Goal: Task Accomplishment & Management: Use online tool/utility

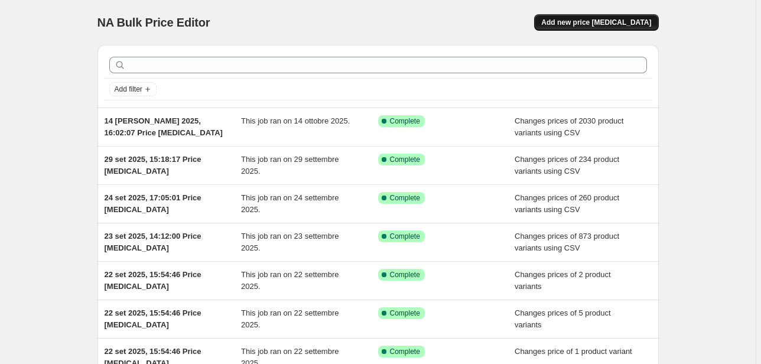
click at [581, 24] on span "Add new price [MEDICAL_DATA]" at bounding box center [596, 22] width 110 height 9
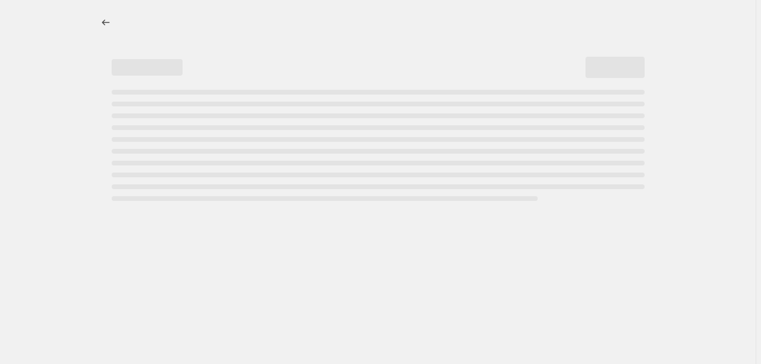
select select "percentage"
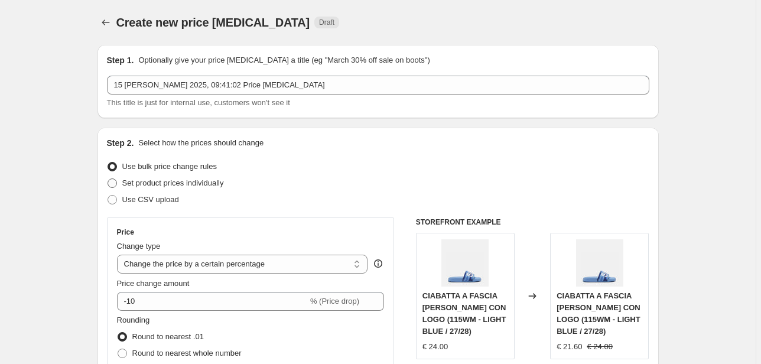
click at [178, 186] on span "Set product prices individually" at bounding box center [173, 182] width 102 height 9
click at [108, 179] on input "Set product prices individually" at bounding box center [107, 178] width 1 height 1
radio input "true"
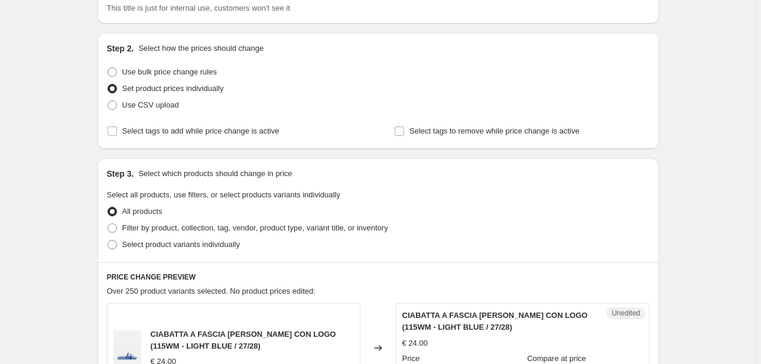
scroll to position [142, 0]
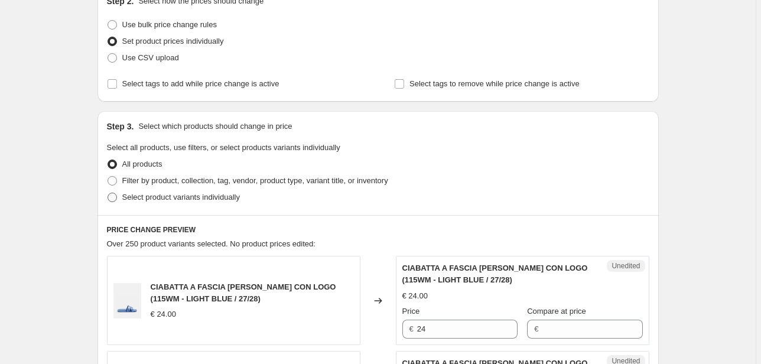
click at [194, 201] on span "Select product variants individually" at bounding box center [181, 197] width 118 height 9
click at [108, 193] on input "Select product variants individually" at bounding box center [107, 193] width 1 height 1
radio input "true"
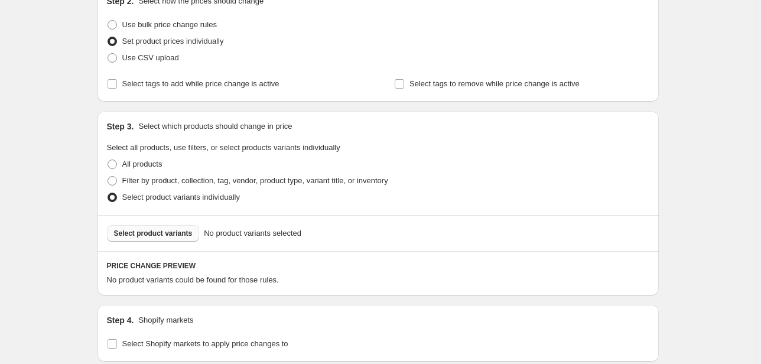
click at [171, 226] on button "Select product variants" at bounding box center [153, 233] width 93 height 17
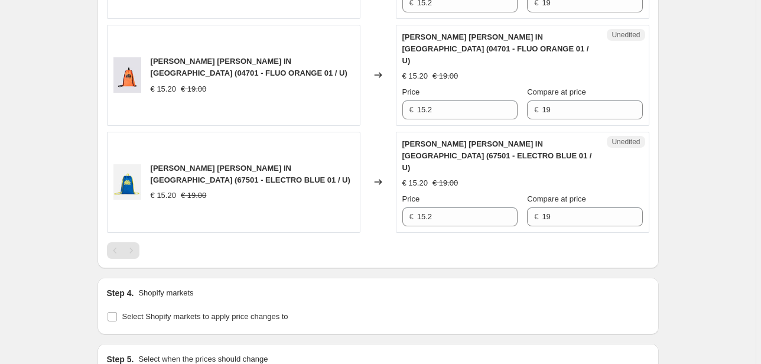
scroll to position [614, 0]
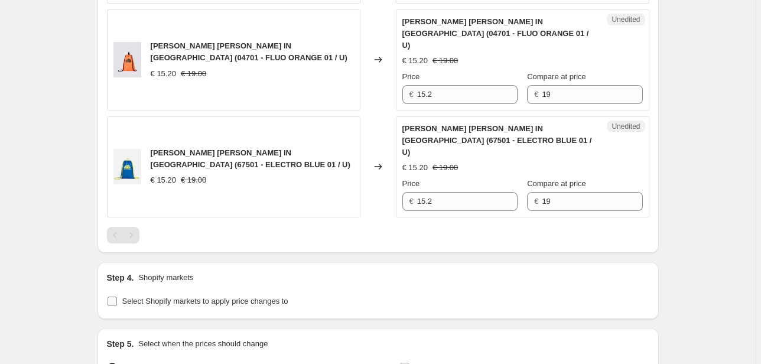
click at [180, 296] on span "Select Shopify markets to apply price changes to" at bounding box center [205, 300] width 166 height 9
click at [117, 296] on input "Select Shopify markets to apply price changes to" at bounding box center [111, 300] width 9 height 9
checkbox input "true"
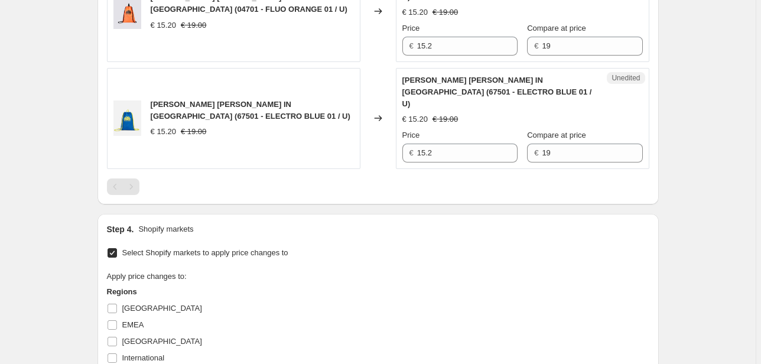
scroll to position [709, 0]
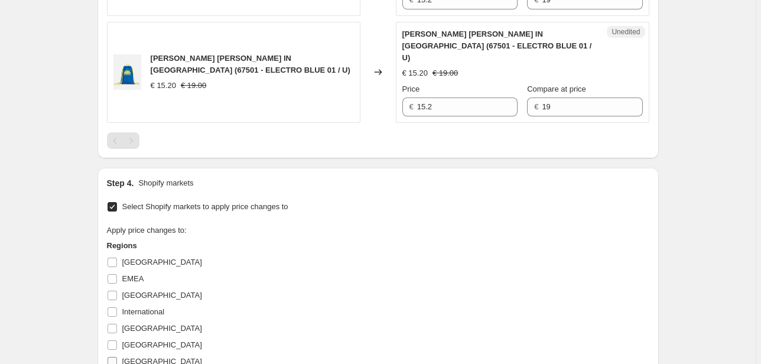
click at [145, 357] on span "[GEOGRAPHIC_DATA]" at bounding box center [162, 361] width 80 height 9
click at [117, 357] on input "[GEOGRAPHIC_DATA]" at bounding box center [111, 361] width 9 height 9
checkbox input "true"
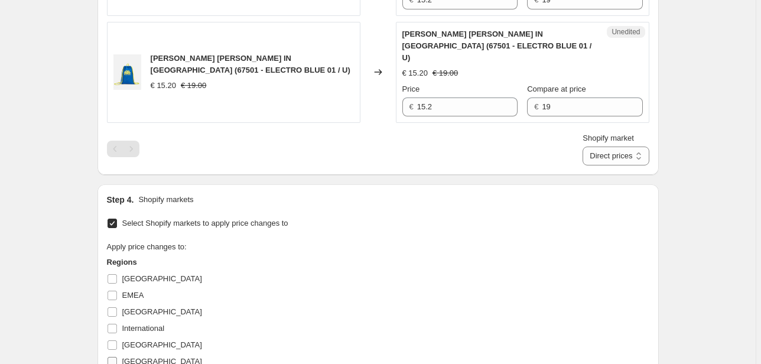
click at [131, 357] on span "[GEOGRAPHIC_DATA]" at bounding box center [162, 361] width 80 height 9
click at [117, 357] on input "[GEOGRAPHIC_DATA]" at bounding box center [111, 361] width 9 height 9
checkbox input "true"
click at [130, 340] on span "[GEOGRAPHIC_DATA]" at bounding box center [162, 344] width 80 height 9
click at [117, 340] on input "[GEOGRAPHIC_DATA]" at bounding box center [111, 344] width 9 height 9
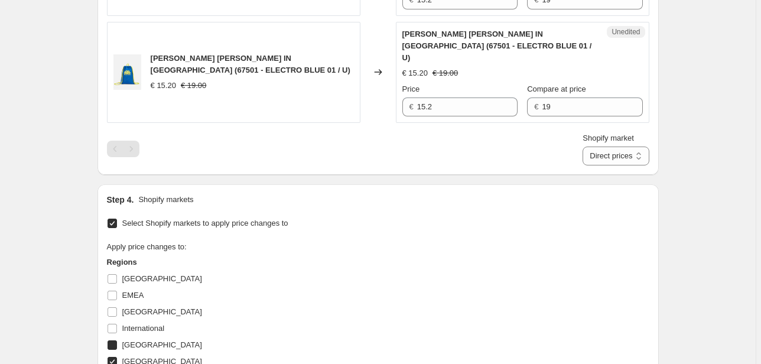
checkbox input "true"
click at [131, 324] on span "International" at bounding box center [143, 328] width 43 height 9
click at [117, 324] on input "International" at bounding box center [111, 328] width 9 height 9
checkbox input "true"
click at [135, 307] on span "[GEOGRAPHIC_DATA]" at bounding box center [162, 311] width 80 height 9
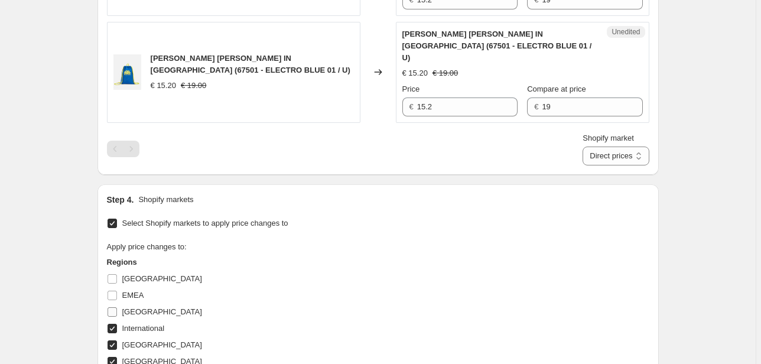
click at [117, 307] on input "[GEOGRAPHIC_DATA]" at bounding box center [111, 311] width 9 height 9
checkbox input "true"
click at [132, 291] on span "EMEA" at bounding box center [133, 295] width 22 height 9
click at [117, 291] on input "EMEA" at bounding box center [111, 295] width 9 height 9
checkbox input "true"
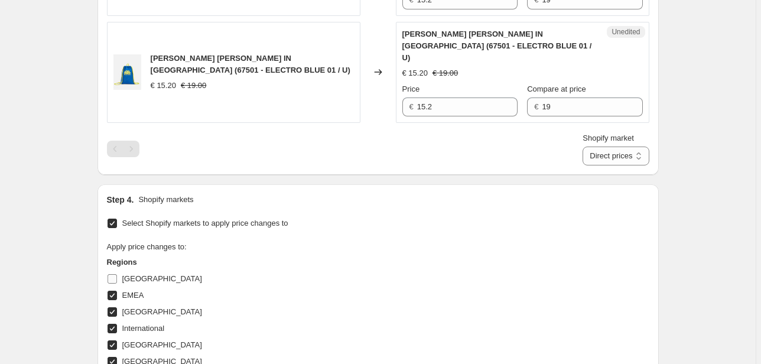
click at [135, 274] on span "[GEOGRAPHIC_DATA]" at bounding box center [162, 278] width 80 height 9
click at [117, 274] on input "[GEOGRAPHIC_DATA]" at bounding box center [111, 278] width 9 height 9
checkbox input "true"
drag, startPoint x: 448, startPoint y: 86, endPoint x: 394, endPoint y: 90, distance: 53.9
click at [394, 90] on div "IRVINE - ZAINO SACCA IN NYLON (67501 - ELECTRO BLUE 01 / U) € 15.20 € 19.00 Cha…" at bounding box center [378, 72] width 542 height 101
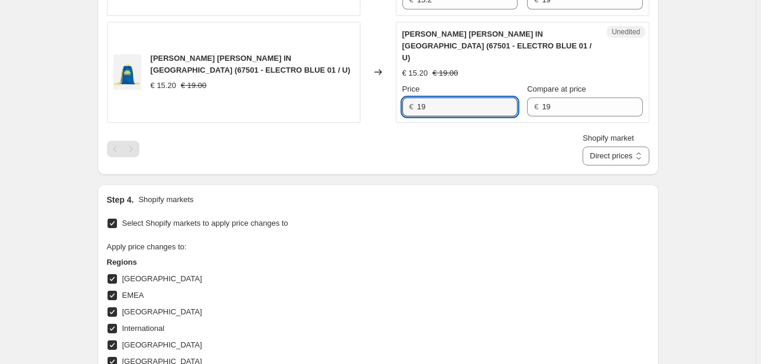
type input "19"
drag, startPoint x: 526, startPoint y: 84, endPoint x: 508, endPoint y: 86, distance: 17.8
click at [508, 86] on div "Price € 19 Compare at price € 19" at bounding box center [522, 99] width 240 height 33
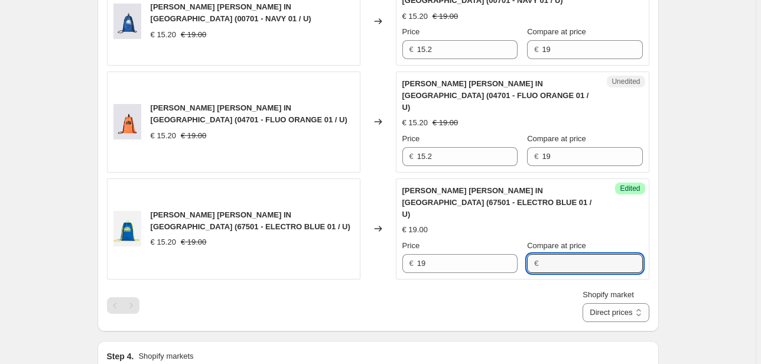
scroll to position [520, 0]
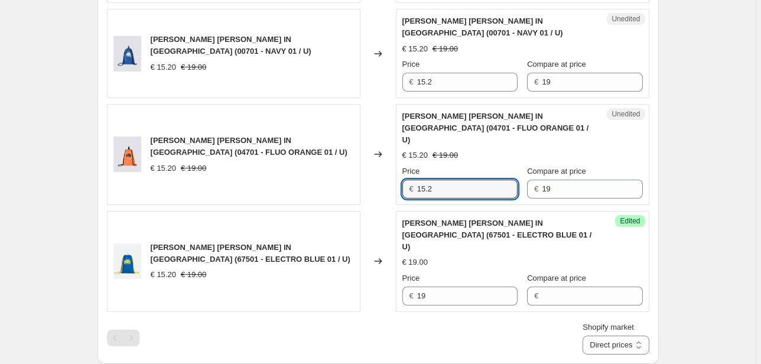
drag, startPoint x: 446, startPoint y: 176, endPoint x: 366, endPoint y: 181, distance: 80.5
click at [367, 181] on div "IRVINE - ZAINO SACCA IN NYLON (04701 - FLUO ORANGE 01 / U) € 15.20 € 19.00 Chan…" at bounding box center [378, 154] width 542 height 101
type input "19"
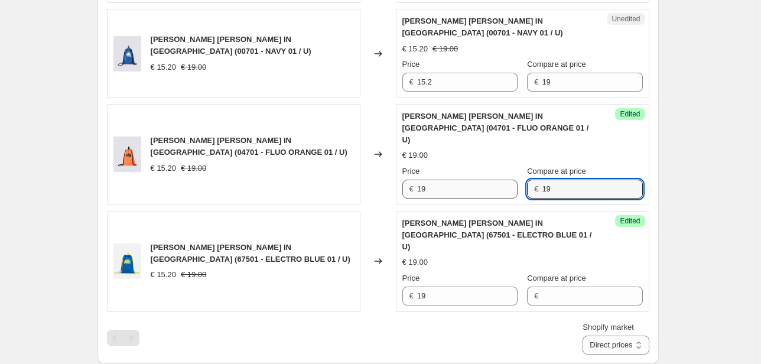
drag, startPoint x: 540, startPoint y: 175, endPoint x: 493, endPoint y: 180, distance: 47.4
click at [493, 180] on div "Price € 19 Compare at price € 19" at bounding box center [522, 181] width 240 height 33
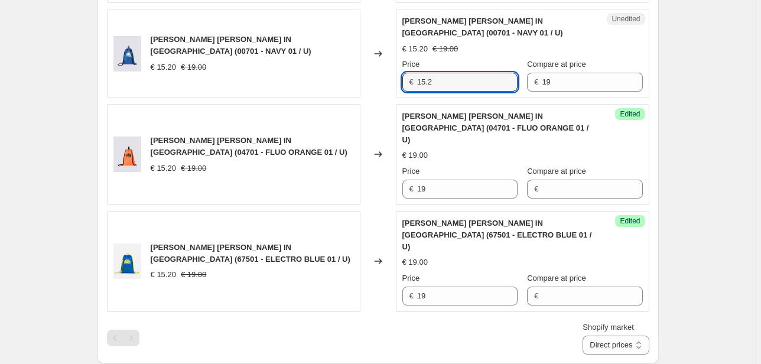
drag, startPoint x: 439, startPoint y: 86, endPoint x: 392, endPoint y: 86, distance: 47.2
click at [394, 85] on div "IRVINE - ZAINO SACCA IN NYLON (00701 - NAVY 01 / U) € 15.20 € 19.00 Changed to …" at bounding box center [378, 53] width 542 height 89
type input "19"
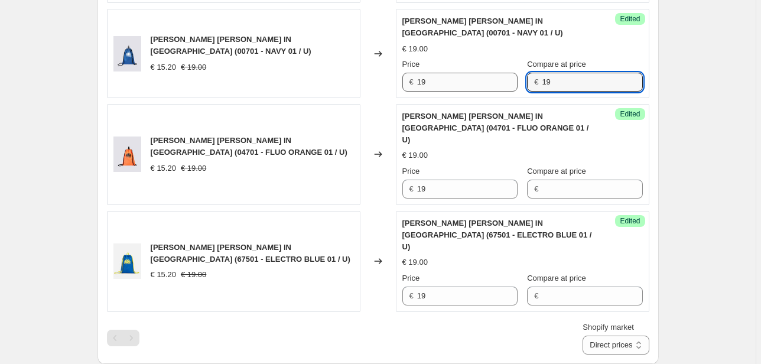
drag, startPoint x: 583, startPoint y: 79, endPoint x: 472, endPoint y: 88, distance: 111.4
click at [472, 88] on div "Price € 19 Compare at price € 19" at bounding box center [522, 74] width 240 height 33
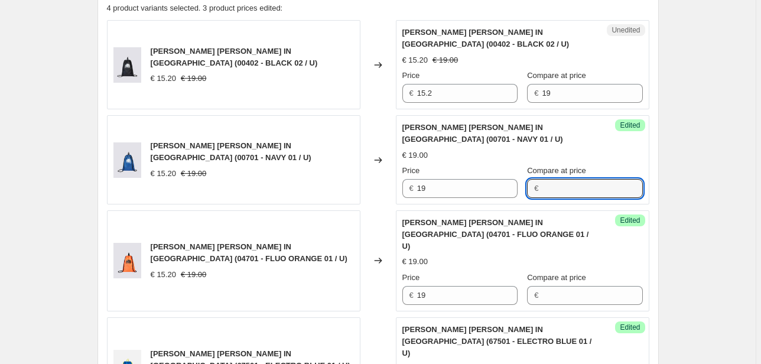
scroll to position [331, 0]
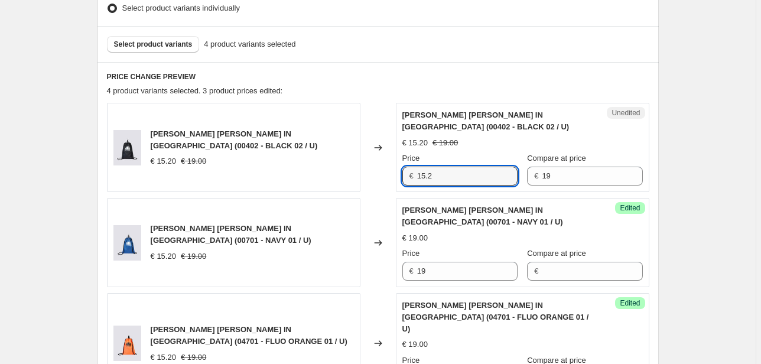
drag, startPoint x: 458, startPoint y: 175, endPoint x: 342, endPoint y: 178, distance: 116.4
click at [342, 178] on div "IRVINE - ZAINO SACCA IN NYLON (00402 - BLACK 02 / U) € 15.20 € 19.00 Changed to…" at bounding box center [378, 147] width 542 height 89
type input "19"
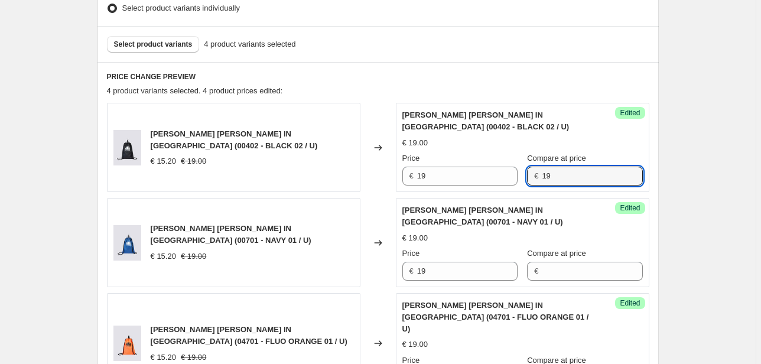
drag, startPoint x: 555, startPoint y: 168, endPoint x: 517, endPoint y: 174, distance: 37.8
click at [527, 174] on div "€ 19" at bounding box center [584, 176] width 115 height 19
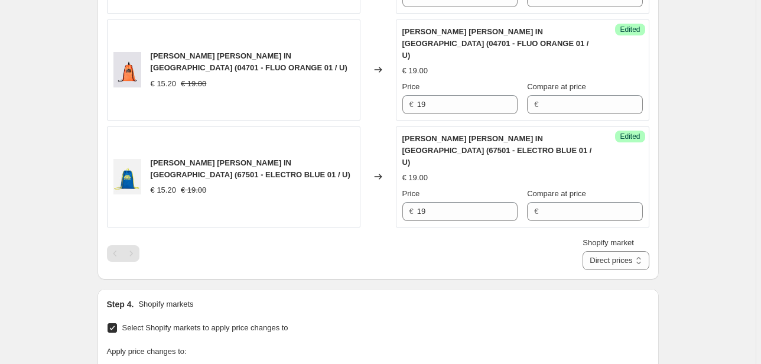
scroll to position [614, 0]
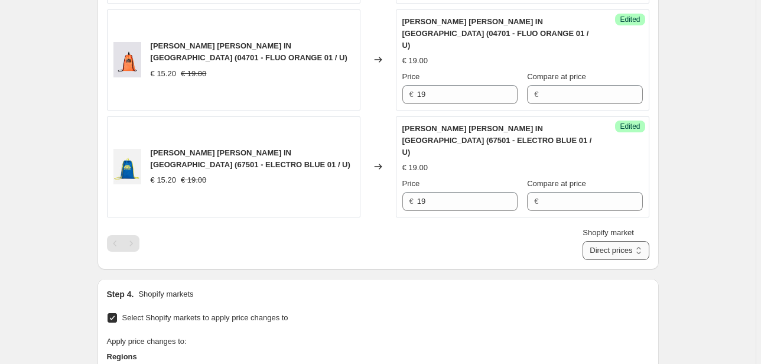
click at [601, 241] on select "Direct prices [GEOGRAPHIC_DATA] EMEA [GEOGRAPHIC_DATA] International [GEOGRAPHI…" at bounding box center [615, 250] width 66 height 19
select select "20828520626"
click at [600, 260] on select "Direct prices [GEOGRAPHIC_DATA] EMEA [GEOGRAPHIC_DATA] International [GEOGRAPHI…" at bounding box center [615, 250] width 66 height 19
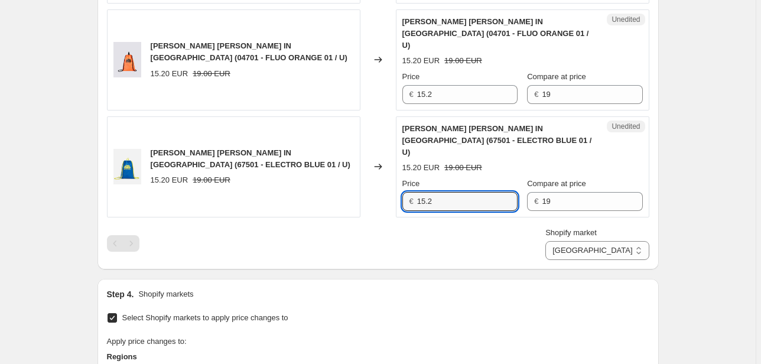
drag, startPoint x: 456, startPoint y: 181, endPoint x: 347, endPoint y: 180, distance: 109.8
click at [353, 180] on div "IRVINE - ZAINO SACCA IN NYLON (67501 - ELECTRO BLUE 01 / U) 15.20 EUR 19.00 EUR…" at bounding box center [378, 166] width 542 height 101
type input "19"
click at [491, 181] on div "Price € 19 Compare at price € 19" at bounding box center [522, 194] width 240 height 33
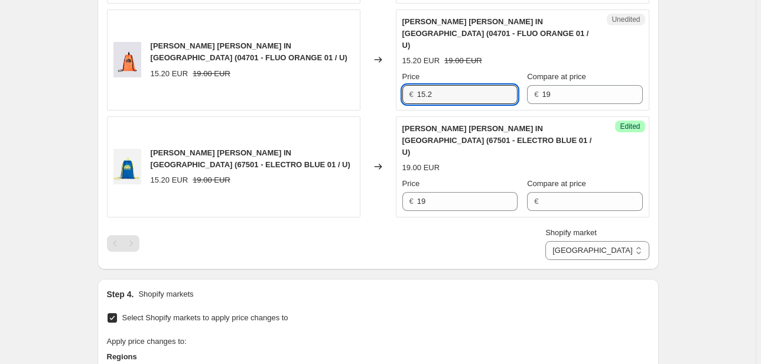
drag, startPoint x: 435, startPoint y: 84, endPoint x: 372, endPoint y: 83, distance: 63.2
click at [372, 83] on div "IRVINE - ZAINO SACCA IN NYLON (04701 - FLUO ORANGE 01 / U) 15.20 EUR 19.00 EUR …" at bounding box center [378, 59] width 542 height 101
type input "19"
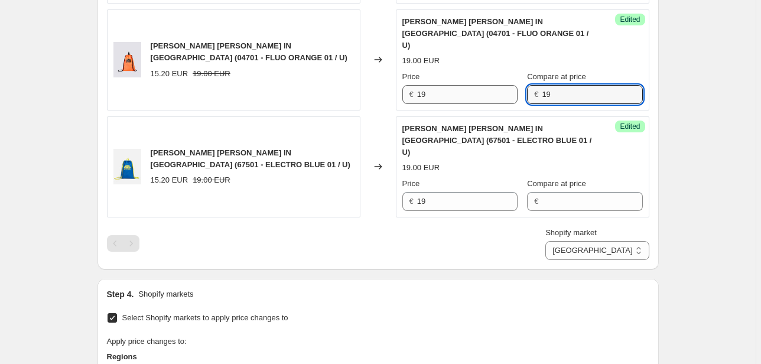
drag, startPoint x: 570, startPoint y: 79, endPoint x: 481, endPoint y: 89, distance: 89.1
click at [481, 89] on div "Price € 19 Compare at price € 19" at bounding box center [522, 87] width 240 height 33
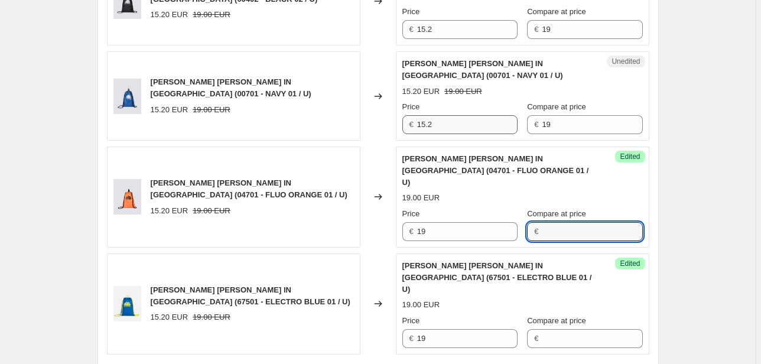
scroll to position [472, 0]
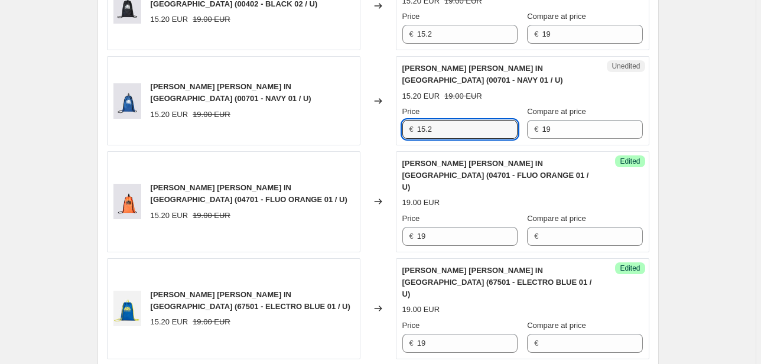
drag, startPoint x: 396, startPoint y: 126, endPoint x: 376, endPoint y: 129, distance: 20.3
click at [374, 125] on div "IRVINE - ZAINO SACCA IN NYLON (00701 - NAVY 01 / U) 15.20 EUR 19.00 EUR Changed…" at bounding box center [378, 100] width 542 height 89
type input "19"
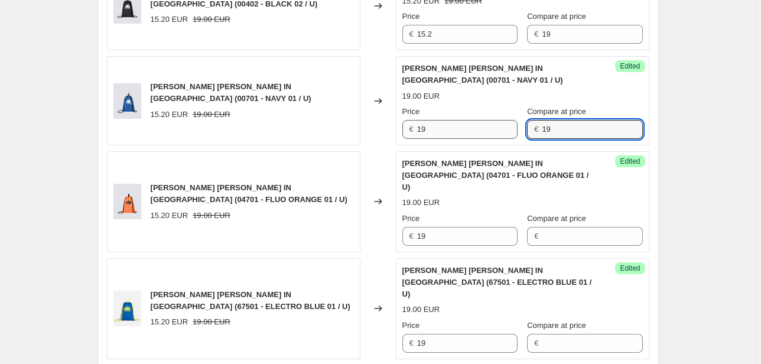
drag, startPoint x: 592, startPoint y: 128, endPoint x: 507, endPoint y: 131, distance: 84.5
click at [507, 131] on div "Price € 19 Compare at price € 19" at bounding box center [522, 122] width 240 height 33
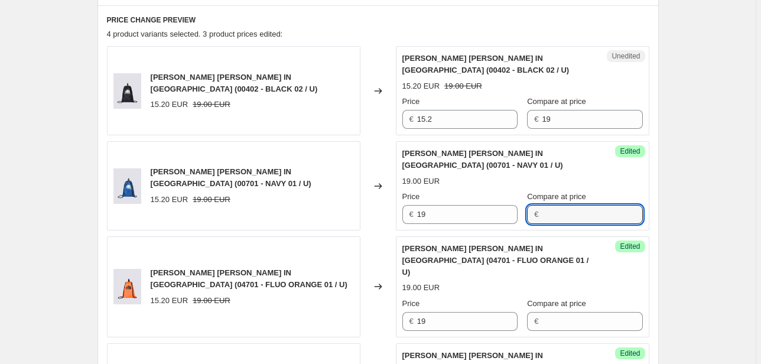
scroll to position [378, 0]
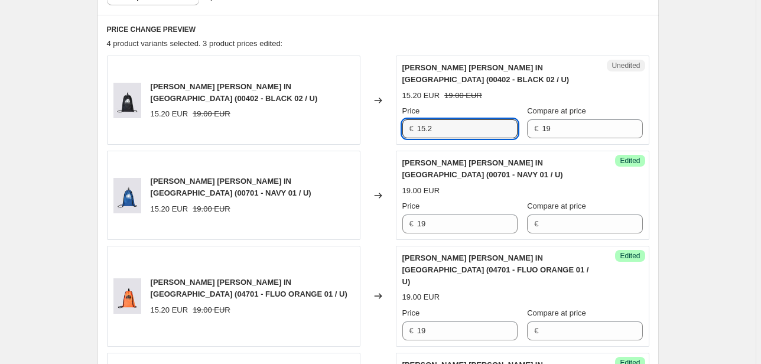
drag, startPoint x: 391, startPoint y: 127, endPoint x: 352, endPoint y: 128, distance: 39.0
click at [352, 128] on div "IRVINE - ZAINO SACCA IN NYLON (00402 - BLACK 02 / U) 15.20 EUR 19.00 EUR Change…" at bounding box center [378, 100] width 542 height 89
type input "19"
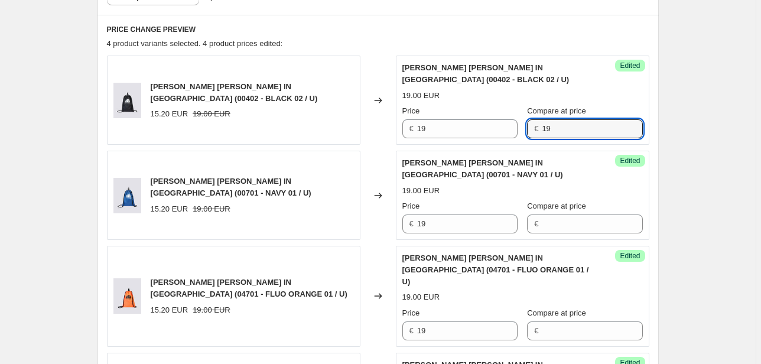
drag, startPoint x: 551, startPoint y: 128, endPoint x: 516, endPoint y: 129, distance: 34.9
click at [516, 129] on div "Price € 19 Compare at price € 19" at bounding box center [522, 121] width 240 height 33
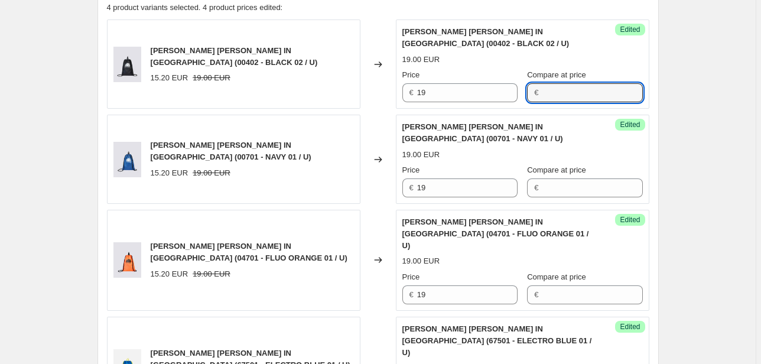
scroll to position [661, 0]
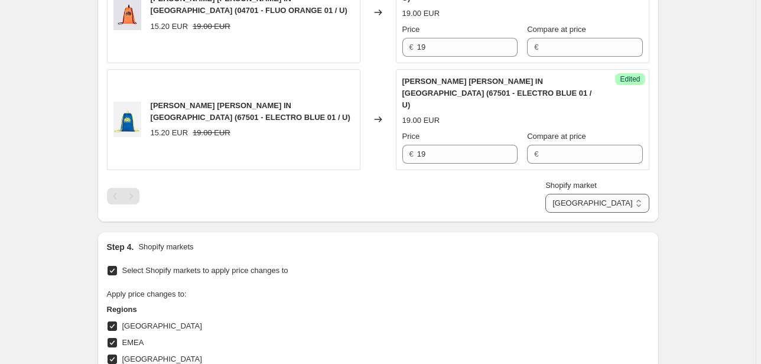
click at [619, 194] on select "Direct prices [GEOGRAPHIC_DATA] EMEA [GEOGRAPHIC_DATA] International [GEOGRAPHI…" at bounding box center [596, 203] width 103 height 19
select select "22555656370"
click at [572, 213] on select "Direct prices [GEOGRAPHIC_DATA] EMEA [GEOGRAPHIC_DATA] International [GEOGRAPHI…" at bounding box center [596, 203] width 103 height 19
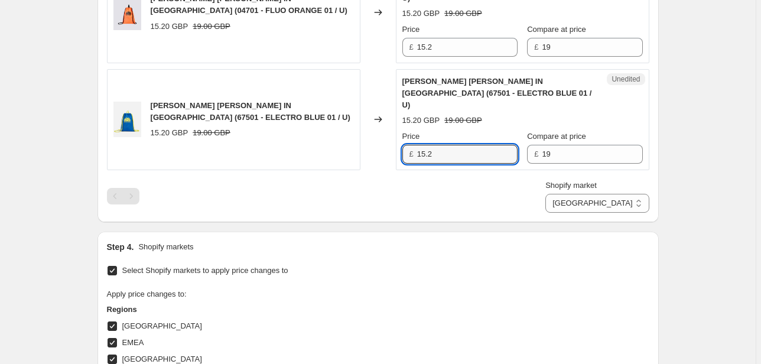
drag, startPoint x: 390, startPoint y: 132, endPoint x: 359, endPoint y: 135, distance: 30.8
click at [359, 135] on div "IRVINE - ZAINO SACCA IN NYLON (67501 - ELECTRO BLUE 01 / U) 15.20 GBP 19.00 GBP…" at bounding box center [378, 119] width 542 height 101
type input "19"
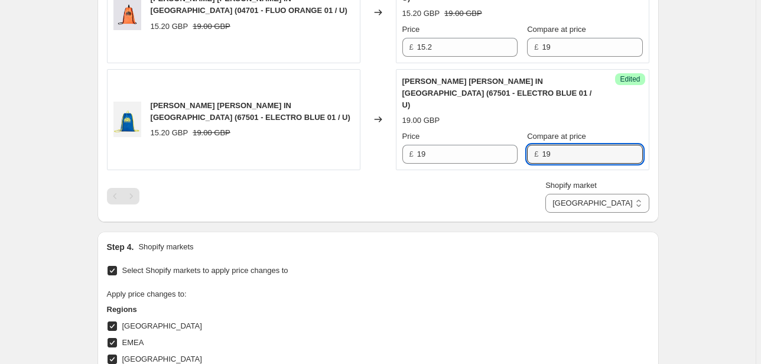
drag, startPoint x: 550, startPoint y: 129, endPoint x: 522, endPoint y: 130, distance: 27.8
click at [522, 131] on div "Price £ 19 Compare at price £ 19" at bounding box center [522, 147] width 240 height 33
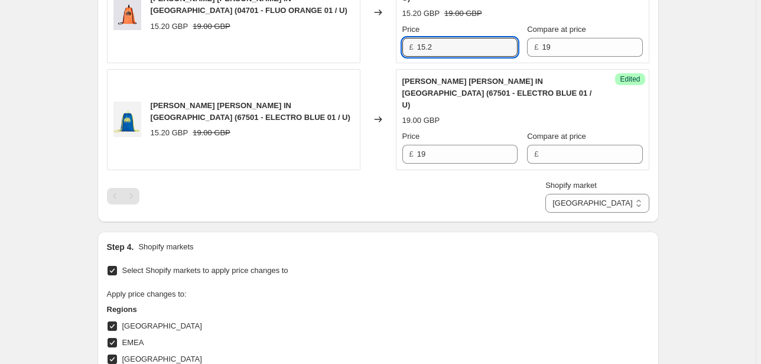
drag, startPoint x: 439, startPoint y: 35, endPoint x: 412, endPoint y: 38, distance: 27.3
click at [408, 38] on div "£ 15.2" at bounding box center [459, 47] width 115 height 19
type input "19"
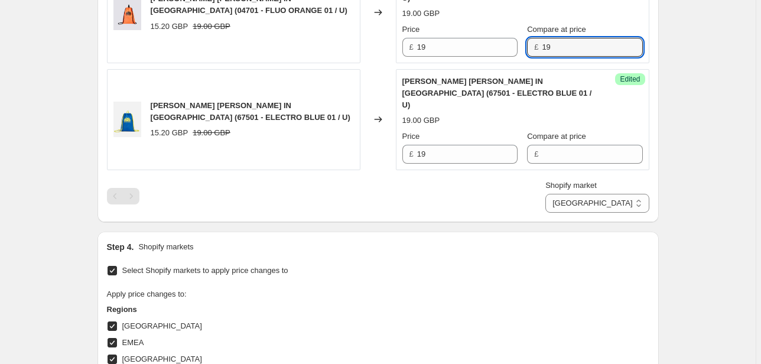
drag, startPoint x: 557, startPoint y: 37, endPoint x: 524, endPoint y: 37, distance: 33.7
click at [524, 37] on div "Price £ 19 Compare at price £ 19" at bounding box center [522, 40] width 240 height 33
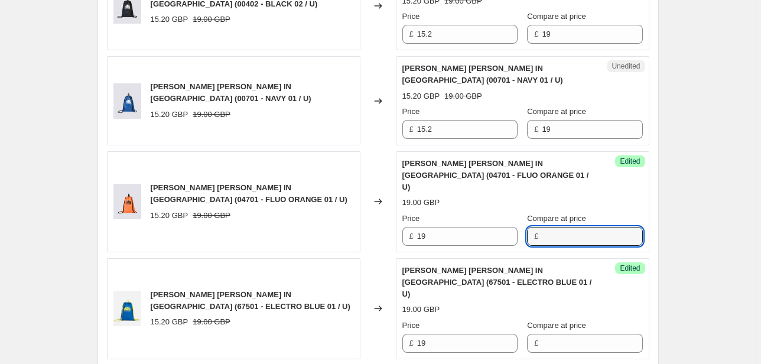
scroll to position [472, 0]
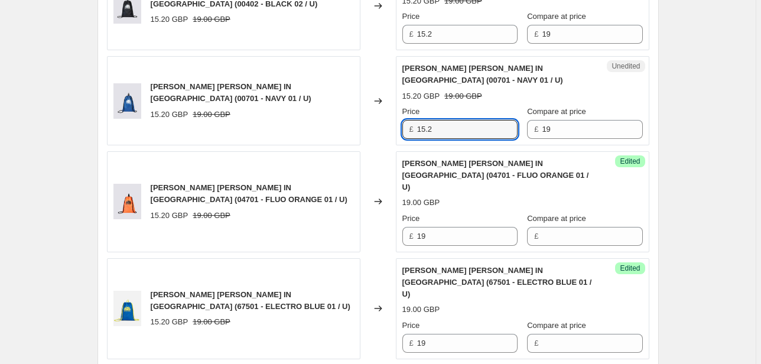
drag, startPoint x: 459, startPoint y: 127, endPoint x: 392, endPoint y: 128, distance: 67.9
click at [392, 128] on div "IRVINE - ZAINO SACCA IN NYLON (00701 - NAVY 01 / U) 15.20 GBP 19.00 GBP Changed…" at bounding box center [378, 100] width 542 height 89
type input "19"
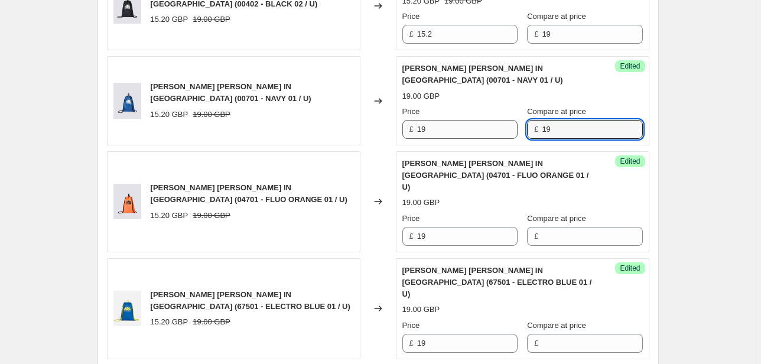
drag, startPoint x: 564, startPoint y: 123, endPoint x: 504, endPoint y: 130, distance: 60.6
click at [504, 130] on div "Price £ 19 Compare at price £ 19" at bounding box center [522, 122] width 240 height 33
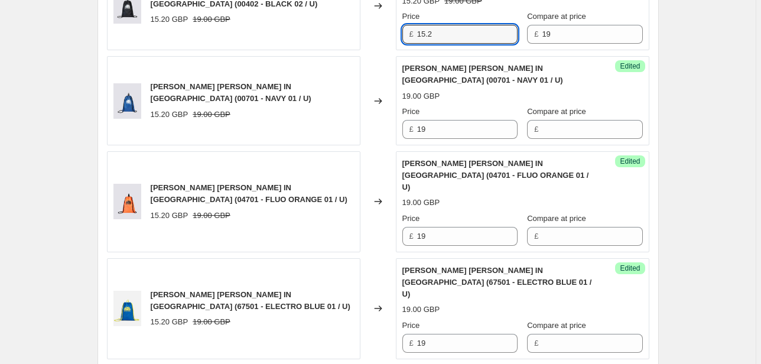
drag, startPoint x: 438, startPoint y: 38, endPoint x: 392, endPoint y: 39, distance: 46.1
click at [392, 39] on div "IRVINE - ZAINO SACCA IN NYLON (00402 - BLACK 02 / U) 15.20 GBP 19.00 GBP Change…" at bounding box center [378, 5] width 542 height 89
type input "19"
drag, startPoint x: 538, startPoint y: 40, endPoint x: 522, endPoint y: 39, distance: 16.0
click at [522, 39] on div "Success Edited IRVINE - ZAINO SACCA IN NYLON (00402 - BLACK 02 / U) 19.00 GBP P…" at bounding box center [522, 5] width 253 height 89
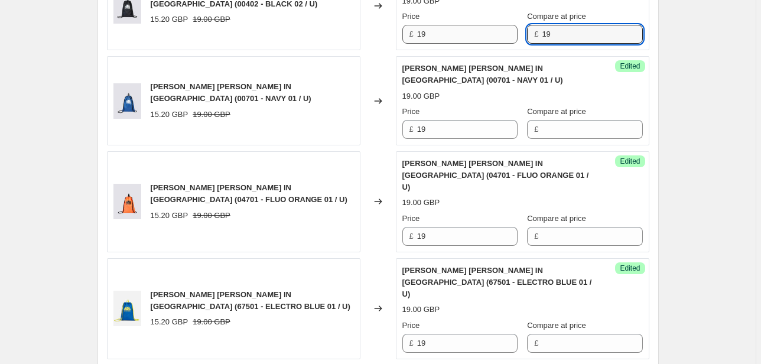
drag, startPoint x: 555, startPoint y: 33, endPoint x: 500, endPoint y: 36, distance: 54.4
click at [500, 36] on div "Price £ 19 Compare at price £ 19" at bounding box center [522, 27] width 240 height 33
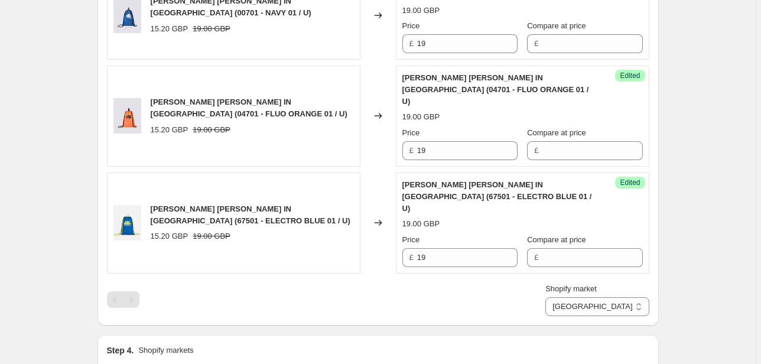
scroll to position [709, 0]
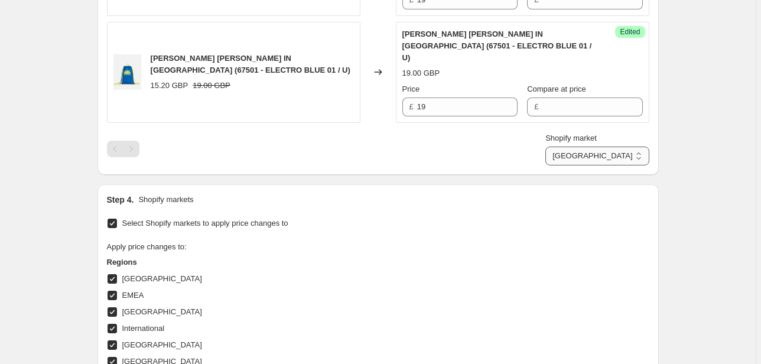
click at [600, 146] on select "Direct prices [GEOGRAPHIC_DATA] EMEA [GEOGRAPHIC_DATA] International [GEOGRAPHI…" at bounding box center [596, 155] width 103 height 19
select select "76736364877"
click at [596, 165] on select "Direct prices [GEOGRAPHIC_DATA] EMEA [GEOGRAPHIC_DATA] International [GEOGRAPHI…" at bounding box center [596, 155] width 103 height 19
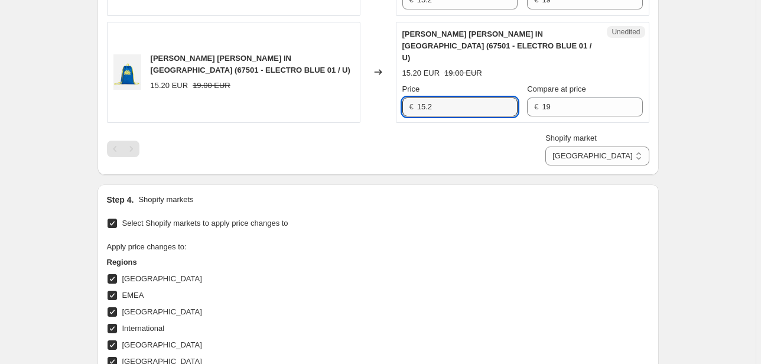
drag, startPoint x: 432, startPoint y: 86, endPoint x: 366, endPoint y: 87, distance: 66.8
click at [364, 87] on div "IRVINE - ZAINO SACCA IN NYLON (67501 - ELECTRO BLUE 01 / U) 15.20 EUR 19.00 EUR…" at bounding box center [378, 72] width 542 height 101
type input "19"
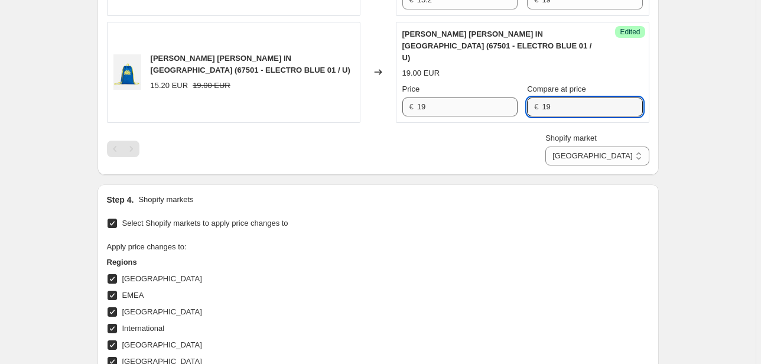
drag, startPoint x: 563, startPoint y: 83, endPoint x: 514, endPoint y: 87, distance: 49.2
click at [514, 84] on div "Price € 19 Compare at price € 19" at bounding box center [522, 99] width 240 height 33
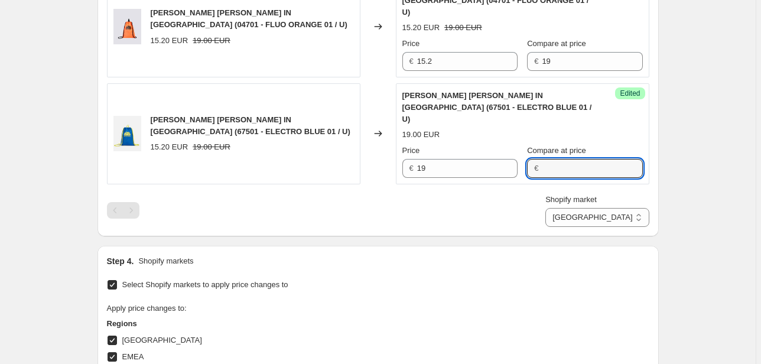
scroll to position [520, 0]
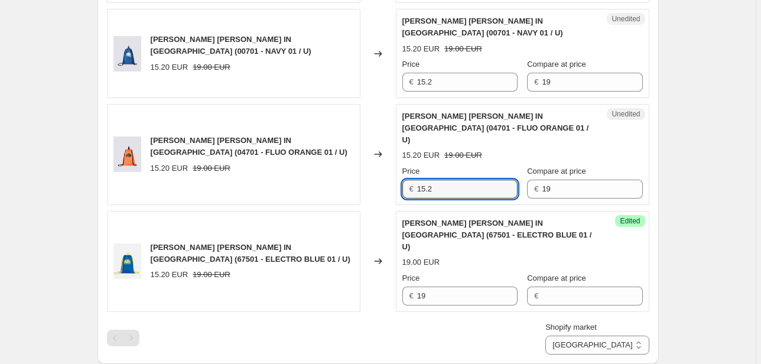
drag, startPoint x: 463, startPoint y: 168, endPoint x: 380, endPoint y: 172, distance: 82.8
click at [380, 172] on div "IRVINE - ZAINO SACCA IN NYLON (04701 - FLUO ORANGE 01 / U) 15.20 EUR 19.00 EUR …" at bounding box center [378, 154] width 542 height 101
type input "19"
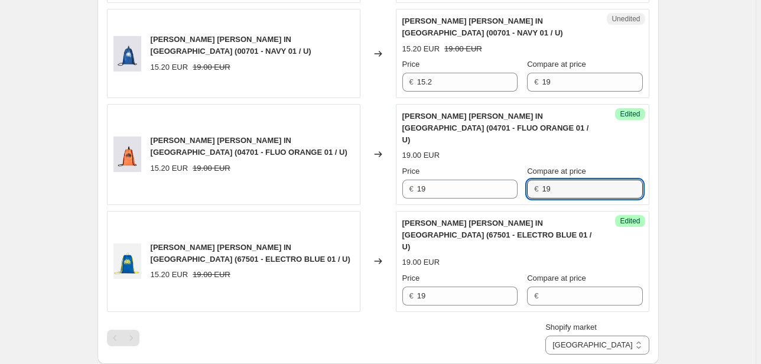
drag, startPoint x: 557, startPoint y: 174, endPoint x: 524, endPoint y: 179, distance: 34.0
click at [524, 179] on div "Price € 19 Compare at price € 19" at bounding box center [522, 181] width 240 height 33
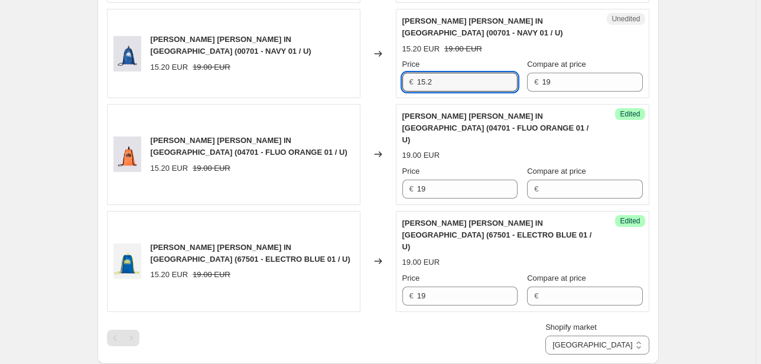
drag, startPoint x: 439, startPoint y: 87, endPoint x: 392, endPoint y: 86, distance: 47.8
click at [392, 86] on div "IRVINE - ZAINO SACCA IN NYLON (00701 - NAVY 01 / U) 15.20 EUR 19.00 EUR Changed…" at bounding box center [378, 53] width 542 height 89
type input "19"
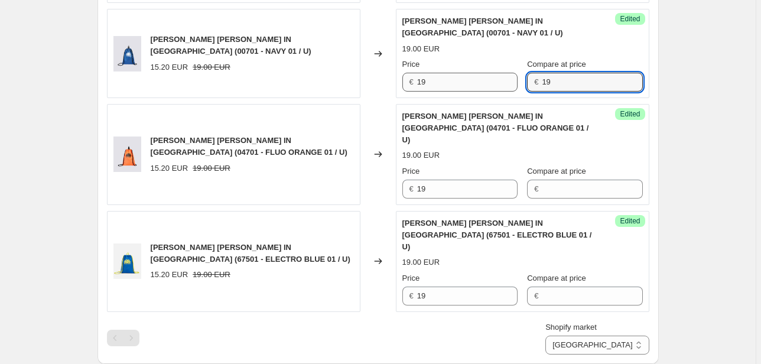
drag, startPoint x: 568, startPoint y: 80, endPoint x: 496, endPoint y: 84, distance: 71.6
click at [496, 84] on div "Price € 19 Compare at price € 19" at bounding box center [522, 74] width 240 height 33
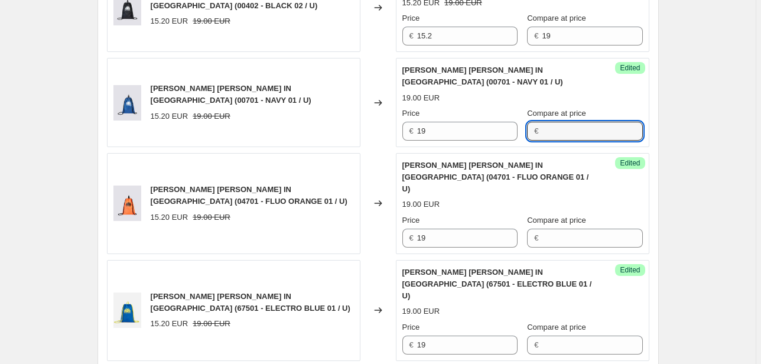
scroll to position [425, 0]
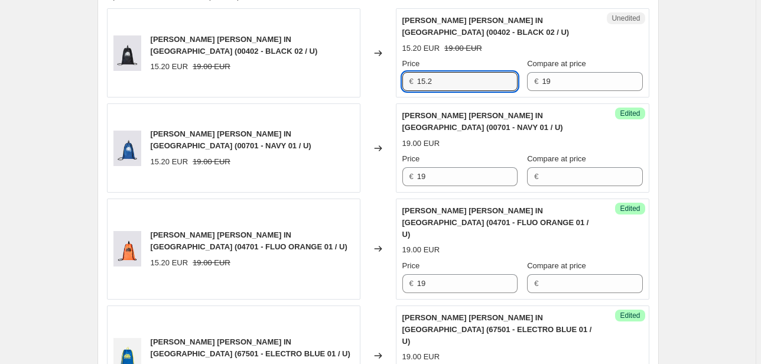
drag, startPoint x: 436, startPoint y: 78, endPoint x: 403, endPoint y: 80, distance: 33.2
click at [403, 80] on div "Unedited IRVINE - ZAINO SACCA IN NYLON (00402 - BLACK 02 / U) 15.20 EUR 19.00 E…" at bounding box center [522, 52] width 253 height 89
type input "19"
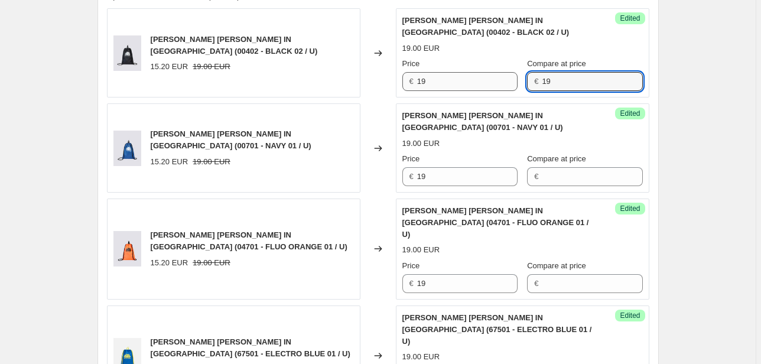
drag, startPoint x: 536, startPoint y: 80, endPoint x: 495, endPoint y: 81, distance: 40.2
click at [495, 81] on div "Price € 19 Compare at price € 19" at bounding box center [522, 74] width 240 height 33
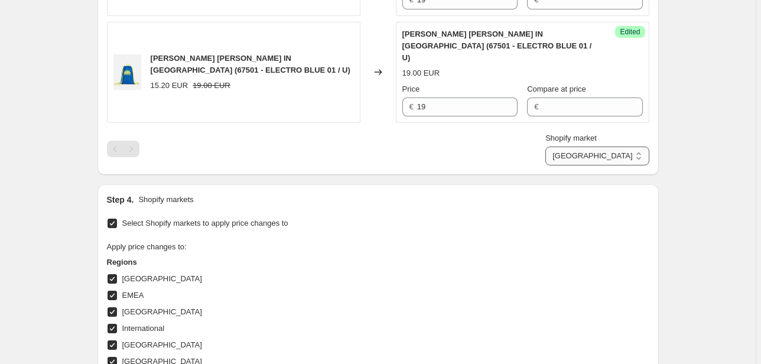
click at [598, 146] on select "Direct prices [GEOGRAPHIC_DATA] EMEA [GEOGRAPHIC_DATA] International [GEOGRAPHI…" at bounding box center [596, 155] width 103 height 19
select select "22555689138"
click at [600, 165] on select "Direct prices [GEOGRAPHIC_DATA] EMEA [GEOGRAPHIC_DATA] International [GEOGRAPHI…" at bounding box center [596, 155] width 103 height 19
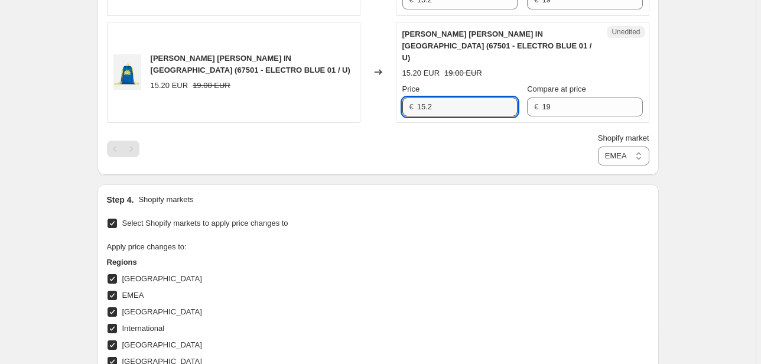
drag, startPoint x: 432, startPoint y: 87, endPoint x: 384, endPoint y: 83, distance: 48.6
click at [384, 83] on div "IRVINE - ZAINO SACCA IN NYLON (67501 - ELECTRO BLUE 01 / U) 15.20 EUR 19.00 EUR…" at bounding box center [378, 72] width 542 height 101
type input "19"
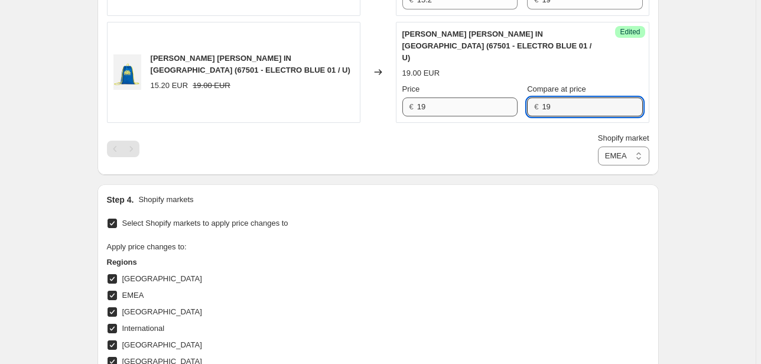
drag, startPoint x: 563, startPoint y: 85, endPoint x: 510, endPoint y: 86, distance: 53.8
click at [510, 86] on div "Price € 19 Compare at price € 19" at bounding box center [522, 99] width 240 height 33
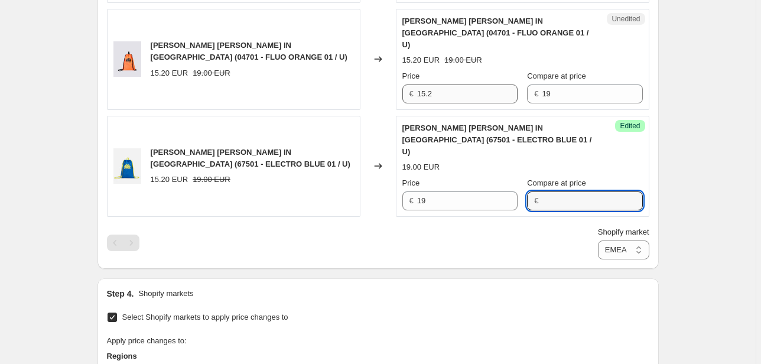
scroll to position [614, 0]
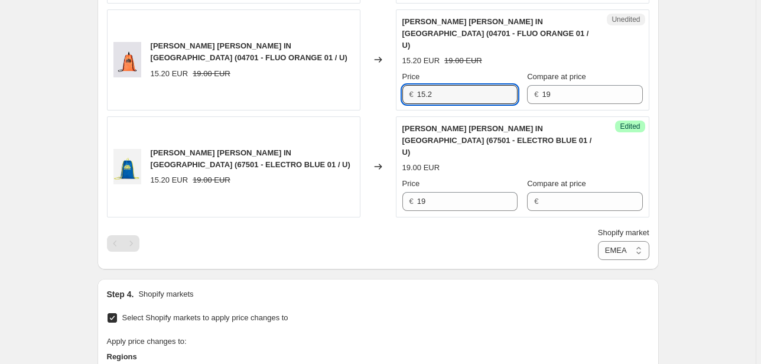
drag, startPoint x: 453, startPoint y: 82, endPoint x: 387, endPoint y: 85, distance: 66.2
click at [387, 85] on div "IRVINE - ZAINO SACCA IN NYLON (04701 - FLUO ORANGE 01 / U) 15.20 EUR 19.00 EUR …" at bounding box center [378, 59] width 542 height 101
type input "19"
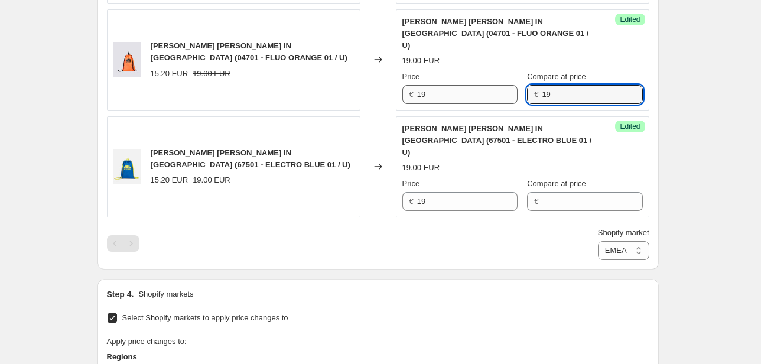
drag, startPoint x: 560, startPoint y: 73, endPoint x: 503, endPoint y: 86, distance: 58.7
click at [503, 83] on div "Price € 19 Compare at price € 19" at bounding box center [522, 87] width 240 height 33
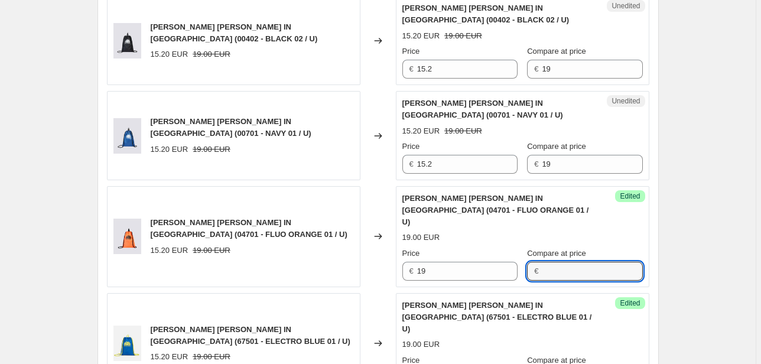
scroll to position [425, 0]
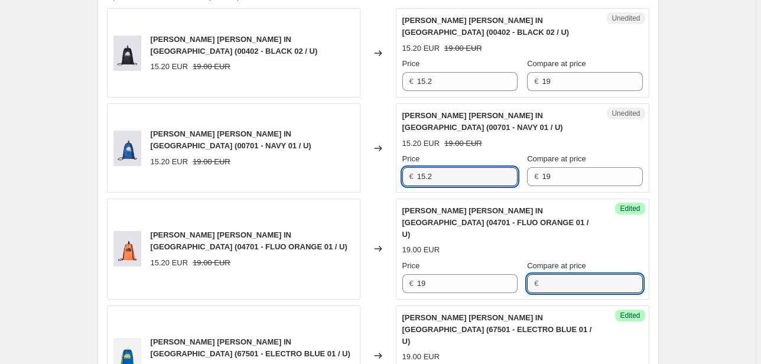
drag, startPoint x: 451, startPoint y: 180, endPoint x: 370, endPoint y: 179, distance: 80.9
click at [370, 179] on div "IRVINE - ZAINO SACCA IN NYLON (00701 - NAVY 01 / U) 15.20 EUR 19.00 EUR Changed…" at bounding box center [378, 147] width 542 height 89
type input "19"
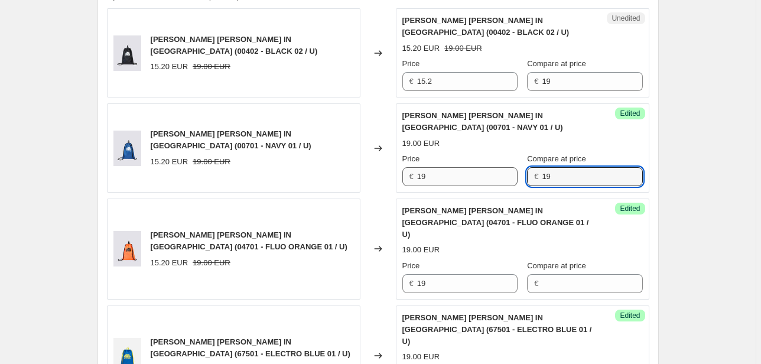
drag, startPoint x: 549, startPoint y: 168, endPoint x: 501, endPoint y: 177, distance: 49.2
click at [502, 176] on div "Price € 19 Compare at price € 19" at bounding box center [522, 169] width 240 height 33
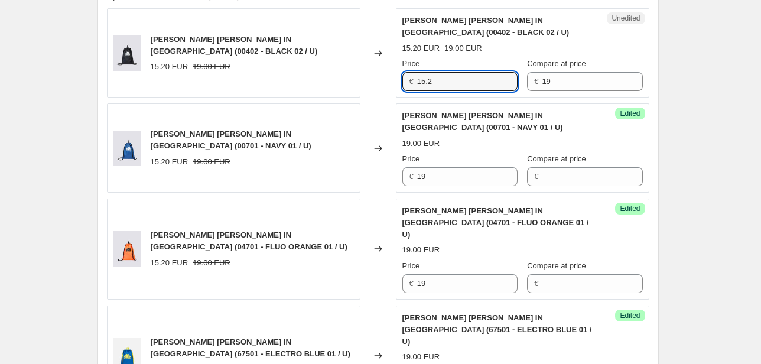
drag, startPoint x: 449, startPoint y: 84, endPoint x: 387, endPoint y: 83, distance: 61.4
click at [387, 83] on div "IRVINE - ZAINO SACCA IN NYLON (00402 - BLACK 02 / U) 15.20 EUR 19.00 EUR Change…" at bounding box center [378, 52] width 542 height 89
type input "19"
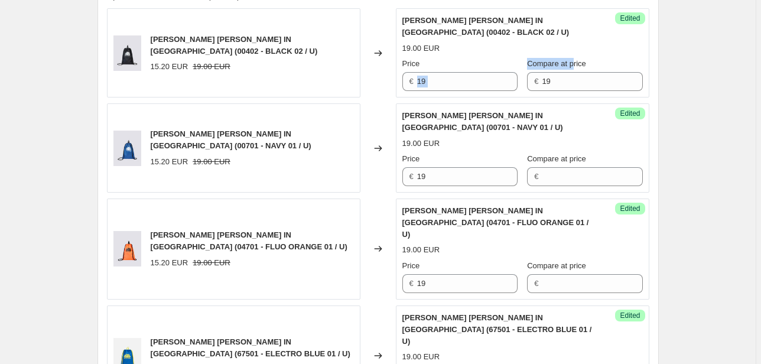
drag
click at [512, 80] on div "Price € 19 Compare at price € 19" at bounding box center [522, 74] width 240 height 33
click at [556, 85] on input "19" at bounding box center [592, 81] width 100 height 19
click at [504, 90] on div "Price € 19 Compare at price € 19" at bounding box center [522, 74] width 240 height 33
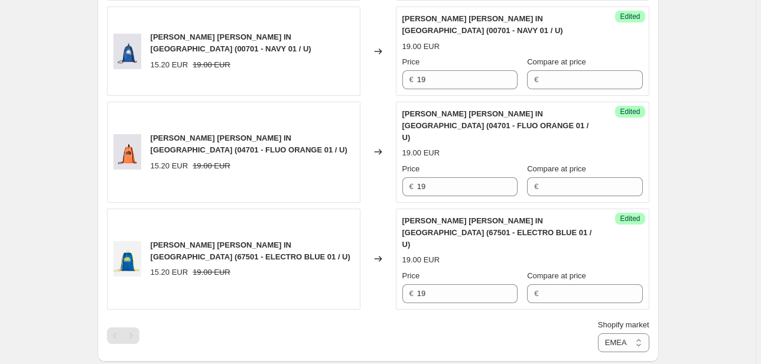
scroll to position [709, 0]
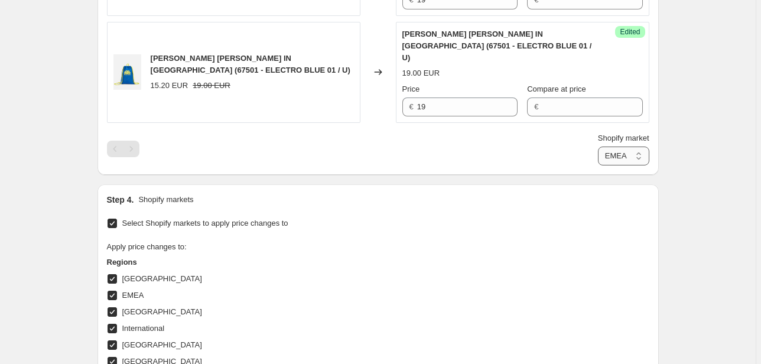
click at [622, 146] on select "Direct prices [GEOGRAPHIC_DATA] EMEA [GEOGRAPHIC_DATA] International [GEOGRAPHI…" at bounding box center [623, 155] width 51 height 19
select select "66305491277"
click at [600, 165] on select "Direct prices [GEOGRAPHIC_DATA] EMEA [GEOGRAPHIC_DATA] International [GEOGRAPHI…" at bounding box center [623, 155] width 51 height 19
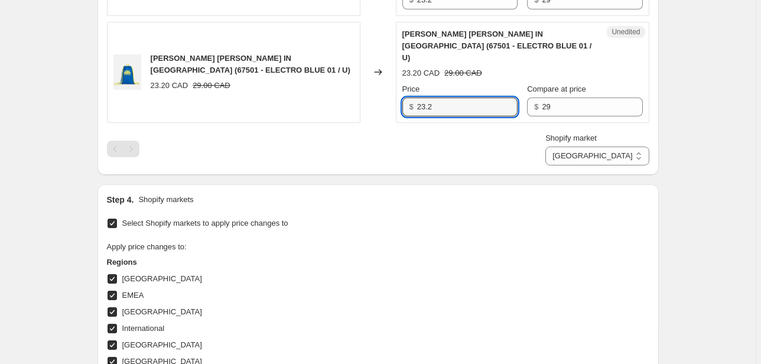
drag, startPoint x: 455, startPoint y: 87, endPoint x: 385, endPoint y: 86, distance: 70.3
click at [385, 86] on div "IRVINE - ZAINO SACCA IN NYLON (67501 - ELECTRO BLUE 01 / U) 23.20 CAD 29.00 CAD…" at bounding box center [378, 72] width 542 height 101
type input "29"
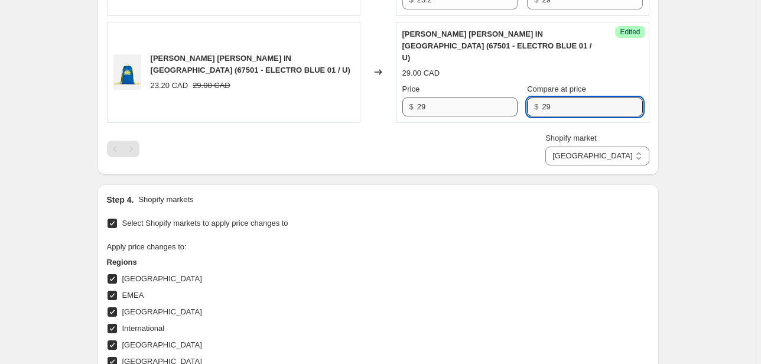
drag, startPoint x: 557, startPoint y: 86, endPoint x: 468, endPoint y: 91, distance: 89.9
click at [468, 91] on div "Price $ 29 Compare at price $ 29" at bounding box center [522, 99] width 240 height 33
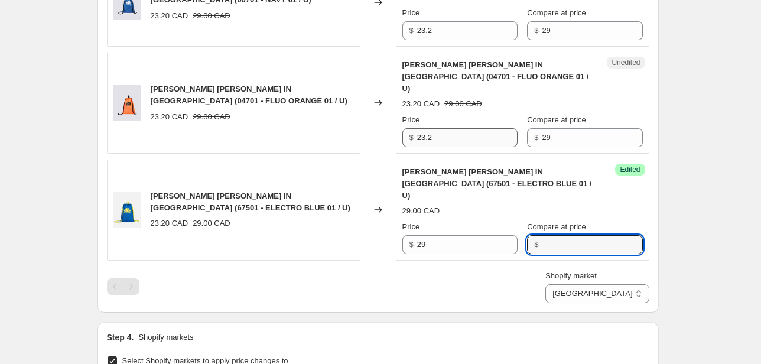
scroll to position [567, 0]
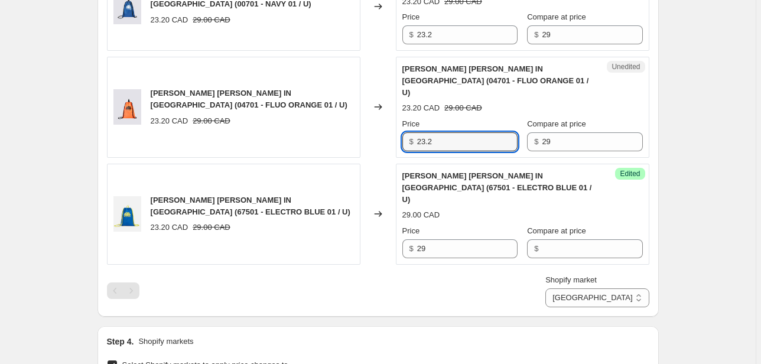
drag, startPoint x: 452, startPoint y: 130, endPoint x: 359, endPoint y: 132, distance: 93.3
click at [359, 132] on div "IRVINE - ZAINO SACCA IN NYLON (04701 - FLUO ORANGE 01 / U) 23.20 CAD 29.00 CAD …" at bounding box center [378, 107] width 542 height 101
type input "29"
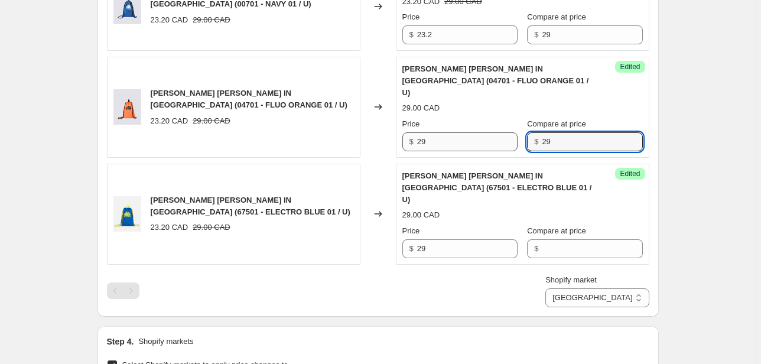
click at [494, 130] on div "Price $ 29 Compare at price $ 29" at bounding box center [522, 134] width 240 height 33
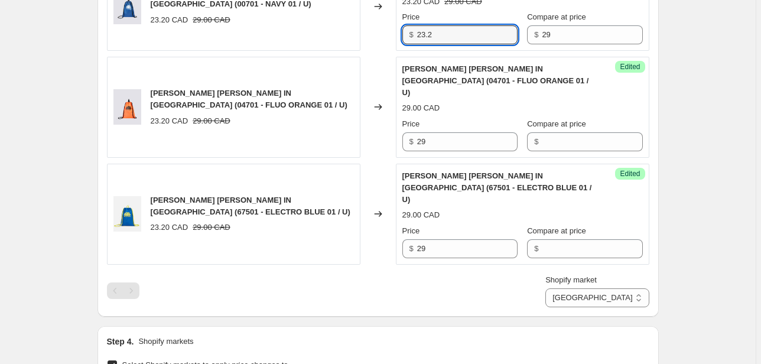
click at [387, 38] on div "IRVINE - ZAINO SACCA IN NYLON (00701 - NAVY 01 / U) 23.20 CAD 29.00 CAD Changed…" at bounding box center [378, 6] width 542 height 89
type input "29"
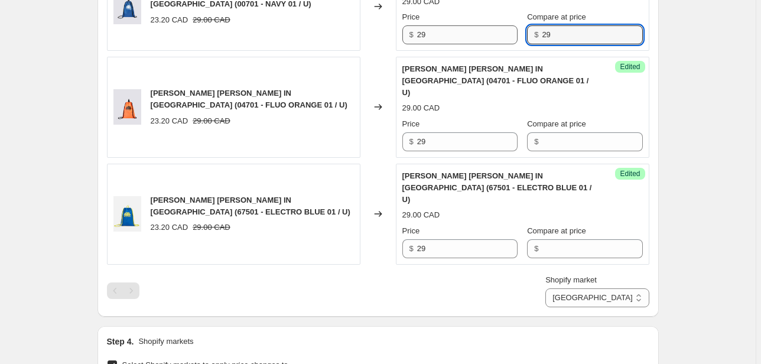
click at [496, 40] on div "Price $ 29 Compare at price $ 29" at bounding box center [522, 27] width 240 height 33
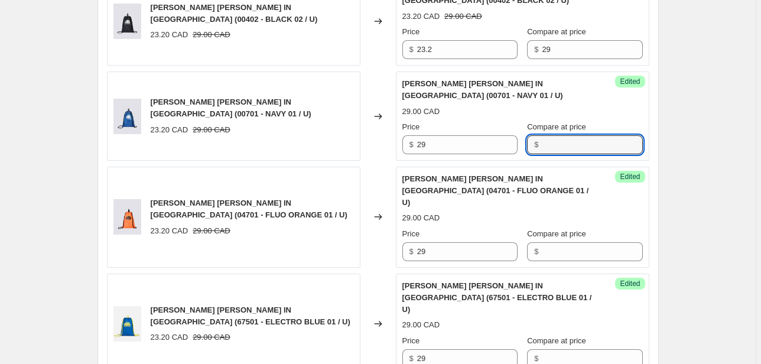
scroll to position [425, 0]
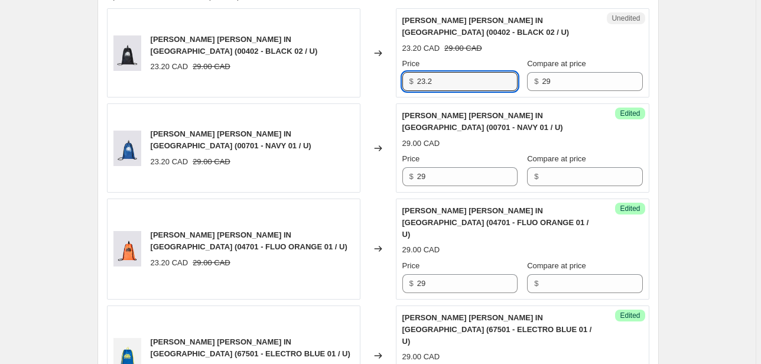
click at [382, 87] on div "IRVINE - ZAINO SACCA IN NYLON (00402 - BLACK 02 / U) 23.20 CAD 29.00 CAD Change…" at bounding box center [378, 52] width 542 height 89
type input "29"
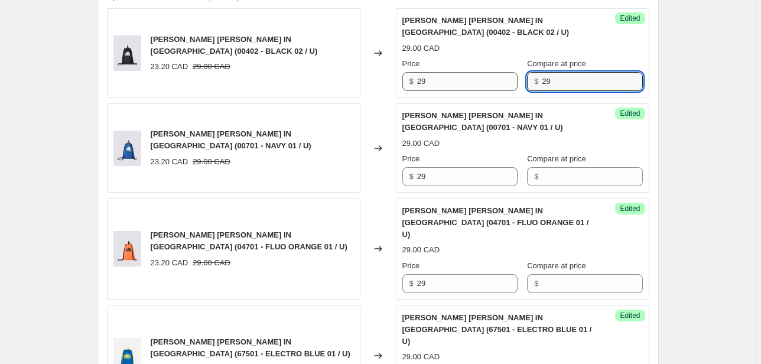
click at [502, 83] on div "Price $ 29 Compare at price $ 29" at bounding box center [522, 74] width 240 height 33
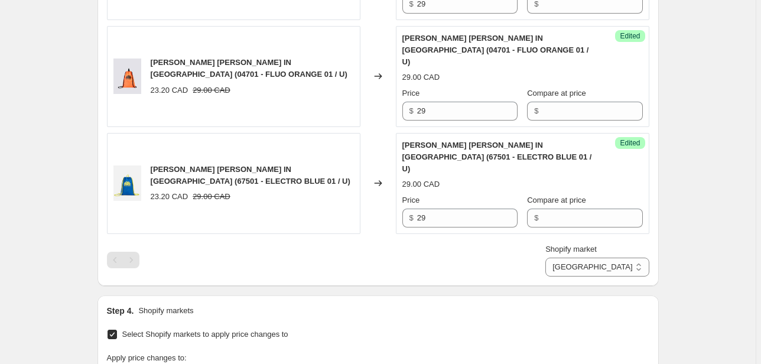
scroll to position [614, 0]
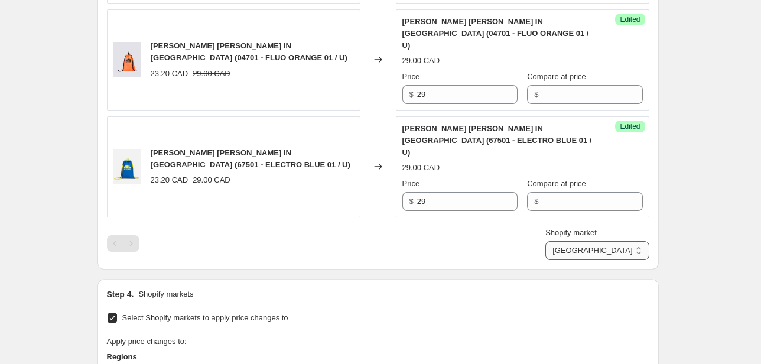
click at [621, 241] on select "Direct prices [GEOGRAPHIC_DATA] EMEA [GEOGRAPHIC_DATA] International [GEOGRAPHI…" at bounding box center [596, 250] width 103 height 19
select select "20828553394"
click at [584, 260] on select "Direct prices [GEOGRAPHIC_DATA] EMEA [GEOGRAPHIC_DATA] International [GEOGRAPHI…" at bounding box center [596, 250] width 103 height 19
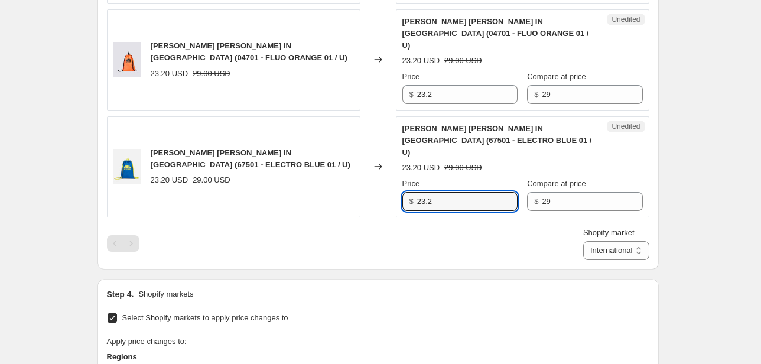
drag, startPoint x: 454, startPoint y: 182, endPoint x: 374, endPoint y: 182, distance: 79.7
click at [364, 182] on div "IRVINE - ZAINO SACCA IN NYLON (67501 - ELECTRO BLUE 01 / U) 23.20 USD 29.00 USD…" at bounding box center [378, 166] width 542 height 101
type input "29"
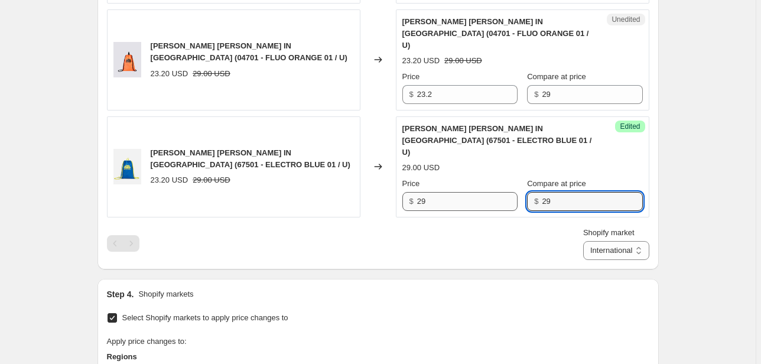
drag, startPoint x: 559, startPoint y: 182, endPoint x: 480, endPoint y: 185, distance: 79.2
click at [480, 185] on div "Price $ 29 Compare at price $ 29" at bounding box center [522, 194] width 240 height 33
drag, startPoint x: 455, startPoint y: 83, endPoint x: 378, endPoint y: 90, distance: 77.7
click at [378, 90] on div "IRVINE - ZAINO SACCA IN NYLON (04701 - FLUO ORANGE 01 / U) 23.20 USD 29.00 USD …" at bounding box center [378, 59] width 542 height 101
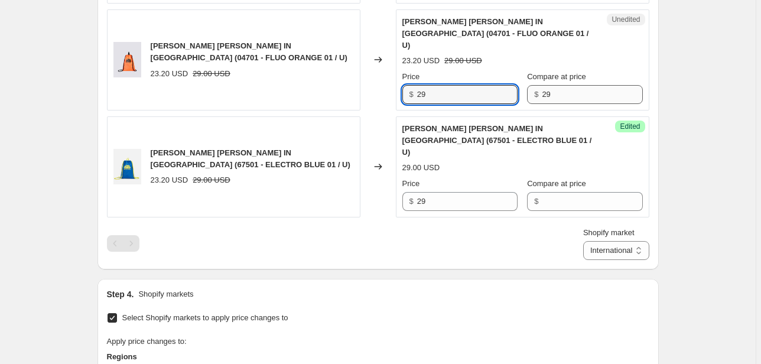
type input "29"
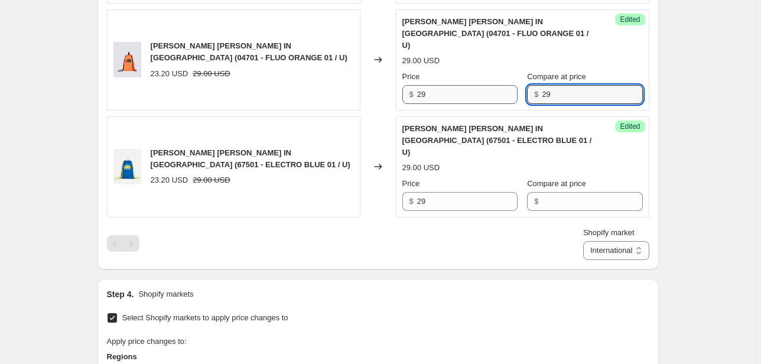
drag, startPoint x: 552, startPoint y: 86, endPoint x: 506, endPoint y: 90, distance: 46.2
click at [506, 90] on div "Price $ 29 Compare at price $ 29" at bounding box center [522, 87] width 240 height 33
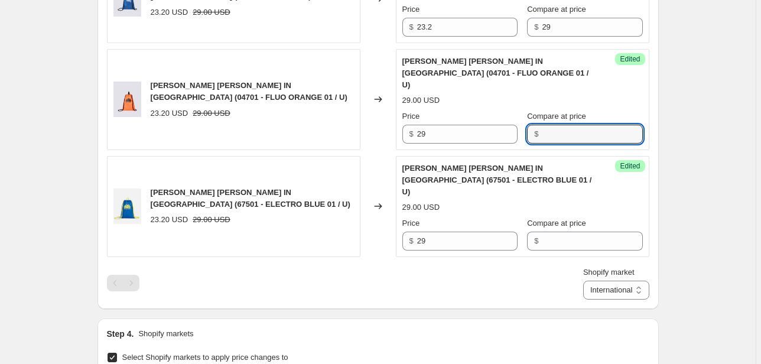
scroll to position [520, 0]
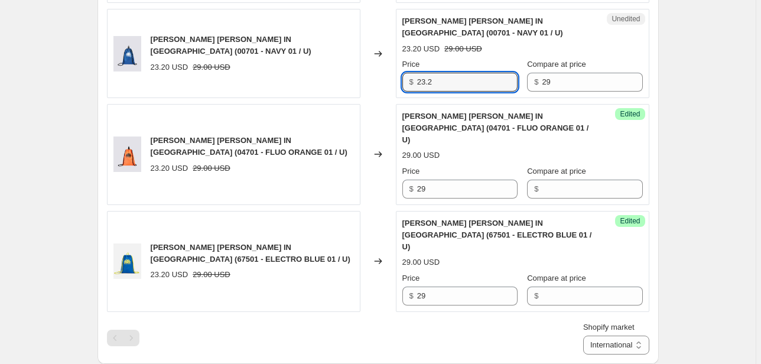
drag, startPoint x: 445, startPoint y: 80, endPoint x: 392, endPoint y: 80, distance: 52.6
click at [393, 80] on div "IRVINE - ZAINO SACCA IN NYLON (00701 - NAVY 01 / U) 23.20 USD 29.00 USD Changed…" at bounding box center [378, 53] width 542 height 89
type input "29"
click at [513, 87] on div "Price $ 29 Compare at price $ 29" at bounding box center [522, 74] width 240 height 33
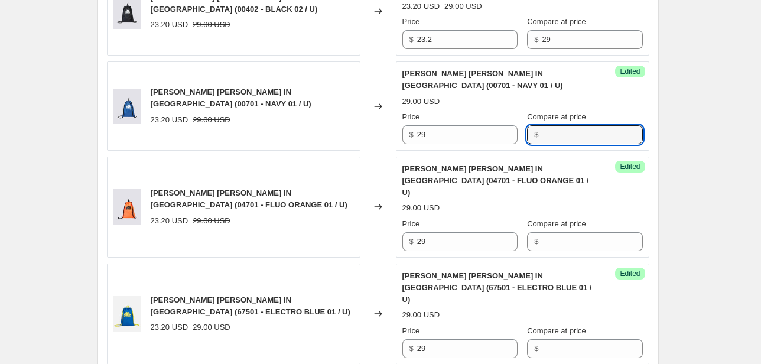
scroll to position [425, 0]
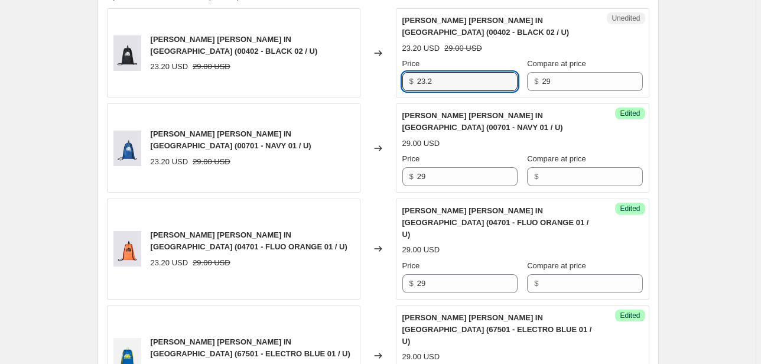
click at [364, 87] on div "IRVINE - ZAINO SACCA IN NYLON (00402 - BLACK 02 / U) 23.20 USD 29.00 USD Change…" at bounding box center [378, 52] width 542 height 89
type input "29"
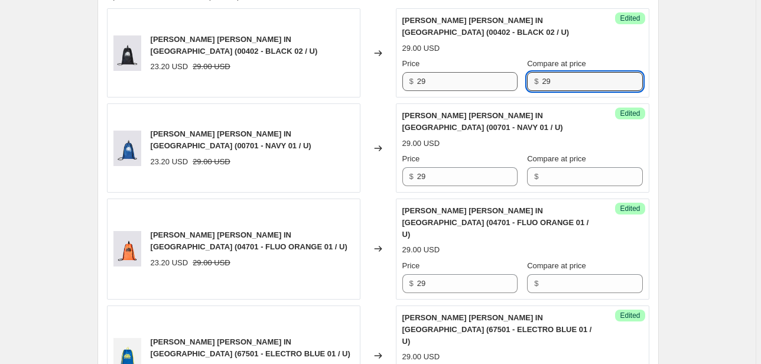
click at [478, 87] on div "Price $ 29 Compare at price $ 29" at bounding box center [522, 74] width 240 height 33
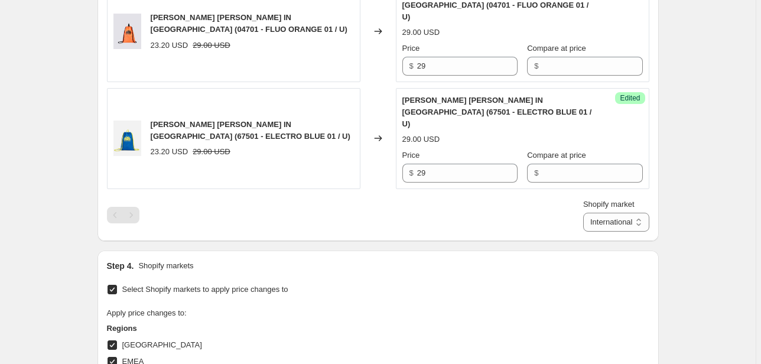
scroll to position [661, 0]
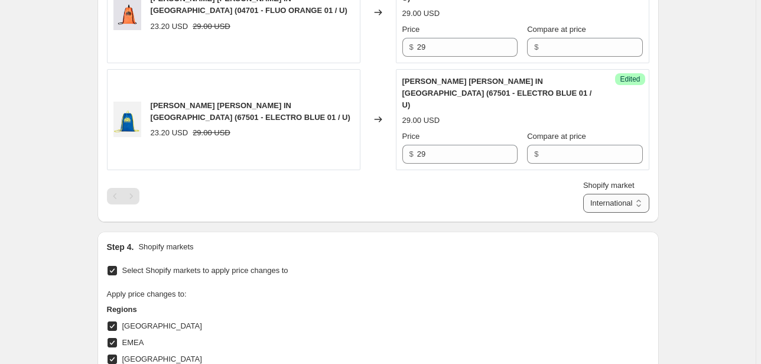
click at [600, 194] on select "Direct prices [GEOGRAPHIC_DATA] EMEA [GEOGRAPHIC_DATA] International [GEOGRAPHI…" at bounding box center [616, 203] width 66 height 19
select select "70015877453"
click at [583, 213] on select "Direct prices [GEOGRAPHIC_DATA] EMEA [GEOGRAPHIC_DATA] International [GEOGRAPHI…" at bounding box center [616, 203] width 66 height 19
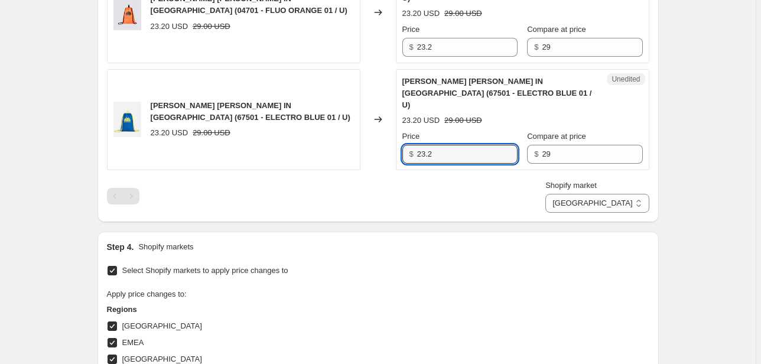
click at [373, 136] on div "IRVINE - ZAINO SACCA IN NYLON (67501 - ELECTRO BLUE 01 / U) 23.20 USD 29.00 USD…" at bounding box center [378, 119] width 542 height 101
type input "29"
click at [517, 134] on div "Price $ 29 Compare at price $ 29" at bounding box center [522, 147] width 240 height 33
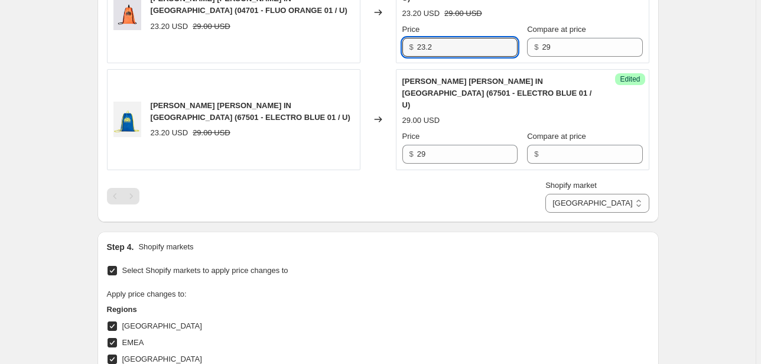
click at [387, 35] on div "IRVINE - ZAINO SACCA IN NYLON (04701 - FLUO ORANGE 01 / U) 23.20 USD 29.00 USD …" at bounding box center [378, 12] width 542 height 101
type input "29"
drag, startPoint x: 567, startPoint y: 38, endPoint x: 493, endPoint y: 43, distance: 74.0
click at [493, 43] on div "Price $ 29 Compare at price $ 29" at bounding box center [522, 40] width 240 height 33
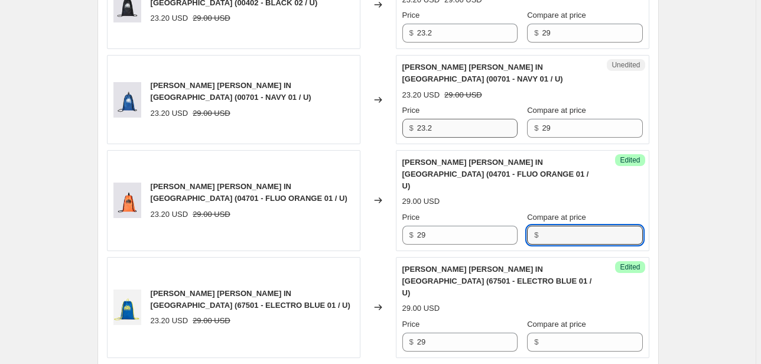
scroll to position [472, 0]
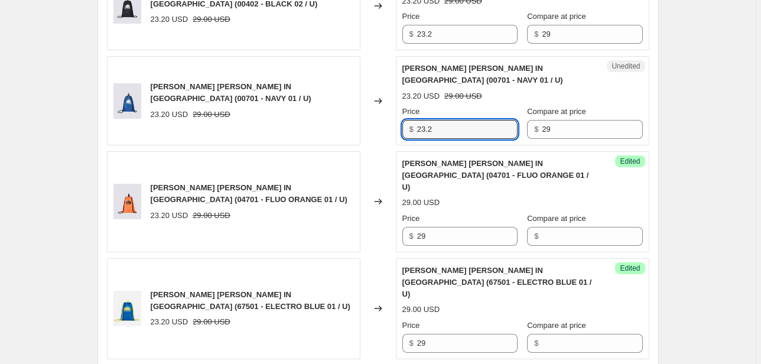
drag, startPoint x: 466, startPoint y: 128, endPoint x: 354, endPoint y: 131, distance: 112.2
click at [351, 131] on div "IRVINE - ZAINO SACCA IN NYLON (00701 - NAVY 01 / U) 23.20 USD 29.00 USD Changed…" at bounding box center [378, 100] width 542 height 89
type input "29"
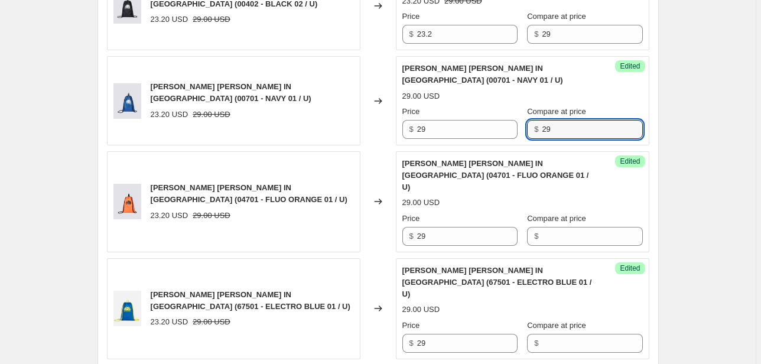
drag, startPoint x: 560, startPoint y: 125, endPoint x: 517, endPoint y: 130, distance: 43.4
click at [527, 130] on div "$ 29" at bounding box center [584, 129] width 115 height 19
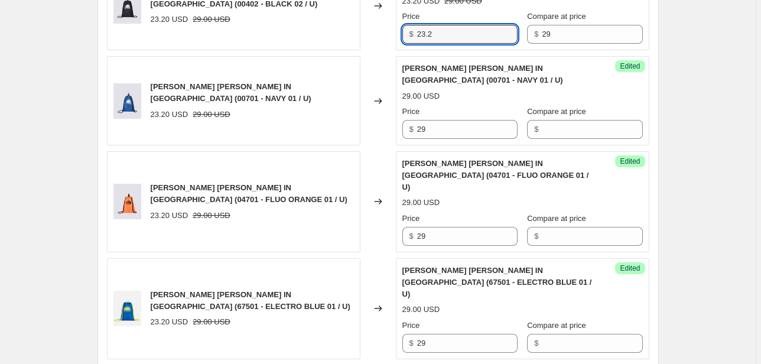
click at [402, 35] on div "Unedited IRVINE - ZAINO SACCA IN NYLON (00402 - BLACK 02 / U) 23.20 USD 29.00 U…" at bounding box center [522, 5] width 253 height 89
type input "29"
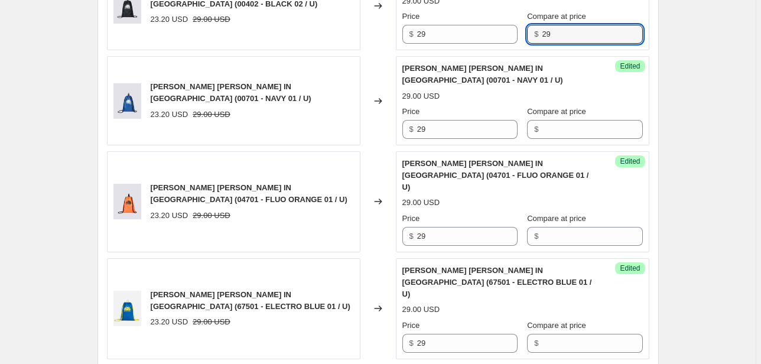
click at [515, 38] on div "Price $ 29 Compare at price $ 29" at bounding box center [522, 27] width 240 height 33
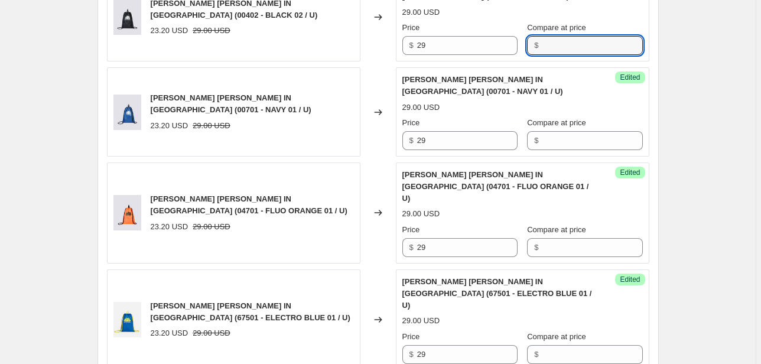
scroll to position [661, 0]
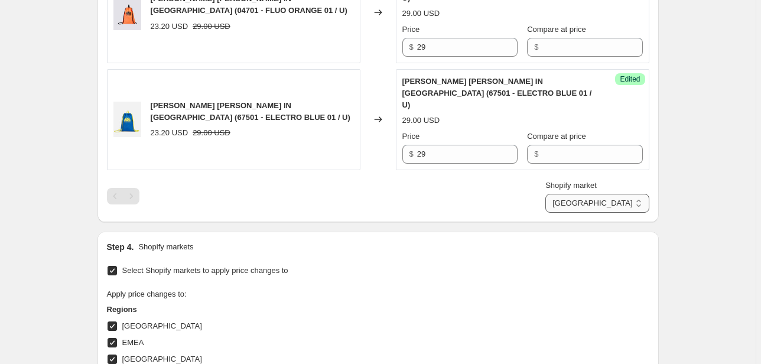
click at [606, 194] on select "Direct prices [GEOGRAPHIC_DATA] EMEA [GEOGRAPHIC_DATA] International [GEOGRAPHI…" at bounding box center [596, 203] width 103 height 19
click at [474, 231] on div "Step 4. Shopify markets Select Shopify markets to apply price changes to Apply …" at bounding box center [377, 357] width 561 height 252
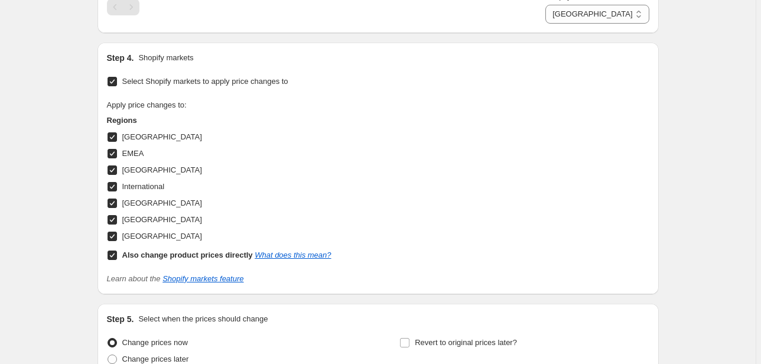
scroll to position [938, 0]
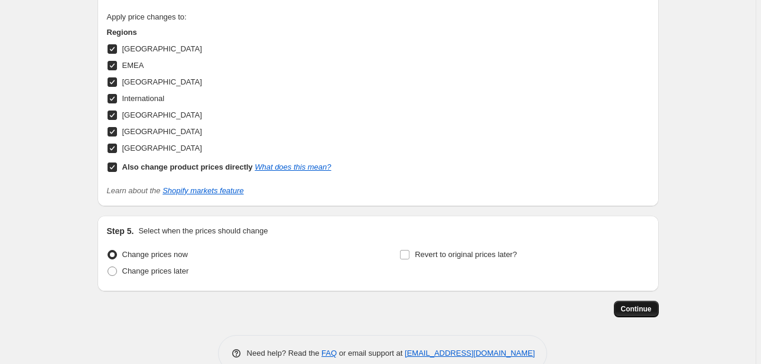
click at [637, 304] on span "Continue" at bounding box center [636, 308] width 31 height 9
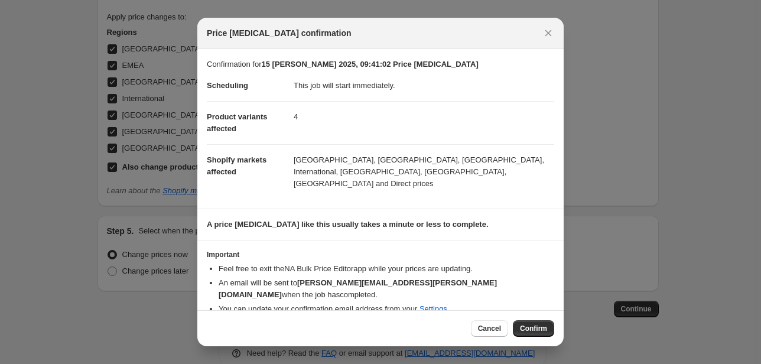
click at [535, 324] on span "Confirm" at bounding box center [533, 328] width 27 height 9
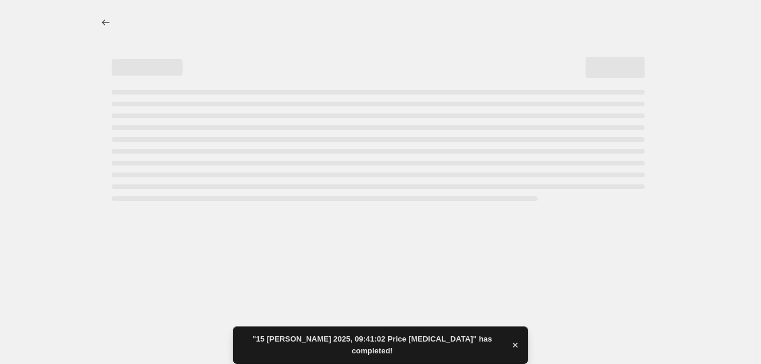
select select "70015877453"
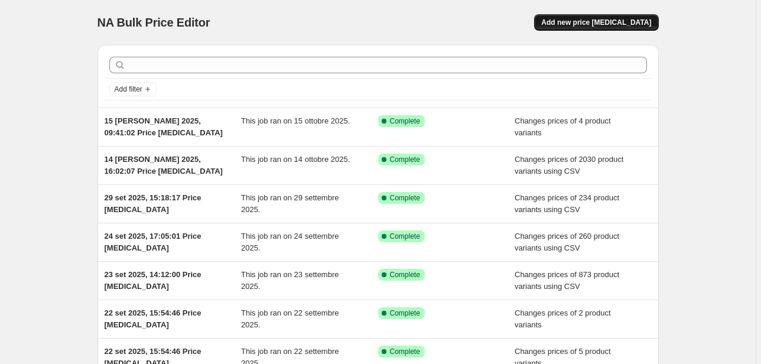
click at [579, 22] on span "Add new price [MEDICAL_DATA]" at bounding box center [596, 22] width 110 height 9
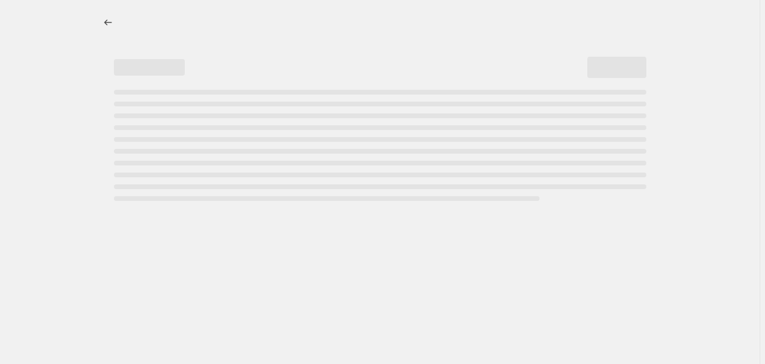
select select "percentage"
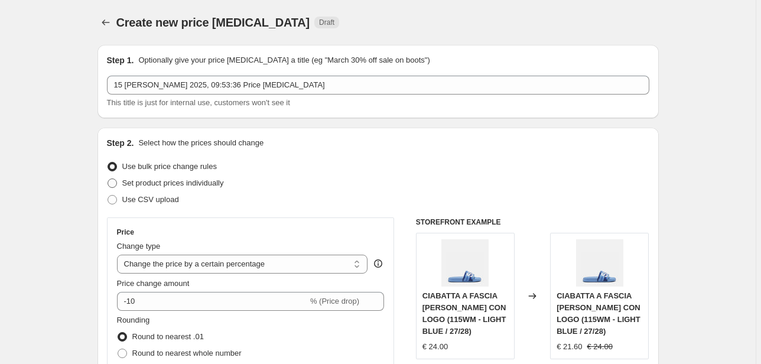
click at [165, 180] on span "Set product prices individually" at bounding box center [173, 182] width 102 height 9
click at [108, 179] on input "Set product prices individually" at bounding box center [107, 178] width 1 height 1
radio input "true"
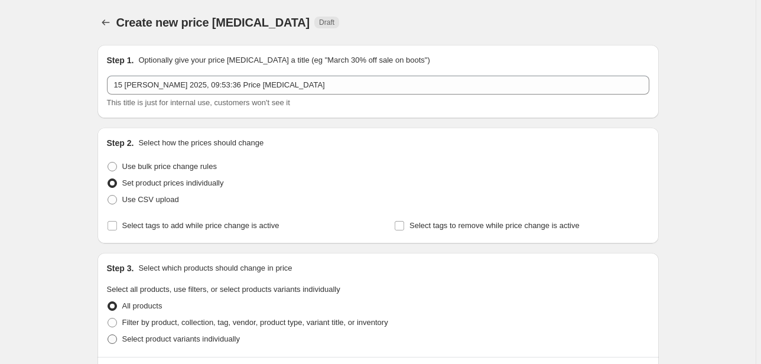
click at [165, 342] on span "Select product variants individually" at bounding box center [181, 338] width 118 height 9
click at [108, 335] on input "Select product variants individually" at bounding box center [107, 334] width 1 height 1
radio input "true"
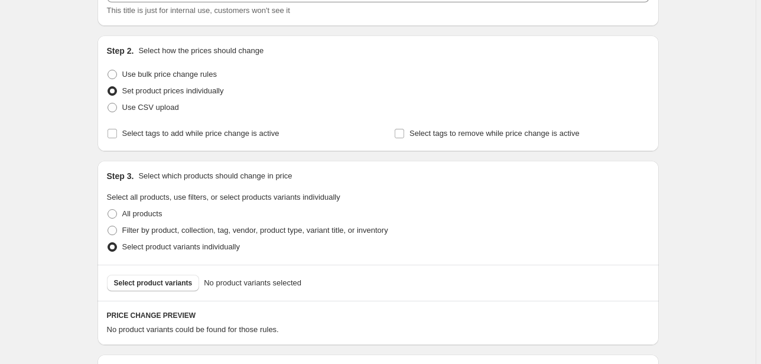
scroll to position [189, 0]
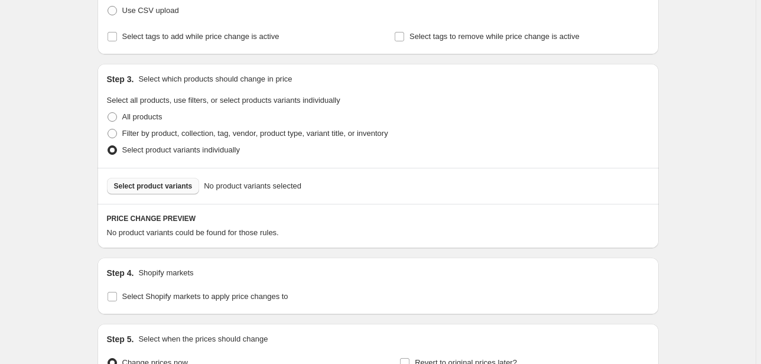
click at [162, 187] on span "Select product variants" at bounding box center [153, 185] width 79 height 9
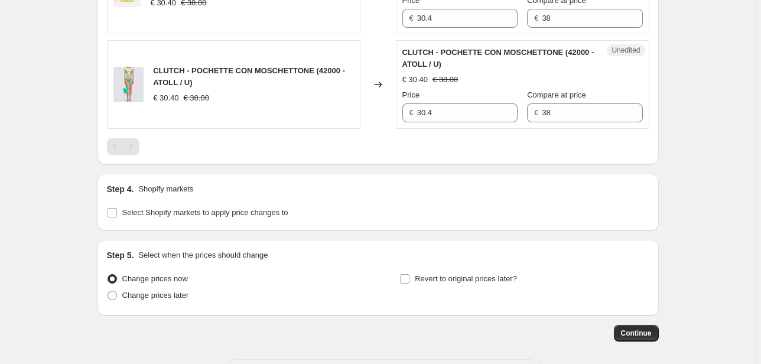
scroll to position [822, 0]
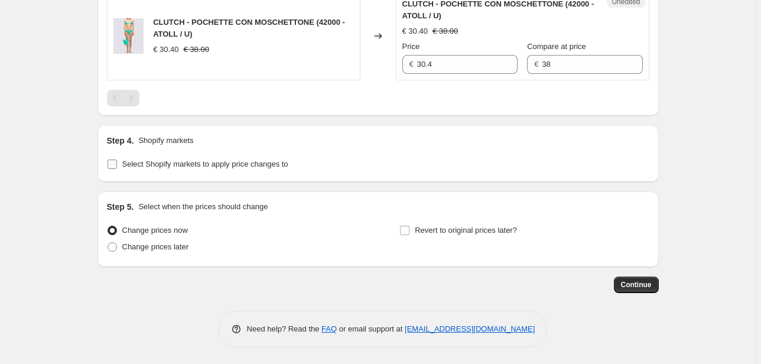
click at [193, 165] on span "Select Shopify markets to apply price changes to" at bounding box center [205, 163] width 166 height 9
click at [117, 165] on input "Select Shopify markets to apply price changes to" at bounding box center [111, 163] width 9 height 9
checkbox input "true"
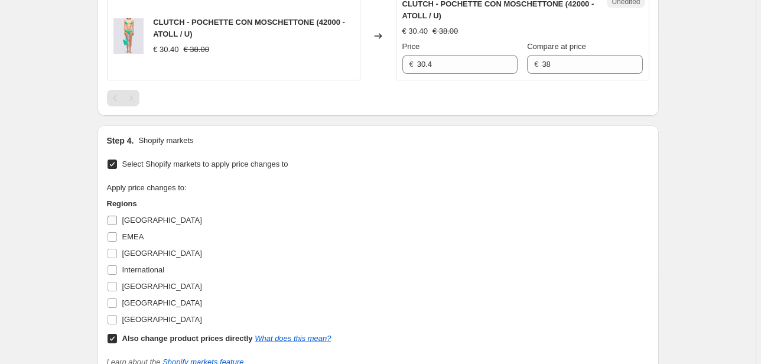
click at [133, 216] on span "[GEOGRAPHIC_DATA]" at bounding box center [162, 220] width 80 height 9
click at [117, 216] on input "[GEOGRAPHIC_DATA]" at bounding box center [111, 220] width 9 height 9
checkbox input "true"
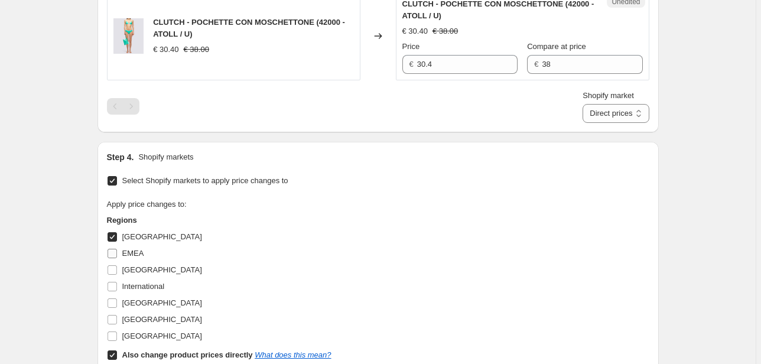
click at [134, 249] on span "EMEA" at bounding box center [133, 253] width 22 height 9
click at [117, 249] on input "EMEA" at bounding box center [111, 253] width 9 height 9
checkbox input "true"
click at [134, 269] on span "[GEOGRAPHIC_DATA]" at bounding box center [162, 269] width 80 height 9
click at [117, 269] on input "[GEOGRAPHIC_DATA]" at bounding box center [111, 269] width 9 height 9
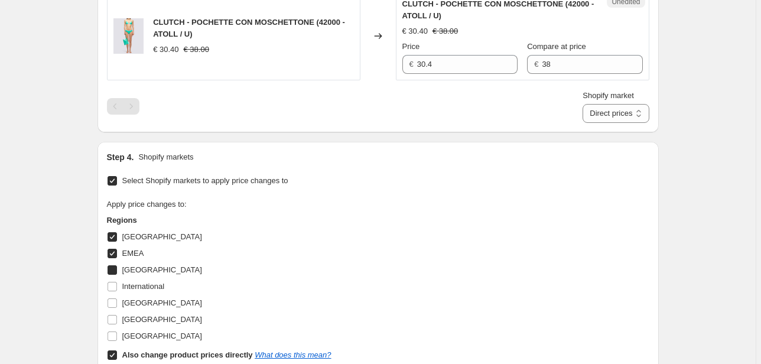
checkbox input "true"
click at [135, 284] on span "International" at bounding box center [143, 286] width 43 height 9
click at [117, 284] on input "International" at bounding box center [111, 286] width 9 height 9
checkbox input "true"
click at [132, 304] on span "[GEOGRAPHIC_DATA]" at bounding box center [162, 302] width 80 height 9
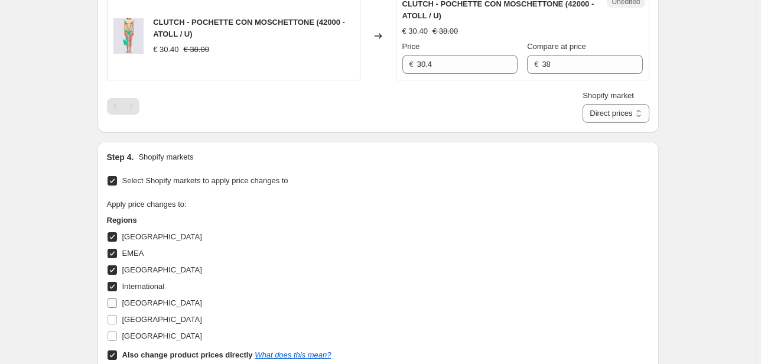
click at [117, 304] on input "[GEOGRAPHIC_DATA]" at bounding box center [111, 302] width 9 height 9
checkbox input "true"
click at [132, 319] on span "[GEOGRAPHIC_DATA]" at bounding box center [162, 319] width 80 height 9
click at [117, 319] on input "[GEOGRAPHIC_DATA]" at bounding box center [111, 319] width 9 height 9
checkbox input "true"
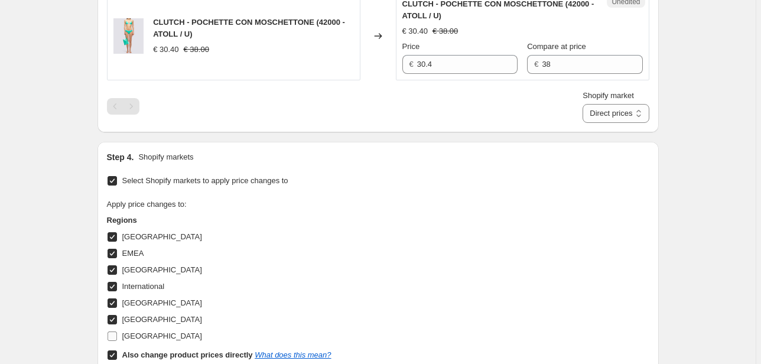
click at [132, 332] on span "[GEOGRAPHIC_DATA]" at bounding box center [162, 335] width 80 height 9
click at [117, 332] on input "[GEOGRAPHIC_DATA]" at bounding box center [111, 335] width 9 height 9
checkbox input "true"
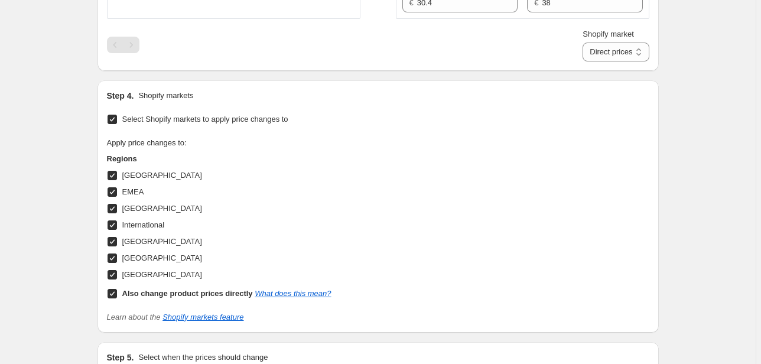
scroll to position [750, 0]
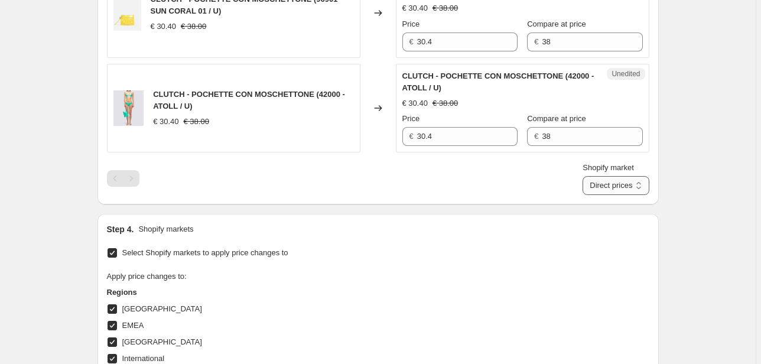
drag, startPoint x: 614, startPoint y: 181, endPoint x: 618, endPoint y: 190, distance: 10.3
click at [614, 181] on select "Direct prices [GEOGRAPHIC_DATA] EMEA [GEOGRAPHIC_DATA] International [GEOGRAPHI…" at bounding box center [615, 185] width 66 height 19
click at [477, 191] on div "Shopify market Direct prices [GEOGRAPHIC_DATA] EMEA [GEOGRAPHIC_DATA] Internati…" at bounding box center [378, 178] width 542 height 33
drag, startPoint x: 435, startPoint y: 137, endPoint x: 361, endPoint y: 137, distance: 73.2
click at [366, 137] on div "CLUTCH - POCHETTE CON MOSCHETTONE (42000 - ATOLL / U) € 30.40 € 38.00 Changed t…" at bounding box center [378, 108] width 542 height 89
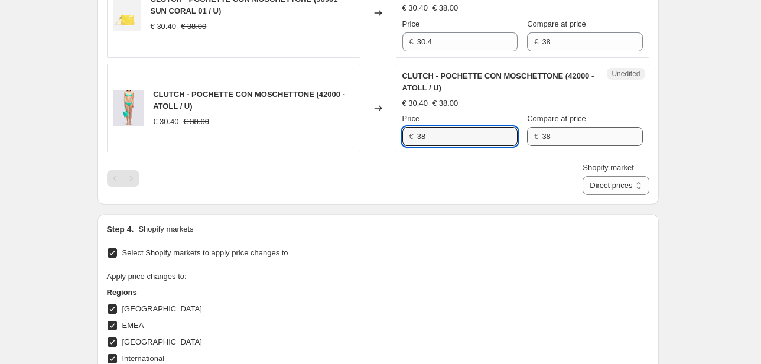
type input "38"
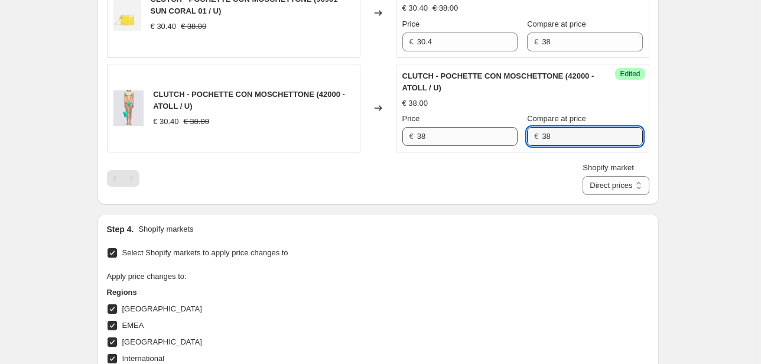
drag, startPoint x: 575, startPoint y: 134, endPoint x: 476, endPoint y: 138, distance: 99.3
click at [477, 138] on div "Price € 38 Compare at price € 38" at bounding box center [522, 129] width 240 height 33
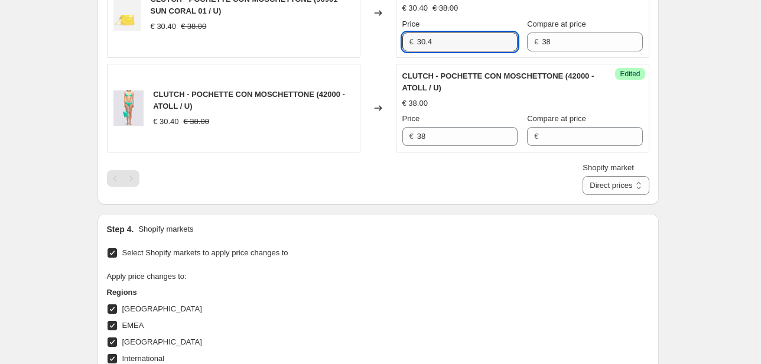
drag, startPoint x: 454, startPoint y: 31, endPoint x: 392, endPoint y: 40, distance: 62.1
click at [394, 40] on div "CLUTCH - POCHETTE CON MOSCHETTONE (96901 - SUN CORAL 01 / U) € 30.40 € 38.00 Ch…" at bounding box center [378, 13] width 542 height 89
type input "38"
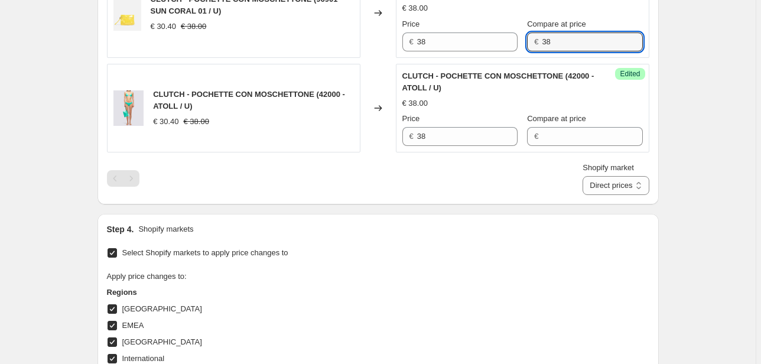
drag, startPoint x: 563, startPoint y: 38, endPoint x: 517, endPoint y: 73, distance: 58.6
click at [511, 45] on div "Price € 38 Compare at price € 38" at bounding box center [522, 34] width 240 height 33
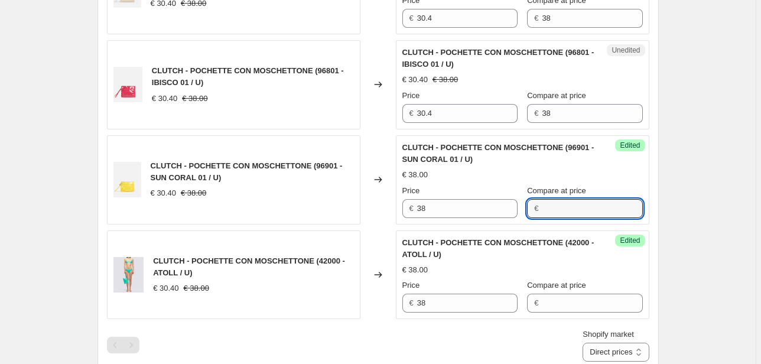
scroll to position [561, 0]
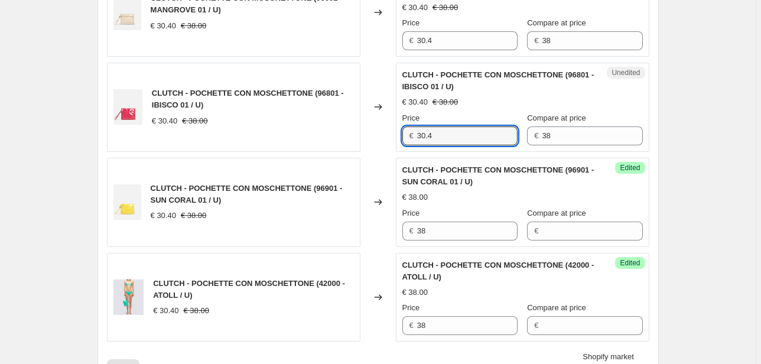
drag, startPoint x: 448, startPoint y: 138, endPoint x: 368, endPoint y: 141, distance: 80.3
click at [368, 141] on div "CLUTCH - POCHETTE CON MOSCHETTONE (96801 - IBISCO 01 / U) € 30.40 € 38.00 Chang…" at bounding box center [378, 107] width 542 height 89
type input "38"
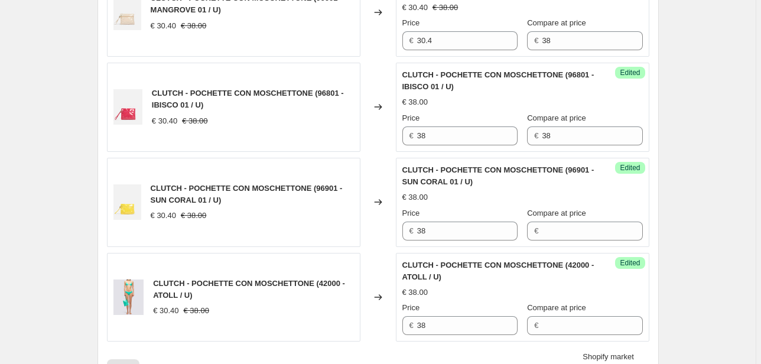
drag, startPoint x: 561, startPoint y: 129, endPoint x: 533, endPoint y: 140, distance: 30.5
click at [533, 140] on div "Compare at price € 38" at bounding box center [584, 128] width 115 height 33
drag, startPoint x: 555, startPoint y: 132, endPoint x: 504, endPoint y: 136, distance: 50.3
click at [504, 136] on div "Price € 38 Compare at price € 38" at bounding box center [522, 128] width 240 height 33
drag, startPoint x: 443, startPoint y: 41, endPoint x: 368, endPoint y: 45, distance: 74.5
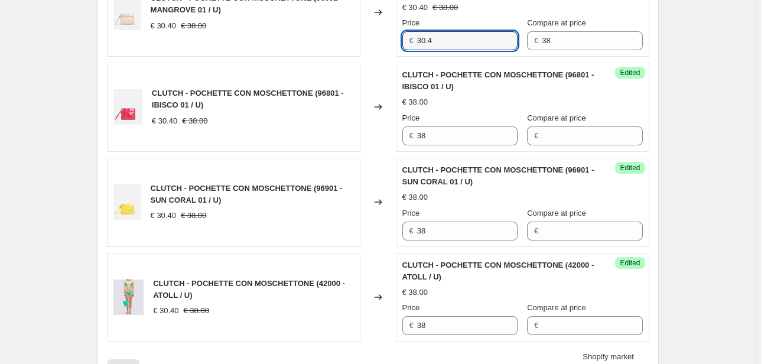
click at [370, 45] on div "CLUTCH - POCHETTE CON MOSCHETTONE (96601 - MANGROVE 01 / U) € 30.40 € 38.00 Cha…" at bounding box center [378, 12] width 542 height 89
type input "38"
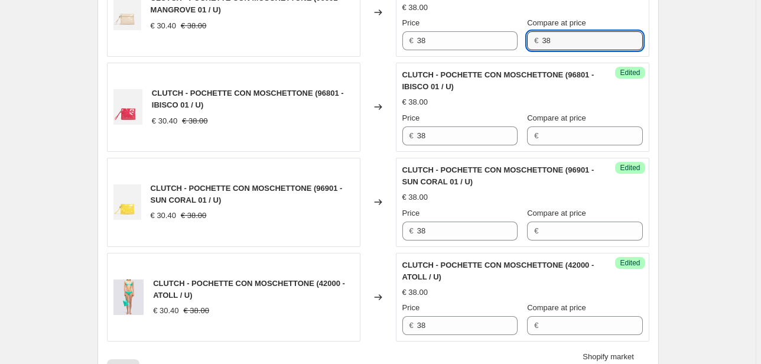
drag, startPoint x: 579, startPoint y: 35, endPoint x: 510, endPoint y: 92, distance: 89.4
click at [504, 47] on div "Price € 38 Compare at price € 38" at bounding box center [522, 33] width 240 height 33
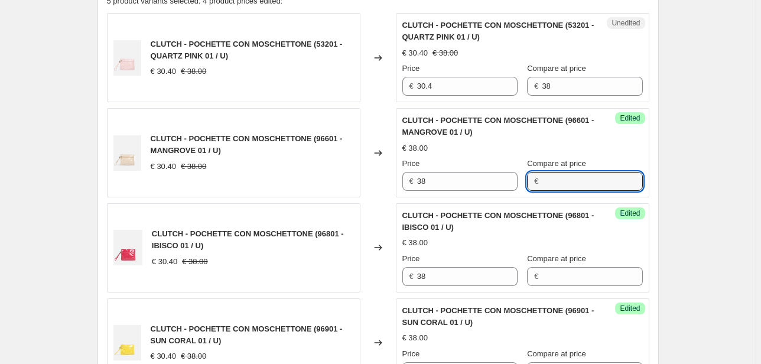
scroll to position [419, 0]
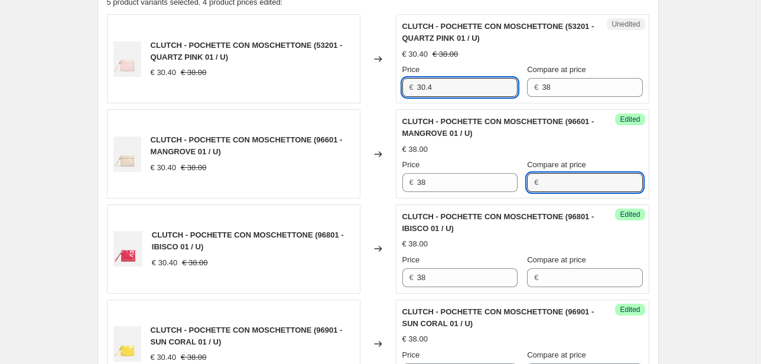
drag, startPoint x: 446, startPoint y: 88, endPoint x: 385, endPoint y: 94, distance: 61.8
click at [385, 94] on div "CLUTCH - POCHETTE CON MOSCHETTONE (53201 - QUARTZ PINK 01 / U) € 30.40 € 38.00 …" at bounding box center [378, 58] width 542 height 89
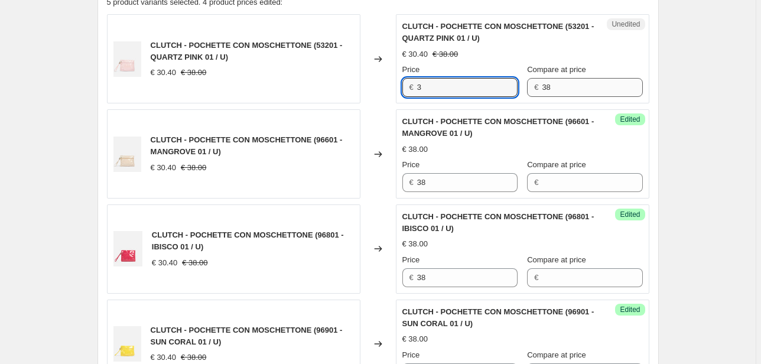
type input "3"
drag, startPoint x: 560, startPoint y: 88, endPoint x: 511, endPoint y: 90, distance: 49.0
click at [511, 89] on div "Price € 3 Compare at price € 38" at bounding box center [522, 80] width 240 height 33
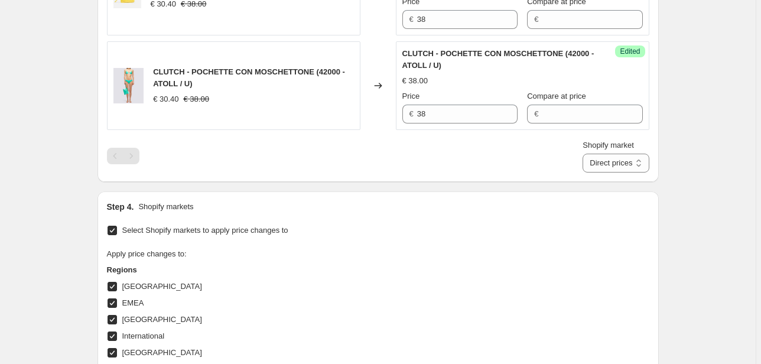
scroll to position [655, 0]
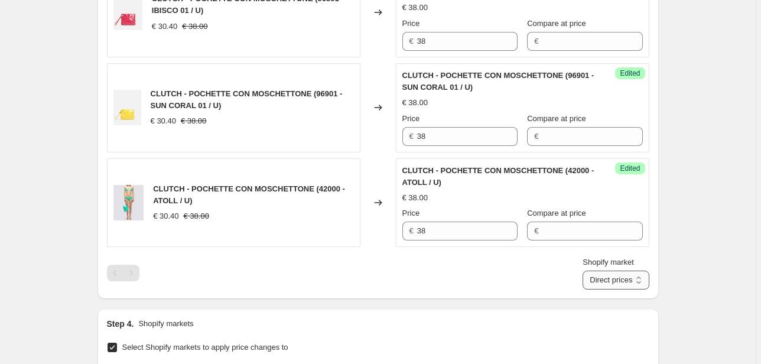
click at [601, 276] on select "Direct prices [GEOGRAPHIC_DATA] EMEA [GEOGRAPHIC_DATA] International [GEOGRAPHI…" at bounding box center [615, 279] width 66 height 19
select select "22555689138"
click at [600, 289] on select "Direct prices [GEOGRAPHIC_DATA] EMEA [GEOGRAPHIC_DATA] International [GEOGRAPHI…" at bounding box center [615, 279] width 66 height 19
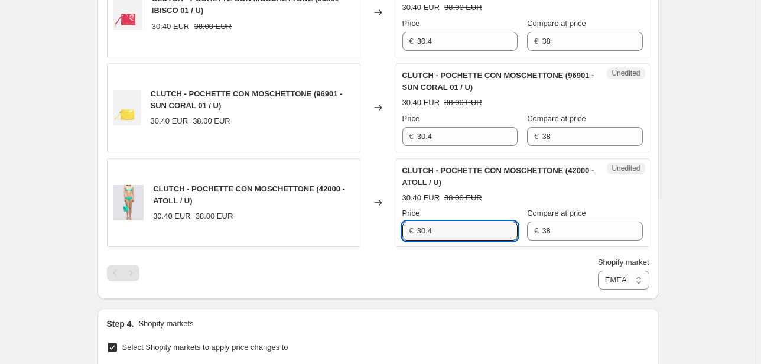
drag, startPoint x: 462, startPoint y: 229, endPoint x: 354, endPoint y: 233, distance: 108.1
click at [354, 233] on div "CLUTCH - POCHETTE CON MOSCHETTONE (42000 - ATOLL / U) 30.40 EUR 38.00 EUR Chang…" at bounding box center [378, 202] width 542 height 89
type input "38"
drag, startPoint x: 574, startPoint y: 234, endPoint x: 472, endPoint y: 242, distance: 101.9
click at [472, 242] on div "Unedited CLUTCH - POCHETTE CON MOSCHETTONE (42000 - ATOLL / U) 30.40 EUR 38.00 …" at bounding box center [522, 202] width 253 height 89
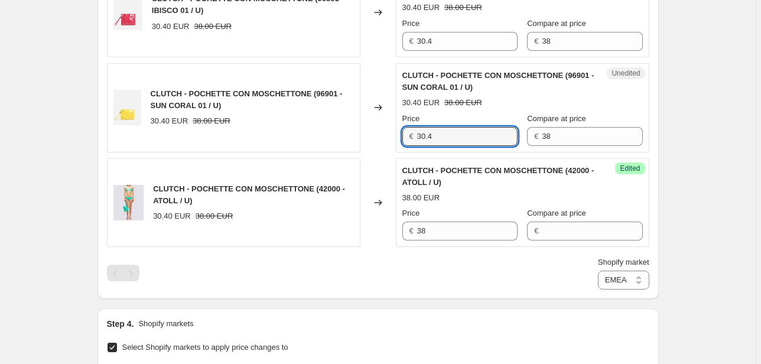
drag, startPoint x: 445, startPoint y: 137, endPoint x: 367, endPoint y: 137, distance: 78.0
click at [367, 137] on div "CLUTCH - POCHETTE CON MOSCHETTONE (96901 - SUN CORAL 01 / U) 30.40 EUR 38.00 EU…" at bounding box center [378, 107] width 542 height 89
type input "38"
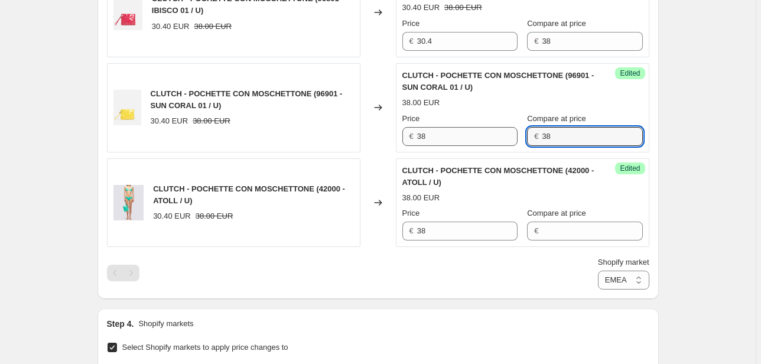
drag, startPoint x: 550, startPoint y: 140, endPoint x: 513, endPoint y: 144, distance: 38.0
click at [513, 144] on div "Price € 38 Compare at price € 38" at bounding box center [522, 129] width 240 height 33
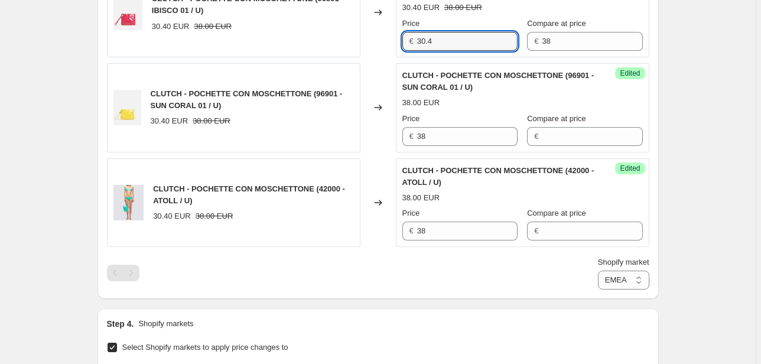
drag, startPoint x: 438, startPoint y: 37, endPoint x: 380, endPoint y: 42, distance: 58.7
click at [383, 39] on div "CLUTCH - POCHETTE CON MOSCHETTONE (96801 - IBISCO 01 / U) 30.40 EUR 38.00 EUR C…" at bounding box center [378, 12] width 542 height 89
type input "38"
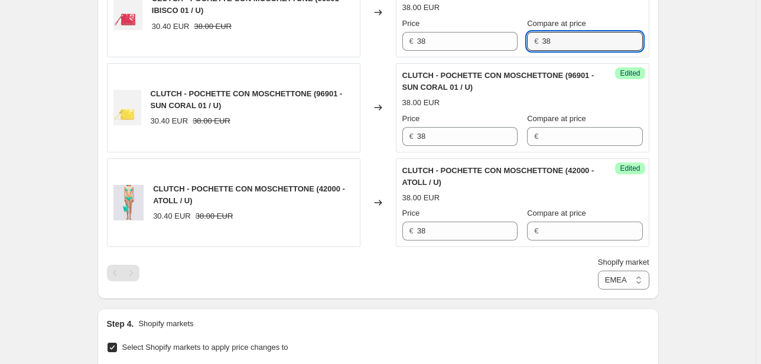
drag, startPoint x: 547, startPoint y: 39, endPoint x: 502, endPoint y: 57, distance: 48.3
click at [510, 40] on div "Price € 38 Compare at price € 38" at bounding box center [522, 34] width 240 height 33
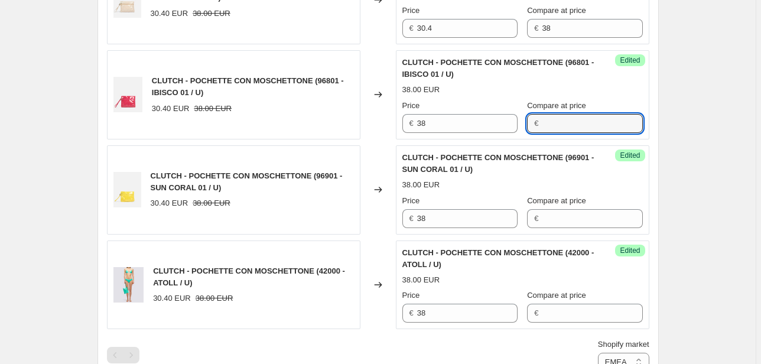
scroll to position [514, 0]
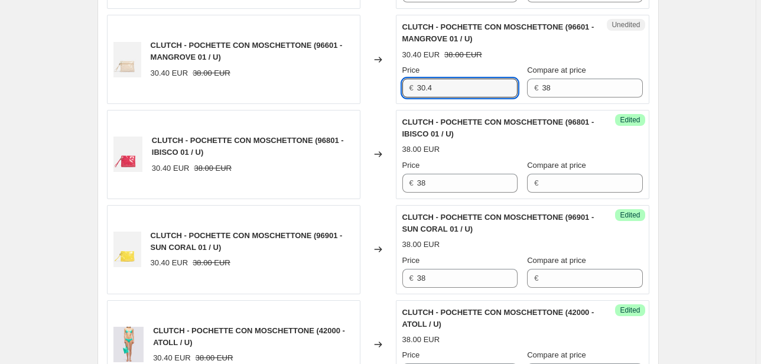
drag, startPoint x: 444, startPoint y: 81, endPoint x: 387, endPoint y: 85, distance: 57.4
click at [387, 85] on div "CLUTCH - POCHETTE CON MOSCHETTONE (96601 - MANGROVE 01 / U) 30.40 EUR 38.00 EUR…" at bounding box center [378, 59] width 542 height 89
type input "38"
click at [506, 89] on div "Price € 38 Compare at price € 38" at bounding box center [522, 80] width 240 height 33
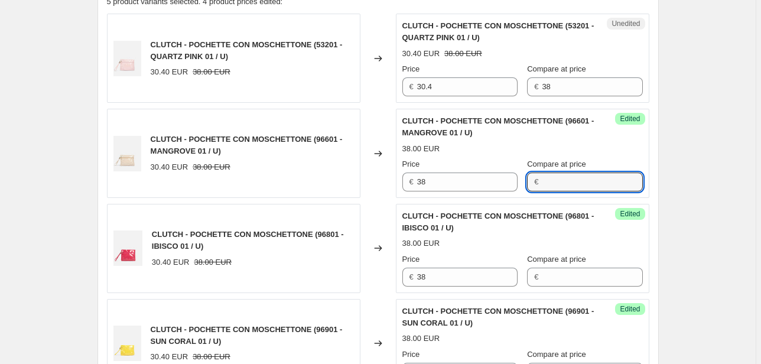
scroll to position [419, 0]
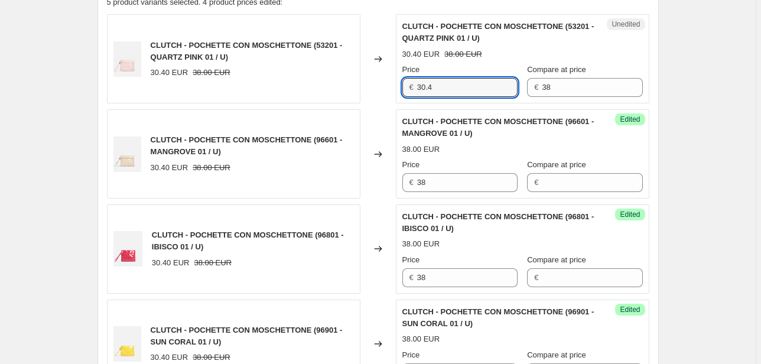
drag, startPoint x: 467, startPoint y: 94, endPoint x: 361, endPoint y: 94, distance: 105.1
click at [361, 94] on div "CLUTCH - POCHETTE CON MOSCHETTONE (53201 - QUARTZ PINK 01 / U) 30.40 EUR 38.00 …" at bounding box center [378, 58] width 542 height 89
type input "38"
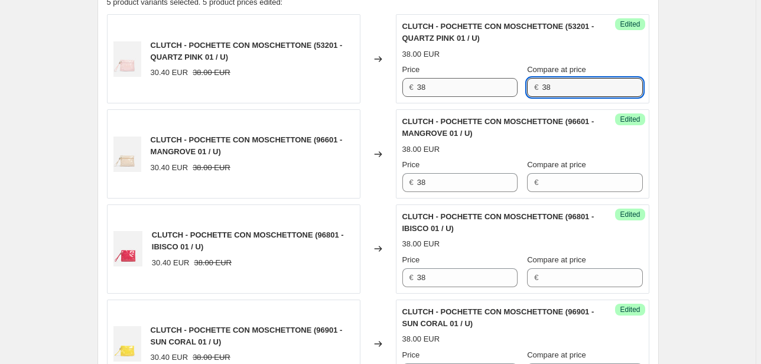
drag, startPoint x: 573, startPoint y: 83, endPoint x: 478, endPoint y: 95, distance: 95.8
click at [475, 91] on div "Price € 38 Compare at price € 38" at bounding box center [522, 80] width 240 height 33
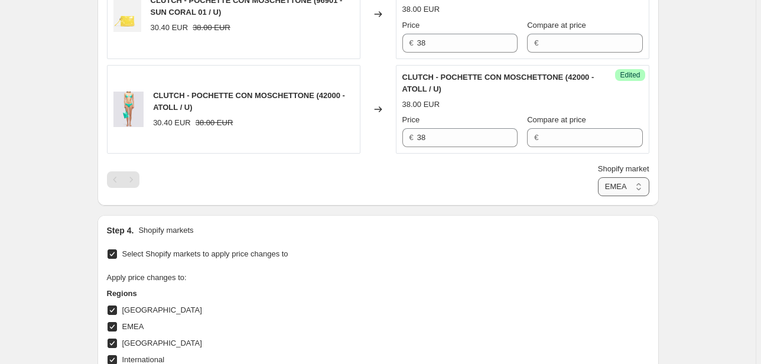
scroll to position [750, 0]
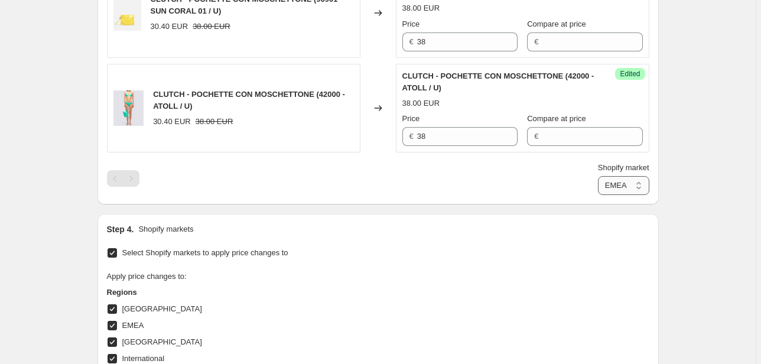
click at [633, 182] on select "Direct prices [GEOGRAPHIC_DATA] EMEA [GEOGRAPHIC_DATA] International [GEOGRAPHI…" at bounding box center [623, 185] width 51 height 19
select select "76736364877"
click at [598, 195] on select "Direct prices [GEOGRAPHIC_DATA] EMEA [GEOGRAPHIC_DATA] International [GEOGRAPHI…" at bounding box center [623, 185] width 51 height 19
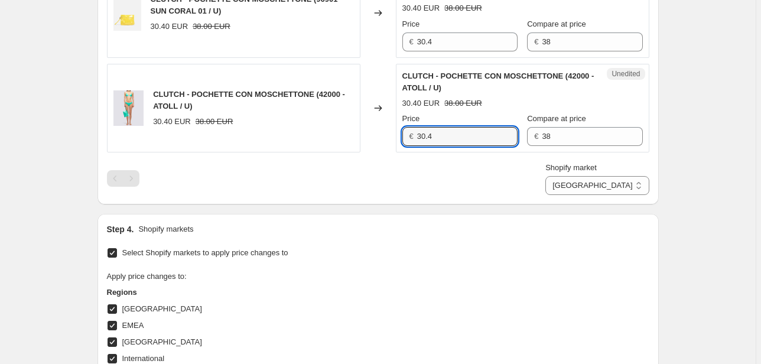
drag, startPoint x: 411, startPoint y: 132, endPoint x: 378, endPoint y: 132, distance: 33.1
click at [382, 132] on div "CLUTCH - POCHETTE CON MOSCHETTONE (42000 - ATOLL / U) 30.40 EUR 38.00 EUR Chang…" at bounding box center [378, 108] width 542 height 89
type input "38"
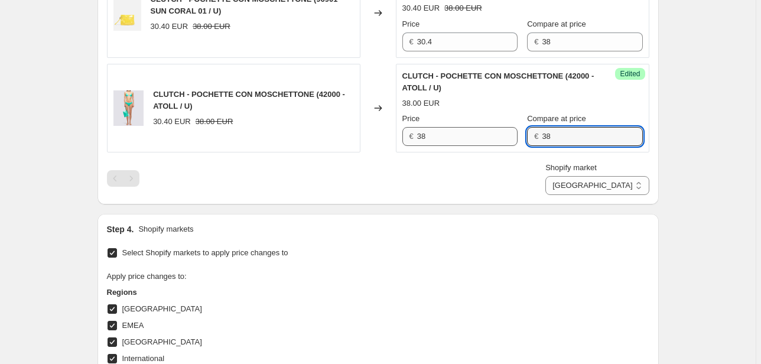
drag, startPoint x: 583, startPoint y: 135, endPoint x: 462, endPoint y: 142, distance: 121.3
click at [462, 142] on div "Price € 38 Compare at price € 38" at bounding box center [522, 129] width 240 height 33
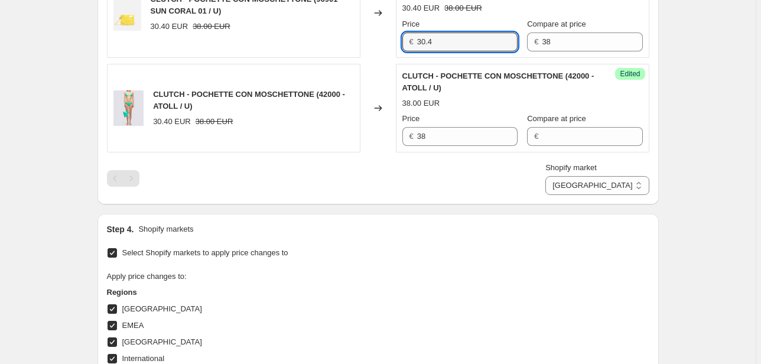
drag, startPoint x: 443, startPoint y: 45, endPoint x: 386, endPoint y: 44, distance: 57.3
click at [386, 44] on div "CLUTCH - POCHETTE CON MOSCHETTONE (96901 - SUN CORAL 01 / U) 30.40 EUR 38.00 EU…" at bounding box center [378, 13] width 542 height 89
type input "38"
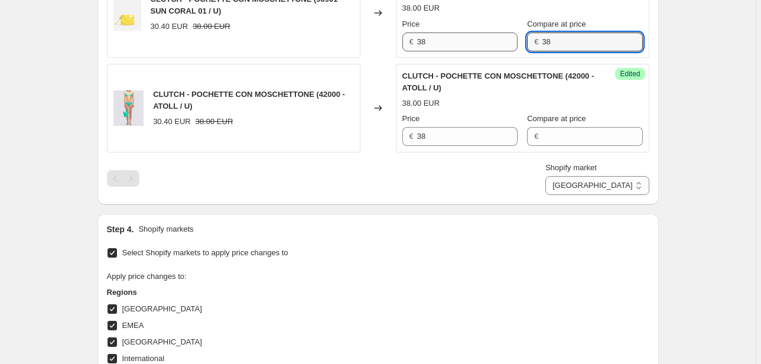
drag, startPoint x: 526, startPoint y: 45, endPoint x: 505, endPoint y: 46, distance: 20.7
click at [505, 46] on div "Price € 38 Compare at price € 38" at bounding box center [522, 34] width 240 height 33
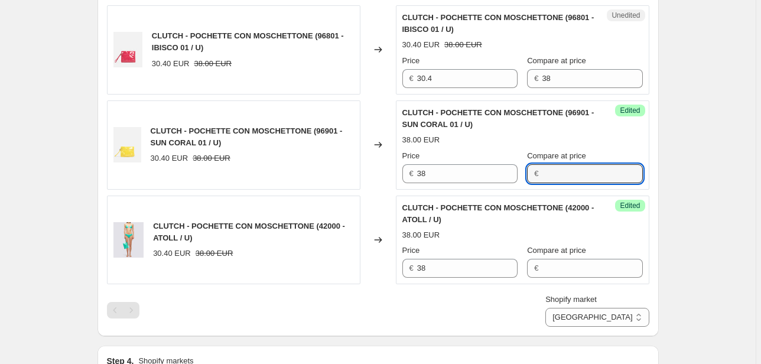
scroll to position [608, 0]
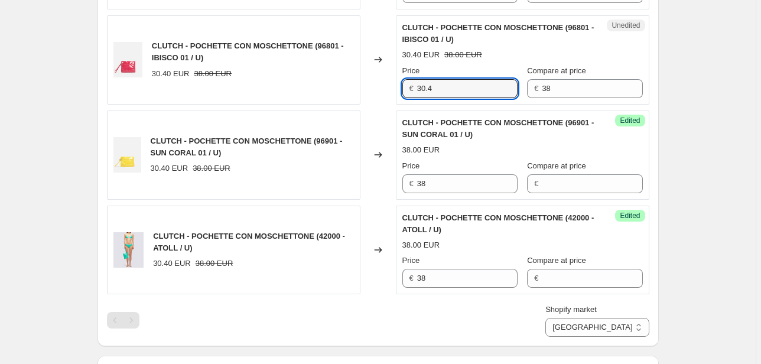
drag, startPoint x: 454, startPoint y: 92, endPoint x: 381, endPoint y: 91, distance: 72.6
click at [381, 91] on div "CLUTCH - POCHETTE CON MOSCHETTONE (96801 - IBISCO 01 / U) 30.40 EUR 38.00 EUR C…" at bounding box center [378, 59] width 542 height 89
type input "38"
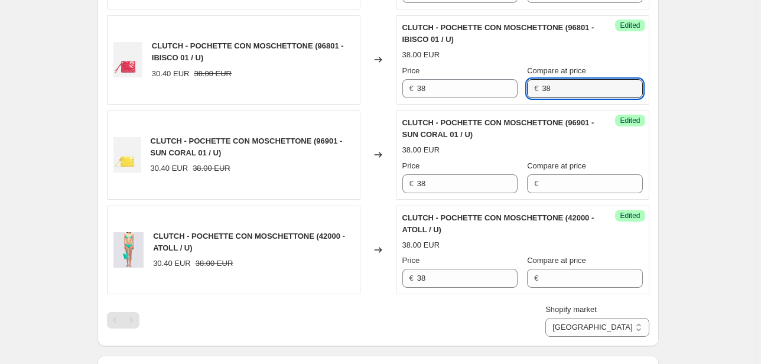
drag, startPoint x: 560, startPoint y: 82, endPoint x: 520, endPoint y: 89, distance: 40.8
click at [520, 89] on div "Price € 38 Compare at price € 38" at bounding box center [522, 81] width 240 height 33
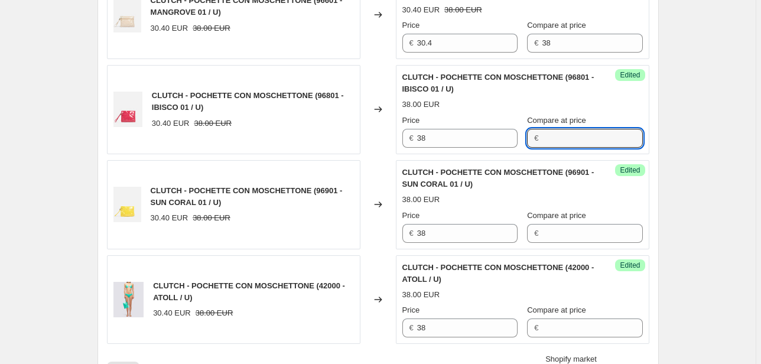
scroll to position [419, 0]
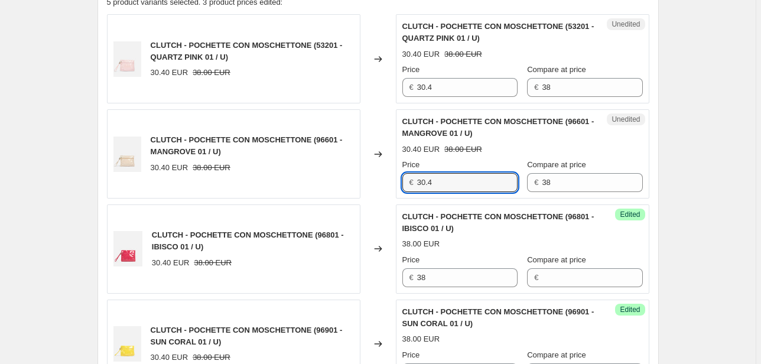
drag, startPoint x: 448, startPoint y: 178, endPoint x: 383, endPoint y: 181, distance: 65.1
click at [383, 181] on div "CLUTCH - POCHETTE CON MOSCHETTONE (96601 - MANGROVE 01 / U) 30.40 EUR 38.00 EUR…" at bounding box center [378, 153] width 542 height 89
type input "38"
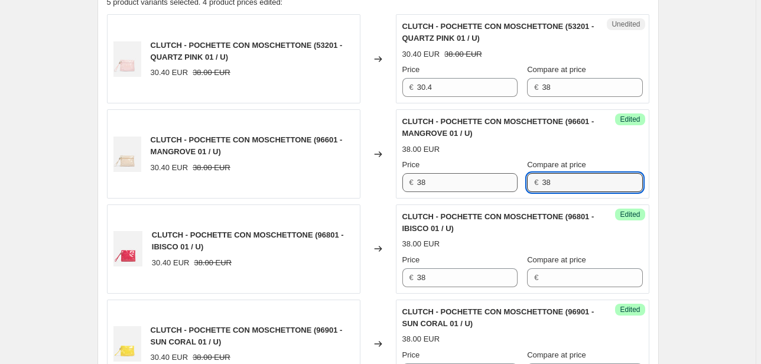
drag, startPoint x: 569, startPoint y: 182, endPoint x: 517, endPoint y: 185, distance: 52.6
click at [517, 185] on div "Price € 38 Compare at price € 38" at bounding box center [522, 175] width 240 height 33
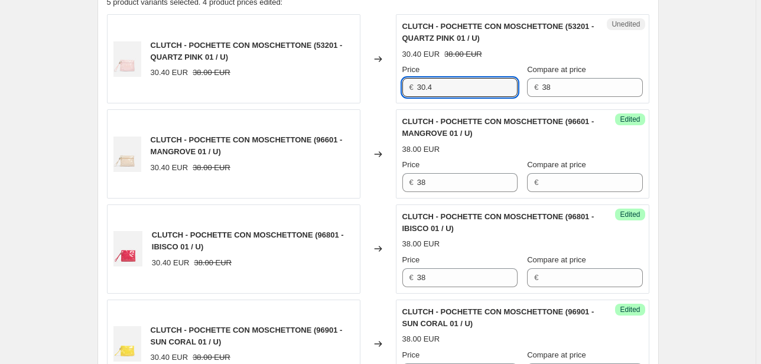
drag, startPoint x: 436, startPoint y: 86, endPoint x: 378, endPoint y: 83, distance: 58.6
click at [378, 83] on div "CLUTCH - POCHETTE CON MOSCHETTONE (53201 - QUARTZ PINK 01 / U) 30.40 EUR 38.00 …" at bounding box center [378, 58] width 542 height 89
type input "38"
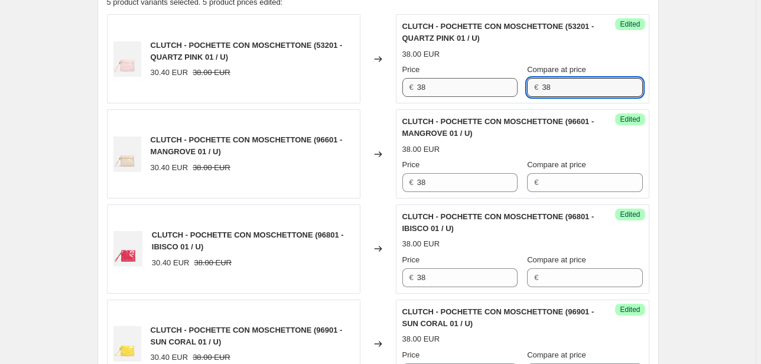
drag
click at [504, 91] on div "Price € 38 Compare at price € 38" at bounding box center [522, 80] width 240 height 33
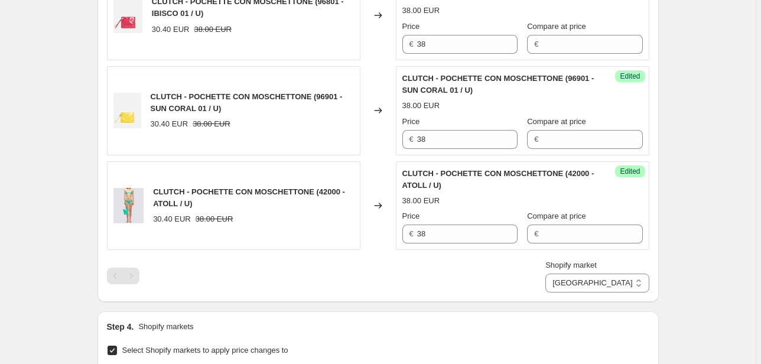
scroll to position [797, 0]
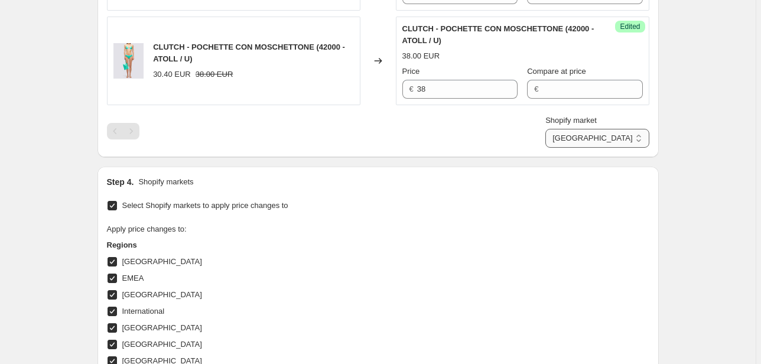
click at [632, 137] on select "Direct prices [GEOGRAPHIC_DATA] EMEA [GEOGRAPHIC_DATA] International [GEOGRAPHI…" at bounding box center [596, 138] width 103 height 19
select select "20828520626"
click at [600, 148] on select "Direct prices [GEOGRAPHIC_DATA] EMEA [GEOGRAPHIC_DATA] International [GEOGRAPHI…" at bounding box center [596, 138] width 103 height 19
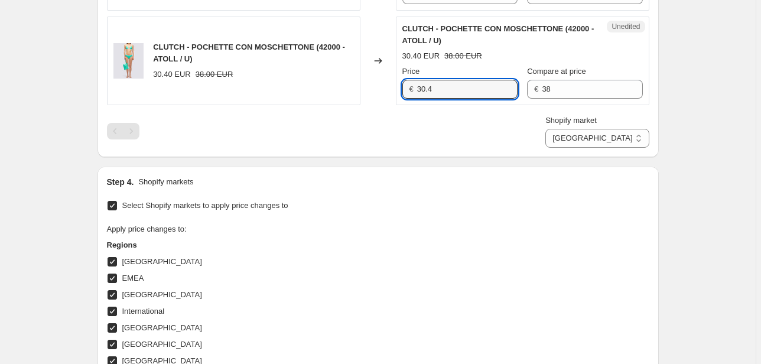
drag, startPoint x: 439, startPoint y: 86, endPoint x: 355, endPoint y: 96, distance: 85.1
click at [355, 96] on div "CLUTCH - POCHETTE CON MOSCHETTONE (42000 - ATOLL / U) 30.40 EUR 38.00 EUR Chang…" at bounding box center [378, 61] width 542 height 89
type input "38"
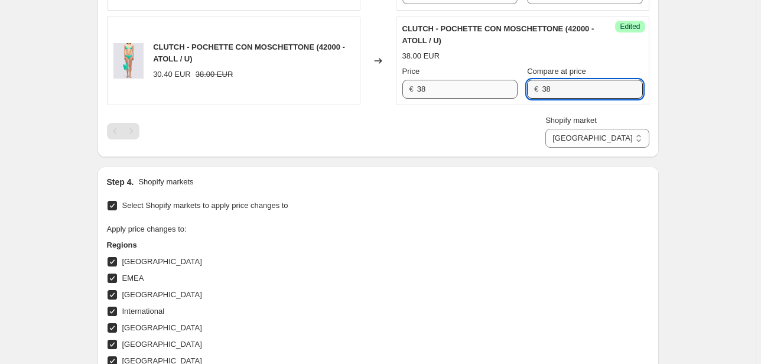
drag, startPoint x: 556, startPoint y: 87, endPoint x: 491, endPoint y: 95, distance: 64.9
click at [491, 95] on div "Price € 38 Compare at price € 38" at bounding box center [522, 82] width 240 height 33
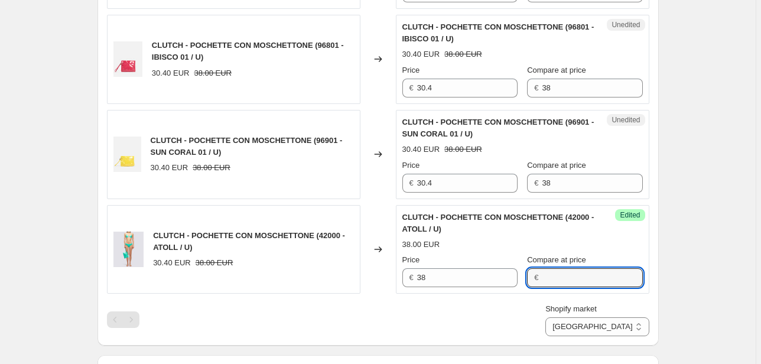
scroll to position [608, 0]
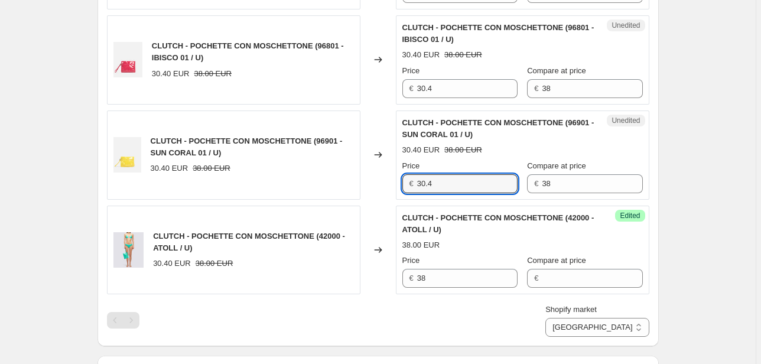
drag, startPoint x: 452, startPoint y: 185, endPoint x: 334, endPoint y: 191, distance: 118.2
click at [334, 191] on div "CLUTCH - POCHETTE CON MOSCHETTONE (96901 - SUN CORAL 01 / U) 30.40 EUR 38.00 EU…" at bounding box center [378, 154] width 542 height 89
type input "38"
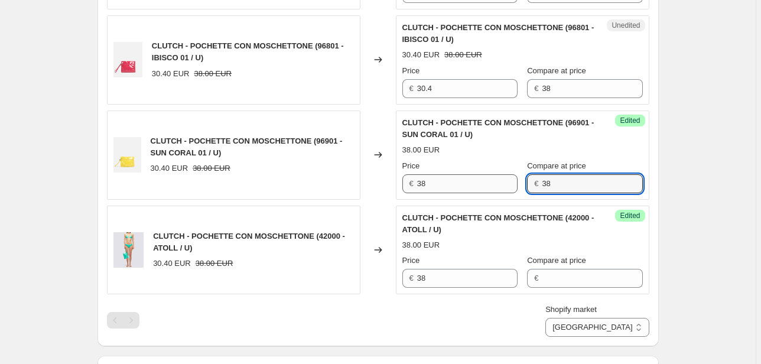
drag, startPoint x: 559, startPoint y: 179, endPoint x: 500, endPoint y: 190, distance: 59.5
click at [500, 190] on div "Price € 38 Compare at price € 38" at bounding box center [522, 176] width 240 height 33
drag, startPoint x: 384, startPoint y: 90, endPoint x: 371, endPoint y: 89, distance: 12.4
click at [372, 89] on div "CLUTCH - POCHETTE CON MOSCHETTONE (96801 - IBISCO 01 / U) 30.40 EUR 38.00 EUR C…" at bounding box center [378, 59] width 542 height 89
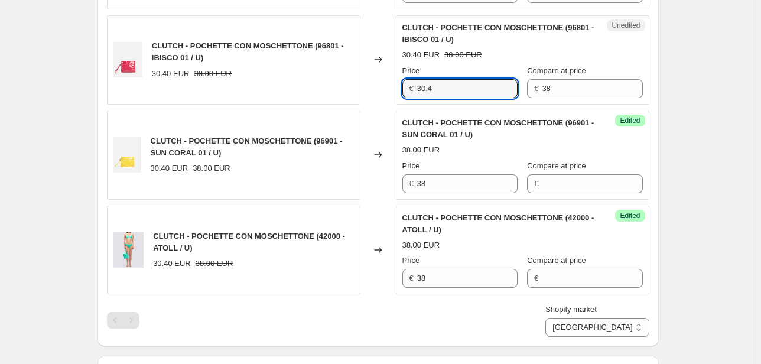
type input "2"
type input "38"
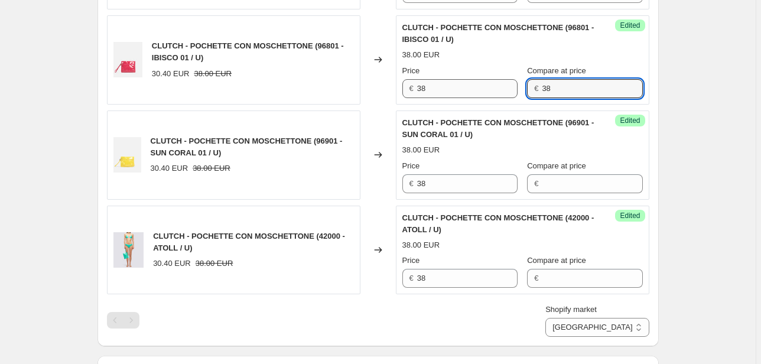
drag, startPoint x: 546, startPoint y: 89, endPoint x: 510, endPoint y: 89, distance: 36.0
click at [510, 89] on div "Price € 38 Compare at price € 38" at bounding box center [522, 81] width 240 height 33
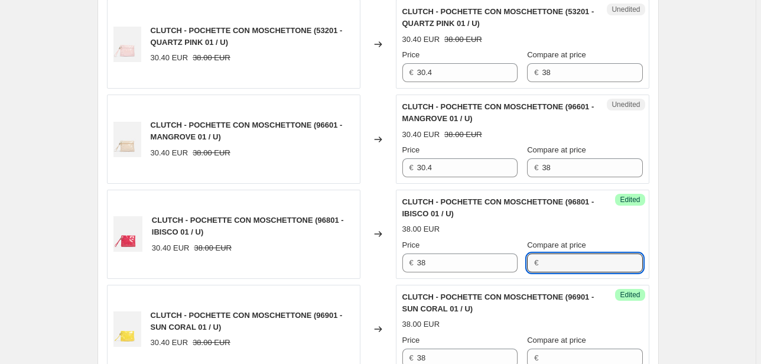
scroll to position [419, 0]
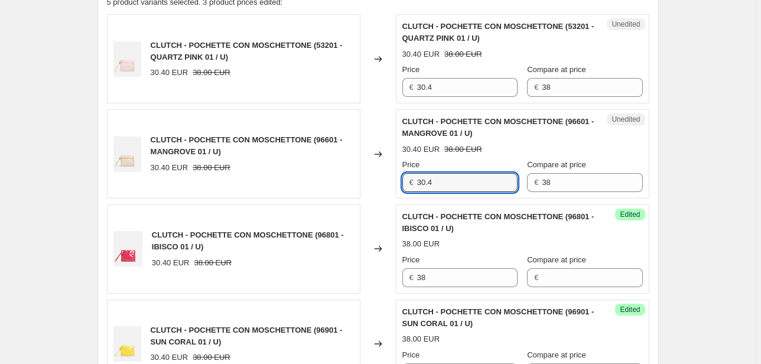
drag, startPoint x: 445, startPoint y: 180, endPoint x: 338, endPoint y: 191, distance: 108.1
click at [341, 191] on div "CLUTCH - POCHETTE CON MOSCHETTONE (96601 - MANGROVE 01 / U) 30.40 EUR 38.00 EUR…" at bounding box center [378, 153] width 542 height 89
type input "38"
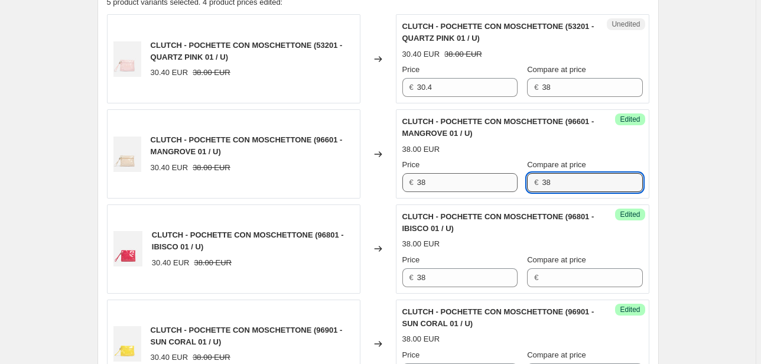
drag, startPoint x: 550, startPoint y: 184, endPoint x: 517, endPoint y: 188, distance: 33.3
click at [517, 188] on div "Price € 38 Compare at price € 38" at bounding box center [522, 175] width 240 height 33
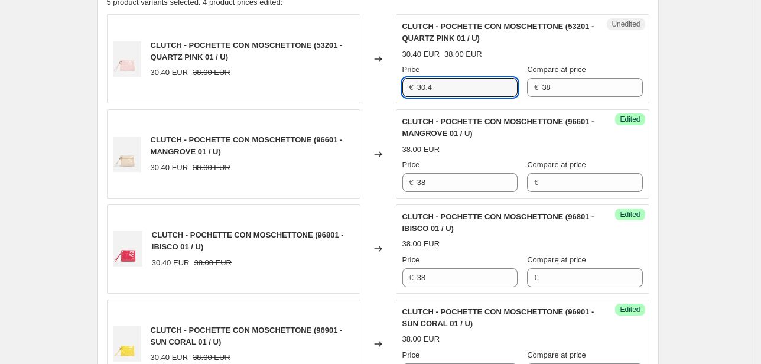
drag, startPoint x: 413, startPoint y: 92, endPoint x: 318, endPoint y: 92, distance: 95.1
click at [319, 92] on div "CLUTCH - POCHETTE CON MOSCHETTONE (53201 - QUARTZ PINK 01 / U) 30.40 EUR 38.00 …" at bounding box center [378, 58] width 542 height 89
type input "38"
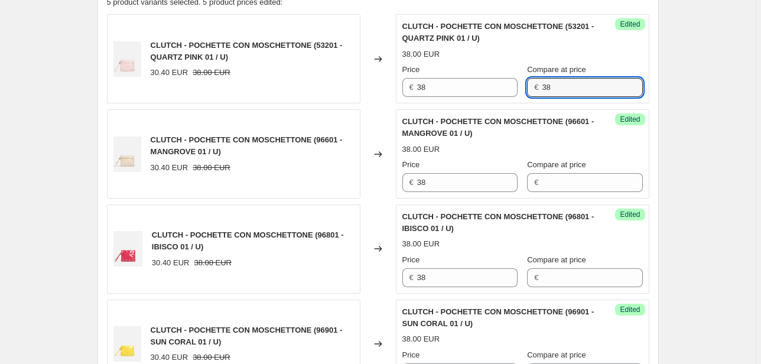
drag, startPoint x: 557, startPoint y: 84, endPoint x: 493, endPoint y: 96, distance: 64.9
click at [493, 96] on div "Success Edited CLUTCH - POCHETTE CON MOSCHETTONE (53201 - QUARTZ PINK 01 / U) 3…" at bounding box center [522, 58] width 253 height 89
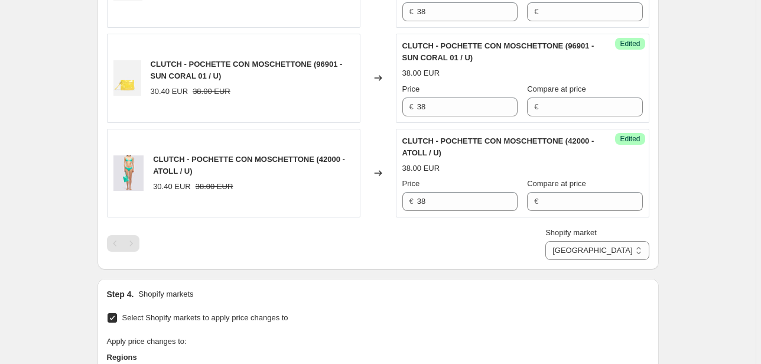
scroll to position [844, 0]
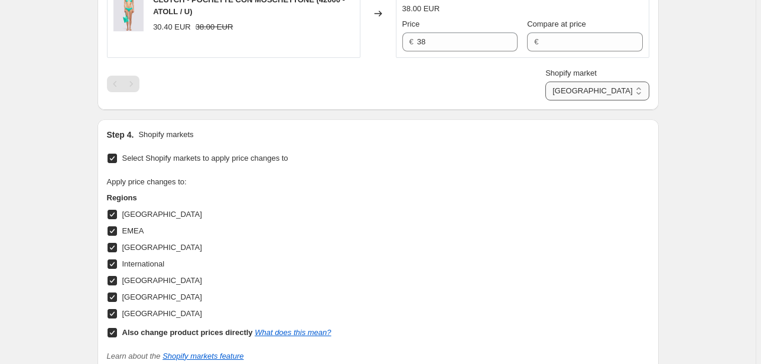
click at [618, 89] on select "Direct prices [GEOGRAPHIC_DATA] EMEA [GEOGRAPHIC_DATA] International [GEOGRAPHI…" at bounding box center [596, 90] width 103 height 19
click at [596, 100] on select "Direct prices [GEOGRAPHIC_DATA] EMEA [GEOGRAPHIC_DATA] International [GEOGRAPHI…" at bounding box center [596, 90] width 103 height 19
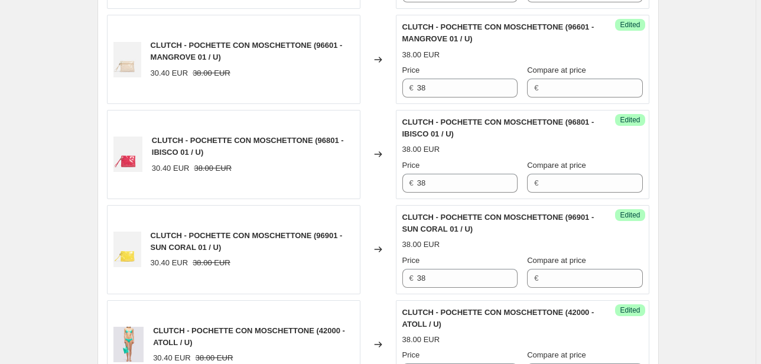
scroll to position [703, 0]
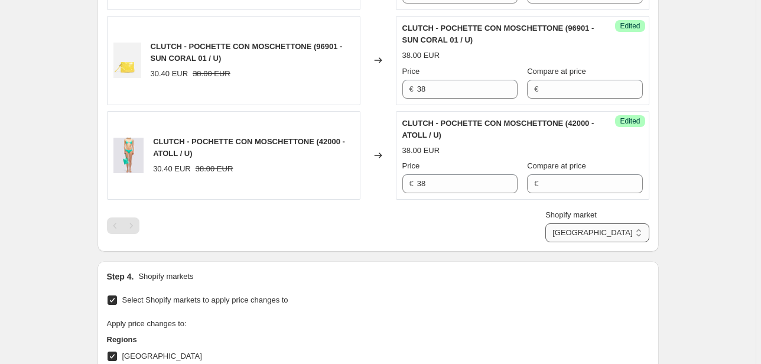
click at [619, 233] on select "Direct prices [GEOGRAPHIC_DATA] EMEA [GEOGRAPHIC_DATA] International [GEOGRAPHI…" at bounding box center [596, 232] width 103 height 19
select select "22555656370"
click at [572, 242] on select "Direct prices [GEOGRAPHIC_DATA] EMEA [GEOGRAPHIC_DATA] International [GEOGRAPHI…" at bounding box center [596, 232] width 103 height 19
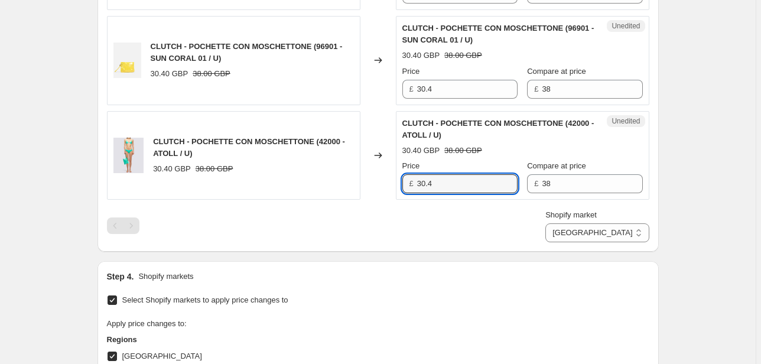
drag, startPoint x: 445, startPoint y: 182, endPoint x: 317, endPoint y: 197, distance: 129.6
click at [325, 197] on div "CLUTCH - POCHETTE CON MOSCHETTONE (42000 - ATOLL / U) 30.40 GBP 38.00 GBP Chang…" at bounding box center [378, 155] width 542 height 89
type input "38"
drag, startPoint x: 555, startPoint y: 184, endPoint x: 481, endPoint y: 191, distance: 73.6
click at [482, 191] on div "Price £ 38 Compare at price £ 38" at bounding box center [522, 176] width 240 height 33
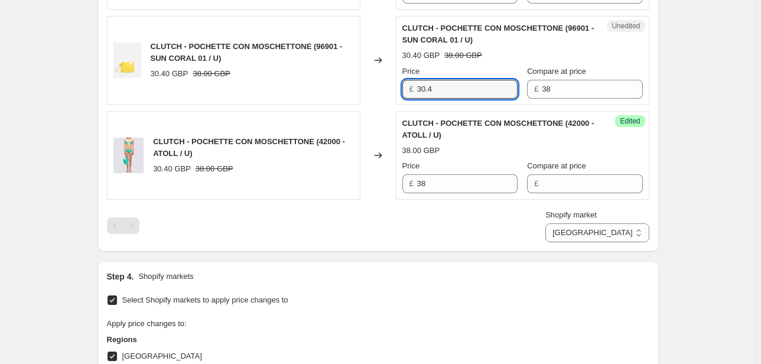
drag, startPoint x: 446, startPoint y: 86, endPoint x: 372, endPoint y: 87, distance: 73.8
click at [378, 88] on div "CLUTCH - POCHETTE CON MOSCHETTONE (96901 - SUN CORAL 01 / U) 30.40 GBP 38.00 GB…" at bounding box center [378, 60] width 542 height 89
type input "38"
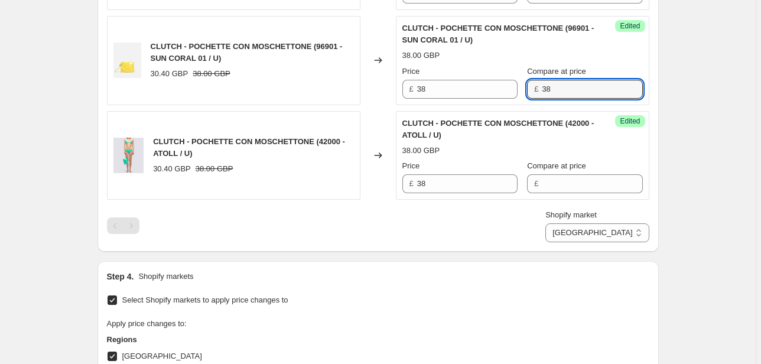
drag, startPoint x: 558, startPoint y: 91, endPoint x: 473, endPoint y: 102, distance: 85.8
click at [476, 101] on div "Success Edited CLUTCH - POCHETTE CON MOSCHETTONE (96901 - SUN CORAL 01 / U) 38.…" at bounding box center [522, 60] width 253 height 89
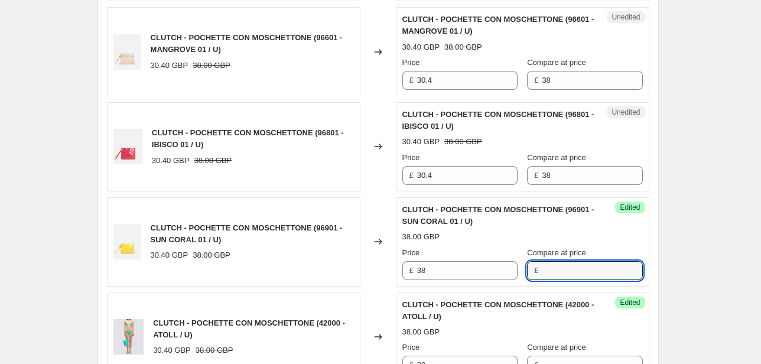
scroll to position [514, 0]
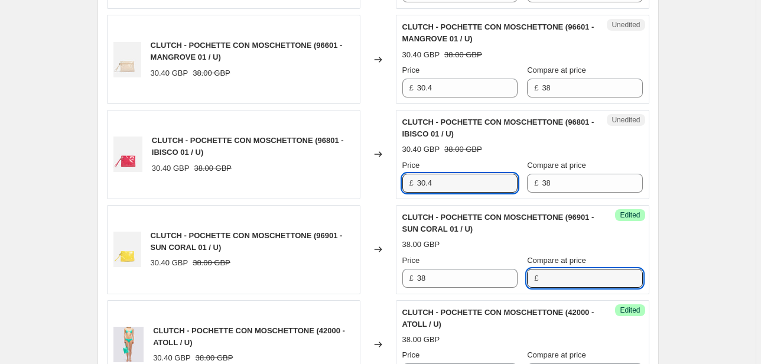
drag, startPoint x: 410, startPoint y: 187, endPoint x: 369, endPoint y: 187, distance: 41.3
click at [370, 187] on div "CLUTCH - POCHETTE CON MOSCHETTONE (96801 - IBISCO 01 / U) 30.40 GBP 38.00 GBP C…" at bounding box center [378, 154] width 542 height 89
type input "38"
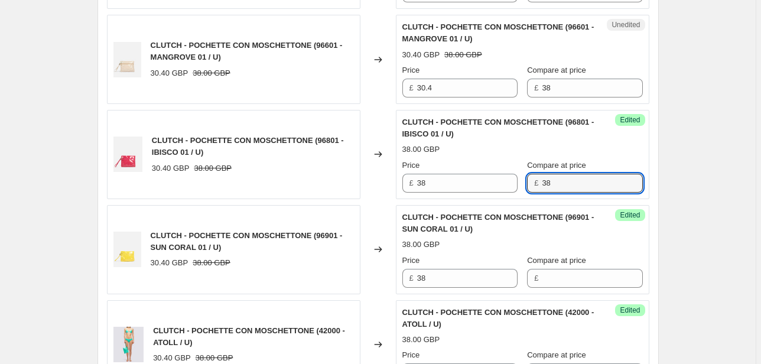
drag, startPoint x: 560, startPoint y: 182, endPoint x: 501, endPoint y: 191, distance: 59.1
click at [501, 191] on div "Success Edited CLUTCH - POCHETTE CON MOSCHETTONE (96801 - IBISCO 01 / U) 38.00 …" at bounding box center [522, 154] width 253 height 89
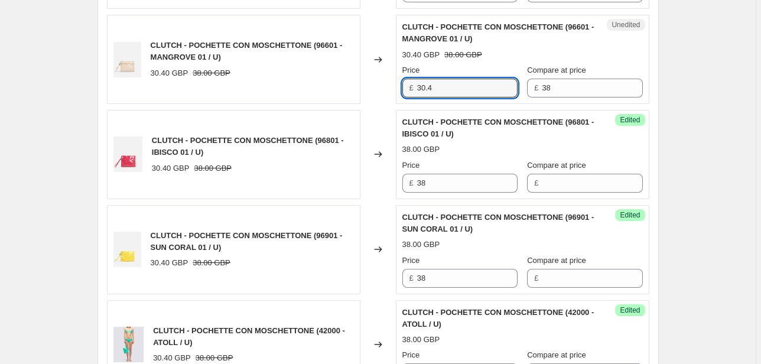
drag, startPoint x: 442, startPoint y: 89, endPoint x: 385, endPoint y: 89, distance: 57.3
click at [385, 89] on div "CLUTCH - POCHETTE CON MOSCHETTONE (96601 - MANGROVE 01 / U) 30.40 GBP 38.00 GBP…" at bounding box center [378, 59] width 542 height 89
type input "38"
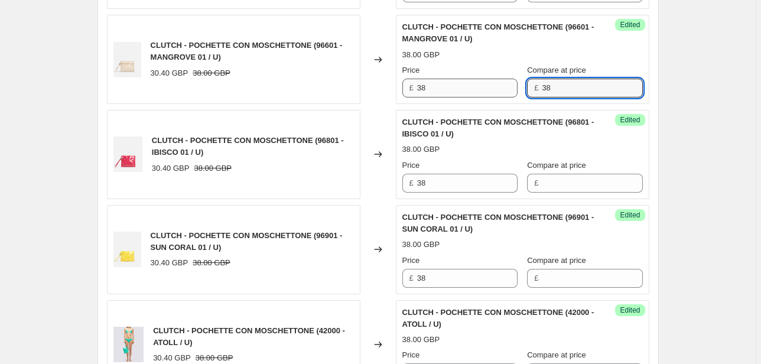
drag, startPoint x: 578, startPoint y: 89, endPoint x: 516, endPoint y: 93, distance: 62.7
click at [516, 93] on div "Price £ 38 Compare at price £ 38" at bounding box center [522, 80] width 240 height 33
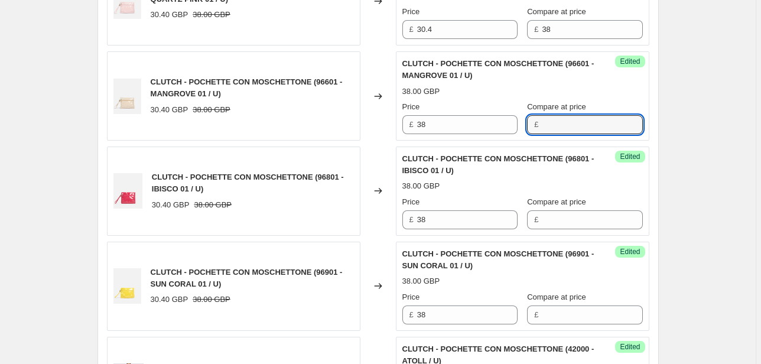
scroll to position [419, 0]
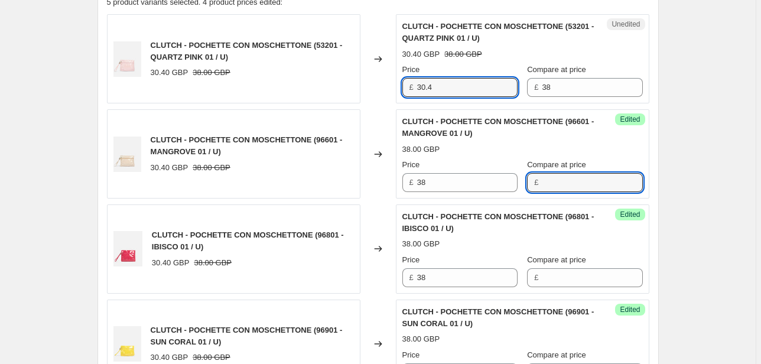
drag, startPoint x: 456, startPoint y: 85, endPoint x: 324, endPoint y: 90, distance: 133.0
click at [325, 90] on div "CLUTCH - POCHETTE CON MOSCHETTONE (53201 - QUARTZ PINK 01 / U) 30.40 GBP 38.00 …" at bounding box center [378, 58] width 542 height 89
type input "38"
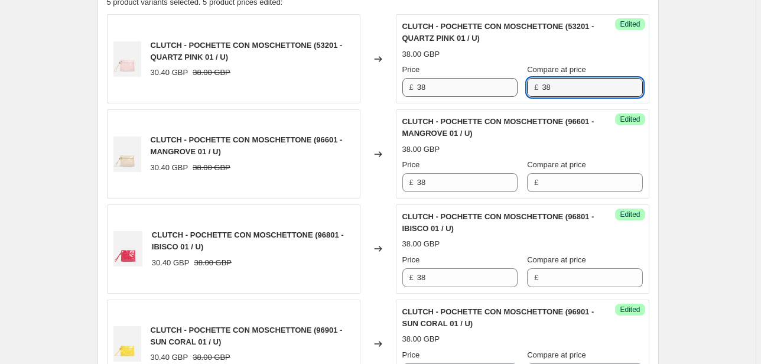
drag, startPoint x: 565, startPoint y: 84, endPoint x: 474, endPoint y: 90, distance: 91.1
click at [474, 90] on div "Price £ 38 Compare at price £ 38" at bounding box center [522, 80] width 240 height 33
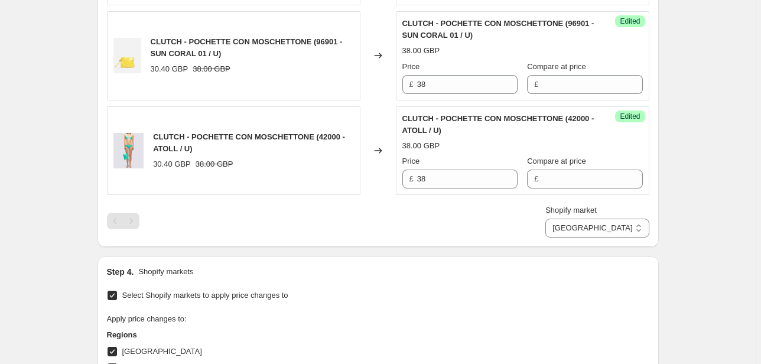
scroll to position [797, 0]
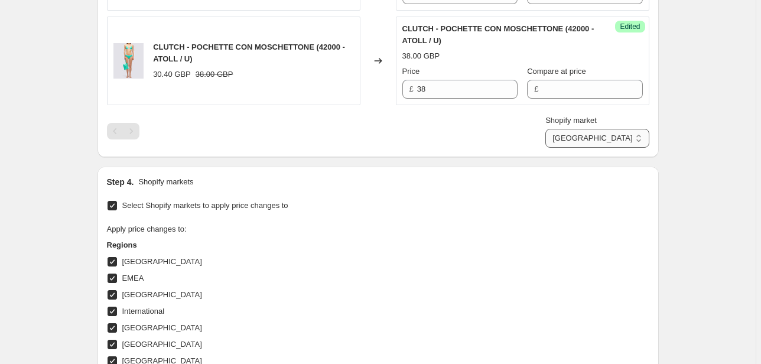
click at [595, 139] on select "Direct prices [GEOGRAPHIC_DATA] EMEA [GEOGRAPHIC_DATA] International [GEOGRAPHI…" at bounding box center [596, 138] width 103 height 19
select select "70015877453"
click at [581, 148] on select "Direct prices [GEOGRAPHIC_DATA] EMEA [GEOGRAPHIC_DATA] International [GEOGRAPHI…" at bounding box center [596, 138] width 103 height 19
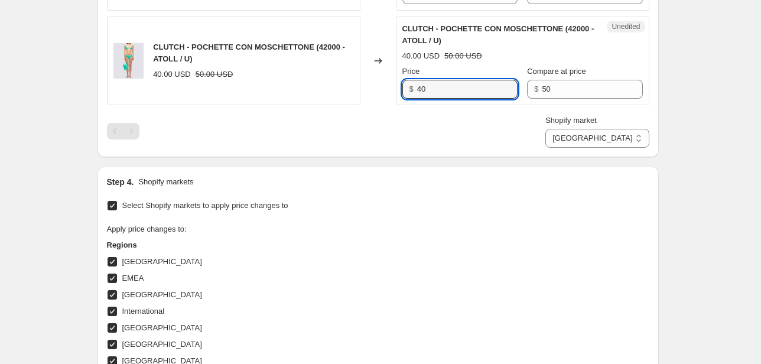
drag, startPoint x: 454, startPoint y: 92, endPoint x: 386, endPoint y: 97, distance: 67.5
click at [386, 97] on div "CLUTCH - POCHETTE CON MOSCHETTONE (42000 - ATOLL / U) 40.00 USD 50.00 USD Chang…" at bounding box center [378, 61] width 542 height 89
type input "50"
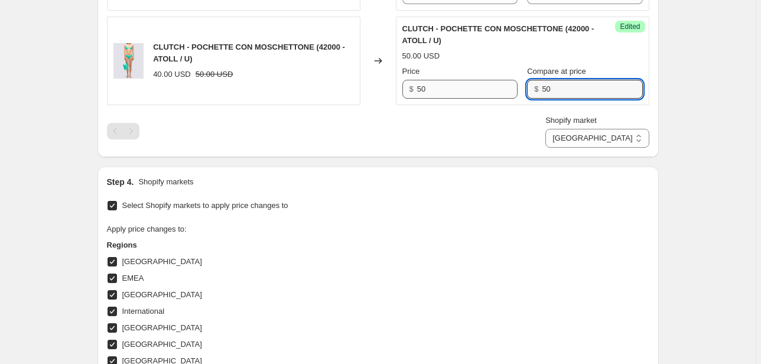
click at [496, 92] on div "Price $ 50 Compare at price $ 50" at bounding box center [522, 82] width 240 height 33
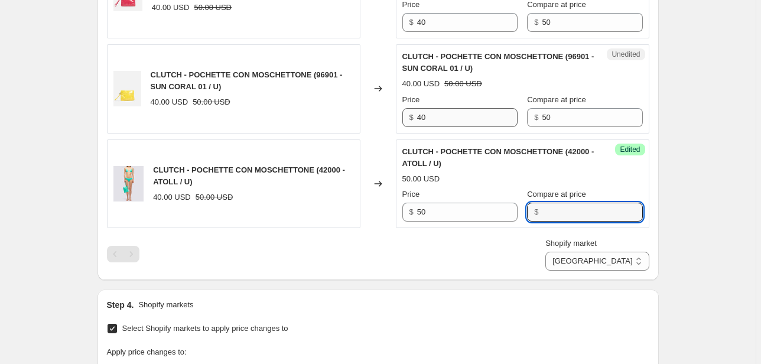
scroll to position [655, 0]
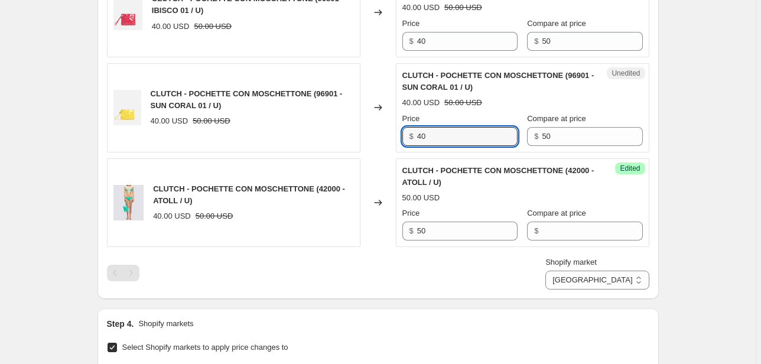
drag, startPoint x: 452, startPoint y: 131, endPoint x: 350, endPoint y: 136, distance: 102.9
click at [351, 136] on div "CLUTCH - POCHETTE CON MOSCHETTONE (96901 - SUN CORAL 01 / U) 40.00 USD 50.00 US…" at bounding box center [378, 107] width 542 height 89
type input "50"
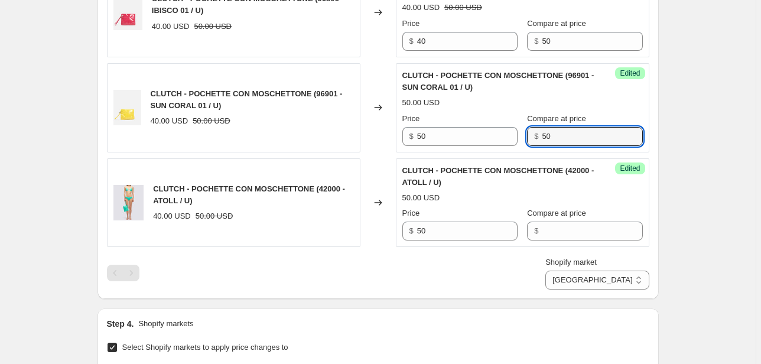
drag, startPoint x: 539, startPoint y: 132, endPoint x: 526, endPoint y: 132, distance: 13.0
click at [526, 132] on div "Price $ 50 Compare at price $ 50" at bounding box center [522, 129] width 240 height 33
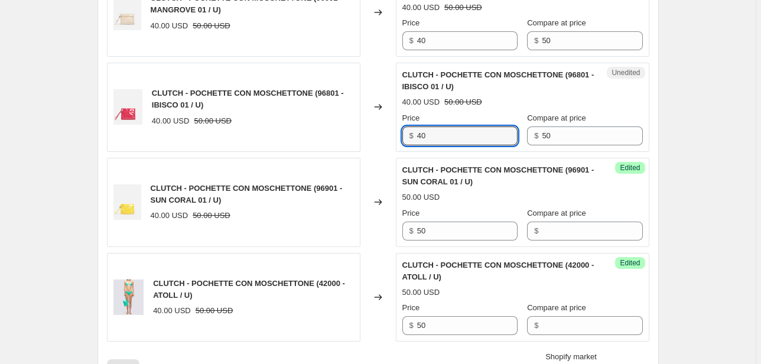
drag, startPoint x: 443, startPoint y: 136, endPoint x: 383, endPoint y: 136, distance: 60.8
click at [383, 136] on div "CLUTCH - POCHETTE CON MOSCHETTONE (96801 - IBISCO 01 / U) 40.00 USD 50.00 USD C…" at bounding box center [378, 107] width 542 height 89
type input "50"
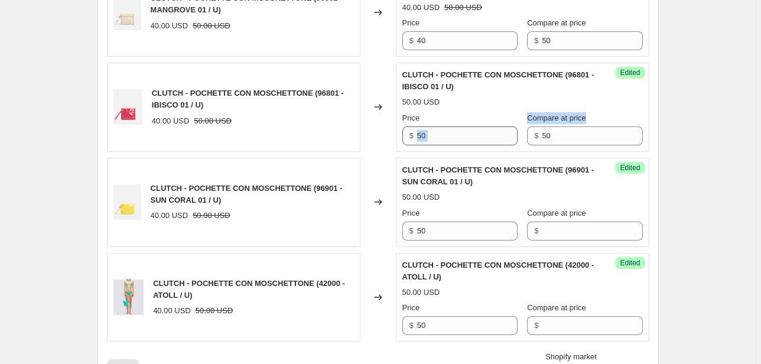
drag, startPoint x: 571, startPoint y: 125, endPoint x: 510, endPoint y: 136, distance: 62.4
click at [510, 136] on div "Price $ 50 Compare at price $ 50" at bounding box center [522, 128] width 240 height 33
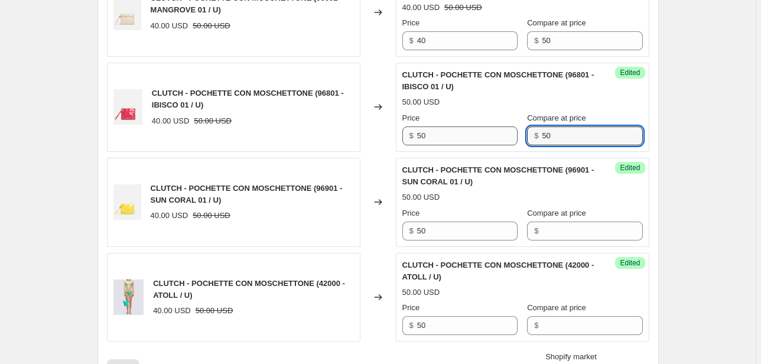
drag, startPoint x: 568, startPoint y: 135, endPoint x: 496, endPoint y: 141, distance: 72.3
click at [496, 141] on div "Price $ 50 Compare at price $ 50" at bounding box center [522, 128] width 240 height 33
drag, startPoint x: 451, startPoint y: 52, endPoint x: 393, endPoint y: 52, distance: 57.9
click at [393, 52] on div "CLUTCH - POCHETTE CON MOSCHETTONE (96601 - MANGROVE 01 / U) 40.00 USD 50.00 USD…" at bounding box center [378, 12] width 542 height 89
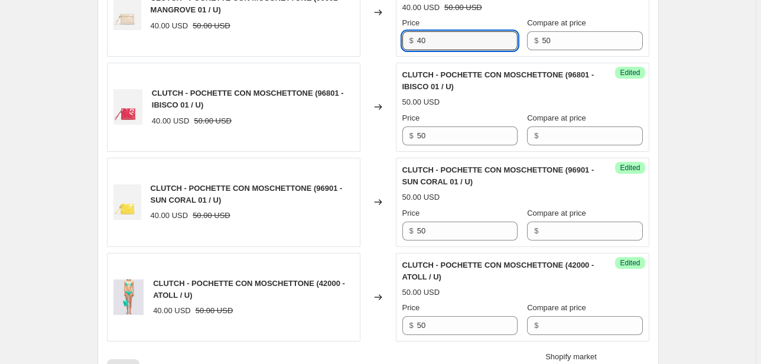
drag, startPoint x: 447, startPoint y: 35, endPoint x: 397, endPoint y: 43, distance: 50.7
click at [397, 43] on div "CLUTCH - POCHETTE CON MOSCHETTONE (96601 - MANGROVE 01 / U) 40.00 USD 50.00 USD…" at bounding box center [378, 12] width 542 height 89
type input "50"
click at [494, 46] on div "Price $ 50 Compare at price $ 50" at bounding box center [522, 33] width 240 height 33
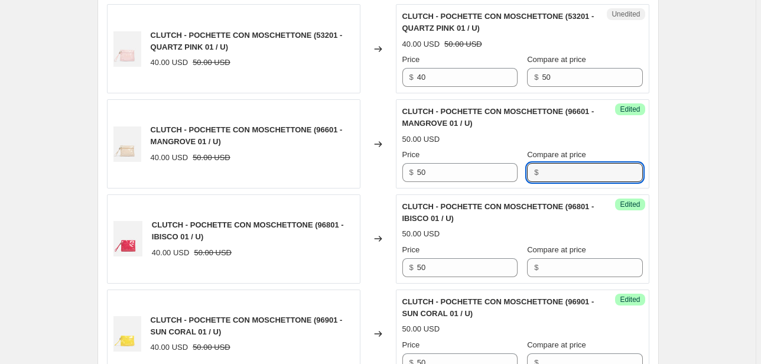
scroll to position [419, 0]
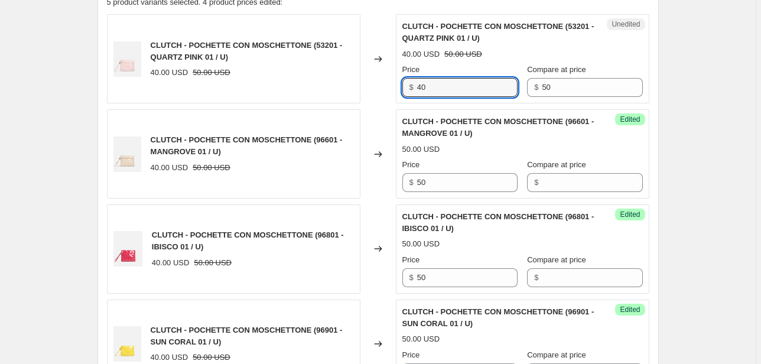
drag, startPoint x: 418, startPoint y: 86, endPoint x: 387, endPoint y: 89, distance: 30.3
click at [388, 89] on div "CLUTCH - POCHETTE CON MOSCHETTONE (53201 - QUARTZ PINK 01 / U) 40.00 USD 50.00 …" at bounding box center [378, 58] width 542 height 89
type input "50"
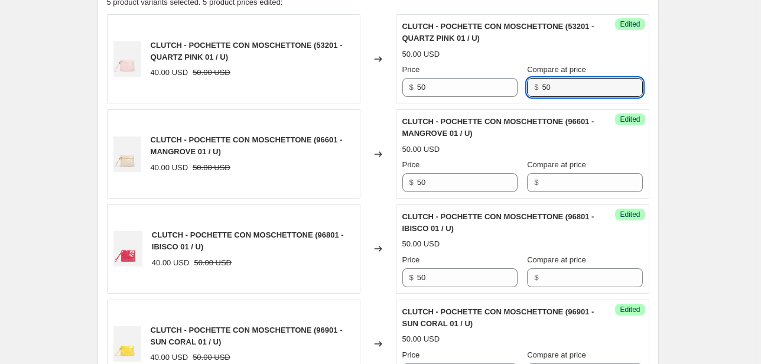
drag, startPoint x: 585, startPoint y: 81, endPoint x: 524, endPoint y: 89, distance: 60.8
click at [524, 89] on div "Price $ 50 Compare at price $ 50" at bounding box center [522, 80] width 240 height 33
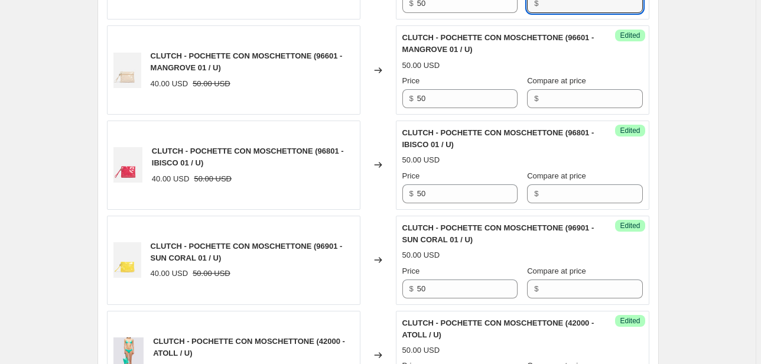
scroll to position [703, 0]
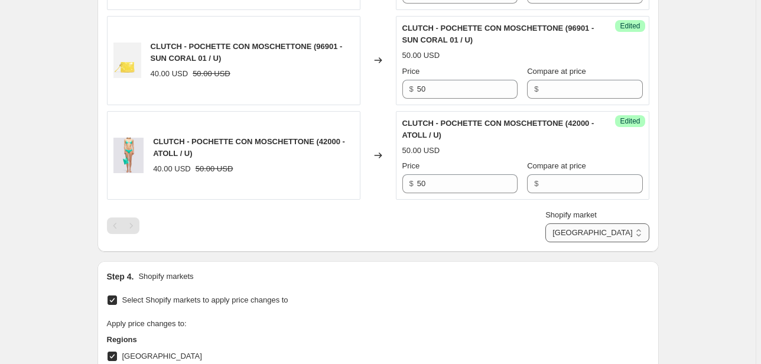
click at [635, 236] on select "Direct prices [GEOGRAPHIC_DATA] EMEA [GEOGRAPHIC_DATA] International [GEOGRAPHI…" at bounding box center [596, 232] width 103 height 19
select select "20828553394"
click at [584, 242] on select "Direct prices [GEOGRAPHIC_DATA] EMEA [GEOGRAPHIC_DATA] International [GEOGRAPHI…" at bounding box center [596, 232] width 103 height 19
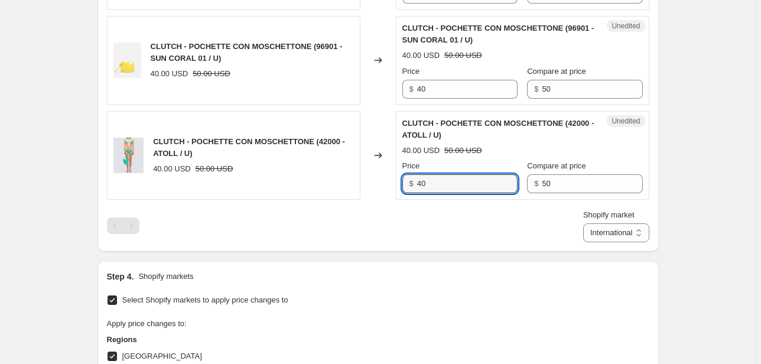
drag, startPoint x: 442, startPoint y: 183, endPoint x: 361, endPoint y: 185, distance: 80.3
click at [361, 185] on div "CLUTCH - POCHETTE CON MOSCHETTONE (42000 - ATOLL / U) 40.00 USD 50.00 USD Chang…" at bounding box center [378, 155] width 542 height 89
type input "50"
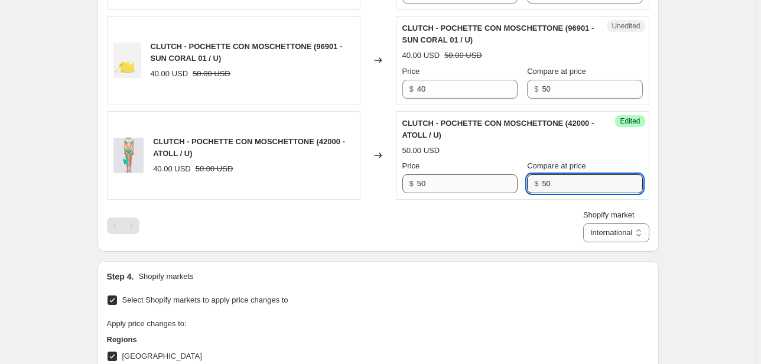
drag, startPoint x: 563, startPoint y: 185, endPoint x: 489, endPoint y: 173, distance: 75.3
click at [484, 187] on div "Price $ 50 Compare at price $ 50" at bounding box center [522, 176] width 240 height 33
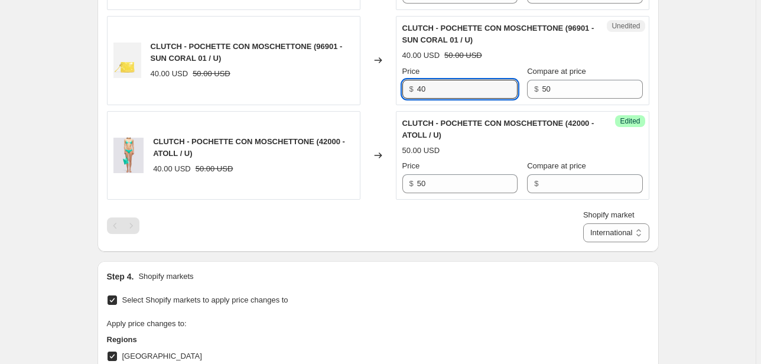
drag, startPoint x: 428, startPoint y: 88, endPoint x: 386, endPoint y: 90, distance: 42.0
click at [387, 90] on div "CLUTCH - POCHETTE CON MOSCHETTONE (96901 - SUN CORAL 01 / U) 40.00 USD 50.00 US…" at bounding box center [378, 60] width 542 height 89
type input "50"
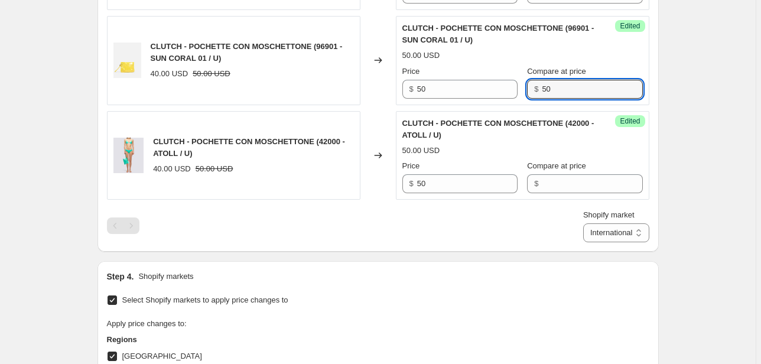
drag, startPoint x: 550, startPoint y: 93, endPoint x: 522, endPoint y: 94, distance: 28.4
click at [522, 94] on div "Price $ 50 Compare at price $ 50" at bounding box center [522, 82] width 240 height 33
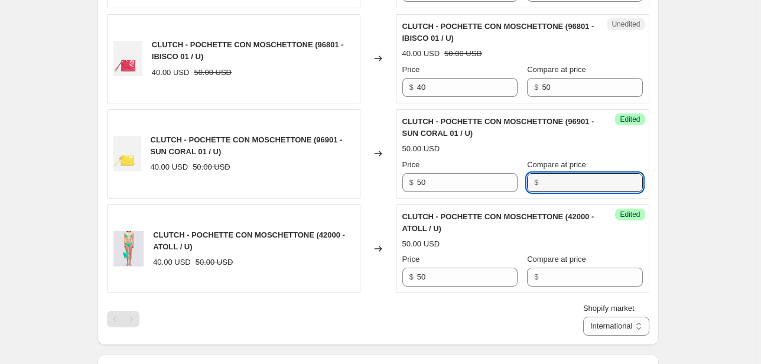
scroll to position [608, 0]
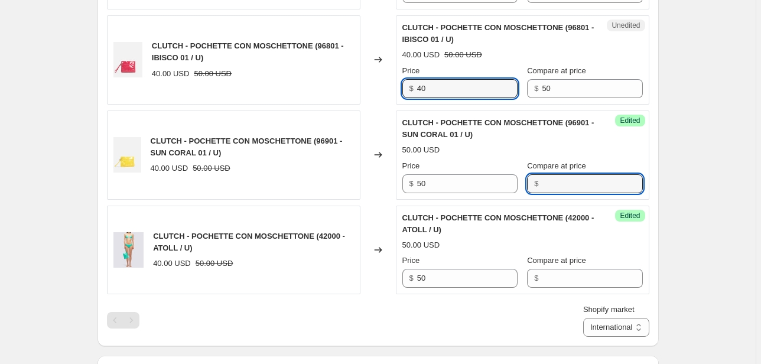
drag, startPoint x: 451, startPoint y: 90, endPoint x: 401, endPoint y: 93, distance: 49.7
click at [401, 92] on div "Unedited CLUTCH - POCHETTE CON MOSCHETTONE (96801 - IBISCO 01 / U) 40.00 USD 50…" at bounding box center [522, 59] width 253 height 89
type input "50"
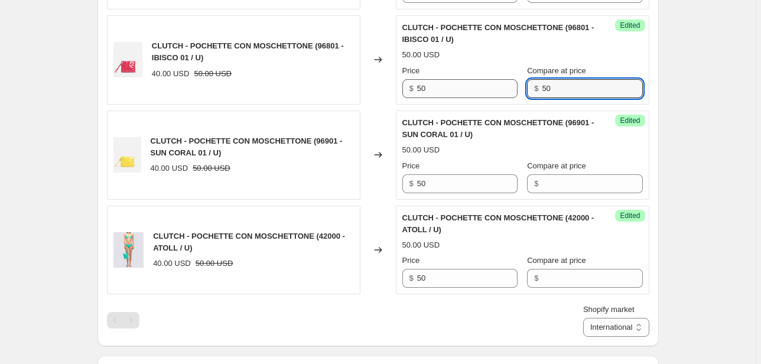
drag, startPoint x: 576, startPoint y: 85, endPoint x: 498, endPoint y: 94, distance: 78.5
click at [501, 94] on div "Price $ 50 Compare at price $ 50" at bounding box center [522, 81] width 240 height 33
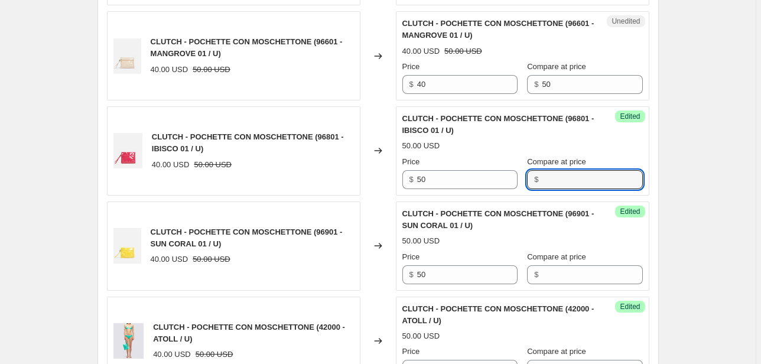
scroll to position [514, 0]
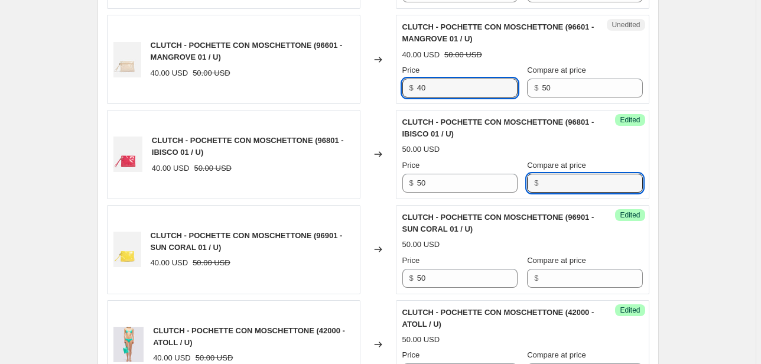
drag, startPoint x: 434, startPoint y: 85, endPoint x: 392, endPoint y: 89, distance: 42.7
click at [392, 89] on div "CLUTCH - POCHETTE CON MOSCHETTONE (96601 - MANGROVE 01 / U) 40.00 USD 50.00 USD…" at bounding box center [378, 59] width 542 height 89
type input "50"
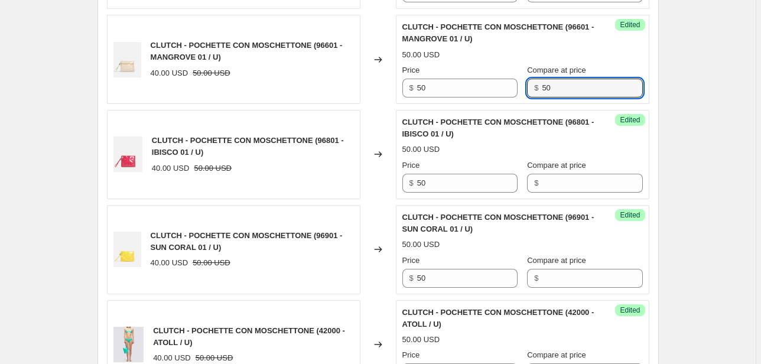
drag, startPoint x: 566, startPoint y: 93, endPoint x: 495, endPoint y: 99, distance: 70.5
click at [503, 97] on div "Success Edited CLUTCH - POCHETTE CON MOSCHETTONE (96601 - MANGROVE 01 / U) 50.0…" at bounding box center [522, 59] width 253 height 89
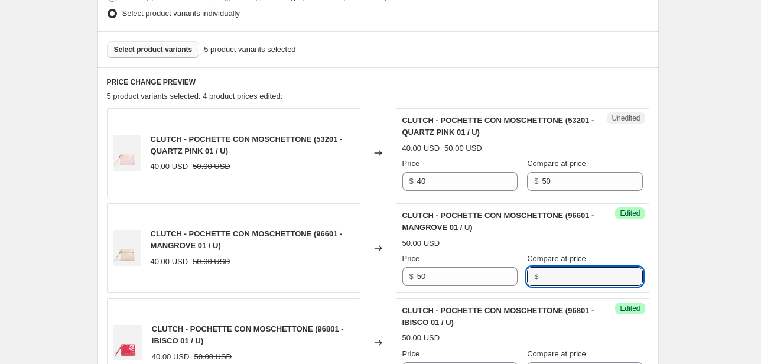
scroll to position [325, 0]
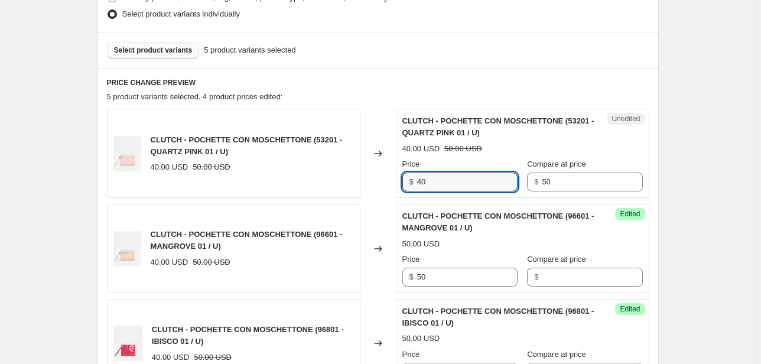
drag, startPoint x: 436, startPoint y: 187, endPoint x: 380, endPoint y: 195, distance: 56.8
click at [380, 195] on div "CLUTCH - POCHETTE CON MOSCHETTONE (53201 - QUARTZ PINK 01 / U) 40.00 USD 50.00 …" at bounding box center [378, 153] width 542 height 89
type input "50"
drag, startPoint x: 569, startPoint y: 181, endPoint x: 500, endPoint y: 183, distance: 69.7
click at [500, 183] on div "Price $ 50 Compare at price $ 50" at bounding box center [522, 174] width 240 height 33
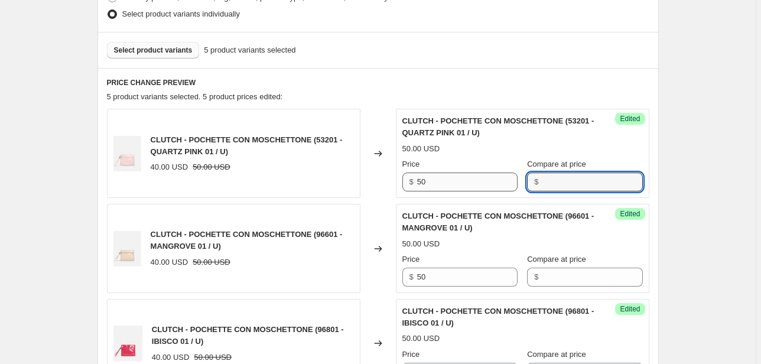
scroll to position [703, 0]
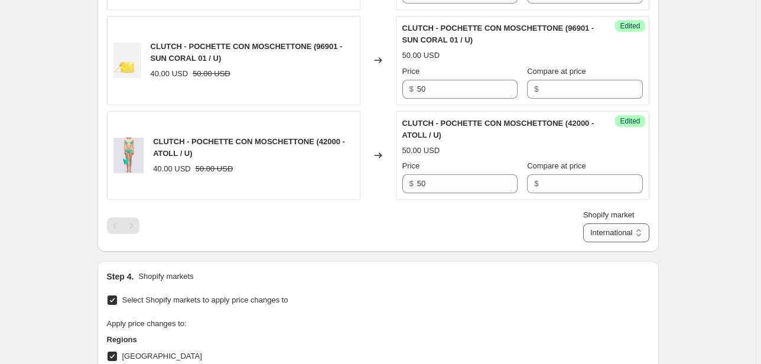
click at [604, 230] on select "Direct prices [GEOGRAPHIC_DATA] EMEA [GEOGRAPHIC_DATA] International [GEOGRAPHI…" at bounding box center [616, 232] width 66 height 19
select select "66305491277"
click at [600, 242] on select "Direct prices [GEOGRAPHIC_DATA] EMEA [GEOGRAPHIC_DATA] International [GEOGRAPHI…" at bounding box center [616, 232] width 66 height 19
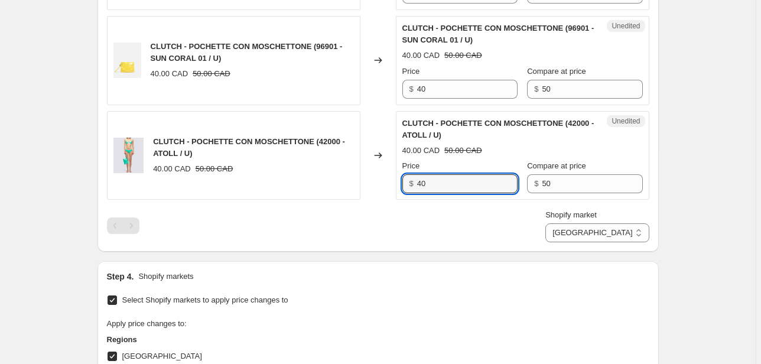
click at [378, 185] on div "CLUTCH - POCHETTE CON MOSCHETTONE (42000 - ATOLL / U) 40.00 CAD 50.00 CAD Chang…" at bounding box center [378, 155] width 542 height 89
type input "4"
type input "50"
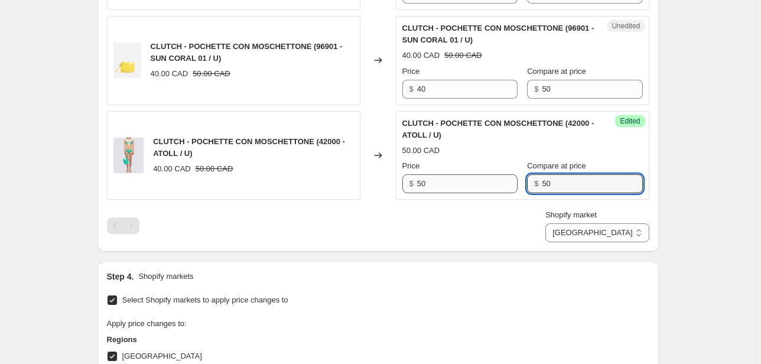
drag, startPoint x: 565, startPoint y: 183, endPoint x: 502, endPoint y: 182, distance: 62.6
click at [502, 182] on div "Price $ 50 Compare at price $ 50" at bounding box center [522, 176] width 240 height 33
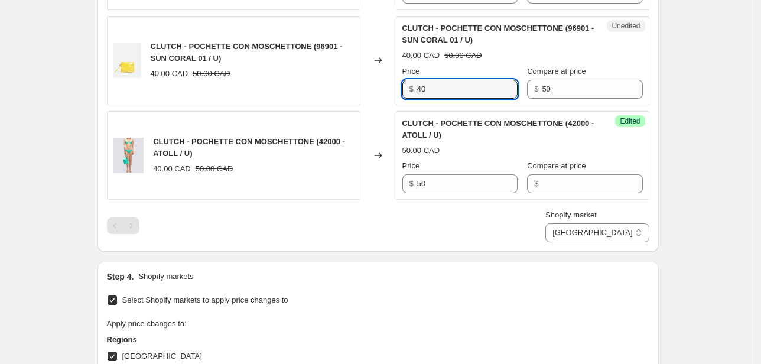
drag, startPoint x: 438, startPoint y: 88, endPoint x: 365, endPoint y: 90, distance: 72.7
click at [379, 92] on div "CLUTCH - POCHETTE CON MOSCHETTONE (96901 - SUN CORAL 01 / U) 40.00 CAD 50.00 CA…" at bounding box center [378, 60] width 542 height 89
type input "50"
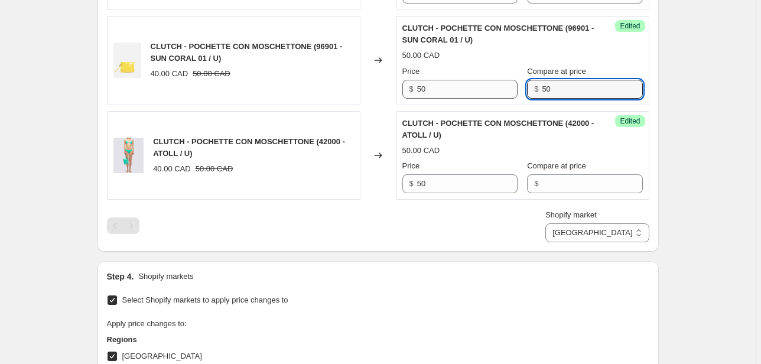
drag, startPoint x: 563, startPoint y: 89, endPoint x: 508, endPoint y: 85, distance: 55.0
click at [508, 85] on div "Price $ 50 Compare at price $ 50" at bounding box center [522, 82] width 240 height 33
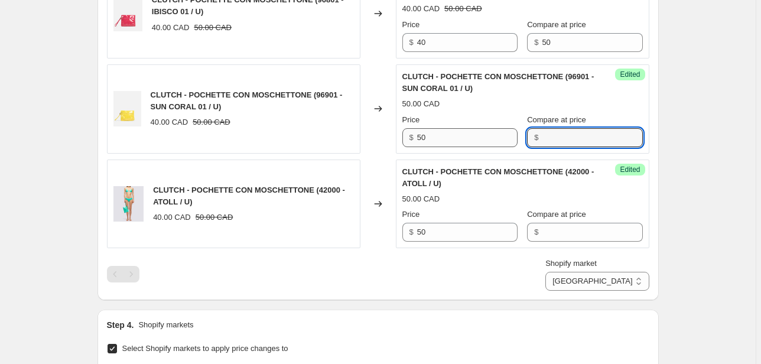
scroll to position [561, 0]
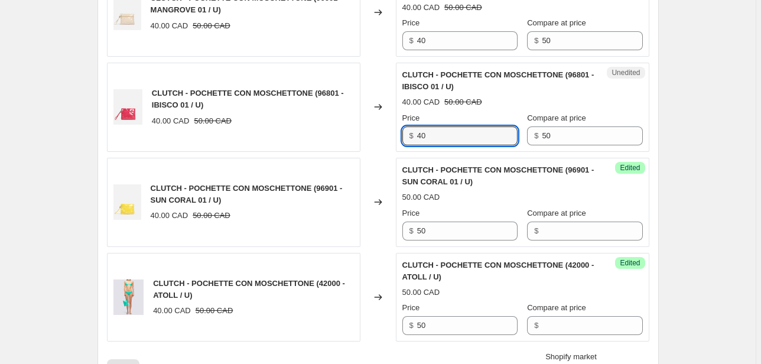
drag, startPoint x: 432, startPoint y: 133, endPoint x: 406, endPoint y: 135, distance: 26.0
click at [402, 135] on div "Unedited CLUTCH - POCHETTE CON MOSCHETTONE (96801 - IBISCO 01 / U) 40.00 CAD 50…" at bounding box center [522, 107] width 253 height 89
type input "50"
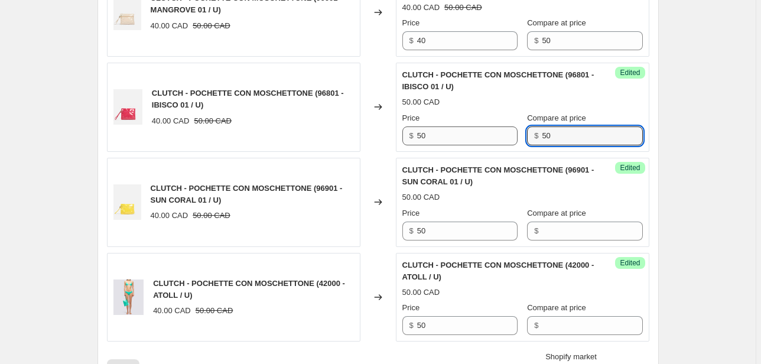
drag, startPoint x: 576, startPoint y: 132, endPoint x: 514, endPoint y: 132, distance: 62.0
click at [515, 132] on div "Price $ 50 Compare at price $ 50" at bounding box center [522, 128] width 240 height 33
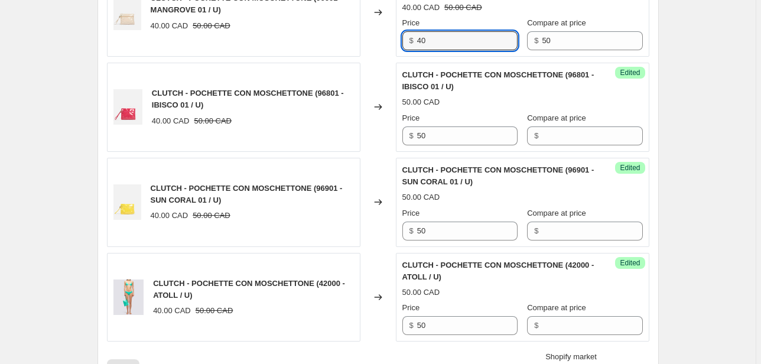
drag, startPoint x: 444, startPoint y: 33, endPoint x: 409, endPoint y: 40, distance: 36.0
click at [409, 40] on div "$ 40" at bounding box center [459, 40] width 115 height 19
type input "50"
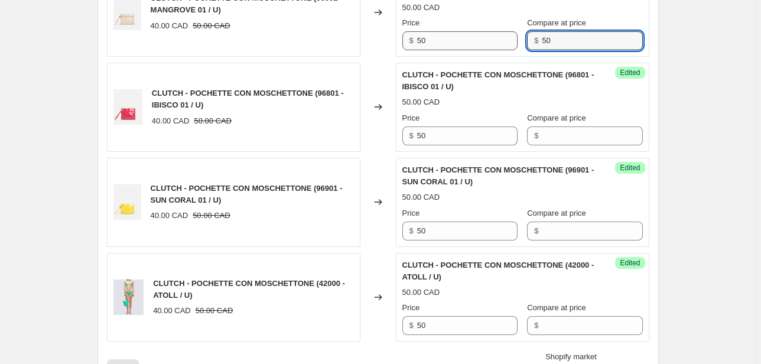
drag, startPoint x: 572, startPoint y: 37, endPoint x: 501, endPoint y: 34, distance: 70.4
click at [501, 34] on div "Price $ 50 Compare at price $ 50" at bounding box center [522, 33] width 240 height 33
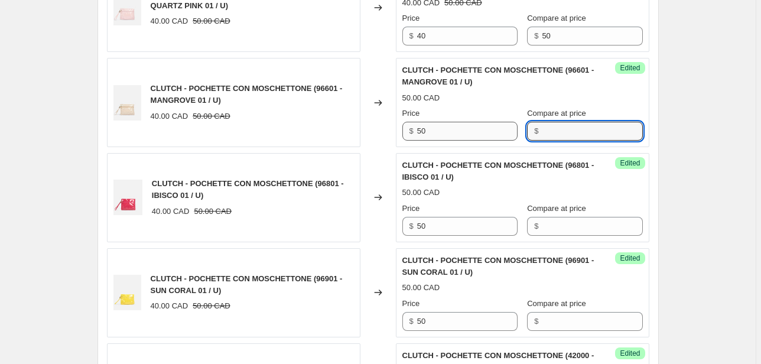
scroll to position [467, 0]
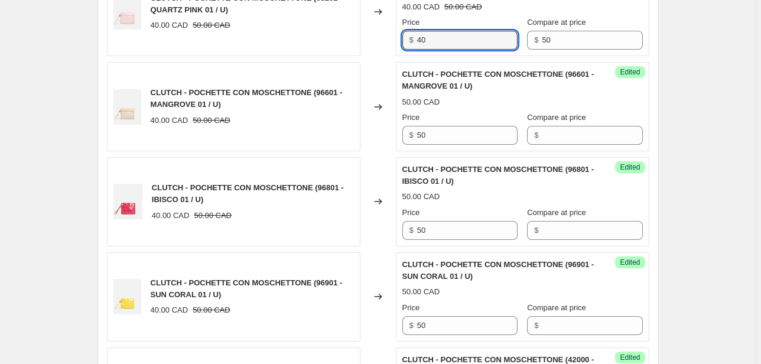
drag, startPoint x: 413, startPoint y: 43, endPoint x: 404, endPoint y: 45, distance: 9.2
click at [405, 44] on div "$ 40" at bounding box center [459, 40] width 115 height 19
type input "50"
drag, startPoint x: 574, startPoint y: 42, endPoint x: 520, endPoint y: 44, distance: 53.8
click at [520, 44] on div "Price $ 50 Compare at price $ 50" at bounding box center [522, 33] width 240 height 33
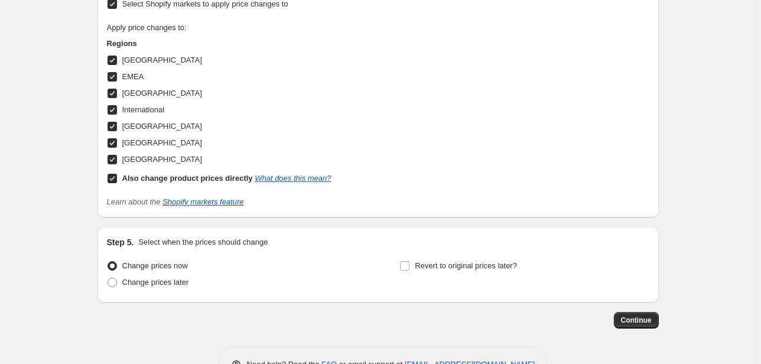
scroll to position [1033, 0]
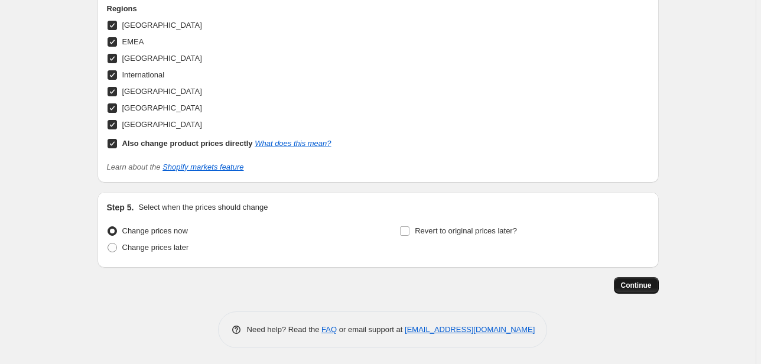
click at [640, 289] on button "Continue" at bounding box center [636, 285] width 45 height 17
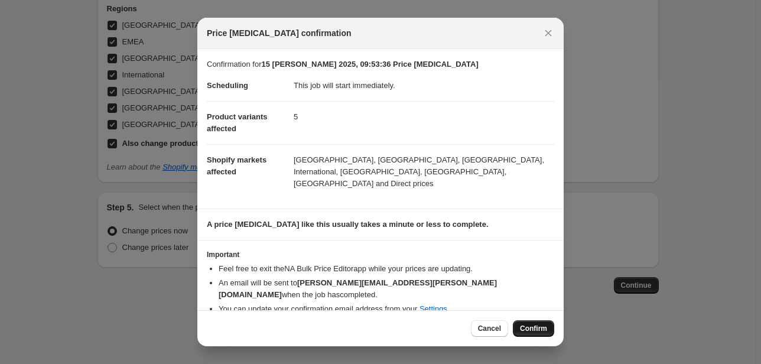
click at [535, 324] on span "Confirm" at bounding box center [533, 328] width 27 height 9
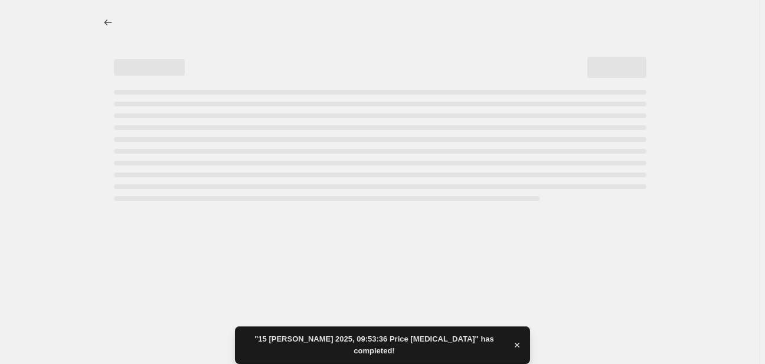
select select "66305491277"
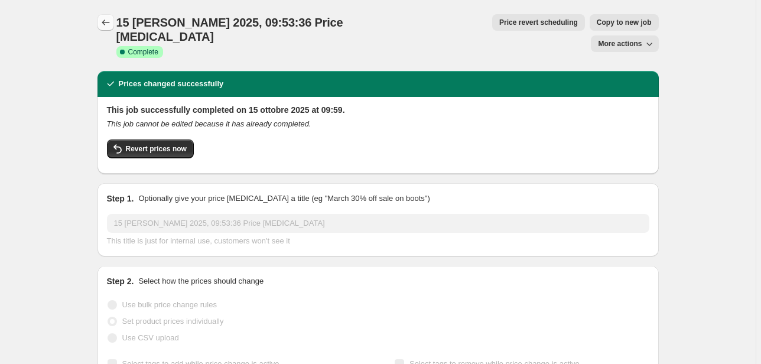
click at [111, 18] on icon "Price change jobs" at bounding box center [106, 23] width 12 height 12
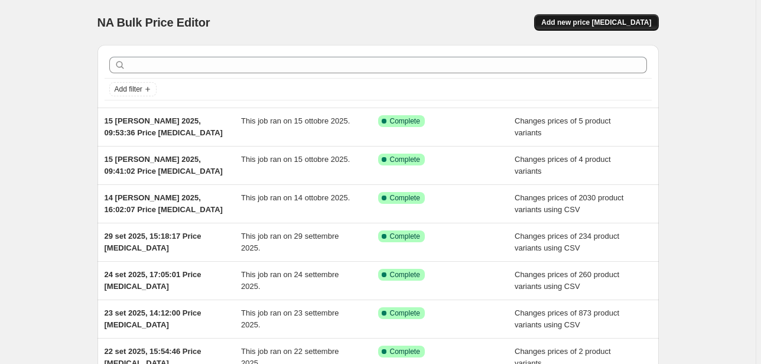
click at [591, 30] on button "Add new price [MEDICAL_DATA]" at bounding box center [596, 22] width 124 height 17
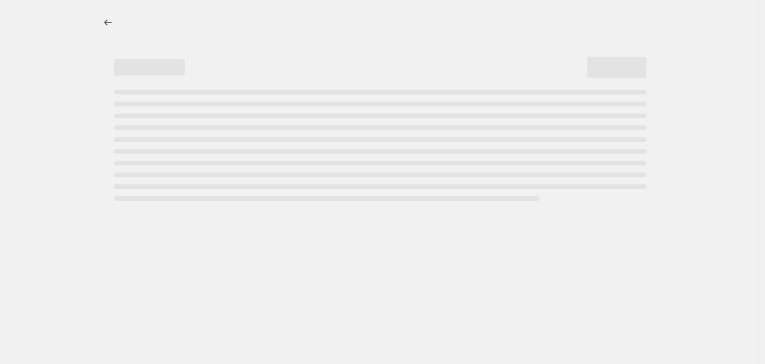
select select "percentage"
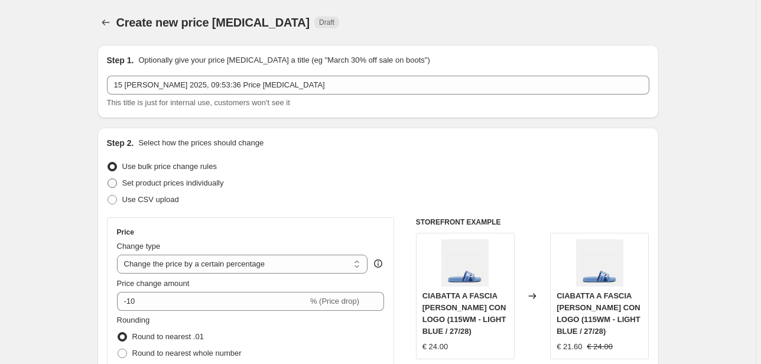
click at [191, 188] on span "Set product prices individually" at bounding box center [173, 183] width 102 height 12
click at [108, 179] on input "Set product prices individually" at bounding box center [107, 178] width 1 height 1
radio input "true"
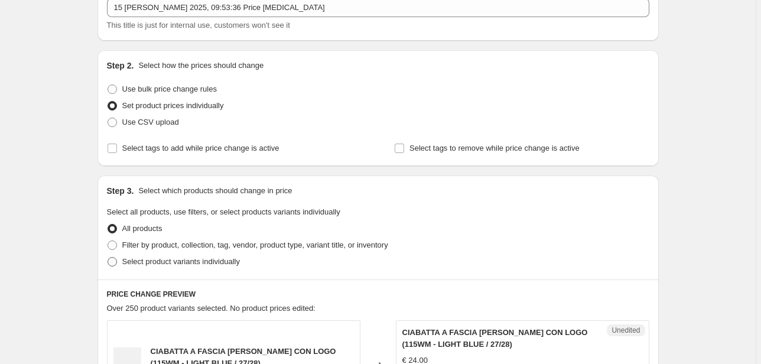
scroll to position [94, 0]
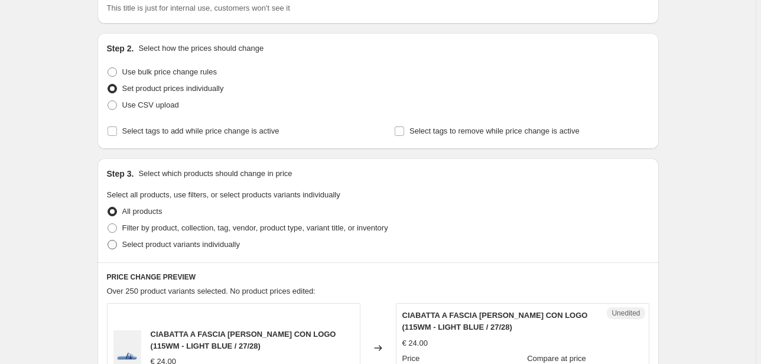
click at [207, 245] on span "Select product variants individually" at bounding box center [181, 244] width 118 height 9
click at [108, 240] on input "Select product variants individually" at bounding box center [107, 240] width 1 height 1
radio input "true"
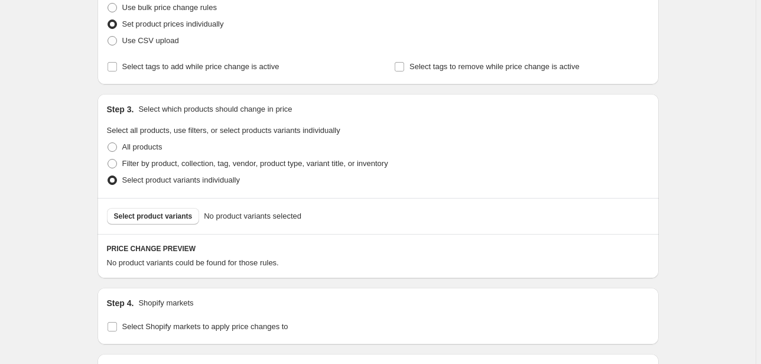
scroll to position [236, 0]
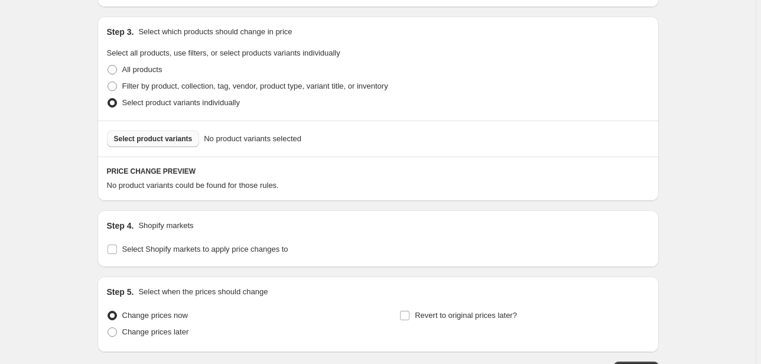
click at [183, 143] on span "Select product variants" at bounding box center [153, 138] width 79 height 9
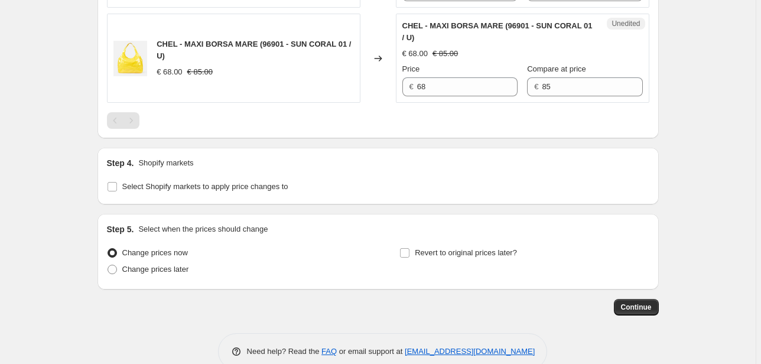
scroll to position [917, 0]
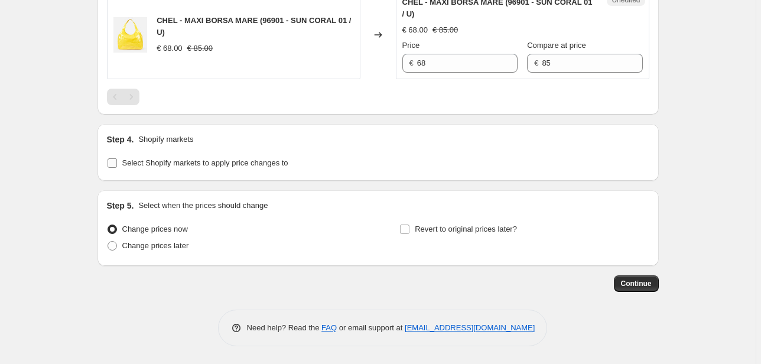
click at [197, 171] on label "Select Shopify markets to apply price changes to" at bounding box center [197, 163] width 181 height 17
click at [117, 168] on input "Select Shopify markets to apply price changes to" at bounding box center [111, 162] width 9 height 9
checkbox input "true"
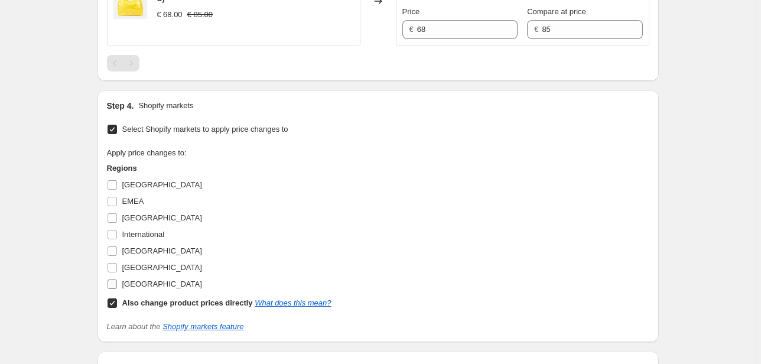
click at [153, 288] on span "[GEOGRAPHIC_DATA]" at bounding box center [162, 283] width 80 height 9
click at [117, 289] on input "[GEOGRAPHIC_DATA]" at bounding box center [111, 283] width 9 height 9
checkbox input "true"
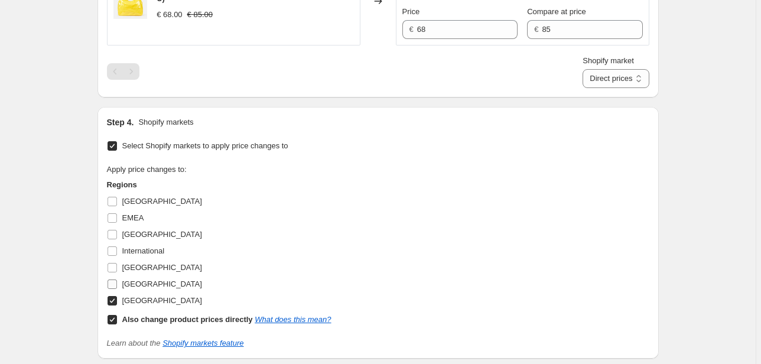
click at [142, 288] on span "[GEOGRAPHIC_DATA]" at bounding box center [162, 283] width 80 height 9
click at [117, 289] on input "[GEOGRAPHIC_DATA]" at bounding box center [111, 283] width 9 height 9
checkbox input "true"
click at [131, 272] on span "[GEOGRAPHIC_DATA]" at bounding box center [162, 267] width 80 height 9
click at [117, 272] on input "[GEOGRAPHIC_DATA]" at bounding box center [111, 267] width 9 height 9
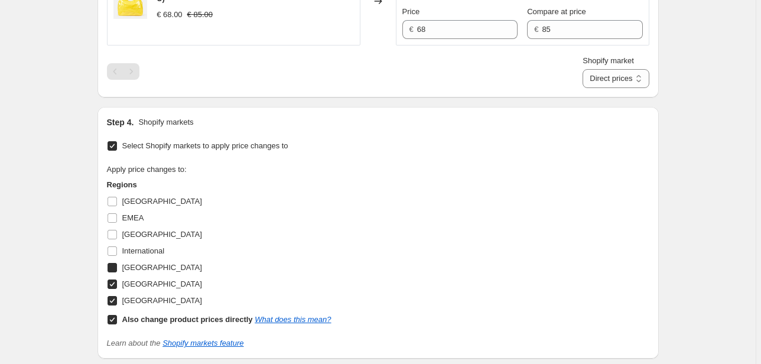
checkbox input "true"
click at [131, 255] on span "International" at bounding box center [143, 250] width 43 height 9
click at [117, 256] on input "International" at bounding box center [111, 250] width 9 height 9
checkbox input "true"
click at [130, 239] on span "[GEOGRAPHIC_DATA]" at bounding box center [162, 234] width 80 height 9
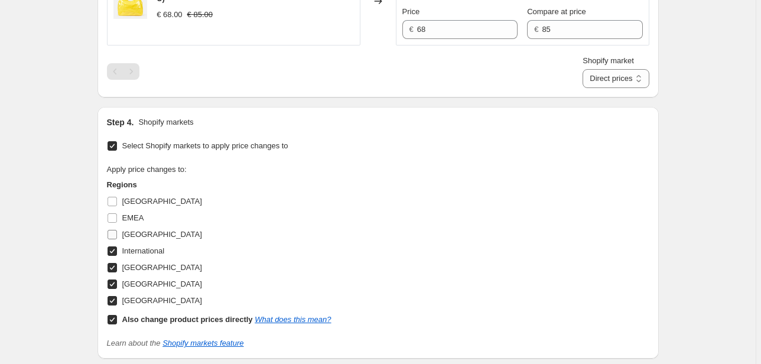
click at [117, 239] on input "[GEOGRAPHIC_DATA]" at bounding box center [111, 234] width 9 height 9
checkbox input "true"
click at [130, 222] on span "EMEA" at bounding box center [133, 217] width 22 height 9
click at [117, 223] on input "EMEA" at bounding box center [111, 217] width 9 height 9
checkbox input "true"
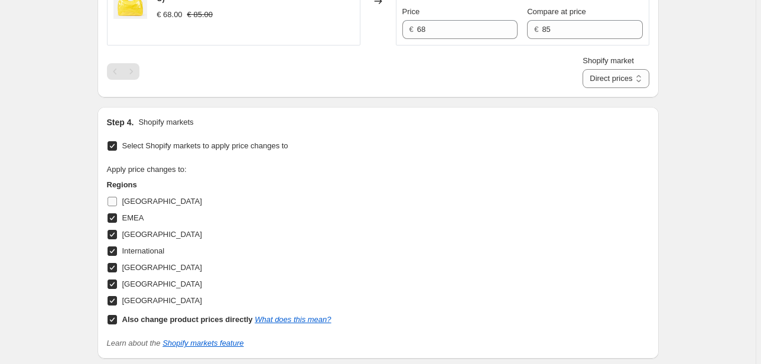
click at [130, 207] on span "[GEOGRAPHIC_DATA]" at bounding box center [162, 201] width 80 height 12
click at [117, 206] on input "[GEOGRAPHIC_DATA]" at bounding box center [111, 201] width 9 height 9
checkbox input "true"
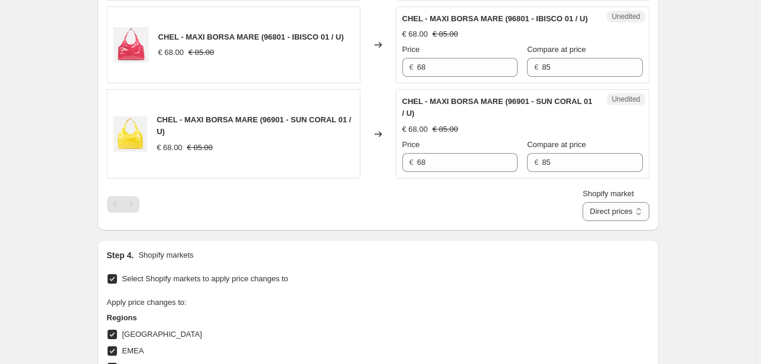
scroll to position [775, 0]
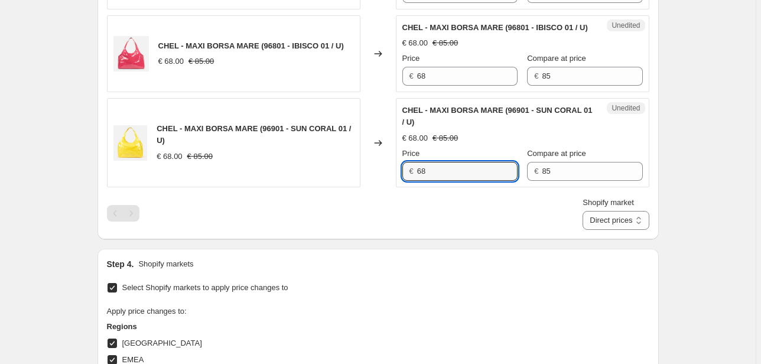
drag, startPoint x: 448, startPoint y: 206, endPoint x: 370, endPoint y: 209, distance: 77.4
click at [370, 187] on div "CHEL - MAXI BORSA MARE (96901 - SUN CORAL 01 / U) € 68.00 € 85.00 Changed to Un…" at bounding box center [378, 142] width 542 height 89
type input "85"
drag, startPoint x: 501, startPoint y: 210, endPoint x: 490, endPoint y: 212, distance: 11.5
click at [490, 181] on div "Price € 85 Compare at price € 85" at bounding box center [522, 164] width 240 height 33
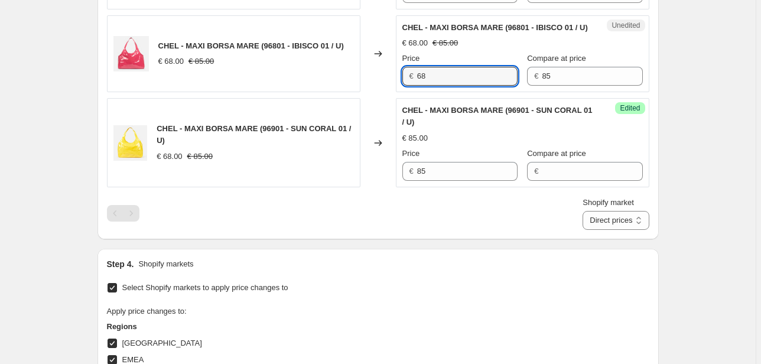
drag, startPoint x: 432, startPoint y: 109, endPoint x: 390, endPoint y: 111, distance: 42.0
click at [392, 93] on div "CHEL - MAXI BORSA MARE (96801 - IBISCO 01 / U) € 68.00 € 85.00 Changed to Unedi…" at bounding box center [378, 53] width 542 height 77
type input "85"
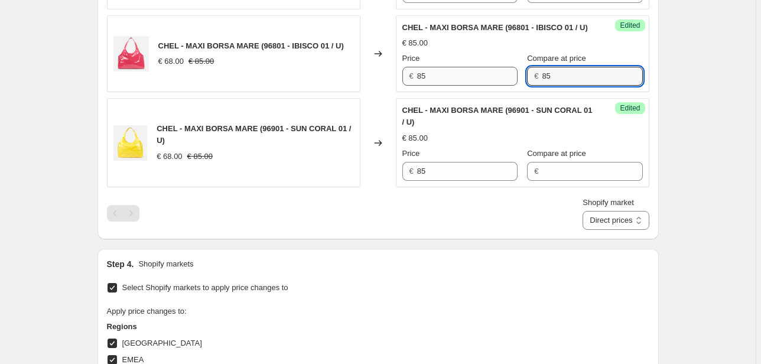
drag, startPoint x: 528, startPoint y: 114, endPoint x: 507, endPoint y: 117, distance: 20.9
click at [508, 86] on div "Price € 85 Compare at price € 85" at bounding box center [522, 69] width 240 height 33
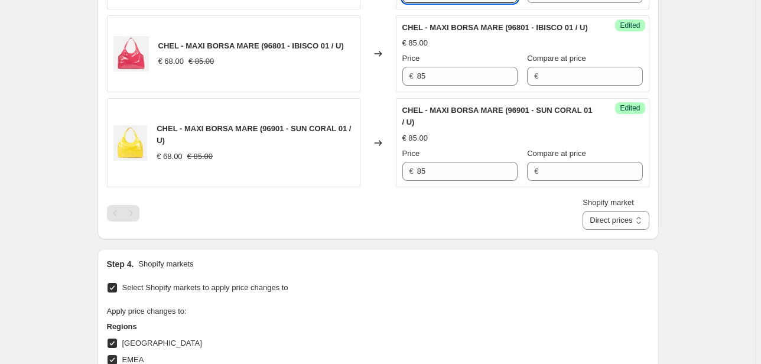
drag, startPoint x: 442, startPoint y: 21, endPoint x: 391, endPoint y: 21, distance: 50.8
type input "85"
drag, startPoint x: 550, startPoint y: 16, endPoint x: 506, endPoint y: 24, distance: 44.4
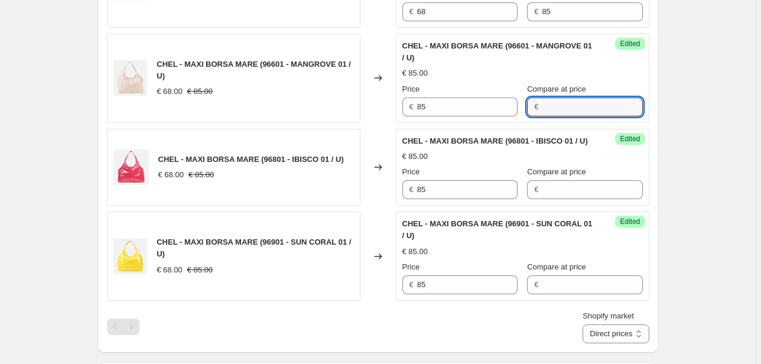
scroll to position [633, 0]
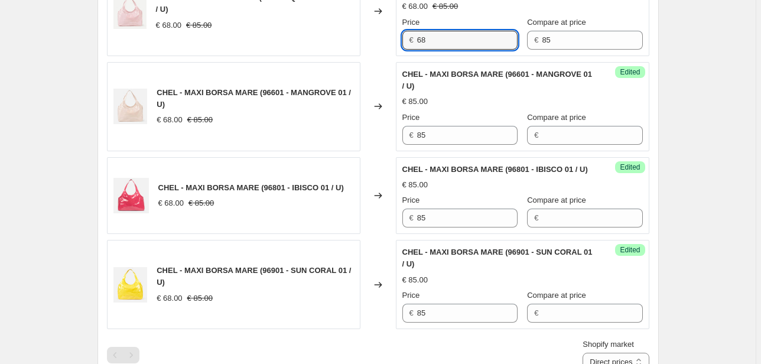
drag, startPoint x: 438, startPoint y: 66, endPoint x: 404, endPoint y: 69, distance: 33.8
click at [405, 50] on div "€ 68" at bounding box center [459, 40] width 115 height 19
type input "85"
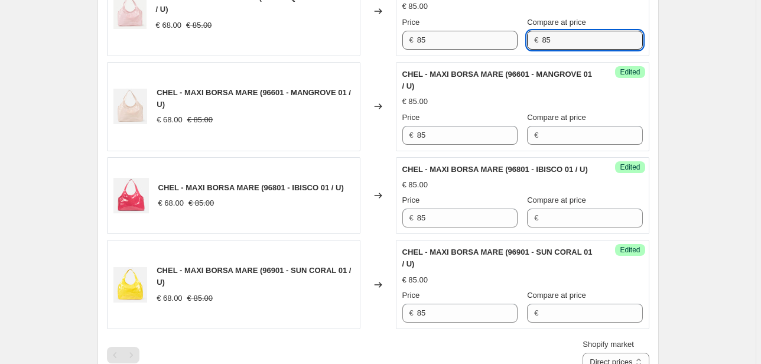
drag, startPoint x: 513, startPoint y: 71, endPoint x: 507, endPoint y: 71, distance: 5.9
click at [508, 50] on div "Price € 85 Compare at price € 85" at bounding box center [522, 33] width 240 height 33
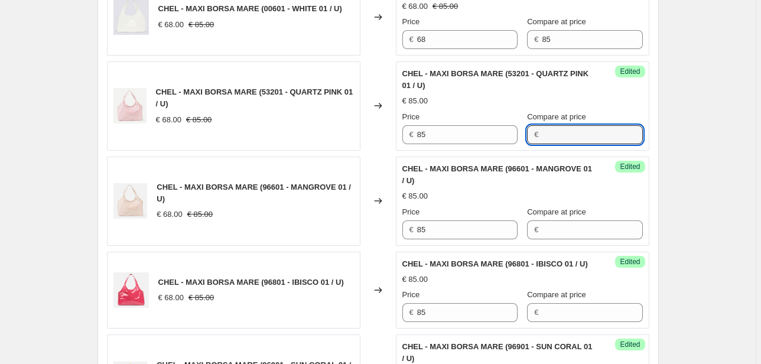
scroll to position [539, 0]
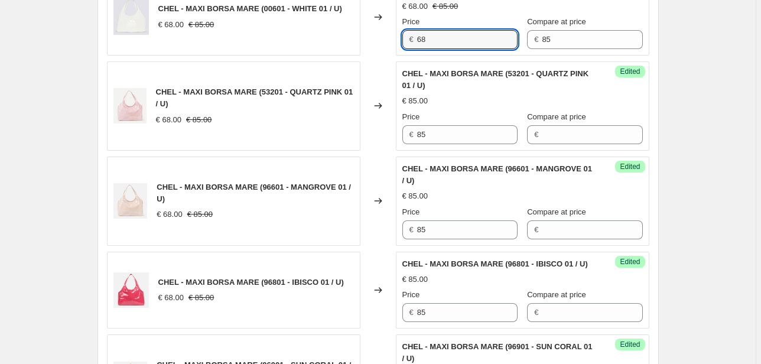
drag, startPoint x: 454, startPoint y: 64, endPoint x: 367, endPoint y: 64, distance: 87.4
click at [367, 56] on div "CHEL - MAXI BORSA MARE (00601 - WHITE 01 / U) € 68.00 € 85.00 Changed to Unedit…" at bounding box center [378, 16] width 542 height 77
type input "85"
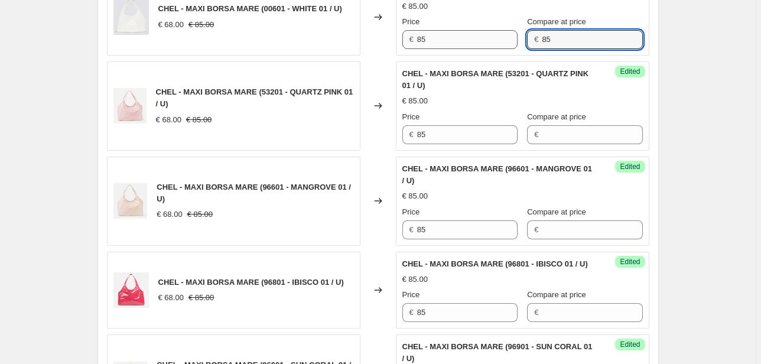
drag, startPoint x: 553, startPoint y: 63, endPoint x: 491, endPoint y: 64, distance: 62.0
click at [491, 49] on div "Price € 85 Compare at price € 85" at bounding box center [522, 32] width 240 height 33
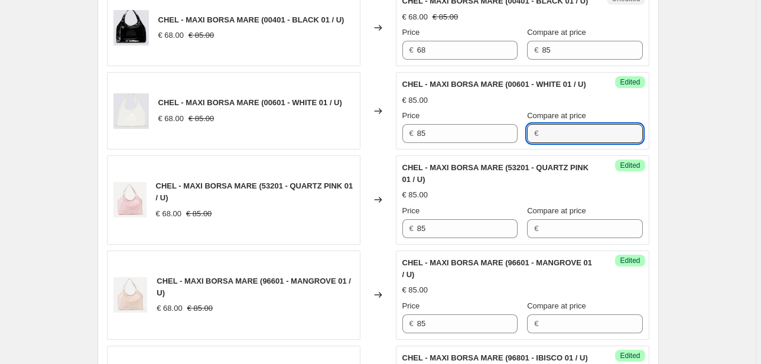
scroll to position [444, 0]
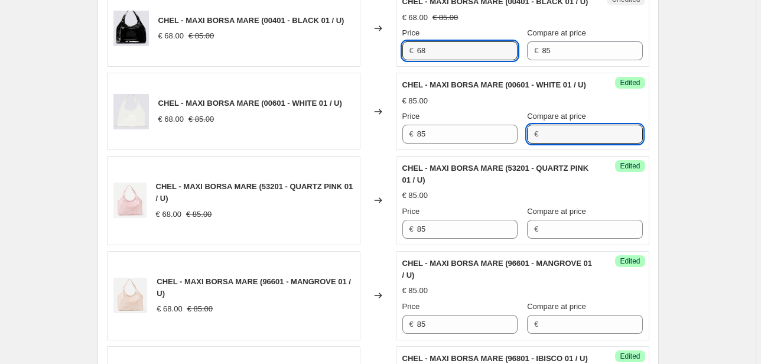
drag, startPoint x: 447, startPoint y: 61, endPoint x: 376, endPoint y: 67, distance: 71.7
click at [376, 67] on div "CHEL - MAXI BORSA MARE (00401 - BLACK 01 / U) € 68.00 € 85.00 Changed to Unedit…" at bounding box center [378, 27] width 542 height 77
type input "85"
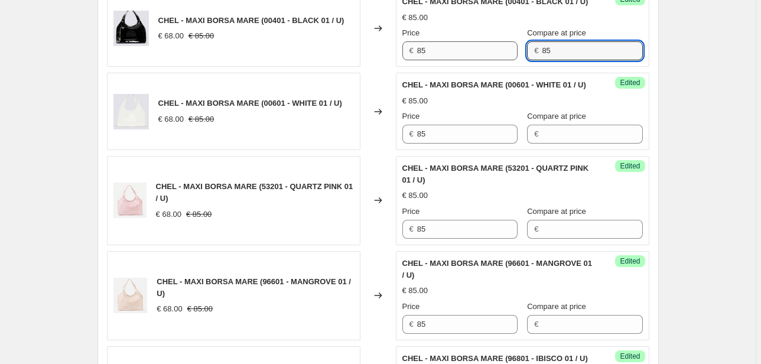
drag, startPoint x: 576, startPoint y: 67, endPoint x: 468, endPoint y: 69, distance: 108.7
click at [468, 60] on div "Price € 85 Compare at price € 85" at bounding box center [522, 43] width 240 height 33
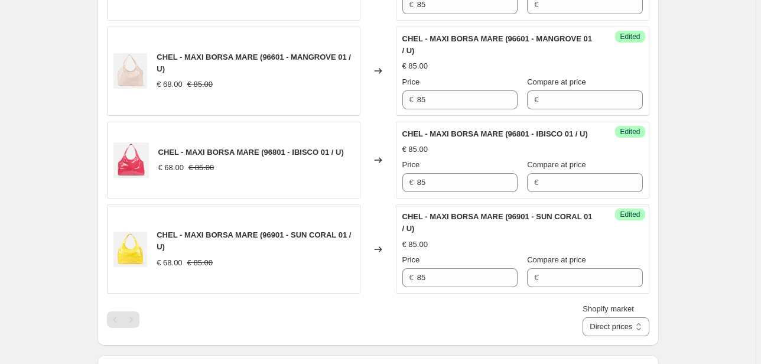
scroll to position [822, 0]
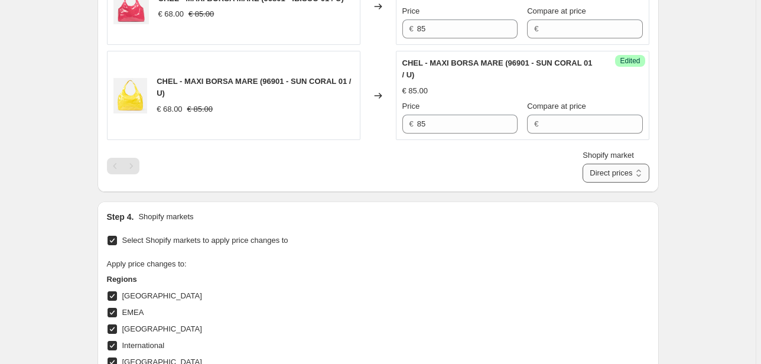
click at [613, 182] on select "Direct prices [GEOGRAPHIC_DATA] EMEA [GEOGRAPHIC_DATA] International [GEOGRAPHI…" at bounding box center [615, 173] width 66 height 19
select select "22555689138"
click at [600, 182] on select "Direct prices [GEOGRAPHIC_DATA] EMEA [GEOGRAPHIC_DATA] International [GEOGRAPHI…" at bounding box center [615, 173] width 66 height 19
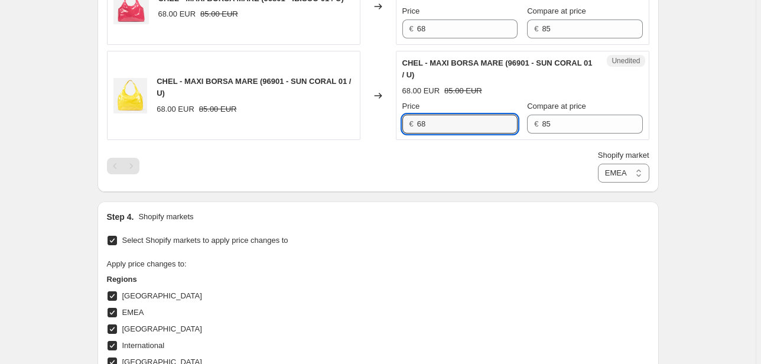
drag, startPoint x: 465, startPoint y: 160, endPoint x: 357, endPoint y: 161, distance: 108.7
click at [357, 140] on div "CHEL - MAXI BORSA MARE (96901 - SUN CORAL 01 / U) 68.00 EUR 85.00 EUR Changed t…" at bounding box center [378, 95] width 542 height 89
type input "85"
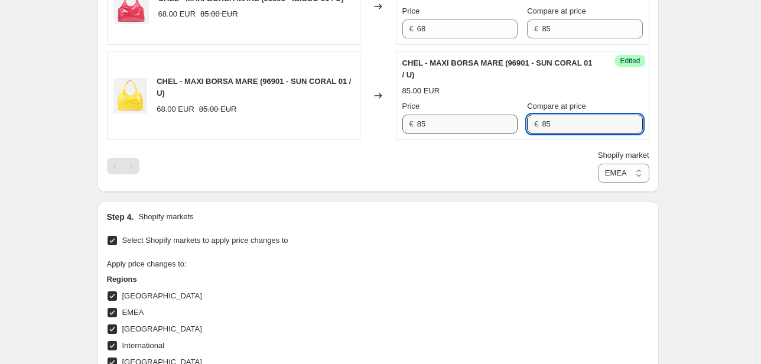
drag, startPoint x: 541, startPoint y: 158, endPoint x: 491, endPoint y: 159, distance: 50.2
click at [491, 133] on div "Price € 85 Compare at price € 85" at bounding box center [522, 116] width 240 height 33
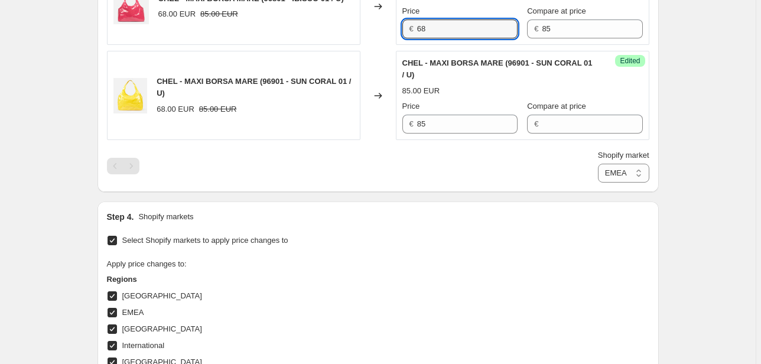
drag, startPoint x: 461, startPoint y: 62, endPoint x: 387, endPoint y: 65, distance: 73.9
click at [387, 45] on div "CHEL - MAXI BORSA MARE (96801 - IBISCO 01 / U) 68.00 EUR 85.00 EUR Changed to U…" at bounding box center [378, 6] width 542 height 77
type input "85"
click at [498, 38] on div "Price € 85 Compare at price € 85" at bounding box center [522, 21] width 240 height 33
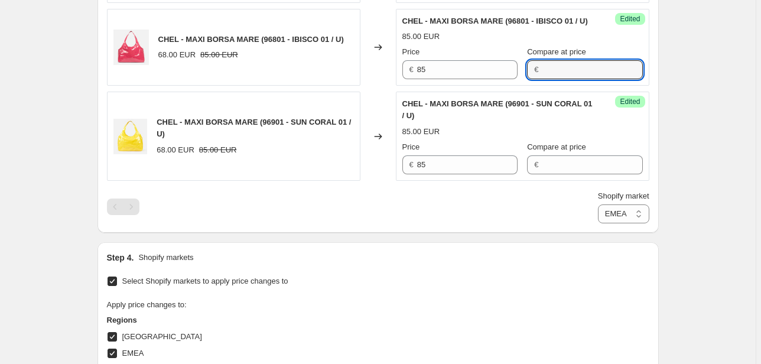
scroll to position [680, 0]
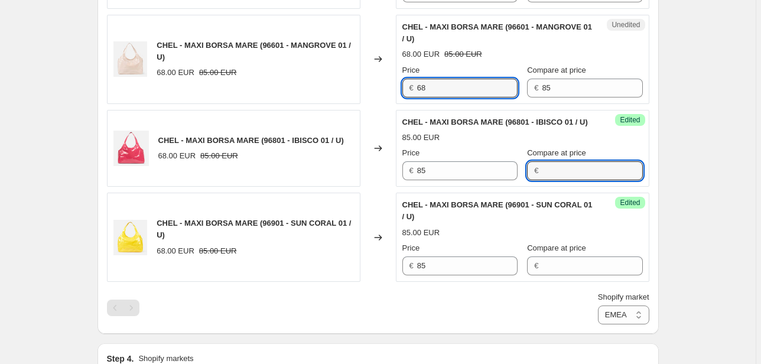
drag, startPoint x: 437, startPoint y: 109, endPoint x: 344, endPoint y: 113, distance: 93.4
click at [346, 104] on div "CHEL - MAXI BORSA MARE (96601 - MANGROVE 01 / U) 68.00 EUR 85.00 EUR Changed to…" at bounding box center [378, 59] width 542 height 89
type input "85"
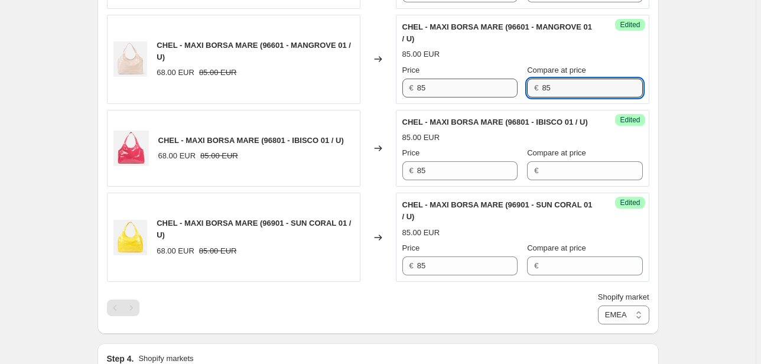
drag, startPoint x: 561, startPoint y: 109, endPoint x: 480, endPoint y: 119, distance: 82.0
click at [480, 97] on div "Price € 85 Compare at price € 85" at bounding box center [522, 80] width 240 height 33
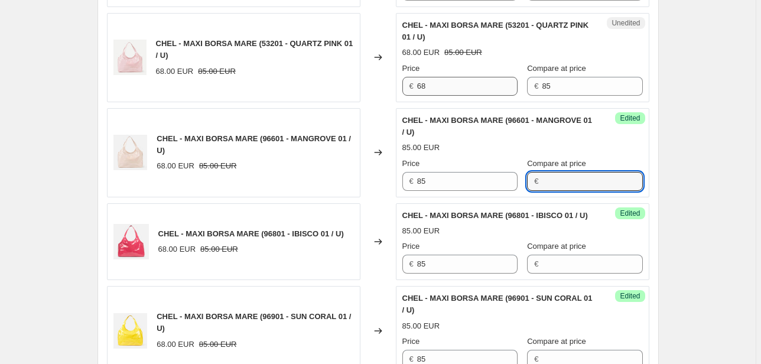
scroll to position [586, 0]
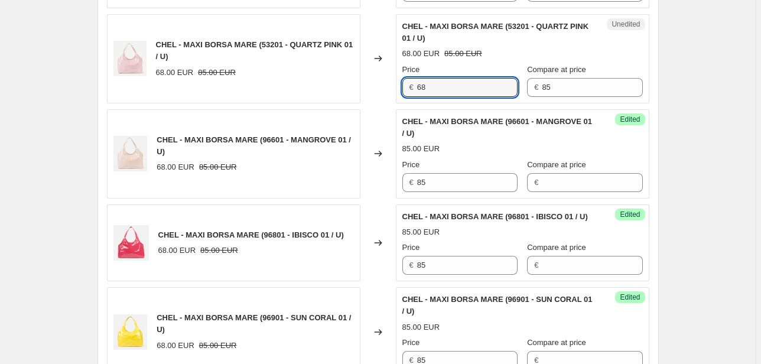
drag, startPoint x: 445, startPoint y: 106, endPoint x: 355, endPoint y: 115, distance: 90.2
click at [355, 103] on div "CHEL - MAXI BORSA MARE (53201 - QUARTZ PINK 01 / U) 68.00 EUR 85.00 EUR Changed…" at bounding box center [378, 58] width 542 height 89
type input "85"
drag, startPoint x: 540, startPoint y: 111, endPoint x: 507, endPoint y: 114, distance: 33.8
click at [507, 97] on div "Price € 85 Compare at price € 85" at bounding box center [522, 80] width 240 height 33
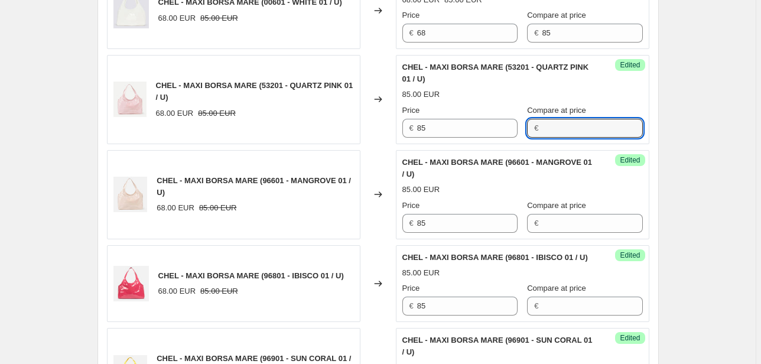
scroll to position [491, 0]
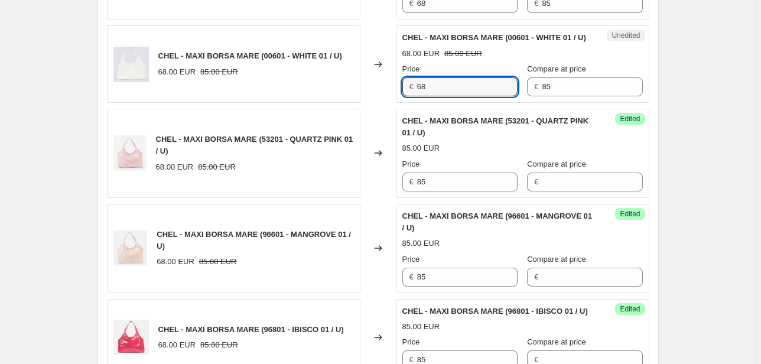
drag, startPoint x: 441, startPoint y: 109, endPoint x: 361, endPoint y: 121, distance: 80.7
click at [366, 103] on div "CHEL - MAXI BORSA MARE (00601 - WHITE 01 / U) 68.00 EUR 85.00 EUR Changed to Un…" at bounding box center [378, 63] width 542 height 77
type input "85"
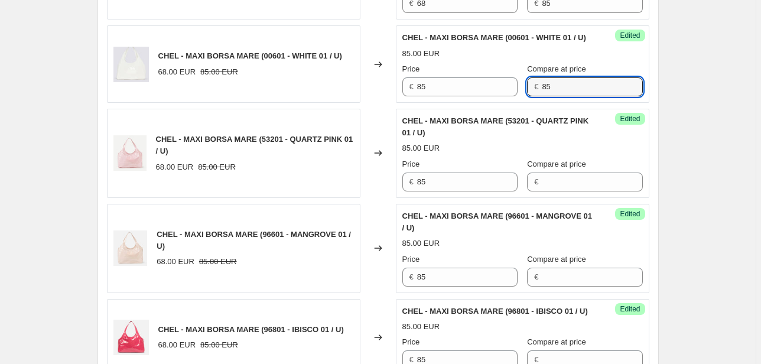
drag, startPoint x: 559, startPoint y: 107, endPoint x: 517, endPoint y: 115, distance: 42.5
click at [527, 96] on div "€ 85" at bounding box center [584, 86] width 115 height 19
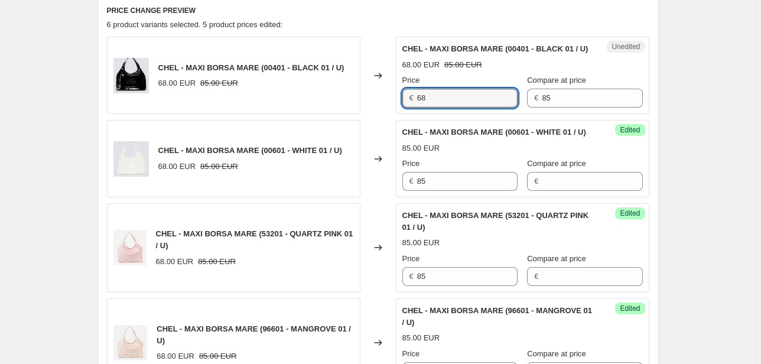
drag, startPoint x: 463, startPoint y: 111, endPoint x: 364, endPoint y: 120, distance: 99.7
click at [364, 114] on div "CHEL - MAXI BORSA MARE (00401 - BLACK 01 / U) 68.00 EUR 85.00 EUR Changed to Un…" at bounding box center [378, 75] width 542 height 77
type input "85"
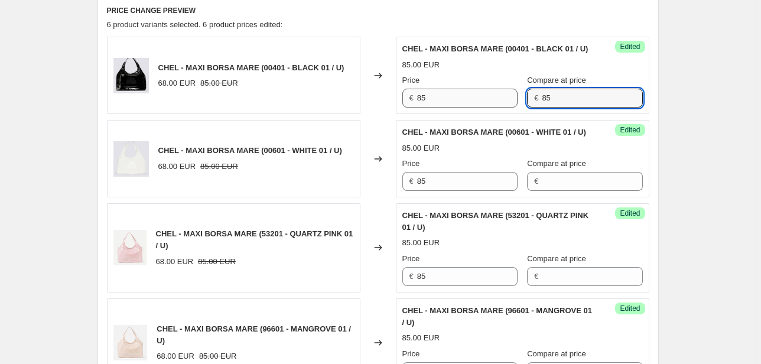
drag, startPoint x: 522, startPoint y: 113, endPoint x: 506, endPoint y: 117, distance: 16.5
click at [510, 107] on div "Price € 85 Compare at price € 85" at bounding box center [522, 90] width 240 height 33
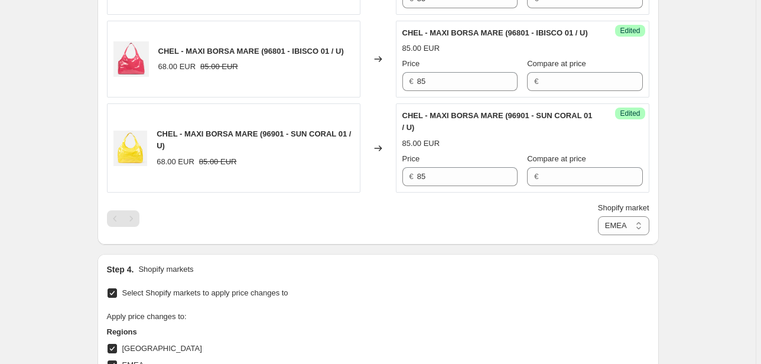
scroll to position [775, 0]
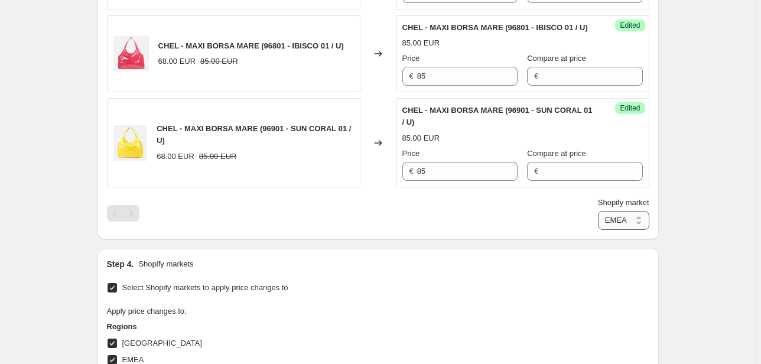
click at [619, 230] on select "Direct prices [GEOGRAPHIC_DATA] EMEA [GEOGRAPHIC_DATA] International [GEOGRAPHI…" at bounding box center [623, 220] width 51 height 19
select select "76736364877"
click at [598, 230] on select "Direct prices [GEOGRAPHIC_DATA] EMEA [GEOGRAPHIC_DATA] International [GEOGRAPHI…" at bounding box center [623, 220] width 51 height 19
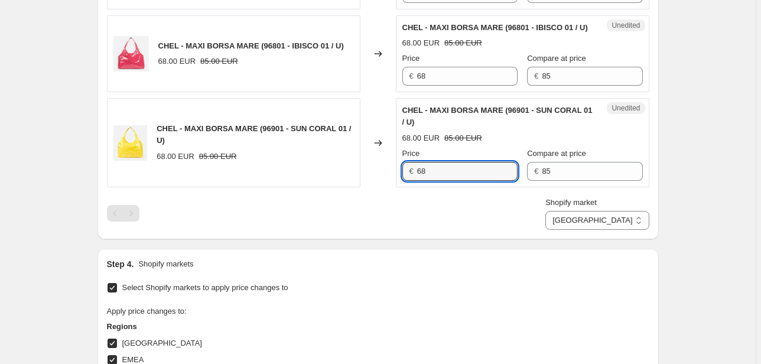
drag, startPoint x: 456, startPoint y: 207, endPoint x: 393, endPoint y: 207, distance: 63.2
click at [394, 187] on div "CHEL - MAXI BORSA MARE (96901 - SUN CORAL 01 / U) 68.00 EUR 85.00 EUR Changed t…" at bounding box center [378, 142] width 542 height 89
type input "85"
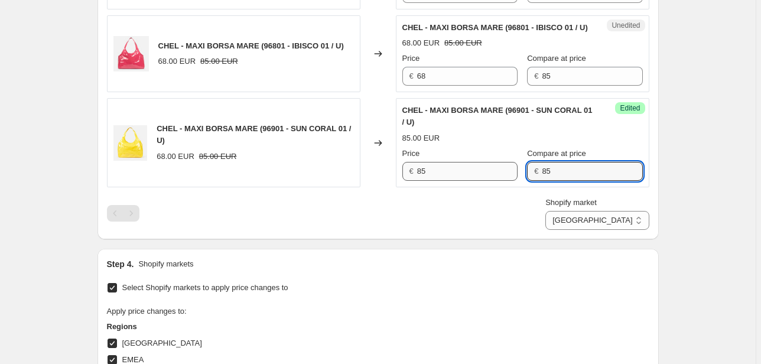
drag, startPoint x: 546, startPoint y: 204, endPoint x: 503, endPoint y: 208, distance: 43.3
click at [503, 181] on div "Price € 85 Compare at price € 85" at bounding box center [522, 164] width 240 height 33
drag, startPoint x: 439, startPoint y: 112, endPoint x: 399, endPoint y: 113, distance: 40.2
click at [399, 93] on div "Unedited CHEL - MAXI BORSA MARE (96801 - IBISCO 01 / U) 68.00 EUR 85.00 EUR Pri…" at bounding box center [522, 53] width 253 height 77
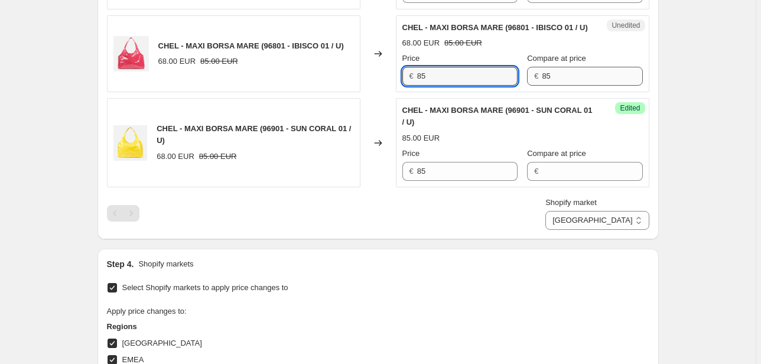
type input "85"
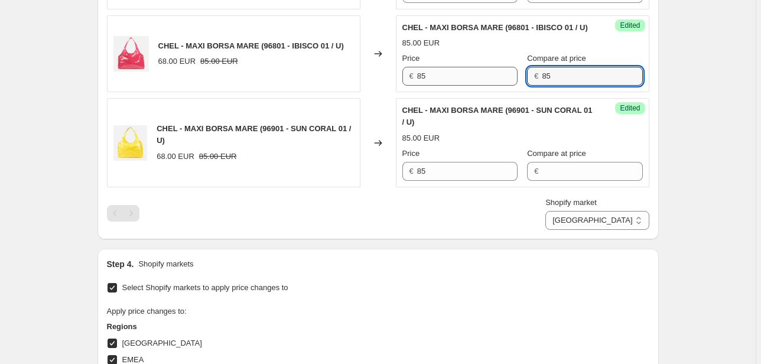
drag, startPoint x: 559, startPoint y: 105, endPoint x: 493, endPoint y: 119, distance: 67.5
click at [493, 86] on div "Price € 85 Compare at price € 85" at bounding box center [522, 69] width 240 height 33
drag, startPoint x: 440, startPoint y: 17, endPoint x: 390, endPoint y: 18, distance: 49.6
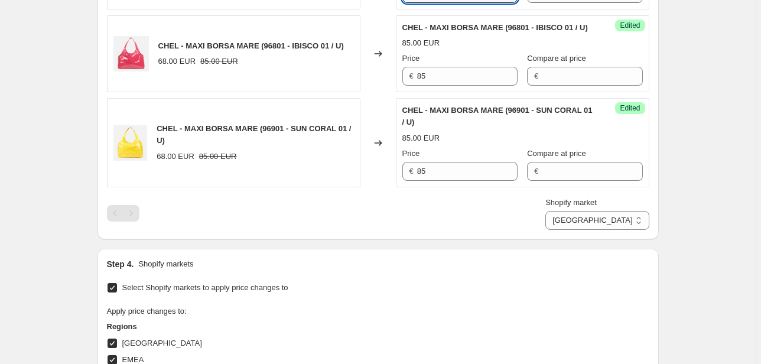
type input "85"
drag, startPoint x: 543, startPoint y: 17, endPoint x: 516, endPoint y: 17, distance: 27.2
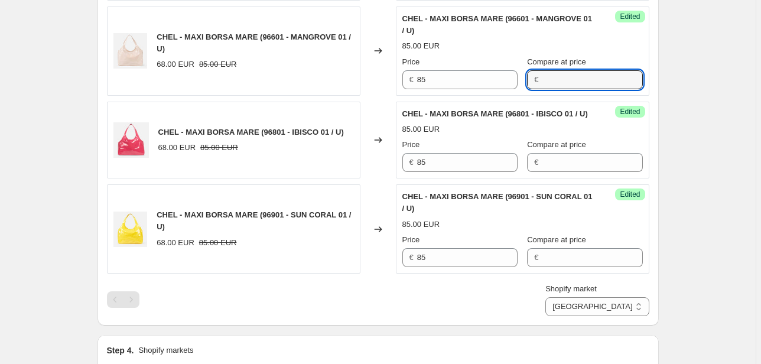
scroll to position [680, 0]
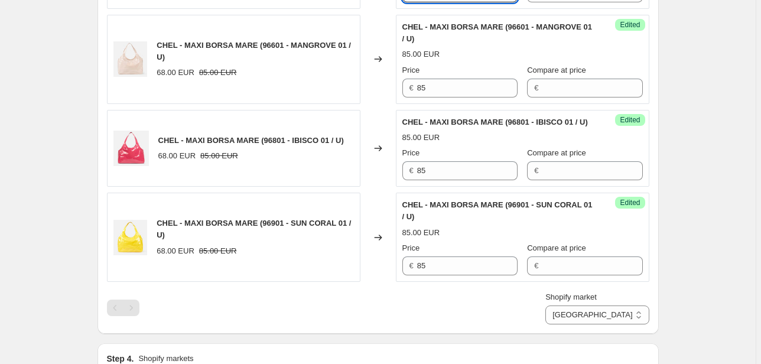
drag, startPoint x: 443, startPoint y: 12, endPoint x: 397, endPoint y: 15, distance: 46.2
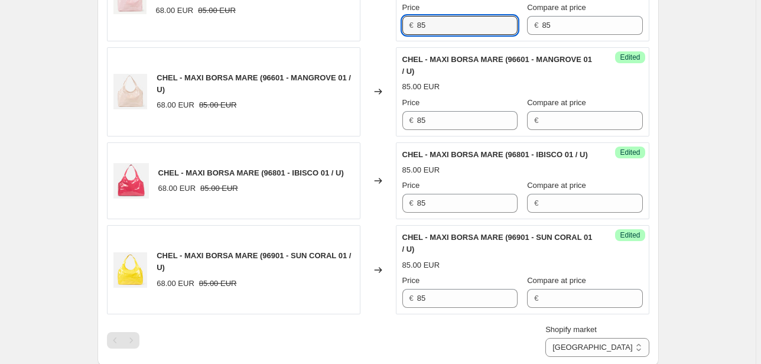
scroll to position [633, 0]
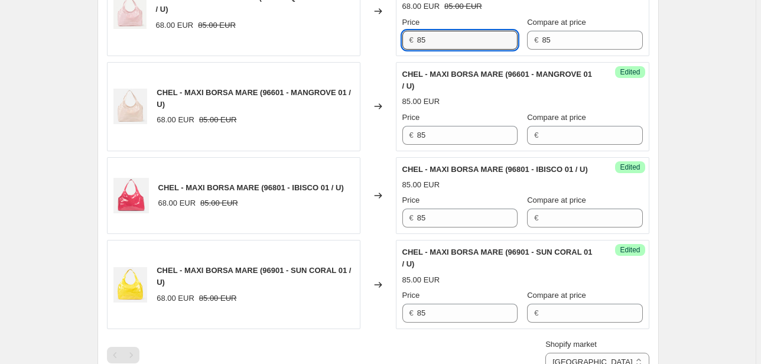
type input "85"
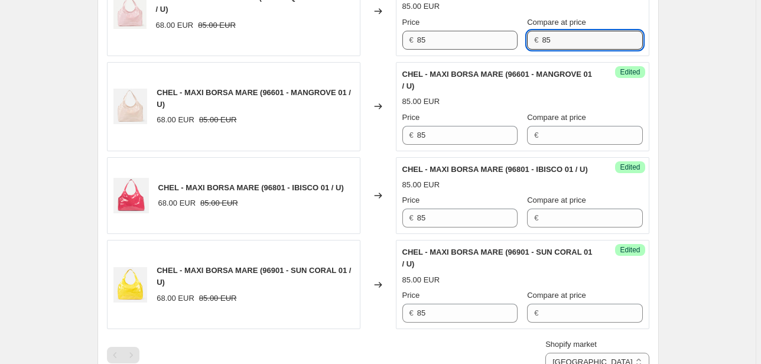
click at [486, 50] on div "Price € 85 Compare at price € 85" at bounding box center [522, 33] width 240 height 33
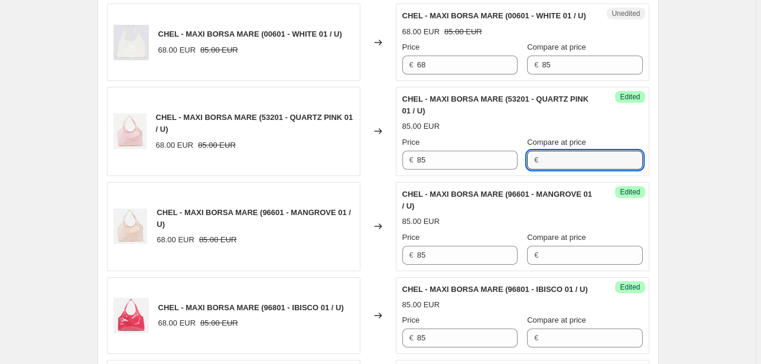
scroll to position [491, 0]
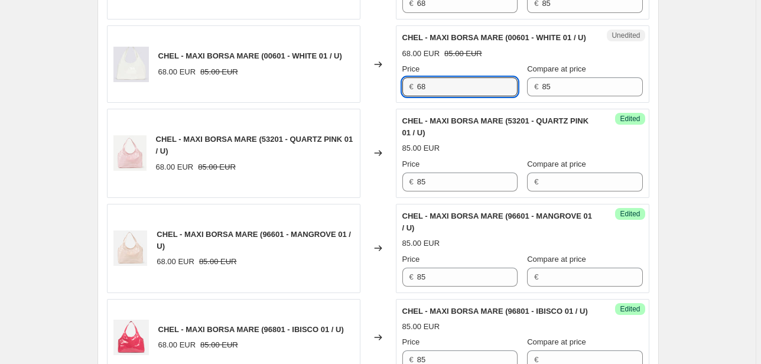
click at [377, 103] on div "CHEL - MAXI BORSA MARE (00601 - WHITE 01 / U) 68.00 EUR 85.00 EUR Changed to Un…" at bounding box center [378, 63] width 542 height 77
type input "85"
click at [508, 96] on div "Price € 85 Compare at price € 85" at bounding box center [522, 79] width 240 height 33
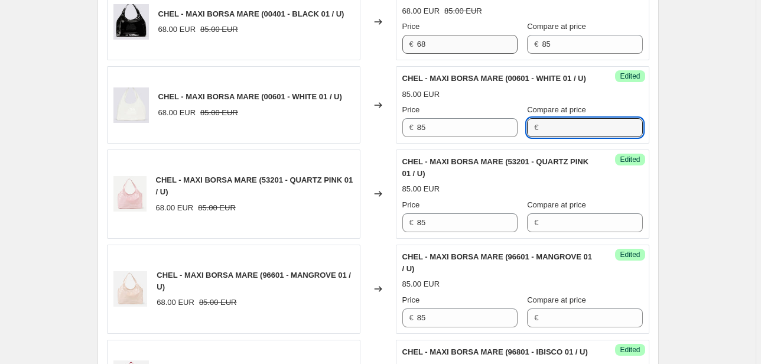
scroll to position [397, 0]
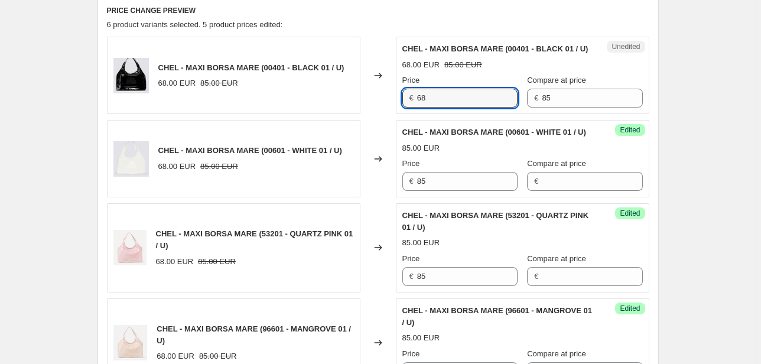
click at [338, 114] on div "CHEL - MAXI BORSA MARE (00401 - BLACK 01 / U) 68.00 EUR 85.00 EUR Changed to Un…" at bounding box center [378, 75] width 542 height 77
type input "85"
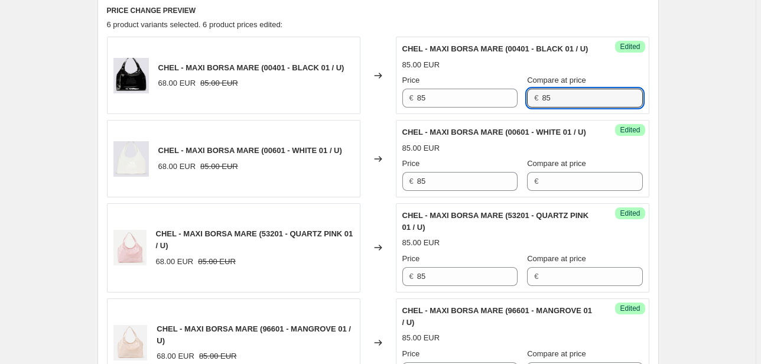
click at [442, 114] on div "Success Edited CHEL - MAXI BORSA MARE (00401 - BLACK 01 / U) 85.00 EUR Price € …" at bounding box center [522, 75] width 253 height 77
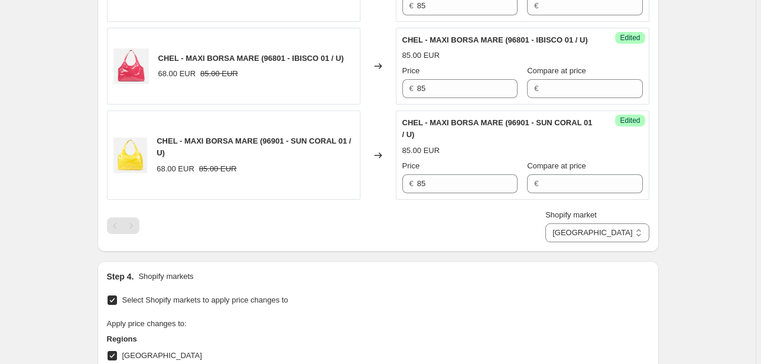
scroll to position [869, 0]
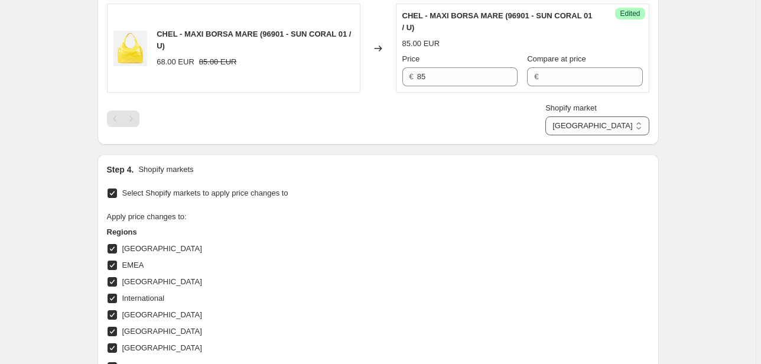
click at [637, 135] on select "Direct prices [GEOGRAPHIC_DATA] EMEA [GEOGRAPHIC_DATA] International [GEOGRAPHI…" at bounding box center [596, 125] width 103 height 19
select select "20828520626"
click at [600, 135] on select "Direct prices [GEOGRAPHIC_DATA] EMEA [GEOGRAPHIC_DATA] International [GEOGRAPHI…" at bounding box center [596, 125] width 103 height 19
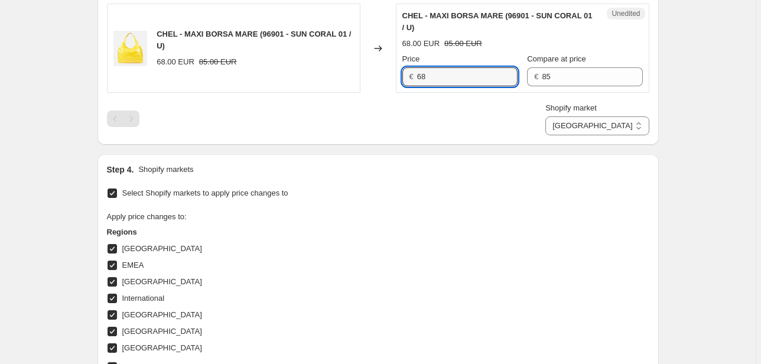
click at [410, 86] on div "€ 68" at bounding box center [459, 76] width 115 height 19
type input "85"
drag, startPoint x: 498, startPoint y: 107, endPoint x: 472, endPoint y: 107, distance: 26.0
click at [472, 86] on div "Price € 85 Compare at price € 85" at bounding box center [522, 69] width 240 height 33
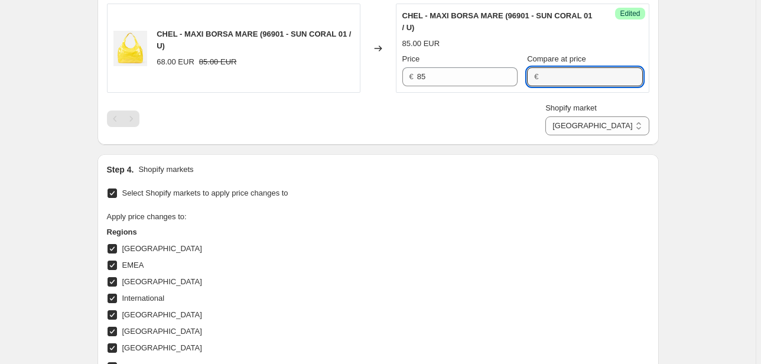
drag, startPoint x: 432, startPoint y: 16, endPoint x: 403, endPoint y: 17, distance: 28.9
type input "85"
drag, startPoint x: 566, startPoint y: 17, endPoint x: 497, endPoint y: 27, distance: 69.8
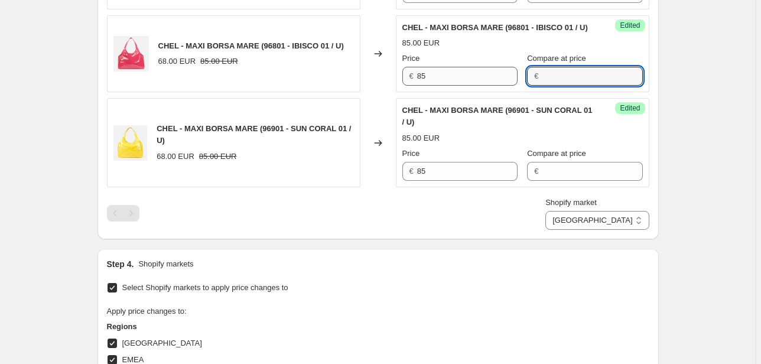
scroll to position [775, 0]
drag, startPoint x: 441, startPoint y: 14, endPoint x: 386, endPoint y: 14, distance: 54.9
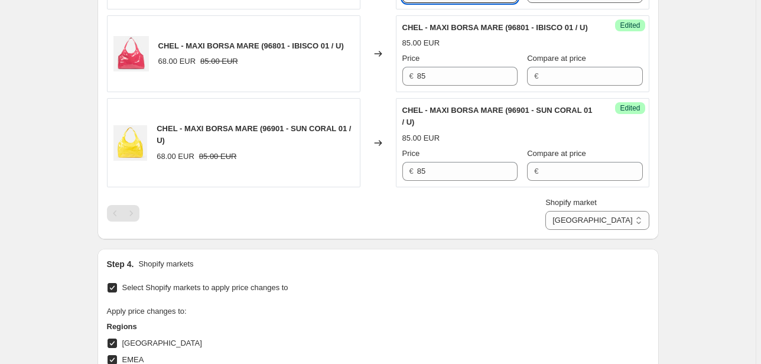
type input "85"
drag, startPoint x: 575, startPoint y: 19, endPoint x: 461, endPoint y: 35, distance: 115.7
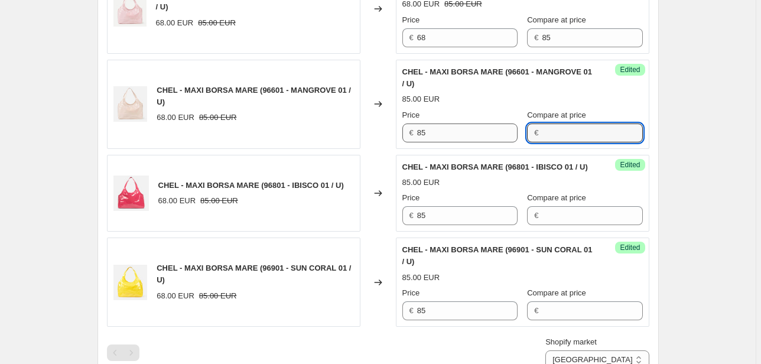
scroll to position [633, 0]
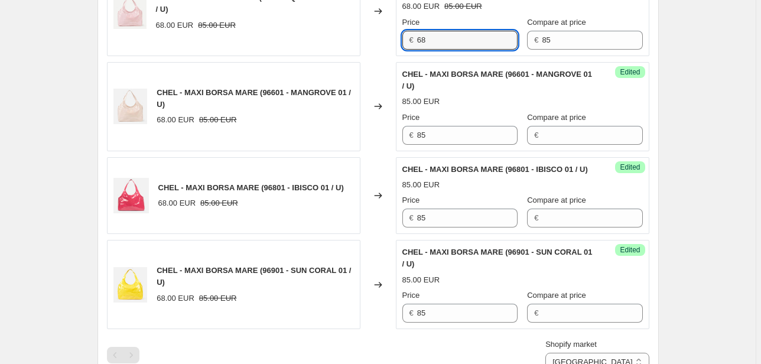
drag, startPoint x: 428, startPoint y: 67, endPoint x: 361, endPoint y: 64, distance: 66.2
click at [388, 56] on div "CHEL - MAXI BORSA MARE (53201 - QUARTZ PINK 01 / U) 68.00 EUR 85.00 EUR Changed…" at bounding box center [378, 11] width 542 height 89
type input "85"
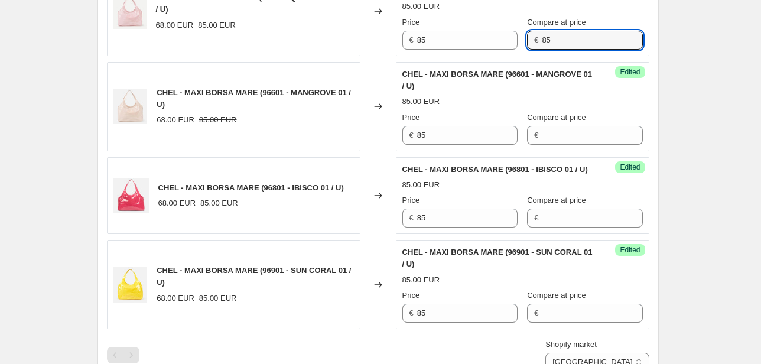
drag, startPoint x: 540, startPoint y: 66, endPoint x: 511, endPoint y: 66, distance: 28.9
click at [512, 50] on div "Price € 85 Compare at price € 85" at bounding box center [522, 33] width 240 height 33
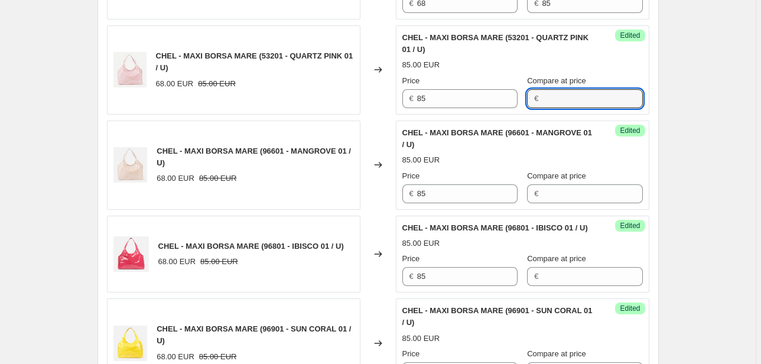
scroll to position [491, 0]
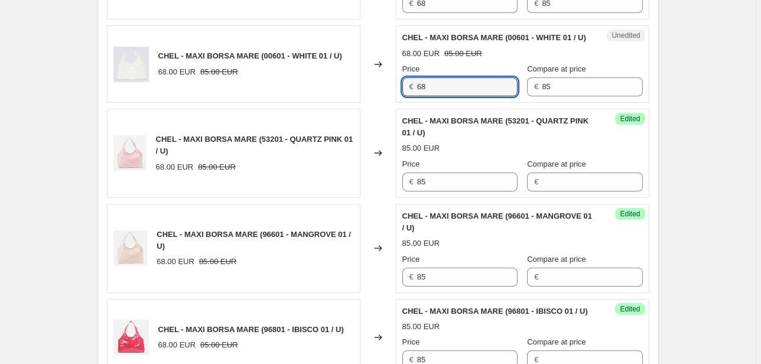
drag, startPoint x: 458, startPoint y: 106, endPoint x: 373, endPoint y: 110, distance: 84.5
click at [374, 103] on div "CHEL - MAXI BORSA MARE (00601 - WHITE 01 / U) 68.00 EUR 85.00 EUR Changed to Un…" at bounding box center [378, 63] width 542 height 77
type input "85"
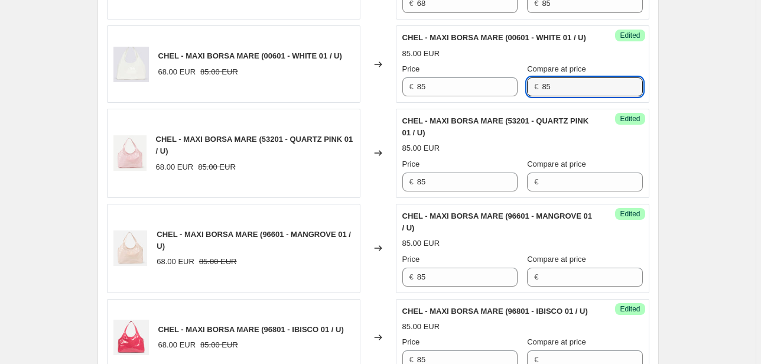
drag, startPoint x: 581, startPoint y: 107, endPoint x: 454, endPoint y: 122, distance: 127.8
click at [454, 103] on div "Success Edited CHEL - MAXI BORSA MARE (00601 - WHITE 01 / U) 85.00 EUR Price € …" at bounding box center [522, 63] width 253 height 77
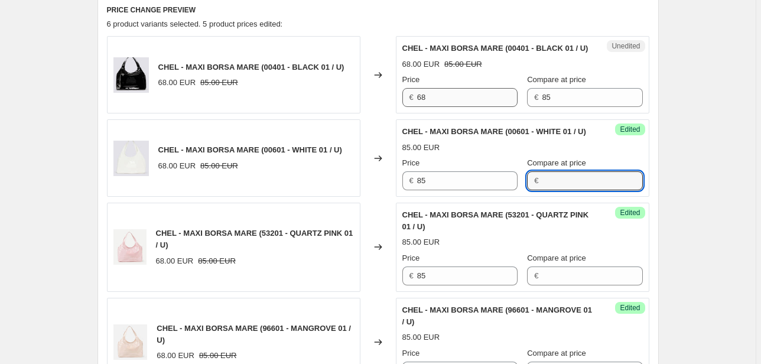
scroll to position [397, 0]
drag, startPoint x: 435, startPoint y: 113, endPoint x: 347, endPoint y: 103, distance: 88.0
click at [380, 114] on div "CHEL - MAXI BORSA MARE (00401 - BLACK 01 / U) 68.00 EUR 85.00 EUR Changed to Un…" at bounding box center [378, 75] width 542 height 77
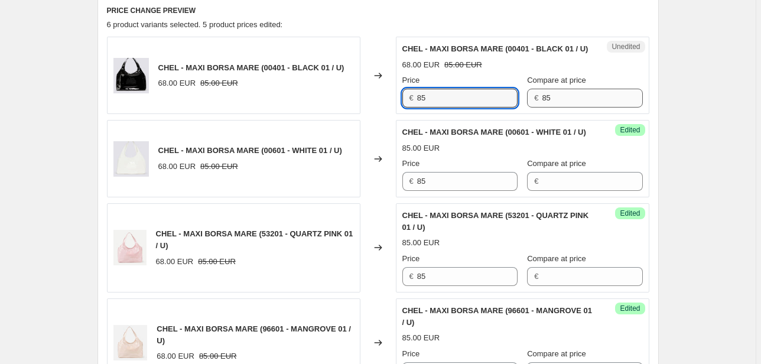
type input "85"
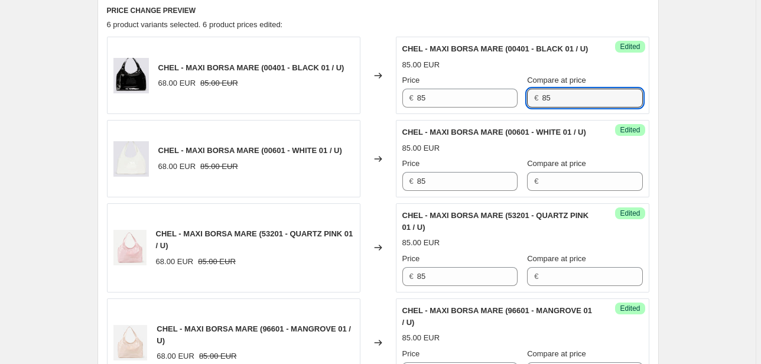
drag, startPoint x: 544, startPoint y: 107, endPoint x: 457, endPoint y: 120, distance: 87.9
click at [464, 114] on div "Success Edited CHEL - MAXI BORSA MARE (00401 - BLACK 01 / U) 85.00 EUR Price € …" at bounding box center [522, 75] width 253 height 77
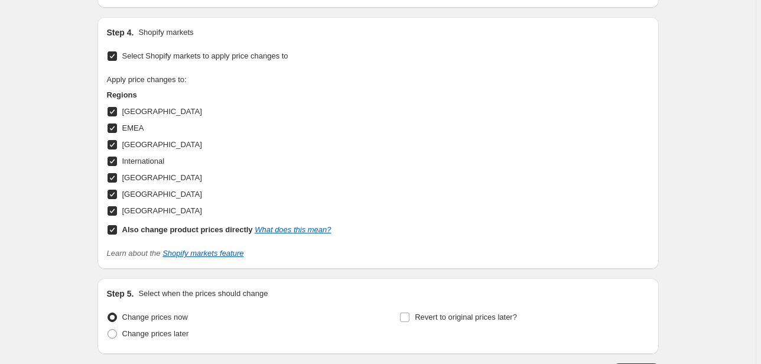
scroll to position [917, 0]
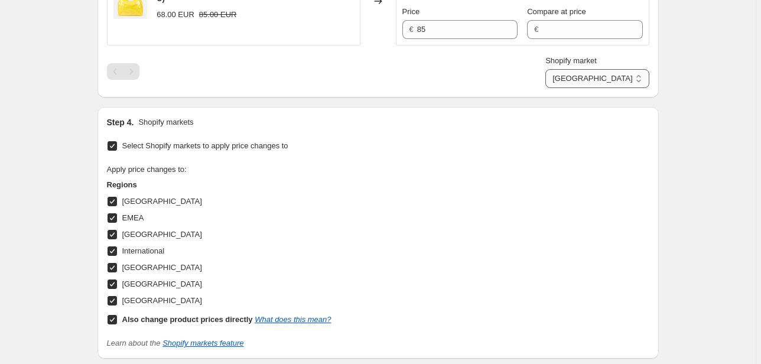
click at [622, 88] on select "Direct prices [GEOGRAPHIC_DATA] EMEA [GEOGRAPHIC_DATA] International [GEOGRAPHI…" at bounding box center [596, 78] width 103 height 19
select select "22555656370"
click at [572, 88] on select "Direct prices [GEOGRAPHIC_DATA] EMEA [GEOGRAPHIC_DATA] International [GEOGRAPHI…" at bounding box center [596, 78] width 103 height 19
drag, startPoint x: 466, startPoint y: 64, endPoint x: 276, endPoint y: 43, distance: 190.8
click at [286, 45] on div "CHEL - MAXI BORSA MARE (96901 - SUN CORAL 01 / U) 68.00 GBP 85.00 GBP Changed t…" at bounding box center [378, 0] width 542 height 89
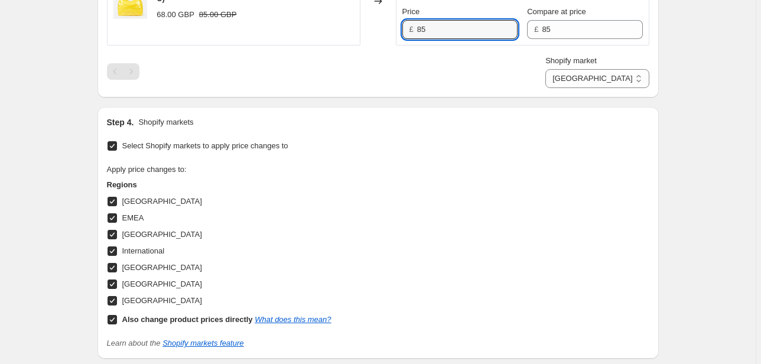
type input "85"
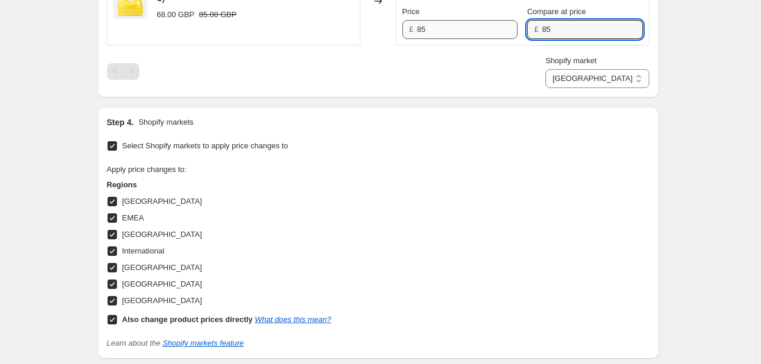
drag, startPoint x: 528, startPoint y: 63, endPoint x: 472, endPoint y: 69, distance: 55.8
click at [473, 39] on div "Price £ 85 Compare at price £ 85" at bounding box center [522, 22] width 240 height 33
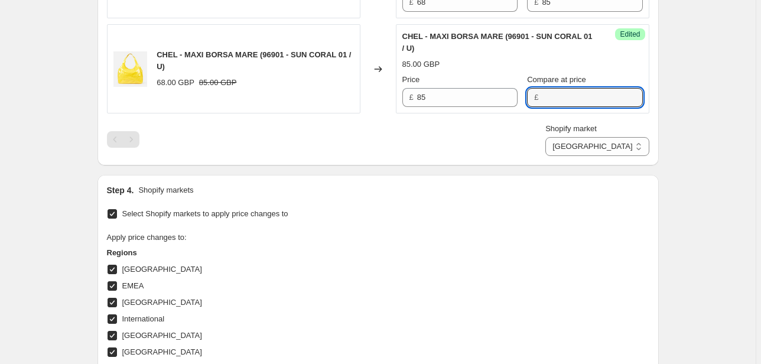
scroll to position [775, 0]
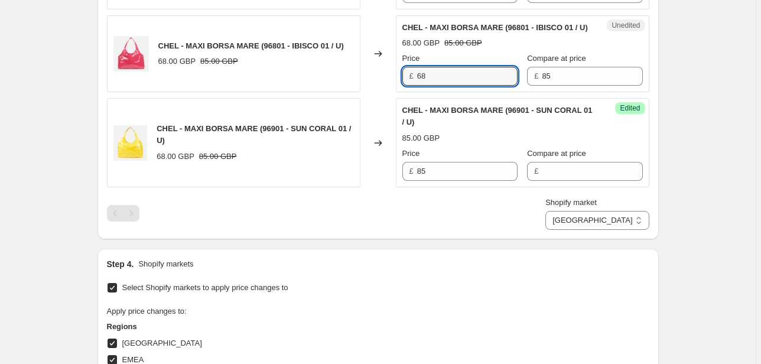
drag, startPoint x: 422, startPoint y: 111, endPoint x: 364, endPoint y: 111, distance: 57.9
click at [368, 93] on div "CHEL - MAXI BORSA MARE (96801 - IBISCO 01 / U) 68.00 GBP 85.00 GBP Changed to U…" at bounding box center [378, 53] width 542 height 77
type input "85"
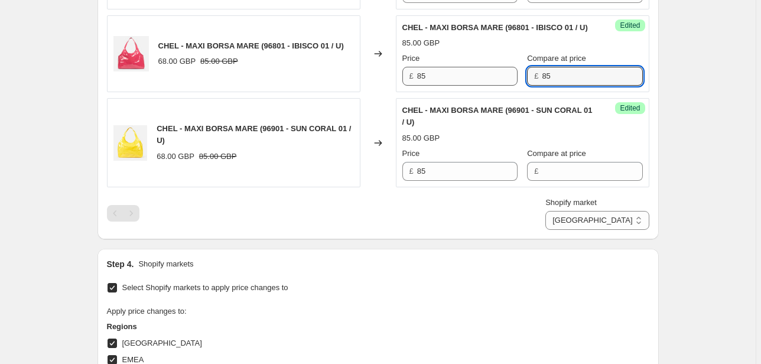
drag, startPoint x: 562, startPoint y: 107, endPoint x: 480, endPoint y: 117, distance: 82.0
click at [493, 93] on div "Success Edited CHEL - MAXI BORSA MARE (96801 - IBISCO 01 / U) 85.00 GBP Price £…" at bounding box center [522, 53] width 253 height 77
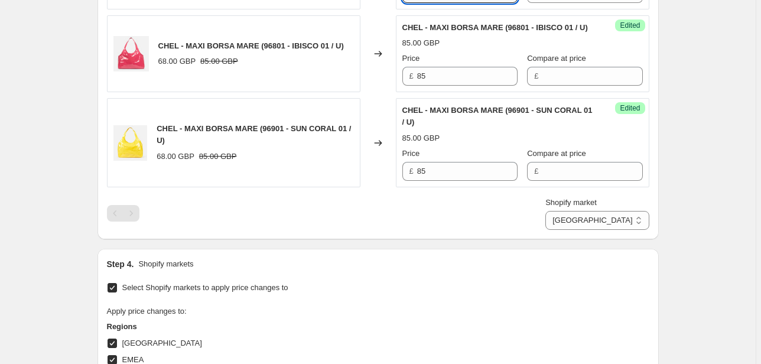
drag, startPoint x: 444, startPoint y: 19, endPoint x: 384, endPoint y: 32, distance: 61.7
type input "85"
drag, startPoint x: 573, startPoint y: 22, endPoint x: 505, endPoint y: 17, distance: 68.1
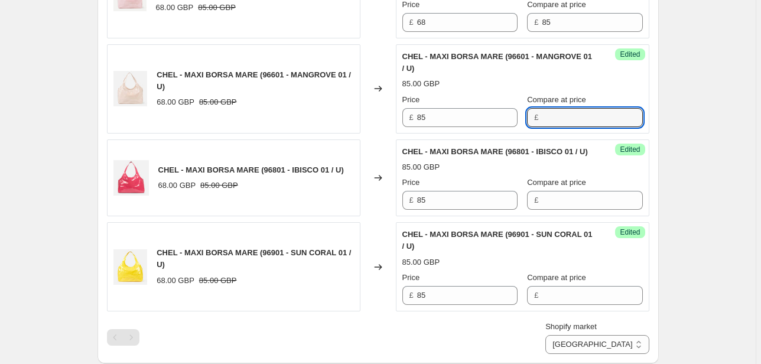
scroll to position [633, 0]
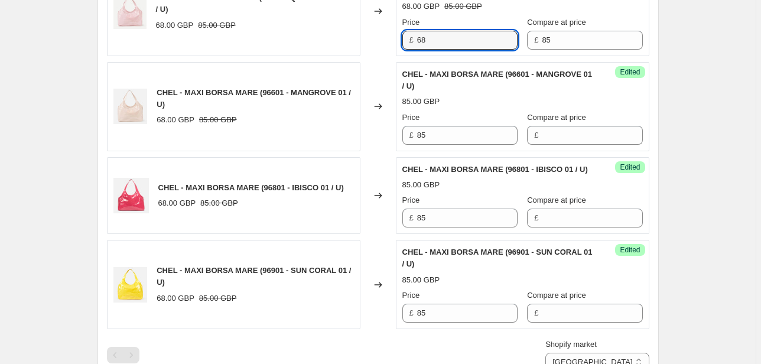
drag, startPoint x: 426, startPoint y: 70, endPoint x: 413, endPoint y: 69, distance: 12.5
click at [413, 50] on div "£ 68" at bounding box center [459, 40] width 115 height 19
type input "85"
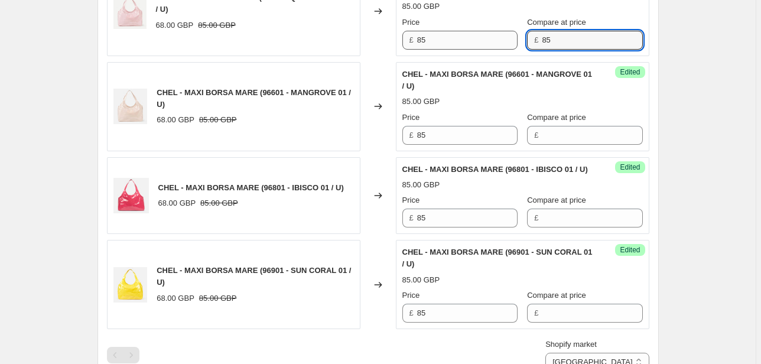
drag, startPoint x: 544, startPoint y: 61, endPoint x: 503, endPoint y: 67, distance: 41.2
click at [503, 50] on div "Price £ 85 Compare at price £ 85" at bounding box center [522, 33] width 240 height 33
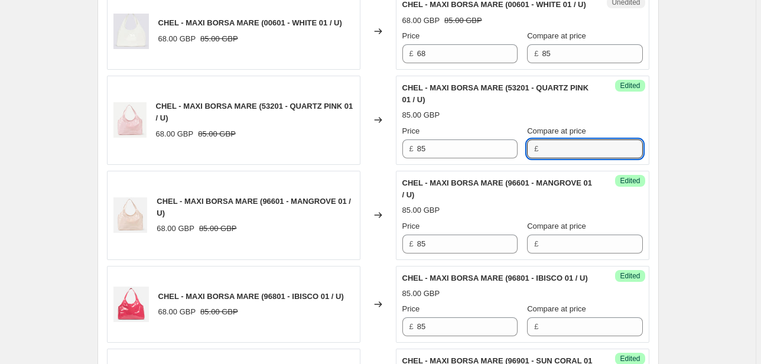
scroll to position [491, 0]
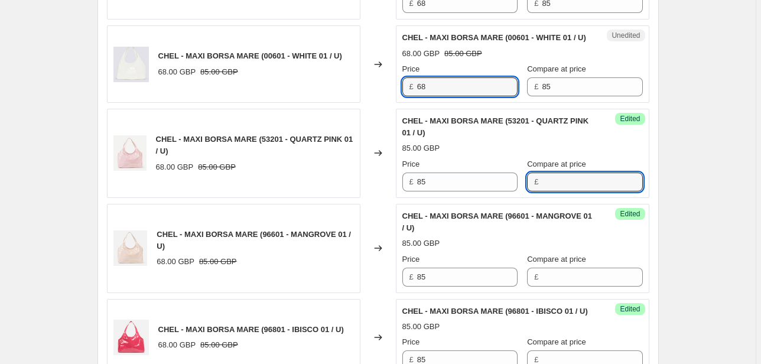
drag, startPoint x: 425, startPoint y: 110, endPoint x: 357, endPoint y: 113, distance: 68.6
click at [358, 103] on div "CHEL - MAXI BORSA MARE (00601 - WHITE 01 / U) 68.00 GBP 85.00 GBP Changed to Un…" at bounding box center [378, 63] width 542 height 77
type input "85"
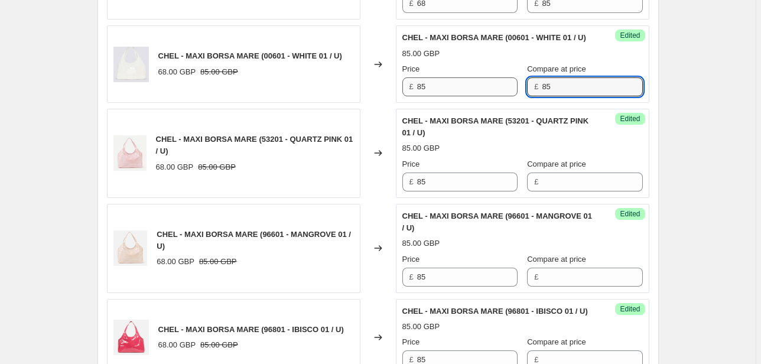
drag, startPoint x: 551, startPoint y: 110, endPoint x: 491, endPoint y: 110, distance: 59.6
click at [491, 96] on div "Price £ 85 Compare at price £ 85" at bounding box center [522, 79] width 240 height 33
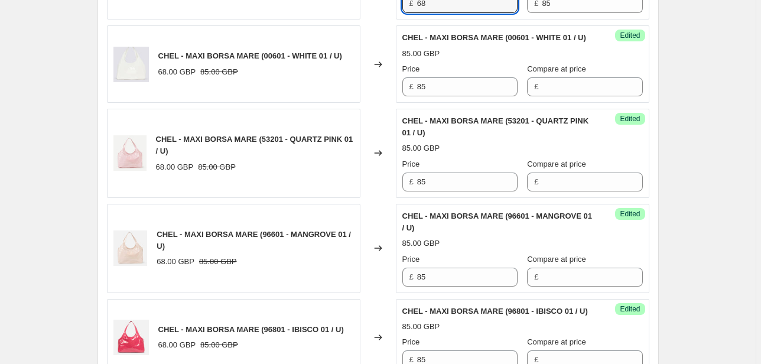
drag, startPoint x: 441, startPoint y: 11, endPoint x: 396, endPoint y: 20, distance: 45.3
type input "85"
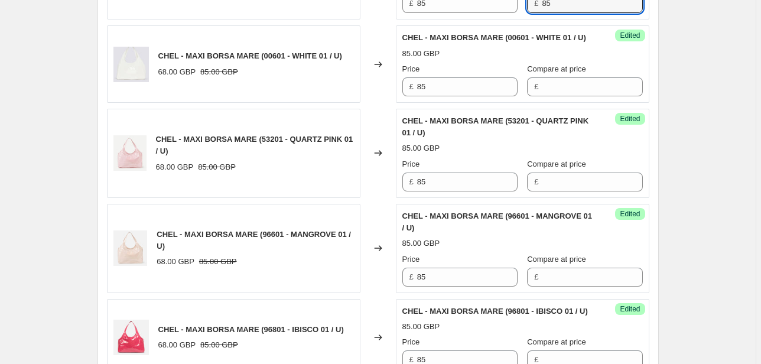
drag, startPoint x: 560, startPoint y: 21, endPoint x: 474, endPoint y: 34, distance: 86.6
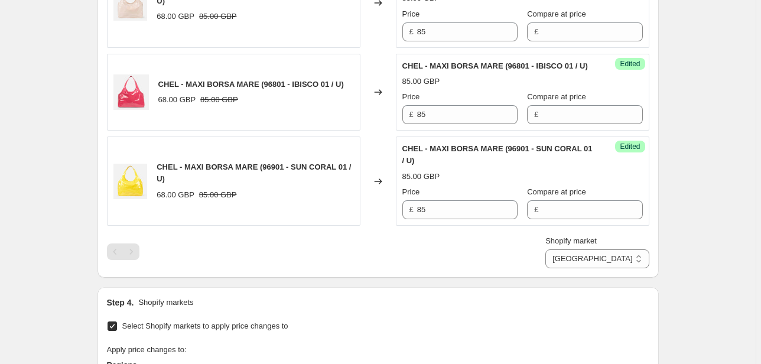
scroll to position [822, 0]
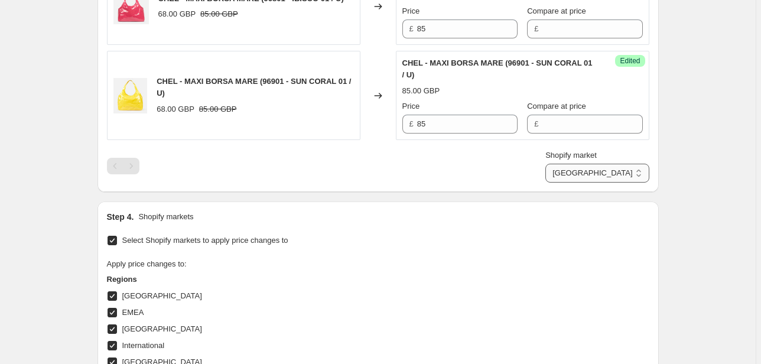
click at [602, 182] on select "Direct prices [GEOGRAPHIC_DATA] EMEA [GEOGRAPHIC_DATA] International [GEOGRAPHI…" at bounding box center [596, 173] width 103 height 19
select select "70015877453"
click at [581, 182] on select "Direct prices [GEOGRAPHIC_DATA] EMEA [GEOGRAPHIC_DATA] International [GEOGRAPHI…" at bounding box center [596, 173] width 103 height 19
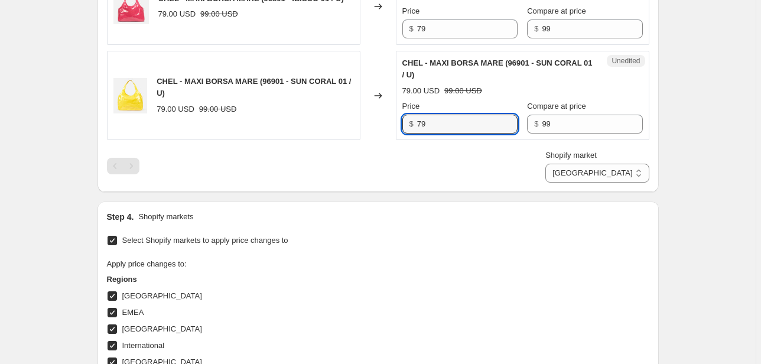
drag, startPoint x: 448, startPoint y: 161, endPoint x: 366, endPoint y: 163, distance: 81.5
click at [367, 140] on div "CHEL - MAXI BORSA MARE (96901 - SUN CORAL 01 / U) 79.00 USD 99.00 USD Changed t…" at bounding box center [378, 95] width 542 height 89
type input "99"
drag, startPoint x: 487, startPoint y: 165, endPoint x: 468, endPoint y: 165, distance: 18.3
click at [474, 133] on div "Price $ 99 Compare at price $ 99" at bounding box center [522, 116] width 240 height 33
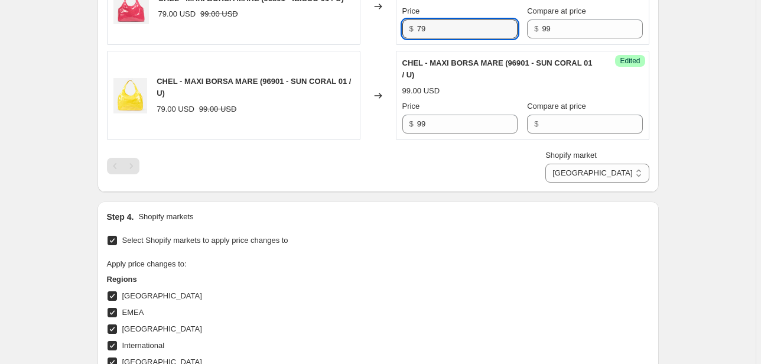
drag, startPoint x: 432, startPoint y: 64, endPoint x: 335, endPoint y: 76, distance: 97.6
click at [354, 45] on div "CHEL - MAXI BORSA MARE (96801 - IBISCO 01 / U) 79.00 USD 99.00 USD Changed to U…" at bounding box center [378, 6] width 542 height 77
type input "99"
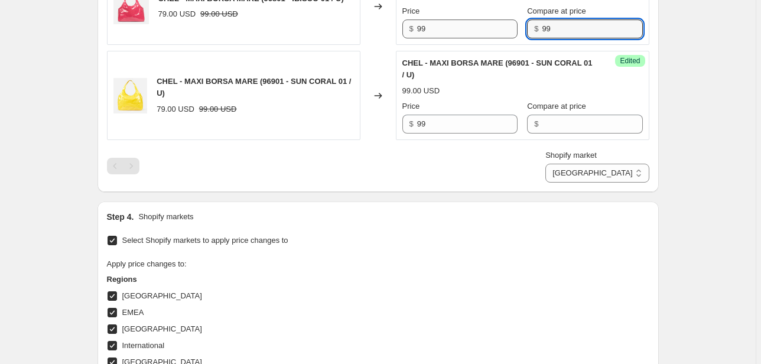
drag, startPoint x: 541, startPoint y: 64, endPoint x: 505, endPoint y: 63, distance: 36.0
click at [505, 38] on div "Price $ 99 Compare at price $ 99" at bounding box center [522, 21] width 240 height 33
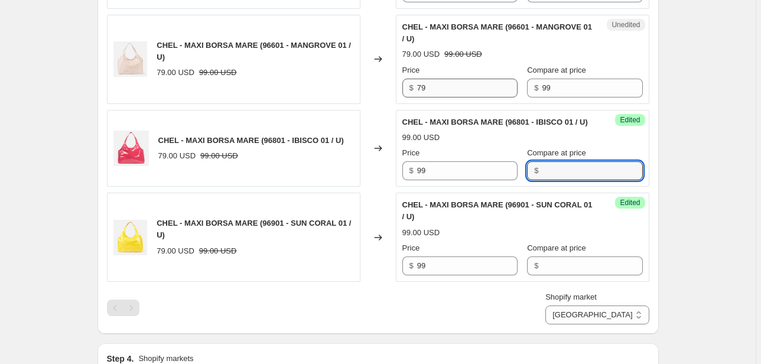
scroll to position [680, 0]
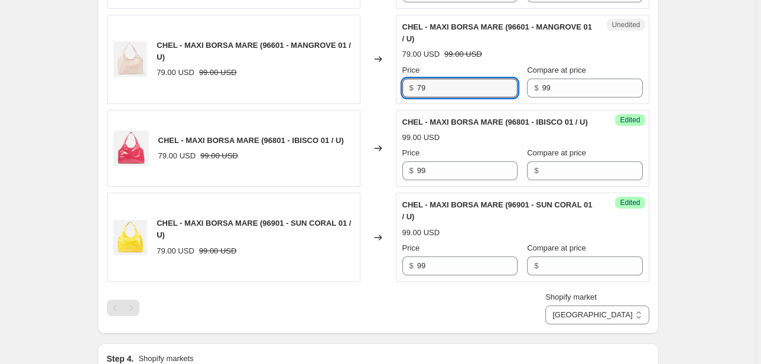
drag, startPoint x: 426, startPoint y: 110, endPoint x: 399, endPoint y: 113, distance: 27.9
click at [403, 104] on div "Unedited CHEL - MAXI BORSA MARE (96601 - MANGROVE 01 / U) 79.00 USD 99.00 USD P…" at bounding box center [522, 59] width 253 height 89
type input "99"
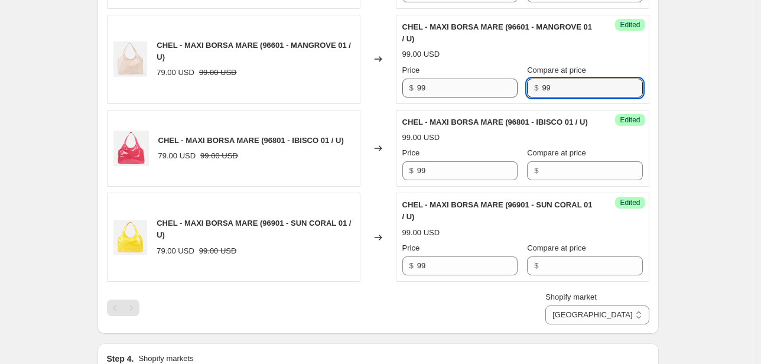
drag, startPoint x: 541, startPoint y: 113, endPoint x: 504, endPoint y: 116, distance: 37.3
click at [504, 97] on div "Price $ 99 Compare at price $ 99" at bounding box center [522, 80] width 240 height 33
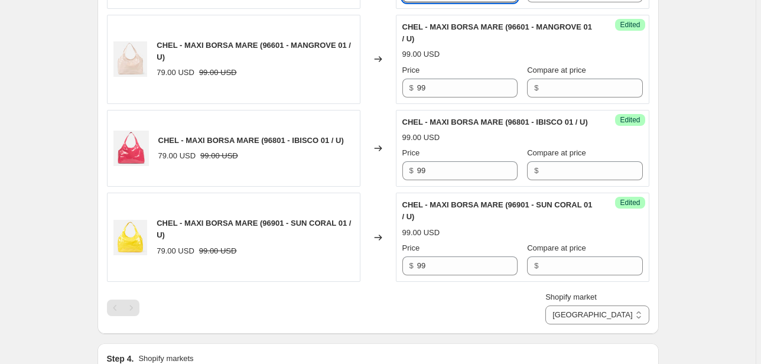
drag, startPoint x: 437, startPoint y: 14, endPoint x: 347, endPoint y: 23, distance: 90.8
type input "99"
drag, startPoint x: 555, startPoint y: 16, endPoint x: 472, endPoint y: 17, distance: 82.1
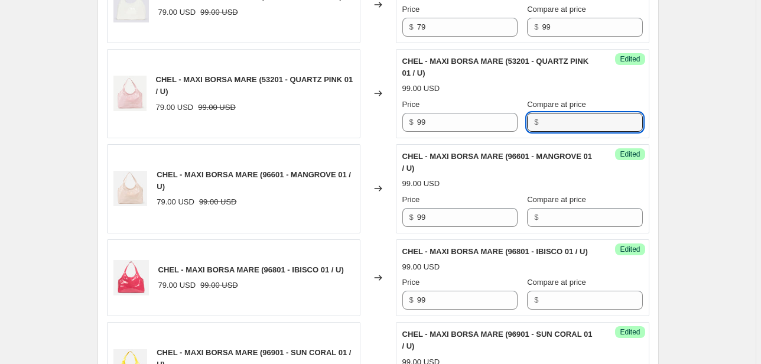
scroll to position [491, 0]
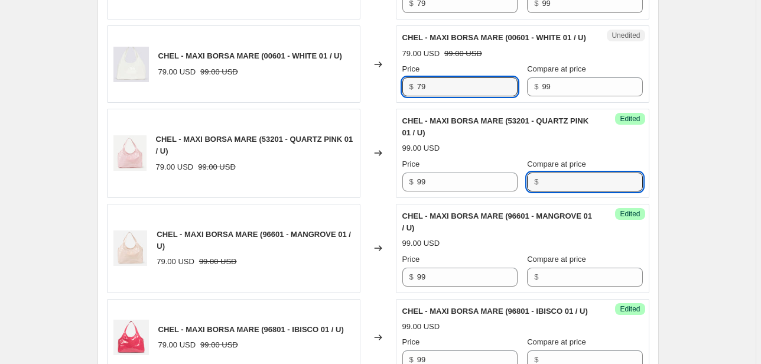
drag, startPoint x: 428, startPoint y: 109, endPoint x: 392, endPoint y: 109, distance: 36.0
click at [392, 103] on div "CHEL - MAXI BORSA MARE (00601 - WHITE 01 / U) 79.00 USD 99.00 USD Changed to Un…" at bounding box center [378, 63] width 542 height 77
type input "99"
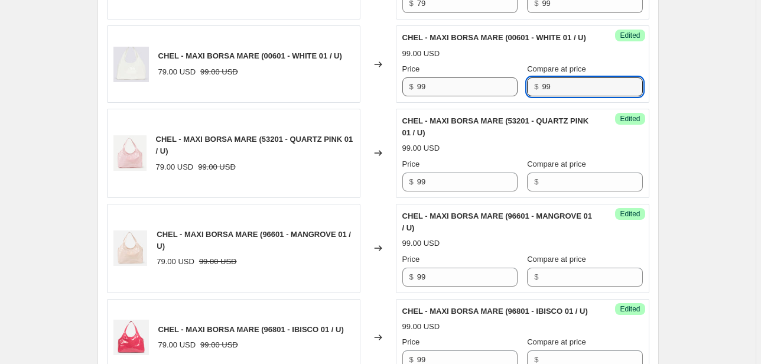
drag, startPoint x: 576, startPoint y: 113, endPoint x: 479, endPoint y: 115, distance: 97.5
click at [479, 96] on div "Price $ 99 Compare at price $ 99" at bounding box center [522, 79] width 240 height 33
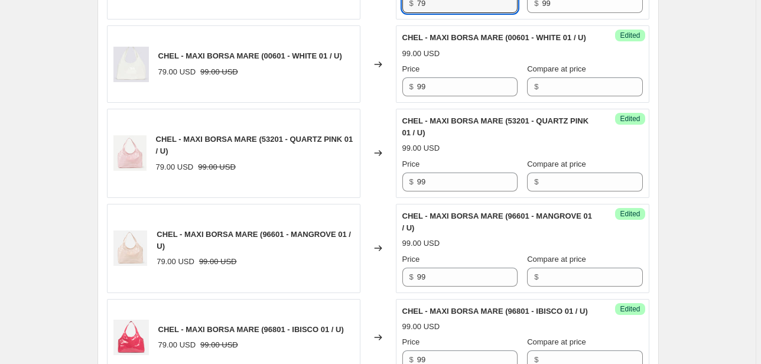
drag, startPoint x: 435, startPoint y: 17, endPoint x: 374, endPoint y: 25, distance: 61.5
type input "99"
drag, startPoint x: 509, startPoint y: 22, endPoint x: 470, endPoint y: 27, distance: 39.3
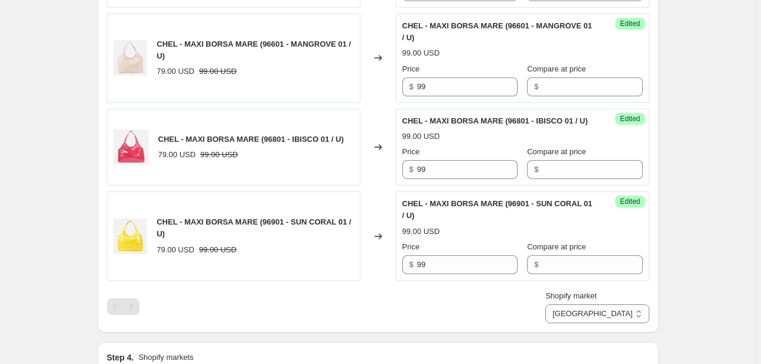
scroll to position [775, 0]
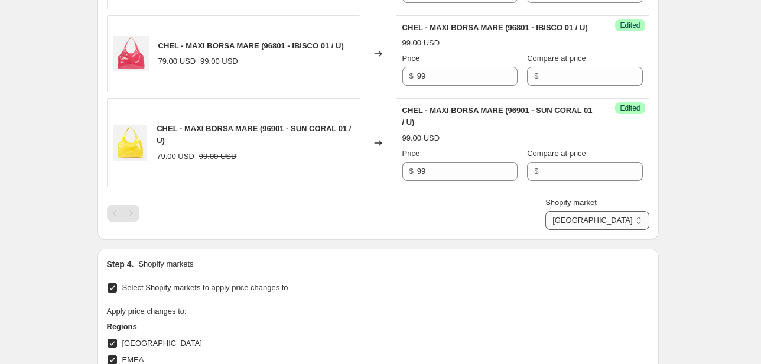
click at [606, 230] on select "Direct prices [GEOGRAPHIC_DATA] EMEA [GEOGRAPHIC_DATA] International [GEOGRAPHI…" at bounding box center [596, 220] width 103 height 19
select select "20828553394"
click at [584, 230] on select "Direct prices [GEOGRAPHIC_DATA] EMEA [GEOGRAPHIC_DATA] International [GEOGRAPHI…" at bounding box center [596, 220] width 103 height 19
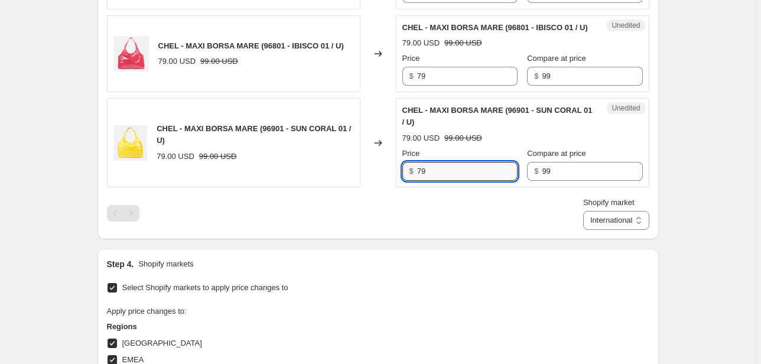
drag, startPoint x: 446, startPoint y: 206, endPoint x: 268, endPoint y: 239, distance: 180.9
type input "99"
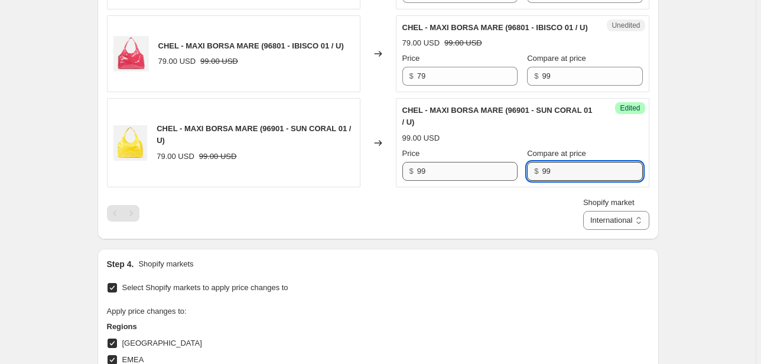
drag, startPoint x: 552, startPoint y: 205, endPoint x: 478, endPoint y: 204, distance: 73.2
click at [479, 181] on div "Price $ 99 Compare at price $ 99" at bounding box center [522, 164] width 240 height 33
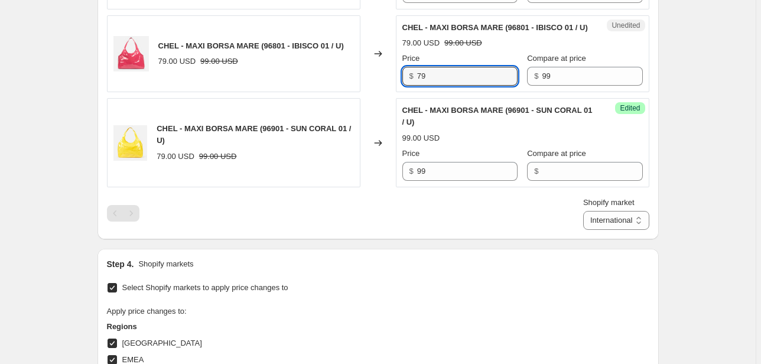
drag, startPoint x: 436, startPoint y: 106, endPoint x: 379, endPoint y: 112, distance: 58.2
click at [380, 93] on div "CHEL - MAXI BORSA MARE (96801 - IBISCO 01 / U) 79.00 USD 99.00 USD Changed to U…" at bounding box center [378, 53] width 542 height 77
type input "99"
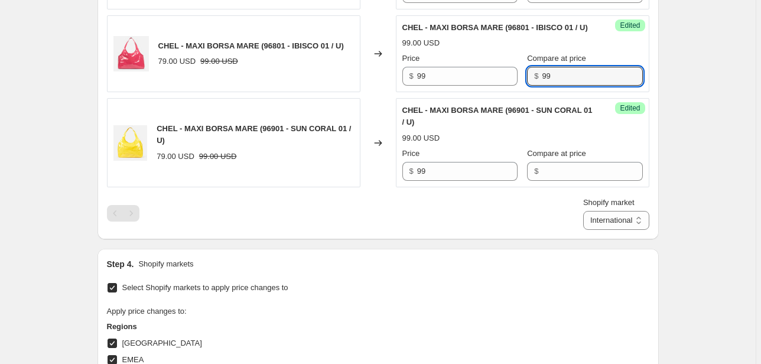
drag, startPoint x: 563, startPoint y: 120, endPoint x: 442, endPoint y: 122, distance: 121.7
click at [443, 93] on div "Success Edited CHEL - MAXI BORSA MARE (96801 - IBISCO 01 / U) 99.00 USD Price $…" at bounding box center [522, 53] width 253 height 77
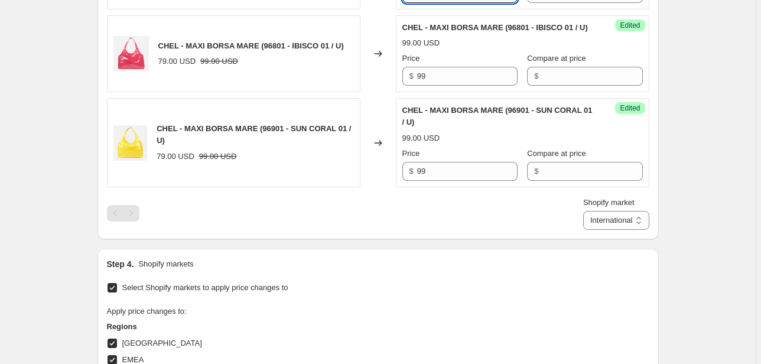
drag, startPoint x: 440, startPoint y: 12, endPoint x: 393, endPoint y: 24, distance: 48.0
type input "99"
drag, startPoint x: 546, startPoint y: 17, endPoint x: 511, endPoint y: 17, distance: 34.3
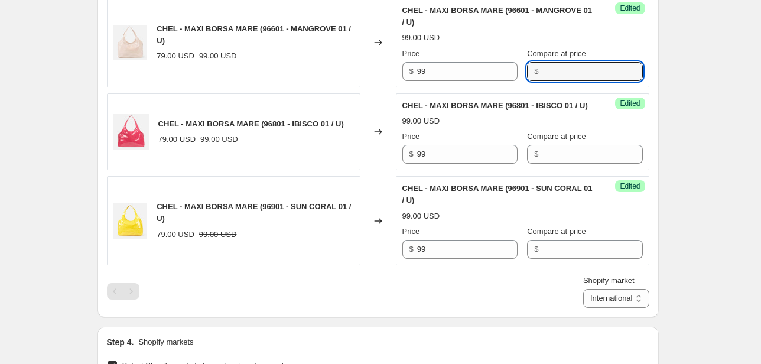
scroll to position [633, 0]
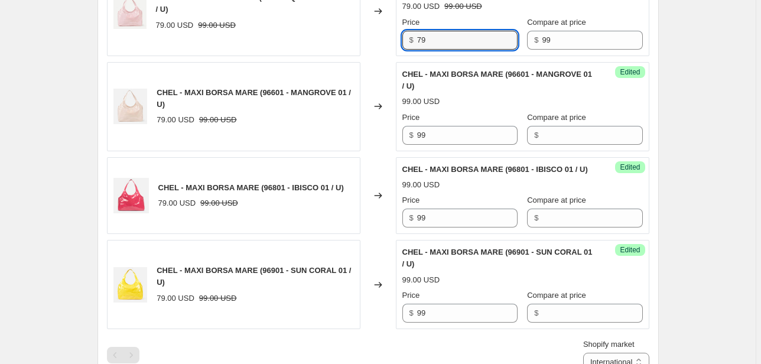
drag, startPoint x: 397, startPoint y: 67, endPoint x: 371, endPoint y: 68, distance: 26.0
click at [364, 56] on div "CHEL - MAXI BORSA MARE (53201 - QUARTZ PINK 01 / U) 79.00 USD 99.00 USD Changed…" at bounding box center [378, 11] width 542 height 89
type input "99"
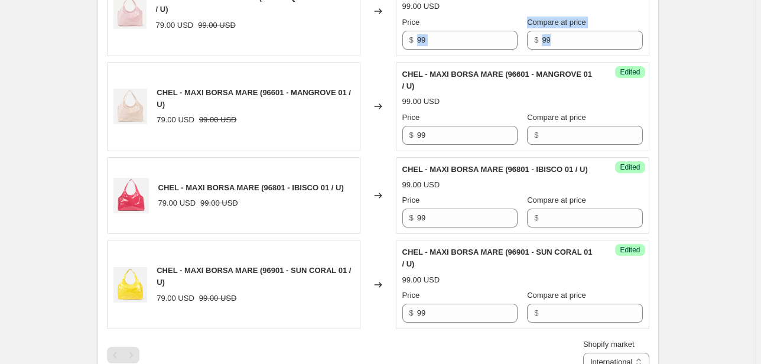
drag, startPoint x: 575, startPoint y: 73, endPoint x: 415, endPoint y: 66, distance: 160.2
click at [415, 56] on div "Success Edited CHEL - MAXI BORSA MARE (53201 - QUARTZ PINK 01 / U) 99.00 USD Pr…" at bounding box center [522, 11] width 253 height 89
click at [563, 50] on input "99" at bounding box center [592, 40] width 100 height 19
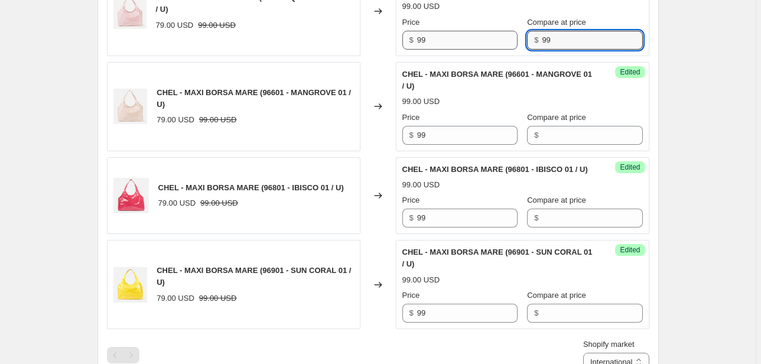
drag, startPoint x: 548, startPoint y: 63, endPoint x: 465, endPoint y: 69, distance: 83.4
click at [469, 50] on div "Price $ 99 Compare at price $ 99" at bounding box center [522, 33] width 240 height 33
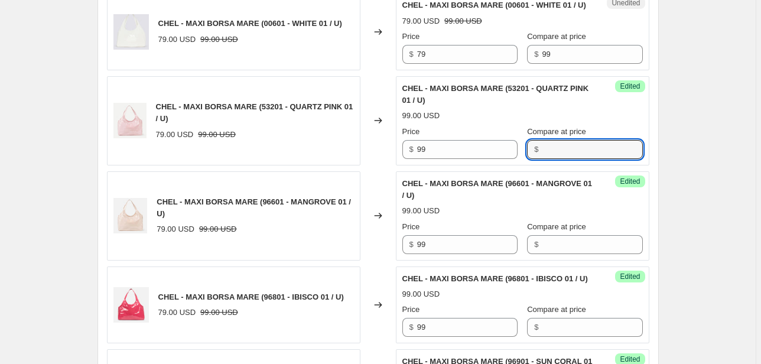
scroll to position [444, 0]
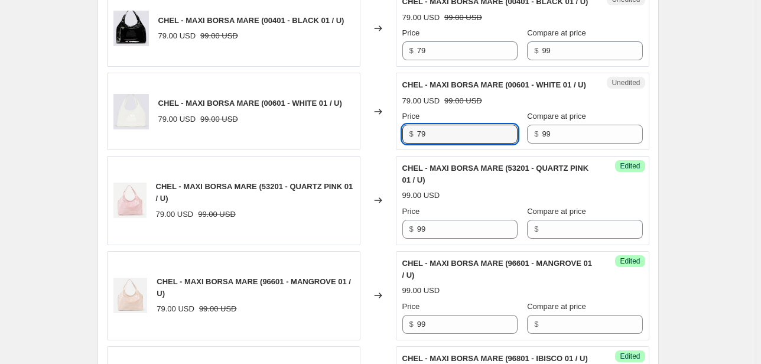
drag, startPoint x: 438, startPoint y: 158, endPoint x: 337, endPoint y: 164, distance: 101.2
click at [339, 150] on div "CHEL - MAXI BORSA MARE (00601 - WHITE 01 / U) 79.00 USD 99.00 USD Changed to Un…" at bounding box center [378, 111] width 542 height 77
type input "99"
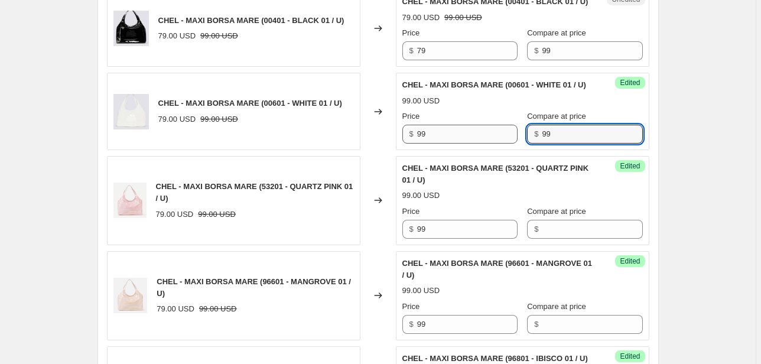
drag, startPoint x: 581, startPoint y: 156, endPoint x: 504, endPoint y: 157, distance: 76.8
click at [507, 144] on div "Price $ 99 Compare at price $ 99" at bounding box center [522, 126] width 240 height 33
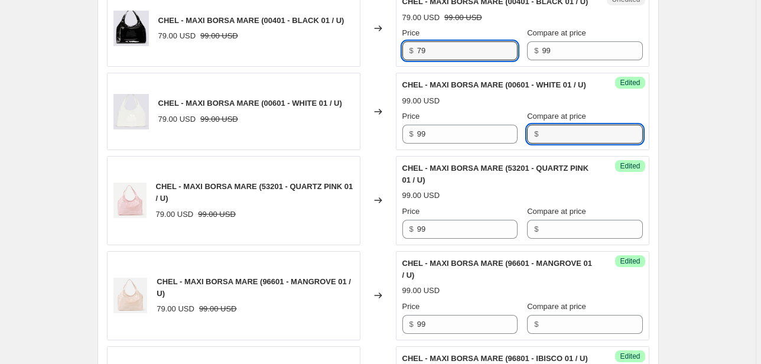
drag, startPoint x: 449, startPoint y: 64, endPoint x: 325, endPoint y: 67, distance: 124.0
click at [325, 67] on div "CHEL - MAXI BORSA MARE (00401 - BLACK 01 / U) 79.00 USD 99.00 USD Changed to Un…" at bounding box center [378, 27] width 542 height 77
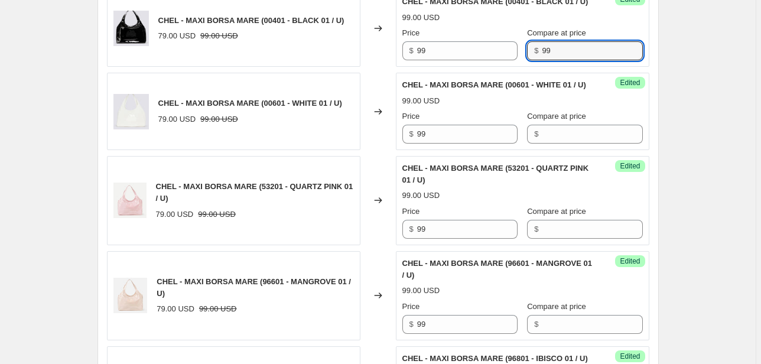
drag, startPoint x: 552, startPoint y: 64, endPoint x: 441, endPoint y: 74, distance: 112.1
click at [441, 67] on div "Success Edited CHEL - MAXI BORSA MARE (00401 - BLACK 01 / U) 99.00 USD Price $ …" at bounding box center [522, 27] width 253 height 77
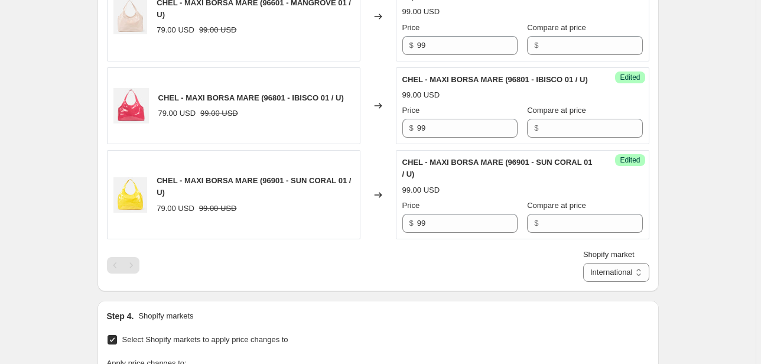
scroll to position [822, 0]
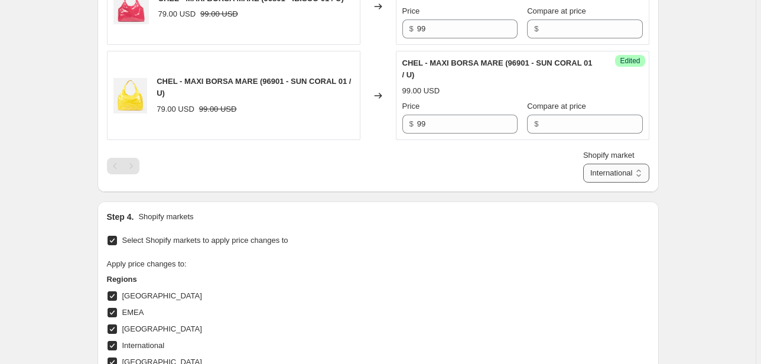
click at [620, 182] on select "Direct prices [GEOGRAPHIC_DATA] EMEA [GEOGRAPHIC_DATA] International [GEOGRAPHI…" at bounding box center [616, 173] width 66 height 19
click at [600, 182] on select "Direct prices [GEOGRAPHIC_DATA] EMEA [GEOGRAPHIC_DATA] International [GEOGRAPHI…" at bounding box center [616, 173] width 66 height 19
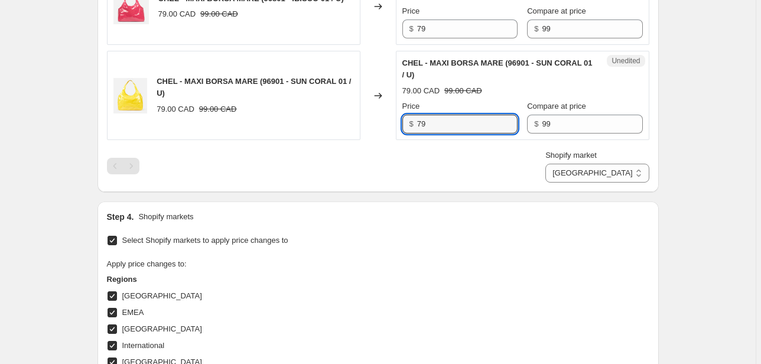
drag, startPoint x: 443, startPoint y: 161, endPoint x: 350, endPoint y: 167, distance: 93.5
click at [376, 140] on div "CHEL - MAXI BORSA MARE (96901 - SUN CORAL 01 / U) 79.00 CAD 99.00 CAD Changed t…" at bounding box center [378, 95] width 542 height 89
drag, startPoint x: 550, startPoint y: 162, endPoint x: 529, endPoint y: 163, distance: 21.3
click at [542, 133] on input "99" at bounding box center [592, 124] width 100 height 19
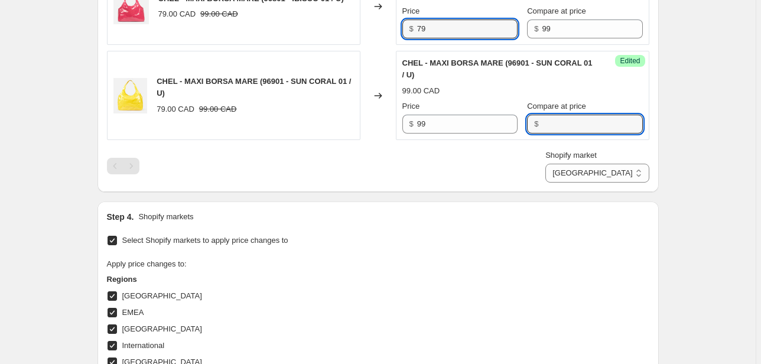
click at [380, 45] on div "CHEL - MAXI BORSA MARE (96801 - IBISCO 01 / U) 79.00 CAD 99.00 CAD Changed to U…" at bounding box center [378, 6] width 542 height 77
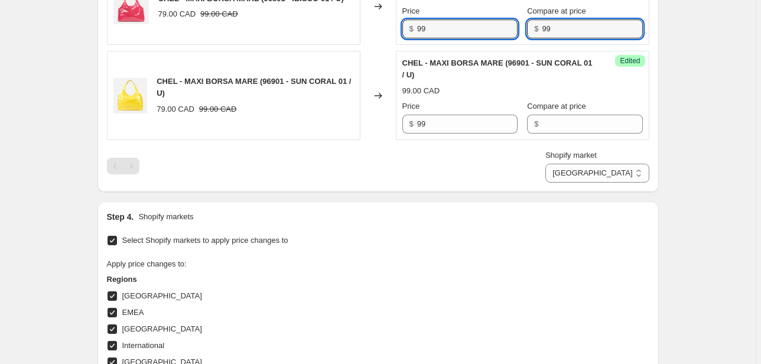
drag, startPoint x: 522, startPoint y: 66, endPoint x: 495, endPoint y: 75, distance: 28.0
click at [527, 38] on div "$ 99" at bounding box center [584, 28] width 115 height 19
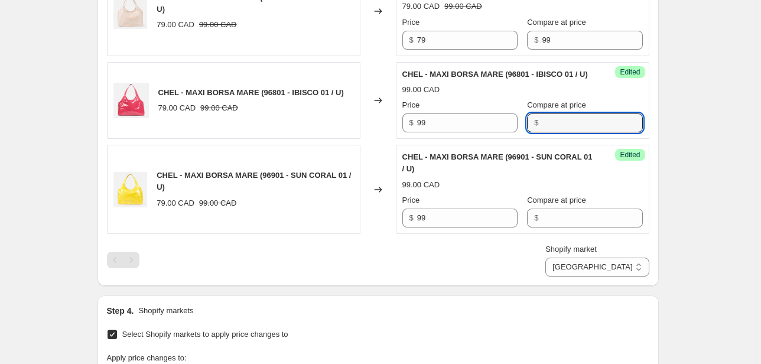
scroll to position [728, 0]
drag, startPoint x: 435, startPoint y: 61, endPoint x: 396, endPoint y: 63, distance: 38.5
click at [397, 57] on div "CHEL - MAXI BORSA MARE (96601 - MANGROVE 01 / U) 79.00 CAD 99.00 CAD Changed to…" at bounding box center [378, 12] width 542 height 89
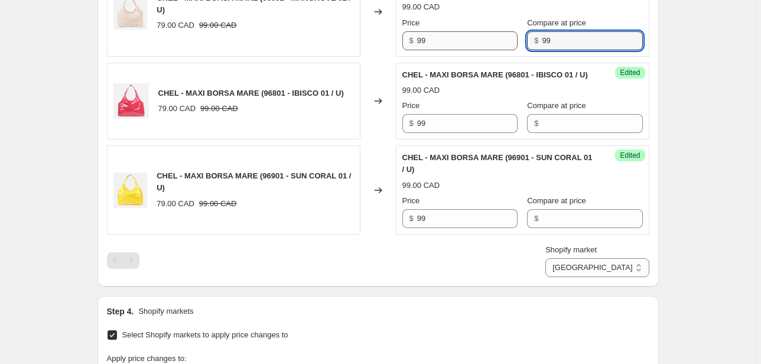
drag, startPoint x: 544, startPoint y: 68, endPoint x: 500, endPoint y: 66, distance: 44.3
click at [501, 50] on div "Price $ 99 Compare at price $ 99" at bounding box center [522, 33] width 240 height 33
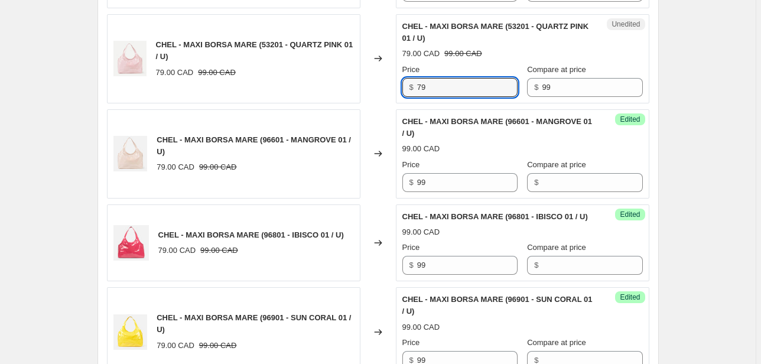
drag, startPoint x: 458, startPoint y: 106, endPoint x: 350, endPoint y: 115, distance: 107.8
click at [364, 103] on div "CHEL - MAXI BORSA MARE (53201 - QUARTZ PINK 01 / U) 79.00 CAD 99.00 CAD Changed…" at bounding box center [378, 58] width 542 height 89
drag, startPoint x: 587, startPoint y: 109, endPoint x: 465, endPoint y: 120, distance: 122.2
click at [472, 103] on div "Unedited CHEL - MAXI BORSA MARE (53201 - QUARTZ PINK 01 / U) 79.00 CAD 99.00 CA…" at bounding box center [522, 58] width 253 height 89
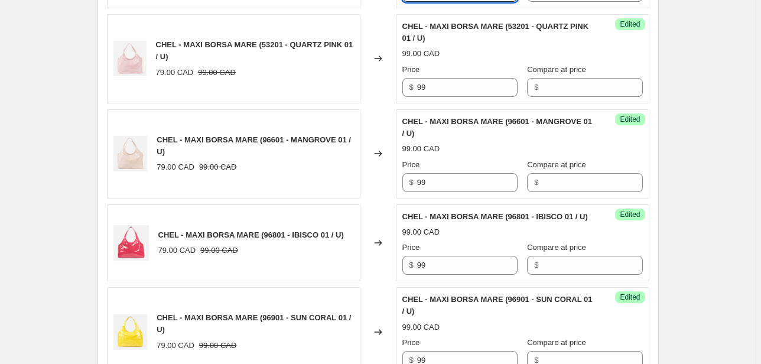
drag, startPoint x: 425, startPoint y: 19, endPoint x: 366, endPoint y: 19, distance: 59.6
drag, startPoint x: 582, startPoint y: 16, endPoint x: 388, endPoint y: 41, distance: 195.3
click at [429, 39] on div "CHEL - MAXI BORSA MARE (00401 - BLACK 01 / U) 79.00 CAD 99.00 CAD Changed to Un…" at bounding box center [378, 112] width 542 height 529
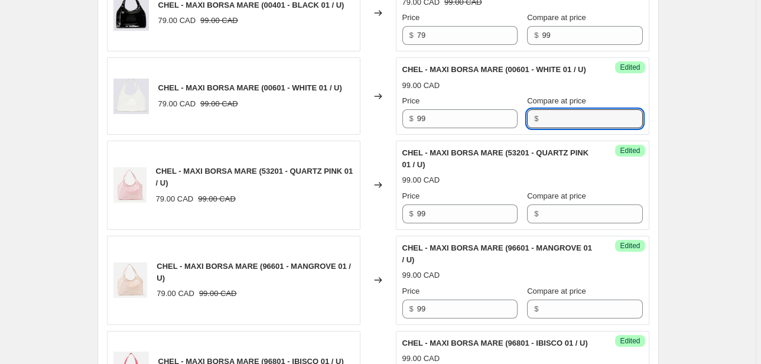
scroll to position [444, 0]
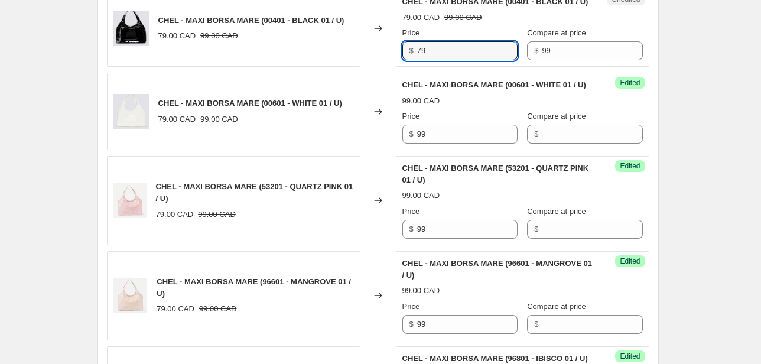
drag, startPoint x: 439, startPoint y: 69, endPoint x: 399, endPoint y: 73, distance: 40.4
click at [400, 67] on div "Unedited CHEL - MAXI BORSA MARE (00401 - BLACK 01 / U) 79.00 CAD 99.00 CAD Pric…" at bounding box center [522, 27] width 253 height 77
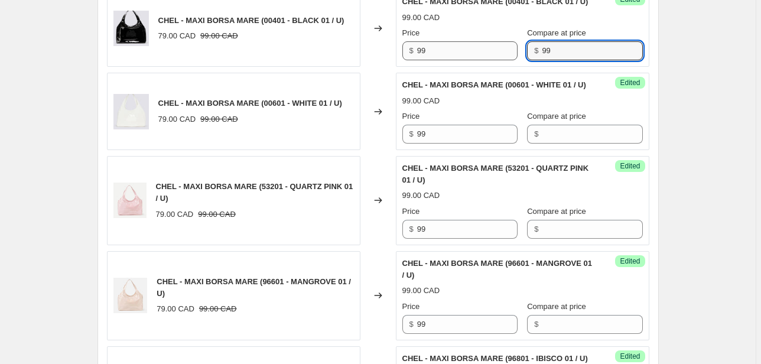
click at [508, 60] on div "Price $ 99 Compare at price $ 99" at bounding box center [522, 43] width 240 height 33
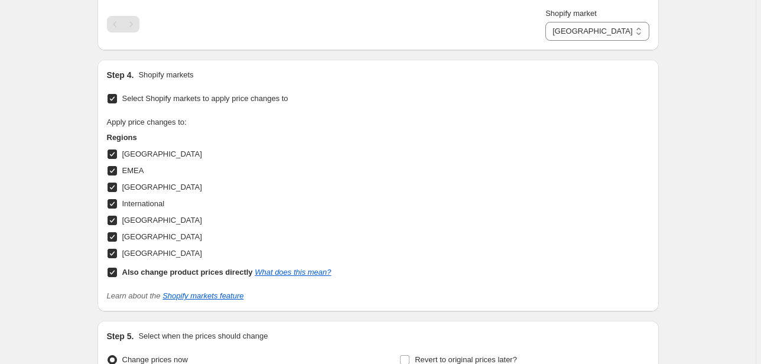
scroll to position [1128, 0]
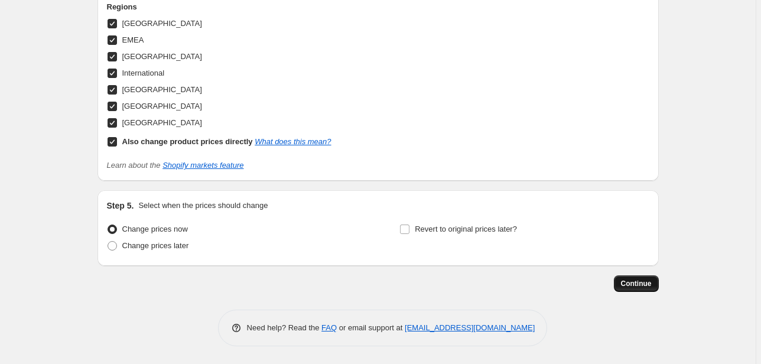
click at [646, 283] on span "Continue" at bounding box center [636, 283] width 31 height 9
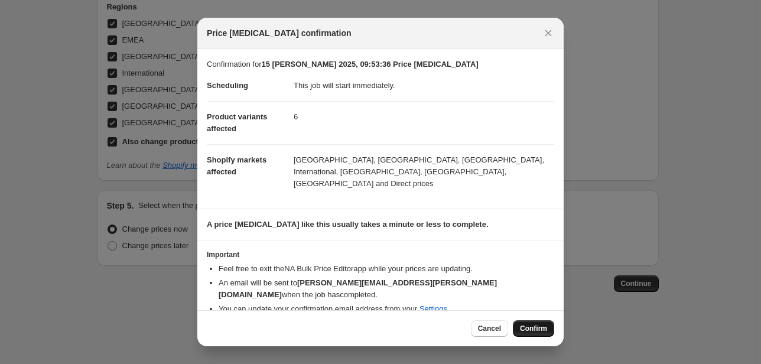
click at [541, 325] on span "Confirm" at bounding box center [533, 328] width 27 height 9
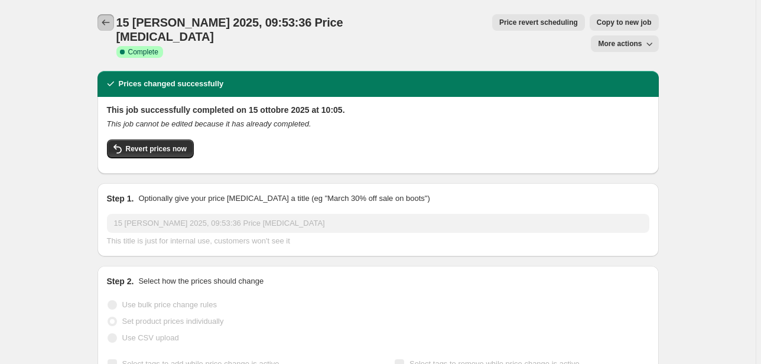
click at [107, 21] on icon "Price change jobs" at bounding box center [106, 23] width 12 height 12
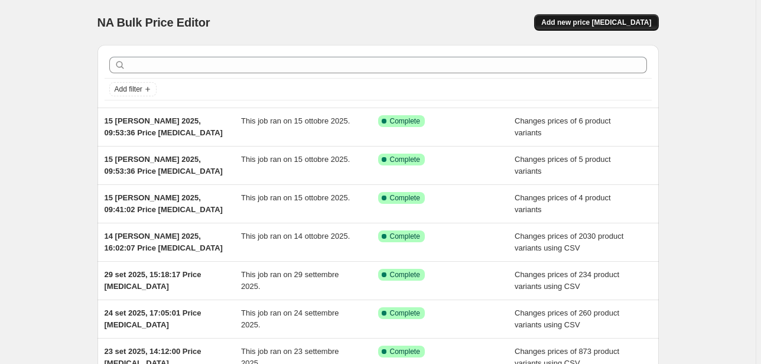
click at [608, 15] on button "Add new price [MEDICAL_DATA]" at bounding box center [596, 22] width 124 height 17
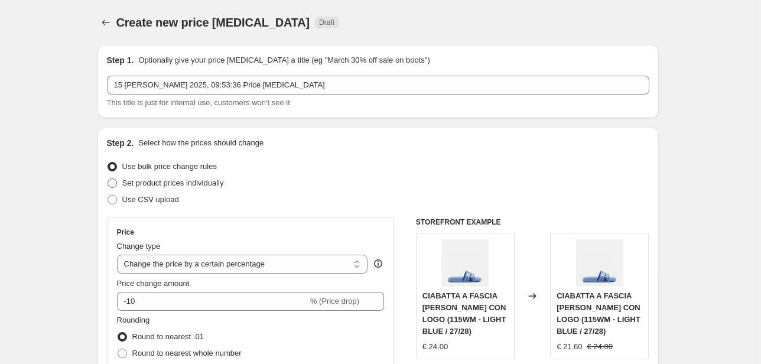
click at [172, 177] on label "Set product prices individually" at bounding box center [165, 183] width 117 height 17
click at [108, 178] on input "Set product prices individually" at bounding box center [107, 178] width 1 height 1
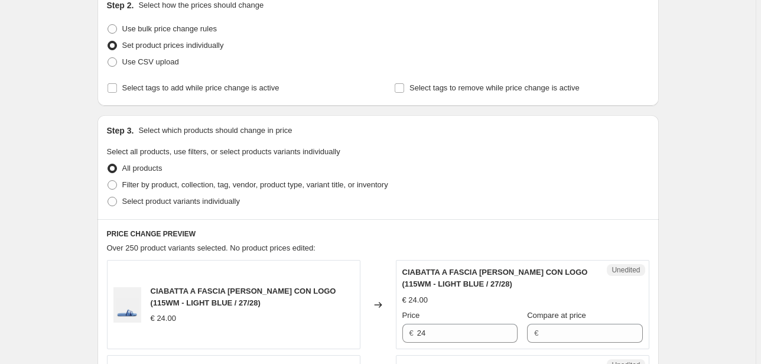
scroll to position [142, 0]
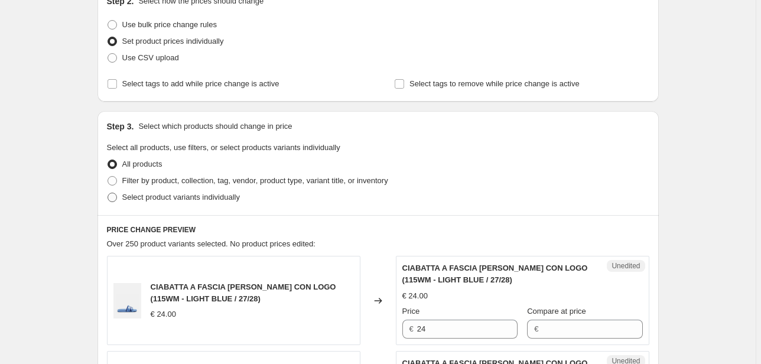
click at [191, 199] on span "Select product variants individually" at bounding box center [181, 197] width 118 height 9
click at [108, 193] on input "Select product variants individually" at bounding box center [107, 193] width 1 height 1
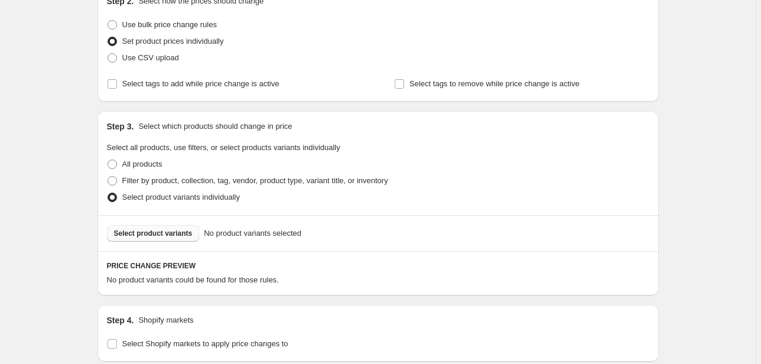
click at [174, 227] on button "Select product variants" at bounding box center [153, 233] width 93 height 17
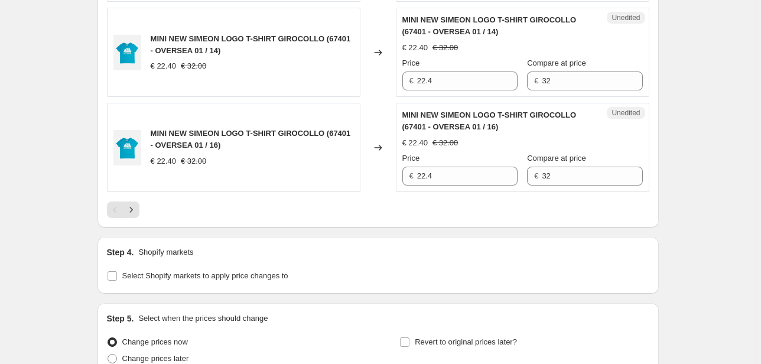
scroll to position [2242, 0]
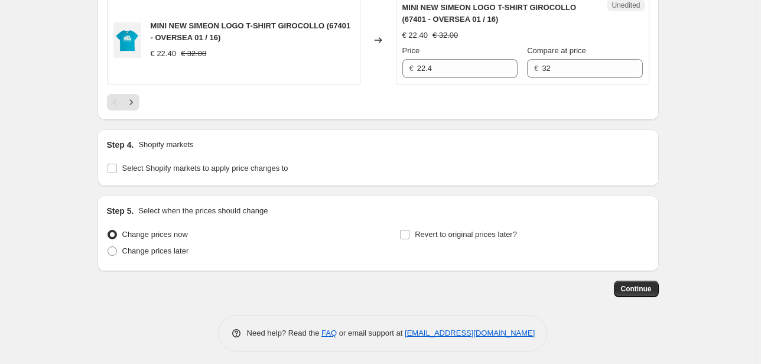
click at [155, 172] on div "Step 4. Shopify markets Select Shopify markets to apply price changes to" at bounding box center [377, 157] width 561 height 57
click at [154, 164] on span "Select Shopify markets to apply price changes to" at bounding box center [205, 168] width 166 height 9
click at [117, 164] on input "Select Shopify markets to apply price changes to" at bounding box center [111, 168] width 9 height 9
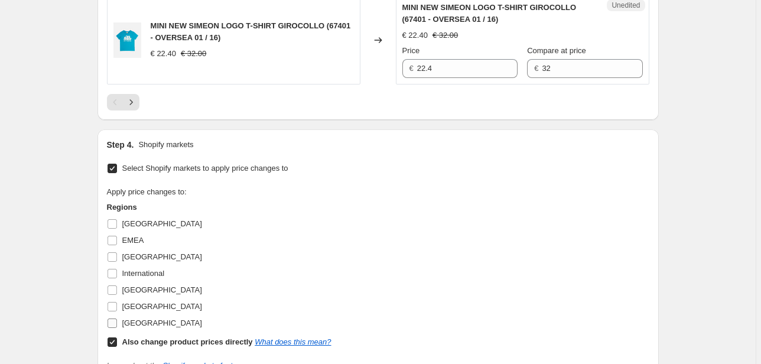
click at [148, 318] on span "[GEOGRAPHIC_DATA]" at bounding box center [162, 322] width 80 height 9
click at [117, 318] on input "[GEOGRAPHIC_DATA]" at bounding box center [111, 322] width 9 height 9
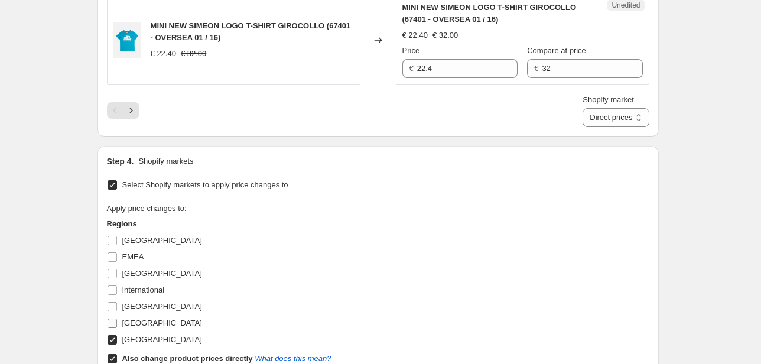
click at [133, 318] on span "[GEOGRAPHIC_DATA]" at bounding box center [162, 322] width 80 height 9
click at [117, 318] on input "[GEOGRAPHIC_DATA]" at bounding box center [111, 322] width 9 height 9
click at [130, 302] on span "[GEOGRAPHIC_DATA]" at bounding box center [162, 306] width 80 height 9
click at [117, 302] on input "[GEOGRAPHIC_DATA]" at bounding box center [111, 306] width 9 height 9
click at [136, 286] on span "International" at bounding box center [143, 289] width 43 height 9
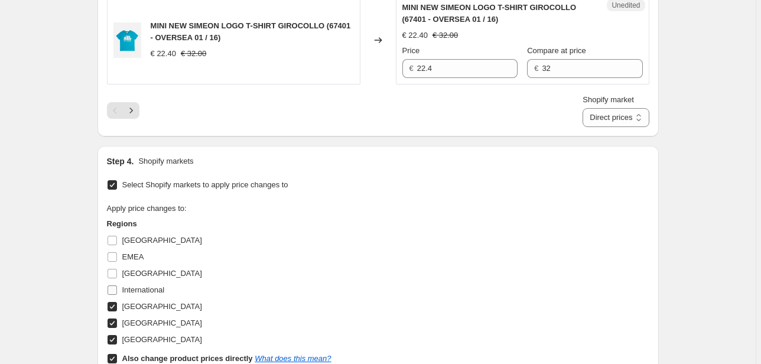
click at [117, 286] on input "International" at bounding box center [111, 289] width 9 height 9
click at [135, 273] on span "[GEOGRAPHIC_DATA]" at bounding box center [162, 273] width 80 height 9
click at [117, 273] on input "[GEOGRAPHIC_DATA]" at bounding box center [111, 273] width 9 height 9
click at [135, 252] on span "EMEA" at bounding box center [133, 256] width 22 height 9
click at [117, 252] on input "EMEA" at bounding box center [111, 256] width 9 height 9
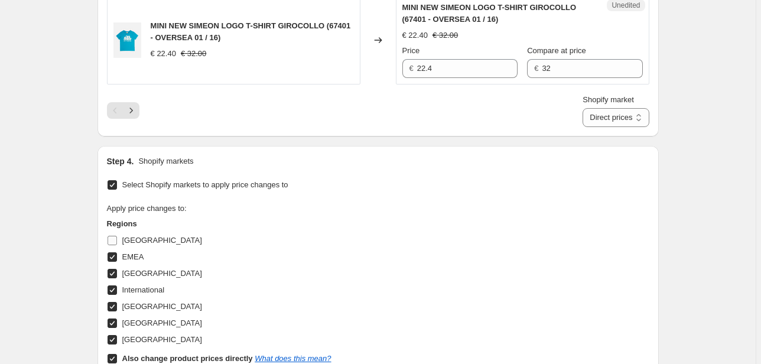
click at [139, 236] on span "[GEOGRAPHIC_DATA]" at bounding box center [162, 240] width 80 height 9
click at [117, 236] on input "[GEOGRAPHIC_DATA]" at bounding box center [111, 240] width 9 height 9
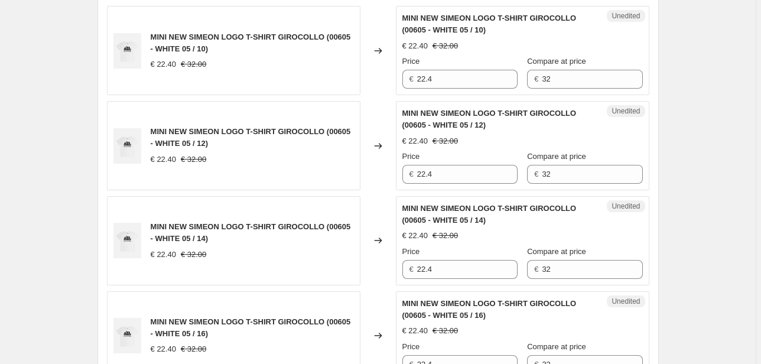
scroll to position [376, 0]
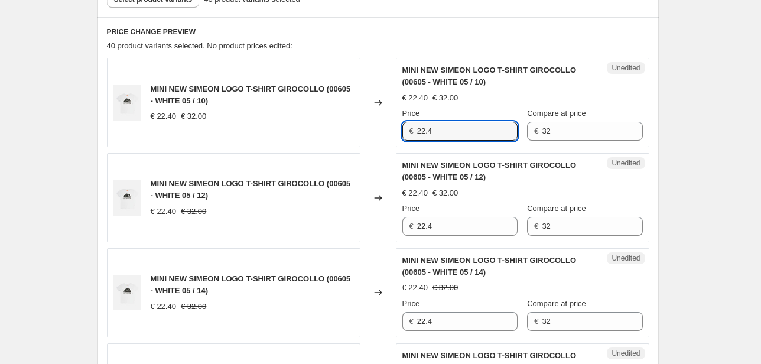
drag, startPoint x: 435, startPoint y: 132, endPoint x: 384, endPoint y: 133, distance: 50.8
click at [395, 133] on div "MINI NEW SIMEON LOGO T-SHIRT GIROCOLLO (00605 - WHITE 05 / 10) € 22.40 € 32.00 …" at bounding box center [378, 102] width 542 height 89
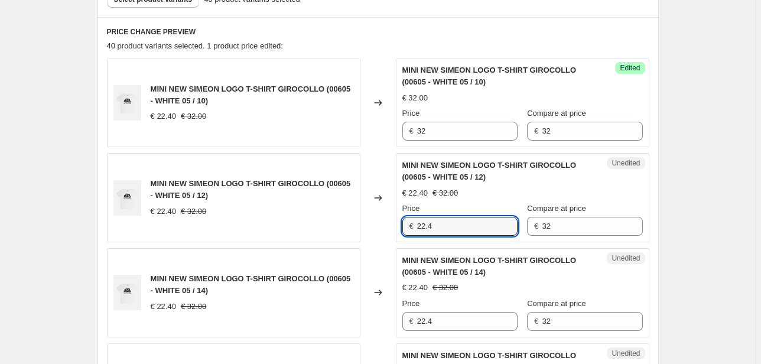
drag, startPoint x: 459, startPoint y: 230, endPoint x: 405, endPoint y: 229, distance: 54.9
click at [405, 229] on div "€ 22.4" at bounding box center [459, 226] width 115 height 19
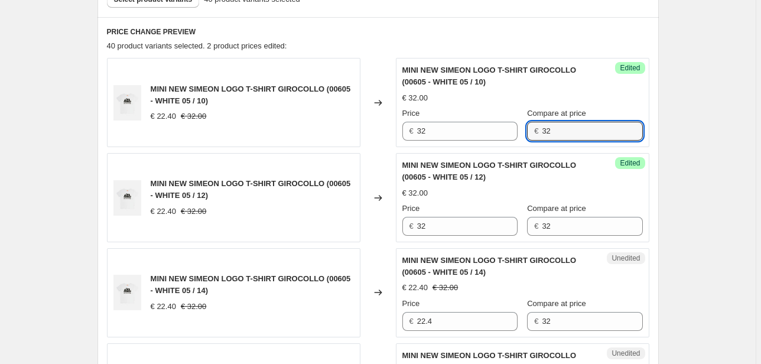
drag, startPoint x: 552, startPoint y: 130, endPoint x: 539, endPoint y: 149, distance: 23.3
click at [534, 135] on div "€ 32" at bounding box center [584, 131] width 115 height 19
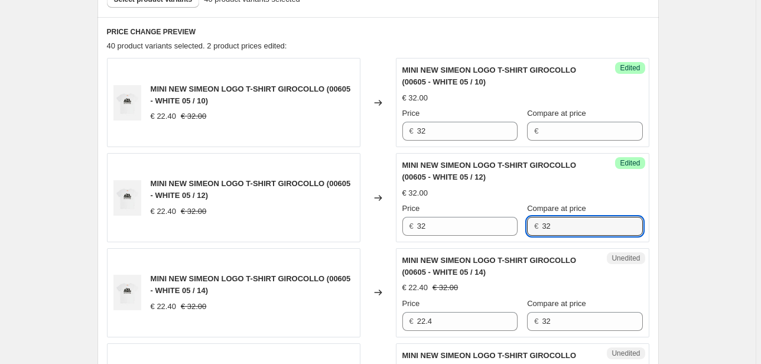
drag, startPoint x: 419, startPoint y: 330, endPoint x: 390, endPoint y: 335, distance: 29.5
click at [394, 335] on div "MINI NEW SIMEON LOGO T-SHIRT GIROCOLLO (00605 - WHITE 05 / 14) € 22.40 € 32.00 …" at bounding box center [378, 292] width 542 height 89
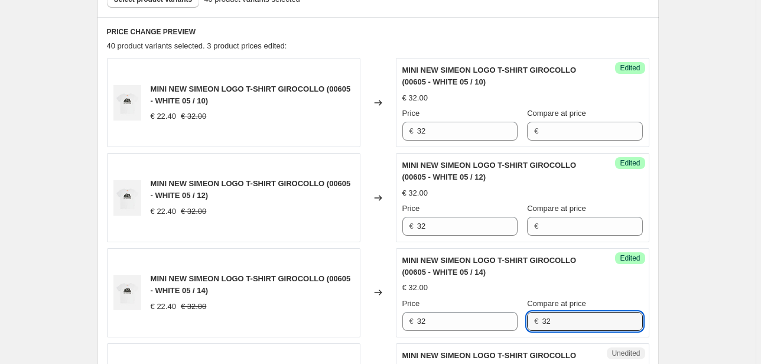
drag, startPoint x: 567, startPoint y: 325, endPoint x: 467, endPoint y: 334, distance: 100.8
click at [477, 328] on div "Price € 32 Compare at price € 32" at bounding box center [522, 314] width 240 height 33
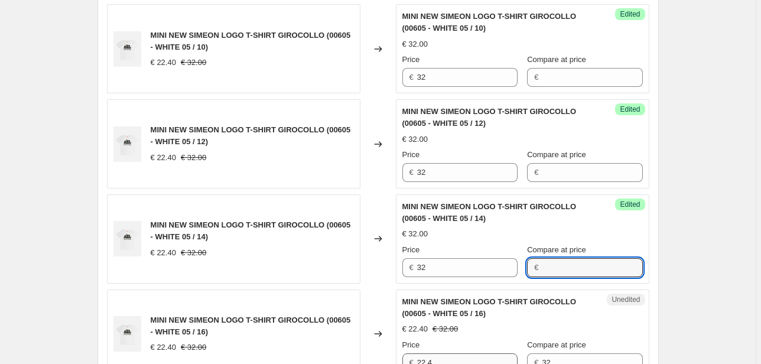
scroll to position [517, 0]
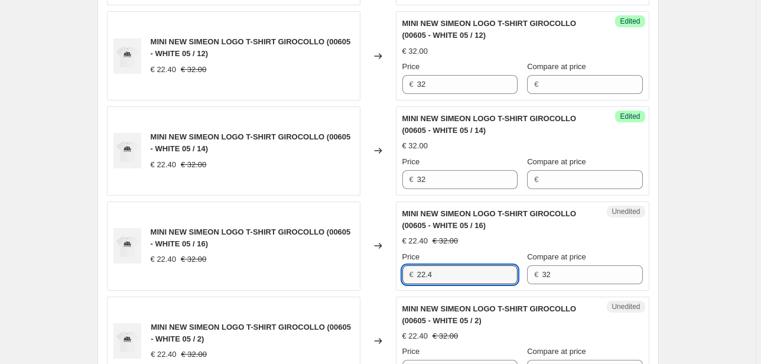
drag, startPoint x: 431, startPoint y: 278, endPoint x: 396, endPoint y: 278, distance: 35.4
click at [396, 278] on div "MINI NEW SIMEON LOGO T-SHIRT GIROCOLLO (00605 - WHITE 05 / 16) € 22.40 € 32.00 …" at bounding box center [378, 245] width 542 height 89
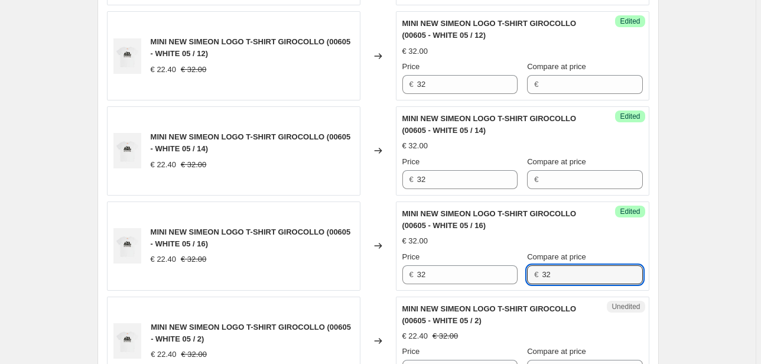
drag, startPoint x: 554, startPoint y: 279, endPoint x: 515, endPoint y: 284, distance: 39.3
click at [525, 278] on div "Price € 32 Compare at price € 32" at bounding box center [522, 267] width 240 height 33
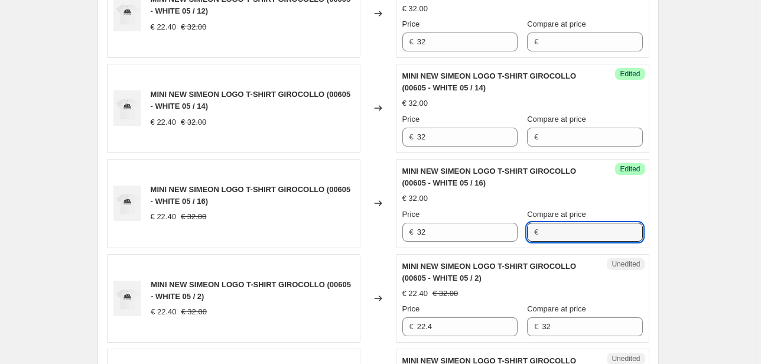
scroll to position [659, 0]
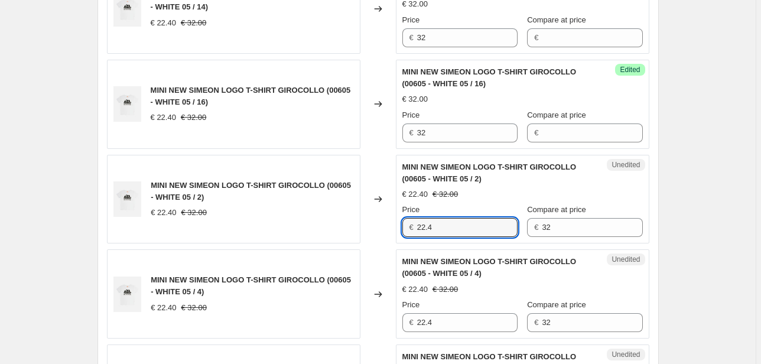
drag, startPoint x: 433, startPoint y: 231, endPoint x: 404, endPoint y: 231, distance: 29.5
click at [404, 231] on div "€ 22.4" at bounding box center [459, 227] width 115 height 19
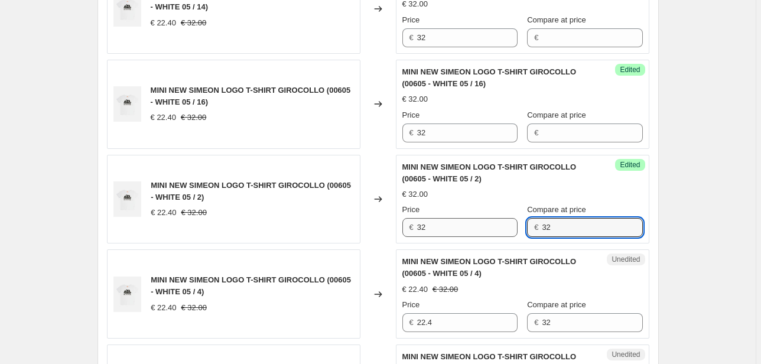
drag, startPoint x: 576, startPoint y: 229, endPoint x: 494, endPoint y: 232, distance: 82.2
click at [494, 232] on div "Price € 32 Compare at price € 32" at bounding box center [522, 220] width 240 height 33
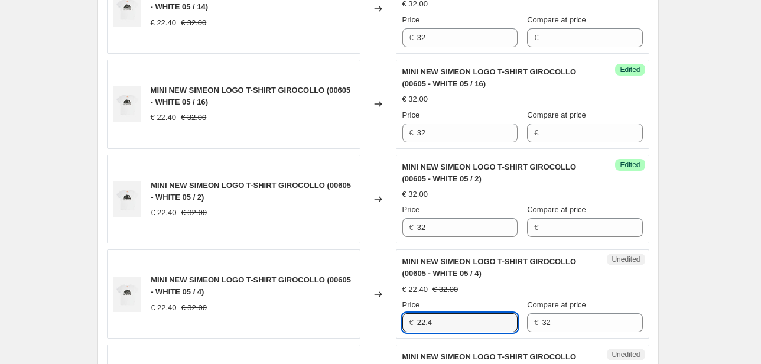
drag, startPoint x: 435, startPoint y: 322, endPoint x: 393, endPoint y: 324, distance: 41.9
click at [399, 325] on div "Unedited MINI NEW SIMEON LOGO T-SHIRT GIROCOLLO (00605 - WHITE 05 / 4) € 22.40 …" at bounding box center [522, 293] width 253 height 89
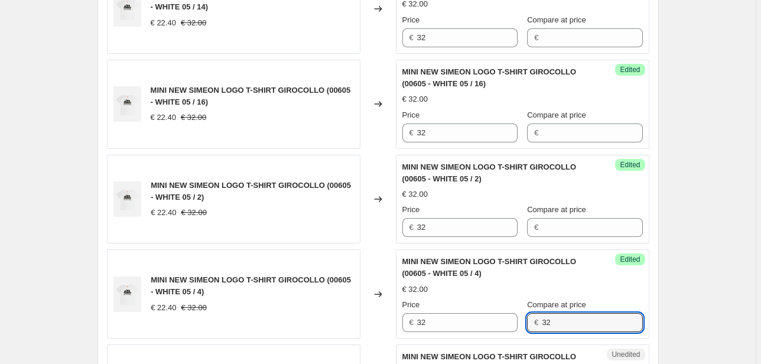
drag, startPoint x: 585, startPoint y: 324, endPoint x: 484, endPoint y: 335, distance: 101.7
click at [510, 326] on div "Price € 32 Compare at price € 32" at bounding box center [522, 315] width 240 height 33
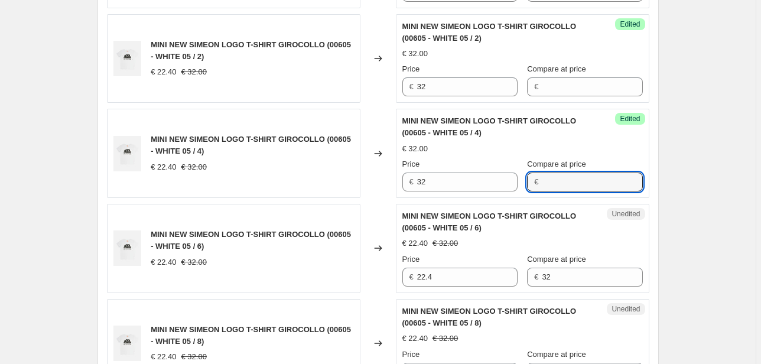
scroll to position [801, 0]
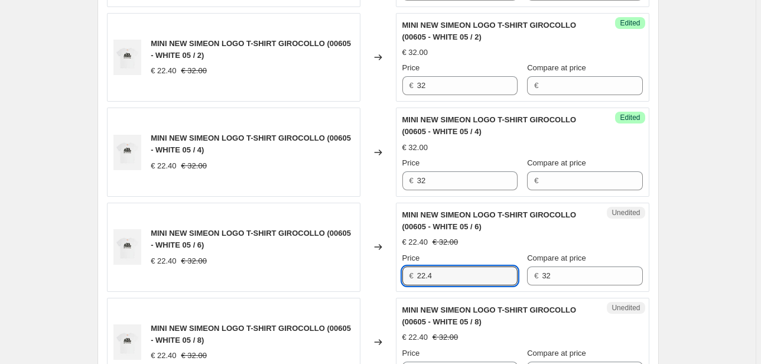
drag, startPoint x: 436, startPoint y: 272, endPoint x: 299, endPoint y: 264, distance: 136.6
click at [401, 272] on div "Unedited MINI NEW SIMEON LOGO T-SHIRT GIROCOLLO (00605 - WHITE 05 / 6) € 22.40 …" at bounding box center [522, 247] width 253 height 89
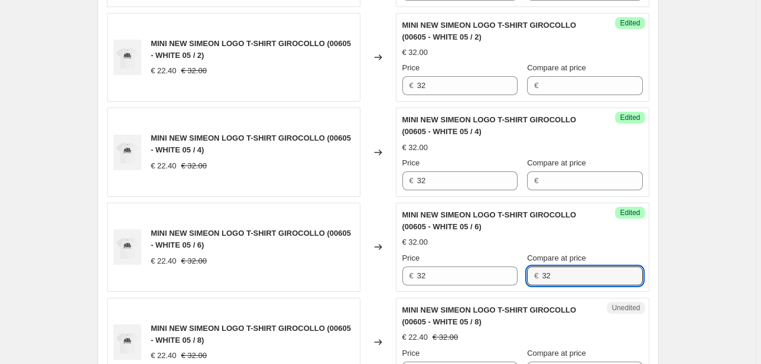
drag, startPoint x: 559, startPoint y: 273, endPoint x: 480, endPoint y: 290, distance: 80.4
click at [488, 283] on div "Success Edited MINI NEW SIMEON LOGO T-SHIRT GIROCOLLO (00605 - WHITE 05 / 6) € …" at bounding box center [522, 247] width 253 height 89
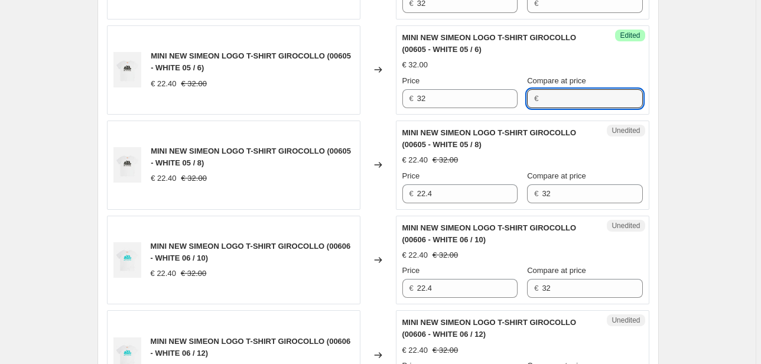
scroll to position [990, 0]
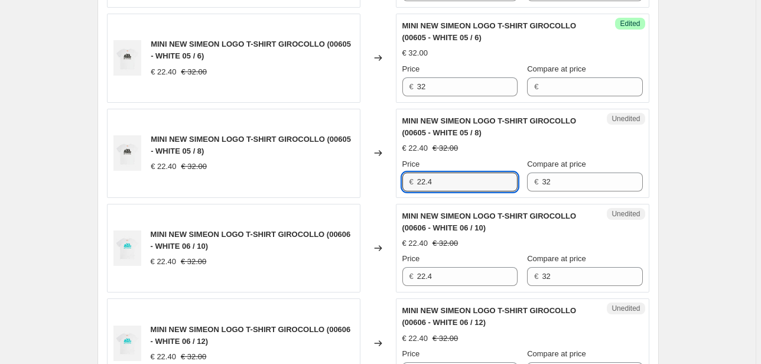
drag, startPoint x: 434, startPoint y: 178, endPoint x: 413, endPoint y: 181, distance: 20.9
click at [413, 181] on div "€ 22.4" at bounding box center [459, 181] width 115 height 19
drag, startPoint x: 556, startPoint y: 180, endPoint x: 508, endPoint y: 184, distance: 47.4
click at [510, 184] on div "Price € 32 Compare at price € 32" at bounding box center [522, 174] width 240 height 33
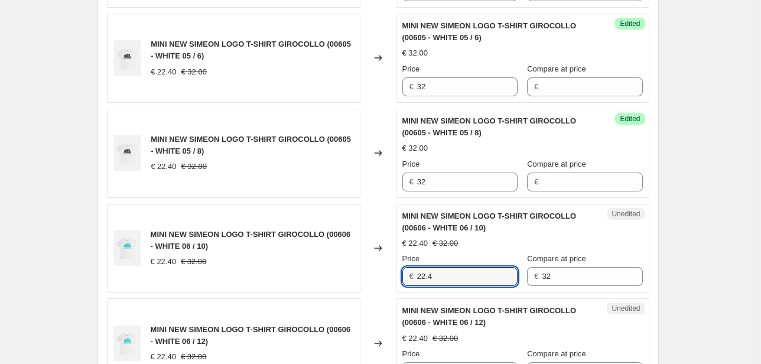
drag, startPoint x: 436, startPoint y: 273, endPoint x: 383, endPoint y: 276, distance: 53.2
click at [386, 276] on div "MINI NEW SIMEON LOGO T-SHIRT GIROCOLLO (00606 - WHITE 06 / 10) € 22.40 € 32.00 …" at bounding box center [378, 248] width 542 height 89
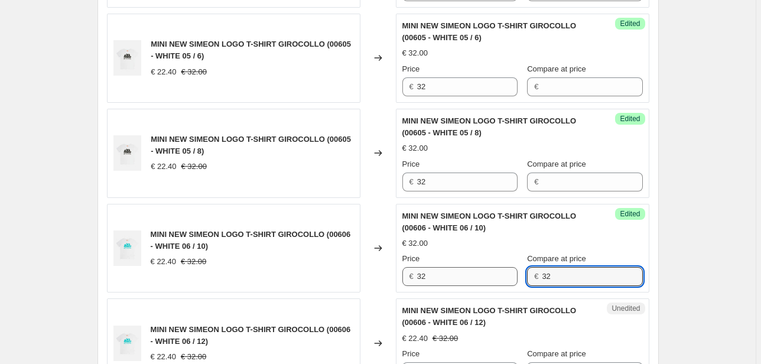
drag, startPoint x: 572, startPoint y: 278, endPoint x: 503, endPoint y: 276, distance: 69.1
click at [506, 276] on div "Price € 32 Compare at price € 32" at bounding box center [522, 269] width 240 height 33
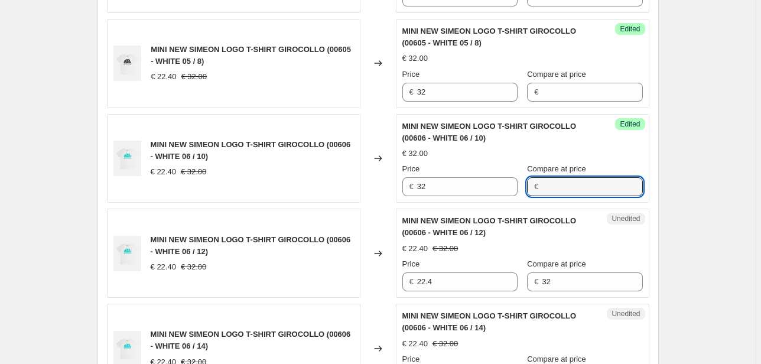
scroll to position [1179, 0]
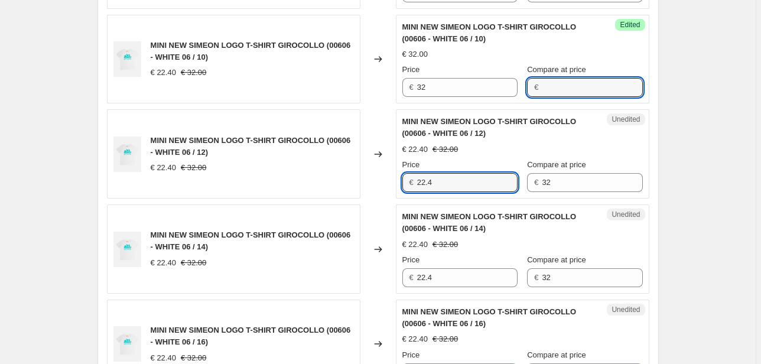
click at [408, 184] on div "€ 22.4" at bounding box center [459, 182] width 115 height 19
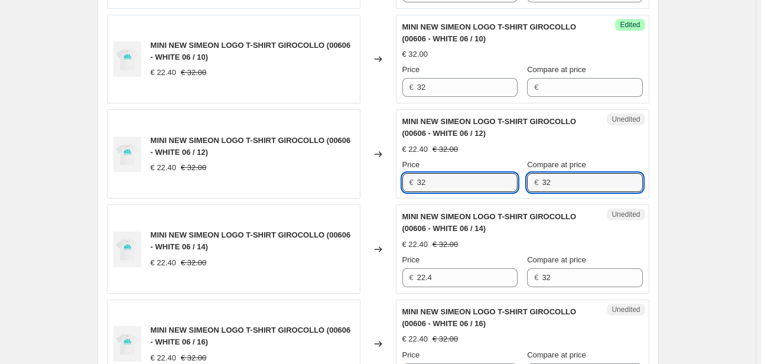
drag, startPoint x: 531, startPoint y: 184, endPoint x: 510, endPoint y: 190, distance: 21.3
click at [513, 188] on div "Price € 32 Compare at price € 32" at bounding box center [522, 175] width 240 height 33
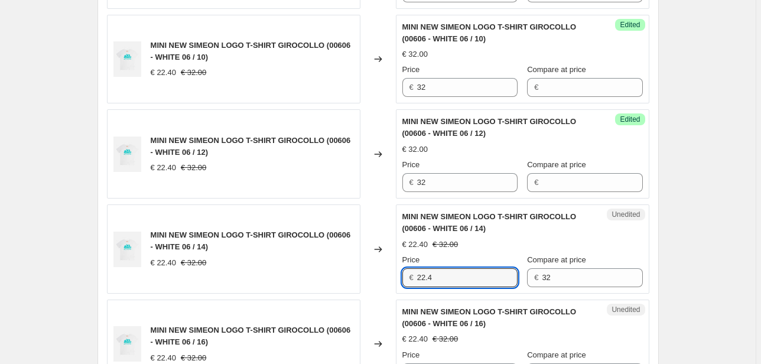
drag, startPoint x: 442, startPoint y: 279, endPoint x: 411, endPoint y: 278, distance: 30.7
click at [412, 278] on div "€ 22.4" at bounding box center [459, 277] width 115 height 19
drag, startPoint x: 575, startPoint y: 281, endPoint x: 498, endPoint y: 288, distance: 77.7
click at [507, 286] on div "Unedited MINI NEW SIMEON LOGO T-SHIRT GIROCOLLO (00606 - WHITE 06 / 14) € 22.40…" at bounding box center [522, 248] width 253 height 89
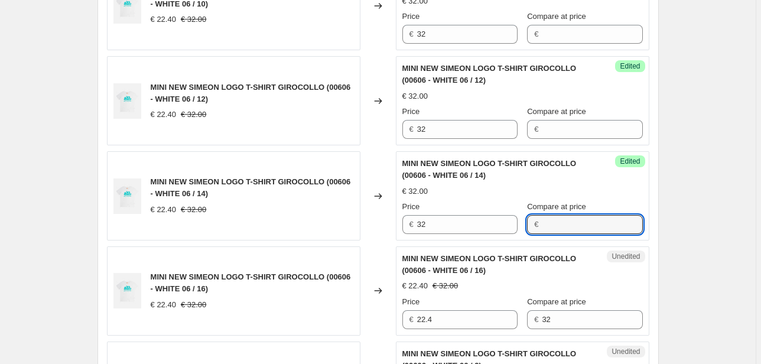
scroll to position [1320, 0]
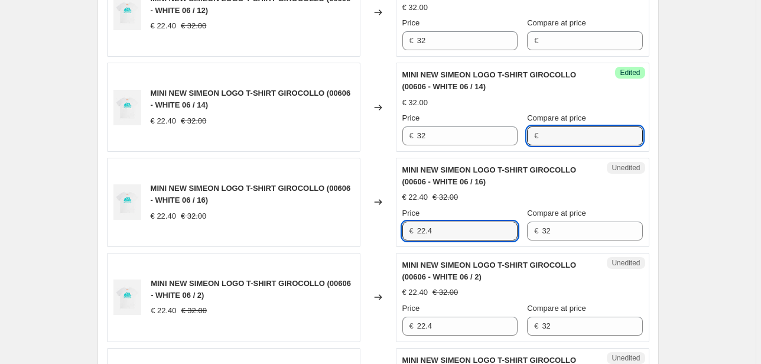
drag, startPoint x: 444, startPoint y: 228, endPoint x: 340, endPoint y: 229, distance: 104.5
click at [369, 229] on div "MINI NEW SIMEON LOGO T-SHIRT GIROCOLLO (00606 - WHITE 06 / 16) € 22.40 € 32.00 …" at bounding box center [378, 202] width 542 height 89
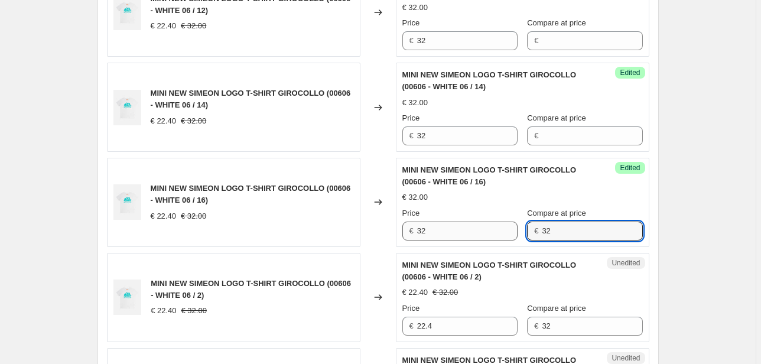
drag, startPoint x: 528, startPoint y: 227, endPoint x: 503, endPoint y: 236, distance: 26.3
click at [513, 229] on div "Price € 32 Compare at price € 32" at bounding box center [522, 223] width 240 height 33
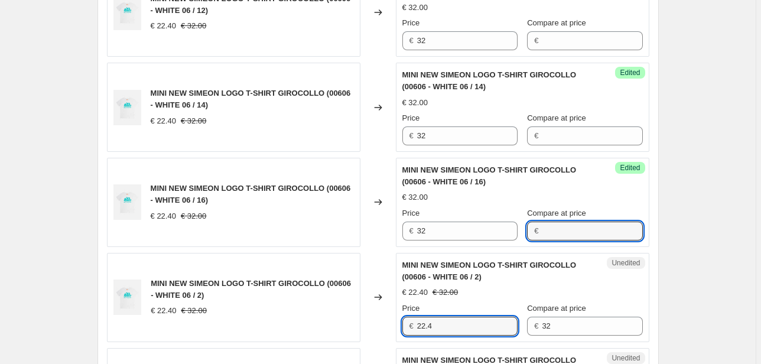
drag, startPoint x: 442, startPoint y: 319, endPoint x: 387, endPoint y: 321, distance: 54.3
click at [390, 320] on div "MINI NEW SIMEON LOGO T-SHIRT GIROCOLLO (00606 - WHITE 06 / 2) € 22.40 € 32.00 C…" at bounding box center [378, 297] width 542 height 89
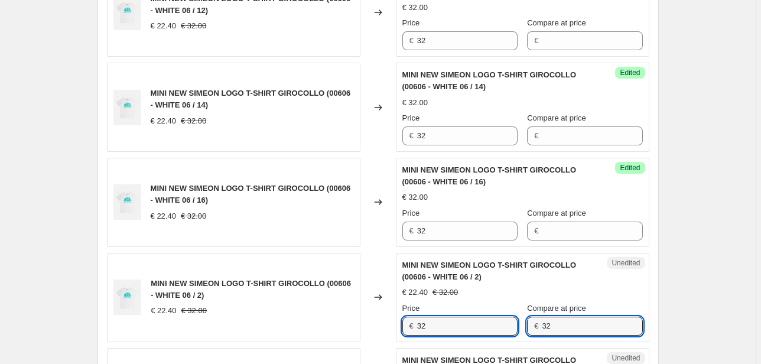
drag, startPoint x: 556, startPoint y: 326, endPoint x: 529, endPoint y: 327, distance: 26.6
click at [530, 327] on div "€ 32" at bounding box center [584, 326] width 115 height 19
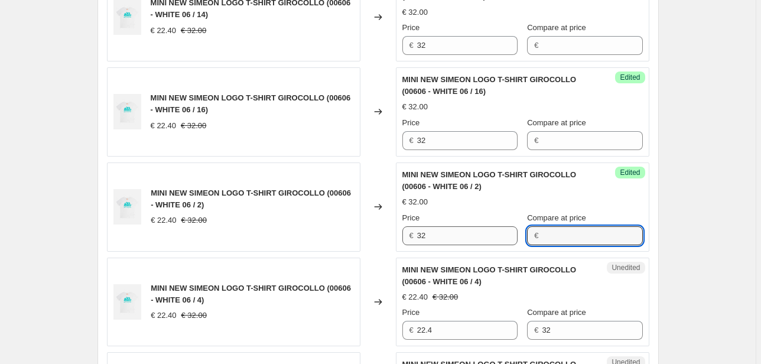
scroll to position [1415, 0]
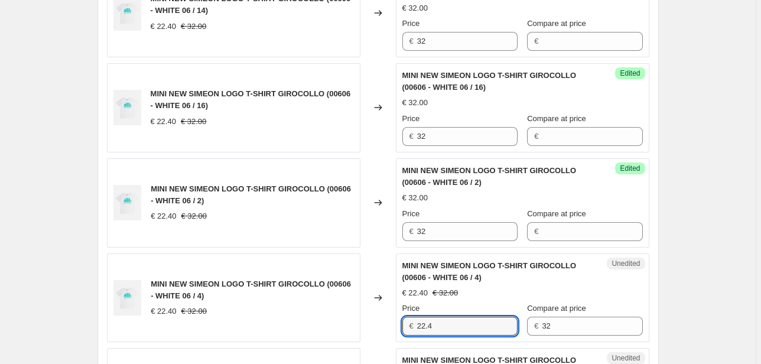
drag, startPoint x: 438, startPoint y: 321, endPoint x: 388, endPoint y: 332, distance: 51.6
click at [388, 332] on div "MINI NEW SIMEON LOGO T-SHIRT GIROCOLLO (00606 - WHITE 06 / 4) € 22.40 € 32.00 C…" at bounding box center [378, 297] width 542 height 89
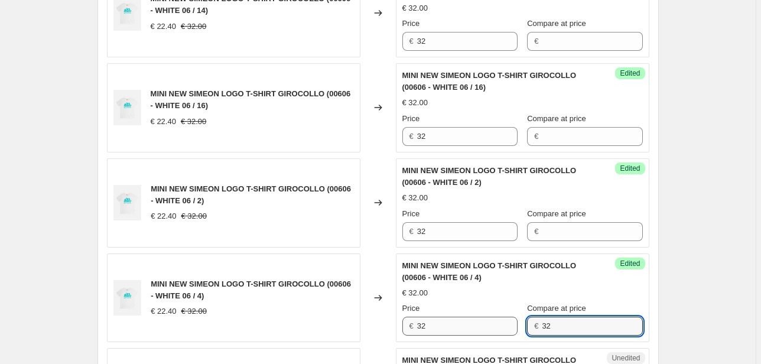
drag, startPoint x: 562, startPoint y: 324, endPoint x: 506, endPoint y: 332, distance: 56.7
click at [506, 332] on div "Price € 32 Compare at price € 32" at bounding box center [522, 318] width 240 height 33
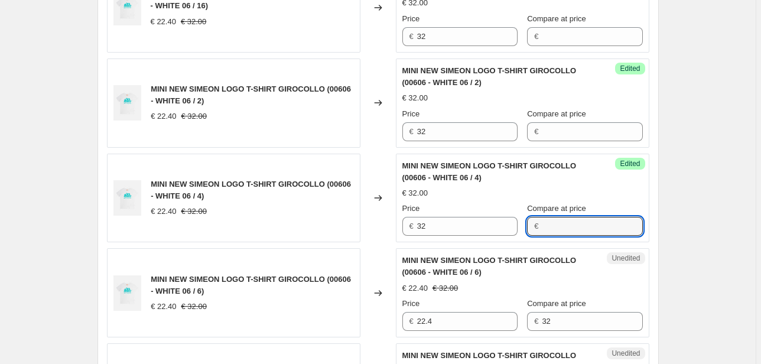
scroll to position [1604, 0]
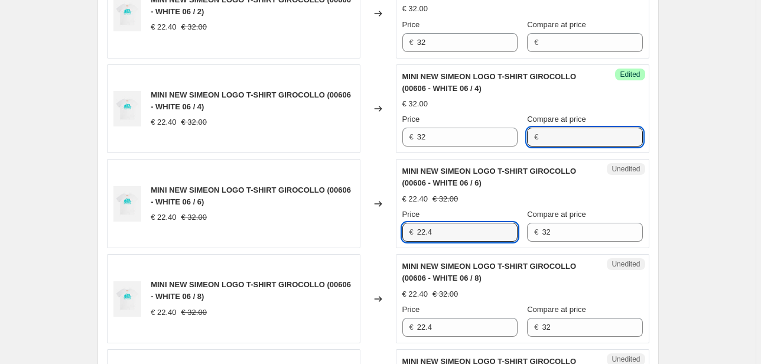
click at [384, 227] on div "MINI NEW SIMEON LOGO T-SHIRT GIROCOLLO (00606 - WHITE 06 / 6) € 22.40 € 32.00 C…" at bounding box center [378, 203] width 542 height 89
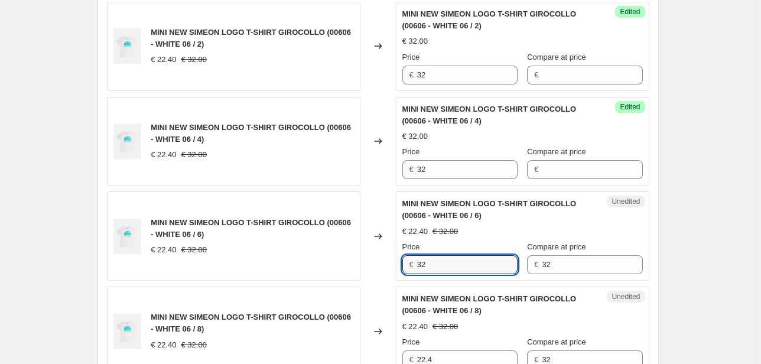
scroll to position [1557, 0]
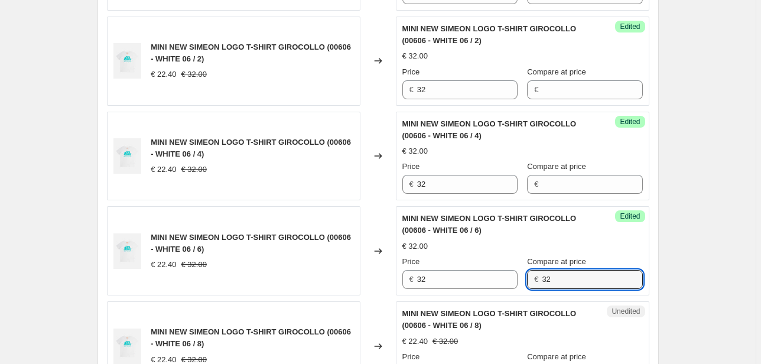
drag, startPoint x: 561, startPoint y: 278, endPoint x: 442, endPoint y: 290, distance: 119.9
click at [442, 290] on div "Success Edited MINI NEW SIMEON LOGO T-SHIRT GIROCOLLO (00606 - WHITE 06 / 6) € …" at bounding box center [522, 250] width 253 height 89
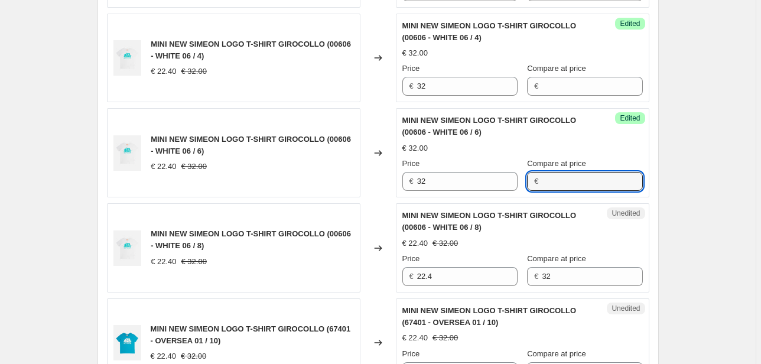
scroll to position [1746, 0]
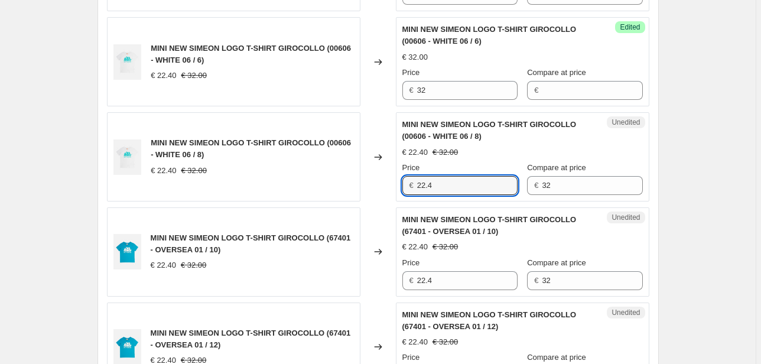
drag, startPoint x: 408, startPoint y: 187, endPoint x: 415, endPoint y: 203, distance: 17.8
click at [401, 188] on div "Unedited MINI NEW SIMEON LOGO T-SHIRT GIROCOLLO (00606 - WHITE 06 / 8) € 22.40 …" at bounding box center [522, 156] width 253 height 89
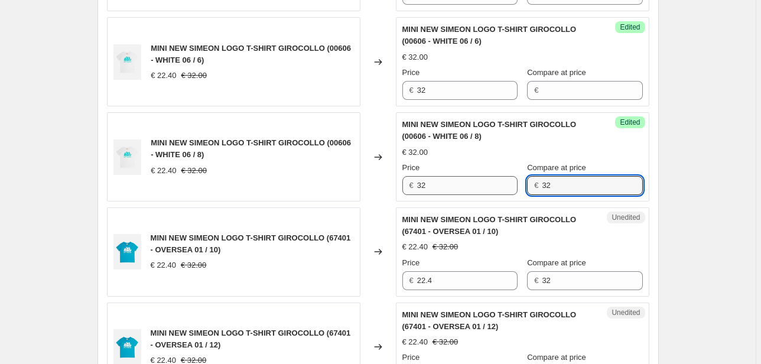
drag, startPoint x: 566, startPoint y: 177, endPoint x: 510, endPoint y: 181, distance: 56.3
click at [511, 181] on div "Price € 32 Compare at price € 32" at bounding box center [522, 178] width 240 height 33
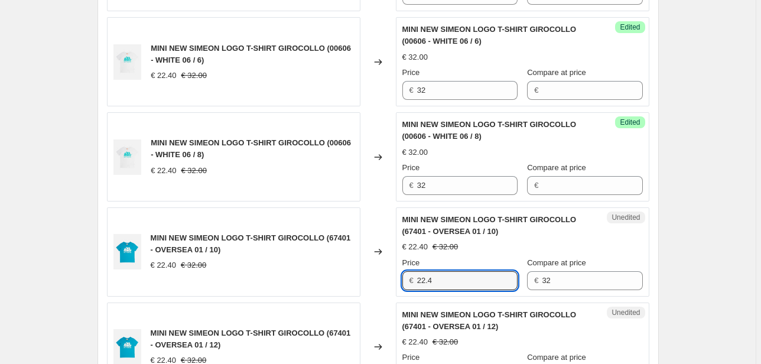
drag, startPoint x: 435, startPoint y: 271, endPoint x: 379, endPoint y: 278, distance: 56.0
click at [380, 278] on div "MINI NEW SIMEON LOGO T-SHIRT GIROCOLLO (67401 - OVERSEA 01 / 10) € 22.40 € 32.0…" at bounding box center [378, 251] width 542 height 89
click at [474, 282] on div "Price € 32 Compare at price € 32" at bounding box center [522, 273] width 240 height 33
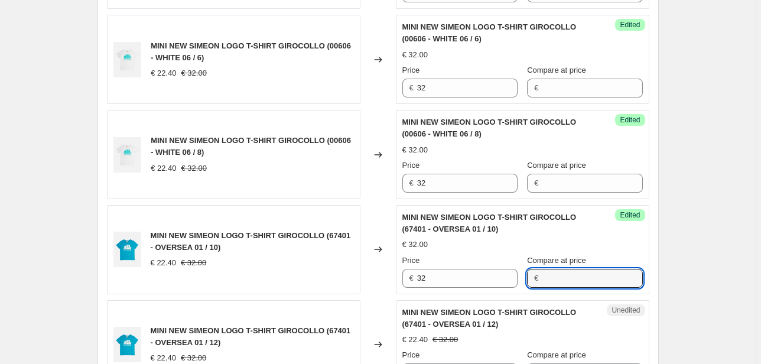
scroll to position [1887, 0]
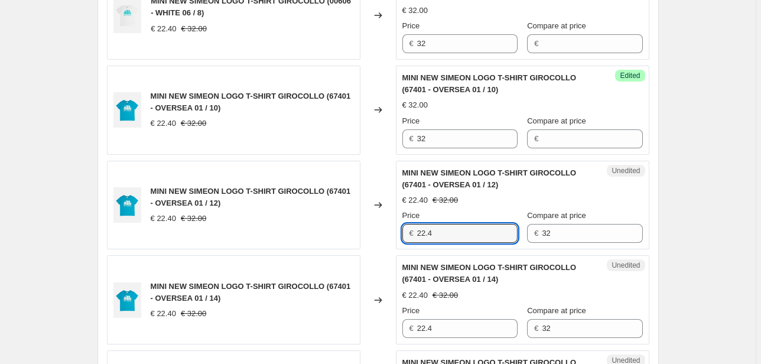
click at [389, 229] on div "MINI NEW SIMEON LOGO T-SHIRT GIROCOLLO (67401 - OVERSEA 01 / 12) € 22.40 € 32.0…" at bounding box center [378, 205] width 542 height 89
click at [495, 237] on div "Price € 32 Compare at price € 32" at bounding box center [522, 226] width 240 height 33
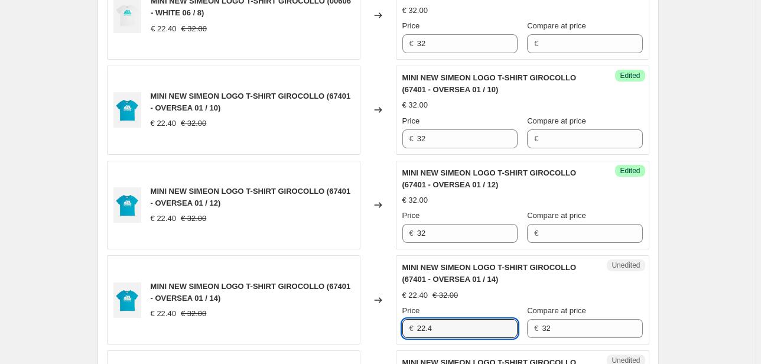
click at [378, 328] on div "MINI NEW SIMEON LOGO T-SHIRT GIROCOLLO (67401 - OVERSEA 01 / 14) € 22.40 € 32.0…" at bounding box center [378, 299] width 542 height 89
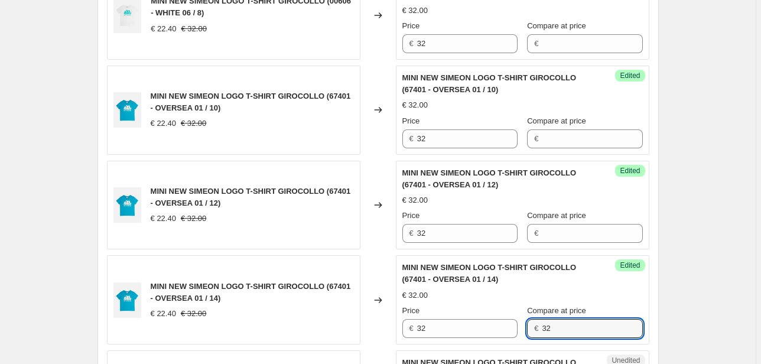
click at [514, 328] on div "Price € 32 Compare at price € 32" at bounding box center [522, 321] width 240 height 33
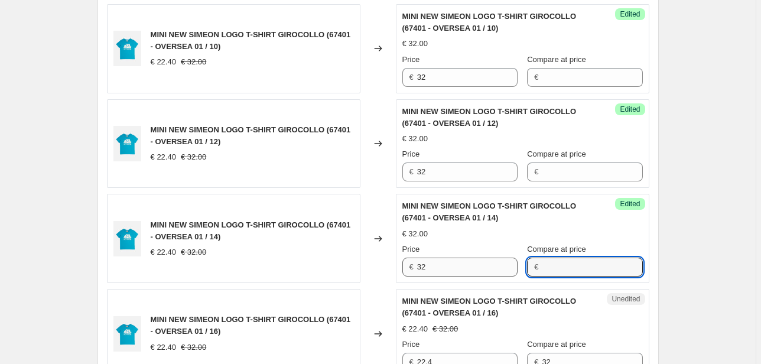
scroll to position [2029, 0]
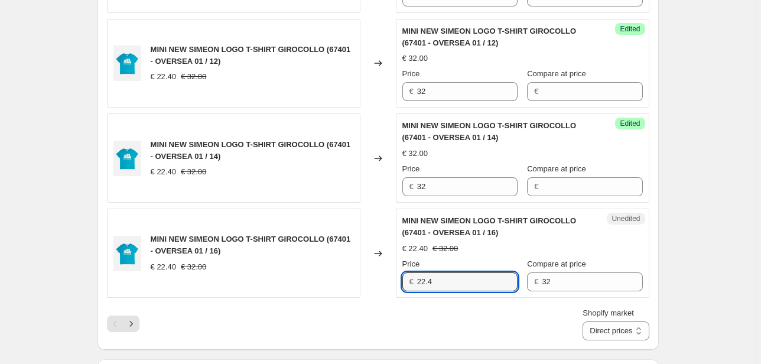
click at [373, 276] on div "MINI NEW SIMEON LOGO T-SHIRT GIROCOLLO (67401 - OVERSEA 01 / 16) € 22.40 € 32.0…" at bounding box center [378, 252] width 542 height 89
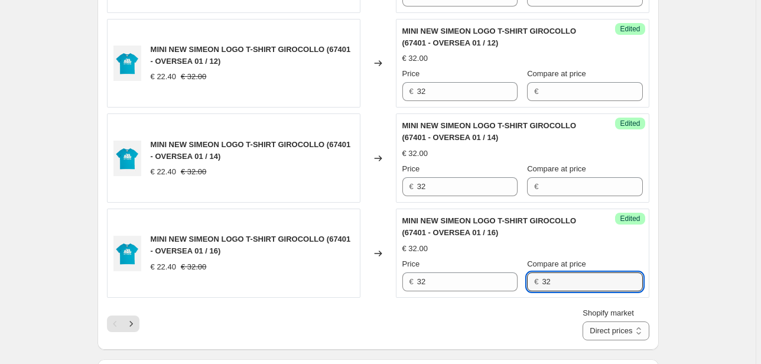
click at [468, 290] on div "Success Edited MINI NEW SIMEON LOGO T-SHIRT GIROCOLLO (67401 - OVERSEA 01 / 16)…" at bounding box center [522, 252] width 253 height 89
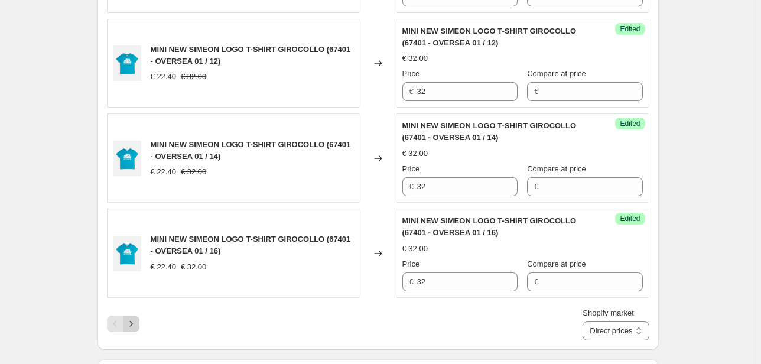
click at [133, 318] on icon "Next" at bounding box center [131, 324] width 12 height 12
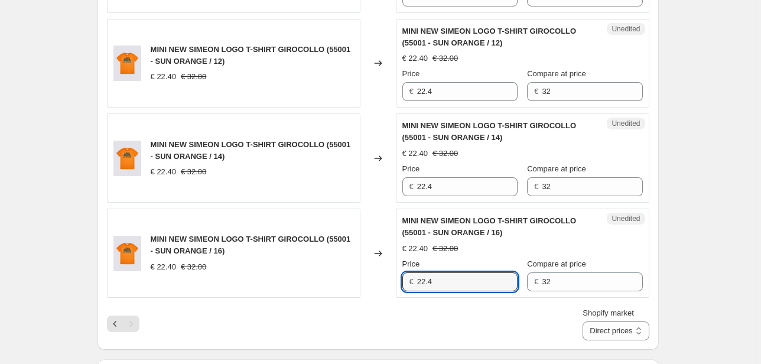
click at [343, 281] on div "MINI NEW SIMEON LOGO T-SHIRT GIROCOLLO (55001 - SUN ORANGE / 16) € 22.40 € 32.0…" at bounding box center [378, 252] width 542 height 89
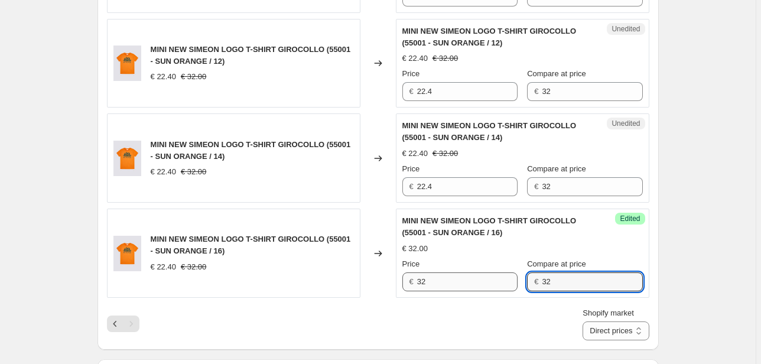
click at [491, 272] on div "Price € 32 Compare at price € 32" at bounding box center [522, 274] width 240 height 33
click at [385, 181] on div "MINI NEW SIMEON LOGO T-SHIRT GIROCOLLO (55001 - SUN ORANGE / 14) € 22.40 € 32.0…" at bounding box center [378, 157] width 542 height 89
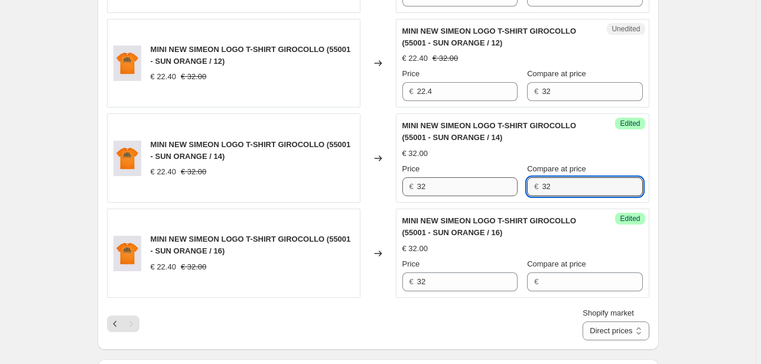
click at [481, 186] on div "Price € 32 Compare at price € 32" at bounding box center [522, 179] width 240 height 33
click at [386, 90] on div "MINI NEW SIMEON LOGO T-SHIRT GIROCOLLO (55001 - SUN ORANGE / 12) € 22.40 € 32.0…" at bounding box center [378, 63] width 542 height 89
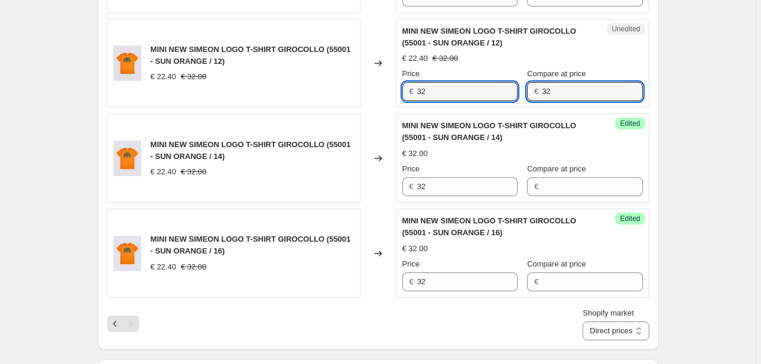
click at [495, 98] on div "Unedited MINI NEW SIMEON LOGO T-SHIRT GIROCOLLO (55001 - SUN ORANGE / 12) € 22.…" at bounding box center [522, 63] width 253 height 89
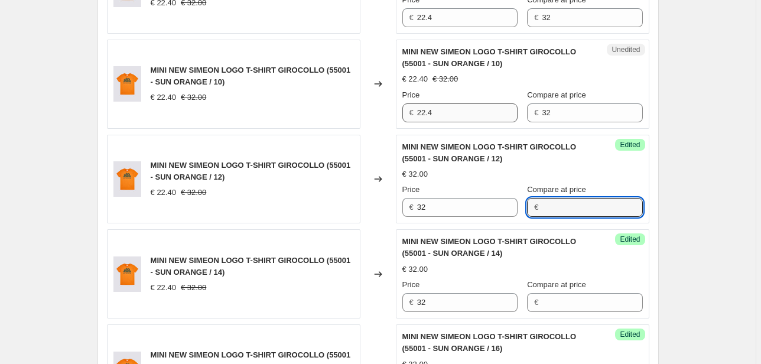
scroll to position [1887, 0]
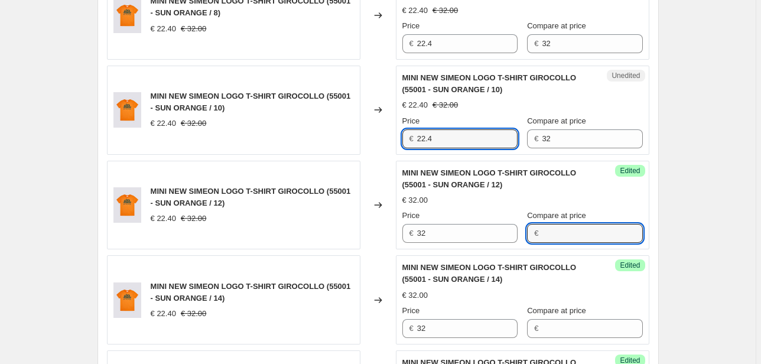
click at [376, 142] on div "MINI NEW SIMEON LOGO T-SHIRT GIROCOLLO (55001 - SUN ORANGE / 10) € 22.40 € 32.0…" at bounding box center [378, 110] width 542 height 89
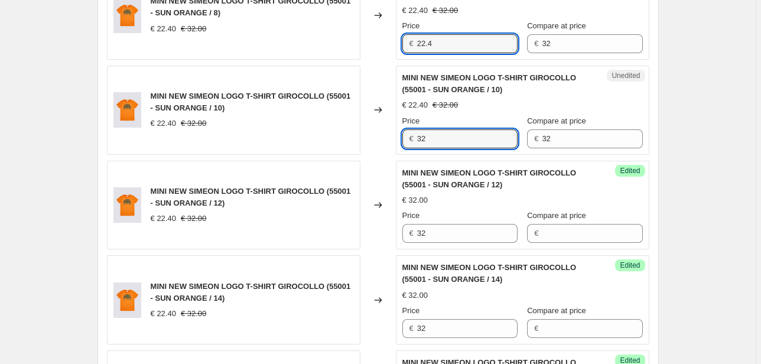
click at [343, 50] on div "MINI NEW SIMEON LOGO T-SHIRT GIROCOLLO (55001 - SUN ORANGE / 8) € 22.40 € 32.00…" at bounding box center [378, 14] width 542 height 89
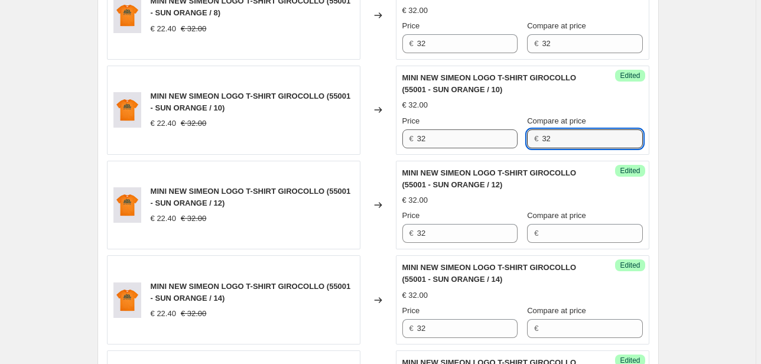
click at [506, 139] on div "Price € 32 Compare at price € 32" at bounding box center [522, 131] width 240 height 33
click at [475, 44] on div "Price € 32 Compare at price € 32" at bounding box center [522, 36] width 240 height 33
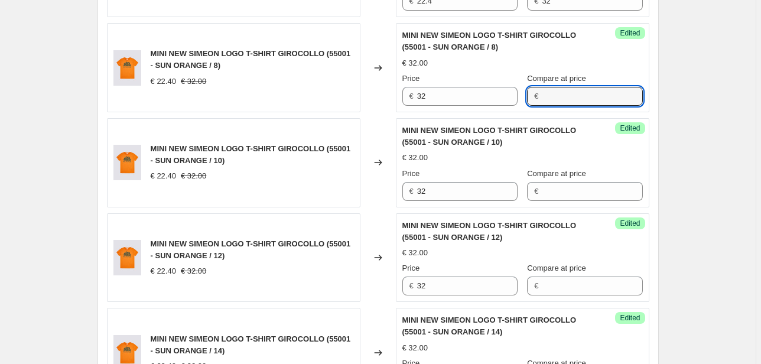
scroll to position [1746, 0]
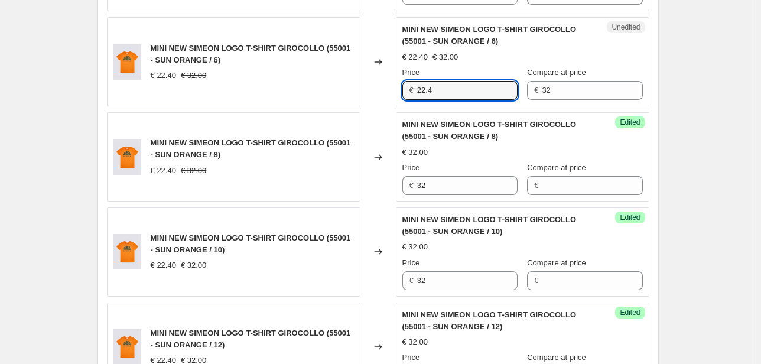
click at [399, 90] on div "Unedited MINI NEW SIMEON LOGO T-SHIRT GIROCOLLO (55001 - SUN ORANGE / 6) € 22.4…" at bounding box center [522, 61] width 253 height 89
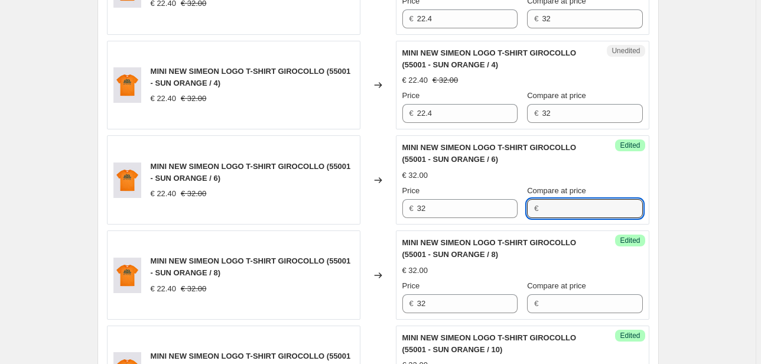
scroll to position [1604, 0]
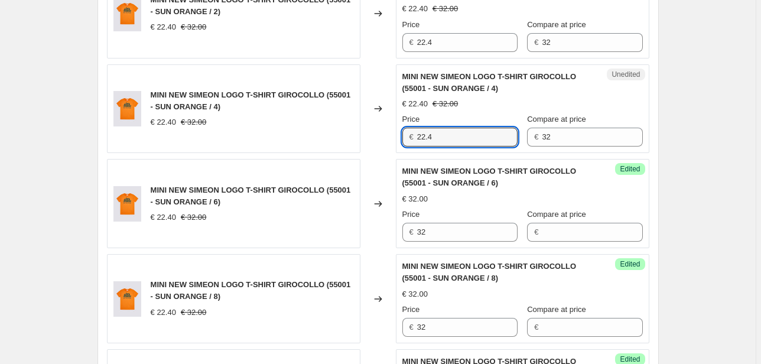
click at [386, 139] on div "MINI NEW SIMEON LOGO T-SHIRT GIROCOLLO (55001 - SUN ORANGE / 4) € 22.40 € 32.00…" at bounding box center [378, 108] width 542 height 89
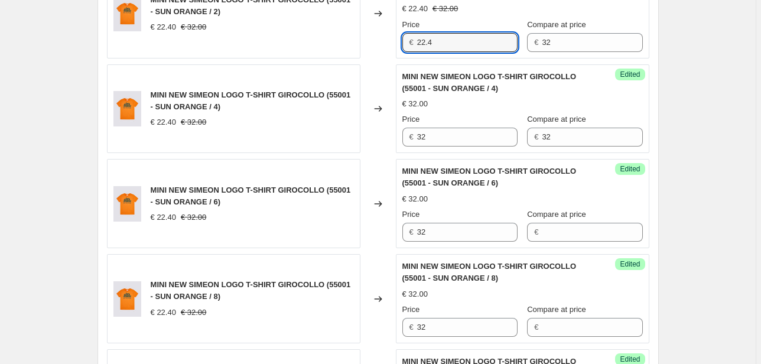
click at [381, 40] on div "MINI NEW SIMEON LOGO T-SHIRT GIROCOLLO (55001 - SUN ORANGE / 2) € 22.40 € 32.00…" at bounding box center [378, 13] width 542 height 89
click at [509, 135] on div "Price € 32 Compare at price € 32" at bounding box center [522, 129] width 240 height 33
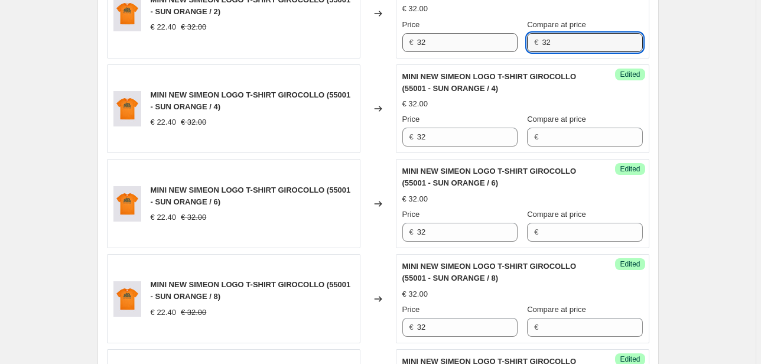
click at [509, 44] on div "Price € 32 Compare at price € 32" at bounding box center [522, 35] width 240 height 33
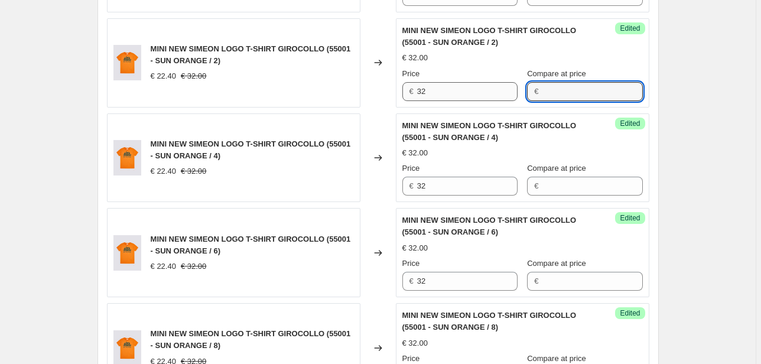
scroll to position [1462, 0]
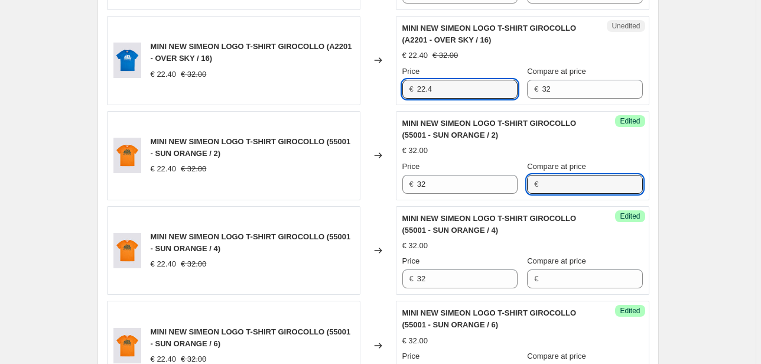
click at [381, 84] on div "MINI NEW SIMEON LOGO T-SHIRT GIROCOLLO (A2201 - OVER SKY / 16) € 22.40 € 32.00 …" at bounding box center [378, 60] width 542 height 89
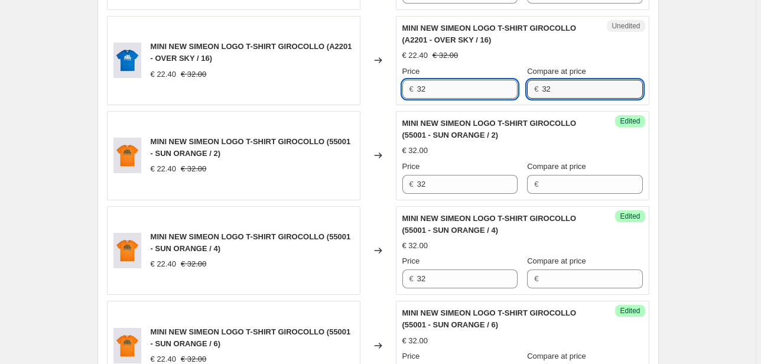
click at [485, 92] on div "Price € 32 Compare at price € 32" at bounding box center [522, 82] width 240 height 33
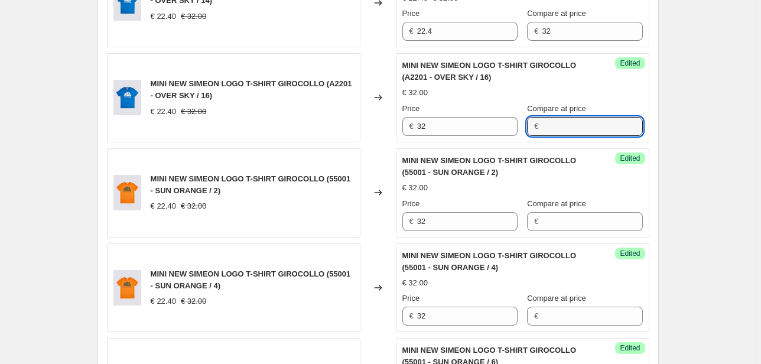
scroll to position [1368, 0]
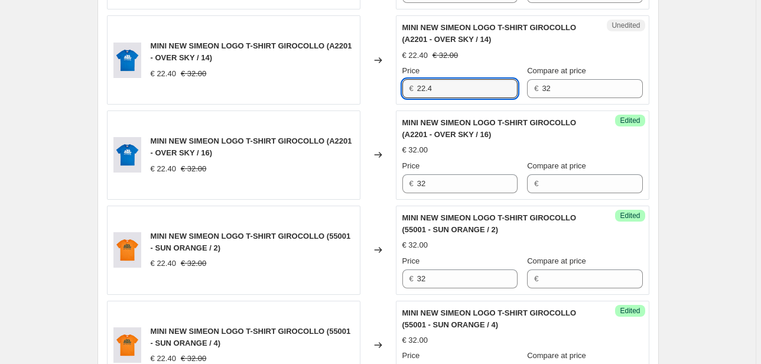
click at [376, 93] on div "MINI NEW SIMEON LOGO T-SHIRT GIROCOLLO (A2201 - OVER SKY / 14) € 22.40 € 32.00 …" at bounding box center [378, 59] width 542 height 89
click at [506, 90] on div "Price € 32 Compare at price € 32" at bounding box center [522, 81] width 240 height 33
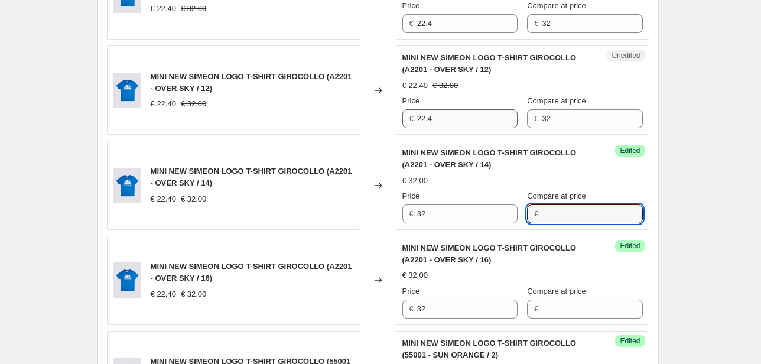
scroll to position [1226, 0]
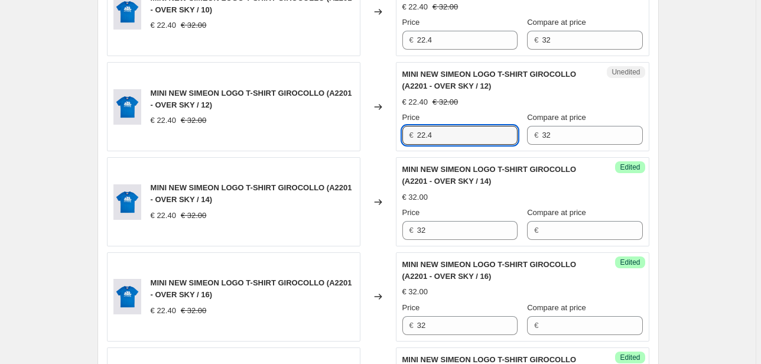
click at [377, 142] on div "MINI NEW SIMEON LOGO T-SHIRT GIROCOLLO (A2201 - OVER SKY / 12) € 22.40 € 32.00 …" at bounding box center [378, 106] width 542 height 89
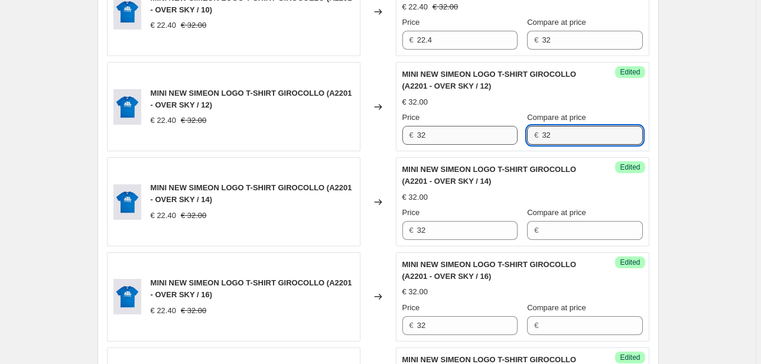
click at [509, 140] on div "Price € 32 Compare at price € 32" at bounding box center [522, 128] width 240 height 33
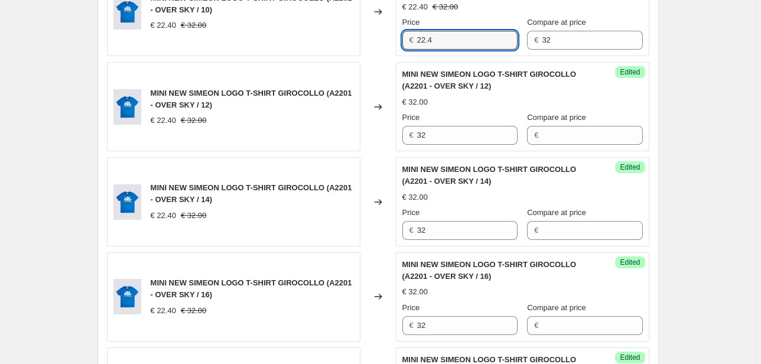
click at [357, 30] on div "MINI NEW SIMEON LOGO T-SHIRT GIROCOLLO (A2201 - OVER SKY / 10) € 22.40 € 32.00 …" at bounding box center [378, 12] width 542 height 89
click at [487, 40] on div "Price € 32 Compare at price € 32" at bounding box center [522, 33] width 240 height 33
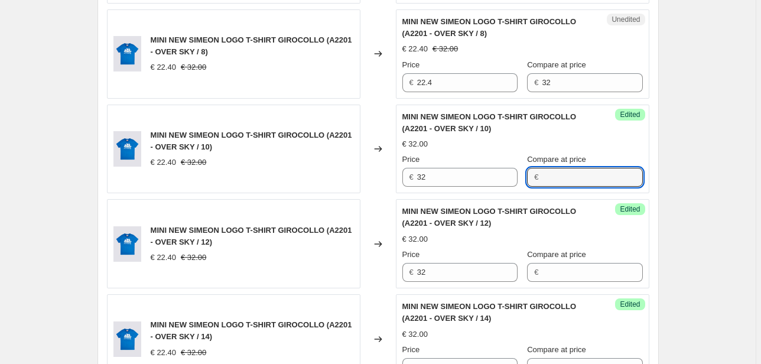
scroll to position [1037, 0]
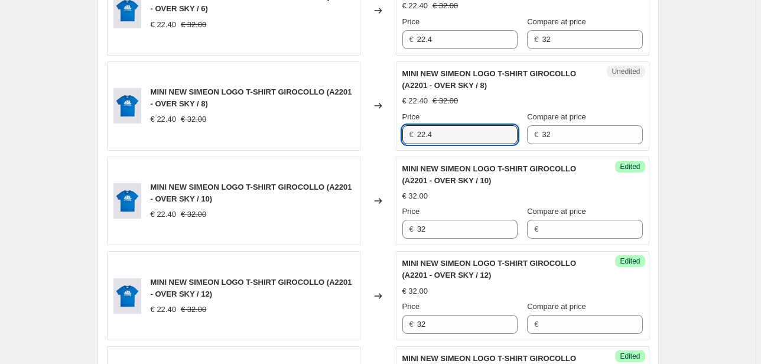
click at [383, 132] on div "MINI NEW SIMEON LOGO T-SHIRT GIROCOLLO (A2201 - OVER SKY / 8) € 22.40 € 32.00 C…" at bounding box center [378, 105] width 542 height 89
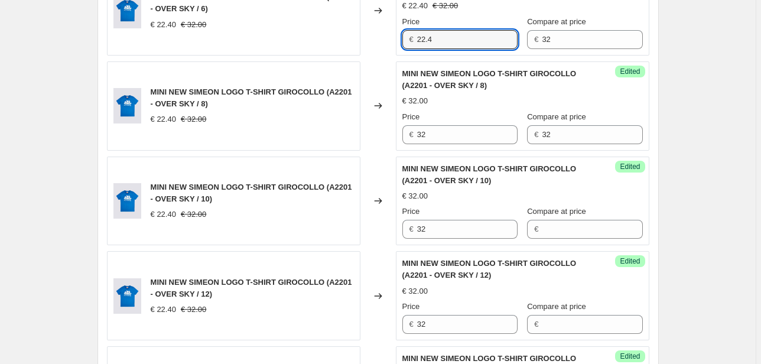
click at [363, 50] on div "MINI NEW SIMEON LOGO T-SHIRT GIROCOLLO (A2201 - OVER SKY / 6) € 22.40 € 32.00 C…" at bounding box center [378, 10] width 542 height 89
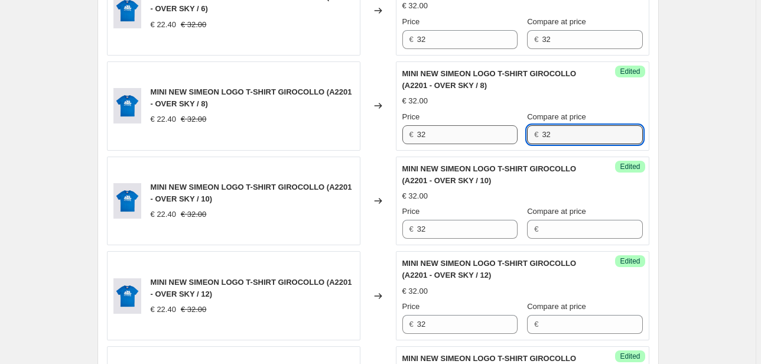
click at [494, 138] on div "Price € 32 Compare at price € 32" at bounding box center [522, 127] width 240 height 33
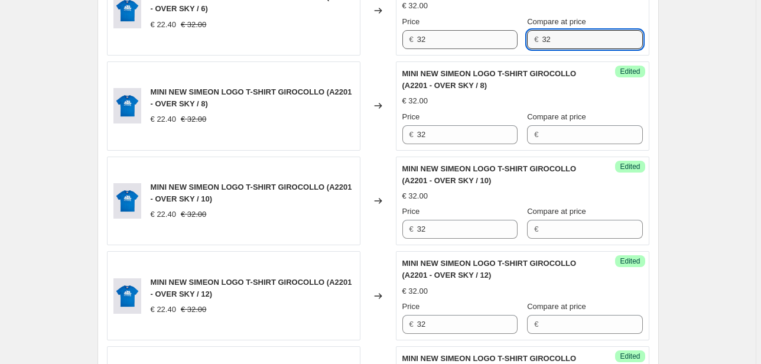
click at [495, 44] on div "Price € 32 Compare at price € 32" at bounding box center [522, 32] width 240 height 33
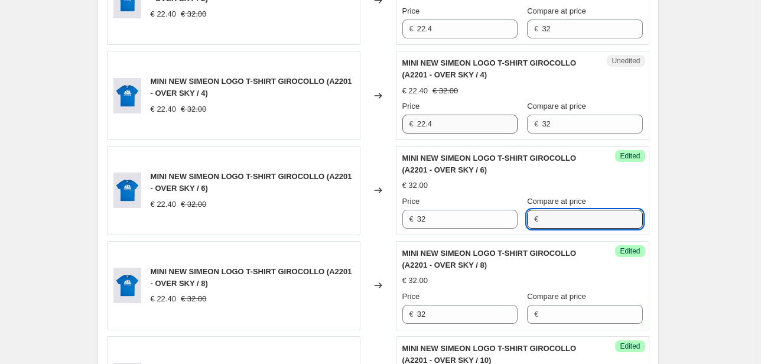
scroll to position [848, 0]
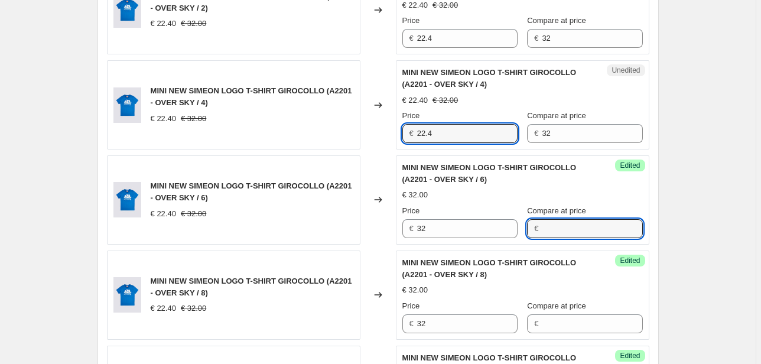
click at [373, 139] on div "MINI NEW SIMEON LOGO T-SHIRT GIROCOLLO (A2201 - OVER SKY / 4) € 22.40 € 32.00 C…" at bounding box center [378, 104] width 542 height 89
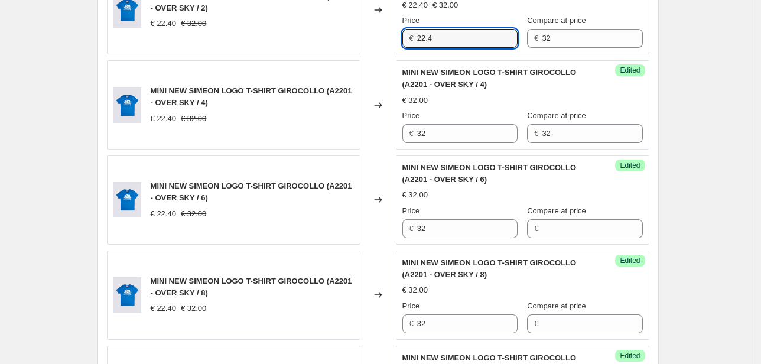
click at [371, 44] on div "MINI NEW SIMEON LOGO T-SHIRT GIROCOLLO (A2201 - OVER SKY / 2) € 22.40 € 32.00 C…" at bounding box center [378, 10] width 542 height 89
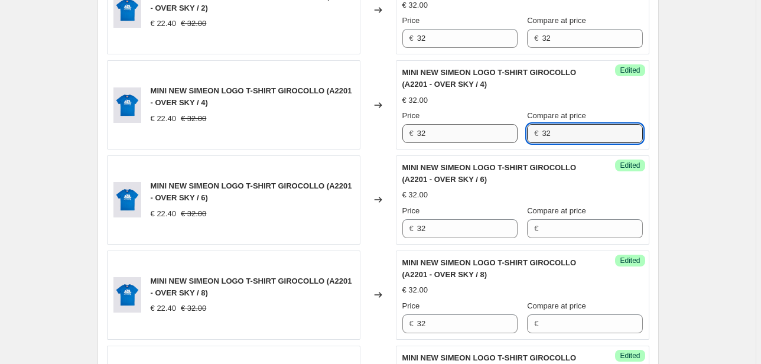
click at [515, 141] on div "Price € 32 Compare at price € 32" at bounding box center [522, 126] width 240 height 33
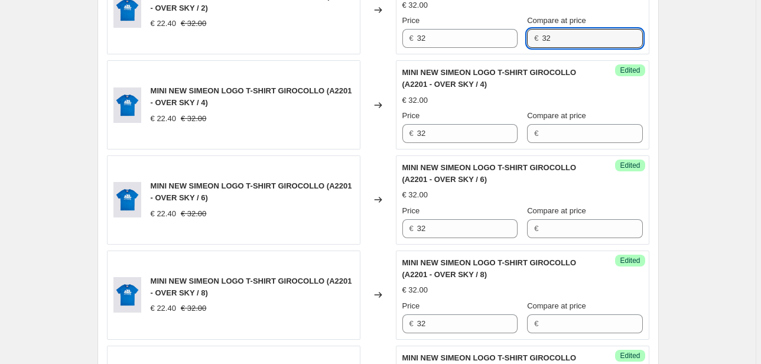
click at [504, 46] on div "Price € 32 Compare at price € 32" at bounding box center [522, 31] width 240 height 33
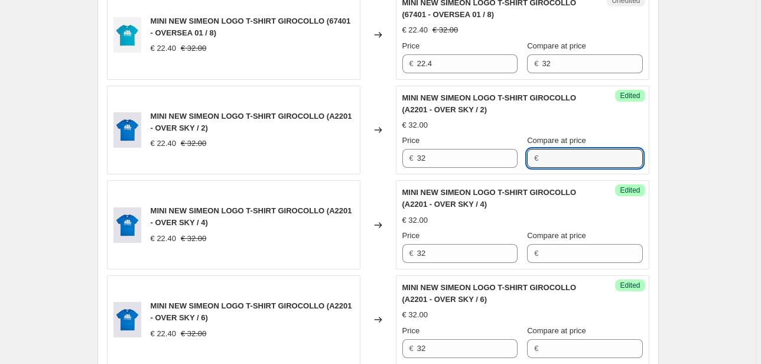
scroll to position [706, 0]
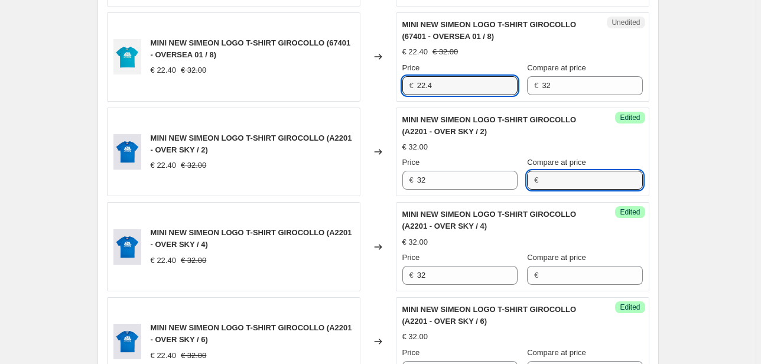
click at [380, 92] on div "MINI NEW SIMEON LOGO T-SHIRT GIROCOLLO (67401 - OVERSEA 01 / 8) € 22.40 € 32.00…" at bounding box center [378, 56] width 542 height 89
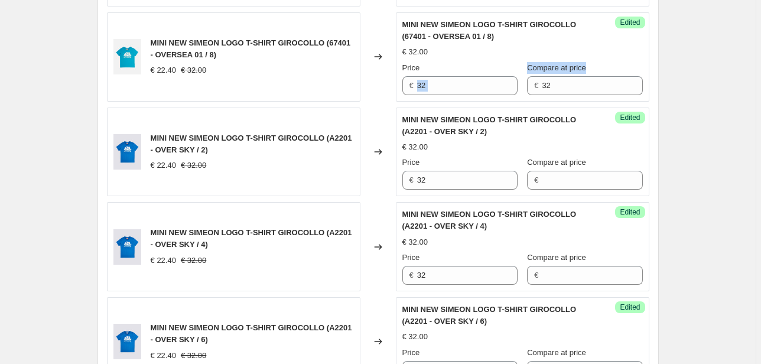
click at [486, 97] on div "Success Edited MINI NEW SIMEON LOGO T-SHIRT GIROCOLLO (67401 - OVERSEA 01 / 8) …" at bounding box center [522, 56] width 253 height 89
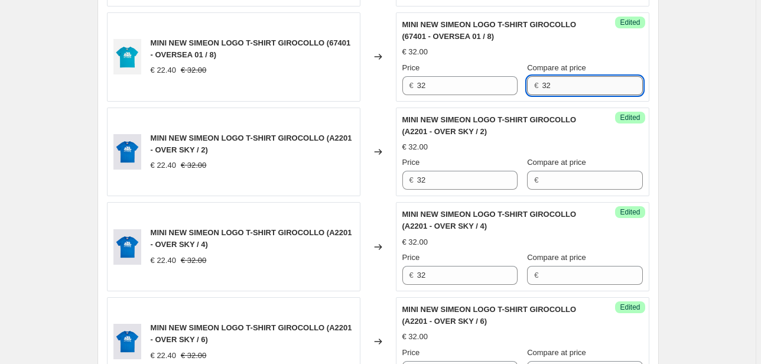
click at [576, 89] on input "32" at bounding box center [592, 85] width 100 height 19
click at [493, 96] on div "Success Edited MINI NEW SIMEON LOGO T-SHIRT GIROCOLLO (67401 - OVERSEA 01 / 8) …" at bounding box center [522, 56] width 253 height 89
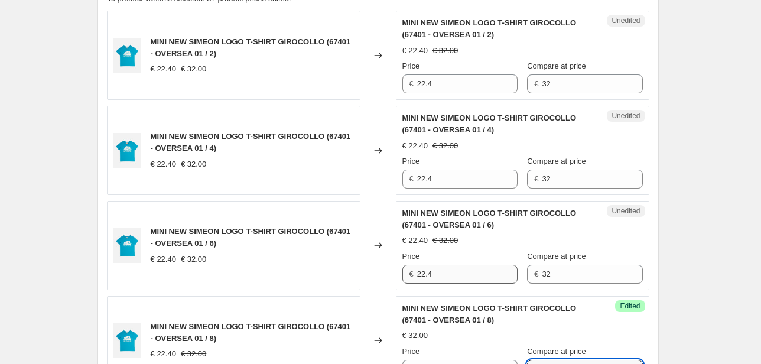
scroll to position [517, 0]
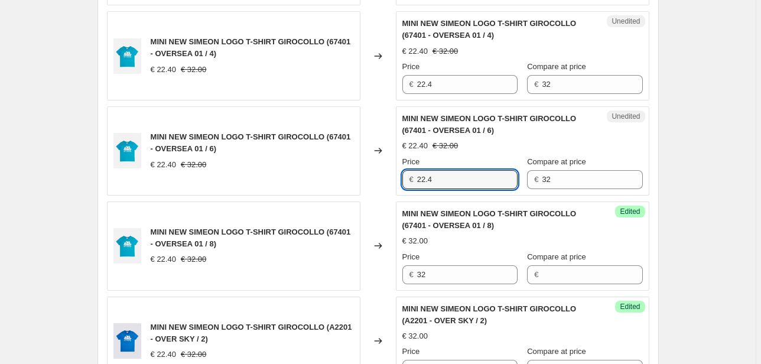
click at [407, 182] on div "€ 22.4" at bounding box center [459, 179] width 115 height 19
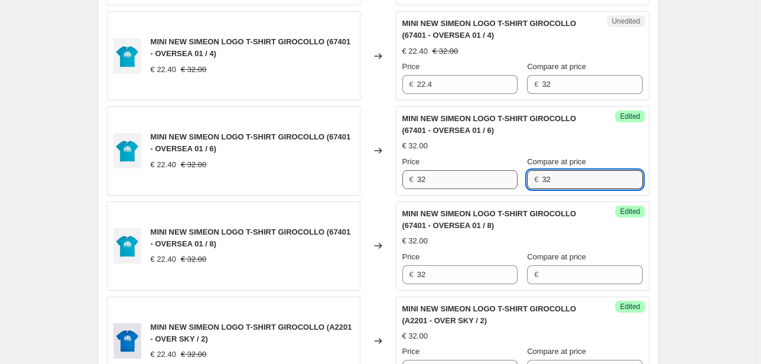
click at [484, 186] on div "Price € 32 Compare at price € 32" at bounding box center [522, 172] width 240 height 33
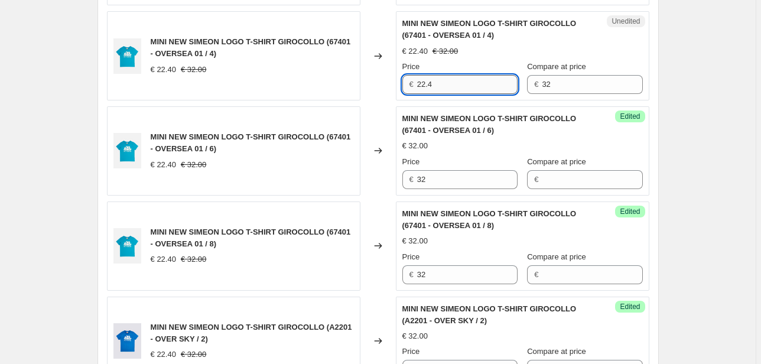
click at [426, 83] on input "22.4" at bounding box center [467, 84] width 100 height 19
click at [404, 84] on div "€ 22.4" at bounding box center [459, 84] width 115 height 19
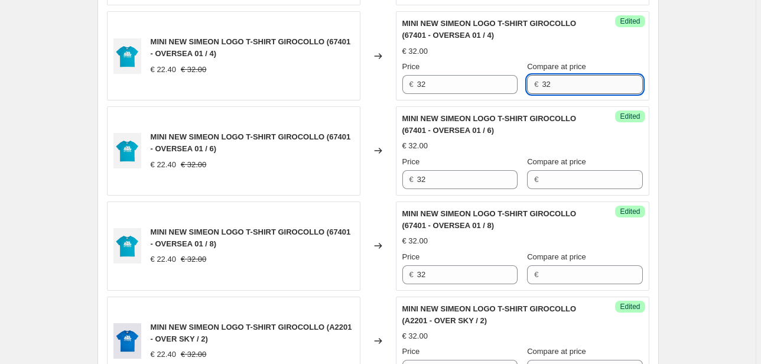
click at [548, 83] on input "32" at bounding box center [592, 84] width 100 height 19
click at [507, 84] on div "Price € 32 Compare at price € 32" at bounding box center [522, 77] width 240 height 33
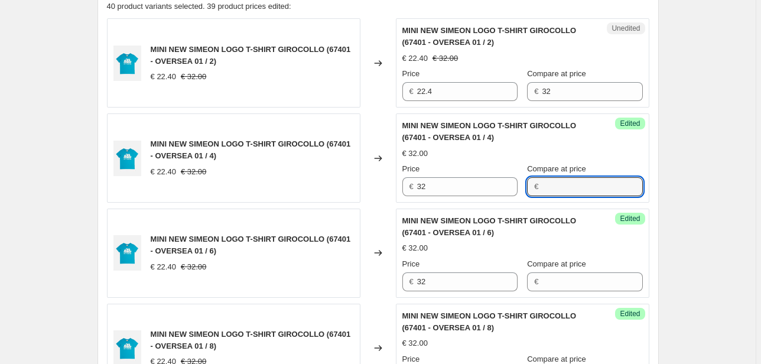
scroll to position [376, 0]
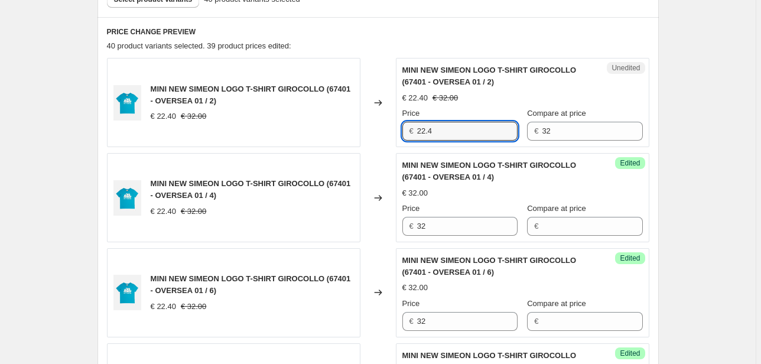
click at [392, 137] on div "MINI NEW SIMEON LOGO T-SHIRT GIROCOLLO (67401 - OVERSEA 01 / 2) € 22.40 € 32.00…" at bounding box center [378, 102] width 542 height 89
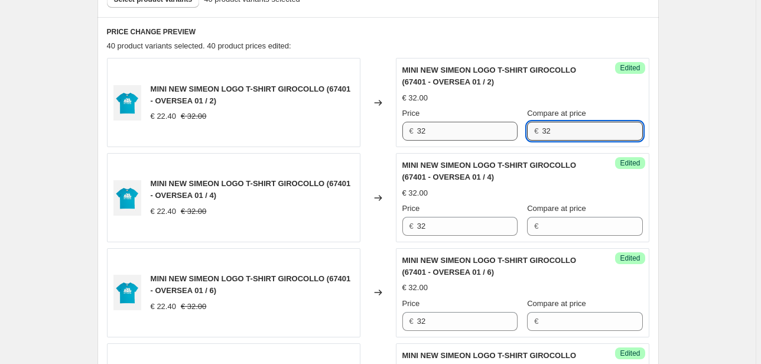
click at [494, 132] on div "Price € 32 Compare at price € 32" at bounding box center [522, 123] width 240 height 33
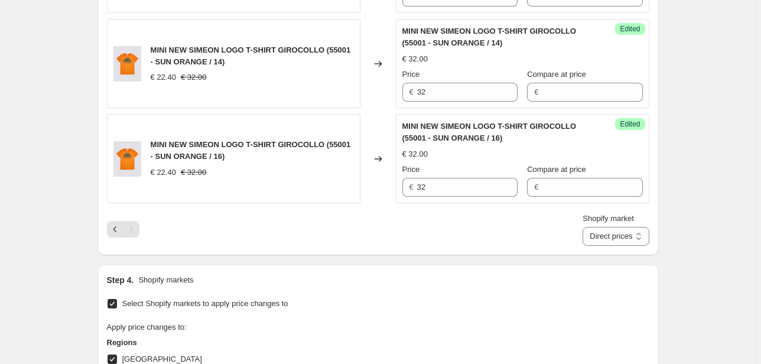
scroll to position [2171, 0]
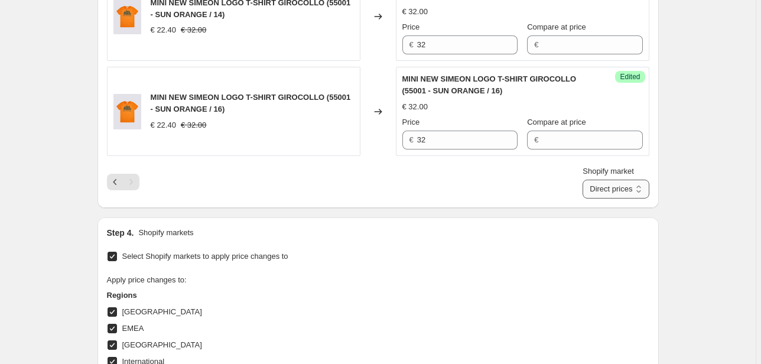
click at [610, 183] on select "Direct prices [GEOGRAPHIC_DATA] EMEA [GEOGRAPHIC_DATA] International [GEOGRAPHI…" at bounding box center [615, 189] width 66 height 19
click at [600, 180] on select "Direct prices [GEOGRAPHIC_DATA] EMEA [GEOGRAPHIC_DATA] International [GEOGRAPHI…" at bounding box center [615, 189] width 66 height 19
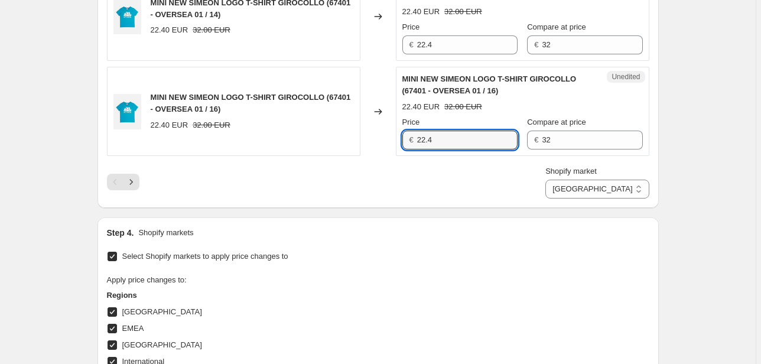
drag, startPoint x: 471, startPoint y: 140, endPoint x: 388, endPoint y: 134, distance: 83.5
click at [388, 134] on div "MINI NEW SIMEON LOGO T-SHIRT GIROCOLLO (67401 - OVERSEA 01 / 16) 22.40 EUR 32.0…" at bounding box center [378, 111] width 542 height 89
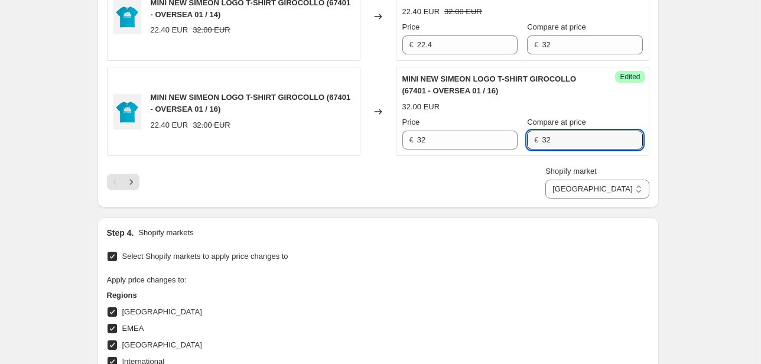
drag, startPoint x: 557, startPoint y: 135, endPoint x: 531, endPoint y: 135, distance: 26.6
click at [538, 135] on div "€ 32" at bounding box center [584, 140] width 115 height 19
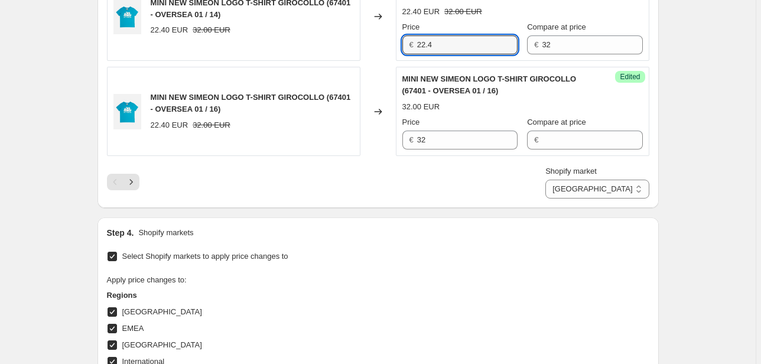
drag, startPoint x: 431, startPoint y: 39, endPoint x: 350, endPoint y: 54, distance: 82.9
click at [375, 42] on div "MINI NEW SIMEON LOGO T-SHIRT GIROCOLLO (67401 - OVERSEA 01 / 14) 22.40 EUR 32.0…" at bounding box center [378, 16] width 542 height 89
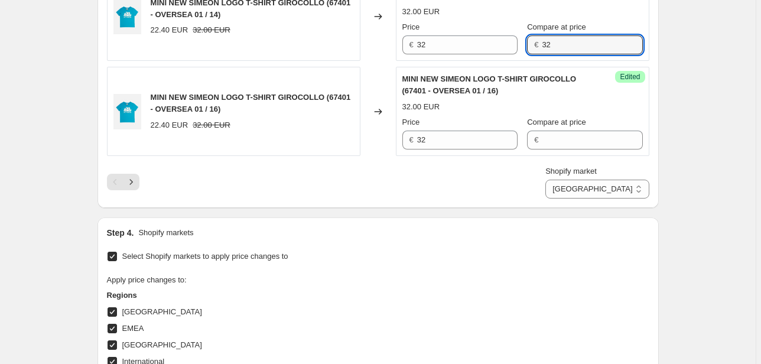
drag, startPoint x: 562, startPoint y: 43, endPoint x: 498, endPoint y: 57, distance: 65.9
click at [510, 50] on div "Success Edited MINI NEW SIMEON LOGO T-SHIRT GIROCOLLO (67401 - OVERSEA 01 / 14)…" at bounding box center [522, 16] width 253 height 89
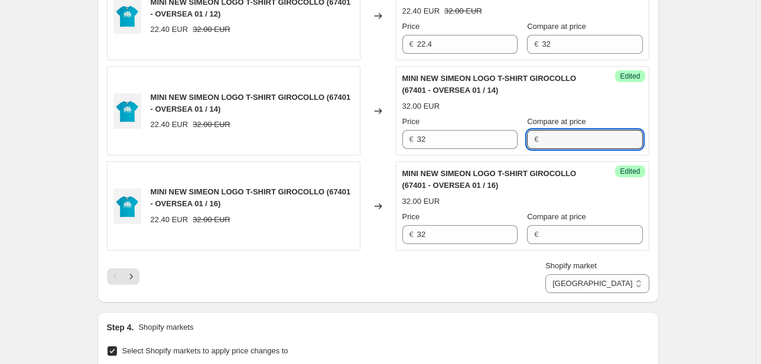
scroll to position [2076, 0]
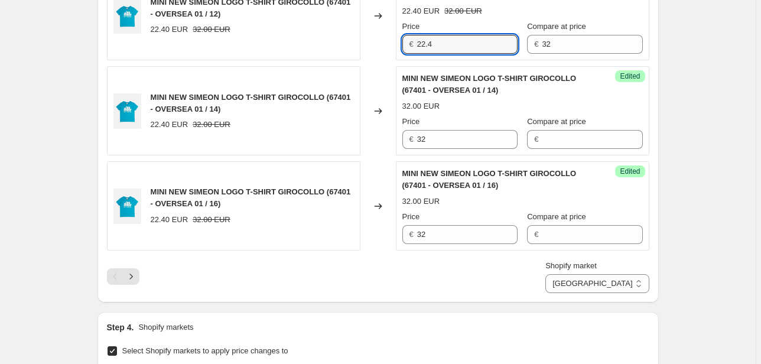
drag, startPoint x: 449, startPoint y: 37, endPoint x: 385, endPoint y: 44, distance: 64.1
click at [405, 38] on div "€ 22.4" at bounding box center [459, 44] width 115 height 19
drag, startPoint x: 529, startPoint y: 46, endPoint x: 508, endPoint y: 49, distance: 21.5
click at [510, 48] on div "Price € 32 Compare at price € 32" at bounding box center [522, 37] width 240 height 33
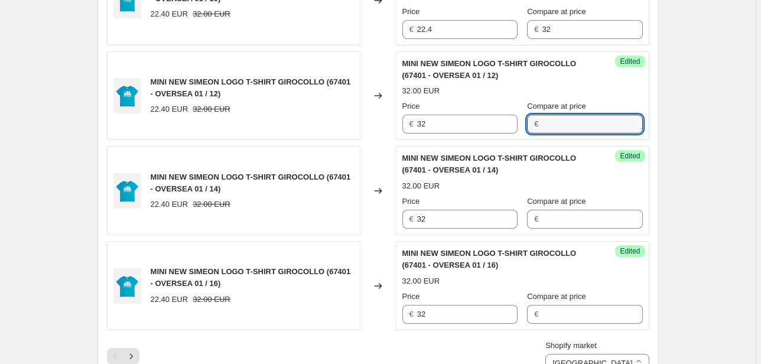
scroll to position [1982, 0]
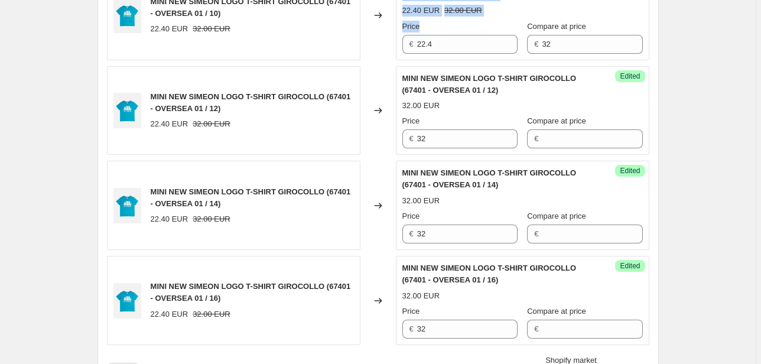
drag, startPoint x: 439, startPoint y: 47, endPoint x: 384, endPoint y: 44, distance: 54.4
click at [387, 45] on div "MINI NEW SIMEON LOGO T-SHIRT GIROCOLLO (67401 - OVERSEA 01 / 10) 22.40 EUR 32.0…" at bounding box center [378, 15] width 542 height 89
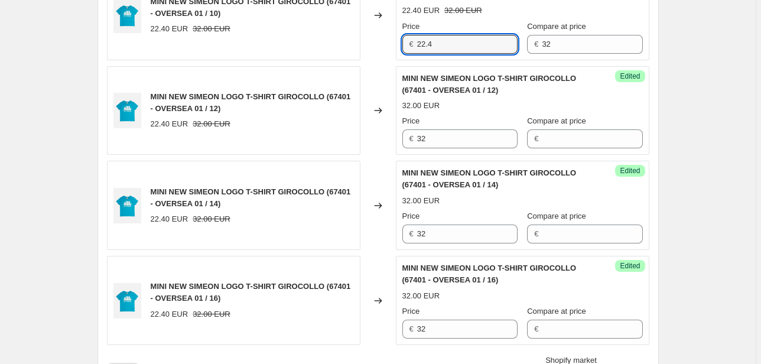
drag, startPoint x: 435, startPoint y: 40, endPoint x: 405, endPoint y: 43, distance: 30.8
click at [423, 41] on input "22.4" at bounding box center [467, 44] width 100 height 19
drag, startPoint x: 531, startPoint y: 48, endPoint x: 524, endPoint y: 48, distance: 7.1
click at [524, 48] on div "Price € 32 Compare at price € 32" at bounding box center [522, 37] width 240 height 33
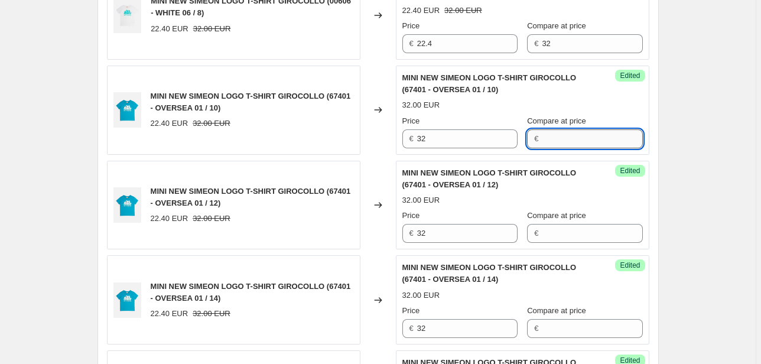
scroll to position [1887, 0]
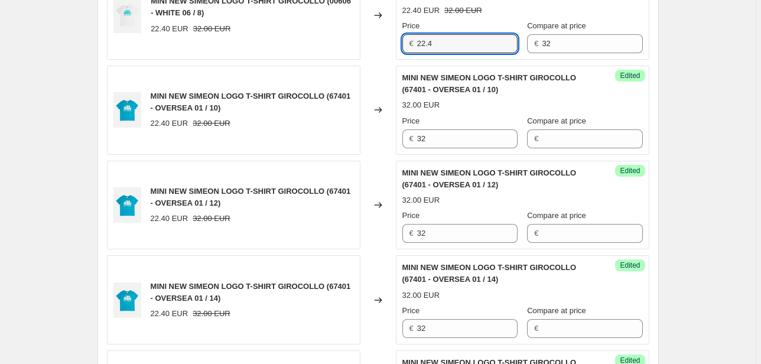
drag, startPoint x: 438, startPoint y: 41, endPoint x: 382, endPoint y: 45, distance: 55.6
click at [404, 44] on div "€ 22.4" at bounding box center [459, 43] width 115 height 19
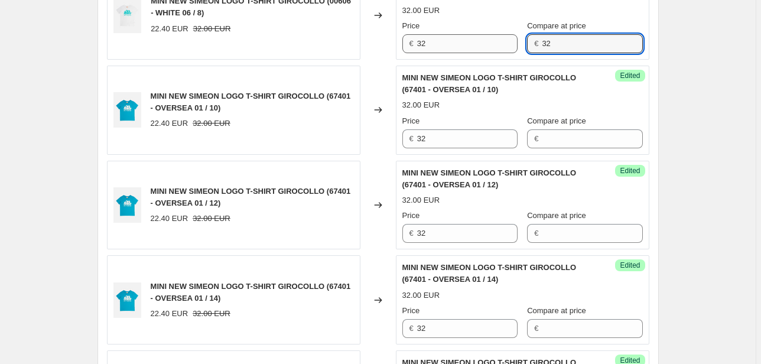
drag, startPoint x: 573, startPoint y: 38, endPoint x: 511, endPoint y: 41, distance: 62.1
click at [512, 41] on div "Price € 32 Compare at price € 32" at bounding box center [522, 36] width 240 height 33
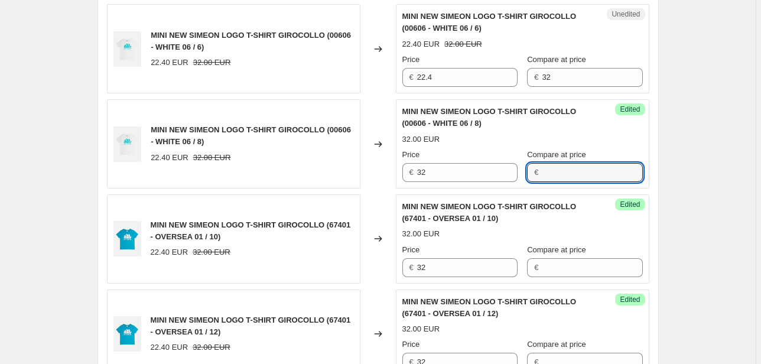
scroll to position [1746, 0]
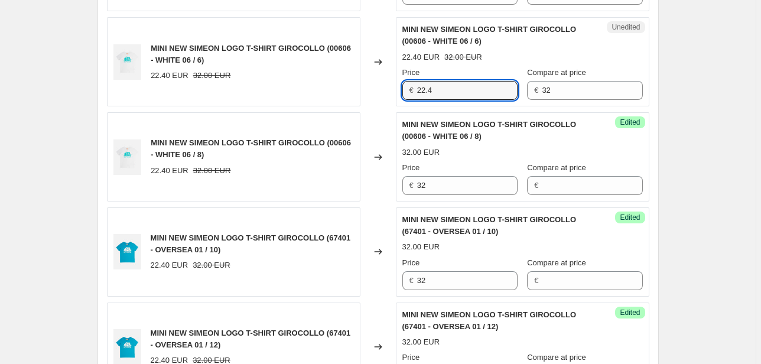
drag, startPoint x: 417, startPoint y: 98, endPoint x: 390, endPoint y: 98, distance: 27.2
click at [405, 99] on div "Unedited MINI NEW SIMEON LOGO T-SHIRT GIROCOLLO (00606 - WHITE 06 / 6) 22.40 EU…" at bounding box center [522, 61] width 253 height 89
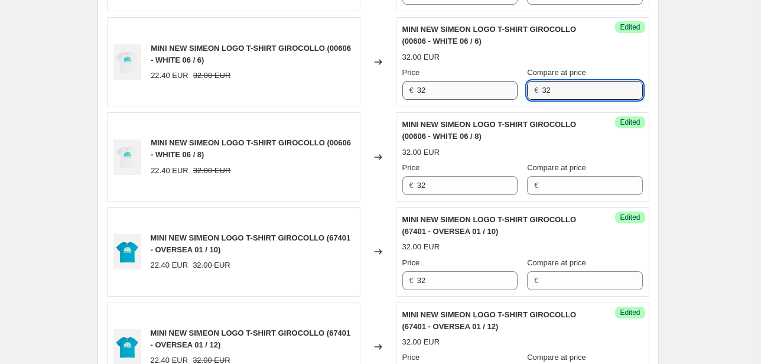
drag, startPoint x: 549, startPoint y: 84, endPoint x: 510, endPoint y: 92, distance: 40.3
click at [510, 92] on div "Price € 32 Compare at price € 32" at bounding box center [522, 83] width 240 height 33
drag, startPoint x: 576, startPoint y: 90, endPoint x: 508, endPoint y: 94, distance: 68.0
click at [508, 94] on div "Price € 32 Compare at price € 32" at bounding box center [522, 83] width 240 height 33
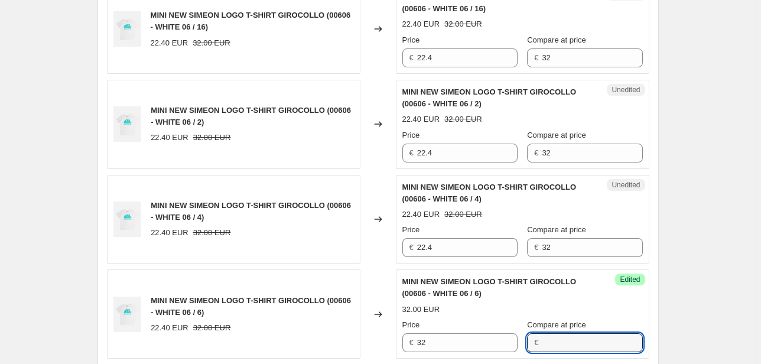
scroll to position [1509, 0]
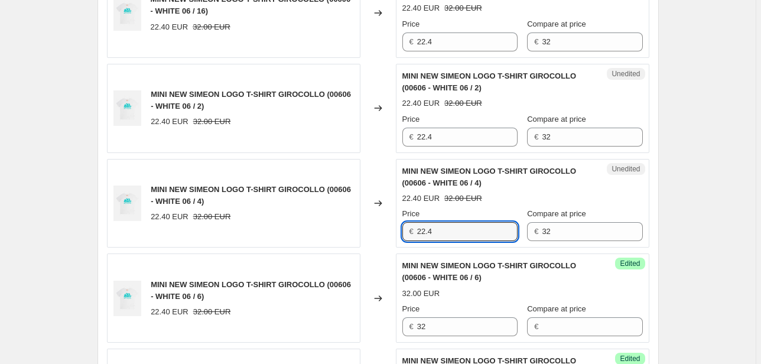
drag, startPoint x: 451, startPoint y: 232, endPoint x: 403, endPoint y: 229, distance: 48.5
click at [403, 229] on div "Unedited MINI NEW SIMEON LOGO T-SHIRT GIROCOLLO (00606 - WHITE 06 / 4) 22.40 EU…" at bounding box center [522, 203] width 253 height 89
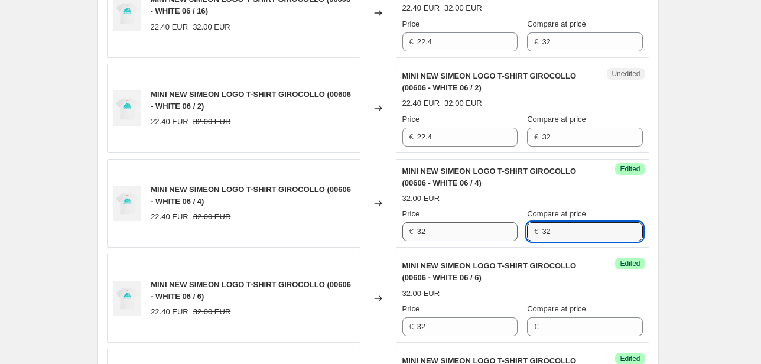
drag, startPoint x: 578, startPoint y: 230, endPoint x: 507, endPoint y: 231, distance: 71.5
click at [507, 231] on div "Price € 32 Compare at price € 32" at bounding box center [522, 224] width 240 height 33
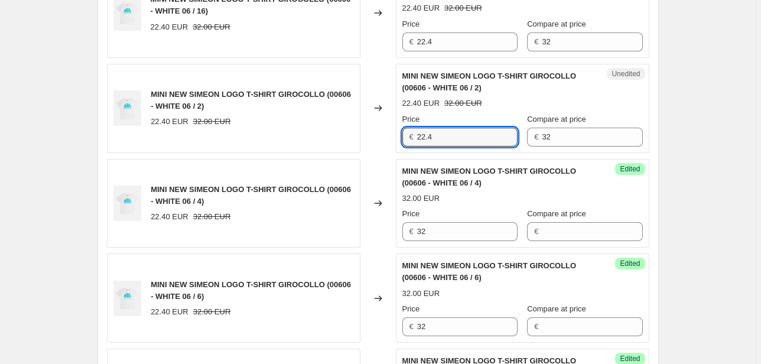
drag, startPoint x: 455, startPoint y: 138, endPoint x: 415, endPoint y: 139, distance: 40.2
click at [416, 136] on div "€ 22.4" at bounding box center [459, 137] width 115 height 19
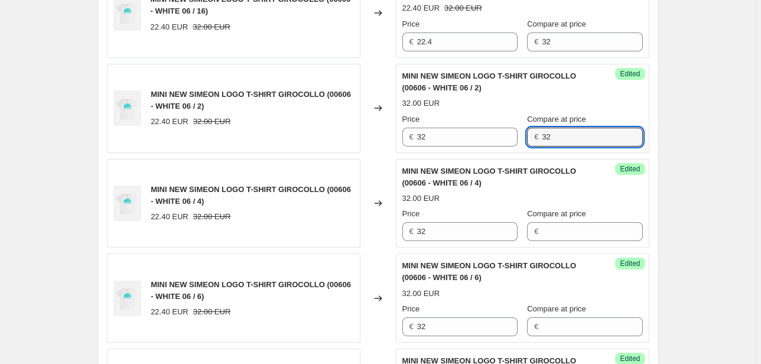
drag, startPoint x: 563, startPoint y: 137, endPoint x: 511, endPoint y: 146, distance: 52.8
click at [511, 146] on div "Success Edited MINI NEW SIMEON LOGO T-SHIRT GIROCOLLO (00606 - WHITE 06 / 2) 32…" at bounding box center [522, 108] width 253 height 89
drag, startPoint x: 435, startPoint y: 34, endPoint x: 363, endPoint y: 42, distance: 73.1
click at [363, 40] on div "MINI NEW SIMEON LOGO T-SHIRT GIROCOLLO (00606 - WHITE 06 / 16) 22.40 EUR 32.00 …" at bounding box center [378, 13] width 542 height 89
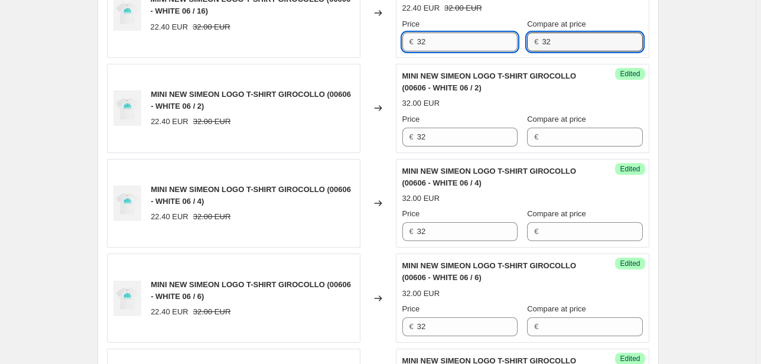
click at [515, 45] on div "Price € 32 Compare at price € 32" at bounding box center [522, 34] width 240 height 33
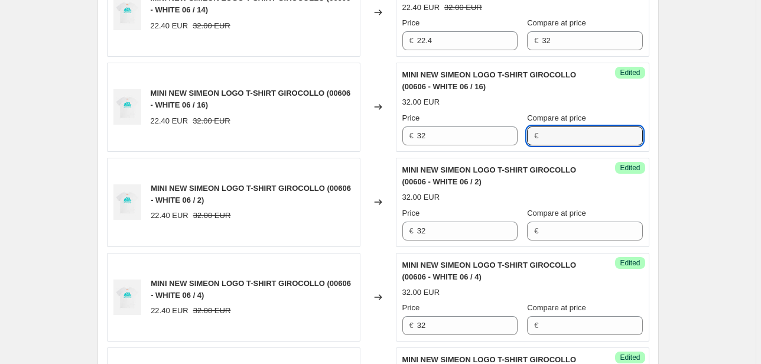
scroll to position [1415, 0]
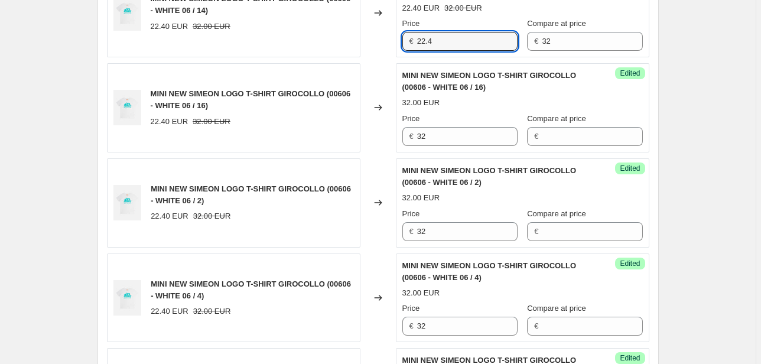
drag, startPoint x: 435, startPoint y: 43, endPoint x: 412, endPoint y: 40, distance: 22.6
click at [413, 40] on div "€ 22.4" at bounding box center [459, 41] width 115 height 19
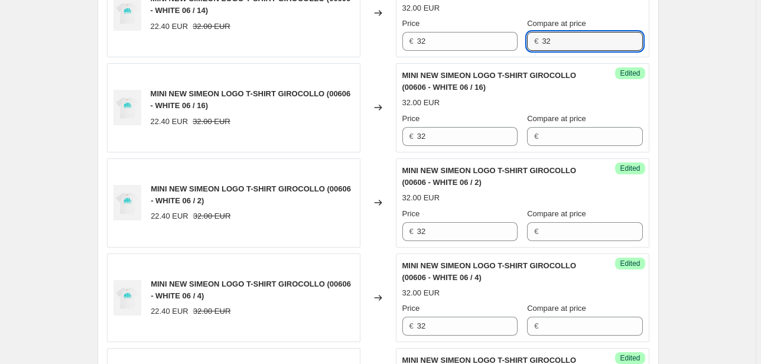
drag, startPoint x: 556, startPoint y: 32, endPoint x: 488, endPoint y: 56, distance: 72.1
click at [498, 44] on div "Price € 32 Compare at price € 32" at bounding box center [522, 34] width 240 height 33
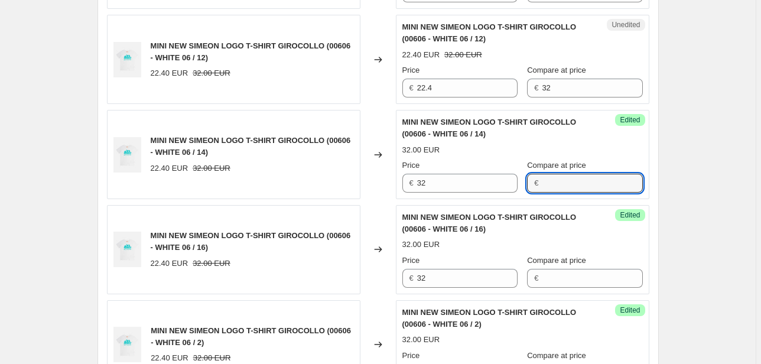
scroll to position [1273, 0]
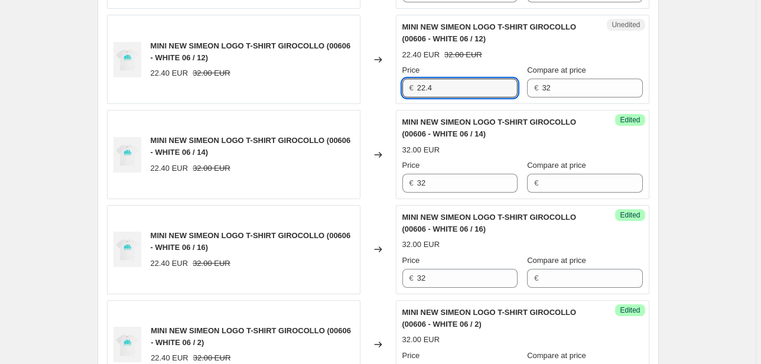
drag, startPoint x: 438, startPoint y: 93, endPoint x: 409, endPoint y: 87, distance: 29.0
click at [409, 87] on div "€ 22.4" at bounding box center [459, 88] width 115 height 19
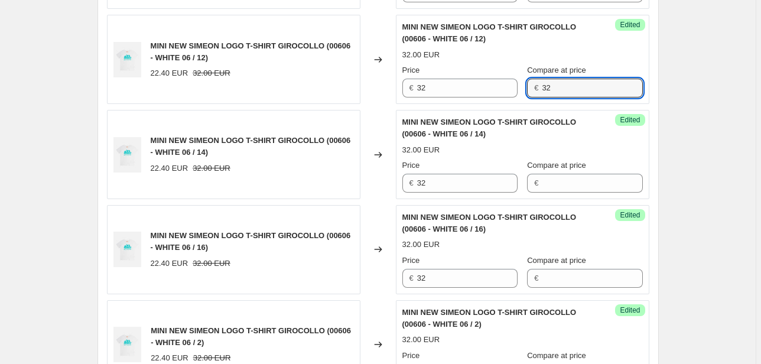
drag, startPoint x: 598, startPoint y: 90, endPoint x: 537, endPoint y: 96, distance: 60.5
click at [540, 94] on div "€ 32" at bounding box center [584, 88] width 115 height 19
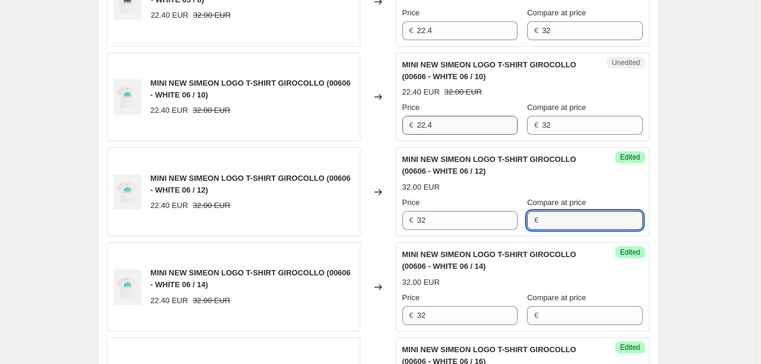
scroll to position [1131, 0]
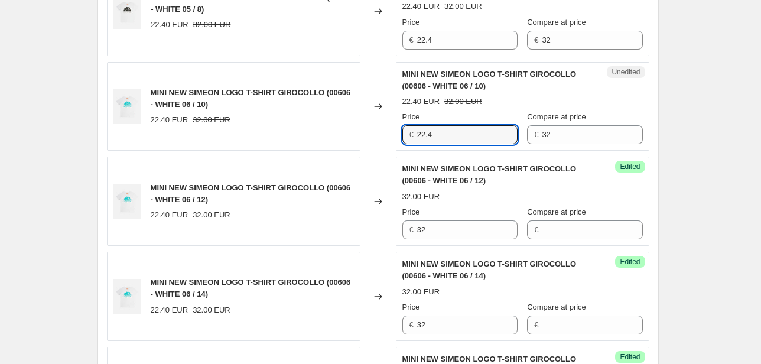
drag, startPoint x: 426, startPoint y: 139, endPoint x: 363, endPoint y: 144, distance: 63.4
click at [363, 142] on div "MINI NEW SIMEON LOGO T-SHIRT GIROCOLLO (00606 - WHITE 06 / 10) 22.40 EUR 32.00 …" at bounding box center [378, 106] width 542 height 89
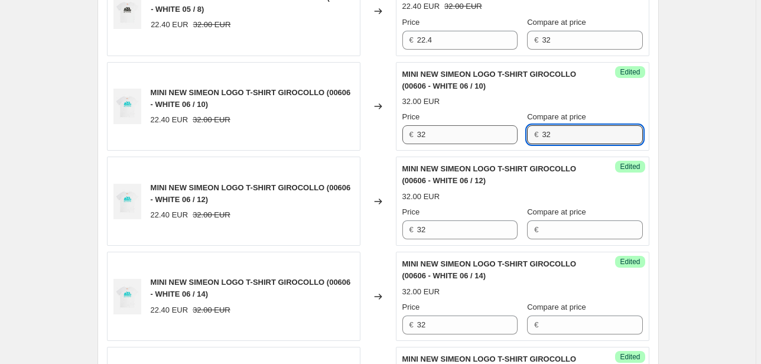
drag, startPoint x: 630, startPoint y: 132, endPoint x: 463, endPoint y: 136, distance: 167.2
click at [470, 137] on div "Price € 32 Compare at price € 32" at bounding box center [522, 127] width 240 height 33
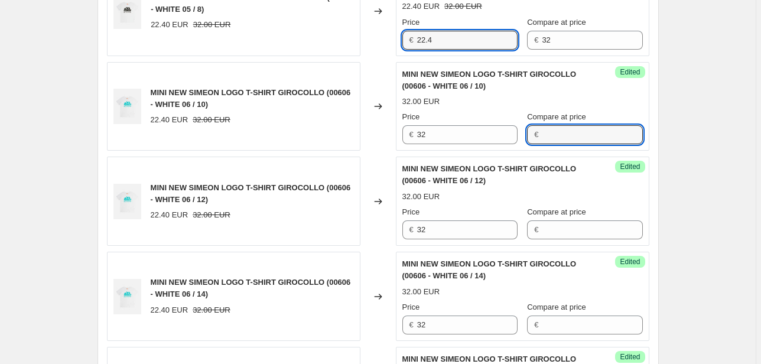
drag, startPoint x: 396, startPoint y: 37, endPoint x: 378, endPoint y: 39, distance: 18.5
click at [384, 37] on div "MINI NEW SIMEON LOGO T-SHIRT GIROCOLLO (00605 - WHITE 05 / 8) 22.40 EUR 32.00 E…" at bounding box center [378, 11] width 542 height 89
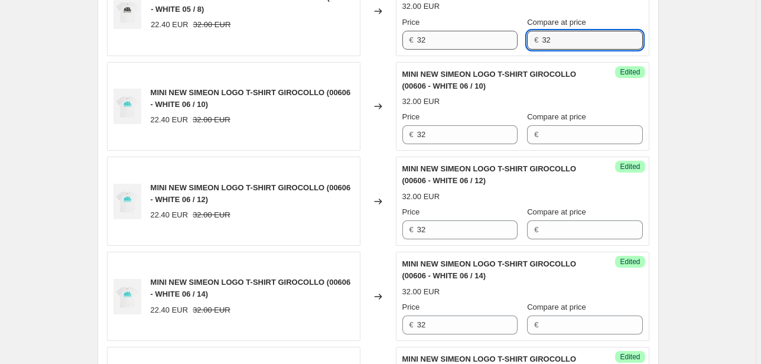
drag, startPoint x: 557, startPoint y: 37, endPoint x: 500, endPoint y: 41, distance: 58.0
click at [500, 41] on div "Price € 32 Compare at price € 32" at bounding box center [522, 33] width 240 height 33
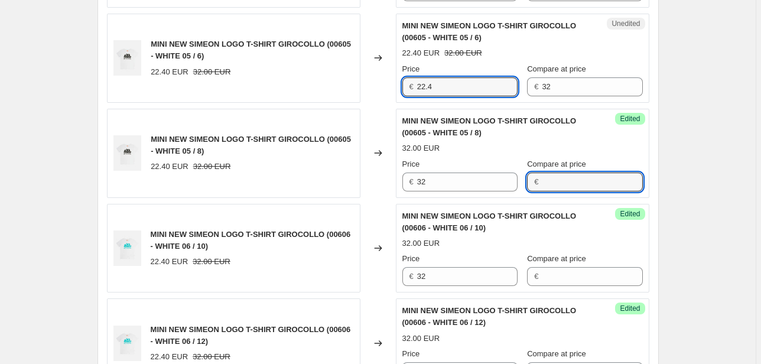
drag, startPoint x: 444, startPoint y: 84, endPoint x: 368, endPoint y: 88, distance: 75.7
click at [377, 87] on div "MINI NEW SIMEON LOGO T-SHIRT GIROCOLLO (00605 - WHITE 05 / 6) 22.40 EUR 32.00 E…" at bounding box center [378, 58] width 542 height 89
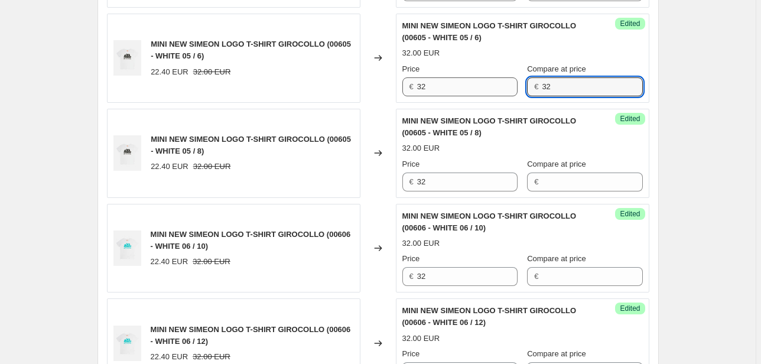
drag, startPoint x: 600, startPoint y: 89, endPoint x: 487, endPoint y: 92, distance: 113.4
click at [487, 91] on div "Price € 32 Compare at price € 32" at bounding box center [522, 79] width 240 height 33
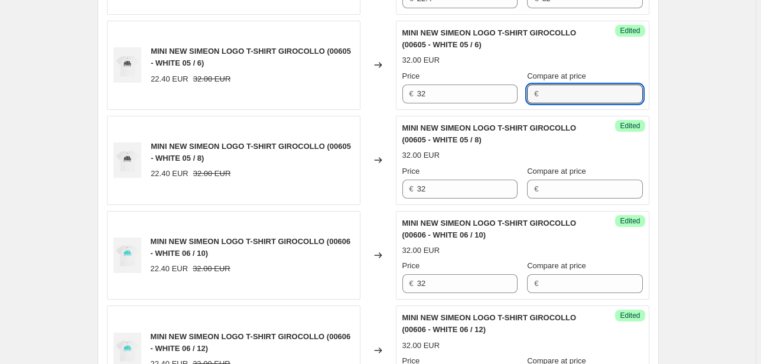
scroll to position [848, 0]
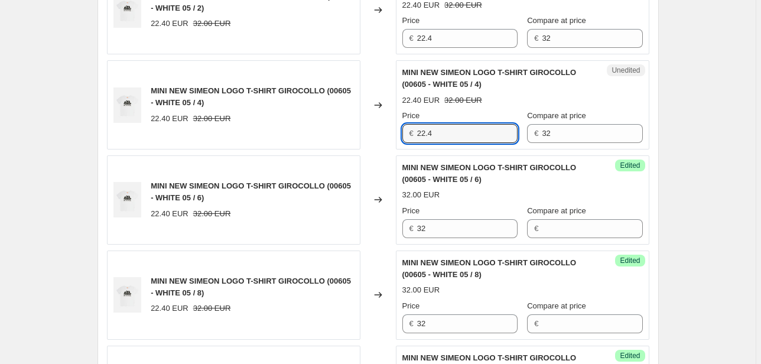
drag, startPoint x: 444, startPoint y: 132, endPoint x: 397, endPoint y: 137, distance: 46.9
click at [398, 137] on div "Unedited MINI NEW SIMEON LOGO T-SHIRT GIROCOLLO (00605 - WHITE 05 / 4) 22.40 EU…" at bounding box center [522, 104] width 253 height 89
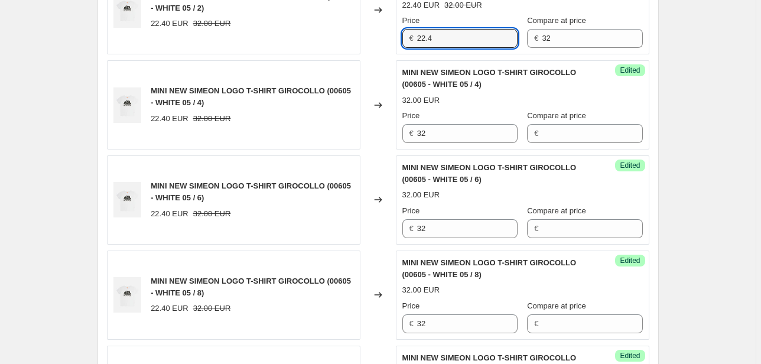
click at [397, 40] on div "MINI NEW SIMEON LOGO T-SHIRT GIROCOLLO (00605 - WHITE 05 / 2) 22.40 EUR 32.00 E…" at bounding box center [378, 10] width 542 height 89
click at [448, 41] on div "Price € 32 Compare at price € 32" at bounding box center [522, 31] width 240 height 33
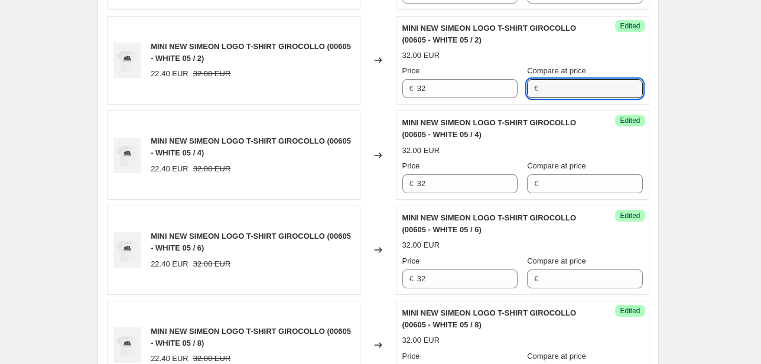
scroll to position [754, 0]
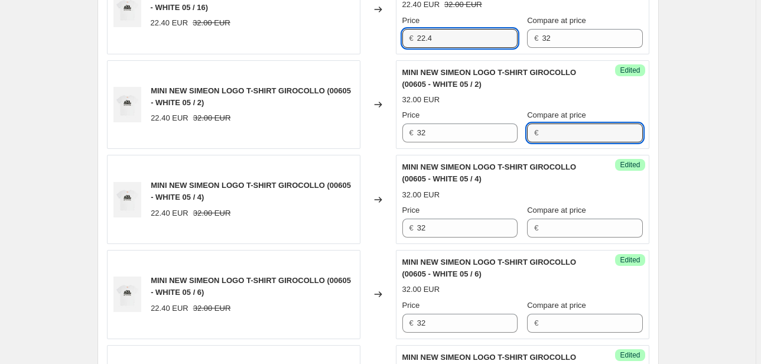
click at [384, 42] on div "MINI NEW SIMEON LOGO T-SHIRT GIROCOLLO (00605 - WHITE 05 / 16) 22.40 EUR 32.00 …" at bounding box center [378, 9] width 542 height 89
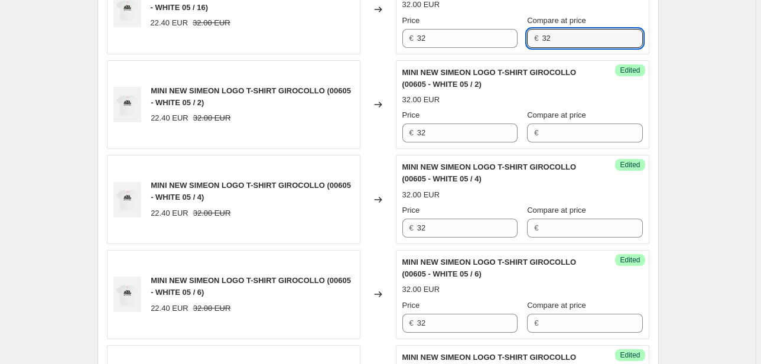
click at [482, 47] on div "Success Edited MINI NEW SIMEON LOGO T-SHIRT GIROCOLLO (00605 - WHITE 05 / 16) 3…" at bounding box center [522, 9] width 253 height 89
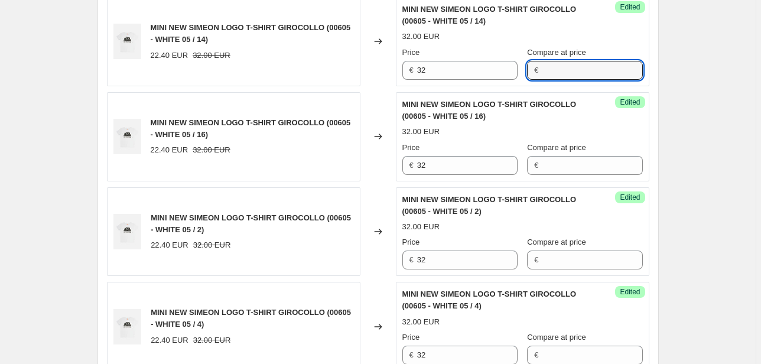
scroll to position [565, 0]
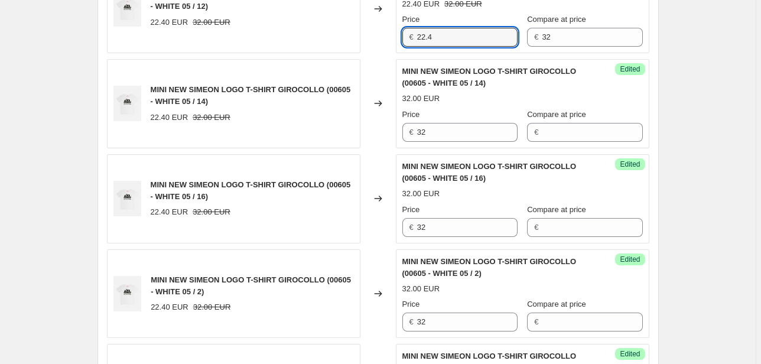
click at [394, 45] on div "MINI NEW SIMEON LOGO T-SHIRT GIROCOLLO (00605 - WHITE 05 / 12) 22.40 EUR 32.00 …" at bounding box center [378, 8] width 542 height 89
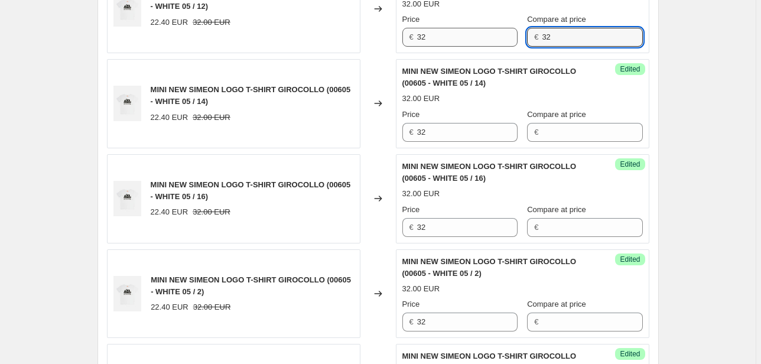
click at [511, 43] on div "Price € 32 Compare at price € 32" at bounding box center [522, 30] width 240 height 33
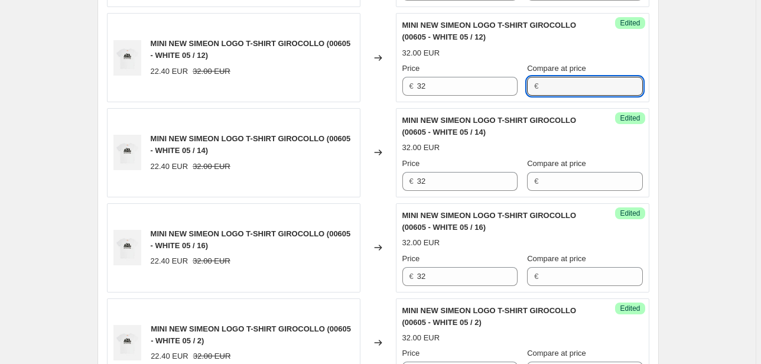
scroll to position [470, 0]
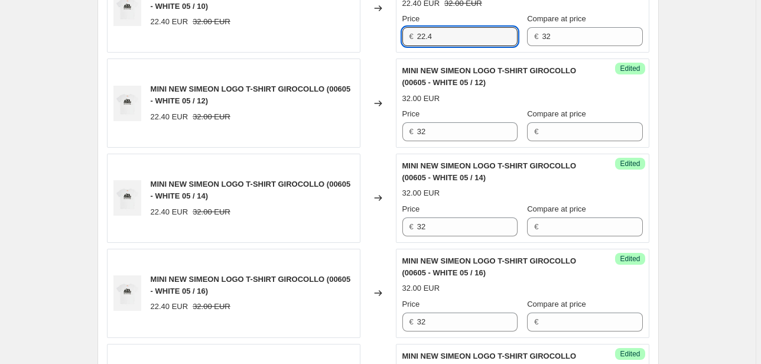
click at [383, 36] on div "MINI NEW SIMEON LOGO T-SHIRT GIROCOLLO (00605 - WHITE 05 / 10) 22.40 EUR 32.00 …" at bounding box center [378, 7] width 542 height 89
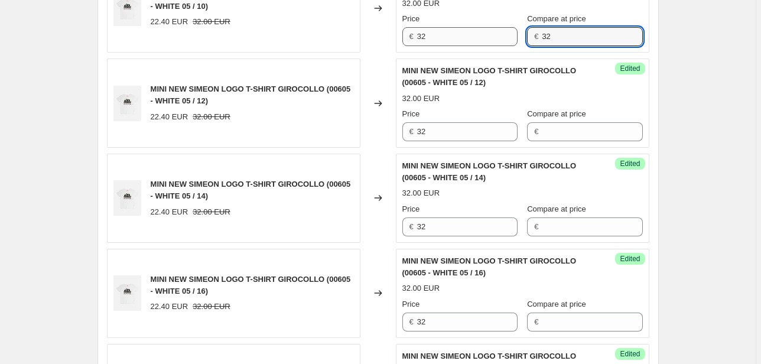
click at [518, 40] on div "Price € 32 Compare at price € 32" at bounding box center [522, 29] width 240 height 33
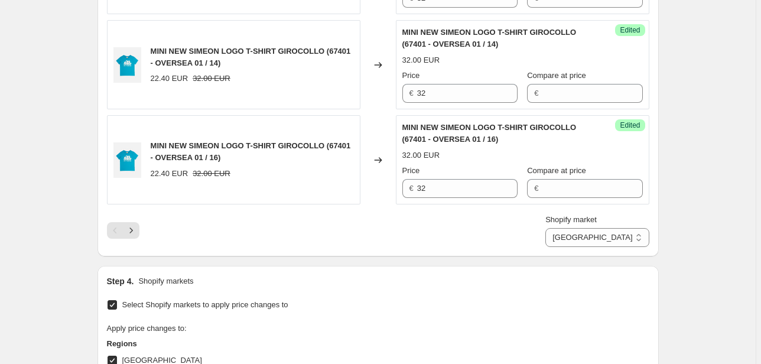
scroll to position [2124, 0]
click at [135, 223] on icon "Next" at bounding box center [131, 229] width 12 height 12
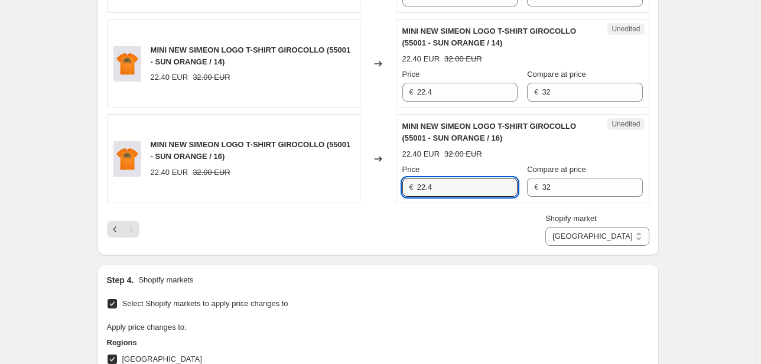
drag, startPoint x: 447, startPoint y: 184, endPoint x: 397, endPoint y: 195, distance: 51.6
click at [397, 195] on div "MINI NEW SIMEON LOGO T-SHIRT GIROCOLLO (55001 - SUN ORANGE / 16) 22.40 EUR 32.0…" at bounding box center [378, 158] width 542 height 89
drag, startPoint x: 568, startPoint y: 181, endPoint x: 511, endPoint y: 189, distance: 57.3
click at [516, 185] on div "Price € 32 Compare at price € 32" at bounding box center [522, 180] width 240 height 33
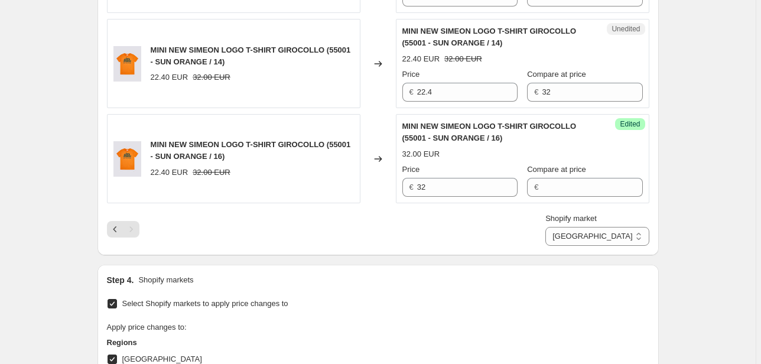
drag, startPoint x: 454, startPoint y: 80, endPoint x: 367, endPoint y: 109, distance: 91.9
click at [385, 92] on div "MINI NEW SIMEON LOGO T-SHIRT GIROCOLLO (55001 - SUN ORANGE / 14) 22.40 EUR 32.0…" at bounding box center [378, 63] width 542 height 89
click at [429, 90] on input "22.4" at bounding box center [467, 92] width 100 height 19
click at [403, 90] on div "Unedited MINI NEW SIMEON LOGO T-SHIRT GIROCOLLO (55001 - SUN ORANGE / 14) 22.40…" at bounding box center [522, 63] width 253 height 89
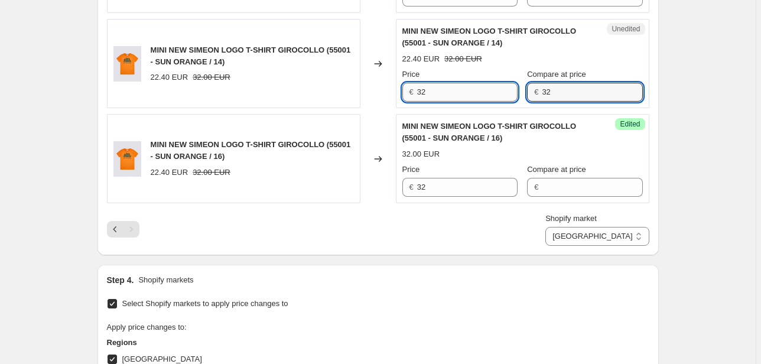
drag, startPoint x: 562, startPoint y: 84, endPoint x: 508, endPoint y: 92, distance: 54.9
click at [508, 92] on div "Price € 32 Compare at price € 32" at bounding box center [522, 85] width 240 height 33
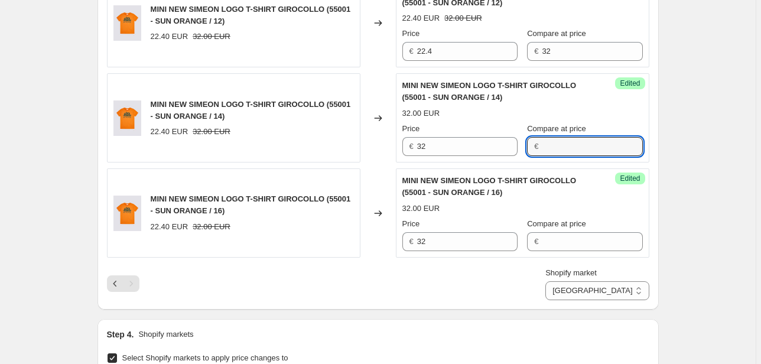
scroll to position [1982, 0]
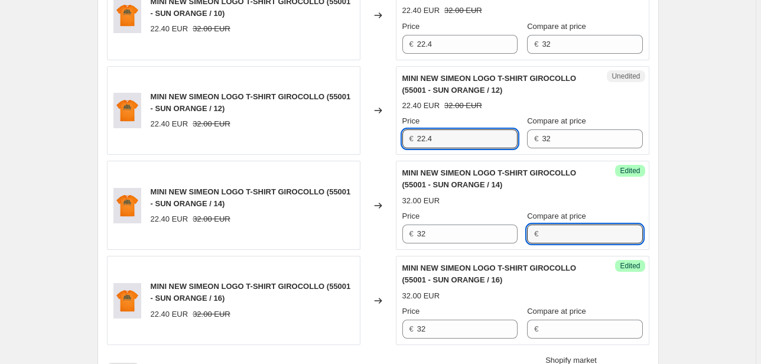
drag, startPoint x: 435, startPoint y: 137, endPoint x: 366, endPoint y: 145, distance: 68.9
click at [368, 144] on div "MINI NEW SIMEON LOGO T-SHIRT GIROCOLLO (55001 - SUN ORANGE / 12) 22.40 EUR 32.0…" at bounding box center [378, 110] width 542 height 89
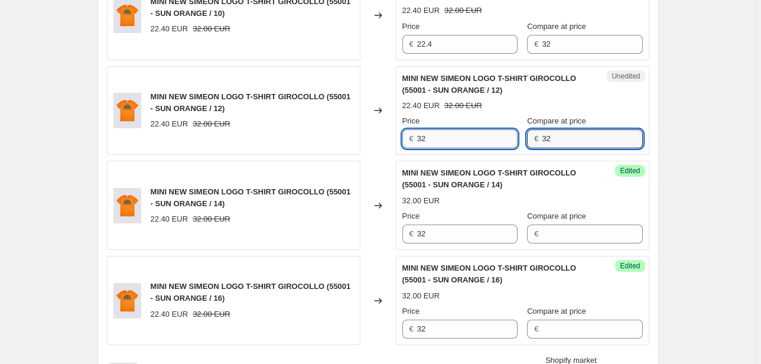
drag, startPoint x: 524, startPoint y: 136, endPoint x: 491, endPoint y: 139, distance: 33.2
click at [491, 139] on div "Price € 32 Compare at price € 32" at bounding box center [522, 131] width 240 height 33
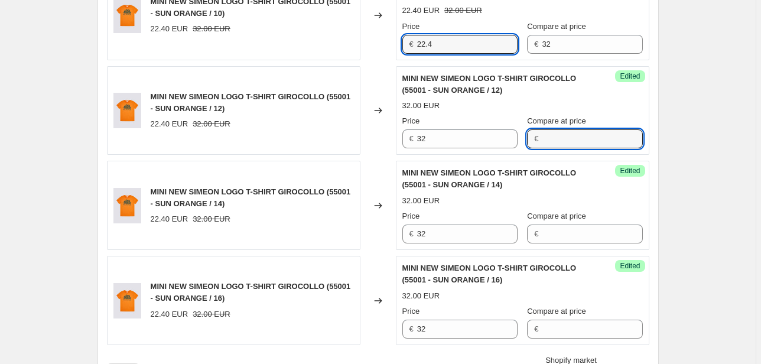
drag, startPoint x: 436, startPoint y: 37, endPoint x: 357, endPoint y: 55, distance: 81.7
click at [368, 53] on div "MINI NEW SIMEON LOGO T-SHIRT GIROCOLLO (55001 - SUN ORANGE / 10) 22.40 EUR 32.0…" at bounding box center [378, 15] width 542 height 89
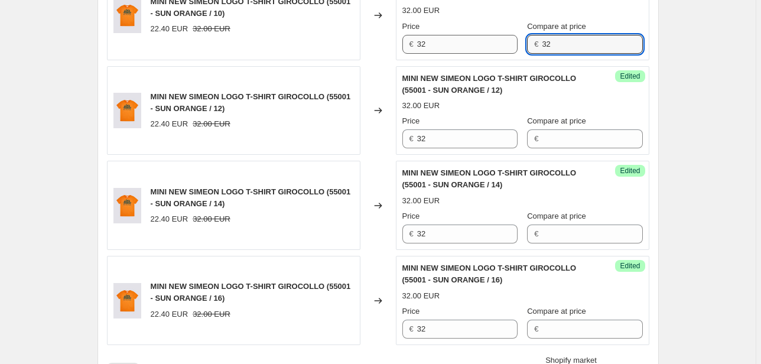
drag, startPoint x: 542, startPoint y: 40, endPoint x: 509, endPoint y: 48, distance: 33.5
click at [509, 48] on div "Price € 32 Compare at price € 32" at bounding box center [522, 37] width 240 height 33
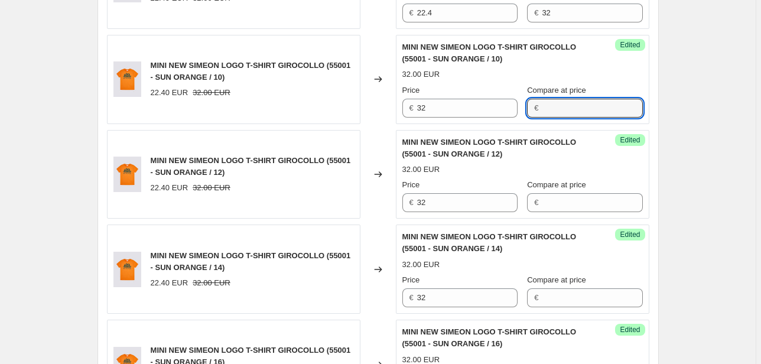
scroll to position [1840, 0]
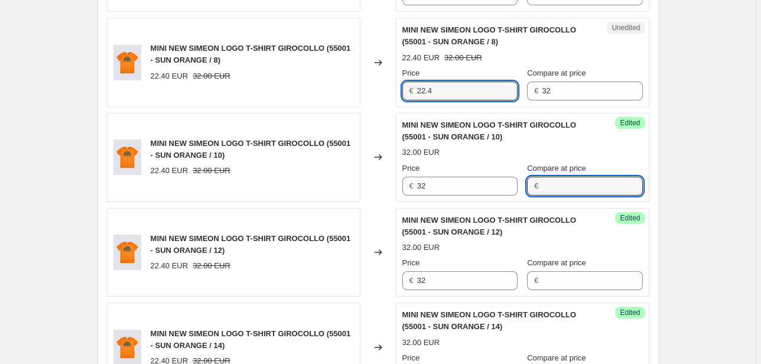
drag, startPoint x: 441, startPoint y: 90, endPoint x: 323, endPoint y: 92, distance: 118.1
click at [323, 92] on div "MINI NEW SIMEON LOGO T-SHIRT GIROCOLLO (55001 - SUN ORANGE / 8) 22.40 EUR 32.00…" at bounding box center [378, 62] width 542 height 89
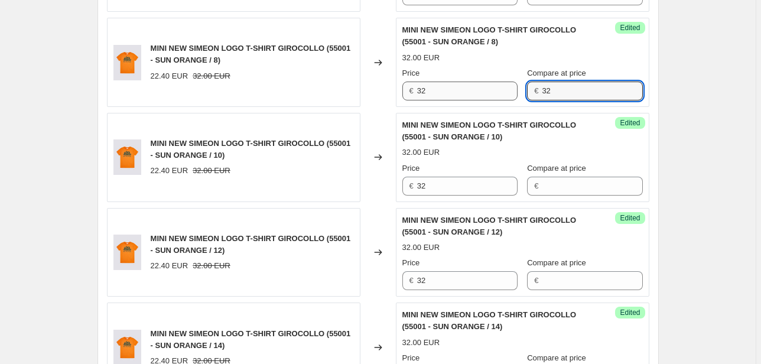
drag, startPoint x: 524, startPoint y: 87, endPoint x: 511, endPoint y: 90, distance: 13.8
click at [514, 90] on div "Price € 32 Compare at price € 32" at bounding box center [522, 83] width 240 height 33
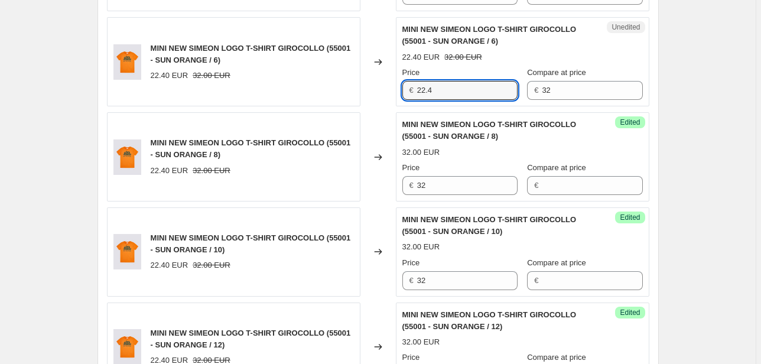
drag, startPoint x: 465, startPoint y: 87, endPoint x: 367, endPoint y: 97, distance: 97.9
click at [376, 96] on div "MINI NEW SIMEON LOGO T-SHIRT GIROCOLLO (55001 - SUN ORANGE / 6) 22.40 EUR 32.00…" at bounding box center [378, 61] width 542 height 89
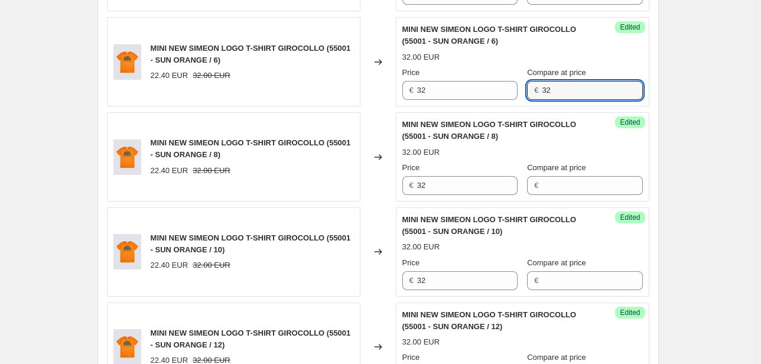
drag, startPoint x: 475, startPoint y: 103, endPoint x: 423, endPoint y: 112, distance: 52.8
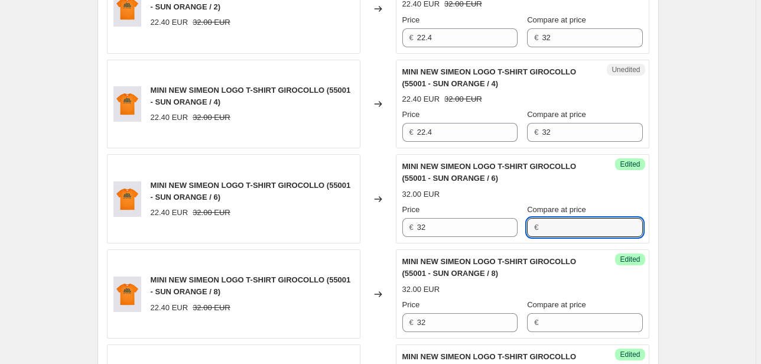
scroll to position [1604, 0]
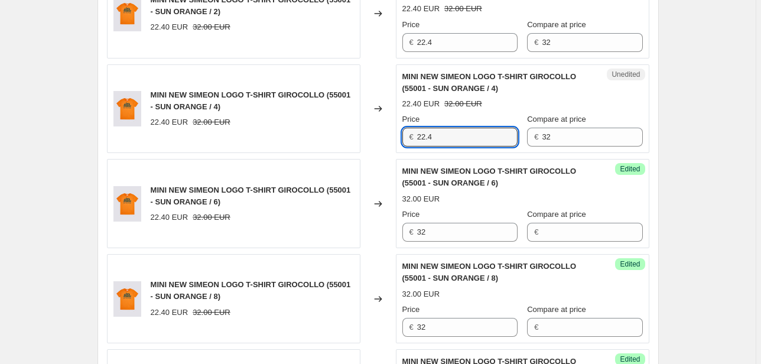
drag, startPoint x: 436, startPoint y: 133, endPoint x: 384, endPoint y: 138, distance: 52.8
click at [384, 138] on div "MINI NEW SIMEON LOGO T-SHIRT GIROCOLLO (55001 - SUN ORANGE / 4) 22.40 EUR 32.00…" at bounding box center [378, 108] width 542 height 89
drag, startPoint x: 581, startPoint y: 138, endPoint x: 459, endPoint y: 151, distance: 123.0
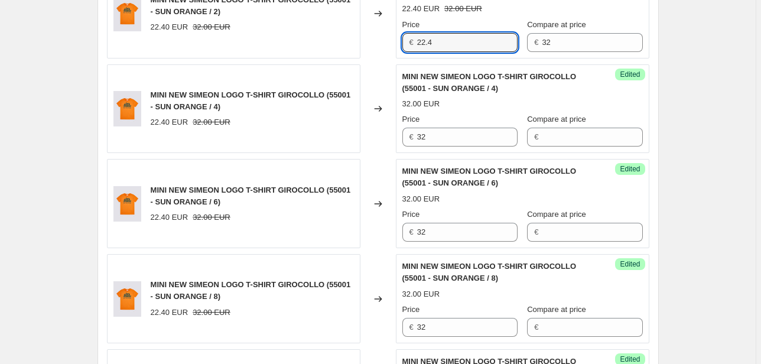
drag, startPoint x: 439, startPoint y: 39, endPoint x: 390, endPoint y: 43, distance: 49.7
click at [392, 40] on div "MINI NEW SIMEON LOGO T-SHIRT GIROCOLLO (55001 - SUN ORANGE / 2) 22.40 EUR 32.00…" at bounding box center [378, 13] width 542 height 89
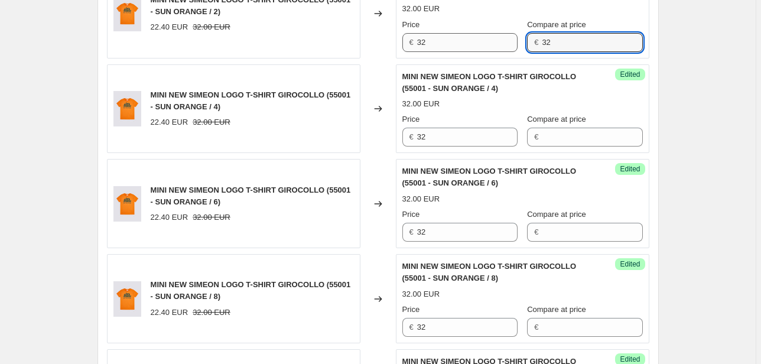
drag, startPoint x: 567, startPoint y: 44, endPoint x: 501, endPoint y: 47, distance: 65.6
click at [503, 46] on div "Price € 32 Compare at price € 32" at bounding box center [522, 35] width 240 height 33
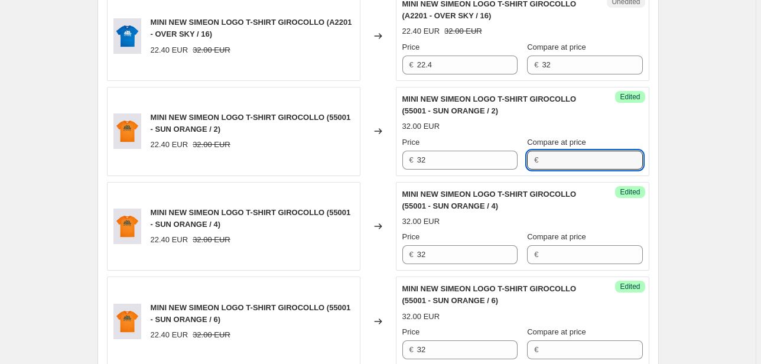
scroll to position [1462, 0]
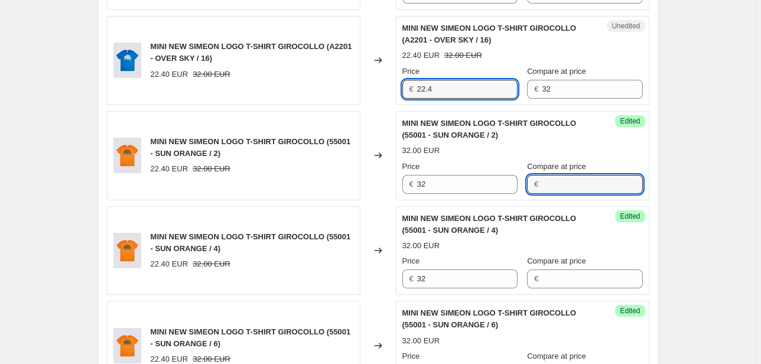
drag, startPoint x: 451, startPoint y: 76, endPoint x: 375, endPoint y: 82, distance: 76.4
click at [381, 81] on div "MINI NEW SIMEON LOGO T-SHIRT GIROCOLLO (A2201 - OVER SKY / 16) 22.40 EUR 32.00 …" at bounding box center [378, 60] width 542 height 89
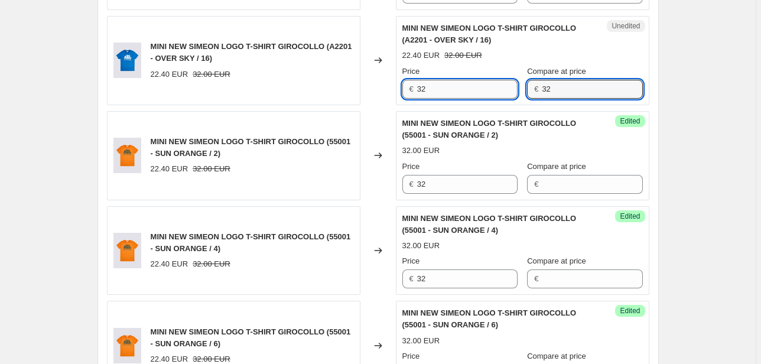
drag, startPoint x: 566, startPoint y: 84, endPoint x: 484, endPoint y: 93, distance: 82.0
click at [499, 89] on div "Price € 32 Compare at price € 32" at bounding box center [522, 82] width 240 height 33
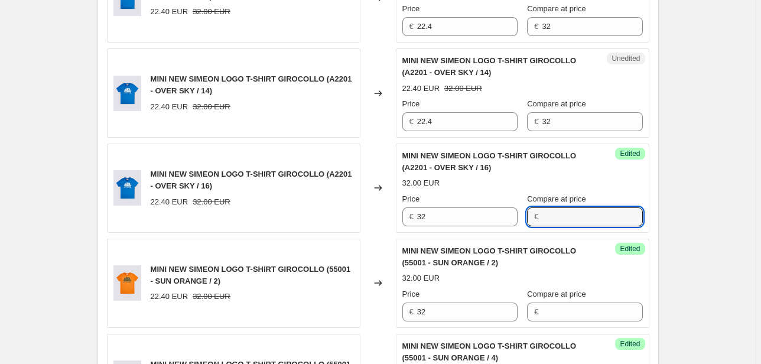
scroll to position [1320, 0]
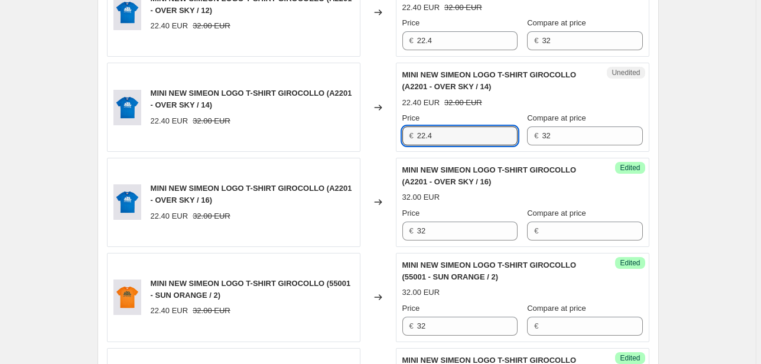
drag, startPoint x: 436, startPoint y: 131, endPoint x: 372, endPoint y: 144, distance: 65.6
click at [373, 144] on div "MINI NEW SIMEON LOGO T-SHIRT GIROCOLLO (A2201 - OVER SKY / 14) 22.40 EUR 32.00 …" at bounding box center [378, 107] width 542 height 89
drag, startPoint x: 490, startPoint y: 131, endPoint x: 458, endPoint y: 132, distance: 31.3
click at [459, 132] on div "Price € 32 Compare at price € 32" at bounding box center [522, 128] width 240 height 33
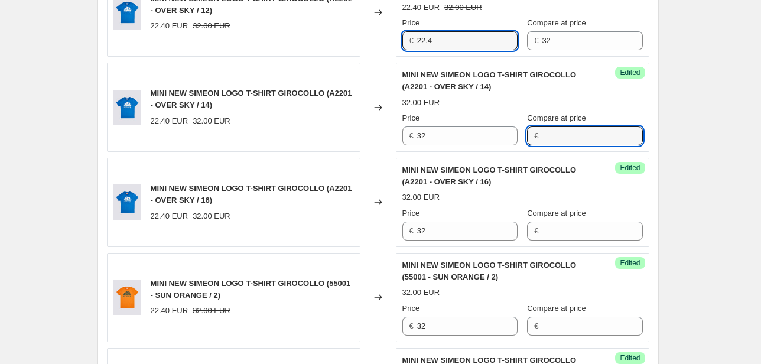
drag, startPoint x: 438, startPoint y: 40, endPoint x: 389, endPoint y: 41, distance: 49.6
click at [392, 40] on div "MINI NEW SIMEON LOGO T-SHIRT GIROCOLLO (A2201 - OVER SKY / 12) 22.40 EUR 32.00 …" at bounding box center [378, 12] width 542 height 89
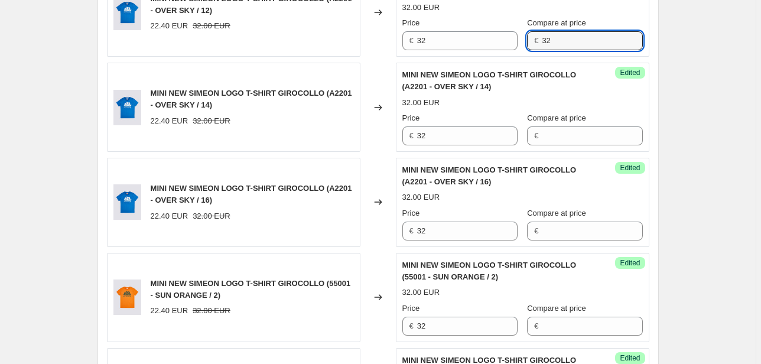
drag, startPoint x: 576, startPoint y: 43, endPoint x: 497, endPoint y: 50, distance: 80.1
click at [497, 50] on div "Success Edited MINI NEW SIMEON LOGO T-SHIRT GIROCOLLO (A2201 - OVER SKY / 12) 3…" at bounding box center [522, 12] width 253 height 89
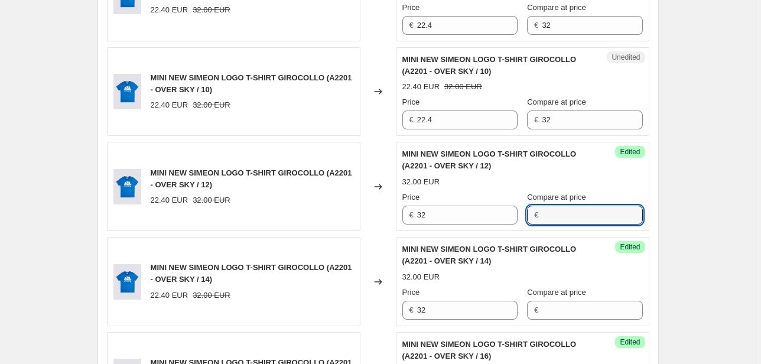
scroll to position [1084, 0]
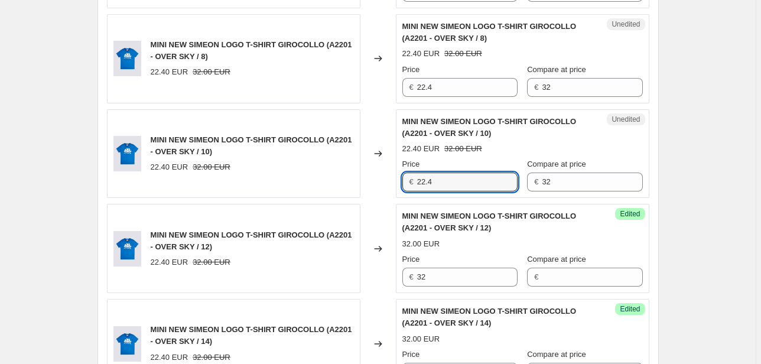
drag, startPoint x: 461, startPoint y: 177, endPoint x: 347, endPoint y: 184, distance: 114.2
click at [349, 184] on div "MINI NEW SIMEON LOGO T-SHIRT GIROCOLLO (A2201 - OVER SKY / 10) 22.40 EUR 32.00 …" at bounding box center [378, 153] width 542 height 89
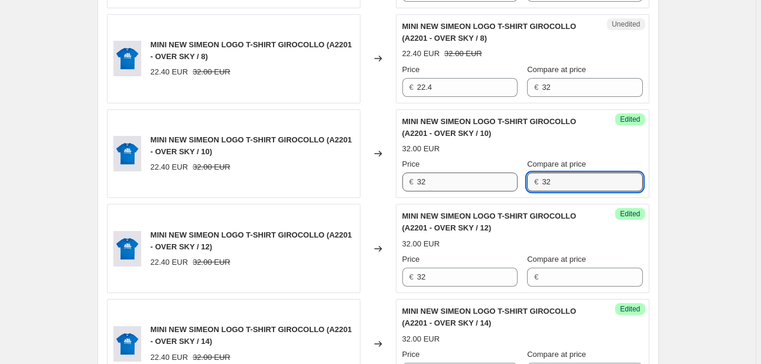
drag, startPoint x: 569, startPoint y: 181, endPoint x: 506, endPoint y: 187, distance: 64.0
click at [506, 187] on div "Price € 32 Compare at price € 32" at bounding box center [522, 174] width 240 height 33
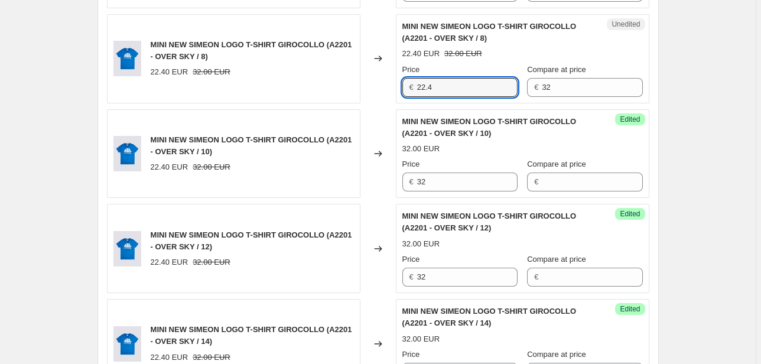
drag, startPoint x: 453, startPoint y: 87, endPoint x: 394, endPoint y: 88, distance: 58.5
click at [395, 87] on div "MINI NEW SIMEON LOGO T-SHIRT GIROCOLLO (A2201 - OVER SKY / 8) 22.40 EUR 32.00 E…" at bounding box center [378, 58] width 542 height 89
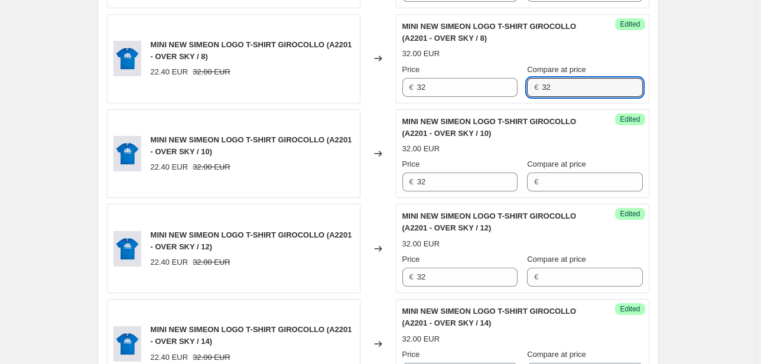
drag, startPoint x: 562, startPoint y: 87, endPoint x: 526, endPoint y: 90, distance: 36.1
click at [527, 90] on div "Price € 32 Compare at price € 32" at bounding box center [522, 80] width 240 height 33
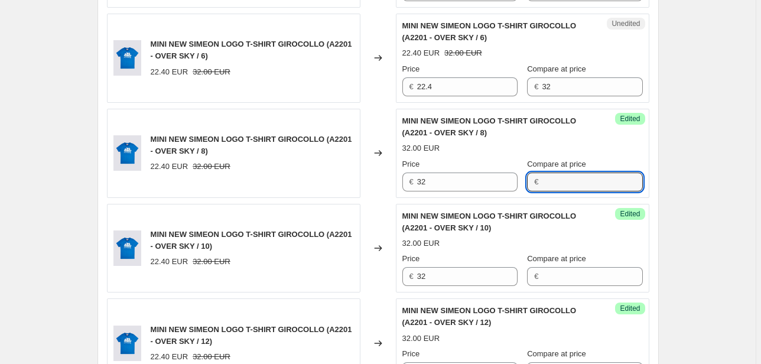
scroll to position [990, 0]
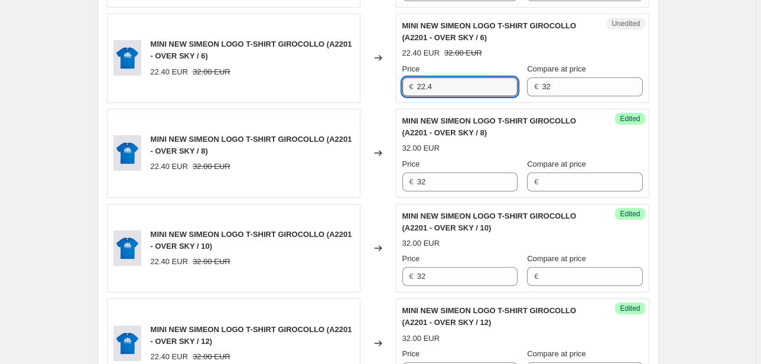
drag, startPoint x: 452, startPoint y: 90, endPoint x: 403, endPoint y: 91, distance: 48.4
click at [403, 91] on div "Unedited MINI NEW SIMEON LOGO T-SHIRT GIROCOLLO (A2201 - OVER SKY / 6) 22.40 EU…" at bounding box center [522, 58] width 253 height 89
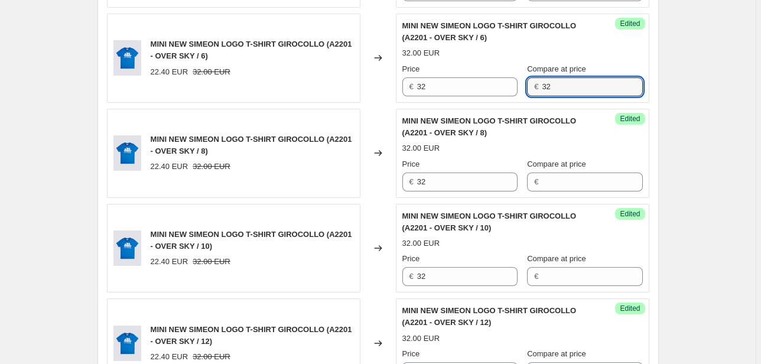
drag, startPoint x: 568, startPoint y: 84, endPoint x: 534, endPoint y: 87, distance: 34.4
click at [534, 87] on div "€ 32" at bounding box center [584, 86] width 115 height 19
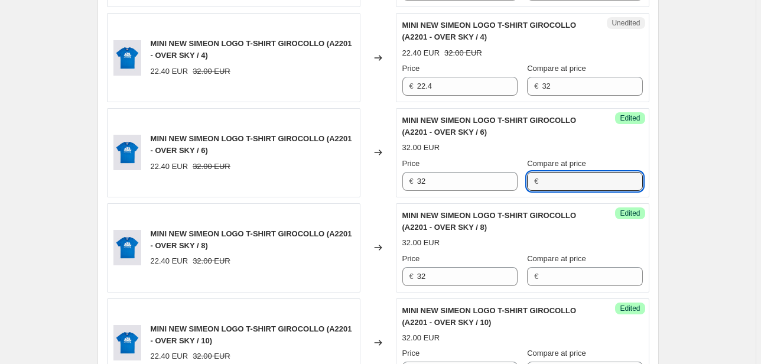
scroll to position [895, 0]
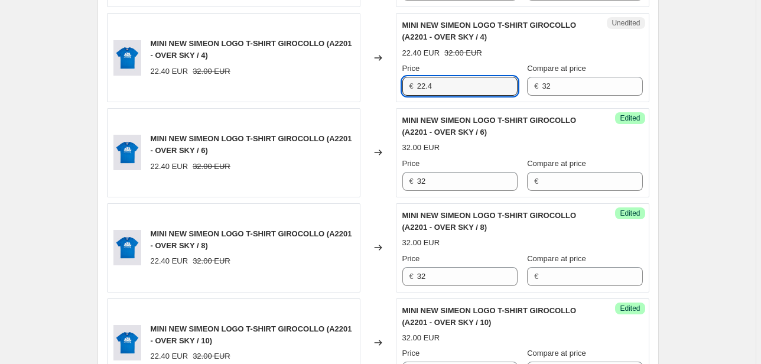
drag, startPoint x: 436, startPoint y: 85, endPoint x: 354, endPoint y: 91, distance: 81.7
click at [357, 90] on div "MINI NEW SIMEON LOGO T-SHIRT GIROCOLLO (A2201 - OVER SKY / 4) 22.40 EUR 32.00 E…" at bounding box center [378, 57] width 542 height 89
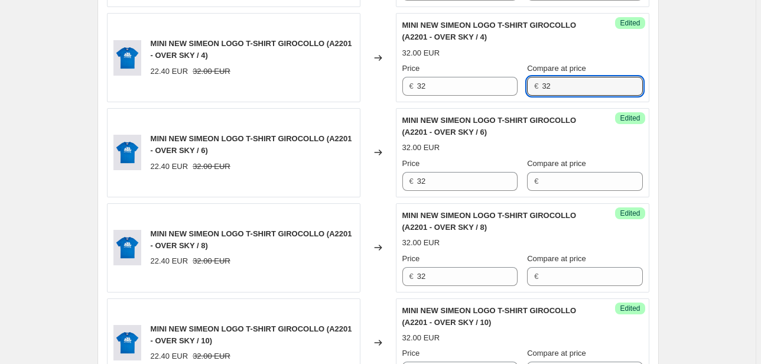
click at [469, 94] on div "Success Edited MINI NEW SIMEON LOGO T-SHIRT GIROCOLLO (A2201 - OVER SKY / 4) 32…" at bounding box center [522, 57] width 253 height 89
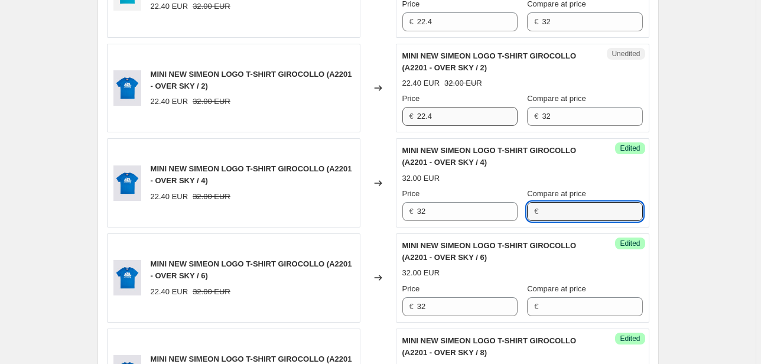
scroll to position [754, 0]
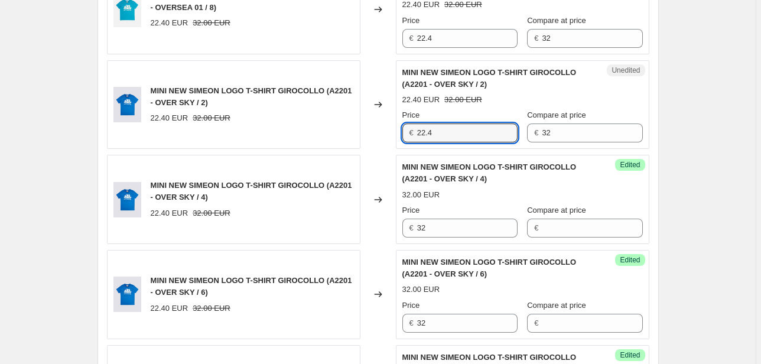
drag, startPoint x: 451, startPoint y: 129, endPoint x: 349, endPoint y: 144, distance: 102.6
click at [374, 132] on div "MINI NEW SIMEON LOGO T-SHIRT GIROCOLLO (A2201 - OVER SKY / 2) 22.40 EUR 32.00 E…" at bounding box center [378, 104] width 542 height 89
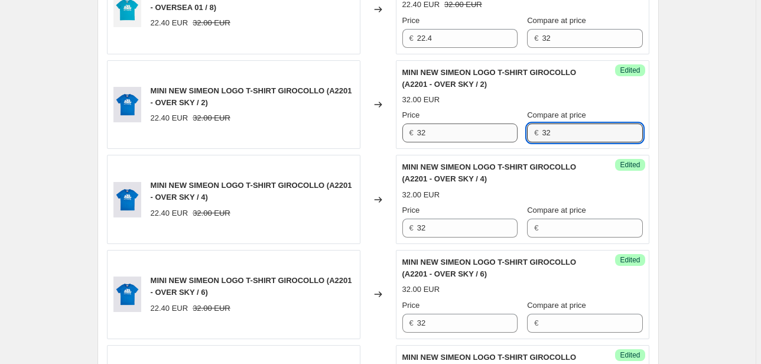
drag, startPoint x: 560, startPoint y: 133, endPoint x: 501, endPoint y: 138, distance: 58.7
click at [501, 133] on div "Price € 32 Compare at price € 32" at bounding box center [522, 125] width 240 height 33
drag, startPoint x: 426, startPoint y: 38, endPoint x: 371, endPoint y: 47, distance: 56.3
click at [371, 47] on div "MINI NEW SIMEON LOGO T-SHIRT GIROCOLLO (67401 - OVERSEA 01 / 8) 22.40 EUR 32.00…" at bounding box center [378, 9] width 542 height 89
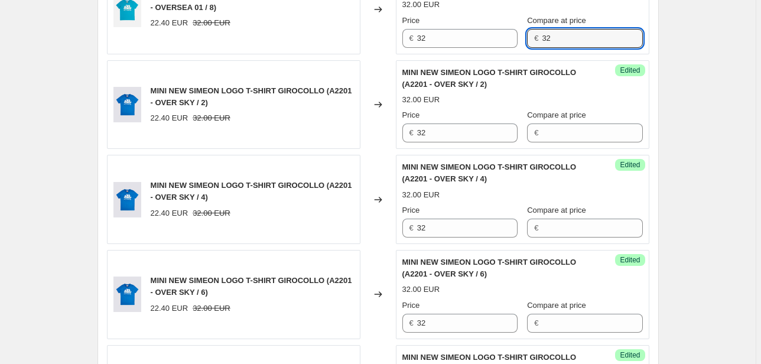
drag, startPoint x: 560, startPoint y: 34, endPoint x: 491, endPoint y: 55, distance: 71.6
click at [515, 48] on div "Success Edited MINI NEW SIMEON LOGO T-SHIRT GIROCOLLO (67401 - OVERSEA 01 / 8) …" at bounding box center [522, 9] width 253 height 89
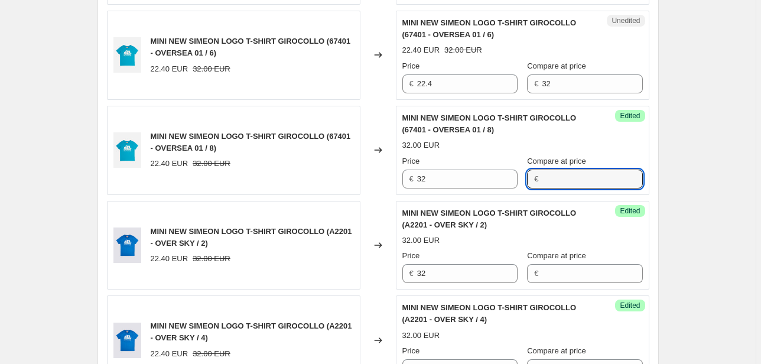
scroll to position [612, 0]
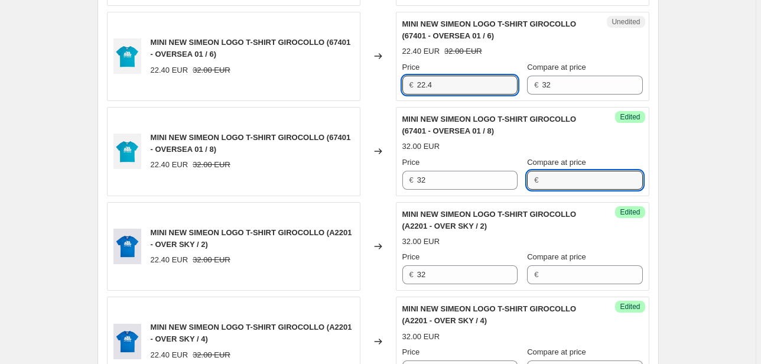
drag, startPoint x: 403, startPoint y: 92, endPoint x: 398, endPoint y: 96, distance: 6.3
click at [402, 92] on div "Unedited MINI NEW SIMEON LOGO T-SHIRT GIROCOLLO (67401 - OVERSEA 01 / 6) 22.40 …" at bounding box center [522, 56] width 253 height 89
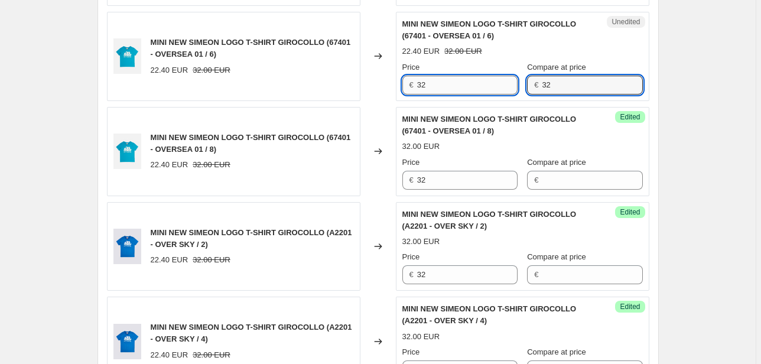
click at [507, 85] on div "Price € 32 Compare at price € 32" at bounding box center [522, 77] width 240 height 33
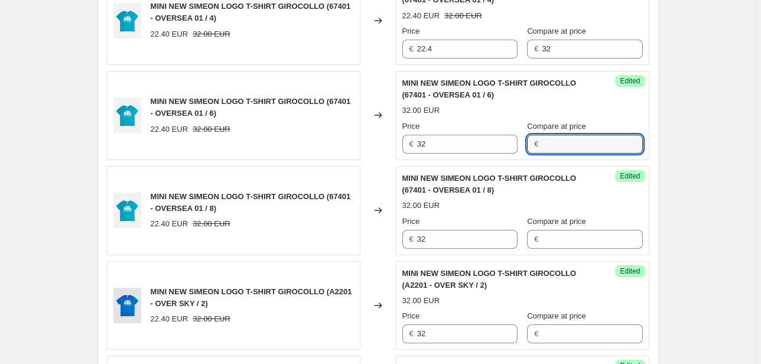
scroll to position [470, 0]
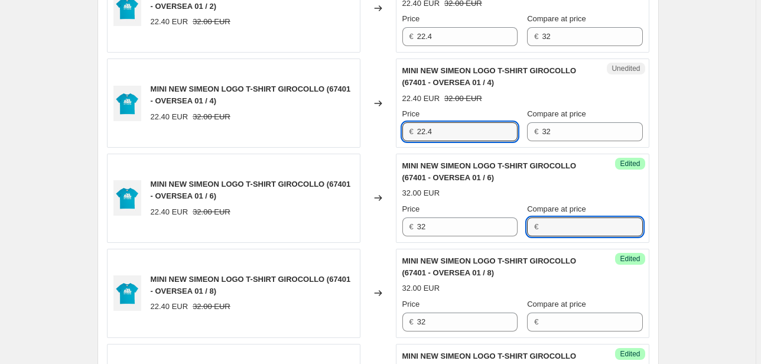
drag, startPoint x: 449, startPoint y: 127, endPoint x: 366, endPoint y: 138, distance: 84.0
click at [366, 138] on div "MINI NEW SIMEON LOGO T-SHIRT GIROCOLLO (67401 - OVERSEA 01 / 4) 22.40 EUR 32.00…" at bounding box center [378, 102] width 542 height 89
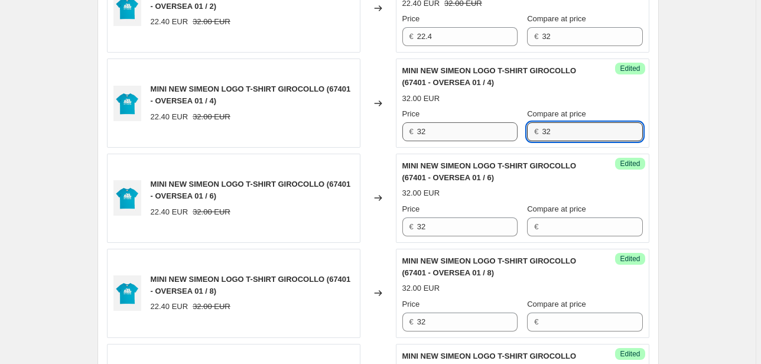
drag, startPoint x: 537, startPoint y: 131, endPoint x: 514, endPoint y: 134, distance: 23.8
click at [514, 132] on div "Price € 32 Compare at price € 32" at bounding box center [522, 124] width 240 height 33
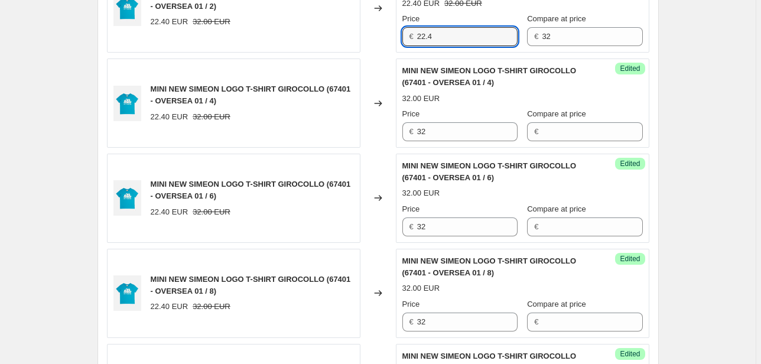
drag, startPoint x: 432, startPoint y: 29, endPoint x: 406, endPoint y: 36, distance: 26.9
click at [407, 35] on div "€ 22.4" at bounding box center [459, 36] width 115 height 19
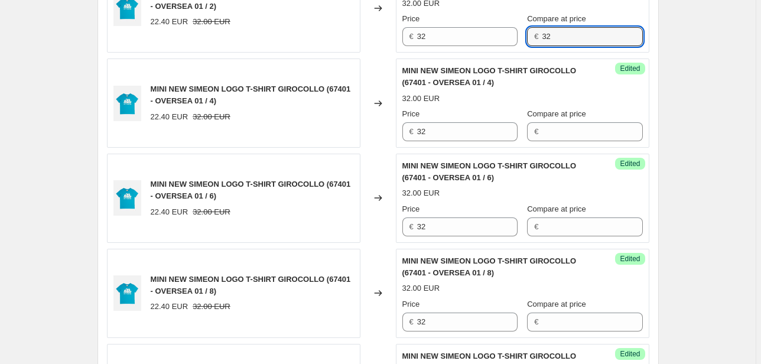
drag, startPoint x: 553, startPoint y: 34, endPoint x: 467, endPoint y: 53, distance: 88.3
click at [467, 51] on div "Success Edited MINI NEW SIMEON LOGO T-SHIRT GIROCOLLO (67401 - OVERSEA 01 / 2) …" at bounding box center [522, 7] width 253 height 89
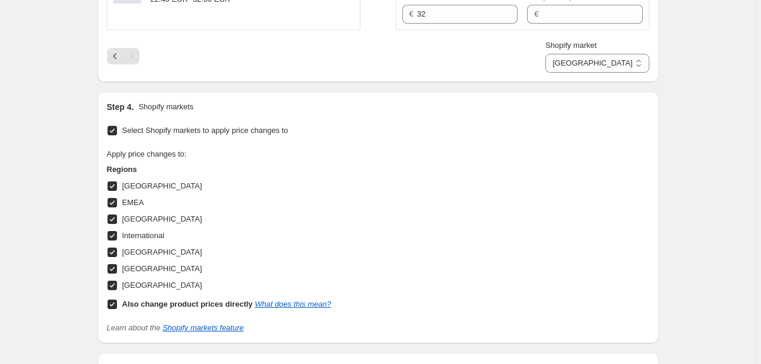
scroll to position [2218, 0]
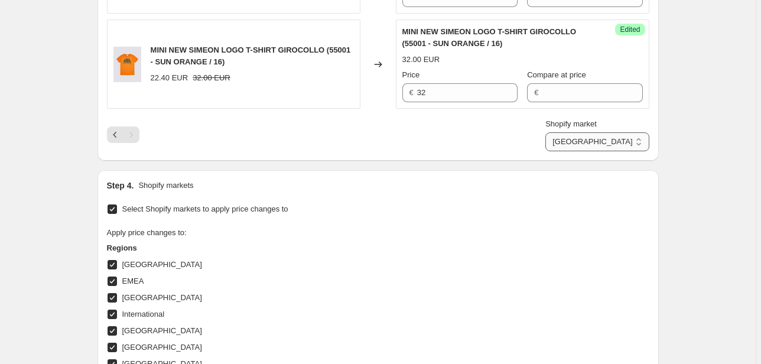
click at [633, 135] on select "Direct prices [GEOGRAPHIC_DATA] EMEA [GEOGRAPHIC_DATA] International [GEOGRAPHI…" at bounding box center [596, 141] width 103 height 19
click at [572, 132] on select "Direct prices [GEOGRAPHIC_DATA] EMEA [GEOGRAPHIC_DATA] International [GEOGRAPHI…" at bounding box center [596, 141] width 103 height 19
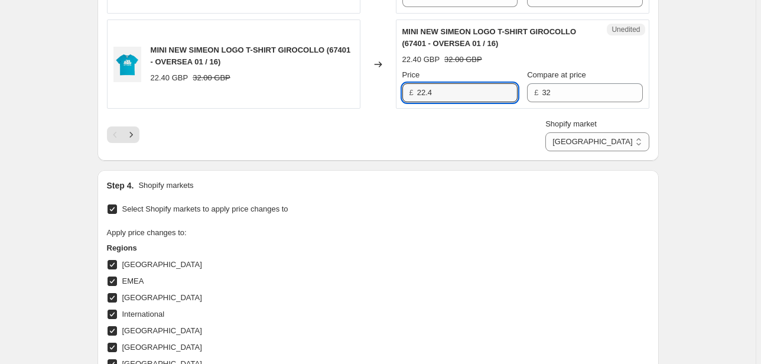
drag, startPoint x: 406, startPoint y: 90, endPoint x: 378, endPoint y: 89, distance: 28.4
click at [379, 90] on div "MINI NEW SIMEON LOGO T-SHIRT GIROCOLLO (67401 - OVERSEA 01 / 16) 22.40 GBP 32.0…" at bounding box center [378, 63] width 542 height 89
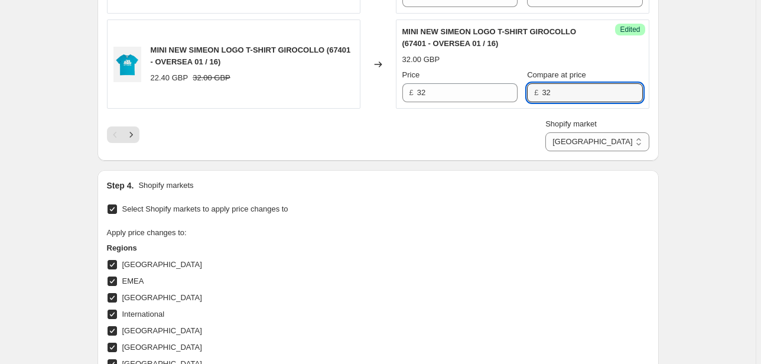
drag, startPoint x: 571, startPoint y: 92, endPoint x: 454, endPoint y: 107, distance: 117.9
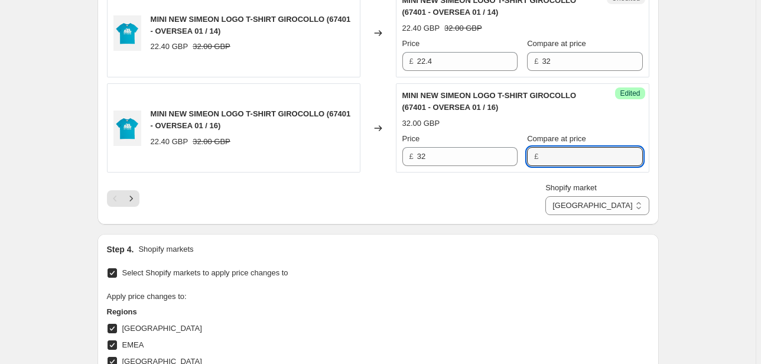
scroll to position [2076, 0]
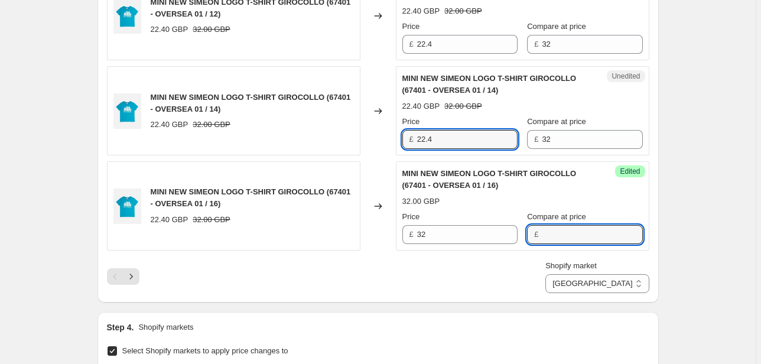
drag, startPoint x: 396, startPoint y: 142, endPoint x: 364, endPoint y: 149, distance: 33.1
click at [364, 146] on div "MINI NEW SIMEON LOGO T-SHIRT GIROCOLLO (67401 - OVERSEA 01 / 14) 22.40 GBP 32.0…" at bounding box center [378, 110] width 542 height 89
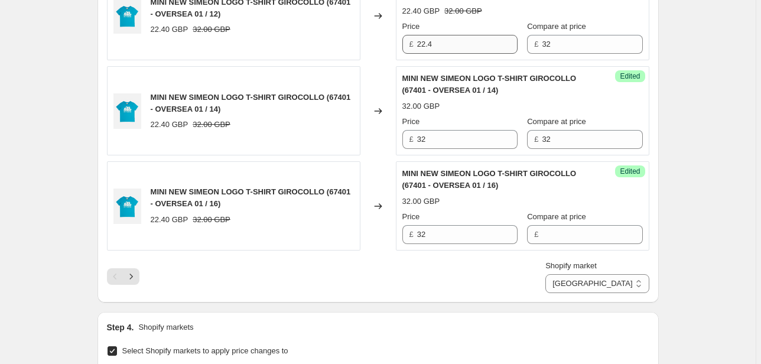
drag, startPoint x: 459, startPoint y: 52, endPoint x: 436, endPoint y: 48, distance: 23.9
click at [436, 48] on div "Unedited MINI NEW SIMEON LOGO T-SHIRT GIROCOLLO (67401 - OVERSEA 01 / 12) 22.40…" at bounding box center [522, 16] width 253 height 89
drag, startPoint x: 569, startPoint y: 132, endPoint x: 513, endPoint y: 141, distance: 56.1
click at [513, 141] on div "Price £ 32 Compare at price £ 32" at bounding box center [522, 132] width 240 height 33
drag, startPoint x: 452, startPoint y: 48, endPoint x: 402, endPoint y: 47, distance: 49.6
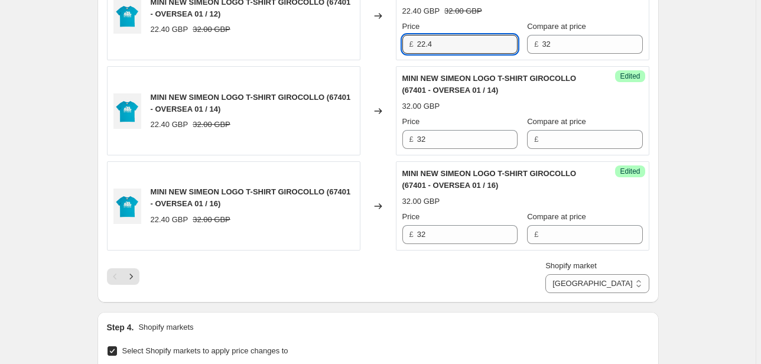
click at [402, 47] on div "Unedited MINI NEW SIMEON LOGO T-SHIRT GIROCOLLO (67401 - OVERSEA 01 / 12) 22.40…" at bounding box center [522, 16] width 253 height 89
drag, startPoint x: 579, startPoint y: 35, endPoint x: 507, endPoint y: 51, distance: 73.9
click at [507, 51] on div "Unedited MINI NEW SIMEON LOGO T-SHIRT GIROCOLLO (67401 - OVERSEA 01 / 12) 22.40…" at bounding box center [522, 16] width 253 height 89
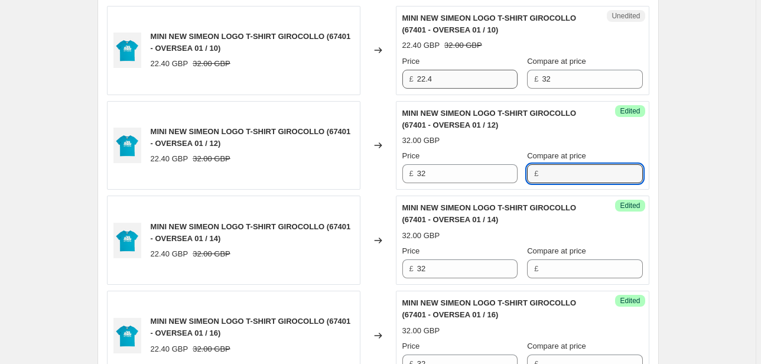
scroll to position [1935, 0]
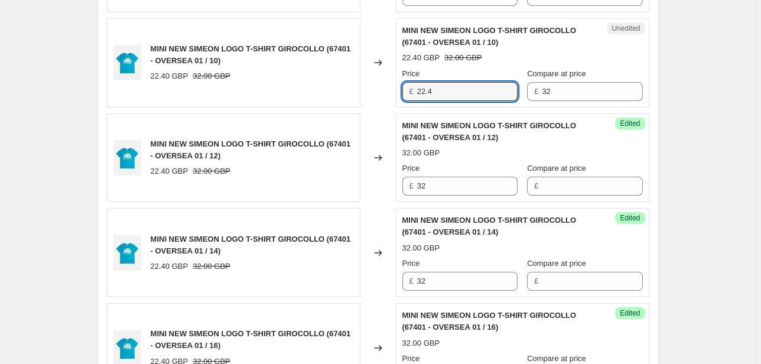
drag, startPoint x: 435, startPoint y: 93, endPoint x: 411, endPoint y: 100, distance: 25.2
click at [414, 96] on div "£ 22.4" at bounding box center [459, 91] width 115 height 19
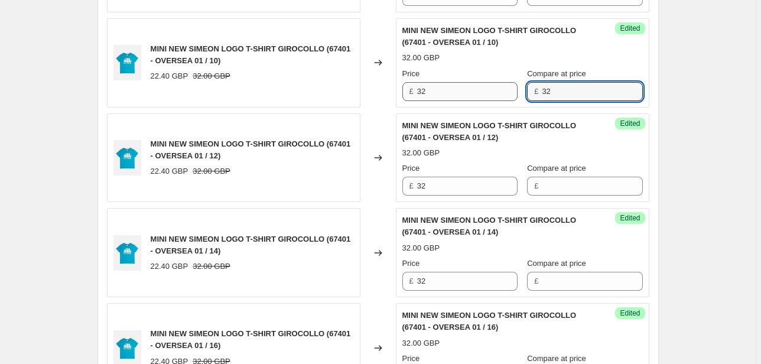
drag, startPoint x: 567, startPoint y: 84, endPoint x: 495, endPoint y: 94, distance: 72.2
click at [497, 94] on div "Price £ 32 Compare at price £ 32" at bounding box center [522, 84] width 240 height 33
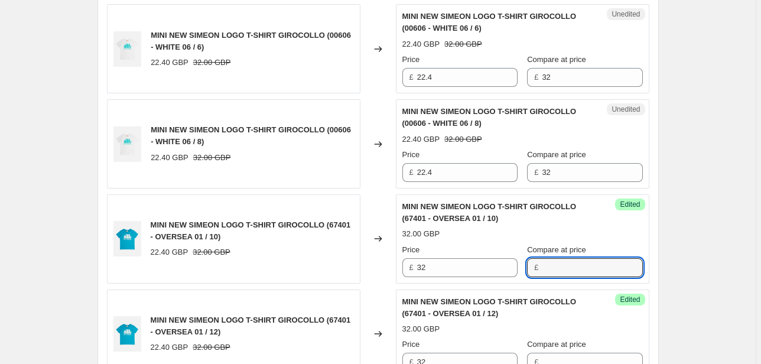
scroll to position [1746, 0]
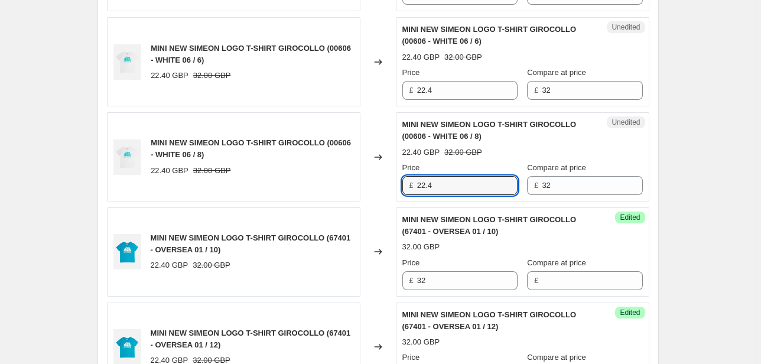
drag, startPoint x: 441, startPoint y: 184, endPoint x: 373, endPoint y: 200, distance: 69.6
drag, startPoint x: 566, startPoint y: 185, endPoint x: 503, endPoint y: 185, distance: 63.2
click at [503, 185] on div "Price £ 32 Compare at price £ 32" at bounding box center [522, 178] width 240 height 33
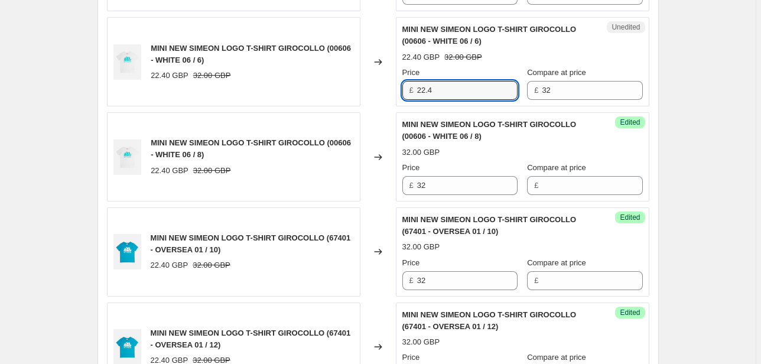
drag, startPoint x: 434, startPoint y: 92, endPoint x: 392, endPoint y: 92, distance: 42.5
click at [392, 92] on div "MINI NEW SIMEON LOGO T-SHIRT GIROCOLLO (00606 - WHITE 06 / 6) 22.40 GBP 32.00 G…" at bounding box center [378, 61] width 542 height 89
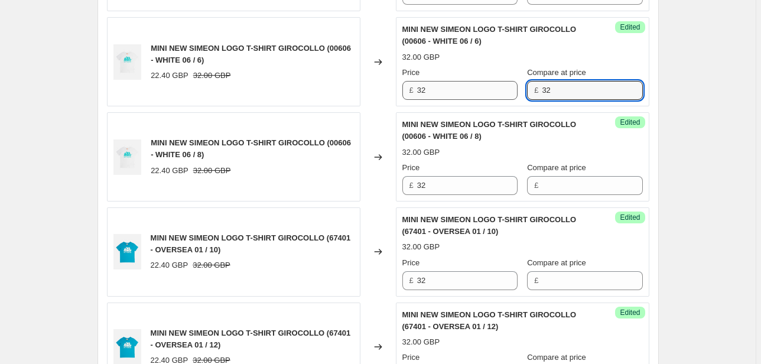
drag, startPoint x: 555, startPoint y: 90, endPoint x: 507, endPoint y: 91, distance: 47.3
click at [508, 90] on div "Price £ 32 Compare at price £ 32" at bounding box center [522, 83] width 240 height 33
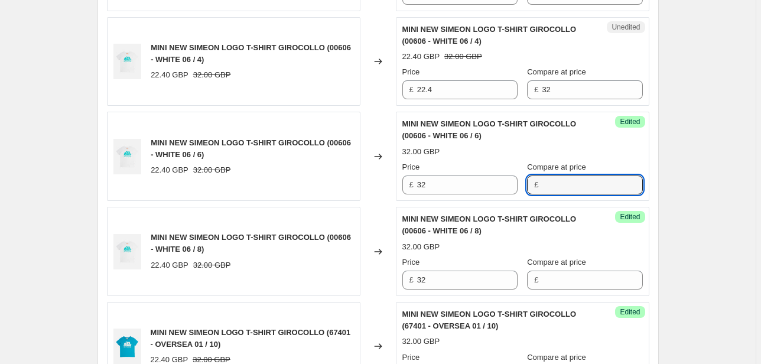
scroll to position [1651, 0]
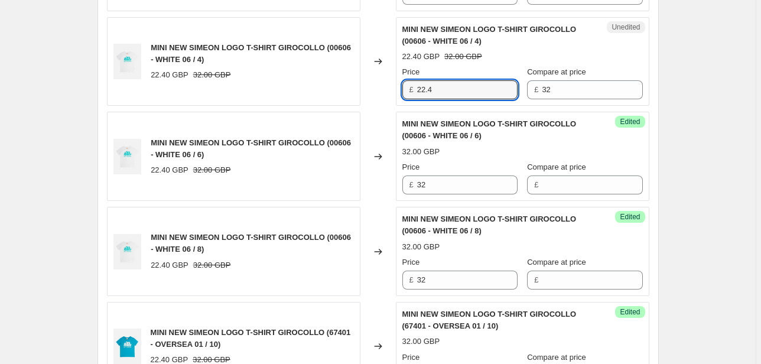
drag, startPoint x: 442, startPoint y: 94, endPoint x: 386, endPoint y: 93, distance: 55.5
click at [386, 93] on div "MINI NEW SIMEON LOGO T-SHIRT GIROCOLLO (00606 - WHITE 06 / 4) 22.40 GBP 32.00 G…" at bounding box center [378, 61] width 542 height 89
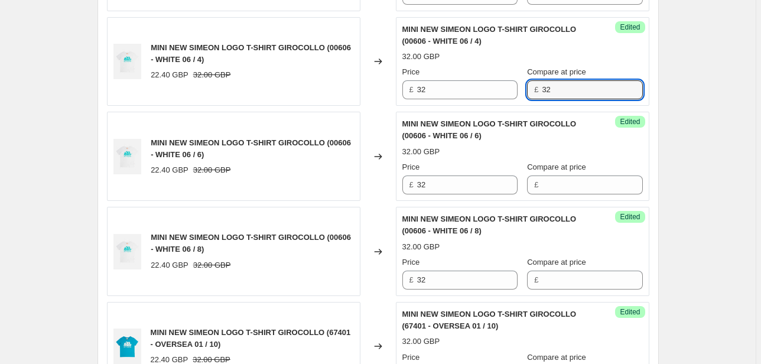
drag, startPoint x: 560, startPoint y: 86, endPoint x: 508, endPoint y: 100, distance: 54.4
click at [512, 99] on div "Success Edited MINI NEW SIMEON LOGO T-SHIRT GIROCOLLO (00606 - WHITE 06 / 4) 32…" at bounding box center [522, 61] width 253 height 89
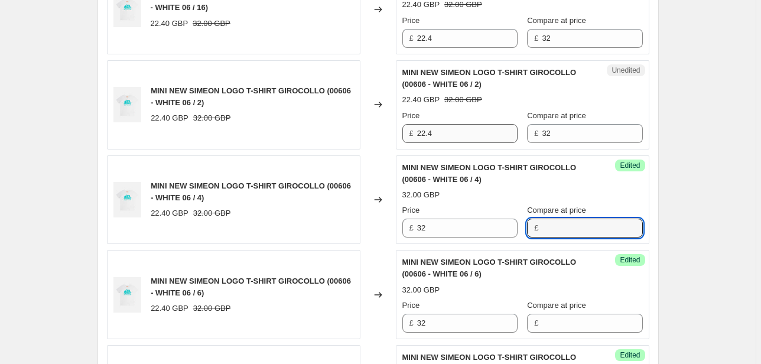
scroll to position [1509, 0]
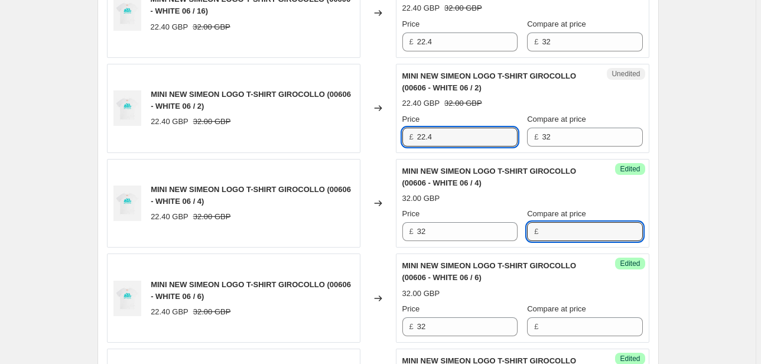
drag, startPoint x: 371, startPoint y: 146, endPoint x: 363, endPoint y: 146, distance: 7.7
click at [363, 146] on div "MINI NEW SIMEON LOGO T-SHIRT GIROCOLLO (00606 - WHITE 06 / 2) 22.40 GBP 32.00 G…" at bounding box center [378, 108] width 542 height 89
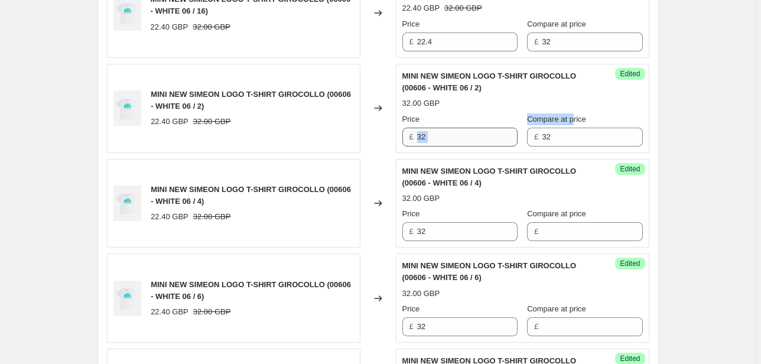
drag, startPoint x: 569, startPoint y: 120, endPoint x: 501, endPoint y: 139, distance: 70.9
click at [501, 139] on div "Price £ 32 Compare at price £ 32" at bounding box center [522, 129] width 240 height 33
click at [544, 139] on input "32" at bounding box center [592, 137] width 100 height 19
drag, startPoint x: 565, startPoint y: 139, endPoint x: 532, endPoint y: 139, distance: 32.5
click at [532, 139] on div "£ 32" at bounding box center [584, 137] width 115 height 19
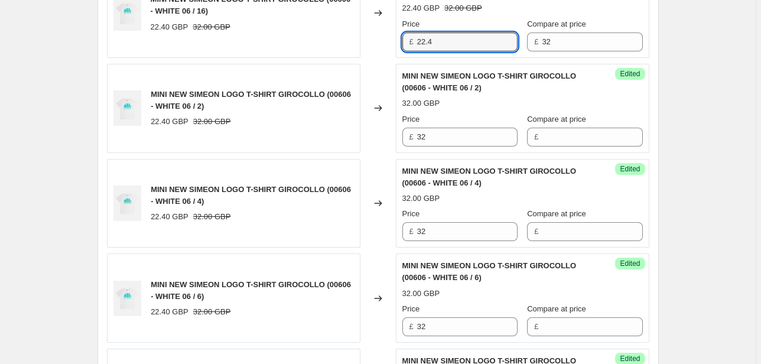
drag, startPoint x: 458, startPoint y: 43, endPoint x: 397, endPoint y: 47, distance: 61.0
click at [397, 47] on div "MINI NEW SIMEON LOGO T-SHIRT GIROCOLLO (00606 - WHITE 06 / 16) 22.40 GBP 32.00 …" at bounding box center [378, 13] width 542 height 89
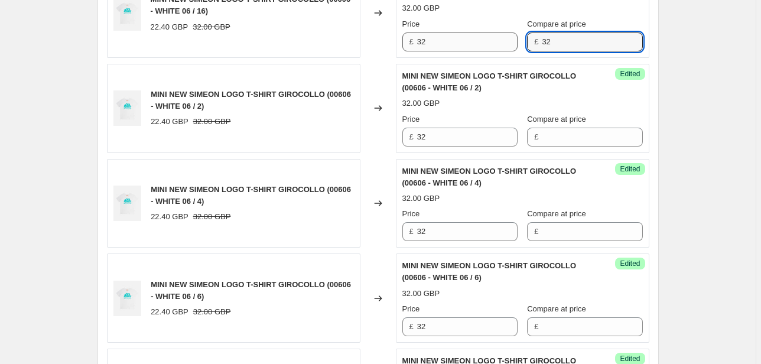
drag, startPoint x: 539, startPoint y: 41, endPoint x: 507, endPoint y: 47, distance: 32.3
click at [509, 45] on div "Price £ 32 Compare at price £ 32" at bounding box center [522, 34] width 240 height 33
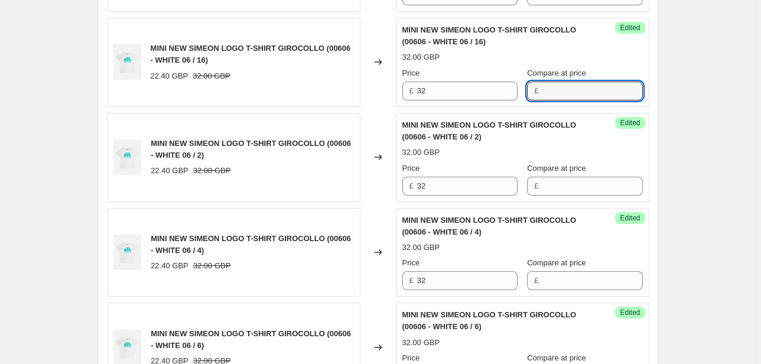
scroll to position [1415, 0]
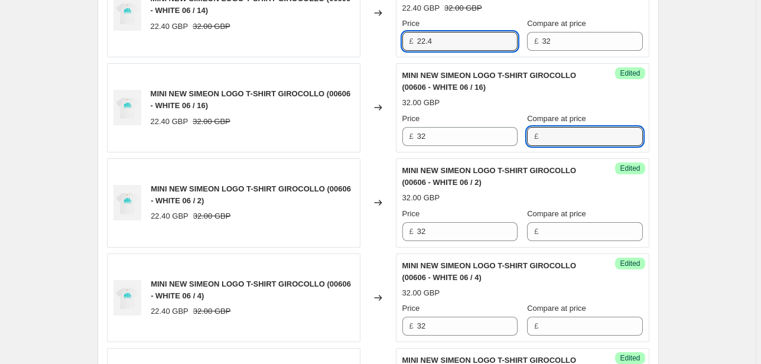
drag, startPoint x: 449, startPoint y: 38, endPoint x: 387, endPoint y: 46, distance: 62.0
click at [387, 43] on div "MINI NEW SIMEON LOGO T-SHIRT GIROCOLLO (00606 - WHITE 06 / 14) 22.40 GBP 32.00 …" at bounding box center [378, 12] width 542 height 89
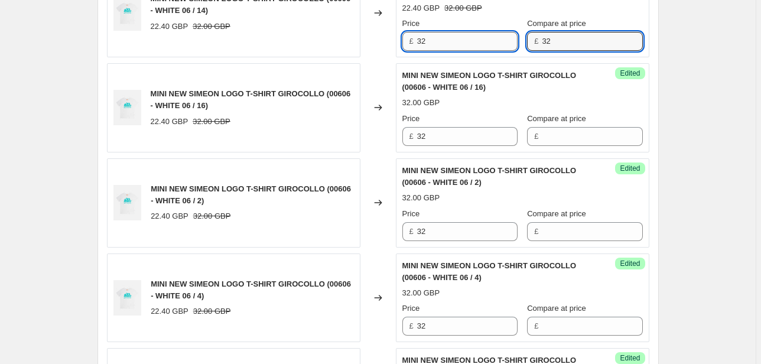
drag, startPoint x: 580, startPoint y: 35, endPoint x: 467, endPoint y: 47, distance: 113.4
click at [468, 47] on div "Price £ 32 Compare at price £ 32" at bounding box center [522, 34] width 240 height 33
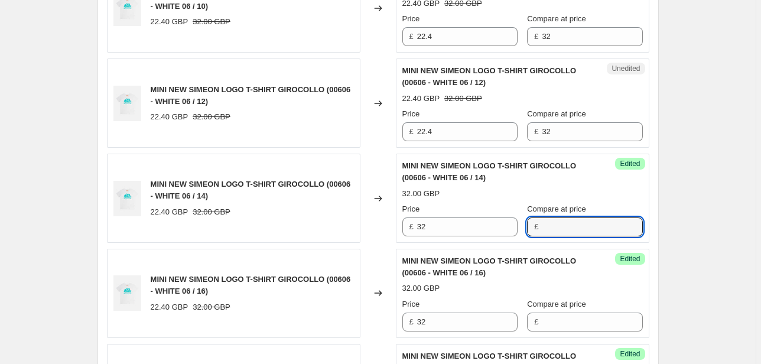
scroll to position [1226, 0]
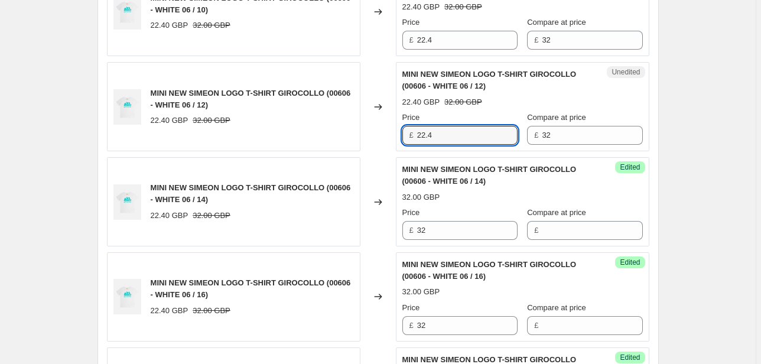
drag, startPoint x: 438, startPoint y: 139, endPoint x: 376, endPoint y: 143, distance: 61.6
click at [378, 143] on div "MINI NEW SIMEON LOGO T-SHIRT GIROCOLLO (00606 - WHITE 06 / 12) 22.40 GBP 32.00 …" at bounding box center [378, 106] width 542 height 89
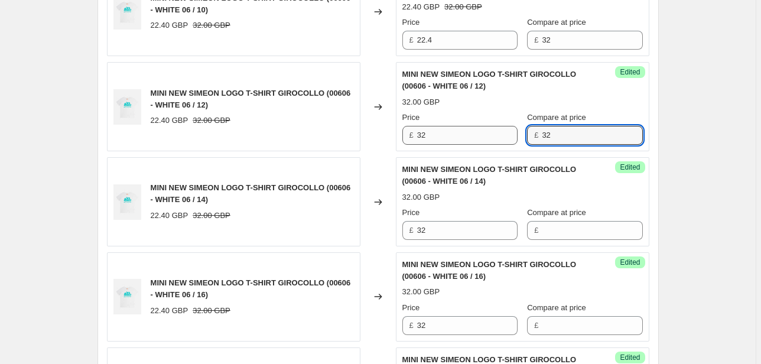
drag, startPoint x: 576, startPoint y: 132, endPoint x: 495, endPoint y: 139, distance: 81.2
click at [496, 139] on div "Price £ 32 Compare at price £ 32" at bounding box center [522, 128] width 240 height 33
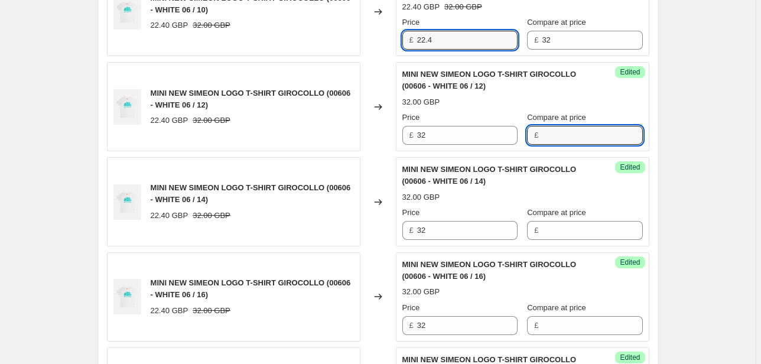
drag, startPoint x: 415, startPoint y: 43, endPoint x: 390, endPoint y: 43, distance: 25.4
click at [390, 43] on div "MINI NEW SIMEON LOGO T-SHIRT GIROCOLLO (00606 - WHITE 06 / 10) 22.40 GBP 32.00 …" at bounding box center [378, 12] width 542 height 89
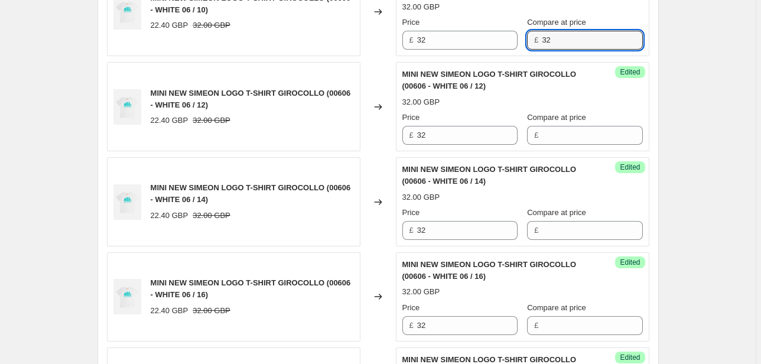
drag, startPoint x: 553, startPoint y: 43, endPoint x: 495, endPoint y: 50, distance: 58.8
click at [495, 50] on div "Success Edited MINI NEW SIMEON LOGO T-SHIRT GIROCOLLO (00606 - WHITE 06 / 10) 3…" at bounding box center [522, 12] width 253 height 89
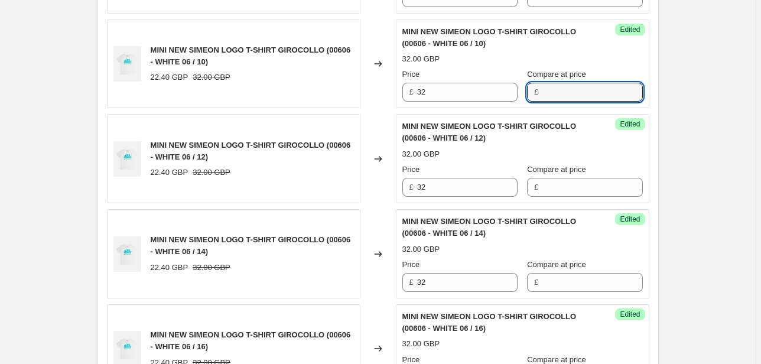
scroll to position [1084, 0]
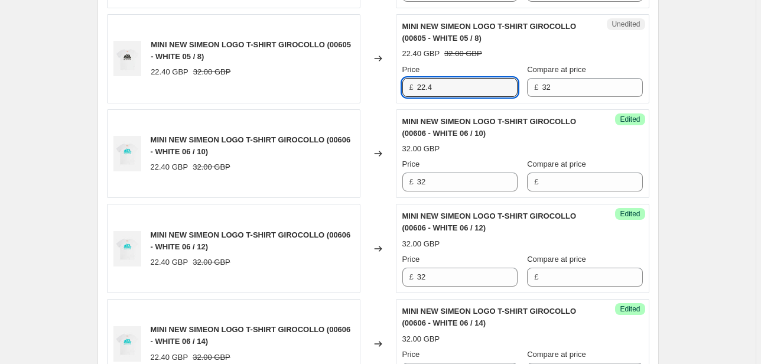
drag, startPoint x: 479, startPoint y: 86, endPoint x: 301, endPoint y: 97, distance: 178.1
click at [314, 97] on div "MINI NEW SIMEON LOGO T-SHIRT GIROCOLLO (00605 - WHITE 05 / 8) 22.40 GBP 32.00 G…" at bounding box center [378, 58] width 542 height 89
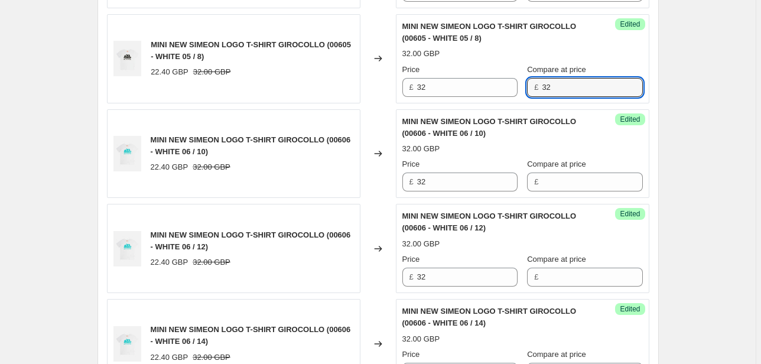
drag, startPoint x: 563, startPoint y: 87, endPoint x: 524, endPoint y: 101, distance: 41.8
click at [510, 91] on div "Price £ 32 Compare at price £ 32" at bounding box center [522, 80] width 240 height 33
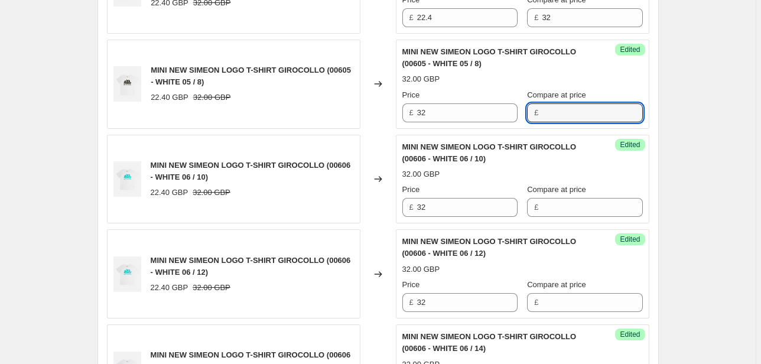
scroll to position [990, 0]
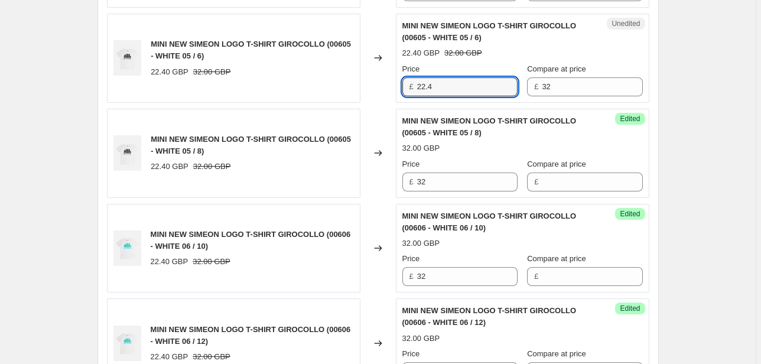
drag, startPoint x: 438, startPoint y: 87, endPoint x: 388, endPoint y: 84, distance: 49.7
click at [390, 83] on div "MINI NEW SIMEON LOGO T-SHIRT GIROCOLLO (00605 - WHITE 05 / 6) 22.40 GBP 32.00 G…" at bounding box center [378, 58] width 542 height 89
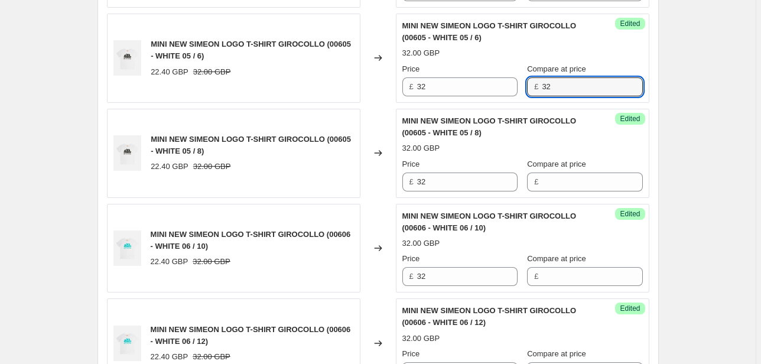
drag, startPoint x: 556, startPoint y: 90, endPoint x: 504, endPoint y: 94, distance: 52.8
click at [506, 94] on div "Price £ 32 Compare at price £ 32" at bounding box center [522, 79] width 240 height 33
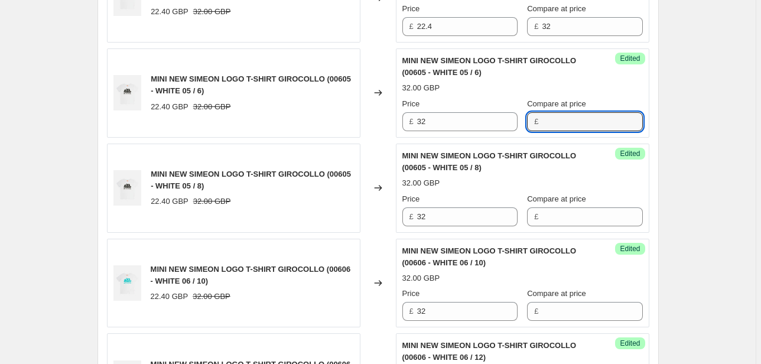
scroll to position [895, 0]
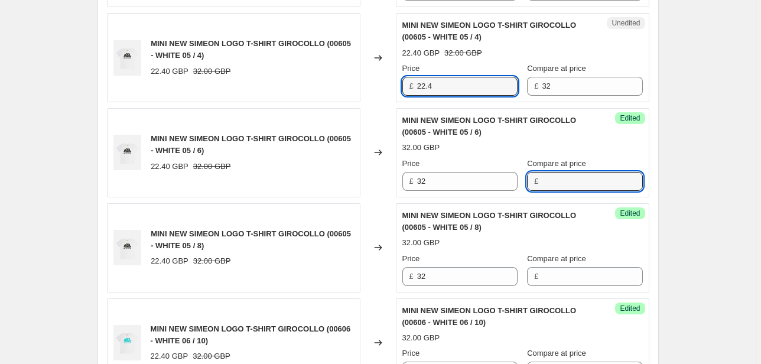
drag, startPoint x: 433, startPoint y: 90, endPoint x: 381, endPoint y: 90, distance: 52.0
click at [381, 90] on div "MINI NEW SIMEON LOGO T-SHIRT GIROCOLLO (00605 - WHITE 05 / 4) 22.40 GBP 32.00 G…" at bounding box center [378, 57] width 542 height 89
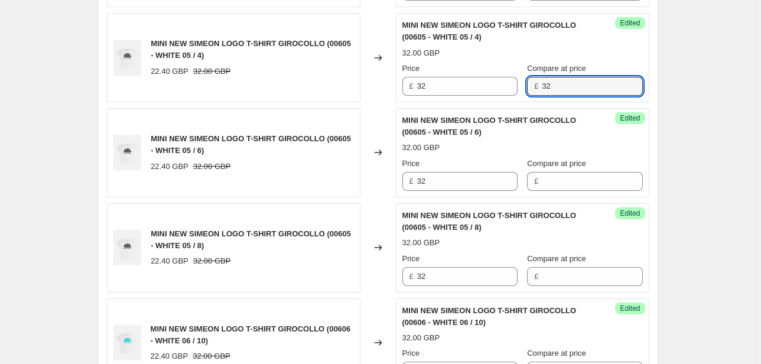
drag, startPoint x: 555, startPoint y: 86, endPoint x: 456, endPoint y: 102, distance: 99.9
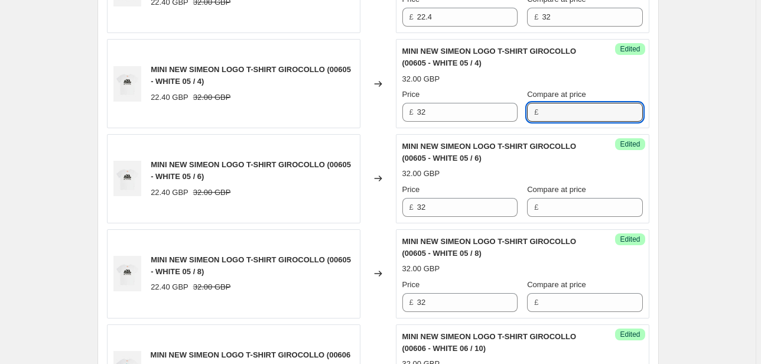
scroll to position [848, 0]
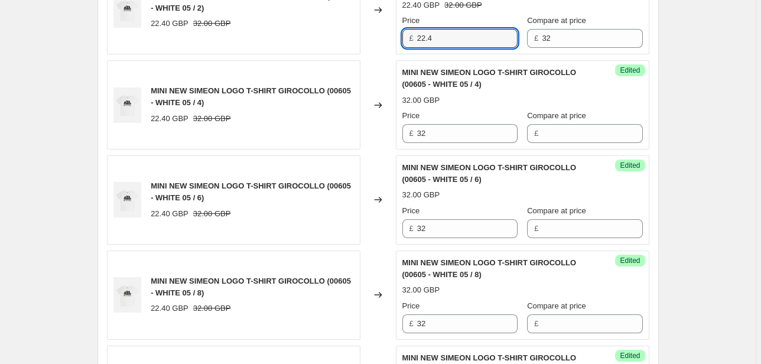
drag, startPoint x: 410, startPoint y: 41, endPoint x: 396, endPoint y: 42, distance: 13.6
click at [397, 42] on div "Unedited MINI NEW SIMEON LOGO T-SHIRT GIROCOLLO (00605 - WHITE 05 / 2) 22.40 GB…" at bounding box center [522, 10] width 253 height 89
drag, startPoint x: 555, startPoint y: 40, endPoint x: 503, endPoint y: 56, distance: 54.9
click at [512, 50] on div "Unedited MINI NEW SIMEON LOGO T-SHIRT GIROCOLLO (00605 - WHITE 05 / 2) 22.40 GB…" at bounding box center [522, 10] width 253 height 89
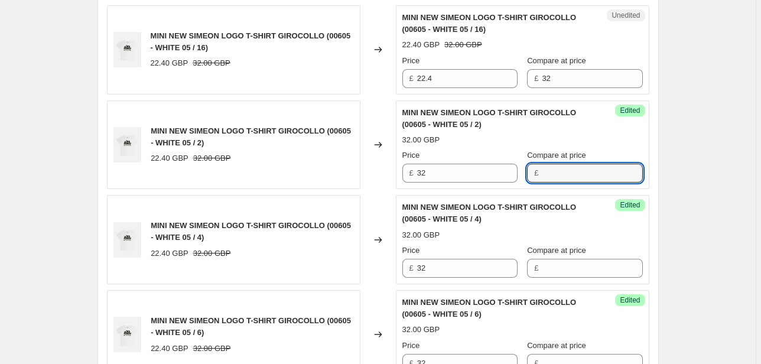
scroll to position [706, 0]
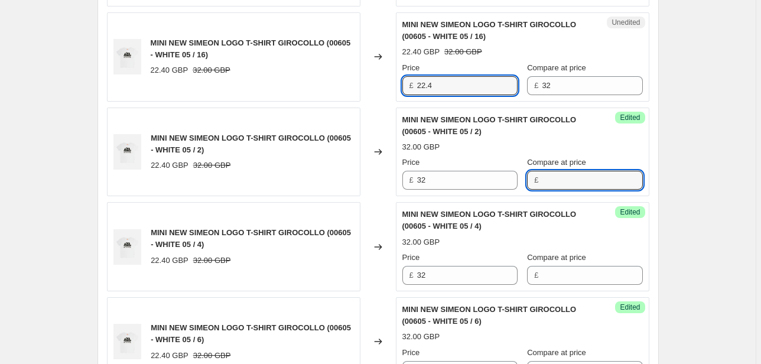
drag, startPoint x: 424, startPoint y: 87, endPoint x: 394, endPoint y: 99, distance: 31.8
click at [397, 96] on div "Unedited MINI NEW SIMEON LOGO T-SHIRT GIROCOLLO (00605 - WHITE 05 / 16) 22.40 G…" at bounding box center [522, 56] width 253 height 89
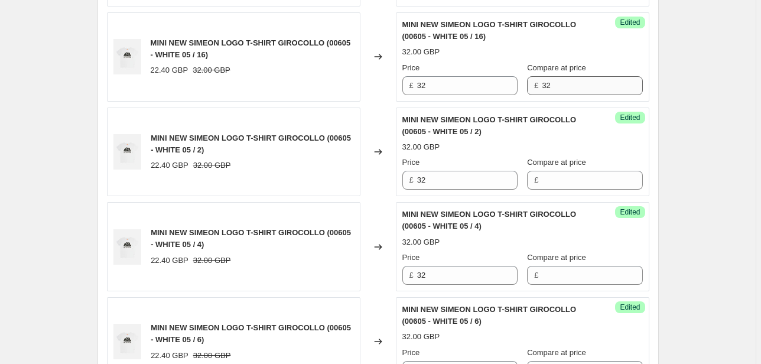
drag, startPoint x: 563, startPoint y: 74, endPoint x: 550, endPoint y: 83, distance: 16.5
click at [550, 83] on div "Compare at price £ 32" at bounding box center [584, 78] width 115 height 33
drag, startPoint x: 566, startPoint y: 83, endPoint x: 517, endPoint y: 90, distance: 48.9
click at [521, 89] on div "Price £ 32 Compare at price £ 32" at bounding box center [522, 78] width 240 height 33
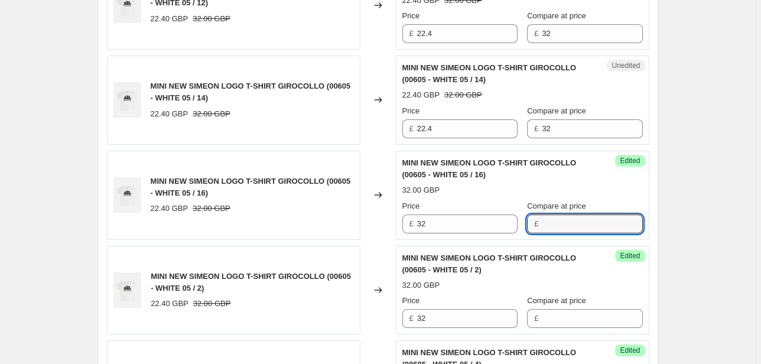
scroll to position [565, 0]
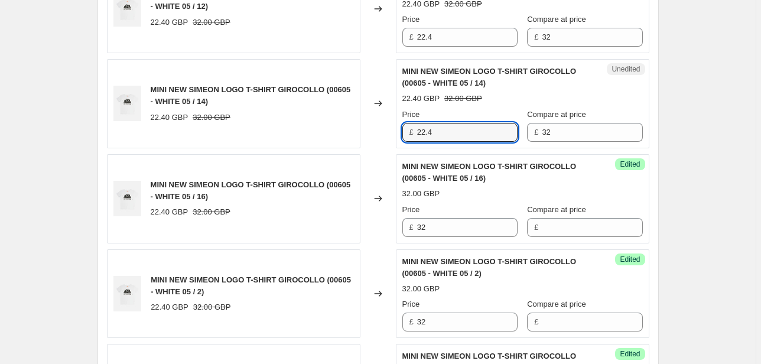
drag, startPoint x: 440, startPoint y: 130, endPoint x: 409, endPoint y: 130, distance: 30.7
click at [410, 130] on div "£ 22.4" at bounding box center [459, 132] width 115 height 19
drag, startPoint x: 556, startPoint y: 135, endPoint x: 513, endPoint y: 140, distance: 44.0
click at [524, 137] on div "Price £ 32 Compare at price £ 32" at bounding box center [522, 125] width 240 height 33
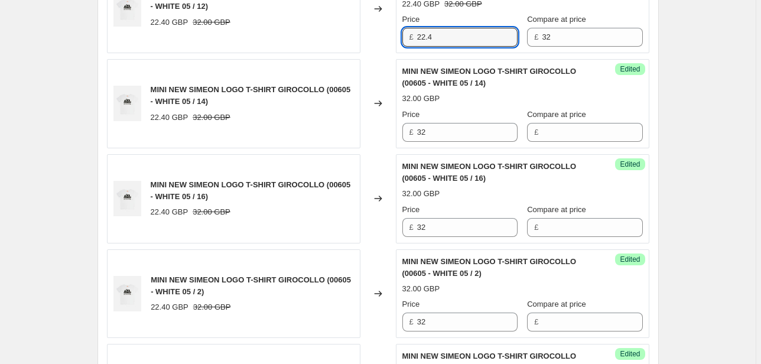
drag, startPoint x: 445, startPoint y: 33, endPoint x: 390, endPoint y: 42, distance: 55.6
click at [392, 42] on div "MINI NEW SIMEON LOGO T-SHIRT GIROCOLLO (00605 - WHITE 05 / 12) 22.40 GBP 32.00 …" at bounding box center [378, 8] width 542 height 89
drag, startPoint x: 564, startPoint y: 35, endPoint x: 480, endPoint y: 48, distance: 84.8
click at [489, 45] on div "Price £ 32 Compare at price £ 32" at bounding box center [522, 30] width 240 height 33
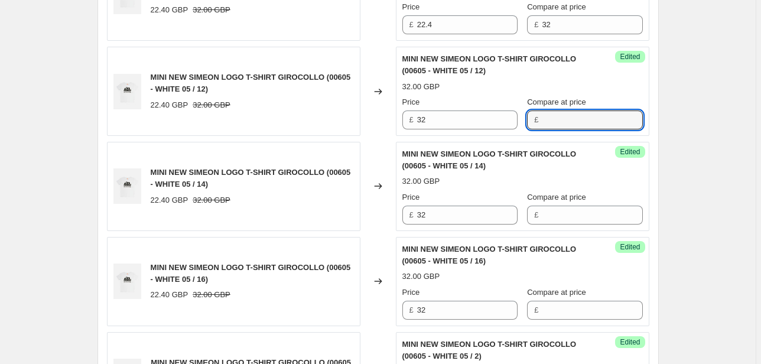
scroll to position [328, 0]
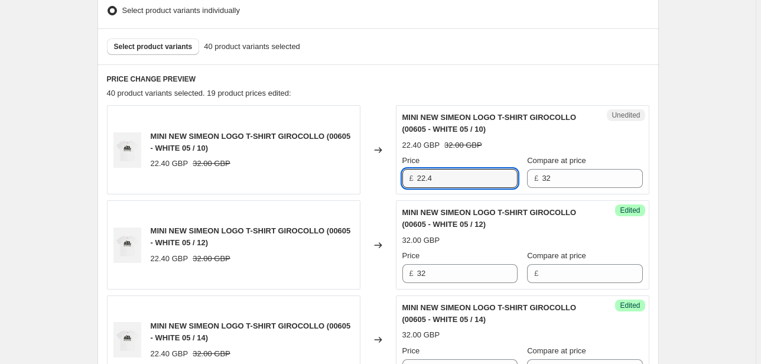
drag, startPoint x: 431, startPoint y: 178, endPoint x: 360, endPoint y: 191, distance: 72.7
click at [376, 187] on div "MINI NEW SIMEON LOGO T-SHIRT GIROCOLLO (00605 - WHITE 05 / 10) 22.40 GBP 32.00 …" at bounding box center [378, 149] width 542 height 89
drag, startPoint x: 490, startPoint y: 195, endPoint x: 483, endPoint y: 196, distance: 7.1
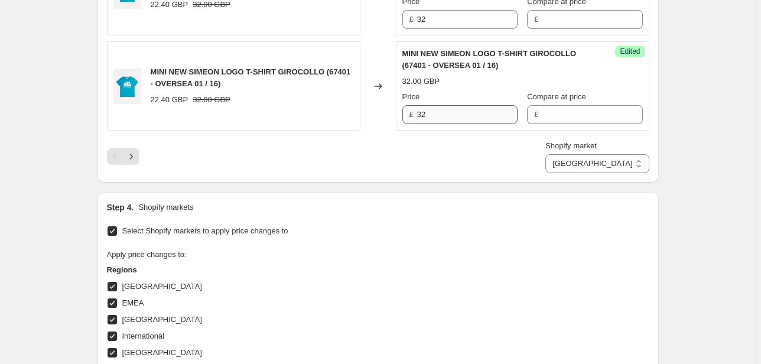
scroll to position [2076, 0]
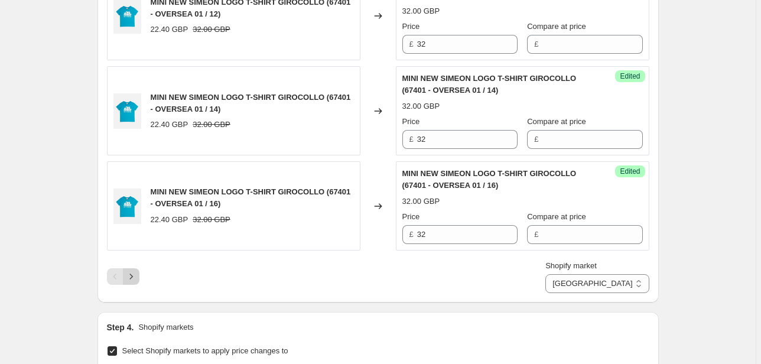
click at [132, 273] on icon "Next" at bounding box center [131, 276] width 12 height 12
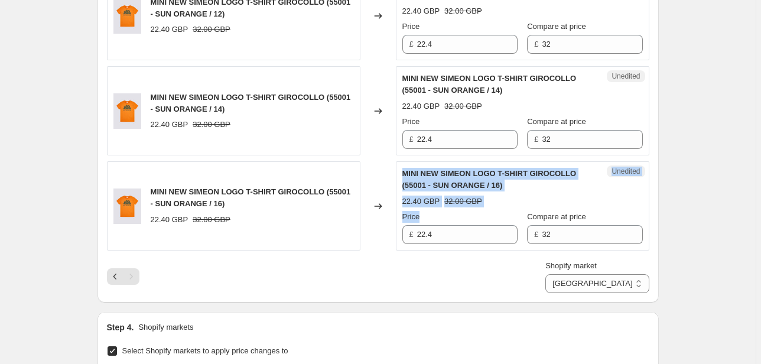
drag, startPoint x: 443, startPoint y: 218, endPoint x: 358, endPoint y: 233, distance: 85.6
click at [358, 233] on div "MINI NEW SIMEON LOGO T-SHIRT GIROCOLLO (55001 - SUN ORANGE / 16) 22.40 GBP 32.0…" at bounding box center [378, 205] width 542 height 89
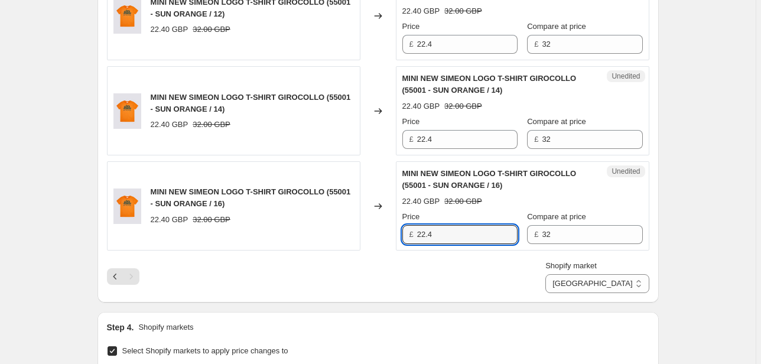
drag, startPoint x: 413, startPoint y: 234, endPoint x: 380, endPoint y: 243, distance: 34.4
click at [380, 242] on div "MINI NEW SIMEON LOGO T-SHIRT GIROCOLLO (55001 - SUN ORANGE / 16) 22.40 GBP 32.0…" at bounding box center [378, 205] width 542 height 89
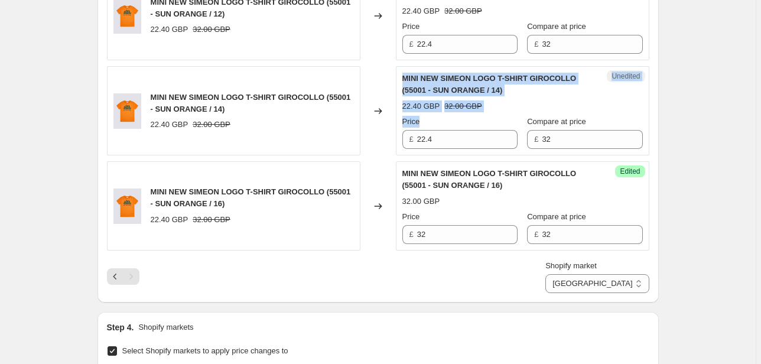
drag, startPoint x: 439, startPoint y: 144, endPoint x: 368, endPoint y: 143, distance: 70.9
click at [368, 143] on div "MINI NEW SIMEON LOGO T-SHIRT GIROCOLLO (55001 - SUN ORANGE / 14) 22.40 GBP 32.0…" at bounding box center [378, 110] width 542 height 89
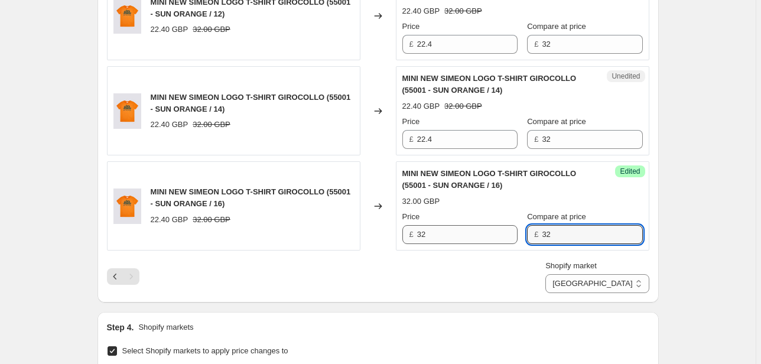
drag, startPoint x: 550, startPoint y: 230, endPoint x: 512, endPoint y: 238, distance: 38.7
click at [512, 237] on div "Price £ 32 Compare at price £ 32" at bounding box center [522, 227] width 240 height 33
drag, startPoint x: 410, startPoint y: 137, endPoint x: 370, endPoint y: 145, distance: 41.0
click at [371, 142] on div "MINI NEW SIMEON LOGO T-SHIRT GIROCOLLO (55001 - SUN ORANGE / 14) 22.40 GBP 32.0…" at bounding box center [378, 110] width 542 height 89
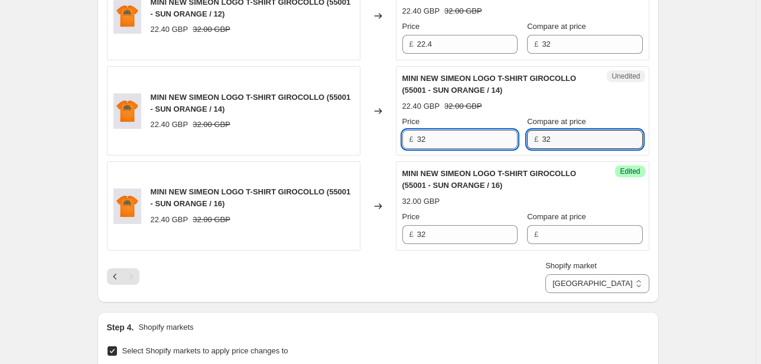
drag, startPoint x: 563, startPoint y: 138, endPoint x: 503, endPoint y: 134, distance: 61.0
click at [501, 134] on div "Price £ 32 Compare at price £ 32" at bounding box center [522, 132] width 240 height 33
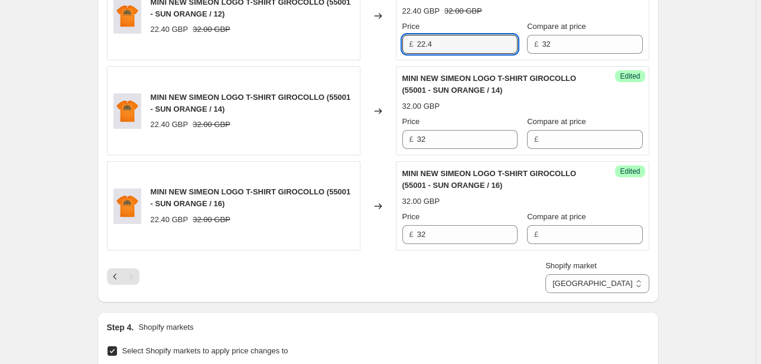
drag, startPoint x: 439, startPoint y: 40, endPoint x: 402, endPoint y: 40, distance: 37.2
click at [403, 40] on div "Unedited MINI NEW SIMEON LOGO T-SHIRT GIROCOLLO (55001 - SUN ORANGE / 12) 22.40…" at bounding box center [522, 16] width 253 height 89
drag, startPoint x: 570, startPoint y: 37, endPoint x: 497, endPoint y: 57, distance: 75.8
click at [511, 47] on div "Price £ 32 Compare at price £ 32" at bounding box center [522, 37] width 240 height 33
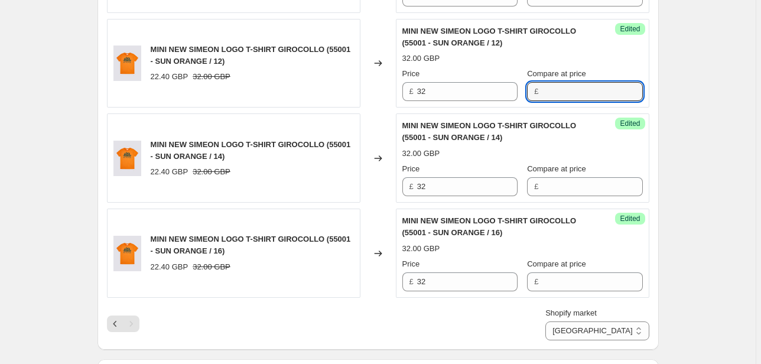
scroll to position [1935, 0]
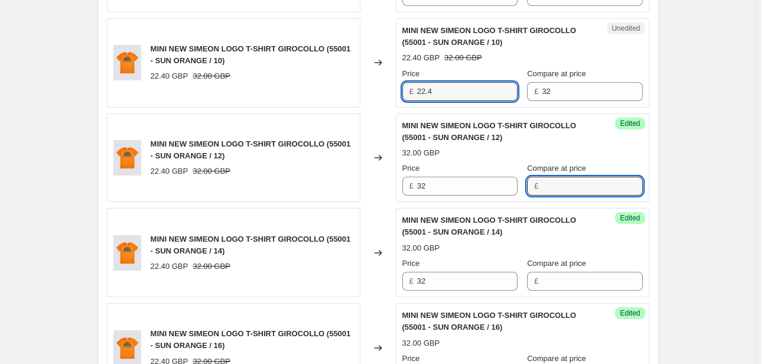
drag, startPoint x: 392, startPoint y: 97, endPoint x: 385, endPoint y: 102, distance: 8.5
click at [387, 99] on div "MINI NEW SIMEON LOGO T-SHIRT GIROCOLLO (55001 - SUN ORANGE / 10) 22.40 GBP 32.0…" at bounding box center [378, 62] width 542 height 89
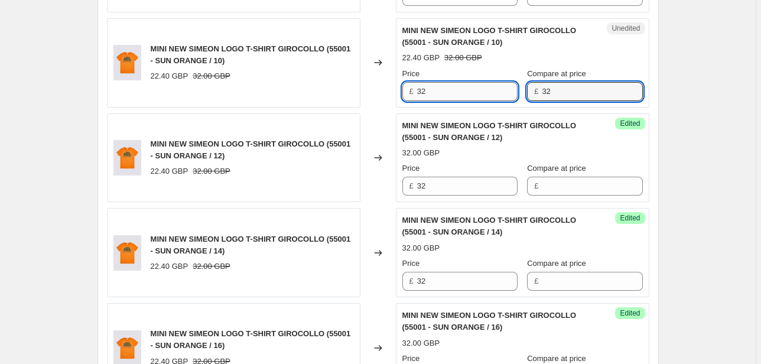
drag, startPoint x: 526, startPoint y: 86, endPoint x: 516, endPoint y: 92, distance: 11.1
click at [521, 87] on div "Price £ 32 Compare at price £ 32" at bounding box center [522, 84] width 240 height 33
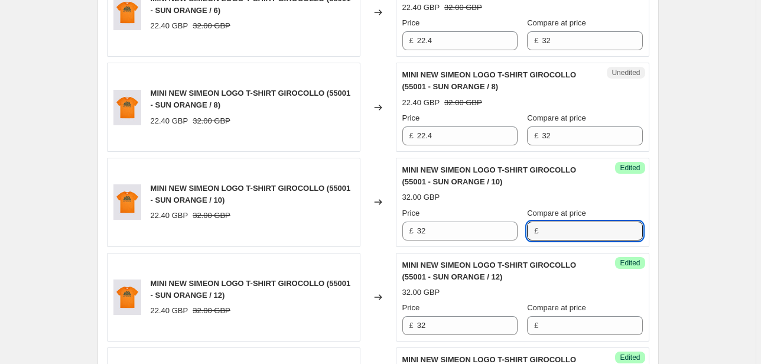
scroll to position [1793, 0]
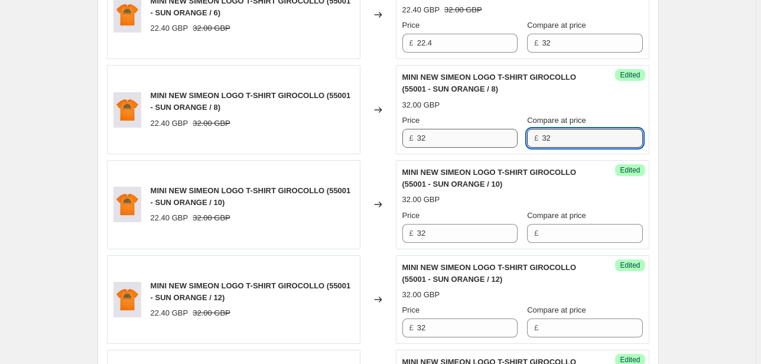
drag, startPoint x: 544, startPoint y: 141, endPoint x: 494, endPoint y: 144, distance: 50.9
click at [494, 143] on div "Price £ 32 Compare at price £ 32" at bounding box center [522, 131] width 240 height 33
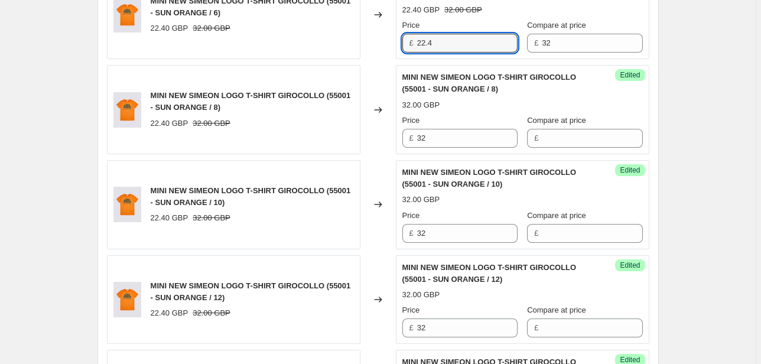
drag, startPoint x: 427, startPoint y: 38, endPoint x: 390, endPoint y: 45, distance: 37.2
click at [392, 44] on div "MINI NEW SIMEON LOGO T-SHIRT GIROCOLLO (55001 - SUN ORANGE / 6) 22.40 GBP 32.00…" at bounding box center [378, 14] width 542 height 89
drag, startPoint x: 572, startPoint y: 43, endPoint x: 523, endPoint y: 47, distance: 49.7
click at [523, 47] on div "Price £ 32 Compare at price £ 32" at bounding box center [522, 35] width 240 height 33
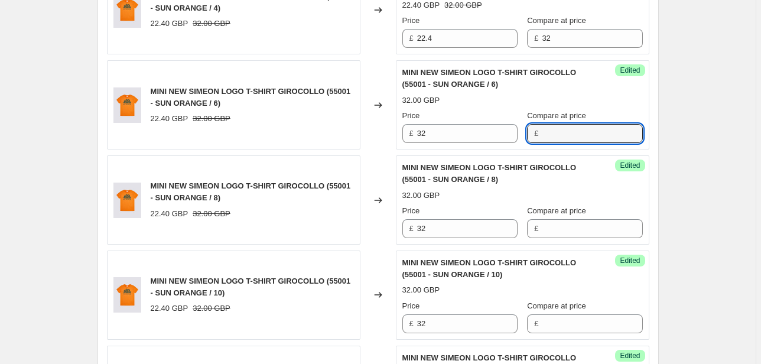
scroll to position [1698, 0]
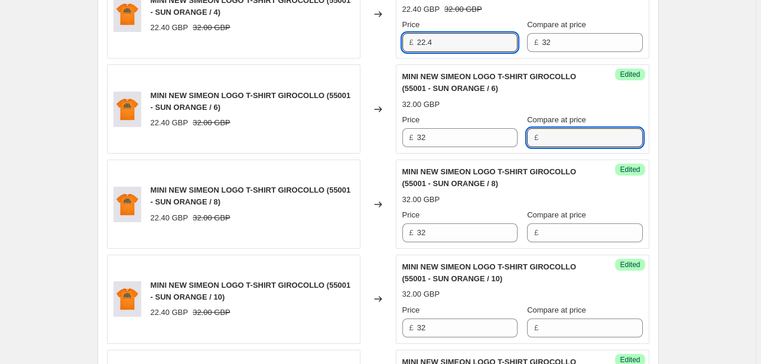
click at [373, 50] on div "MINI NEW SIMEON LOGO T-SHIRT GIROCOLLO (55001 - SUN ORANGE / 4) 22.40 GBP 32.00…" at bounding box center [378, 14] width 542 height 89
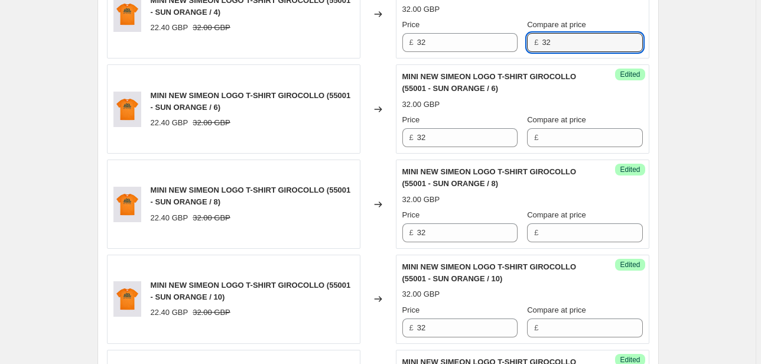
click at [496, 49] on div "Success Edited MINI NEW SIMEON LOGO T-SHIRT GIROCOLLO (55001 - SUN ORANGE / 4) …" at bounding box center [522, 14] width 253 height 89
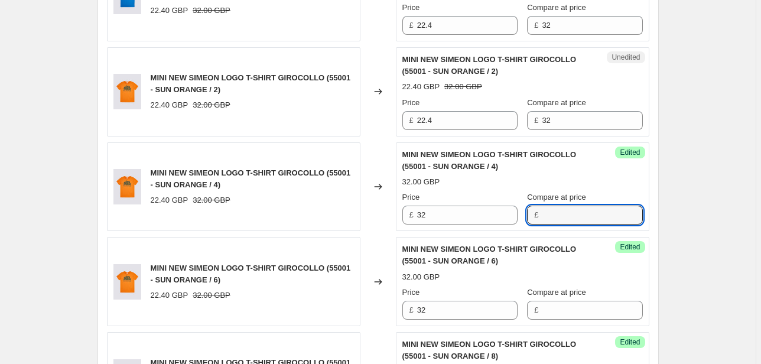
scroll to position [1509, 0]
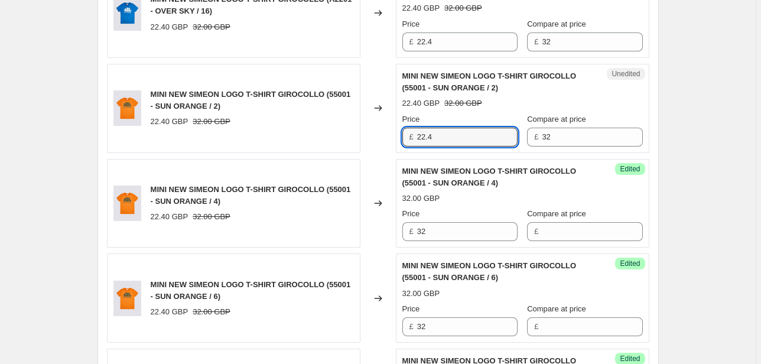
click at [391, 139] on div "MINI NEW SIMEON LOGO T-SHIRT GIROCOLLO (55001 - SUN ORANGE / 2) 22.40 GBP 32.00…" at bounding box center [378, 108] width 542 height 89
click at [508, 148] on div "Unedited MINI NEW SIMEON LOGO T-SHIRT GIROCOLLO (55001 - SUN ORANGE / 2) 22.40 …" at bounding box center [522, 108] width 253 height 89
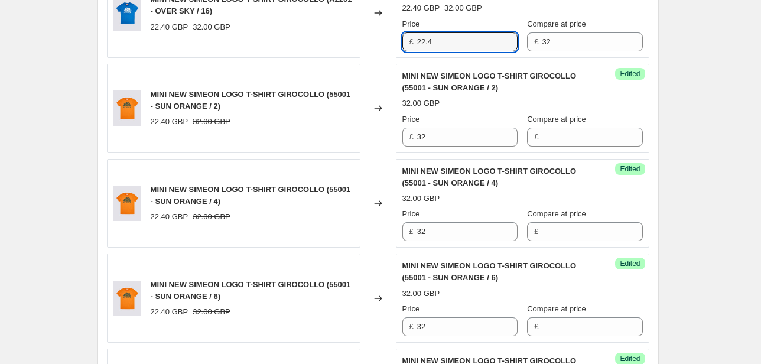
click at [387, 43] on div "MINI NEW SIMEON LOGO T-SHIRT GIROCOLLO (A2201 - OVER SKY / 16) 22.40 GBP 32.00 …" at bounding box center [378, 13] width 542 height 89
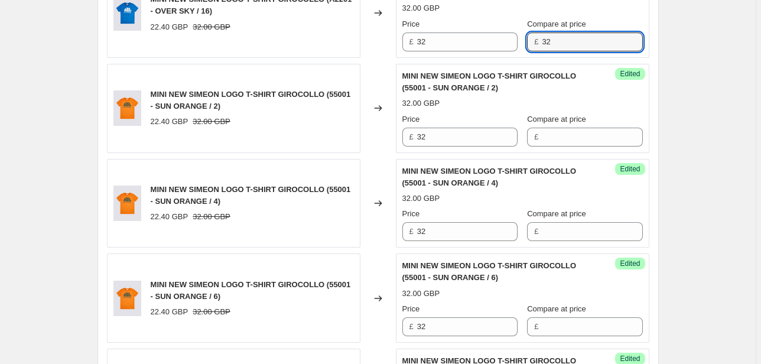
click at [523, 45] on div "Price £ 32 Compare at price £ 32" at bounding box center [522, 34] width 240 height 33
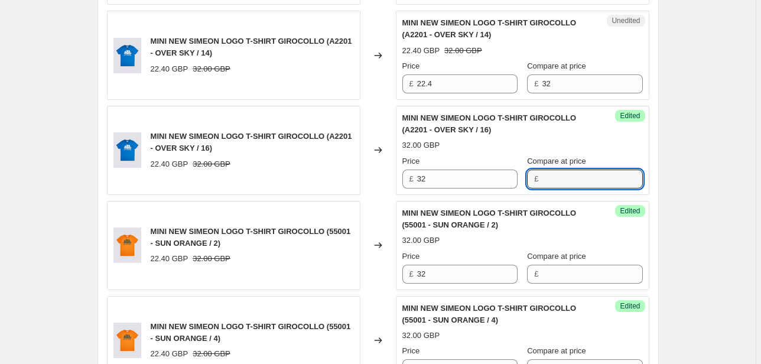
scroll to position [1368, 0]
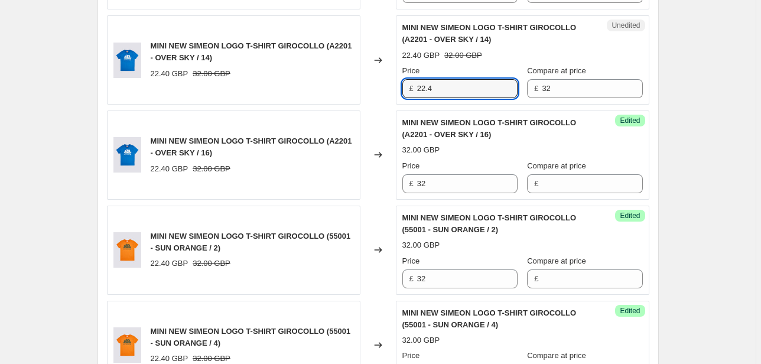
click at [397, 97] on div "Unedited MINI NEW SIMEON LOGO T-SHIRT GIROCOLLO (A2201 - OVER SKY / 14) 22.40 G…" at bounding box center [522, 59] width 253 height 89
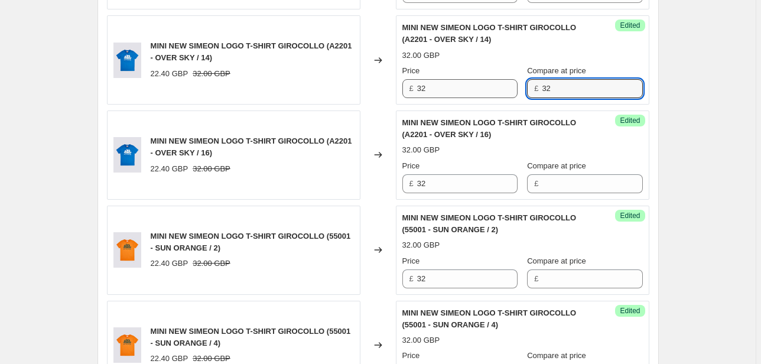
click at [491, 92] on div "Price £ 32 Compare at price £ 32" at bounding box center [522, 81] width 240 height 33
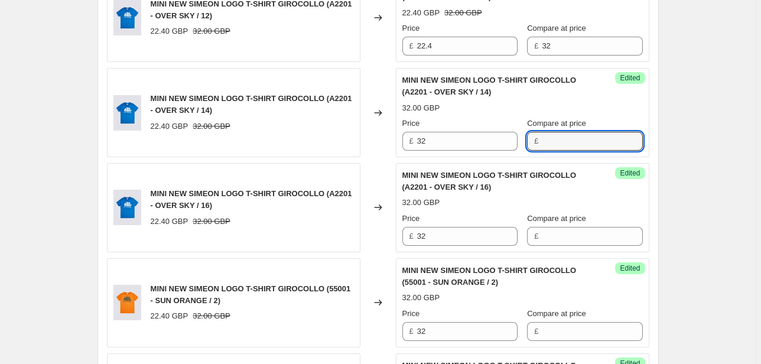
scroll to position [1273, 0]
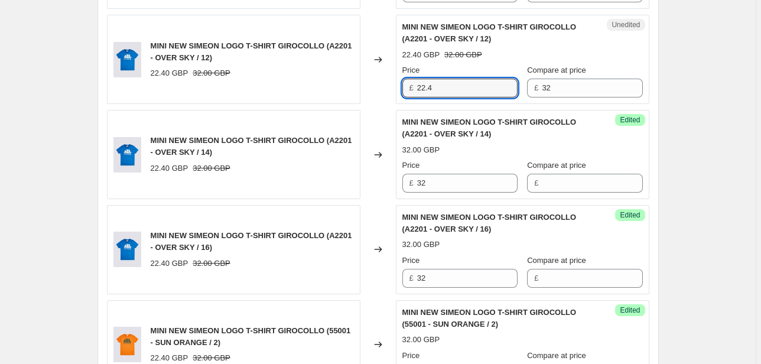
click at [377, 103] on div "MINI NEW SIMEON LOGO T-SHIRT GIROCOLLO (67401 - OVERSEA 01 / 2) 22.40 GBP 32.00…" at bounding box center [378, 106] width 542 height 1893
click at [506, 102] on div "MINI NEW SIMEON LOGO T-SHIRT GIROCOLLO (67401 - OVERSEA 01 / 2) 22.40 GBP 32.00…" at bounding box center [378, 106] width 542 height 1893
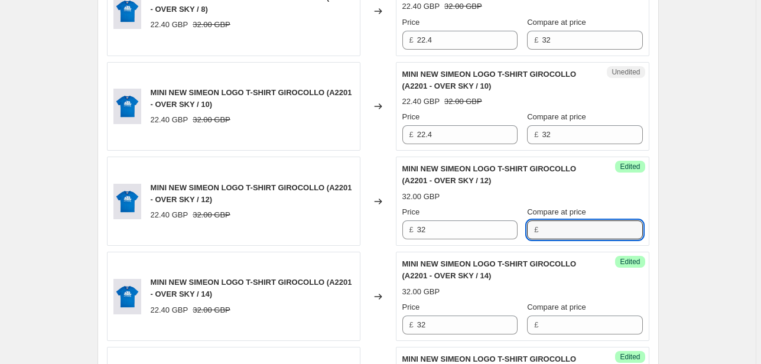
scroll to position [1131, 0]
click at [389, 145] on div "MINI NEW SIMEON LOGO T-SHIRT GIROCOLLO (A2201 - OVER SKY / 10) 22.40 GBP 32.00 …" at bounding box center [378, 106] width 542 height 89
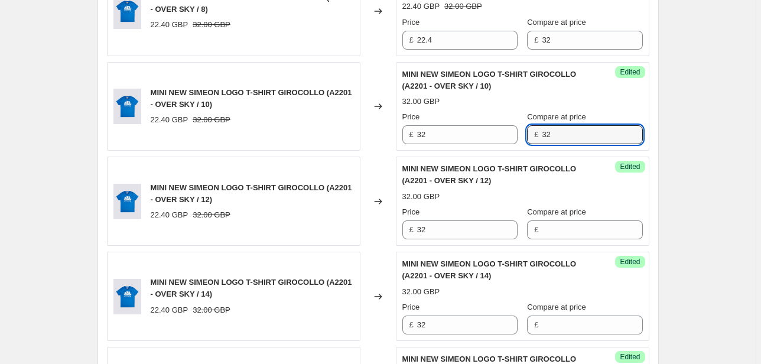
click at [456, 149] on div "MINI NEW SIMEON LOGO T-SHIRT GIROCOLLO (67401 - OVERSEA 01 / 2) 22.40 GBP 32.00…" at bounding box center [378, 248] width 542 height 1893
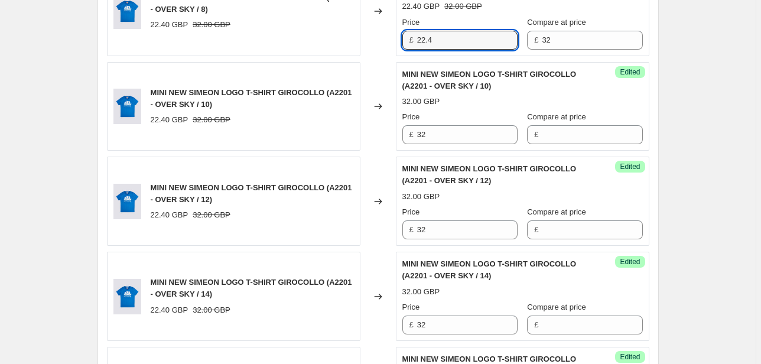
click at [372, 50] on div "MINI NEW SIMEON LOGO T-SHIRT GIROCOLLO (A2201 - OVER SKY / 8) 22.40 GBP 32.00 G…" at bounding box center [378, 11] width 542 height 89
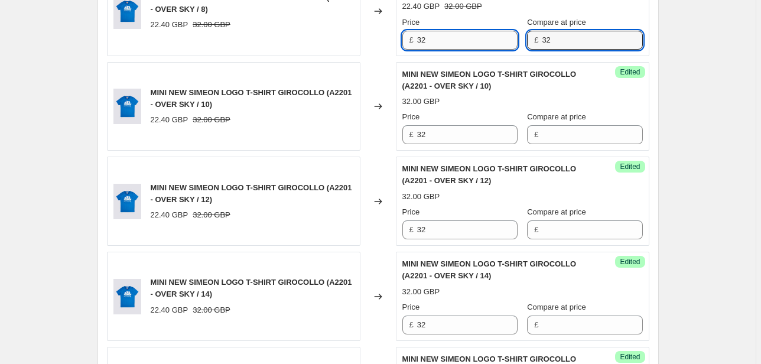
click at [492, 44] on div "Price £ 32 Compare at price £ 32" at bounding box center [522, 33] width 240 height 33
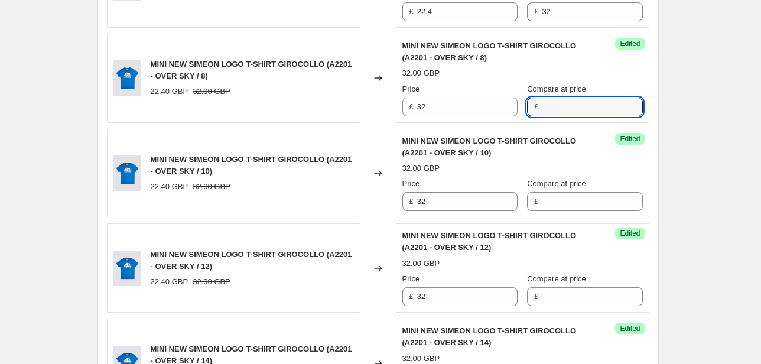
scroll to position [990, 0]
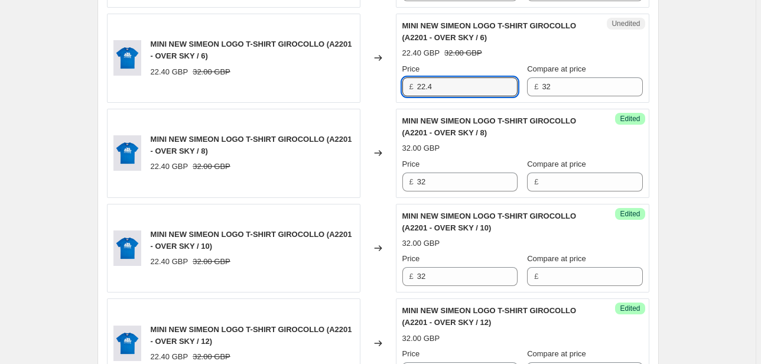
click at [375, 93] on div "MINI NEW SIMEON LOGO T-SHIRT GIROCOLLO (A2201 - OVER SKY / 6) 22.40 GBP 32.00 G…" at bounding box center [378, 58] width 542 height 89
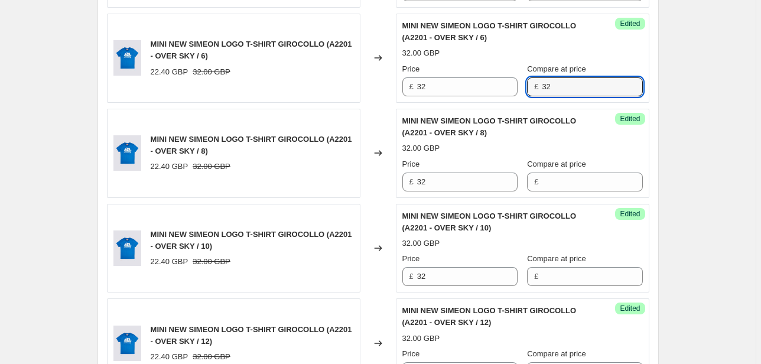
click at [508, 98] on div "Success Edited MINI NEW SIMEON LOGO T-SHIRT GIROCOLLO (A2201 - OVER SKY / 6) 32…" at bounding box center [522, 58] width 253 height 89
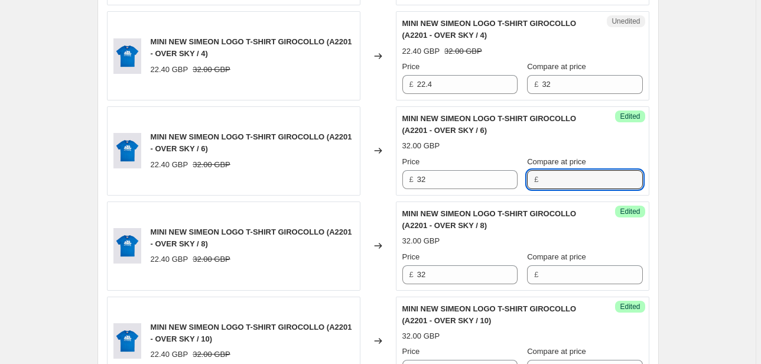
scroll to position [895, 0]
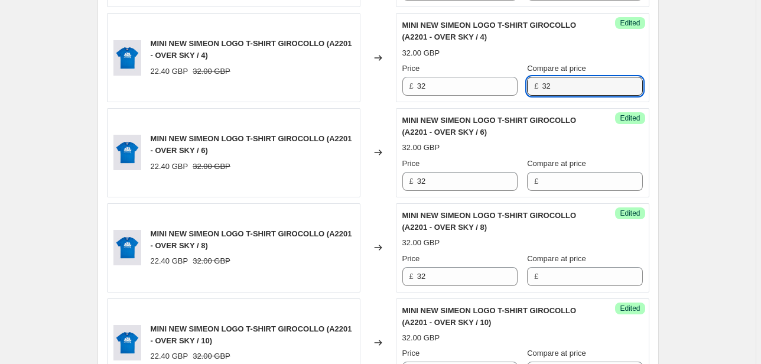
click at [541, 87] on div "£ 32" at bounding box center [584, 86] width 115 height 19
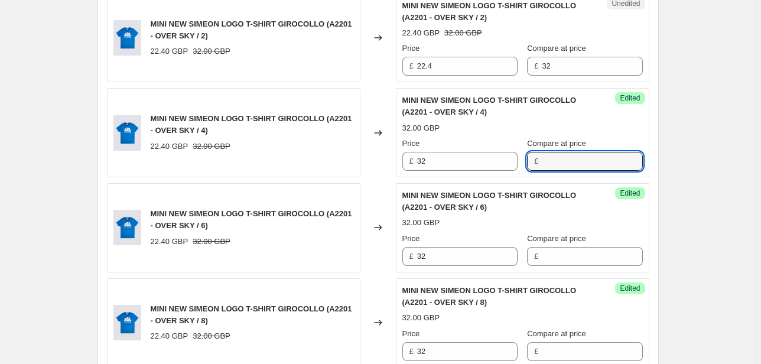
scroll to position [754, 0]
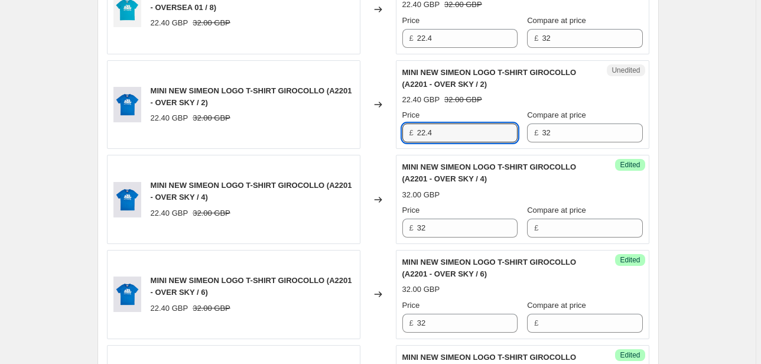
click at [364, 144] on div "MINI NEW SIMEON LOGO T-SHIRT GIROCOLLO (A2201 - OVER SKY / 2) 22.40 GBP 32.00 G…" at bounding box center [378, 104] width 542 height 89
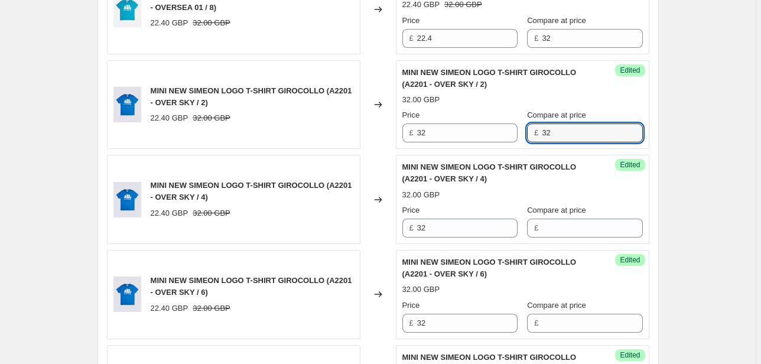
click at [507, 145] on div "Success Edited MINI NEW SIMEON LOGO T-SHIRT GIROCOLLO (A2201 - OVER SKY / 2) 32…" at bounding box center [522, 104] width 253 height 89
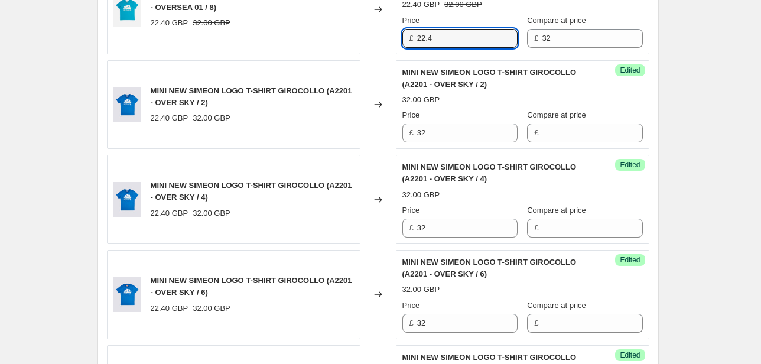
click at [391, 46] on div "MINI NEW SIMEON LOGO T-SHIRT GIROCOLLO (67401 - OVERSEA 01 / 8) 22.40 GBP 32.00…" at bounding box center [378, 9] width 542 height 89
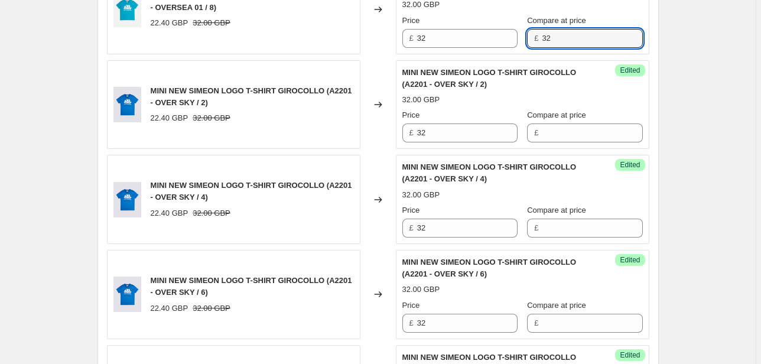
click at [523, 44] on div "Price £ 32 Compare at price £ 32" at bounding box center [522, 31] width 240 height 33
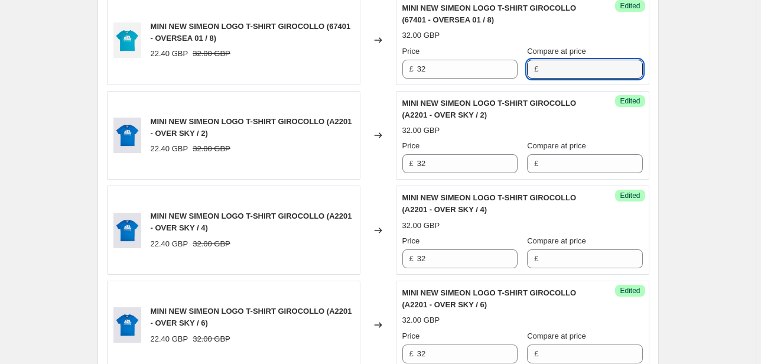
scroll to position [612, 0]
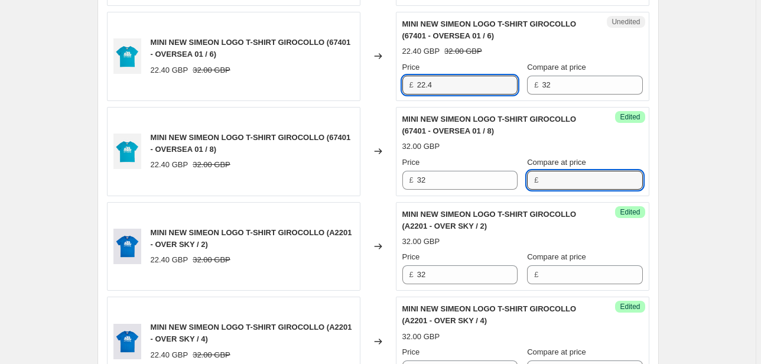
click at [374, 90] on div "MINI NEW SIMEON LOGO T-SHIRT GIROCOLLO (67401 - OVERSEA 01 / 6) 22.40 GBP 32.00…" at bounding box center [378, 56] width 542 height 89
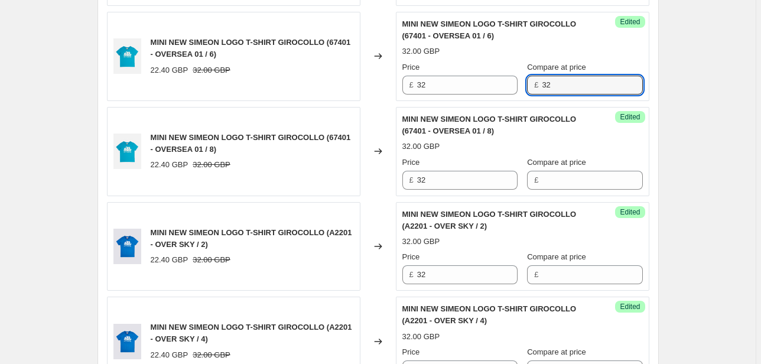
click at [540, 90] on div "£ 32" at bounding box center [584, 85] width 115 height 19
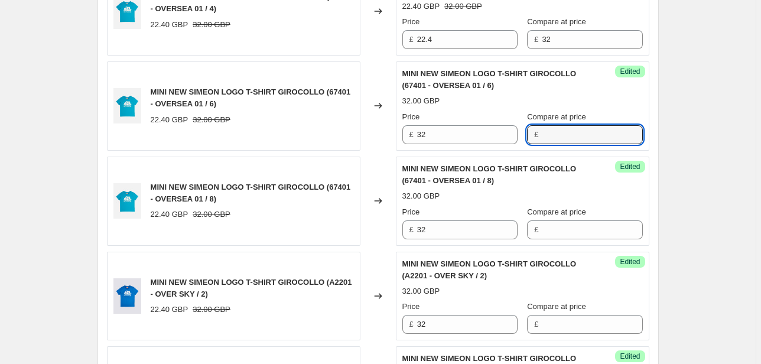
scroll to position [517, 0]
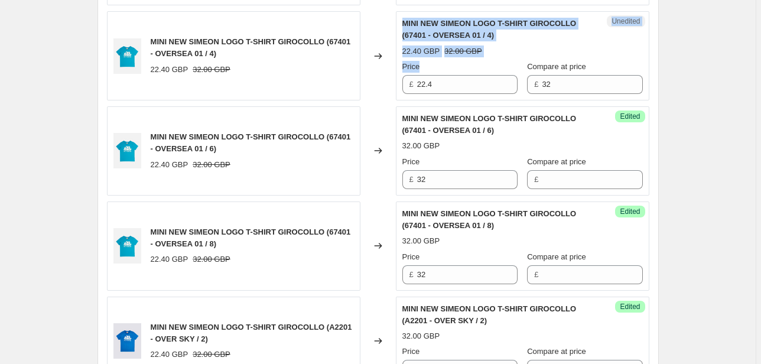
click at [366, 90] on div "MINI NEW SIMEON LOGO T-SHIRT GIROCOLLO (67401 - OVERSEA 01 / 4) 22.40 GBP 32.00…" at bounding box center [378, 55] width 542 height 89
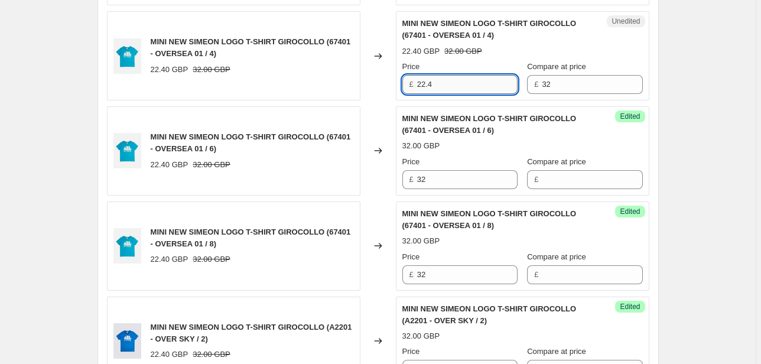
click at [422, 85] on input "22.4" at bounding box center [467, 84] width 100 height 19
click at [413, 89] on div "£ 22.4" at bounding box center [459, 84] width 115 height 19
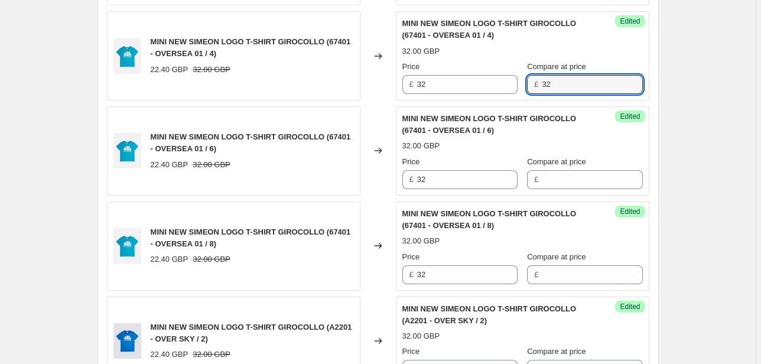
click at [523, 90] on div "Price £ 32 Compare at price £ 32" at bounding box center [522, 77] width 240 height 33
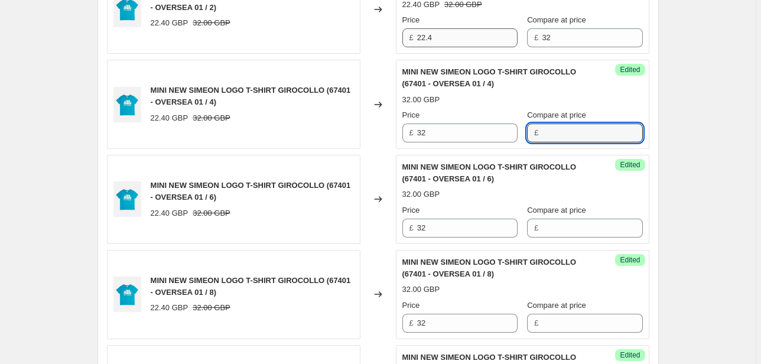
scroll to position [423, 0]
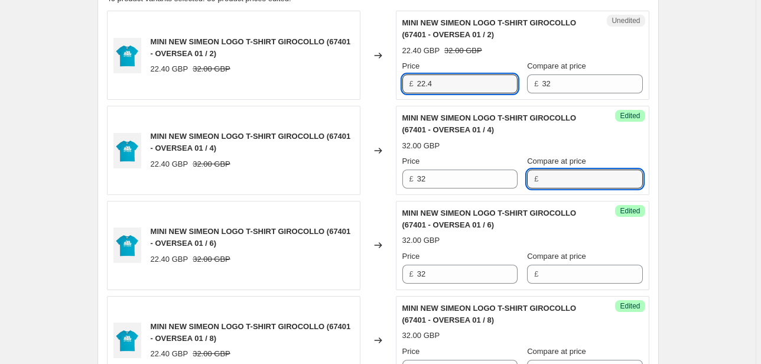
click at [390, 91] on div "MINI NEW SIMEON LOGO T-SHIRT GIROCOLLO (67401 - OVERSEA 01 / 2) 22.40 GBP 32.00…" at bounding box center [378, 55] width 542 height 89
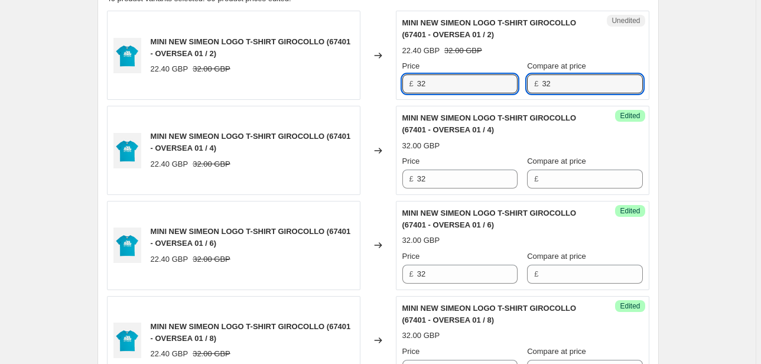
click at [506, 97] on div "Unedited MINI NEW SIMEON LOGO T-SHIRT GIROCOLLO (67401 - OVERSEA 01 / 2) 22.40 …" at bounding box center [522, 55] width 253 height 89
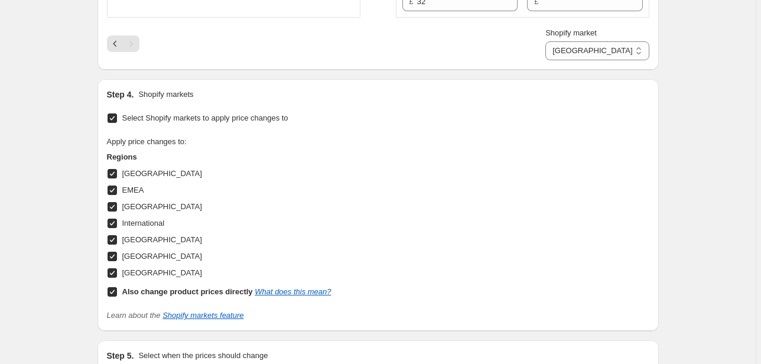
scroll to position [2218, 0]
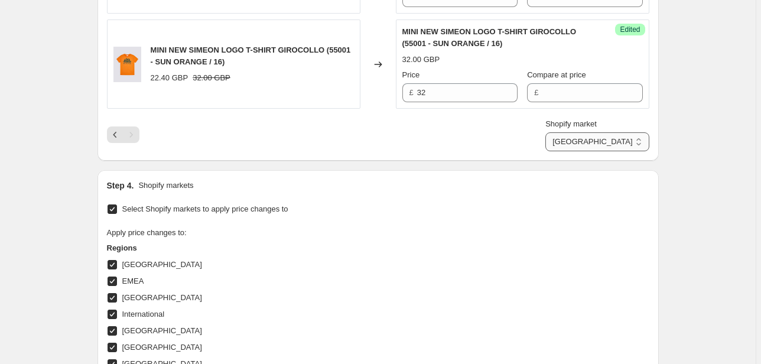
click at [620, 142] on select "Direct prices [GEOGRAPHIC_DATA] EMEA [GEOGRAPHIC_DATA] International [GEOGRAPHI…" at bounding box center [596, 141] width 103 height 19
click at [596, 132] on select "Direct prices [GEOGRAPHIC_DATA] EMEA [GEOGRAPHIC_DATA] International [GEOGRAPHI…" at bounding box center [596, 141] width 103 height 19
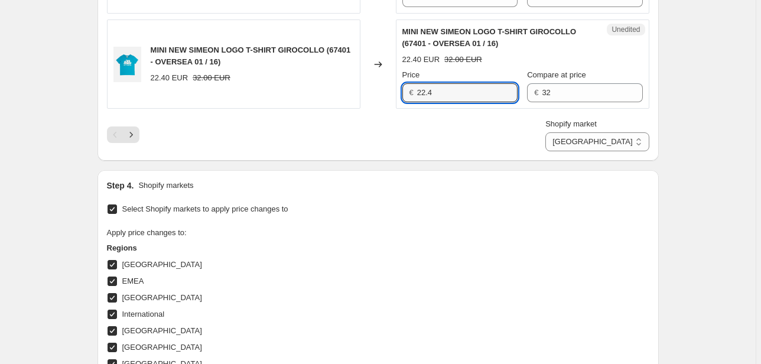
click at [376, 97] on div "MINI NEW SIMEON LOGO T-SHIRT GIROCOLLO (67401 - OVERSEA 01 / 16) 22.40 EUR 32.0…" at bounding box center [378, 63] width 542 height 89
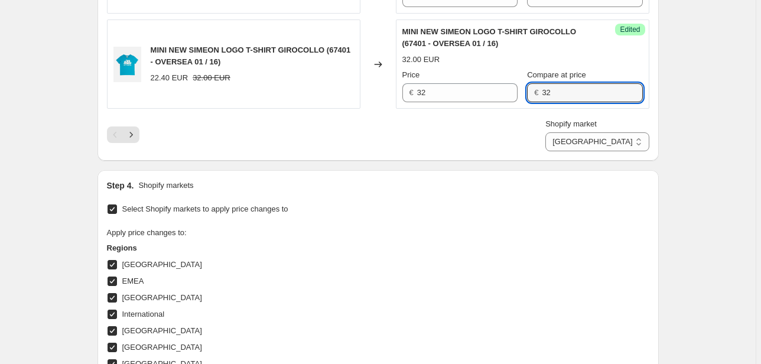
drag, startPoint x: 560, startPoint y: 89, endPoint x: 531, endPoint y: 97, distance: 30.1
click at [532, 97] on div "€ 32" at bounding box center [584, 92] width 115 height 19
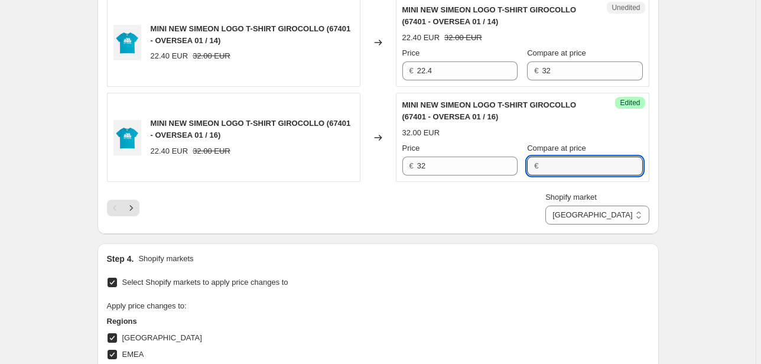
scroll to position [2076, 0]
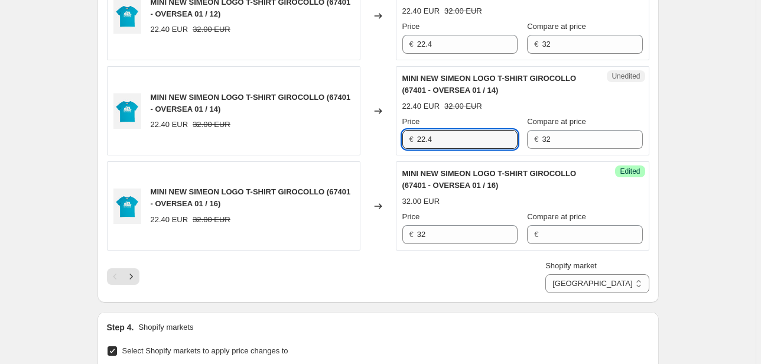
drag, startPoint x: 435, startPoint y: 139, endPoint x: 364, endPoint y: 154, distance: 71.7
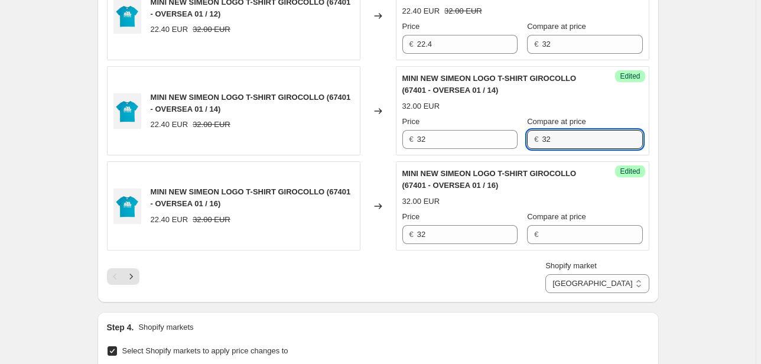
drag, startPoint x: 555, startPoint y: 133, endPoint x: 505, endPoint y: 118, distance: 51.8
click at [526, 140] on div "Price € 32 Compare at price € 32" at bounding box center [522, 132] width 240 height 33
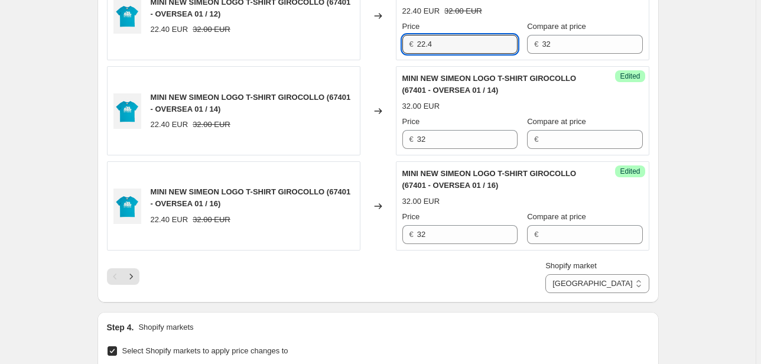
drag, startPoint x: 439, startPoint y: 38, endPoint x: 373, endPoint y: 50, distance: 66.6
click at [374, 47] on div "MINI NEW SIMEON LOGO T-SHIRT GIROCOLLO (67401 - OVERSEA 01 / 12) 22.40 EUR 32.0…" at bounding box center [378, 16] width 542 height 89
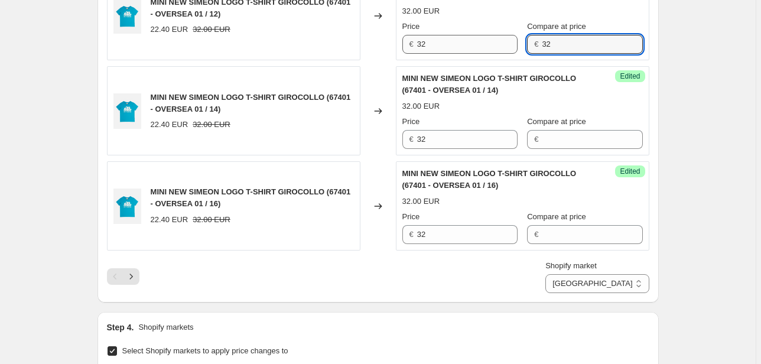
drag, startPoint x: 572, startPoint y: 41, endPoint x: 510, endPoint y: 47, distance: 62.3
click at [511, 47] on div "Price € 32 Compare at price € 32" at bounding box center [522, 37] width 240 height 33
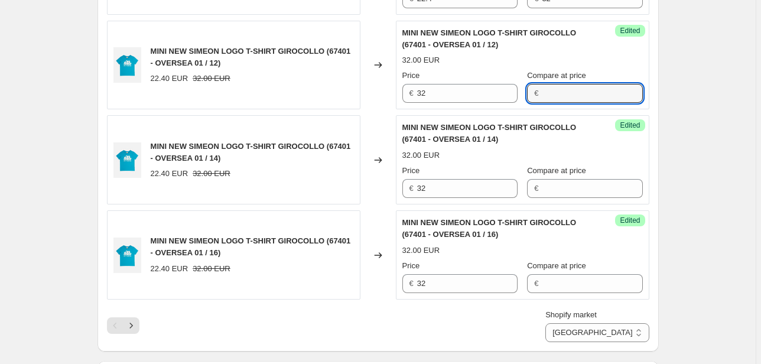
scroll to position [1982, 0]
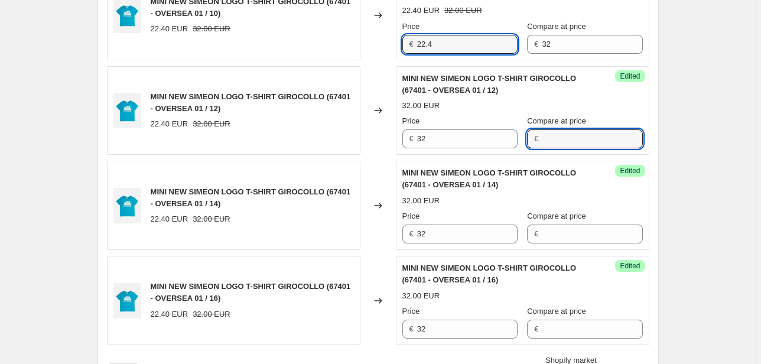
drag, startPoint x: 441, startPoint y: 48, endPoint x: 377, endPoint y: 45, distance: 64.4
click at [378, 45] on div "MINI NEW SIMEON LOGO T-SHIRT GIROCOLLO (67401 - OVERSEA 01 / 10) 22.40 EUR 32.0…" at bounding box center [378, 15] width 542 height 89
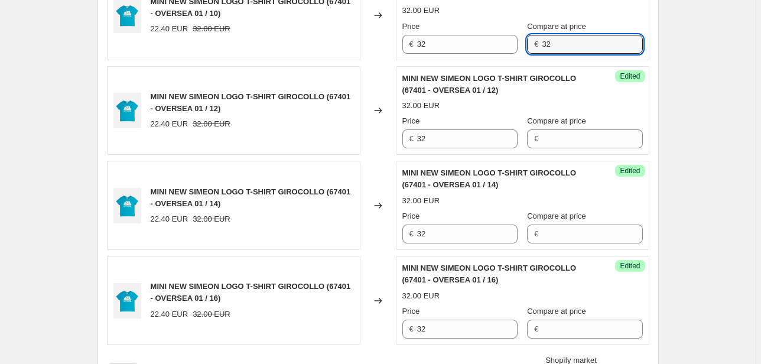
drag, startPoint x: 562, startPoint y: 45, endPoint x: 516, endPoint y: 58, distance: 48.0
click at [523, 47] on div "Price € 32 Compare at price € 32" at bounding box center [522, 37] width 240 height 33
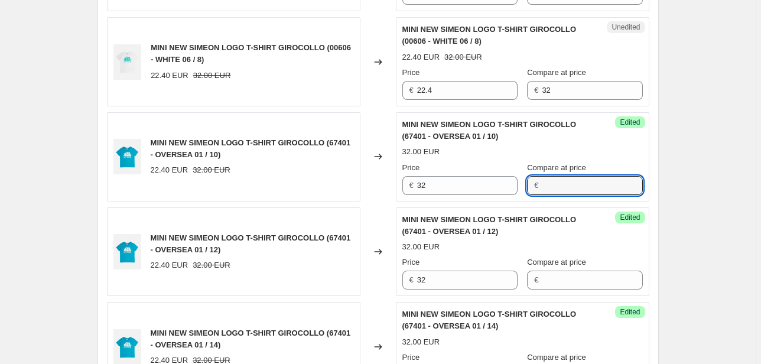
scroll to position [1840, 0]
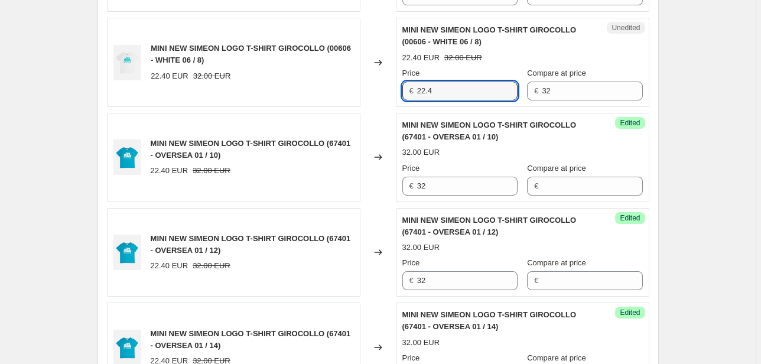
drag, startPoint x: 445, startPoint y: 92, endPoint x: 403, endPoint y: 92, distance: 41.9
click at [405, 92] on div "€ 22.4" at bounding box center [459, 90] width 115 height 19
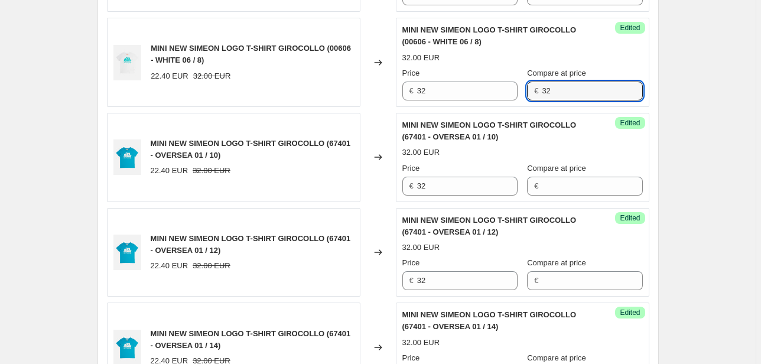
drag, startPoint x: 521, startPoint y: 97, endPoint x: 518, endPoint y: 120, distance: 22.6
click at [498, 102] on div "Success Edited MINI NEW SIMEON LOGO T-SHIRT GIROCOLLO (00606 - WHITE 06 / 8) 32…" at bounding box center [522, 62] width 253 height 89
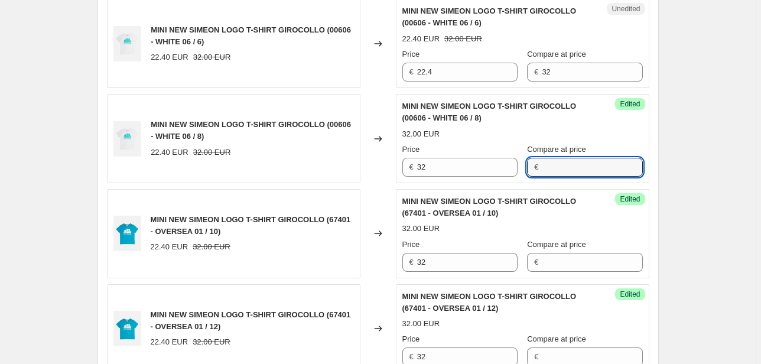
scroll to position [1698, 0]
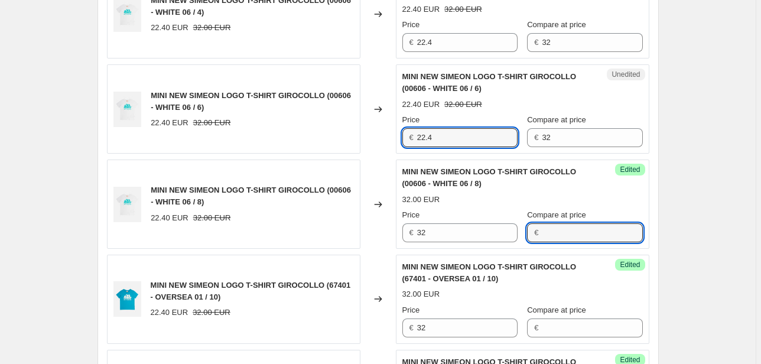
drag, startPoint x: 435, startPoint y: 134, endPoint x: 392, endPoint y: 145, distance: 44.4
click at [390, 142] on div "MINI NEW SIMEON LOGO T-SHIRT GIROCOLLO (00606 - WHITE 06 / 6) 22.40 EUR 32.00 E…" at bounding box center [378, 108] width 542 height 89
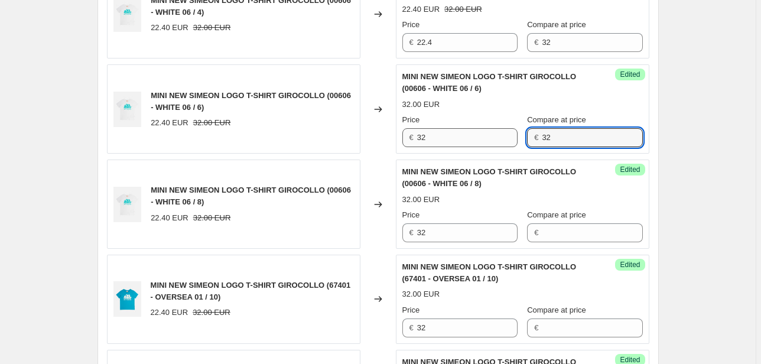
drag, startPoint x: 550, startPoint y: 135, endPoint x: 498, endPoint y: 142, distance: 52.4
click at [499, 142] on div "Price € 32 Compare at price € 32" at bounding box center [522, 130] width 240 height 33
drag, startPoint x: 431, startPoint y: 46, endPoint x: 389, endPoint y: 50, distance: 42.1
click at [393, 47] on div "MINI NEW SIMEON LOGO T-SHIRT GIROCOLLO (00606 - WHITE 06 / 4) 22.40 EUR 32.00 E…" at bounding box center [378, 14] width 542 height 89
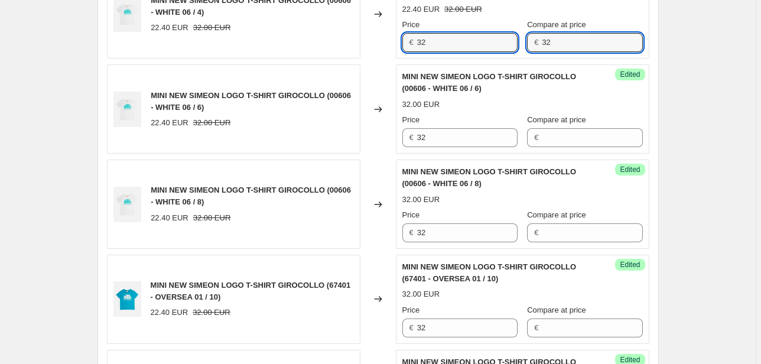
drag, startPoint x: 571, startPoint y: 44, endPoint x: 456, endPoint y: 62, distance: 115.9
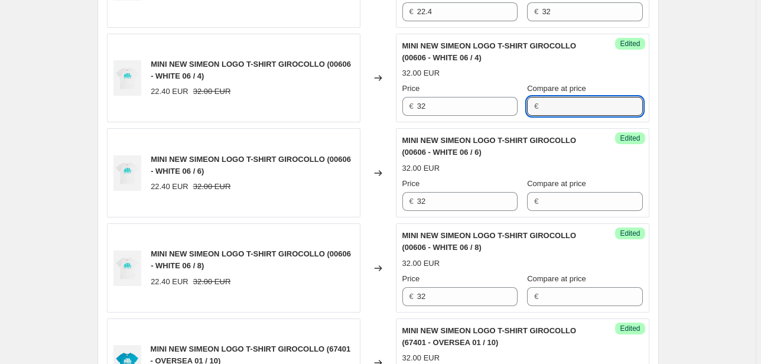
scroll to position [1557, 0]
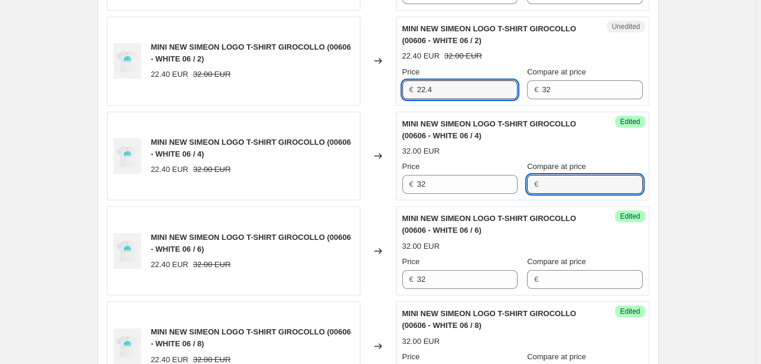
drag, startPoint x: 433, startPoint y: 85, endPoint x: 406, endPoint y: 90, distance: 27.1
click at [406, 90] on div "€ 22.4" at bounding box center [459, 89] width 115 height 19
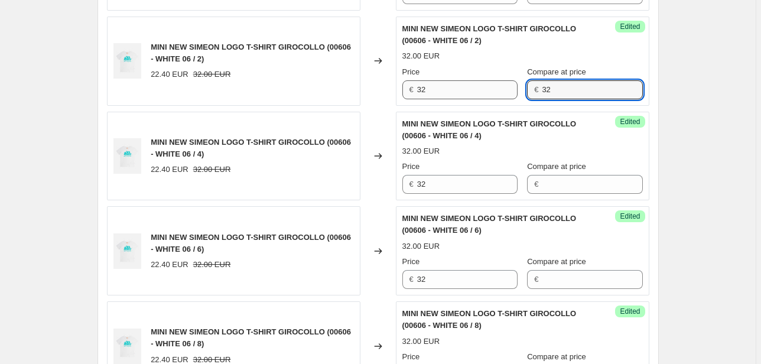
drag, startPoint x: 561, startPoint y: 92, endPoint x: 507, endPoint y: 92, distance: 54.3
click at [508, 92] on div "Price € 32 Compare at price € 32" at bounding box center [522, 82] width 240 height 33
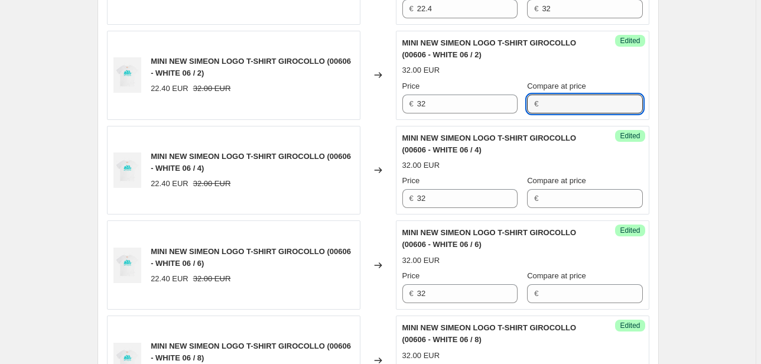
scroll to position [1415, 0]
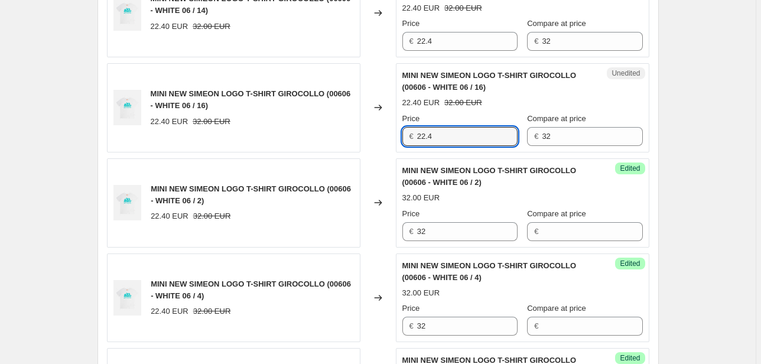
drag, startPoint x: 427, startPoint y: 135, endPoint x: 407, endPoint y: 136, distance: 19.6
click at [410, 135] on div "€ 22.4" at bounding box center [459, 136] width 115 height 19
click at [493, 146] on div "Unedited MINI NEW SIMEON LOGO T-SHIRT GIROCOLLO (00606 - WHITE 06 / 16) 22.40 E…" at bounding box center [522, 107] width 253 height 89
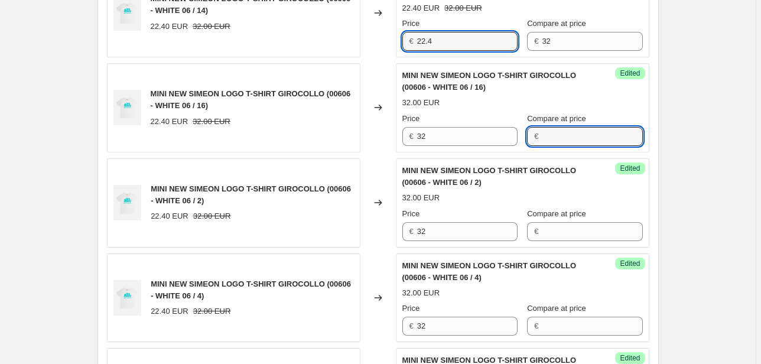
drag, startPoint x: 433, startPoint y: 43, endPoint x: 365, endPoint y: 57, distance: 69.3
click at [376, 50] on div "MINI NEW SIMEON LOGO T-SHIRT GIROCOLLO (00606 - WHITE 06 / 14) 22.40 EUR 32.00 …" at bounding box center [378, 12] width 542 height 89
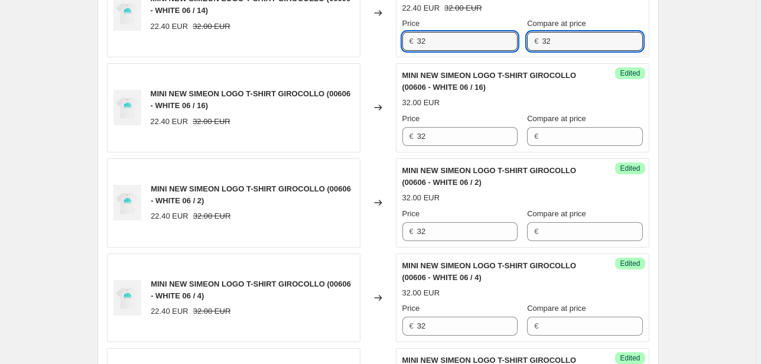
drag, startPoint x: 536, startPoint y: 47, endPoint x: 527, endPoint y: 47, distance: 8.9
click at [529, 47] on div "€ 32" at bounding box center [584, 41] width 115 height 19
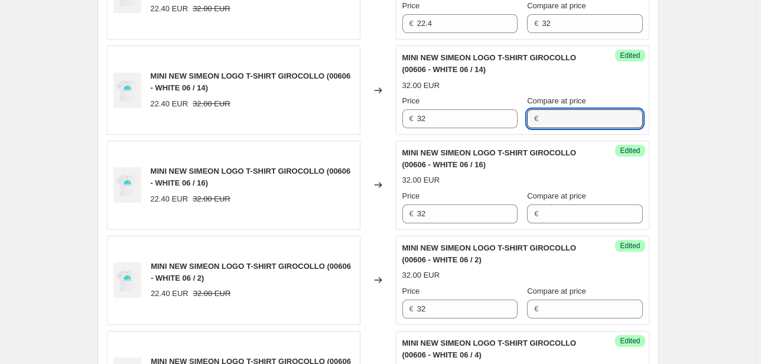
scroll to position [1273, 0]
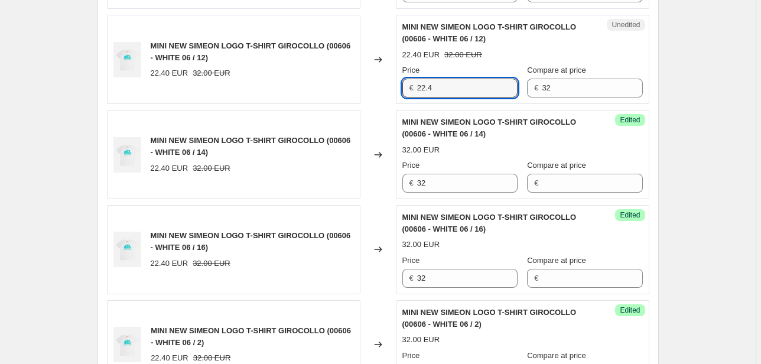
drag, startPoint x: 442, startPoint y: 87, endPoint x: 349, endPoint y: 96, distance: 93.8
click at [380, 90] on div "MINI NEW SIMEON LOGO T-SHIRT GIROCOLLO (00606 - WHITE 06 / 12) 22.40 EUR 32.00 …" at bounding box center [378, 59] width 542 height 89
drag, startPoint x: 566, startPoint y: 87, endPoint x: 504, endPoint y: 98, distance: 63.0
click at [506, 98] on div "Unedited MINI NEW SIMEON LOGO T-SHIRT GIROCOLLO (00606 - WHITE 06 / 12) 22.40 E…" at bounding box center [522, 59] width 253 height 89
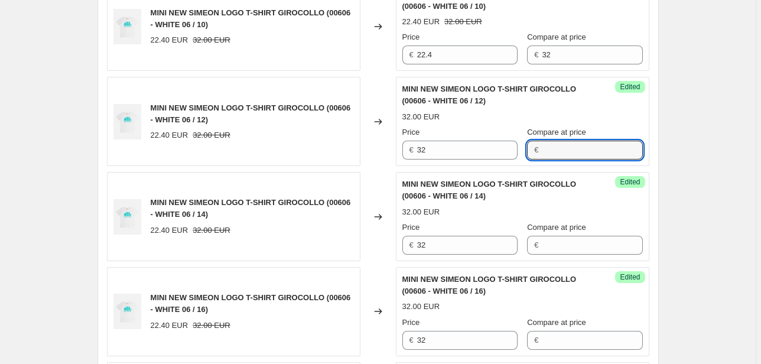
scroll to position [1179, 0]
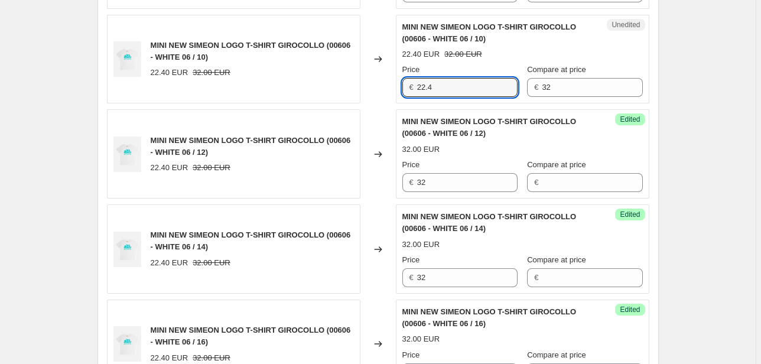
drag, startPoint x: 437, startPoint y: 89, endPoint x: 250, endPoint y: 145, distance: 195.6
click at [263, 143] on div "MINI NEW SIMEON LOGO T-SHIRT GIROCOLLO (00605 - WHITE 05 / 10) 22.40 EUR 32.00 …" at bounding box center [378, 201] width 542 height 1893
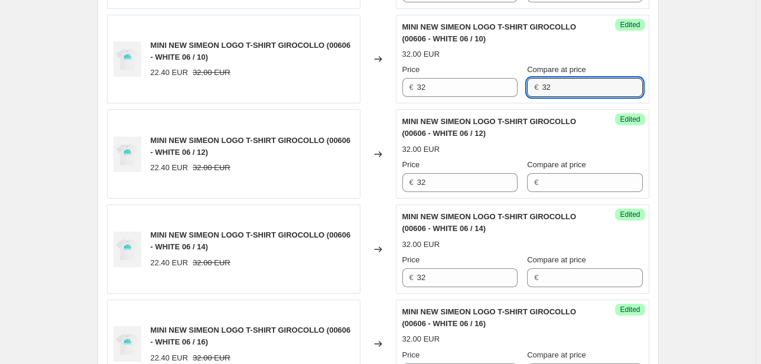
click at [543, 87] on div "€ 32" at bounding box center [584, 87] width 115 height 19
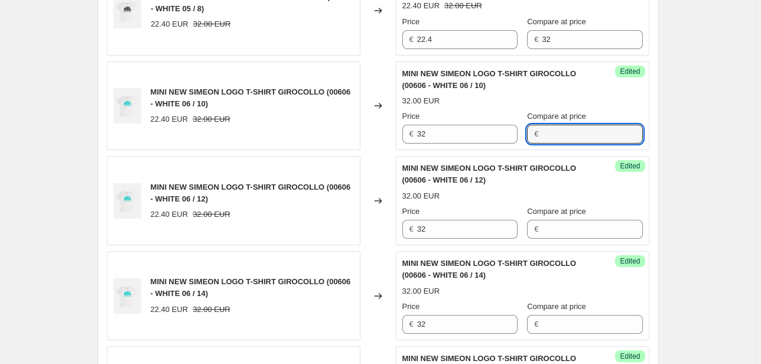
scroll to position [1084, 0]
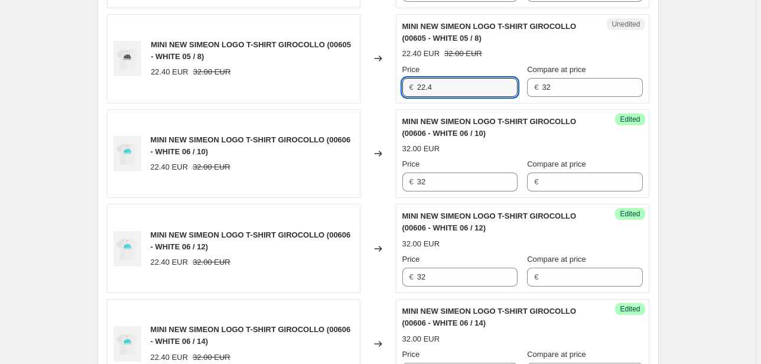
drag, startPoint x: 438, startPoint y: 94, endPoint x: 406, endPoint y: 95, distance: 31.9
click at [406, 95] on div "Unedited MINI NEW SIMEON LOGO T-SHIRT GIROCOLLO (00605 - WHITE 05 / 8) 22.40 EU…" at bounding box center [522, 58] width 253 height 89
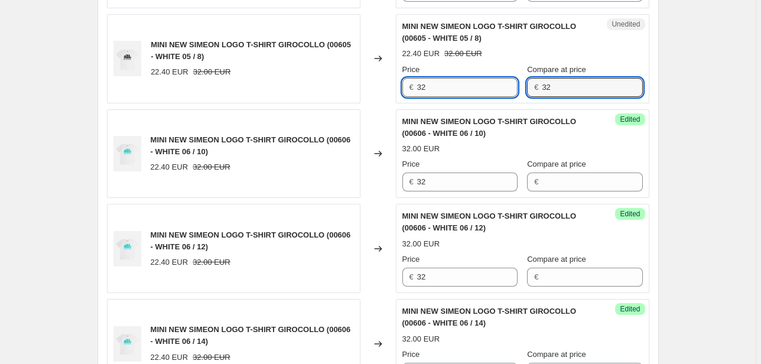
drag, startPoint x: 595, startPoint y: 92, endPoint x: 480, endPoint y: 93, distance: 115.8
click at [480, 93] on div "Price € 32 Compare at price € 32" at bounding box center [522, 80] width 240 height 33
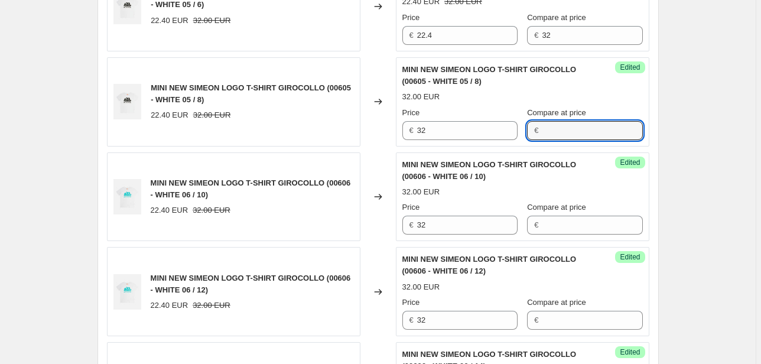
scroll to position [990, 0]
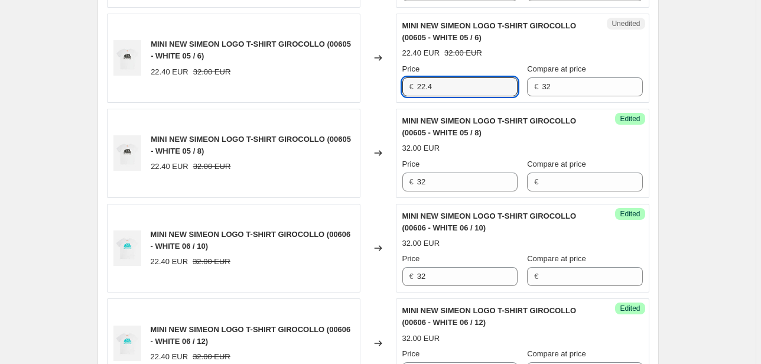
drag, startPoint x: 407, startPoint y: 87, endPoint x: 381, endPoint y: 87, distance: 26.6
click at [381, 87] on div "MINI NEW SIMEON LOGO T-SHIRT GIROCOLLO (00605 - WHITE 05 / 6) 22.40 EUR 32.00 E…" at bounding box center [378, 58] width 542 height 89
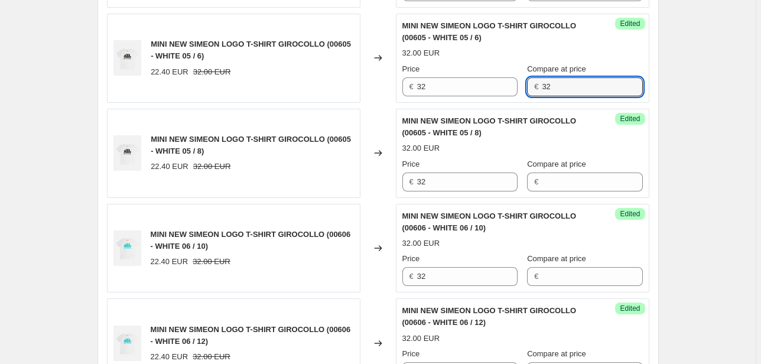
drag, startPoint x: 576, startPoint y: 85, endPoint x: 500, endPoint y: 102, distance: 78.7
click at [503, 99] on div "Success Edited MINI NEW SIMEON LOGO T-SHIRT GIROCOLLO (00605 - WHITE 05 / 6) 32…" at bounding box center [522, 58] width 253 height 89
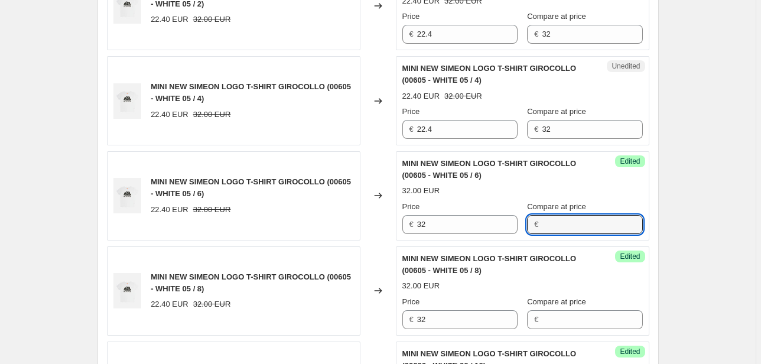
scroll to position [848, 0]
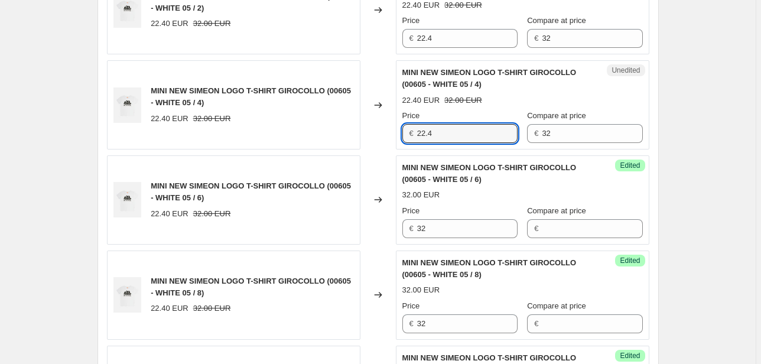
drag, startPoint x: 455, startPoint y: 130, endPoint x: 390, endPoint y: 133, distance: 65.1
click at [392, 133] on div "MINI NEW SIMEON LOGO T-SHIRT GIROCOLLO (00605 - WHITE 05 / 4) 22.40 EUR 32.00 E…" at bounding box center [378, 104] width 542 height 89
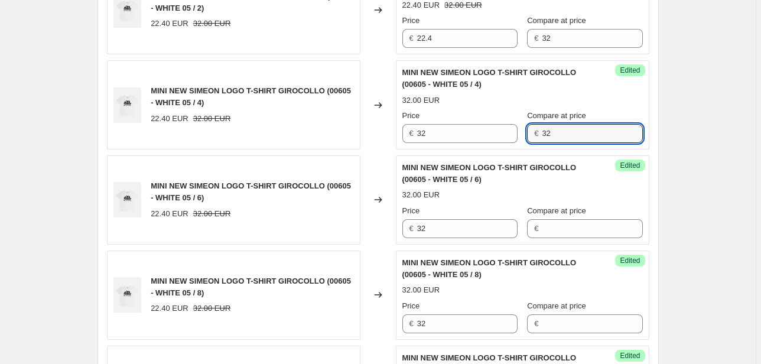
drag, startPoint x: 570, startPoint y: 139, endPoint x: 523, endPoint y: 145, distance: 47.5
click at [533, 144] on div "Success Edited MINI NEW SIMEON LOGO T-SHIRT GIROCOLLO (00605 - WHITE 05 / 4) 32…" at bounding box center [522, 104] width 253 height 89
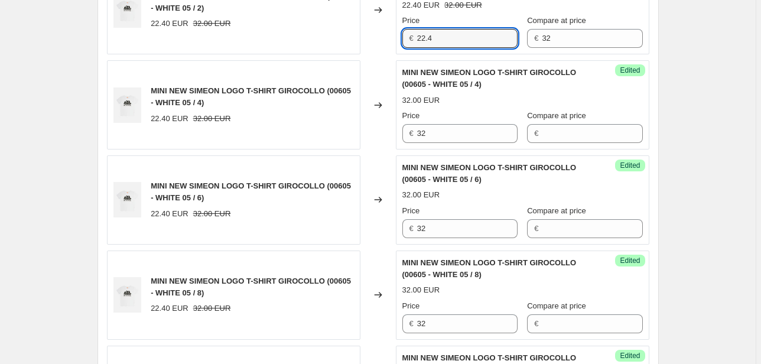
drag, startPoint x: 445, startPoint y: 38, endPoint x: 396, endPoint y: 33, distance: 49.8
click at [400, 33] on div "Unedited MINI NEW SIMEON LOGO T-SHIRT GIROCOLLO (00605 - WHITE 05 / 2) 22.40 EU…" at bounding box center [522, 10] width 253 height 89
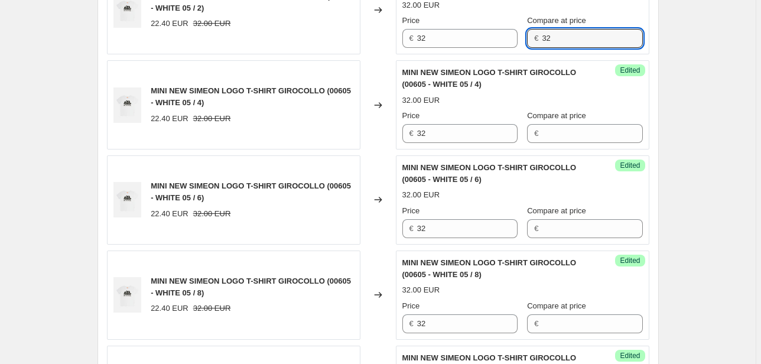
drag, startPoint x: 539, startPoint y: 38, endPoint x: 458, endPoint y: 55, distance: 82.6
click at [483, 43] on div "Price € 32 Compare at price € 32" at bounding box center [522, 31] width 240 height 33
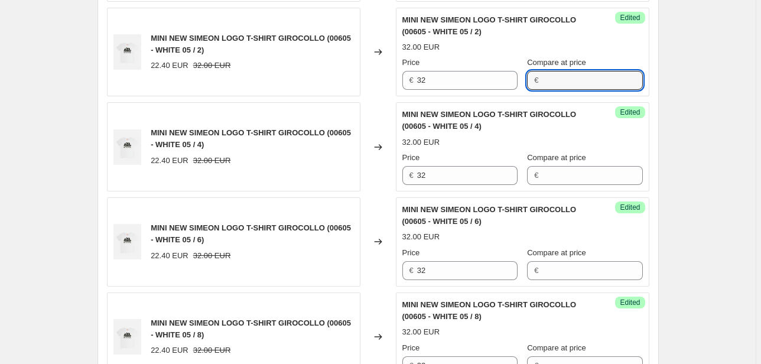
scroll to position [754, 0]
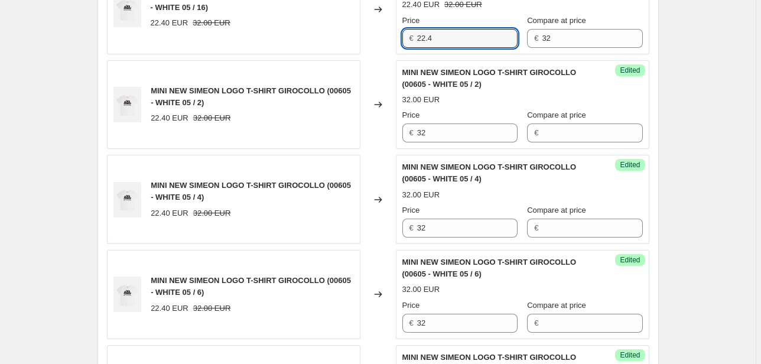
drag, startPoint x: 435, startPoint y: 38, endPoint x: 406, endPoint y: 40, distance: 28.4
click at [411, 38] on div "€ 22.4" at bounding box center [459, 38] width 115 height 19
click at [532, 49] on div "Unedited MINI NEW SIMEON LOGO T-SHIRT GIROCOLLO (00605 - WHITE 05 / 16) 22.40 E…" at bounding box center [522, 9] width 253 height 89
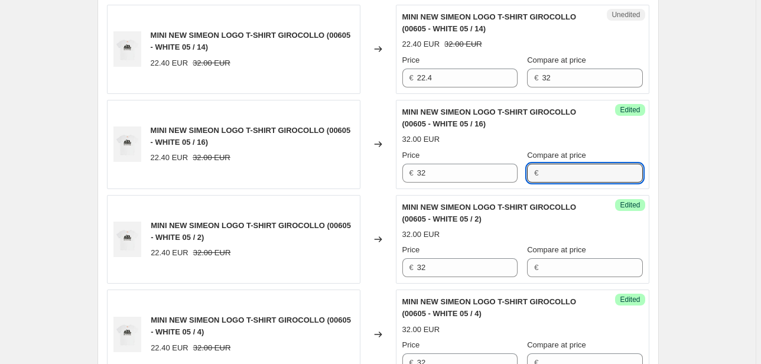
scroll to position [612, 0]
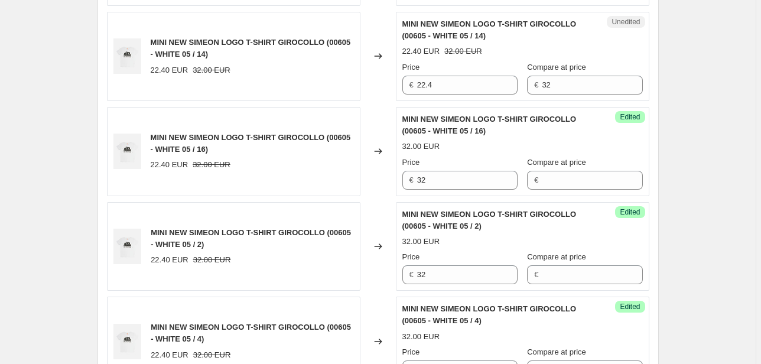
click at [370, 92] on div "MINI NEW SIMEON LOGO T-SHIRT GIROCOLLO (00605 - WHITE 05 / 14) 22.40 EUR 32.00 …" at bounding box center [378, 56] width 542 height 89
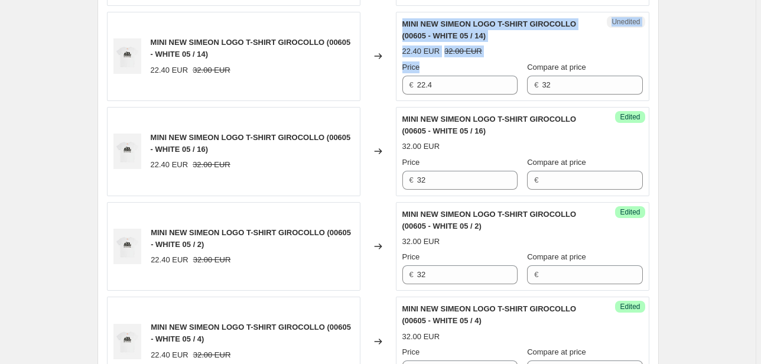
click at [416, 93] on div "€ 22.4" at bounding box center [459, 85] width 115 height 19
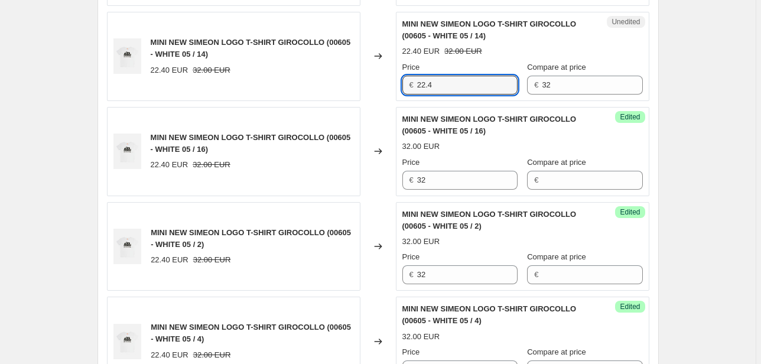
click at [392, 84] on div "MINI NEW SIMEON LOGO T-SHIRT GIROCOLLO (00605 - WHITE 05 / 14) 22.40 EUR 32.00 …" at bounding box center [378, 56] width 542 height 89
click at [518, 93] on div "Price € 32 Compare at price € 32" at bounding box center [522, 77] width 240 height 33
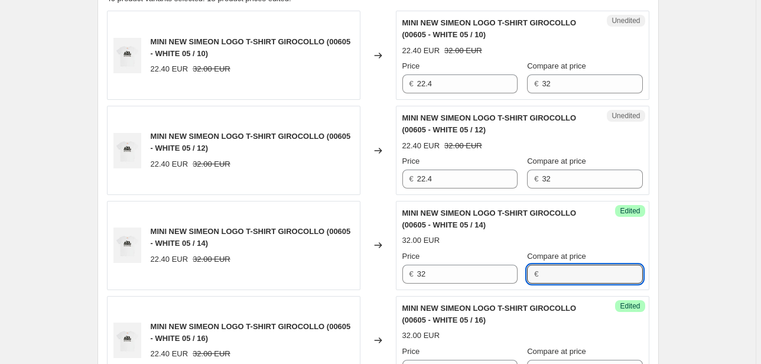
scroll to position [423, 0]
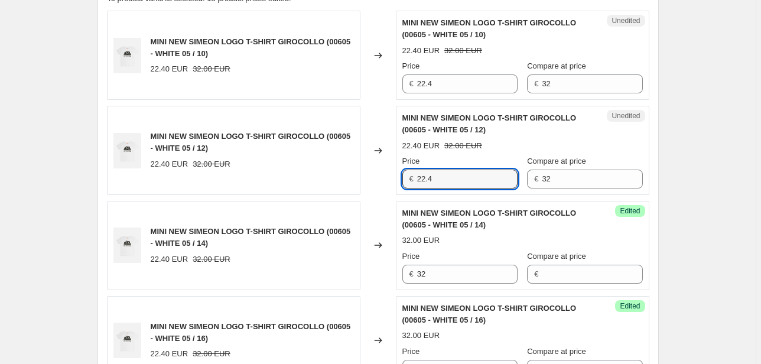
click at [374, 184] on div "MINI NEW SIMEON LOGO T-SHIRT GIROCOLLO (00605 - WHITE 05 / 12) 22.40 EUR 32.00 …" at bounding box center [378, 150] width 542 height 89
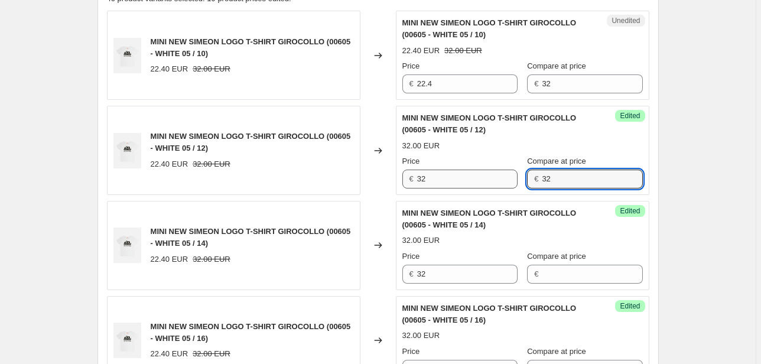
click at [527, 191] on div "Success Edited MINI NEW SIMEON LOGO T-SHIRT GIROCOLLO (00605 - WHITE 05 / 12) 3…" at bounding box center [522, 150] width 253 height 89
click at [386, 94] on div "MINI NEW SIMEON LOGO T-SHIRT GIROCOLLO (00605 - WHITE 05 / 10) 22.40 EUR 32.00 …" at bounding box center [378, 55] width 542 height 89
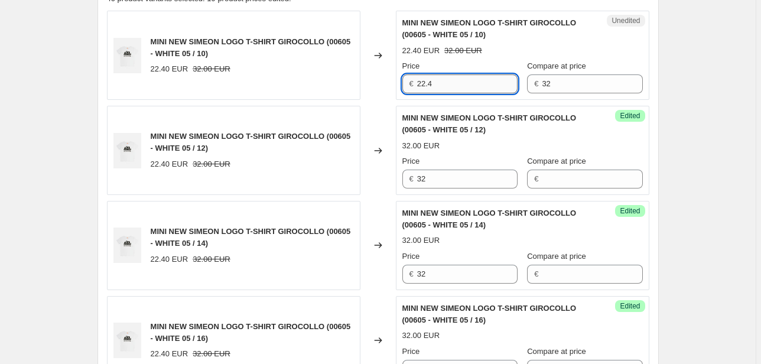
click at [421, 85] on input "22.4" at bounding box center [467, 83] width 100 height 19
click at [404, 86] on div "€ 22.4" at bounding box center [459, 83] width 115 height 19
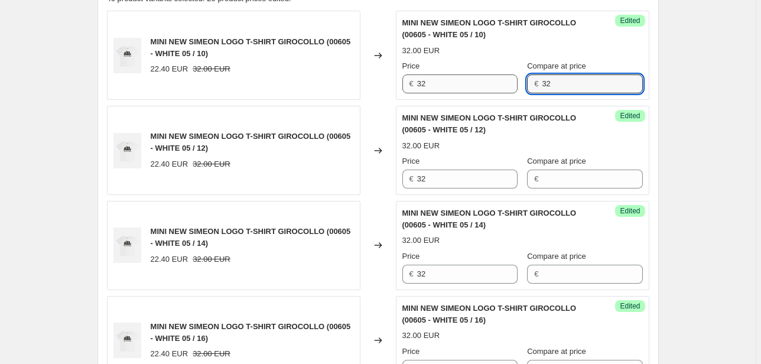
click at [517, 89] on div "Price € 32 Compare at price € 32" at bounding box center [522, 76] width 240 height 33
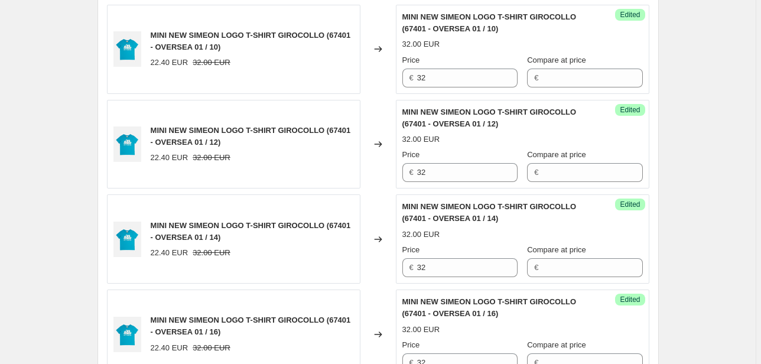
scroll to position [2029, 0]
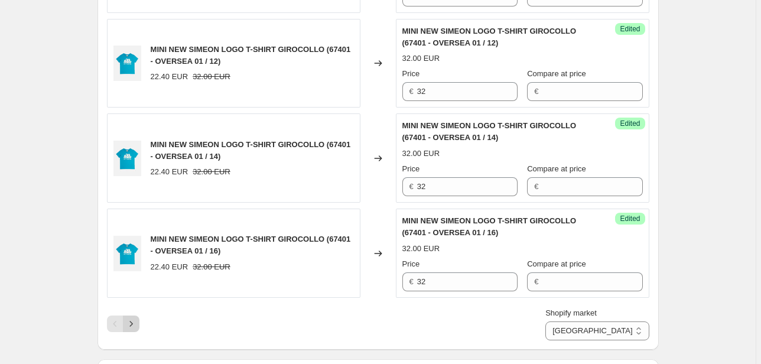
click at [132, 318] on icon "Next" at bounding box center [131, 324] width 12 height 12
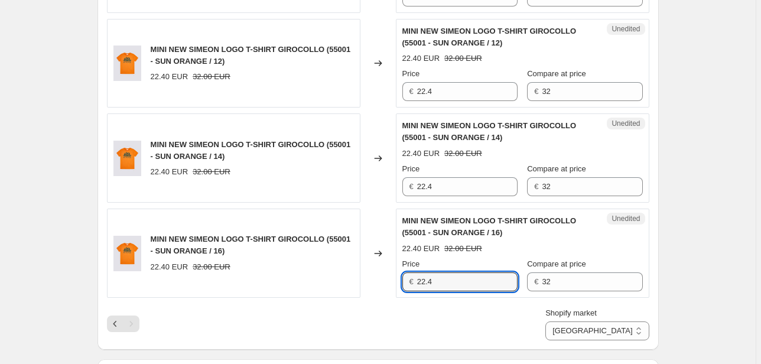
click at [405, 285] on div "€ 22.4" at bounding box center [459, 281] width 115 height 19
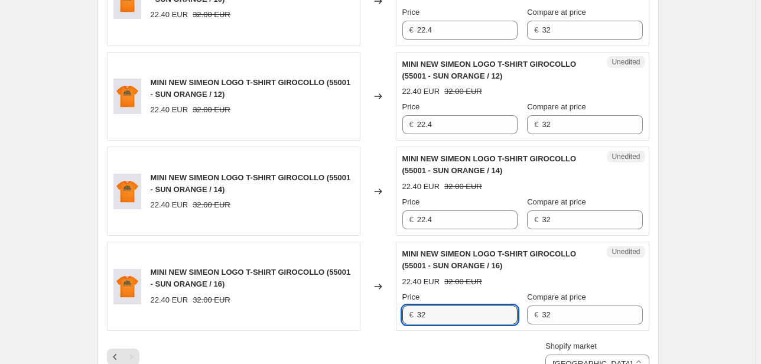
scroll to position [1982, 0]
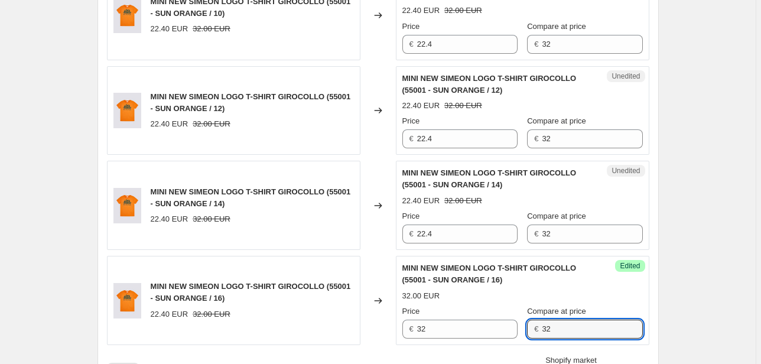
click at [519, 332] on div "Price € 32 Compare at price € 32" at bounding box center [522, 321] width 240 height 33
click at [358, 234] on div "MINI NEW SIMEON LOGO T-SHIRT GIROCOLLO (55001 - SUN ORANGE / 14) 22.40 EUR 32.0…" at bounding box center [378, 205] width 542 height 89
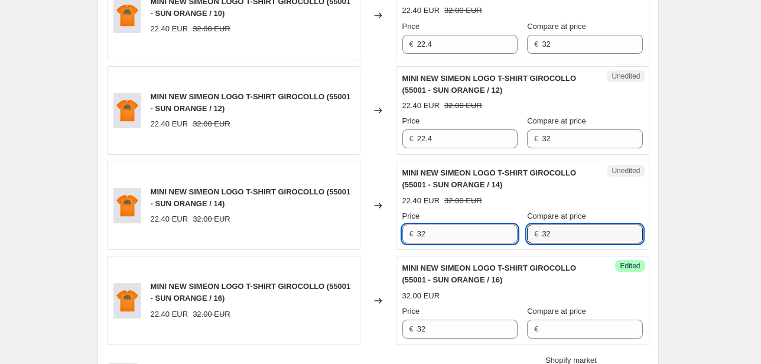
click at [511, 232] on div "Price € 32 Compare at price € 32" at bounding box center [522, 226] width 240 height 33
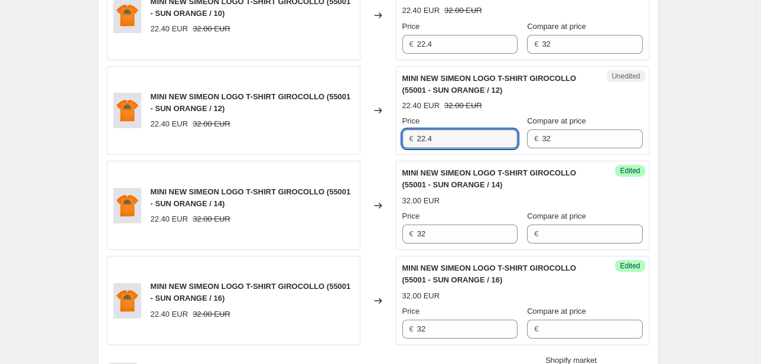
click at [403, 143] on div "Unedited MINI NEW SIMEON LOGO T-SHIRT GIROCOLLO (55001 - SUN ORANGE / 12) 22.40…" at bounding box center [522, 110] width 253 height 89
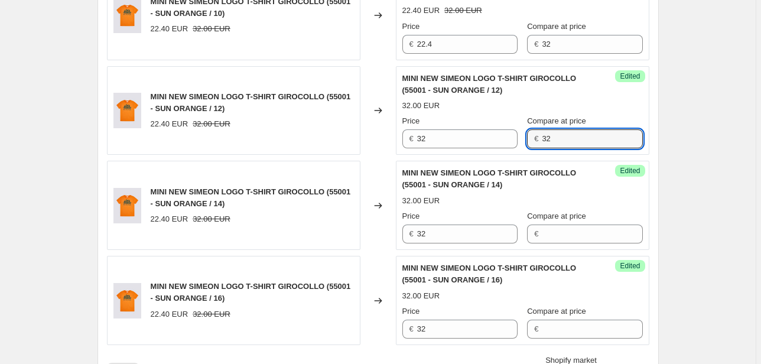
click at [517, 137] on div "Price € 32 Compare at price € 32" at bounding box center [522, 131] width 240 height 33
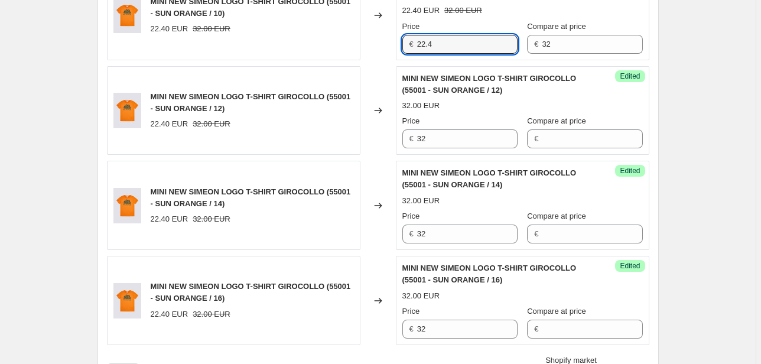
click at [363, 35] on div "MINI NEW SIMEON LOGO T-SHIRT GIROCOLLO (55001 - SUN ORANGE / 10) 22.40 EUR 32.0…" at bounding box center [378, 15] width 542 height 89
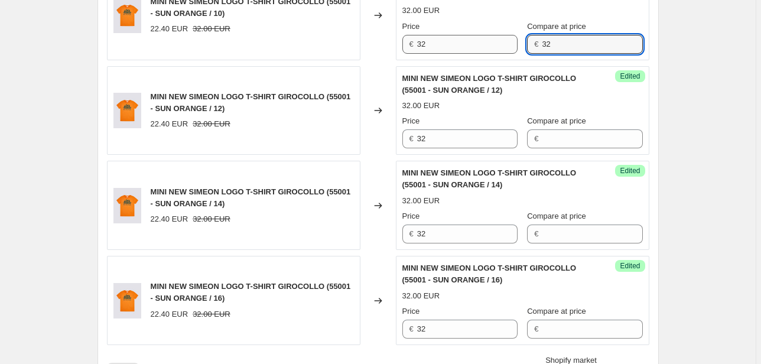
click at [513, 41] on div "Price € 32 Compare at price € 32" at bounding box center [522, 37] width 240 height 33
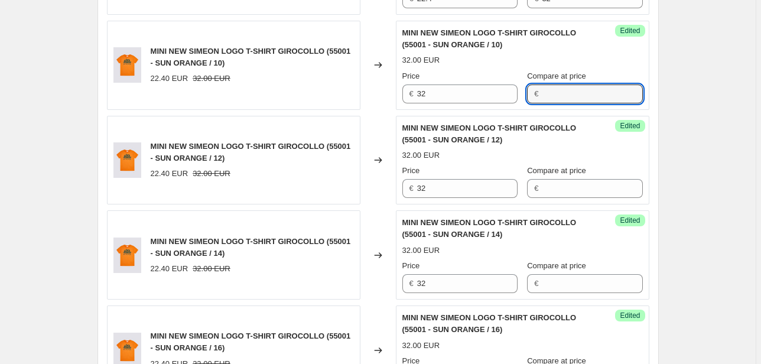
scroll to position [1887, 0]
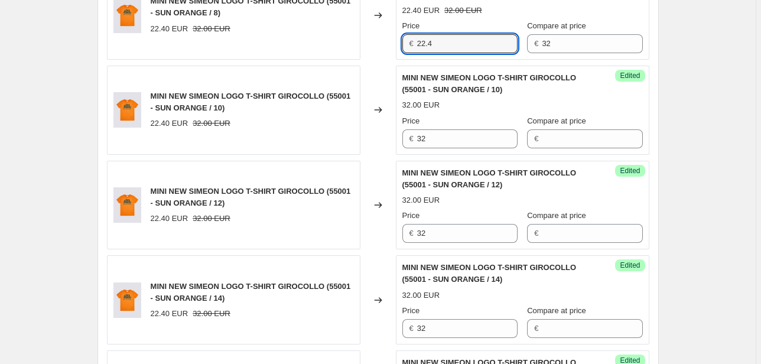
click at [361, 43] on div "MINI NEW SIMEON LOGO T-SHIRT GIROCOLLO (55001 - SUN ORANGE / 8) 22.40 EUR 32.00…" at bounding box center [378, 14] width 542 height 89
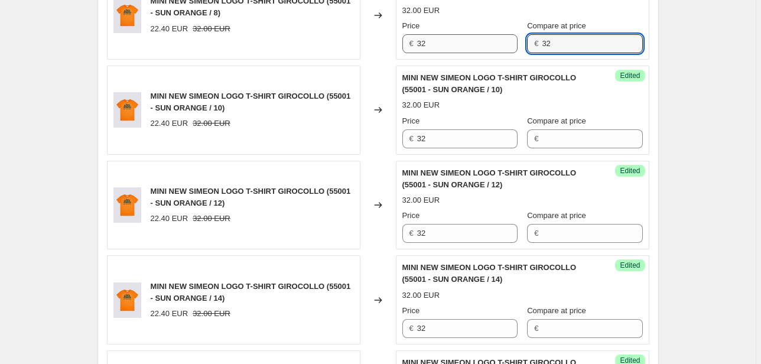
click at [550, 44] on input "32" at bounding box center [592, 43] width 100 height 19
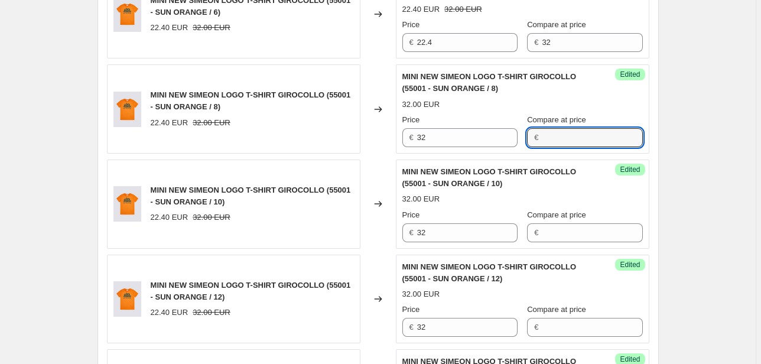
scroll to position [1793, 0]
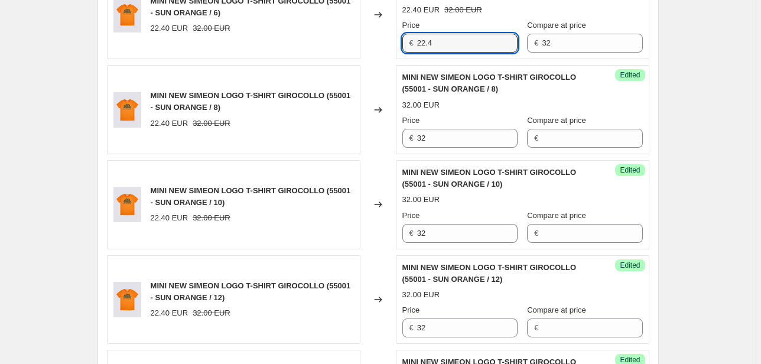
click at [389, 44] on div "MINI NEW SIMEON LOGO T-SHIRT GIROCOLLO (55001 - SUN ORANGE / 6) 22.40 EUR 32.00…" at bounding box center [378, 14] width 542 height 89
click at [513, 44] on div "Price € 32 Compare at price € 32" at bounding box center [522, 35] width 240 height 33
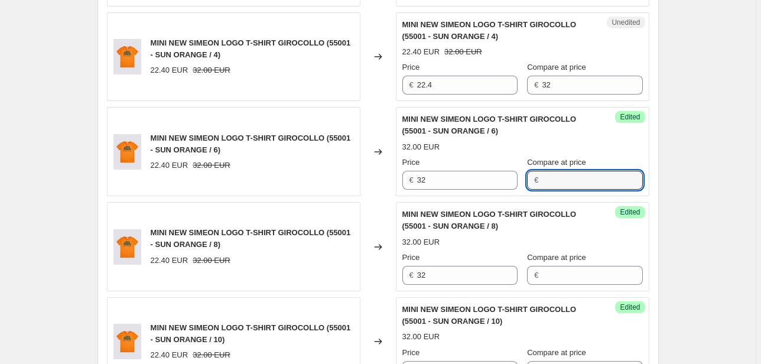
scroll to position [1651, 0]
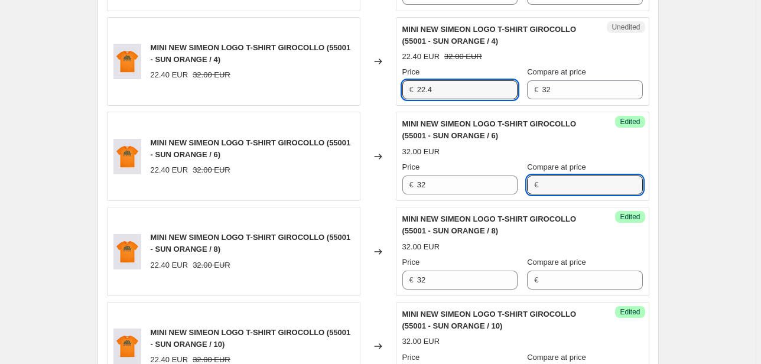
click at [408, 92] on div "€ 22.4" at bounding box center [459, 89] width 115 height 19
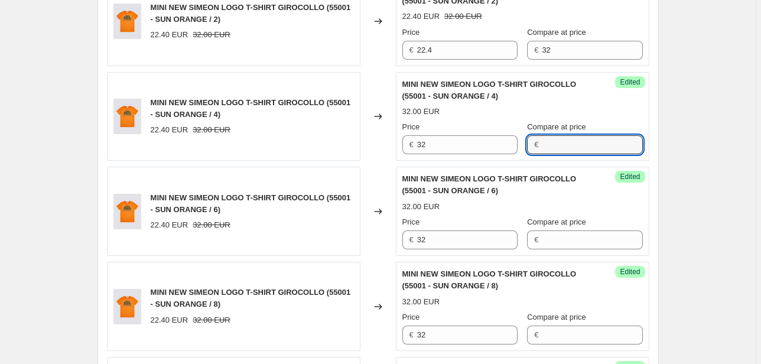
scroll to position [1462, 0]
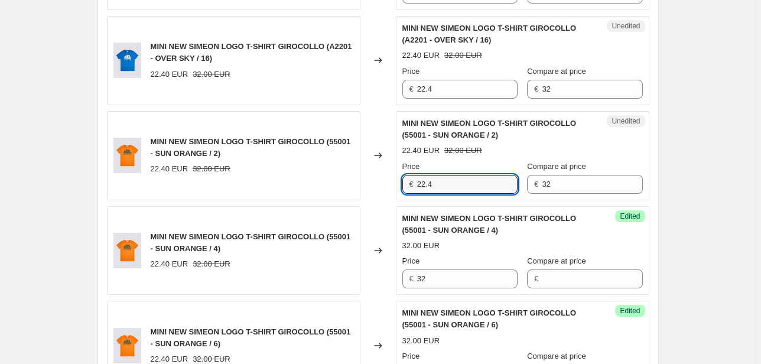
click at [405, 182] on div "€ 22.4" at bounding box center [459, 184] width 115 height 19
click at [517, 190] on div "Price € 32 Compare at price € 32" at bounding box center [522, 177] width 240 height 33
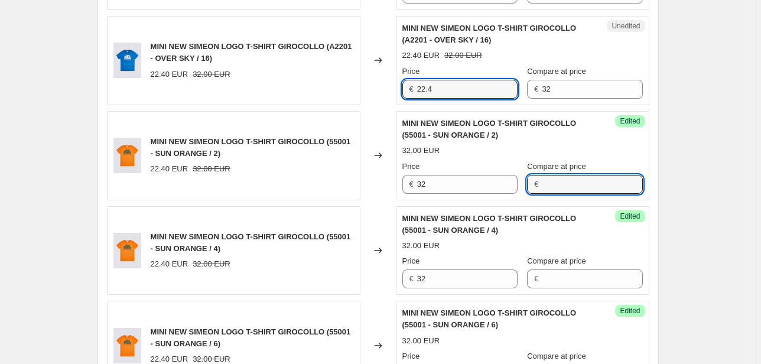
click at [394, 92] on div "MINI NEW SIMEON LOGO T-SHIRT GIROCOLLO (A2201 - OVER SKY / 16) 22.40 EUR 32.00 …" at bounding box center [378, 60] width 542 height 89
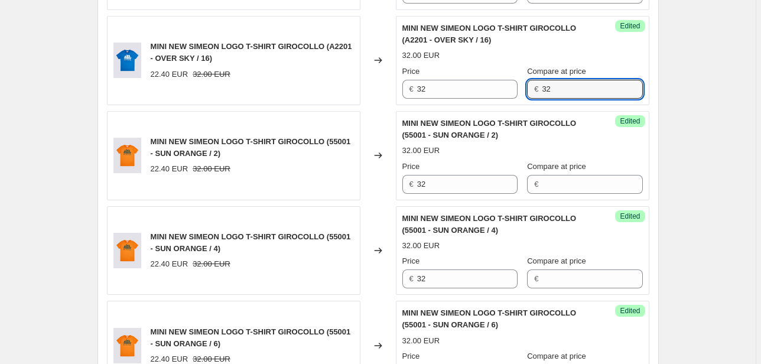
click at [527, 90] on div "Price € 32 Compare at price € 32" at bounding box center [522, 82] width 240 height 33
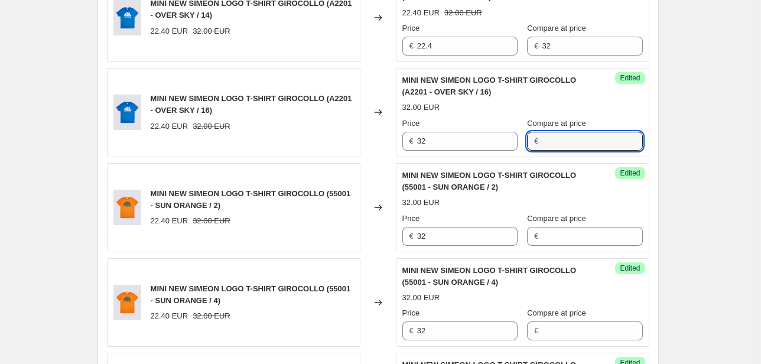
scroll to position [1368, 0]
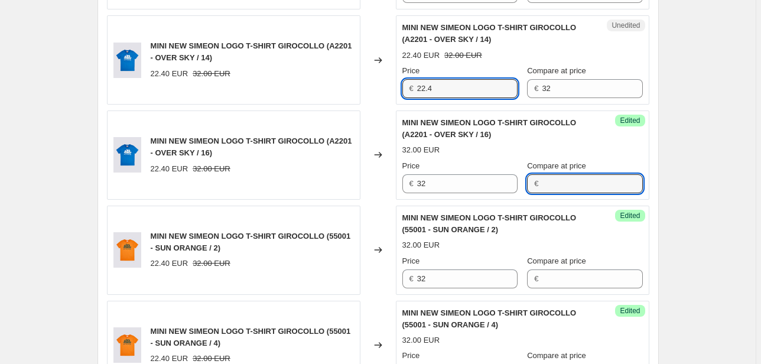
click at [385, 97] on div "MINI NEW SIMEON LOGO T-SHIRT GIROCOLLO (A2201 - OVER SKY / 14) 22.40 EUR 32.00 …" at bounding box center [378, 59] width 542 height 89
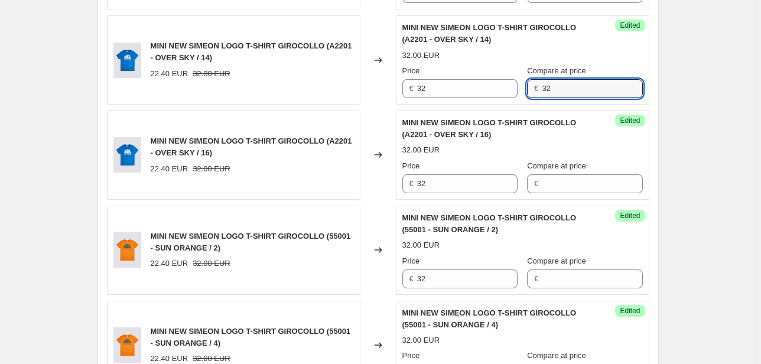
click at [534, 89] on div "€ 32" at bounding box center [584, 88] width 115 height 19
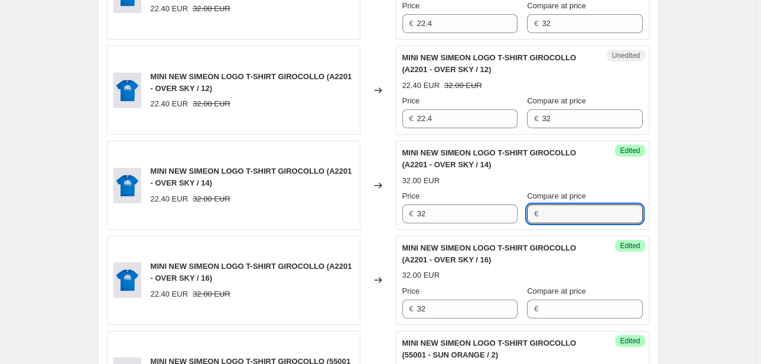
scroll to position [1226, 0]
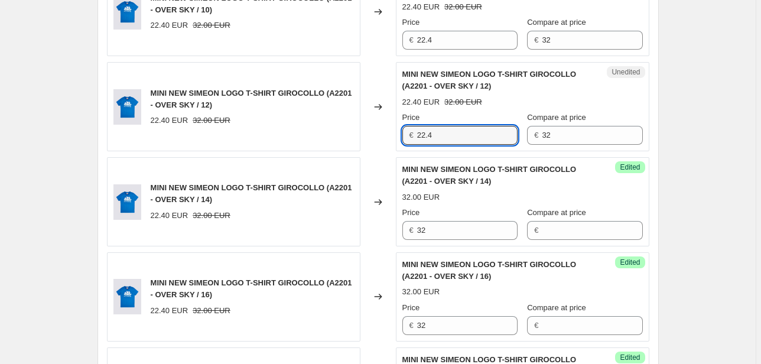
click at [416, 138] on div "€ 22.4" at bounding box center [459, 135] width 115 height 19
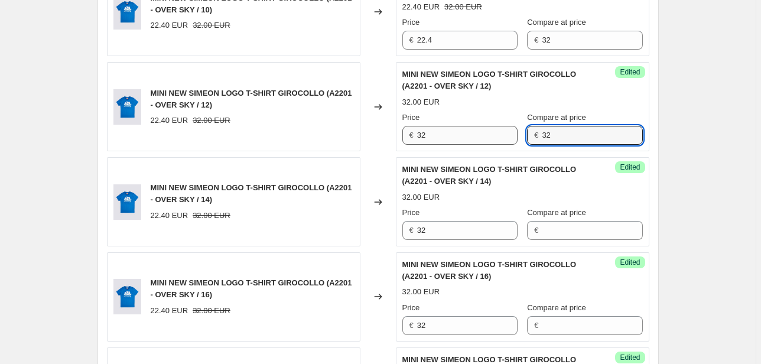
click at [515, 140] on div "Price € 32 Compare at price € 32" at bounding box center [522, 128] width 240 height 33
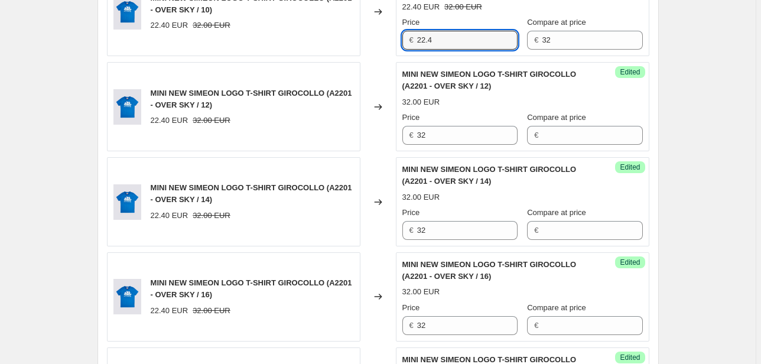
click at [391, 48] on div "MINI NEW SIMEON LOGO T-SHIRT GIROCOLLO (A2201 - OVER SKY / 10) 22.40 EUR 32.00 …" at bounding box center [378, 12] width 542 height 89
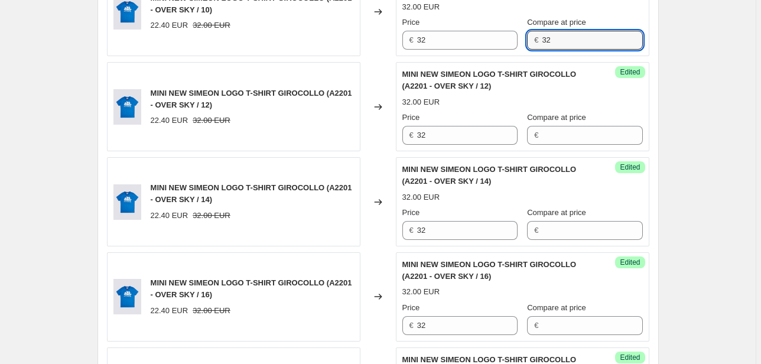
click at [536, 47] on div "€ 32" at bounding box center [584, 40] width 115 height 19
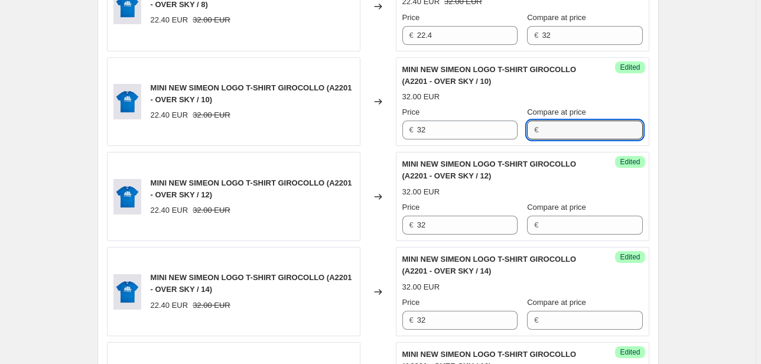
scroll to position [1131, 0]
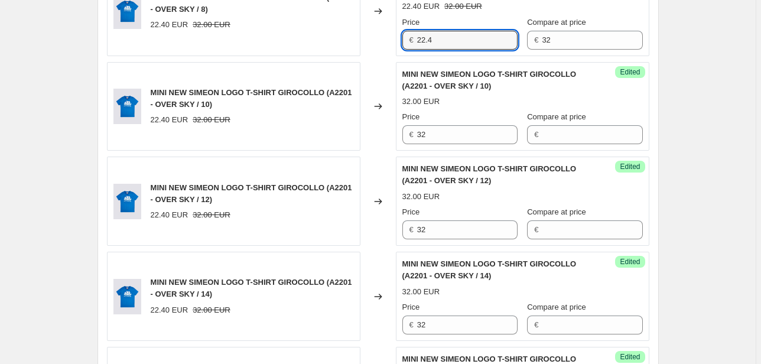
click at [374, 53] on div "MINI NEW SIMEON LOGO T-SHIRT GIROCOLLO (A2201 - OVER SKY / 8) 22.40 EUR 32.00 E…" at bounding box center [378, 11] width 542 height 89
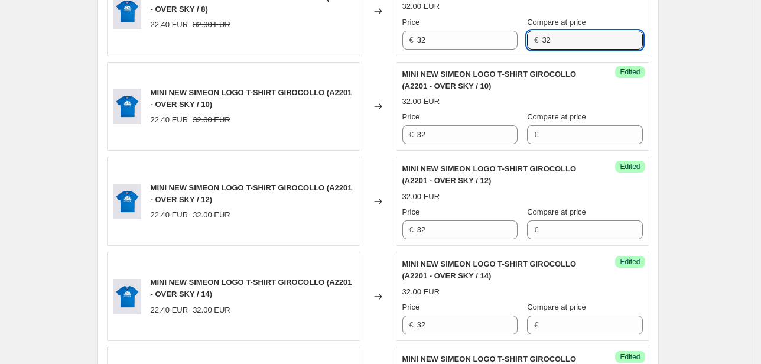
click at [521, 43] on div "Price € 32 Compare at price € 32" at bounding box center [522, 33] width 240 height 33
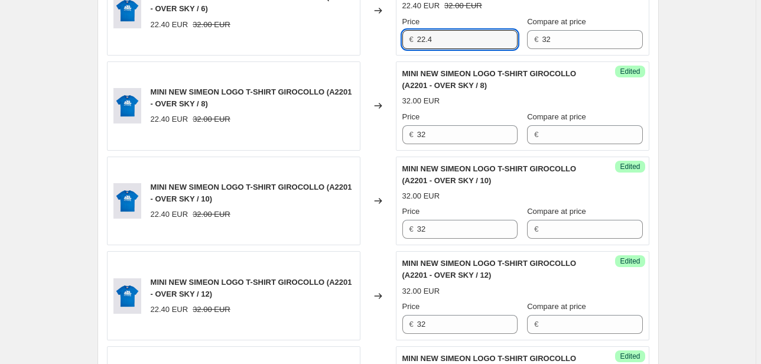
click at [393, 41] on div "MINI NEW SIMEON LOGO T-SHIRT GIROCOLLO (A2201 - OVER SKY / 6) 22.40 EUR 32.00 E…" at bounding box center [378, 10] width 542 height 89
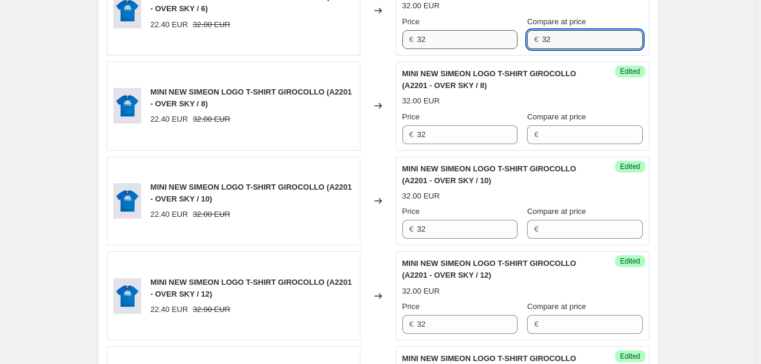
click at [491, 45] on div "Price € 32 Compare at price € 32" at bounding box center [522, 32] width 240 height 33
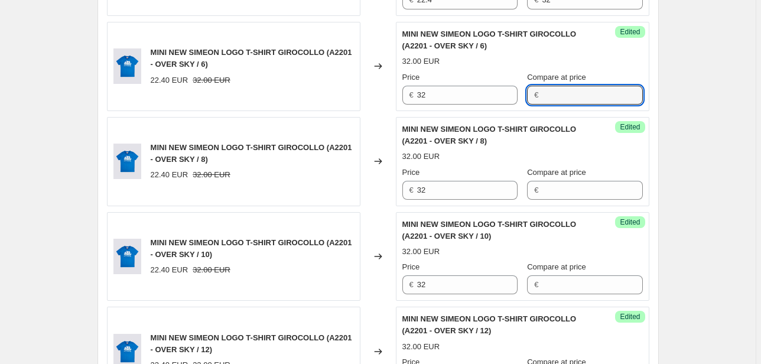
scroll to position [895, 0]
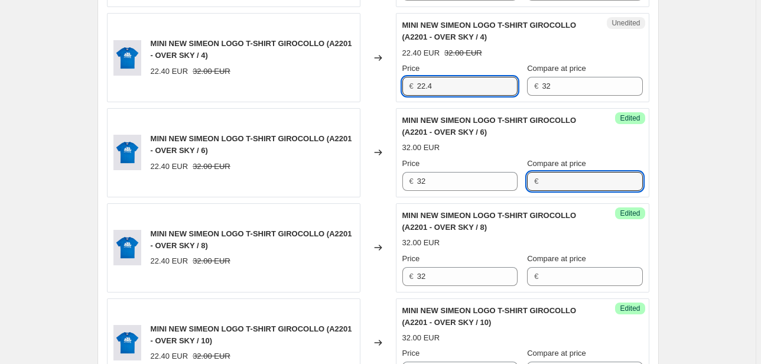
click at [384, 99] on div "MINI NEW SIMEON LOGO T-SHIRT GIROCOLLO (A2201 - OVER SKY / 4) 22.40 EUR 32.00 E…" at bounding box center [378, 57] width 542 height 89
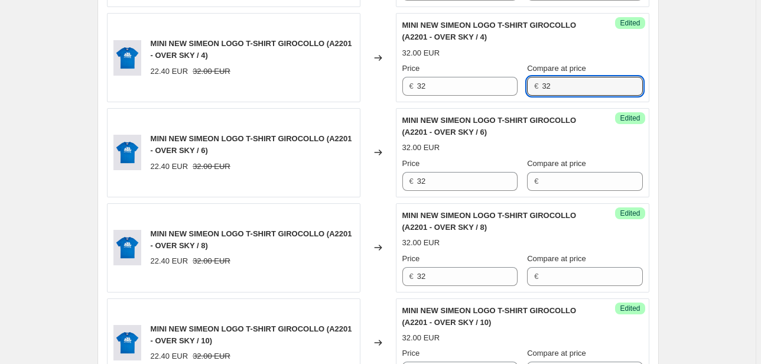
click at [545, 88] on input "32" at bounding box center [592, 86] width 100 height 19
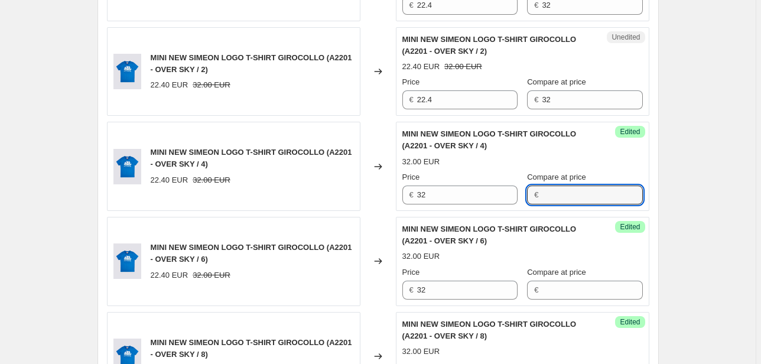
scroll to position [754, 0]
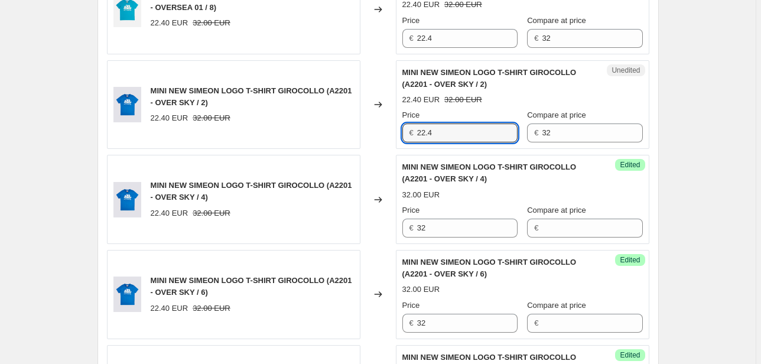
click at [361, 141] on div "MINI NEW SIMEON LOGO T-SHIRT GIROCOLLO (A2201 - OVER SKY / 2) 22.40 EUR 32.00 E…" at bounding box center [378, 104] width 542 height 89
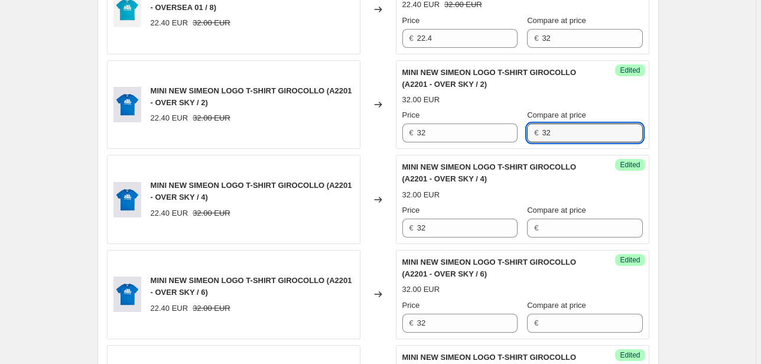
click at [539, 132] on div "€ 32" at bounding box center [584, 132] width 115 height 19
click at [371, 43] on div "MINI NEW SIMEON LOGO T-SHIRT GIROCOLLO (67401 - OVERSEA 01 / 8) 22.40 EUR 32.00…" at bounding box center [378, 9] width 542 height 89
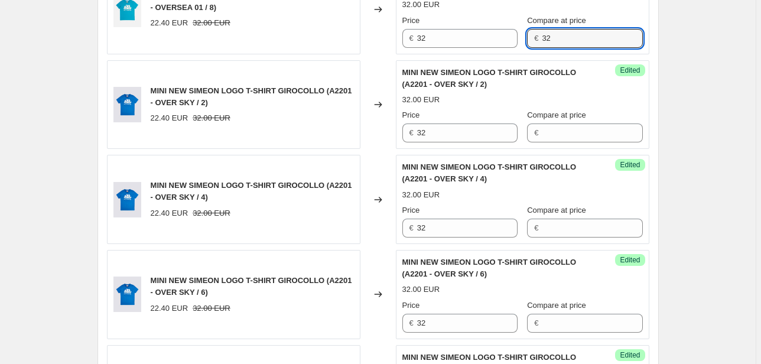
click at [472, 52] on div "Success Edited MINI NEW SIMEON LOGO T-SHIRT GIROCOLLO (67401 - OVERSEA 01 / 8) …" at bounding box center [522, 9] width 253 height 89
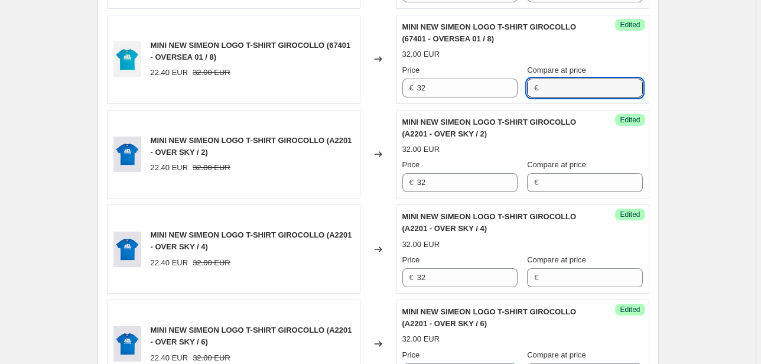
scroll to position [659, 0]
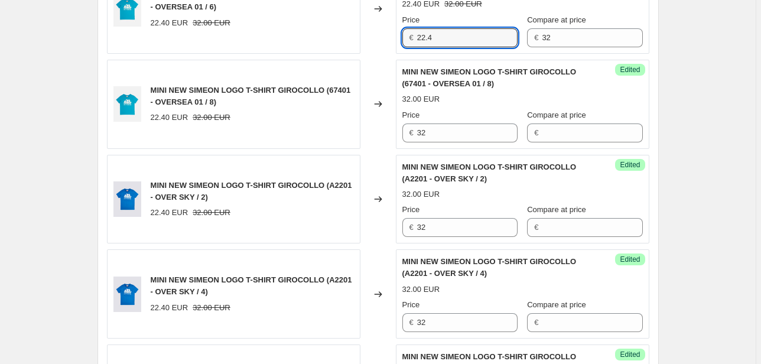
click at [406, 37] on div "€ 22.4" at bounding box center [459, 37] width 115 height 19
click at [444, 49] on div "Unedited MINI NEW SIMEON LOGO T-SHIRT GIROCOLLO (67401 - OVERSEA 01 / 6) 22.40 …" at bounding box center [522, 9] width 253 height 89
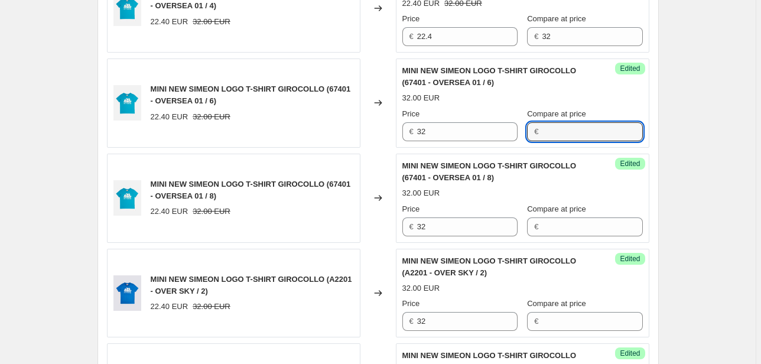
scroll to position [565, 0]
click at [392, 35] on div "MINI NEW SIMEON LOGO T-SHIRT GIROCOLLO (67401 - OVERSEA 01 / 4) 22.40 EUR 32.00…" at bounding box center [378, 8] width 542 height 89
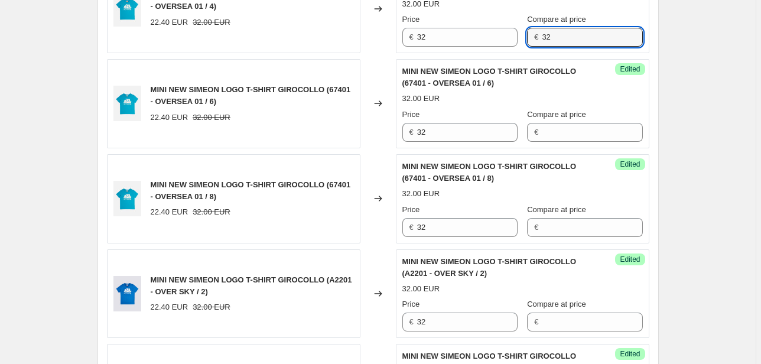
click at [497, 47] on div "Success Edited MINI NEW SIMEON LOGO T-SHIRT GIROCOLLO (67401 - OVERSEA 01 / 4) …" at bounding box center [522, 8] width 253 height 89
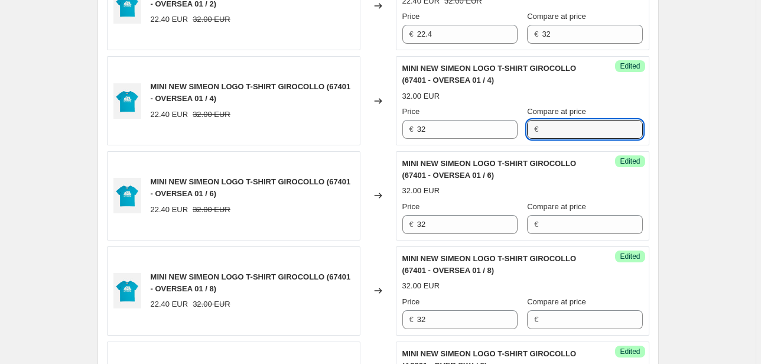
scroll to position [470, 0]
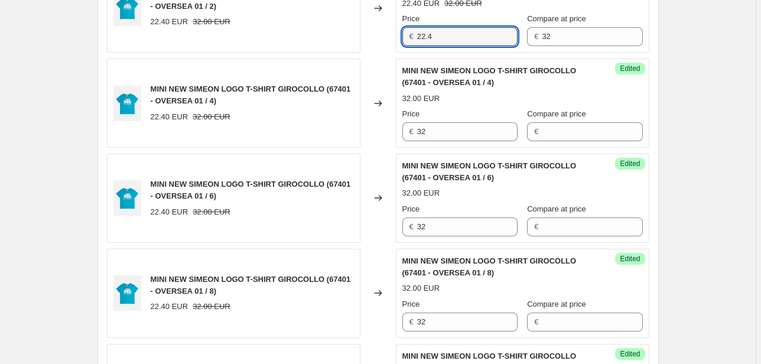
click at [414, 39] on div "€ 22.4" at bounding box center [459, 36] width 115 height 19
click at [358, 38] on div "MINI NEW SIMEON LOGO T-SHIRT GIROCOLLO (67401 - OVERSEA 01 / 2) 22.40 EUR 32.00…" at bounding box center [378, 7] width 542 height 89
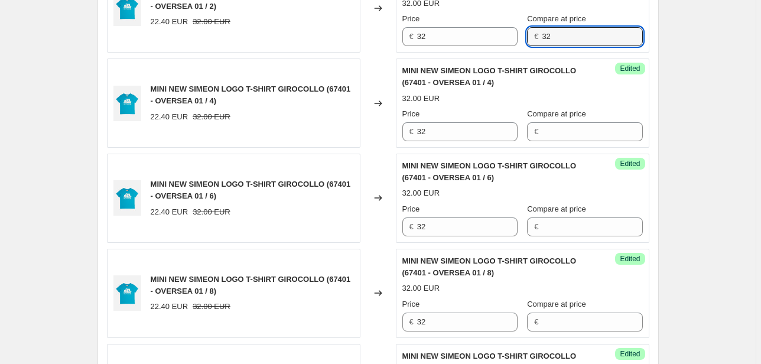
click at [491, 48] on div "Success Edited MINI NEW SIMEON LOGO T-SHIRT GIROCOLLO (67401 - OVERSEA 01 / 2) …" at bounding box center [522, 7] width 253 height 89
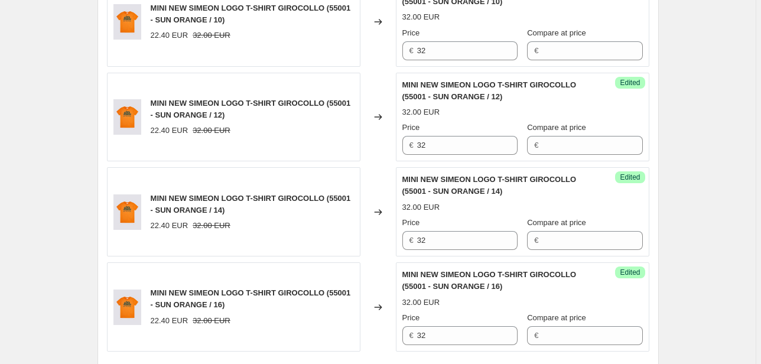
scroll to position [2029, 0]
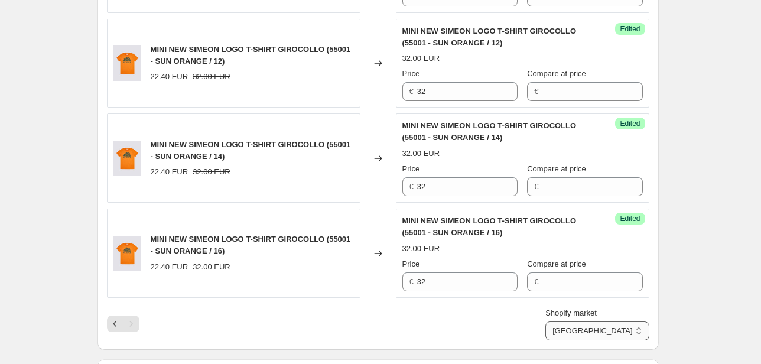
click at [627, 326] on select "Direct prices [GEOGRAPHIC_DATA] EMEA [GEOGRAPHIC_DATA] International [GEOGRAPHI…" at bounding box center [596, 330] width 103 height 19
click at [600, 321] on select "Direct prices [GEOGRAPHIC_DATA] EMEA [GEOGRAPHIC_DATA] International [GEOGRAPHI…" at bounding box center [596, 330] width 103 height 19
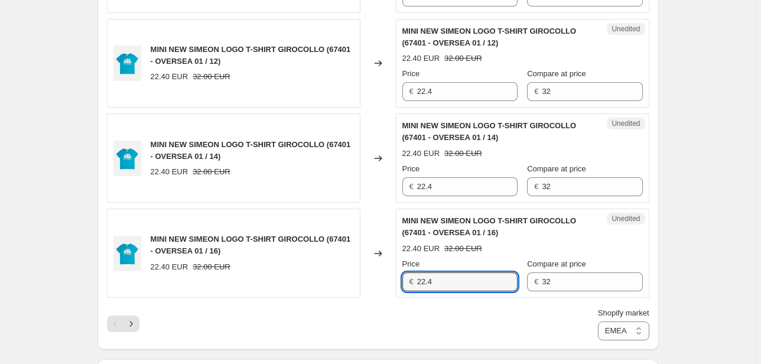
drag, startPoint x: 441, startPoint y: 279, endPoint x: 369, endPoint y: 280, distance: 72.0
click at [380, 278] on div "MINI NEW SIMEON LOGO T-SHIRT GIROCOLLO (67401 - OVERSEA 01 / 16) 22.40 EUR 32.0…" at bounding box center [378, 252] width 542 height 89
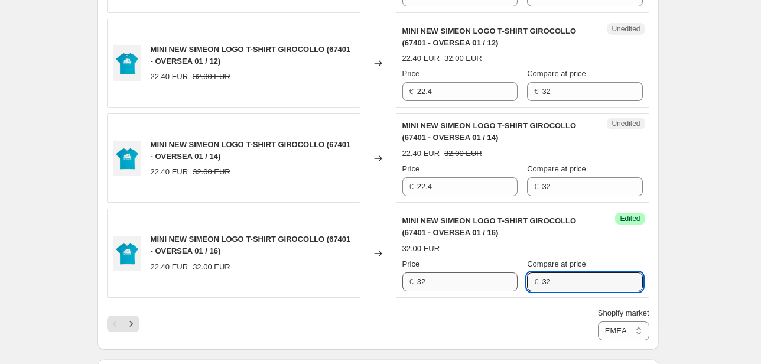
drag, startPoint x: 582, startPoint y: 281, endPoint x: 495, endPoint y: 285, distance: 86.9
click at [501, 283] on div "Price € 32 Compare at price € 32" at bounding box center [522, 274] width 240 height 33
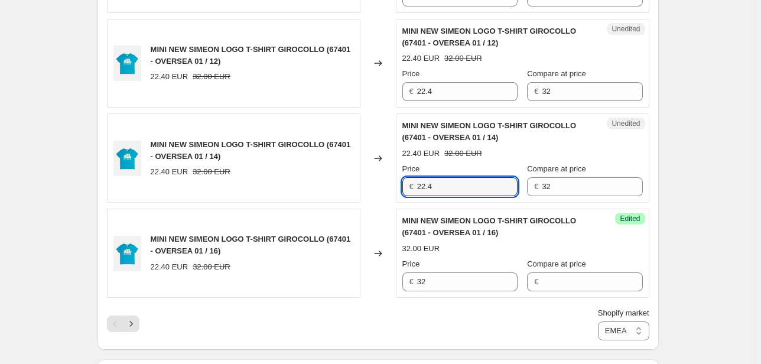
drag, startPoint x: 430, startPoint y: 186, endPoint x: 396, endPoint y: 181, distance: 34.1
click at [406, 182] on div "€ 22.4" at bounding box center [459, 186] width 115 height 19
click at [529, 181] on div "€ 32" at bounding box center [584, 186] width 115 height 19
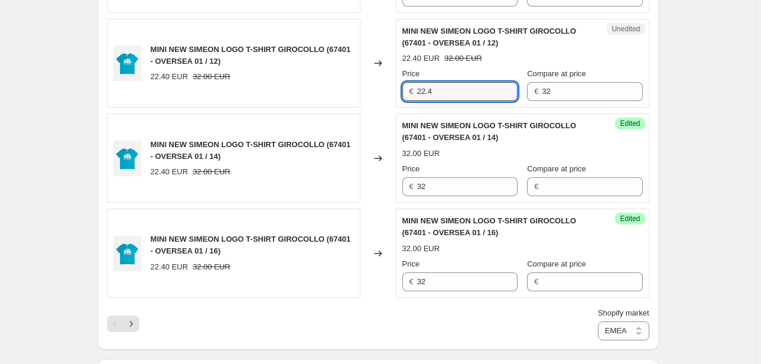
drag, startPoint x: 442, startPoint y: 90, endPoint x: 350, endPoint y: 92, distance: 92.7
click at [353, 90] on div "MINI NEW SIMEON LOGO T-SHIRT GIROCOLLO (67401 - OVERSEA 01 / 12) 22.40 EUR 32.0…" at bounding box center [378, 63] width 542 height 89
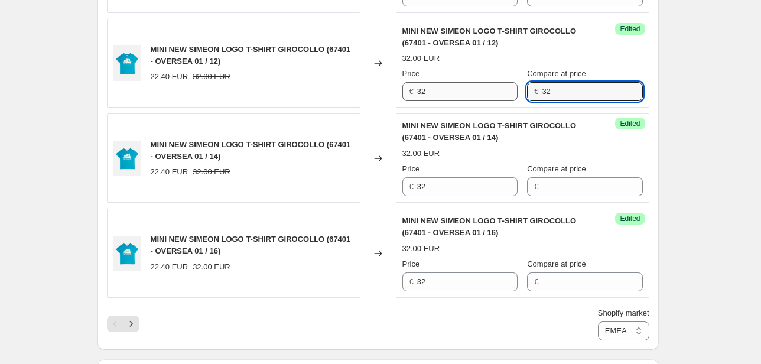
drag, startPoint x: 556, startPoint y: 83, endPoint x: 488, endPoint y: 94, distance: 68.9
click at [488, 94] on div "Price € 32 Compare at price € 32" at bounding box center [522, 84] width 240 height 33
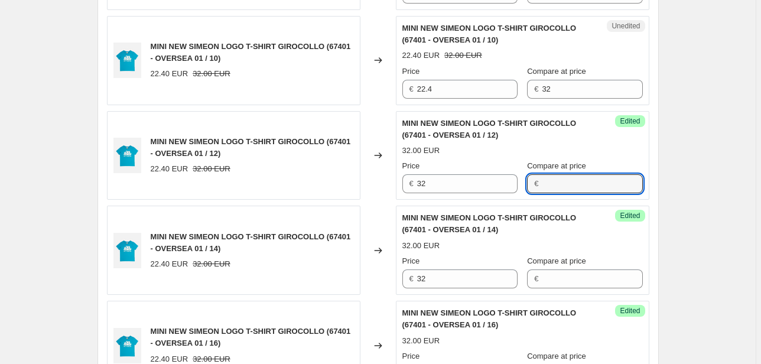
scroll to position [1887, 0]
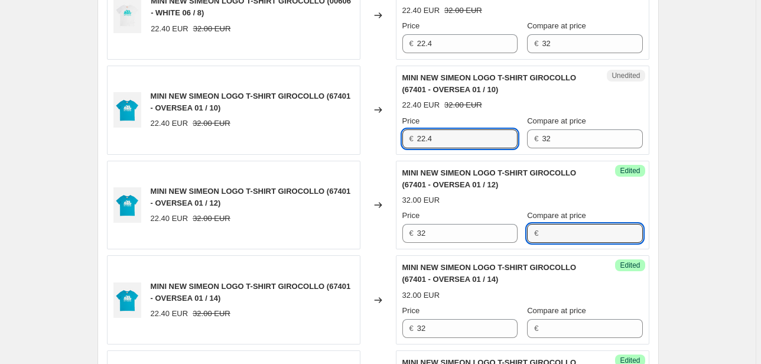
drag, startPoint x: 441, startPoint y: 133, endPoint x: 277, endPoint y: 158, distance: 165.5
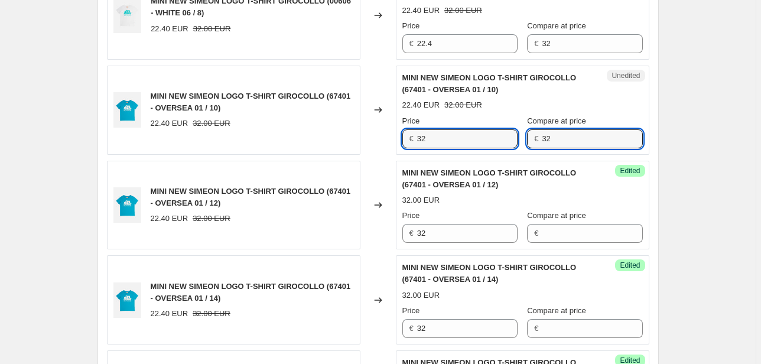
drag, startPoint x: 552, startPoint y: 138, endPoint x: 492, endPoint y: 144, distance: 60.0
click at [488, 143] on div "Price € 32 Compare at price € 32" at bounding box center [522, 131] width 240 height 33
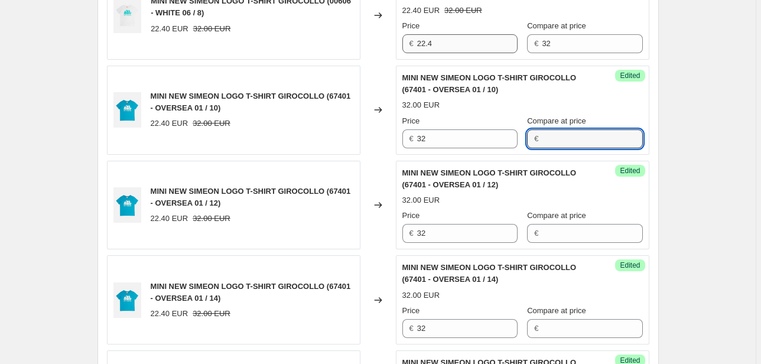
drag, startPoint x: 447, startPoint y: 50, endPoint x: 443, endPoint y: 43, distance: 8.2
click at [443, 43] on div "Unedited MINI NEW SIMEON LOGO T-SHIRT GIROCOLLO (00606 - WHITE 06 / 8) 22.40 EU…" at bounding box center [522, 14] width 253 height 89
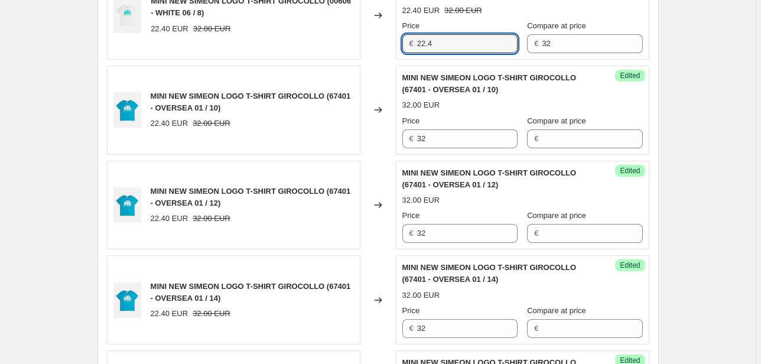
click at [424, 42] on input "22.4" at bounding box center [467, 43] width 100 height 19
click at [537, 41] on div "€ 32" at bounding box center [584, 43] width 115 height 19
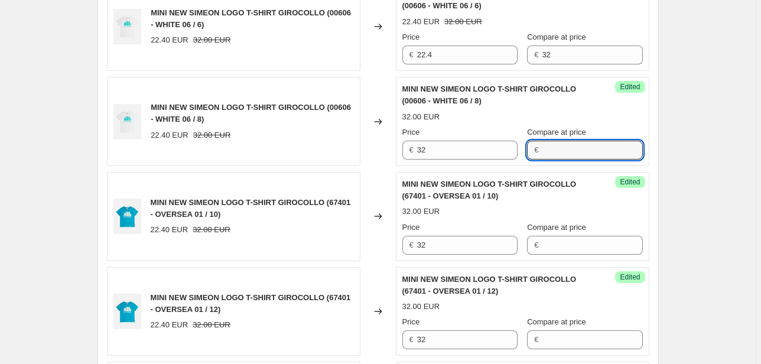
scroll to position [1746, 0]
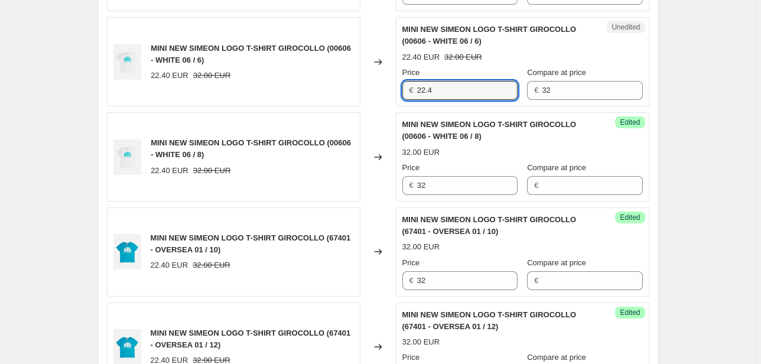
drag, startPoint x: 458, startPoint y: 88, endPoint x: 373, endPoint y: 92, distance: 85.1
click at [373, 92] on div "MINI NEW SIMEON LOGO T-SHIRT GIROCOLLO (00606 - WHITE 06 / 6) 22.40 EUR 32.00 E…" at bounding box center [378, 61] width 542 height 89
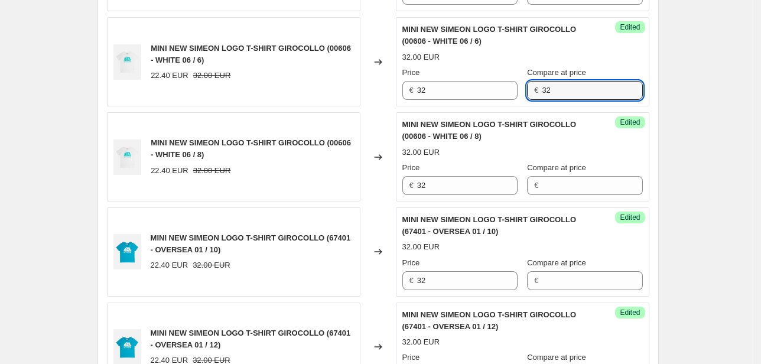
drag, startPoint x: 556, startPoint y: 93, endPoint x: 532, endPoint y: 92, distance: 24.2
click at [532, 92] on div "€ 32" at bounding box center [584, 90] width 115 height 19
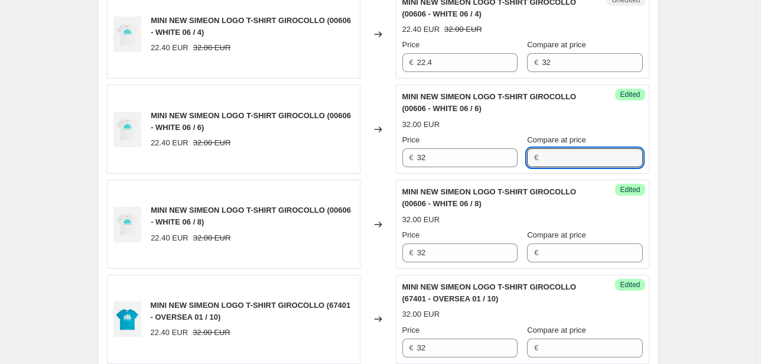
scroll to position [1604, 0]
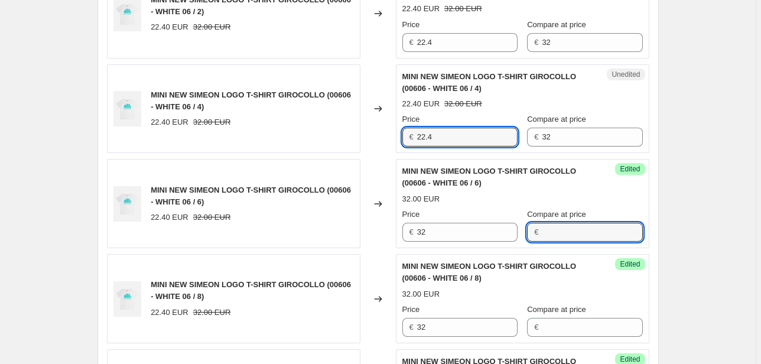
click at [374, 141] on div "MINI NEW SIMEON LOGO T-SHIRT GIROCOLLO (00606 - WHITE 06 / 4) 22.40 EUR 32.00 E…" at bounding box center [378, 108] width 542 height 89
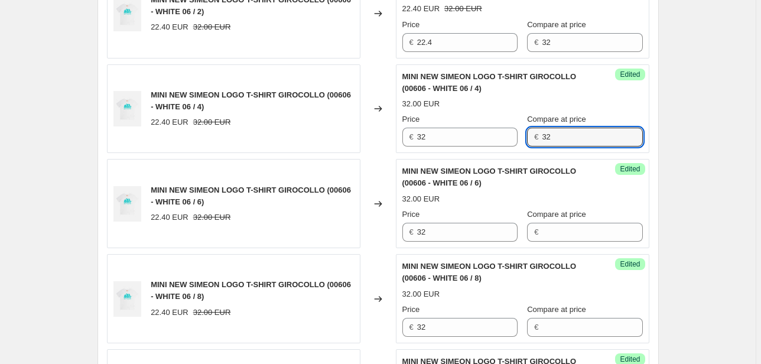
drag, startPoint x: 556, startPoint y: 135, endPoint x: 531, endPoint y: 139, distance: 25.1
click at [536, 138] on div "€ 32" at bounding box center [584, 137] width 115 height 19
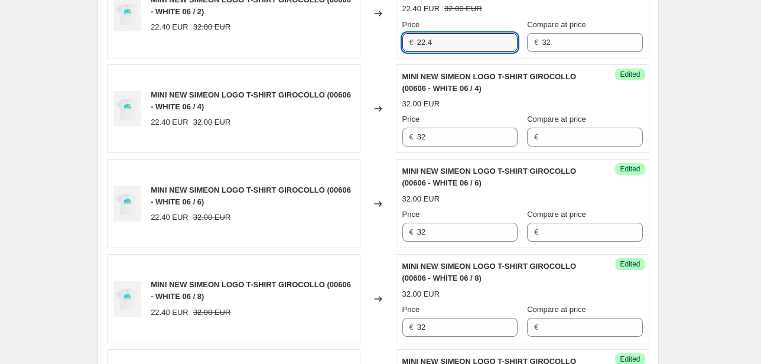
drag, startPoint x: 461, startPoint y: 41, endPoint x: 403, endPoint y: 40, distance: 57.3
click at [404, 41] on div "€ 22.4" at bounding box center [459, 42] width 115 height 19
click at [517, 42] on div "Price € 32 Compare at price € 32" at bounding box center [522, 35] width 240 height 33
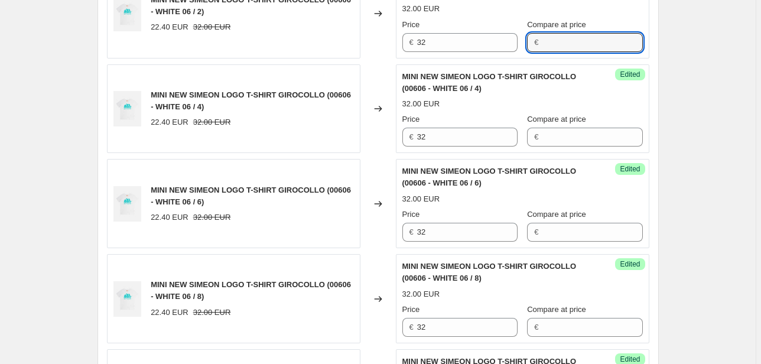
scroll to position [1509, 0]
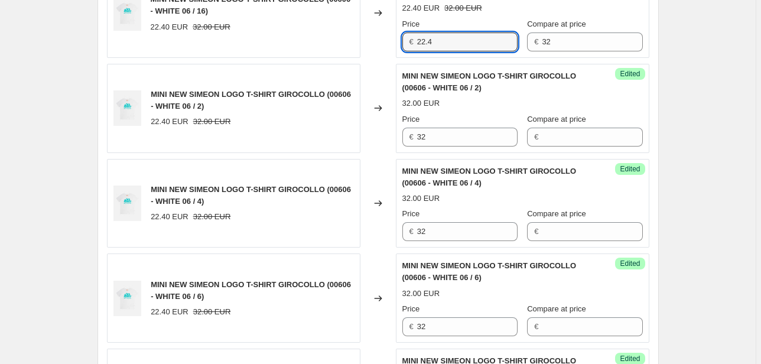
drag, startPoint x: 452, startPoint y: 45, endPoint x: 403, endPoint y: 47, distance: 49.1
click at [405, 44] on div "€ 22.4" at bounding box center [459, 41] width 115 height 19
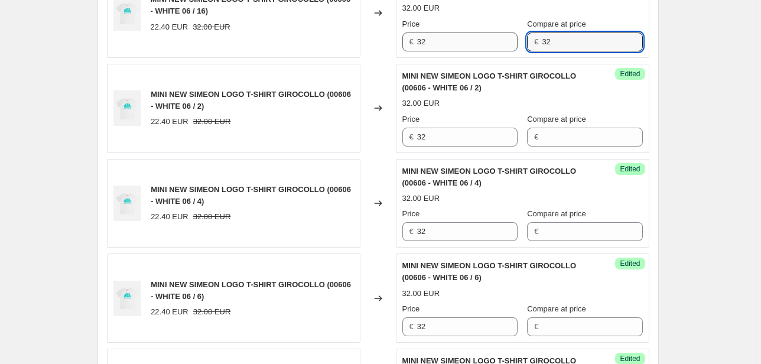
drag, startPoint x: 556, startPoint y: 35, endPoint x: 512, endPoint y: 40, distance: 44.5
click at [513, 40] on div "Price € 32 Compare at price € 32" at bounding box center [522, 34] width 240 height 33
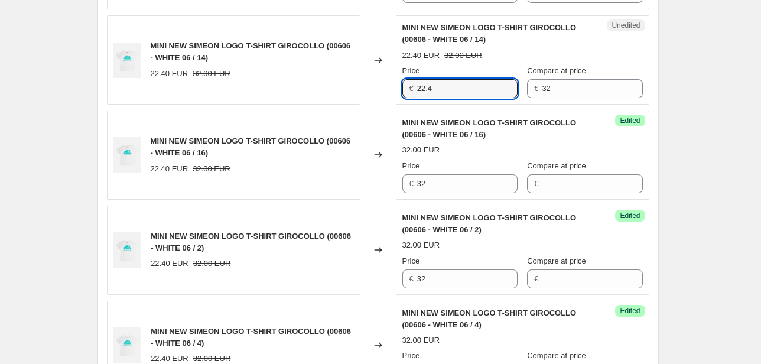
drag, startPoint x: 433, startPoint y: 89, endPoint x: 413, endPoint y: 89, distance: 20.1
click at [413, 89] on div "€ 22.4" at bounding box center [459, 88] width 115 height 19
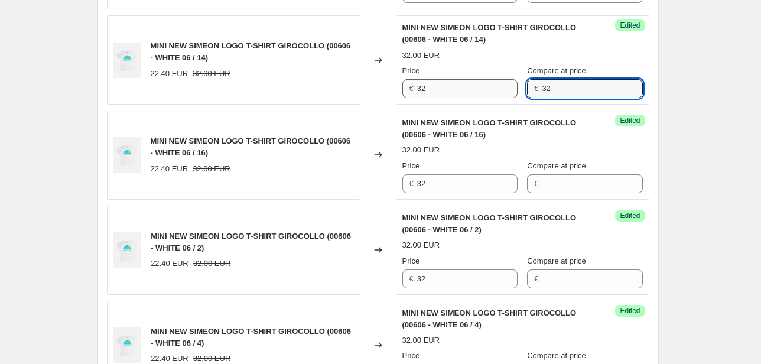
drag, startPoint x: 559, startPoint y: 89, endPoint x: 516, endPoint y: 91, distance: 43.1
click at [523, 90] on div "Price € 32 Compare at price € 32" at bounding box center [522, 81] width 240 height 33
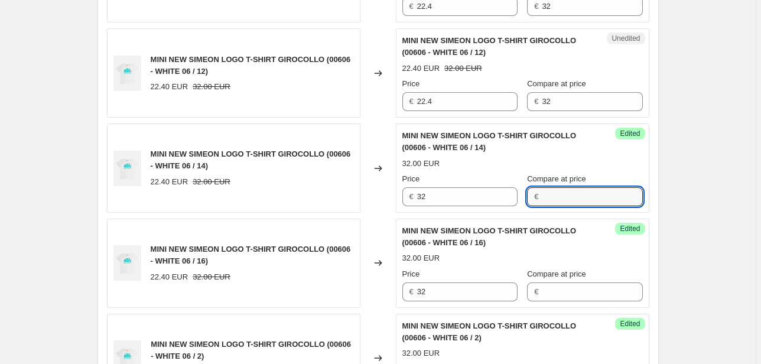
scroll to position [1226, 0]
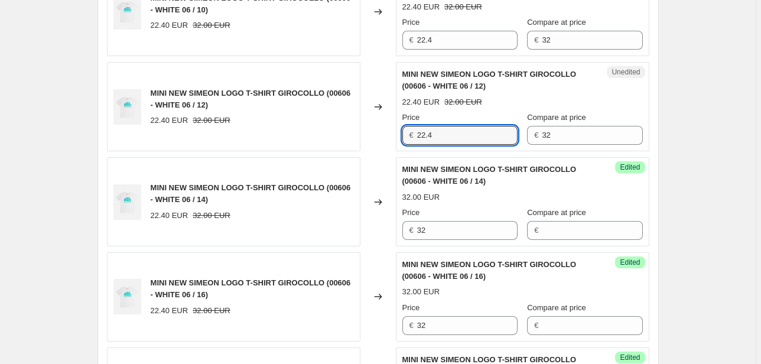
drag, startPoint x: 456, startPoint y: 135, endPoint x: 373, endPoint y: 136, distance: 83.3
click at [379, 135] on div "MINI NEW SIMEON LOGO T-SHIRT GIROCOLLO (00606 - WHITE 06 / 12) 22.40 EUR 32.00 …" at bounding box center [378, 106] width 542 height 89
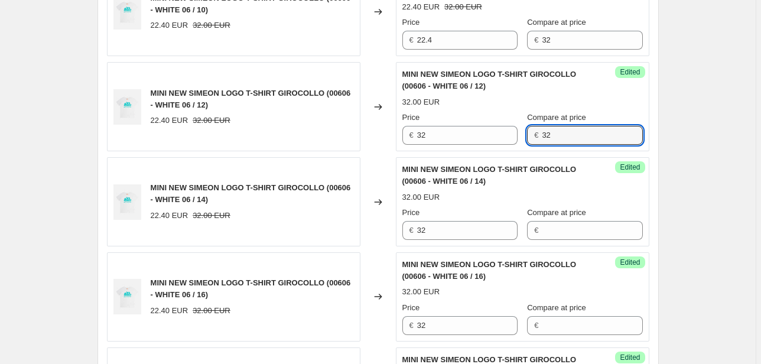
drag, startPoint x: 560, startPoint y: 133, endPoint x: 529, endPoint y: 137, distance: 31.6
click at [533, 137] on div "€ 32" at bounding box center [584, 135] width 115 height 19
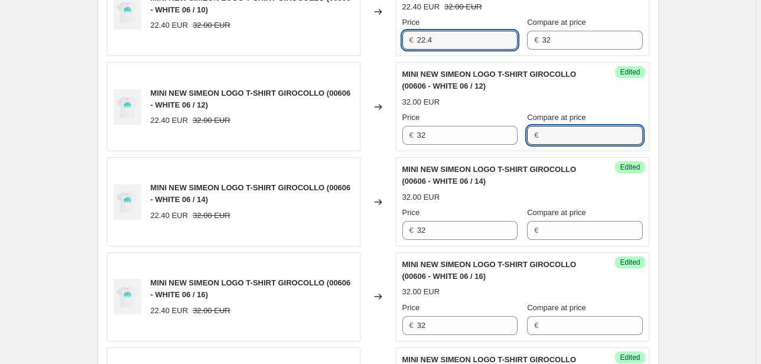
drag, startPoint x: 394, startPoint y: 47, endPoint x: 379, endPoint y: 50, distance: 15.6
click at [380, 49] on div "MINI NEW SIMEON LOGO T-SHIRT GIROCOLLO (00606 - WHITE 06 / 10) 22.40 EUR 32.00 …" at bounding box center [378, 12] width 542 height 89
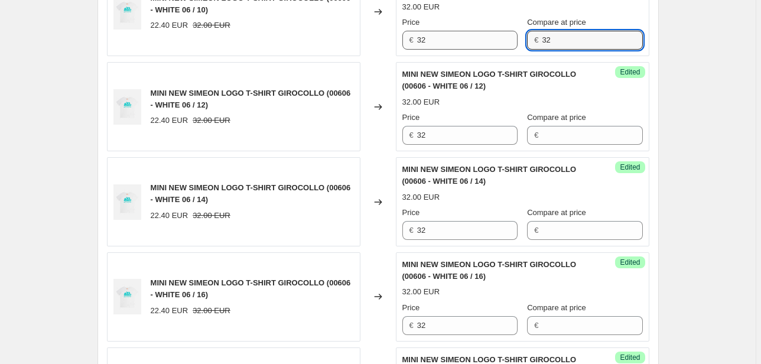
drag, startPoint x: 558, startPoint y: 39, endPoint x: 514, endPoint y: 45, distance: 44.2
click at [519, 45] on div "Price € 32 Compare at price € 32" at bounding box center [522, 33] width 240 height 33
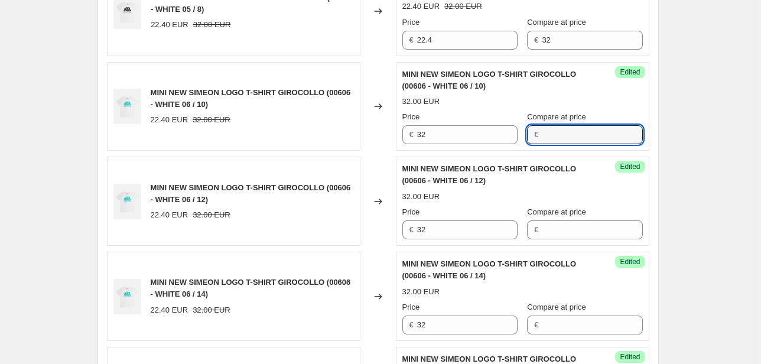
scroll to position [1131, 0]
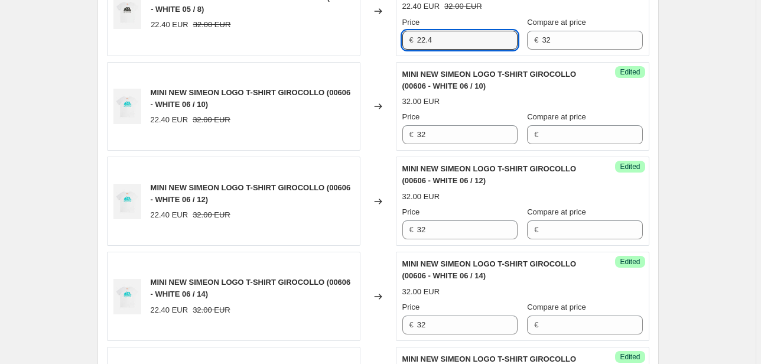
drag, startPoint x: 448, startPoint y: 45, endPoint x: 416, endPoint y: 45, distance: 31.3
click at [418, 45] on div "€ 22.4" at bounding box center [459, 40] width 115 height 19
drag, startPoint x: 553, startPoint y: 47, endPoint x: 550, endPoint y: 40, distance: 8.0
click at [552, 47] on div "Unedited MINI NEW SIMEON LOGO T-SHIRT GIROCOLLO (00605 - WHITE 05 / 8) 22.40 EU…" at bounding box center [522, 11] width 253 height 89
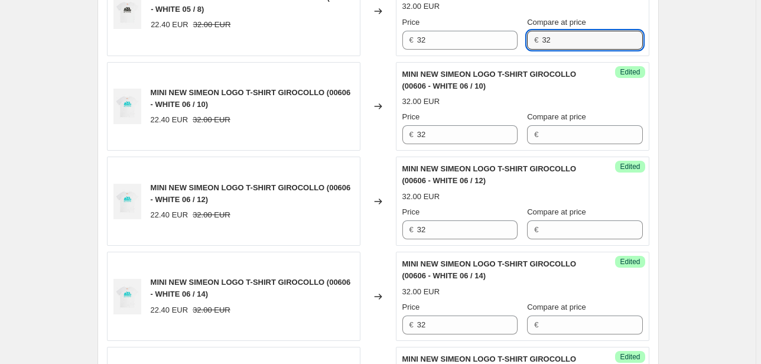
drag, startPoint x: 550, startPoint y: 38, endPoint x: 542, endPoint y: 40, distance: 8.9
click at [542, 40] on div "€ 32" at bounding box center [584, 40] width 115 height 19
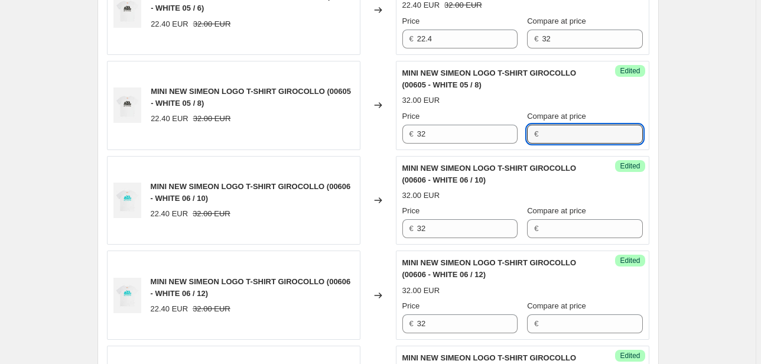
scroll to position [1037, 0]
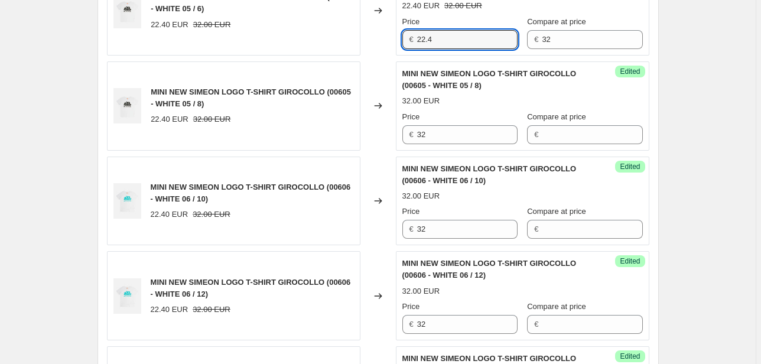
drag, startPoint x: 443, startPoint y: 40, endPoint x: 405, endPoint y: 43, distance: 38.5
click at [405, 43] on div "€ 22.4" at bounding box center [459, 39] width 115 height 19
drag, startPoint x: 580, startPoint y: 28, endPoint x: 481, endPoint y: 44, distance: 100.4
click at [481, 44] on div "Price € 32 Compare at price € 32" at bounding box center [522, 32] width 240 height 33
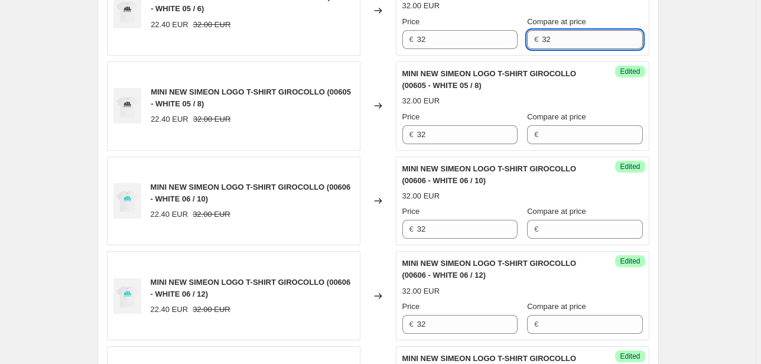
click at [548, 41] on input "32" at bounding box center [592, 39] width 100 height 19
drag, startPoint x: 559, startPoint y: 37, endPoint x: 513, endPoint y: 38, distance: 46.7
click at [513, 38] on div "Price € 32 Compare at price € 32" at bounding box center [522, 32] width 240 height 33
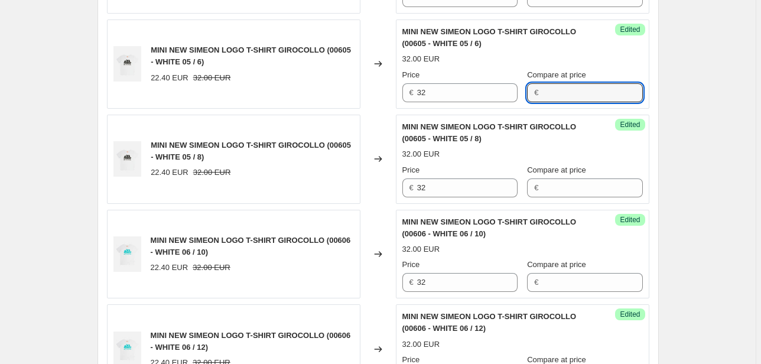
scroll to position [943, 0]
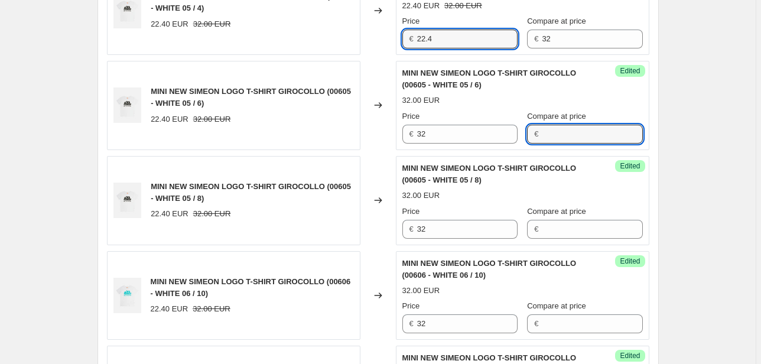
drag, startPoint x: 462, startPoint y: 38, endPoint x: 319, endPoint y: 51, distance: 143.5
click at [320, 50] on div "MINI NEW SIMEON LOGO T-SHIRT GIROCOLLO (00605 - WHITE 05 / 4) 22.40 EUR 32.00 E…" at bounding box center [378, 10] width 542 height 89
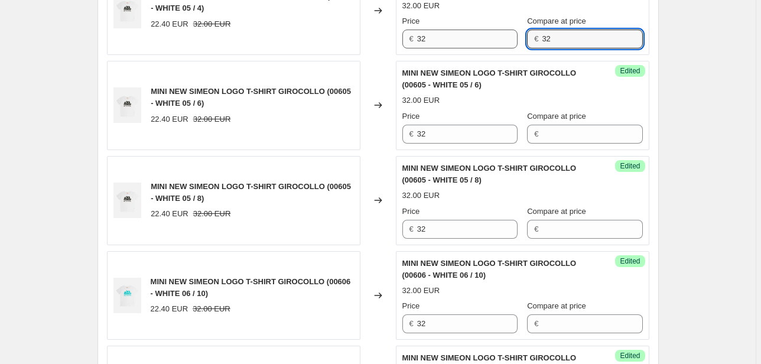
click at [497, 40] on div "Price € 32 Compare at price € 32" at bounding box center [522, 31] width 240 height 33
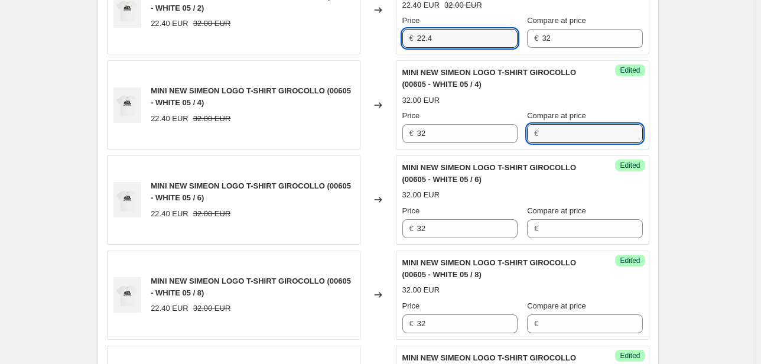
click at [392, 46] on div "MINI NEW SIMEON LOGO T-SHIRT GIROCOLLO (00605 - WHITE 05 / 2) 22.40 EUR 32.00 E…" at bounding box center [378, 10] width 542 height 89
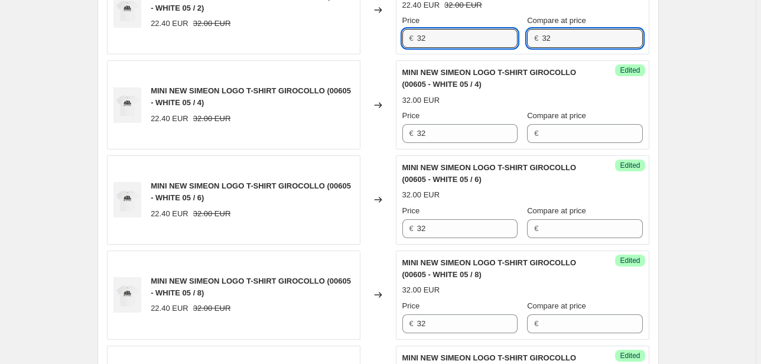
click at [520, 40] on div "Price € 32 Compare at price € 32" at bounding box center [522, 31] width 240 height 33
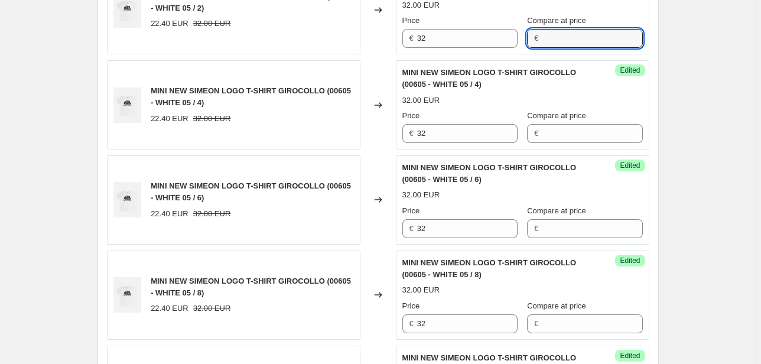
scroll to position [706, 0]
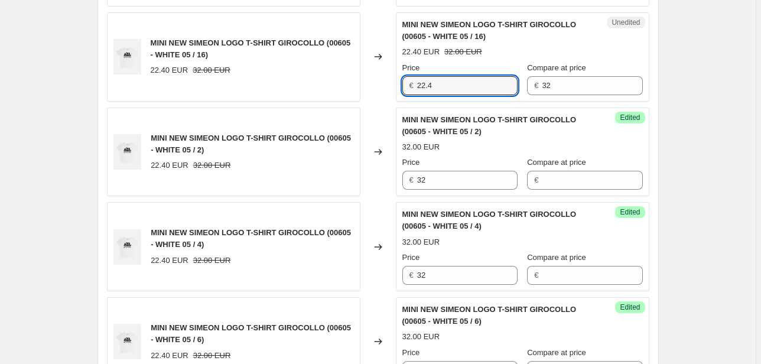
click at [395, 90] on div "MINI NEW SIMEON LOGO T-SHIRT GIROCOLLO (00605 - WHITE 05 / 16) 22.40 EUR 32.00 …" at bounding box center [378, 56] width 542 height 89
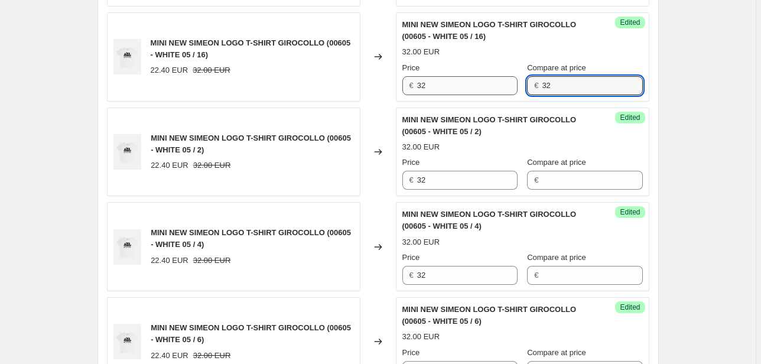
click at [518, 90] on div "Price € 32 Compare at price € 32" at bounding box center [522, 78] width 240 height 33
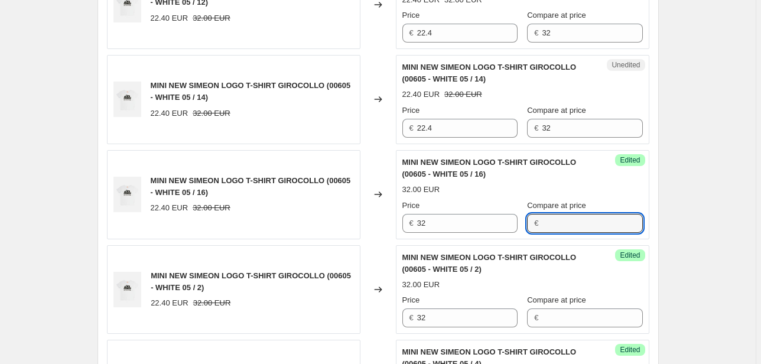
scroll to position [565, 0]
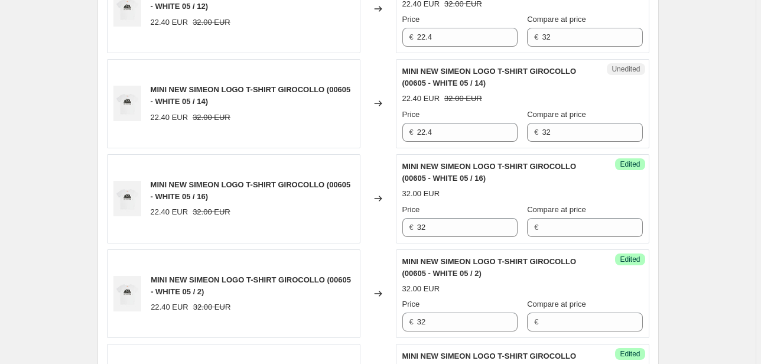
click at [397, 131] on div "Unedited MINI NEW SIMEON LOGO T-SHIRT GIROCOLLO (00605 - WHITE 05 / 14) 22.40 E…" at bounding box center [522, 103] width 253 height 89
click at [421, 127] on input "22.4" at bounding box center [467, 132] width 100 height 19
click at [418, 136] on div "€ 22.4" at bounding box center [459, 132] width 115 height 19
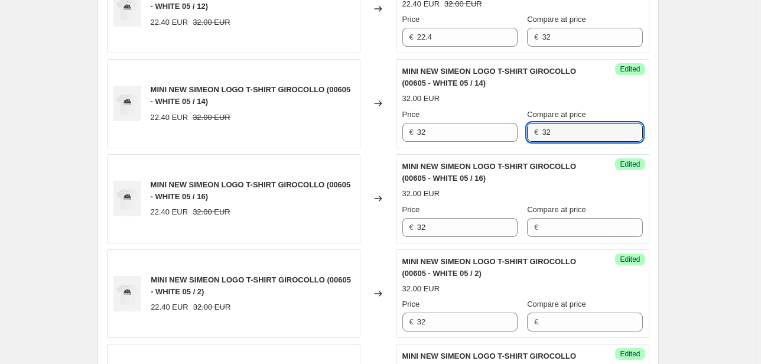
click at [387, 45] on div "MINI NEW SIMEON LOGO T-SHIRT GIROCOLLO (00605 - WHITE 05 / 12) 22.40 EUR 32.00 …" at bounding box center [378, 8] width 542 height 89
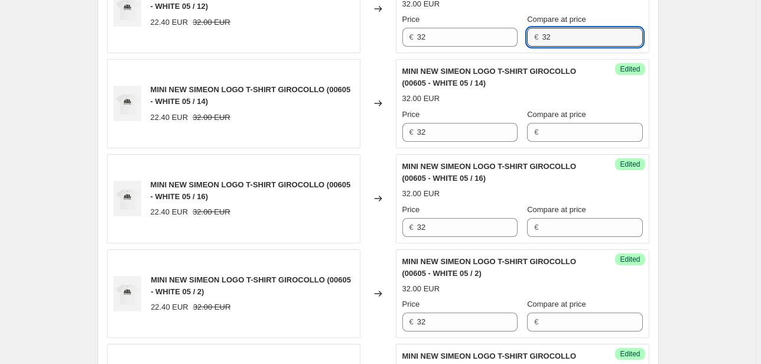
click at [520, 38] on div "Price € 32 Compare at price € 32" at bounding box center [522, 30] width 240 height 33
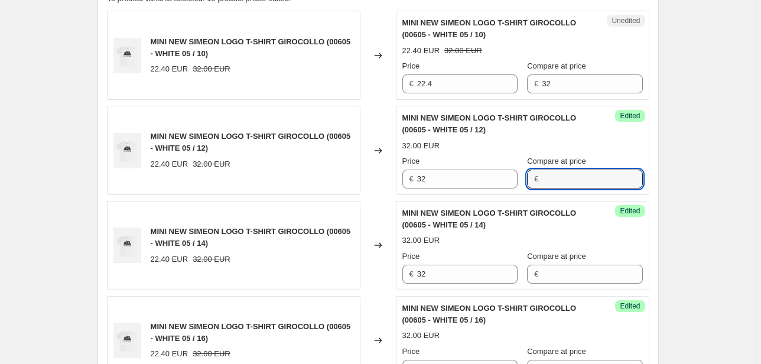
scroll to position [423, 0]
click at [331, 79] on div "MINI NEW SIMEON LOGO T-SHIRT GIROCOLLO (00605 - WHITE 05 / 10) 22.40 EUR 32.00 …" at bounding box center [378, 55] width 542 height 89
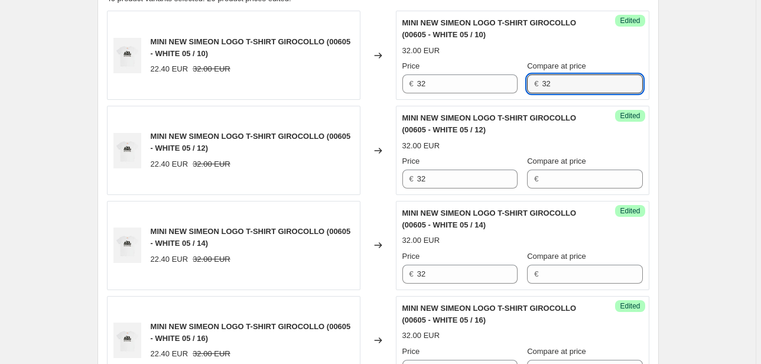
click at [521, 85] on div "Price € 32 Compare at price € 32" at bounding box center [522, 76] width 240 height 33
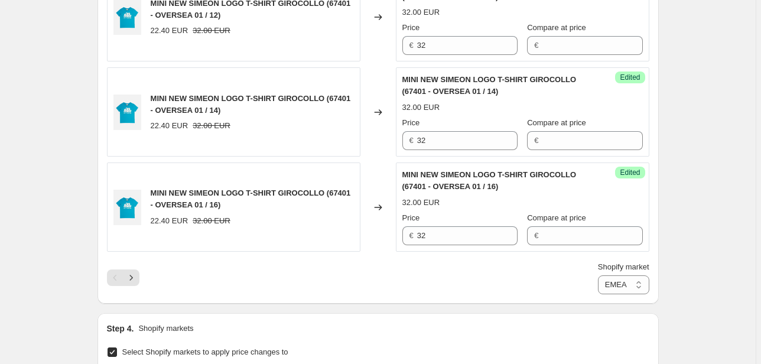
scroll to position [2265, 0]
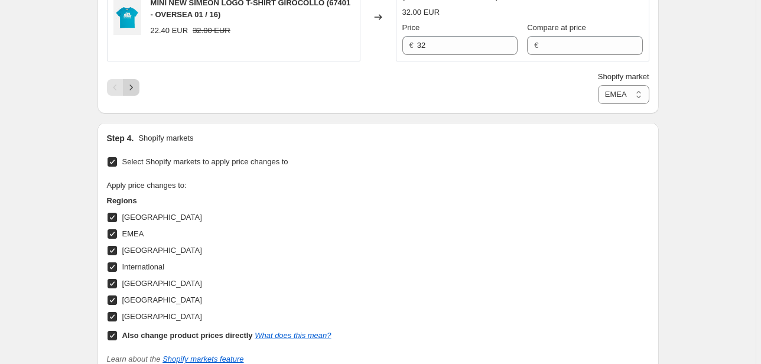
click at [130, 81] on icon "Next" at bounding box center [131, 87] width 12 height 12
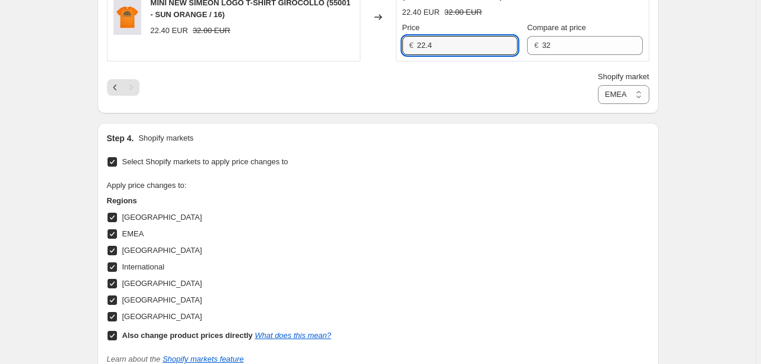
drag, startPoint x: 454, startPoint y: 39, endPoint x: 392, endPoint y: 41, distance: 62.1
click at [386, 43] on div "MINI NEW SIMEON LOGO T-SHIRT GIROCOLLO (55001 - SUN ORANGE / 16) 22.40 EUR 32.0…" at bounding box center [378, 16] width 542 height 89
drag, startPoint x: 606, startPoint y: 40, endPoint x: 425, endPoint y: 57, distance: 182.0
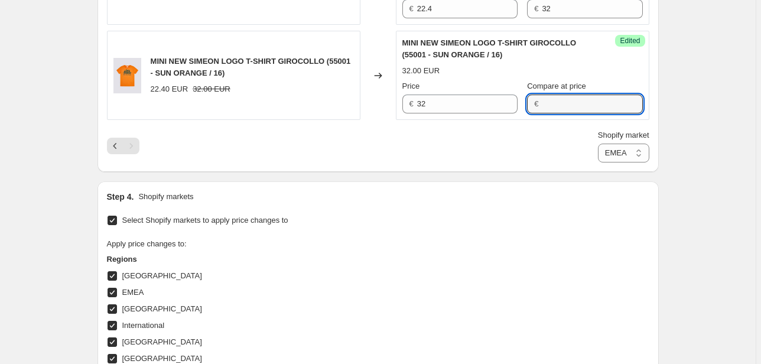
scroll to position [2124, 0]
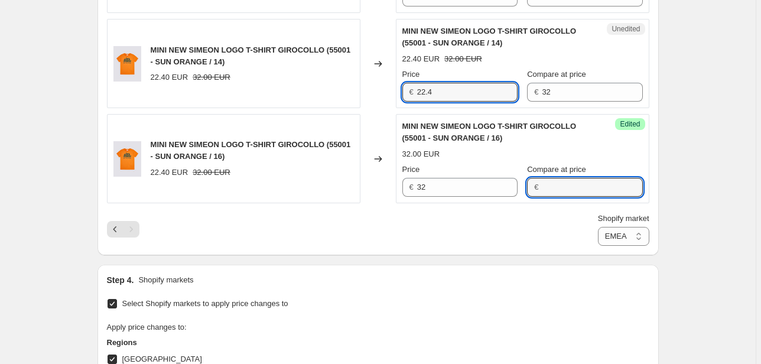
drag, startPoint x: 382, startPoint y: 93, endPoint x: 343, endPoint y: 97, distance: 39.8
click at [345, 97] on div "MINI NEW SIMEON LOGO T-SHIRT GIROCOLLO (55001 - SUN ORANGE / 14) 22.40 EUR 32.0…" at bounding box center [378, 63] width 542 height 89
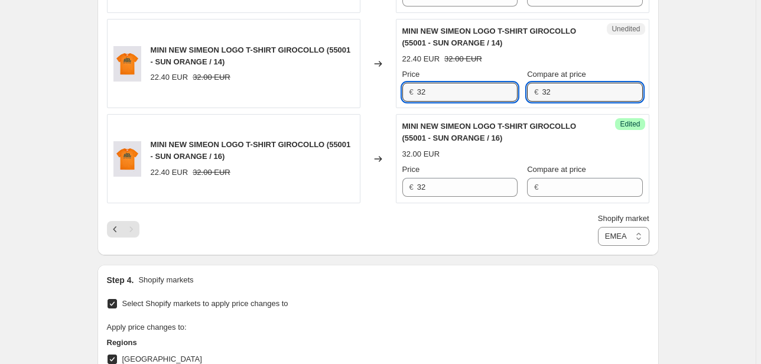
click at [530, 94] on div "€ 32" at bounding box center [584, 92] width 115 height 19
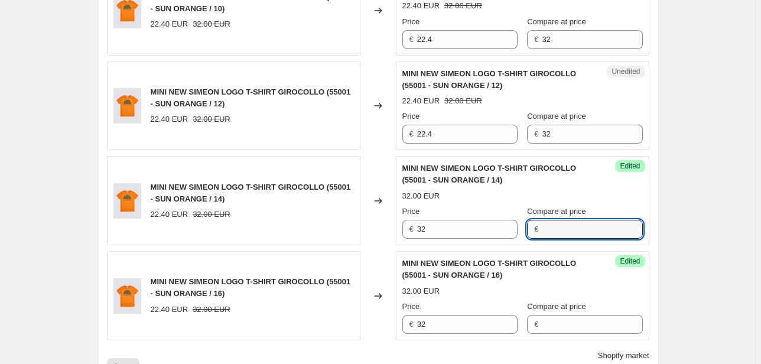
scroll to position [1982, 0]
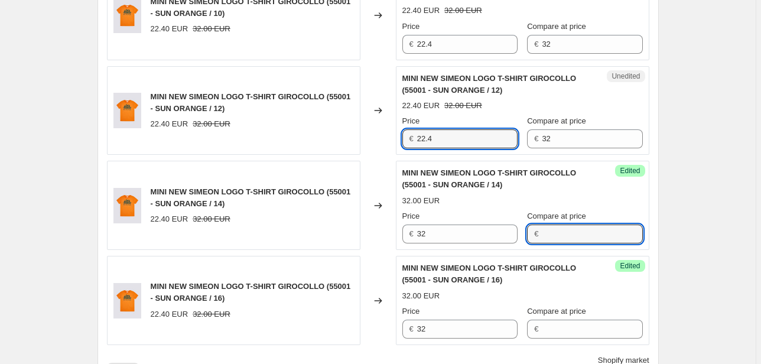
click at [379, 142] on div "MINI NEW SIMEON LOGO T-SHIRT GIROCOLLO (55001 - SUN ORANGE / 12) 22.40 EUR 32.0…" at bounding box center [378, 110] width 542 height 89
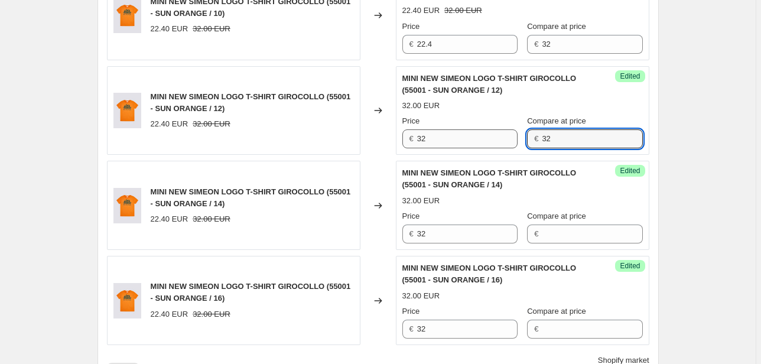
click at [501, 136] on div "Price € 32 Compare at price € 32" at bounding box center [522, 131] width 240 height 33
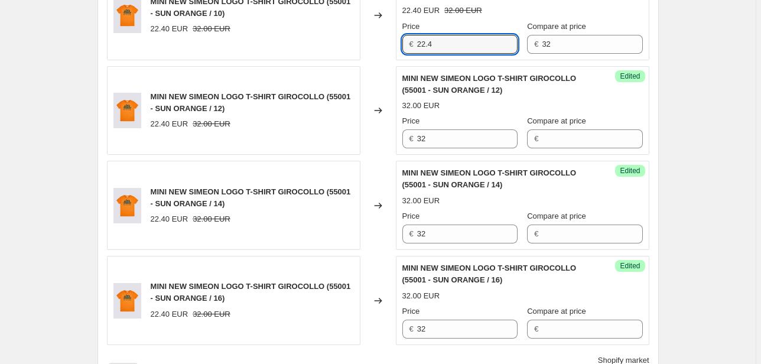
click at [386, 38] on div "MINI NEW SIMEON LOGO T-SHIRT GIROCOLLO (55001 - SUN ORANGE / 10) 22.40 EUR 32.0…" at bounding box center [378, 15] width 542 height 89
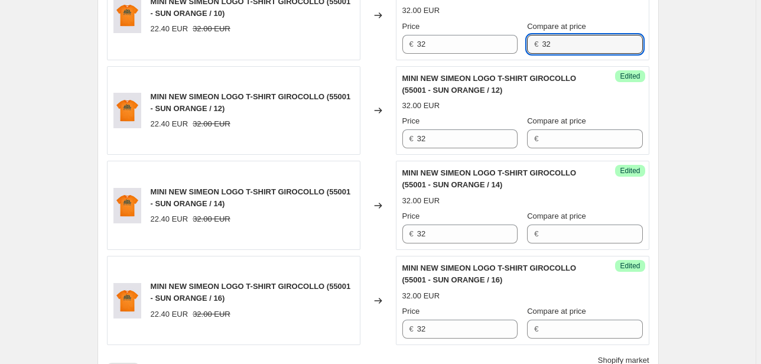
click at [526, 45] on div "Price € 32 Compare at price € 32" at bounding box center [522, 37] width 240 height 33
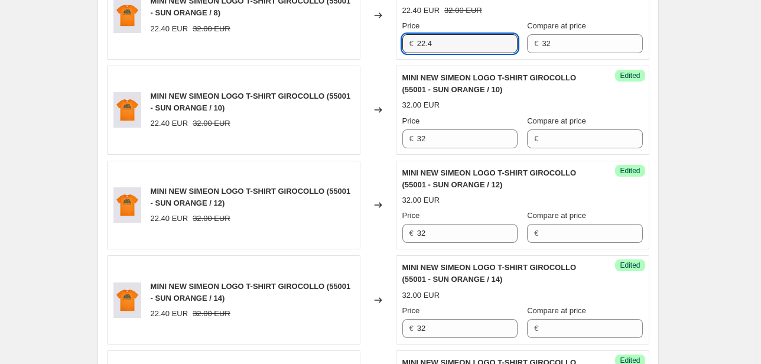
click at [364, 44] on div "MINI NEW SIMEON LOGO T-SHIRT GIROCOLLO (55001 - SUN ORANGE / 8) 22.40 EUR 32.00…" at bounding box center [378, 14] width 542 height 89
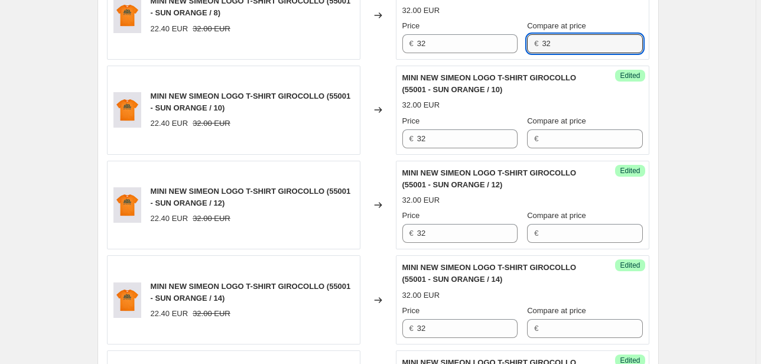
click at [505, 44] on div "Price € 32 Compare at price € 32" at bounding box center [522, 36] width 240 height 33
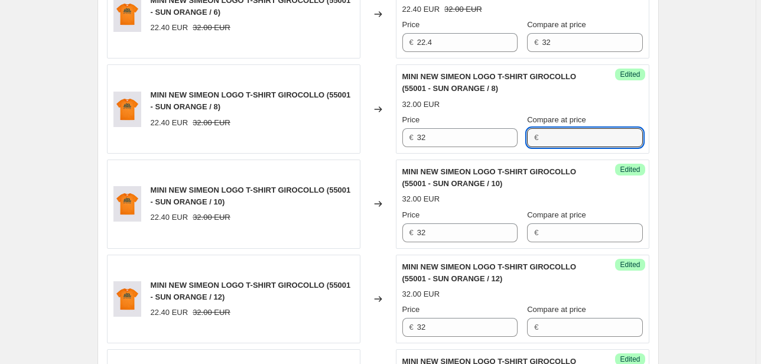
scroll to position [1793, 0]
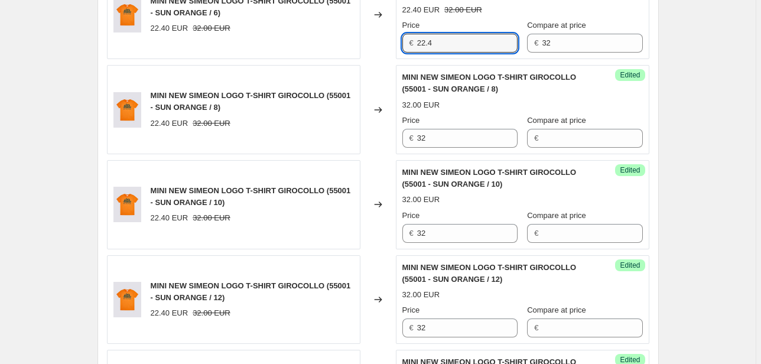
click at [364, 38] on div "MINI NEW SIMEON LOGO T-SHIRT GIROCOLLO (55001 - SUN ORANGE / 6) 22.40 EUR 32.00…" at bounding box center [378, 14] width 542 height 89
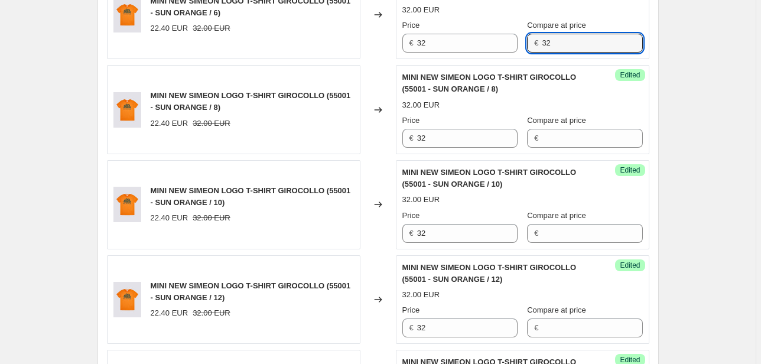
click at [493, 54] on div "Success Edited MINI NEW SIMEON LOGO T-SHIRT GIROCOLLO (55001 - SUN ORANGE / 6) …" at bounding box center [522, 14] width 253 height 89
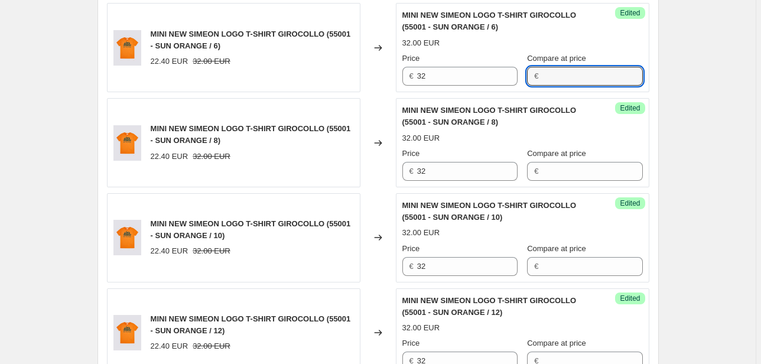
scroll to position [1698, 0]
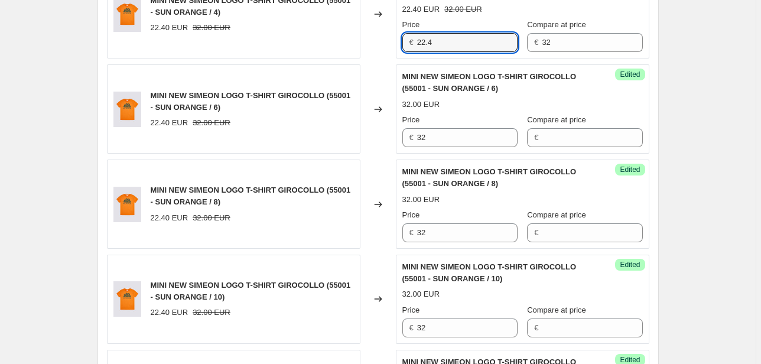
click at [402, 50] on div "Unedited MINI NEW SIMEON LOGO T-SHIRT GIROCOLLO (55001 - SUN ORANGE / 4) 22.40 …" at bounding box center [522, 14] width 253 height 89
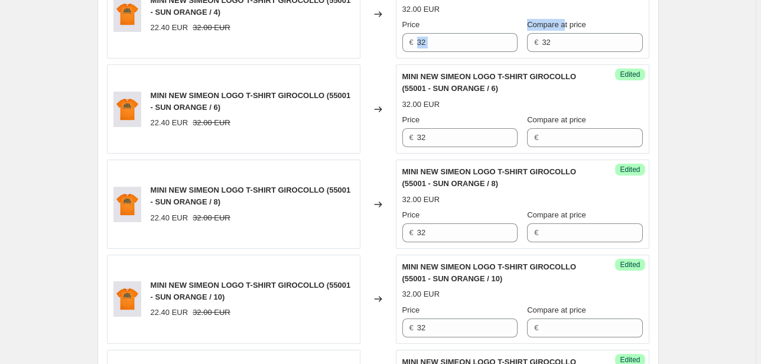
click at [516, 46] on div "Price € 32 Compare at price € 32" at bounding box center [522, 35] width 240 height 33
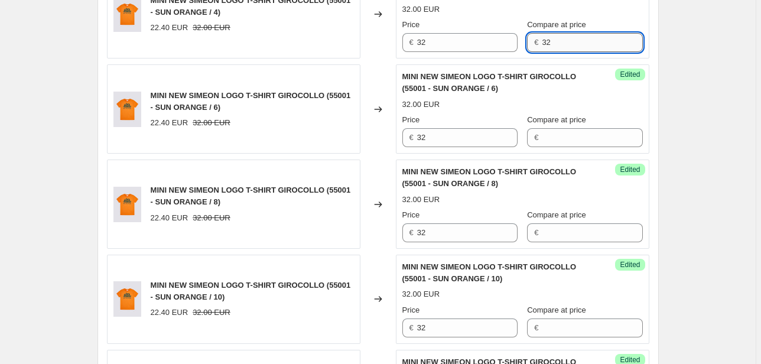
click at [562, 40] on input "32" at bounding box center [592, 42] width 100 height 19
click at [494, 50] on div "Success Edited MINI NEW SIMEON LOGO T-SHIRT GIROCOLLO (55001 - SUN ORANGE / 4) …" at bounding box center [522, 14] width 253 height 89
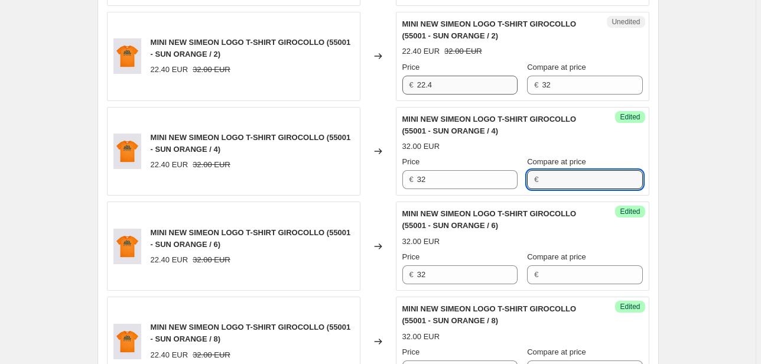
scroll to position [1557, 0]
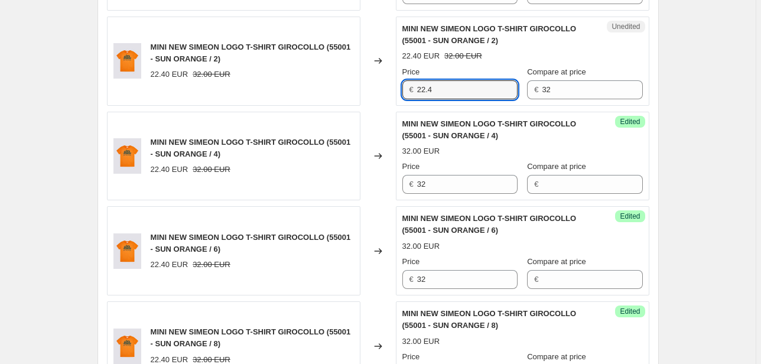
click at [415, 96] on div "Unedited MINI NEW SIMEON LOGO T-SHIRT GIROCOLLO (55001 - SUN ORANGE / 2) 22.40 …" at bounding box center [522, 61] width 253 height 89
click at [500, 97] on div "Unedited MINI NEW SIMEON LOGO T-SHIRT GIROCOLLO (55001 - SUN ORANGE / 2) 22.40 …" at bounding box center [522, 61] width 253 height 89
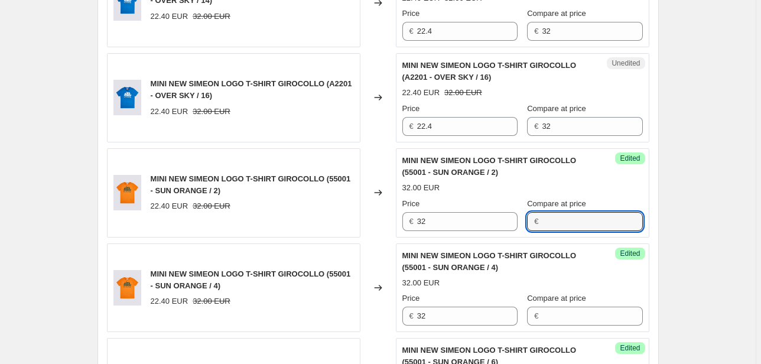
scroll to position [1415, 0]
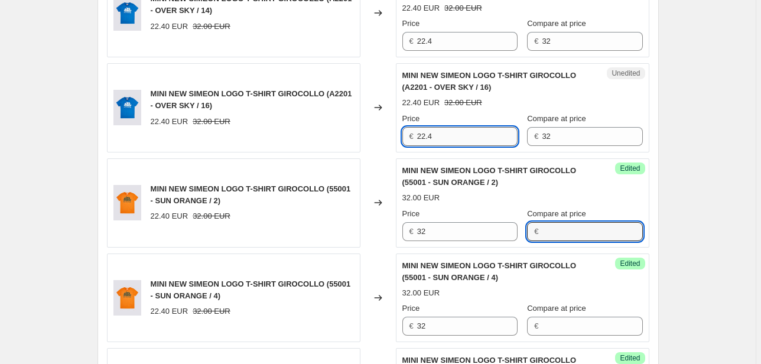
click at [425, 137] on input "22.4" at bounding box center [467, 136] width 100 height 19
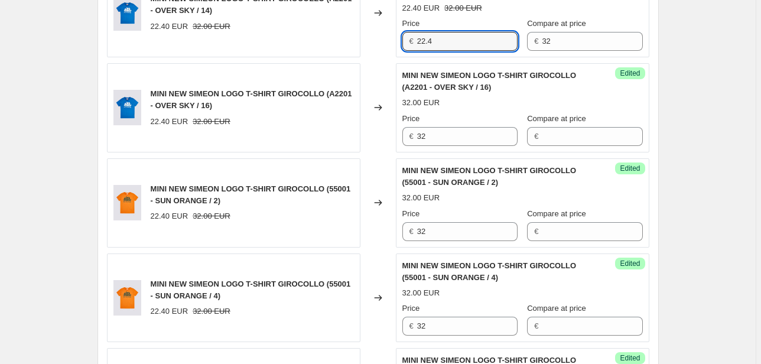
click at [336, 47] on div "MINI NEW SIMEON LOGO T-SHIRT GIROCOLLO (A2201 - OVER SKY / 14) 22.40 EUR 32.00 …" at bounding box center [378, 12] width 542 height 89
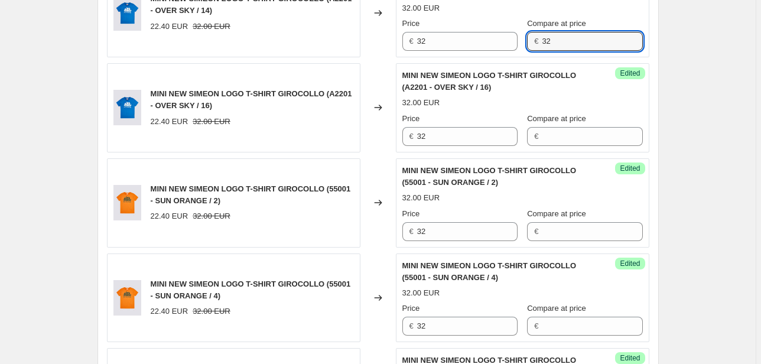
click at [467, 50] on div "Success Edited MINI NEW SIMEON LOGO T-SHIRT GIROCOLLO (A2201 - OVER SKY / 14) 3…" at bounding box center [522, 12] width 253 height 89
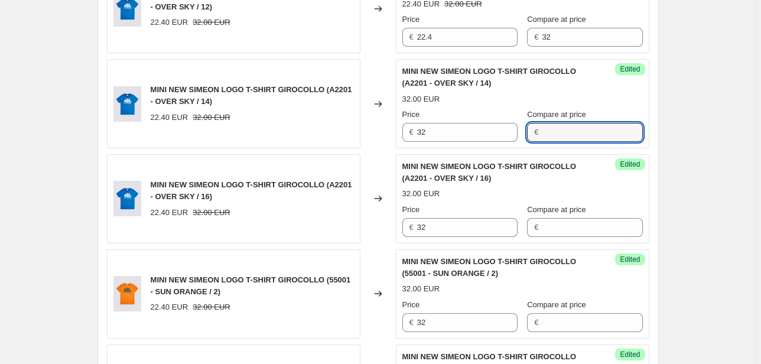
scroll to position [1320, 0]
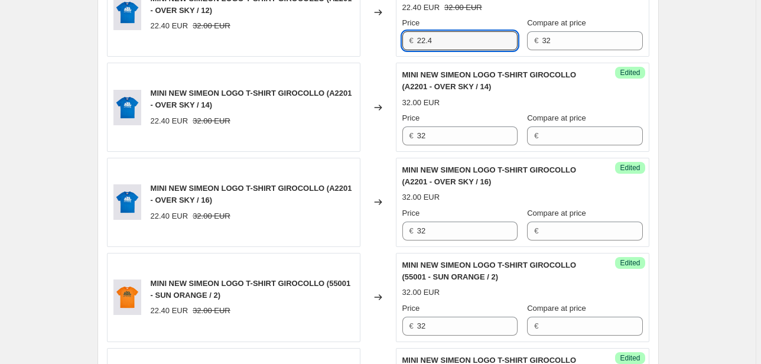
click at [379, 40] on div "MINI NEW SIMEON LOGO T-SHIRT GIROCOLLO (A2201 - OVER SKY / 12) 22.40 EUR 32.00 …" at bounding box center [378, 12] width 542 height 89
click at [472, 49] on div "Unedited MINI NEW SIMEON LOGO T-SHIRT GIROCOLLO (A2201 - OVER SKY / 12) 22.40 E…" at bounding box center [522, 12] width 253 height 89
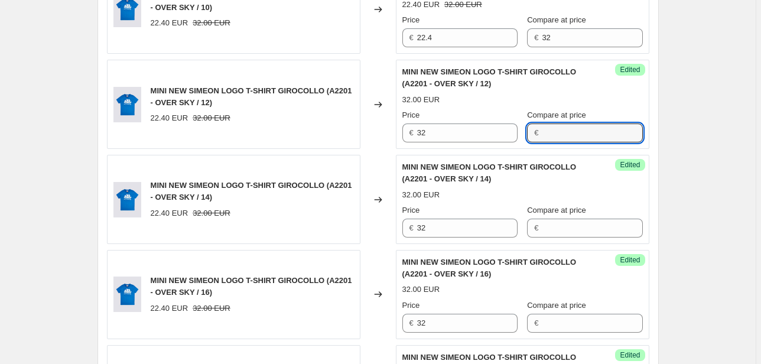
scroll to position [1226, 0]
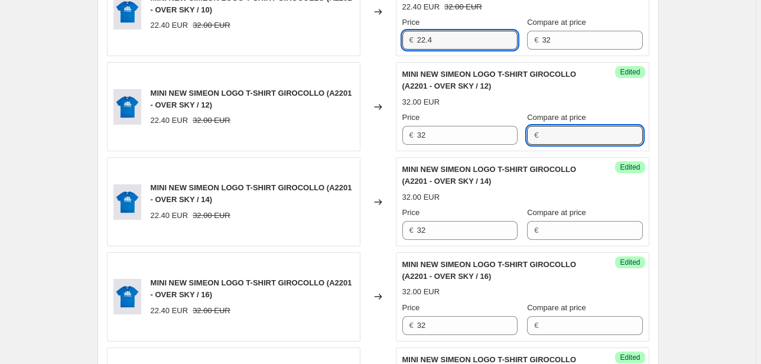
click at [356, 48] on div "MINI NEW SIMEON LOGO T-SHIRT GIROCOLLO (A2201 - OVER SKY / 10) 22.40 EUR 32.00 …" at bounding box center [378, 12] width 542 height 89
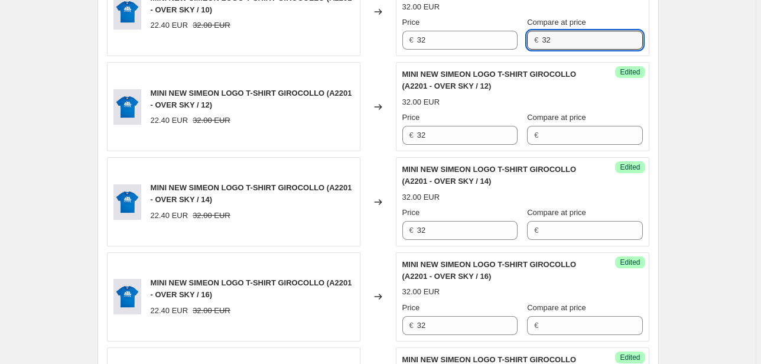
click at [495, 48] on div "Success Edited MINI NEW SIMEON LOGO T-SHIRT GIROCOLLO (A2201 - OVER SKY / 10) 3…" at bounding box center [522, 12] width 253 height 89
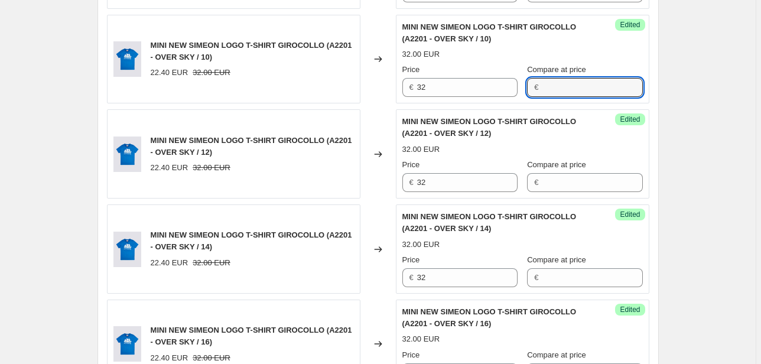
scroll to position [1084, 0]
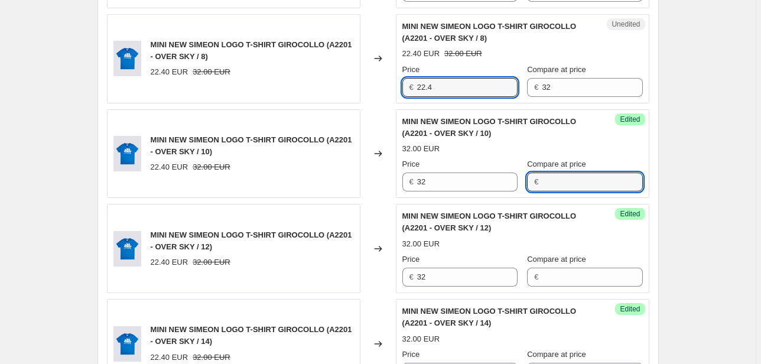
click at [402, 84] on div "Unedited MINI NEW SIMEON LOGO T-SHIRT GIROCOLLO (A2201 - OVER SKY / 8) 22.40 EU…" at bounding box center [522, 58] width 253 height 89
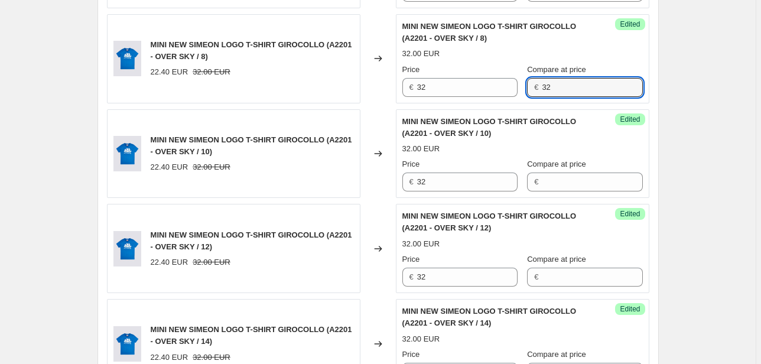
click at [482, 97] on div "Success Edited MINI NEW SIMEON LOGO T-SHIRT GIROCOLLO (A2201 - OVER SKY / 8) 32…" at bounding box center [522, 58] width 253 height 89
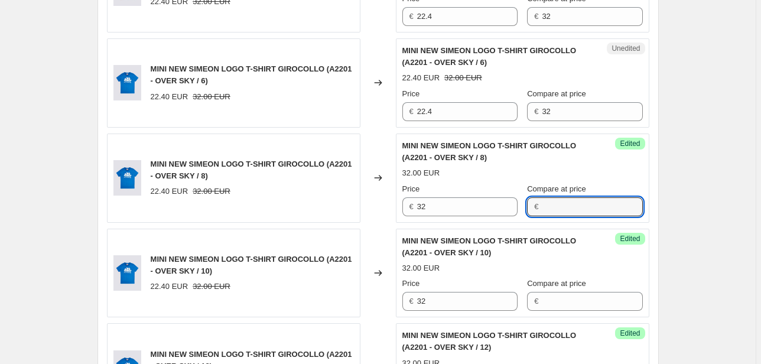
scroll to position [943, 0]
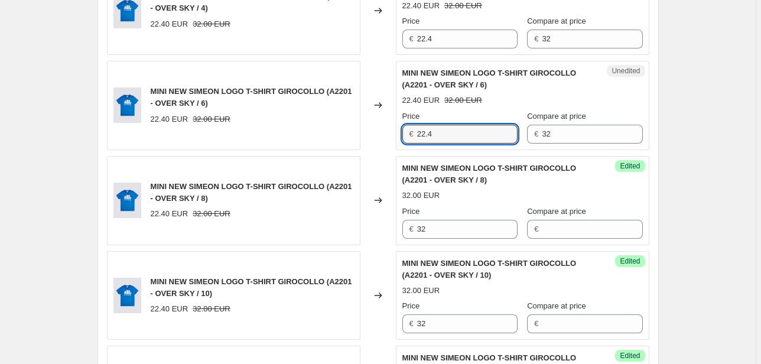
click at [361, 140] on div "MINI NEW SIMEON LOGO T-SHIRT GIROCOLLO (A2201 - OVER SKY / 6) 22.40 EUR 32.00 E…" at bounding box center [378, 105] width 542 height 89
click at [508, 139] on div "Price € 32 Compare at price € 32" at bounding box center [522, 126] width 240 height 33
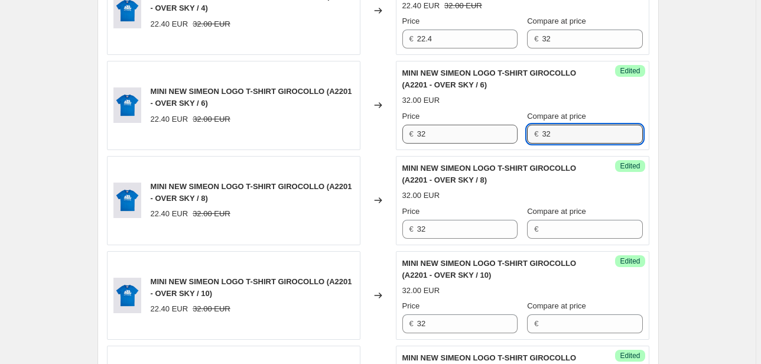
drag, startPoint x: 534, startPoint y: 136, endPoint x: 517, endPoint y: 135, distance: 17.2
click at [517, 135] on div "Price € 32 Compare at price € 32" at bounding box center [522, 126] width 240 height 33
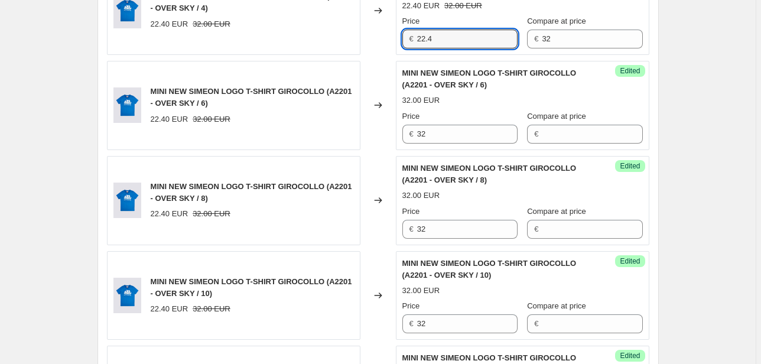
click at [347, 45] on div "MINI NEW SIMEON LOGO T-SHIRT GIROCOLLO (A2201 - OVER SKY / 4) 22.40 EUR 32.00 E…" at bounding box center [378, 10] width 542 height 89
drag, startPoint x: 529, startPoint y: 44, endPoint x: 494, endPoint y: 51, distance: 36.1
click at [504, 47] on div "Price € 32 Compare at price € 32" at bounding box center [522, 31] width 240 height 33
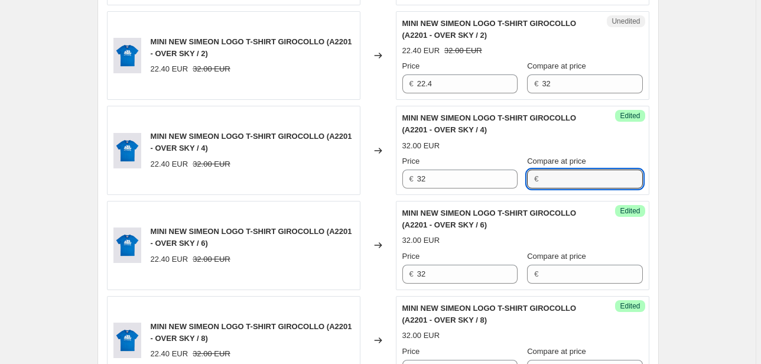
scroll to position [801, 0]
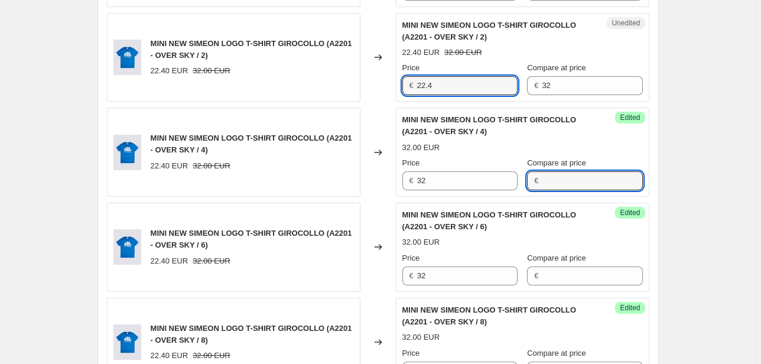
drag, startPoint x: 458, startPoint y: 85, endPoint x: 394, endPoint y: 90, distance: 64.0
click at [397, 90] on div "MINI NEW SIMEON LOGO T-SHIRT GIROCOLLO (A2201 - OVER SKY / 2) 22.40 EUR 32.00 E…" at bounding box center [378, 57] width 542 height 89
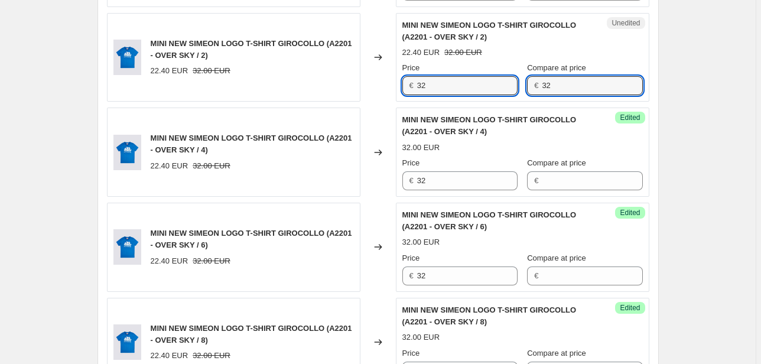
click at [531, 84] on div "€ 32" at bounding box center [584, 85] width 115 height 19
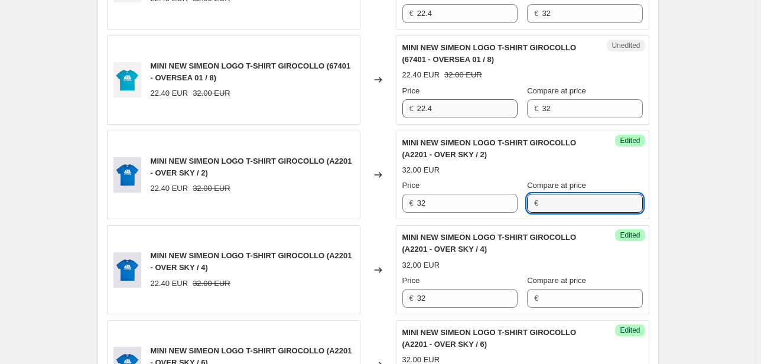
scroll to position [659, 0]
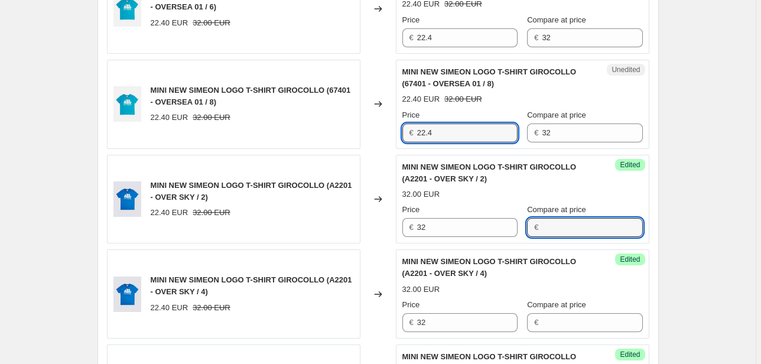
click at [328, 142] on div "MINI NEW SIMEON LOGO T-SHIRT GIROCOLLO (67401 - OVERSEA 01 / 8) 22.40 EUR 32.00…" at bounding box center [378, 104] width 542 height 89
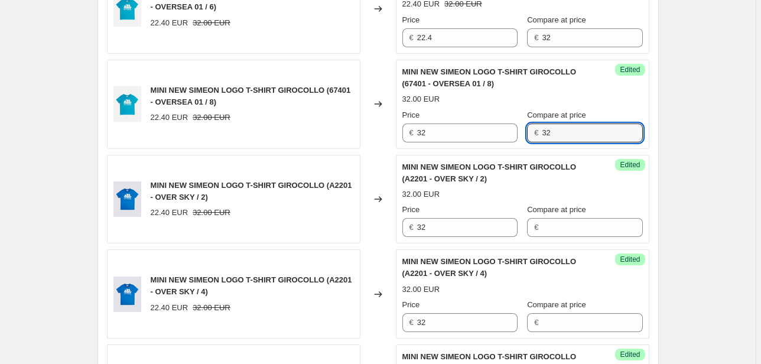
click at [521, 138] on div "Price € 32 Compare at price € 32" at bounding box center [522, 125] width 240 height 33
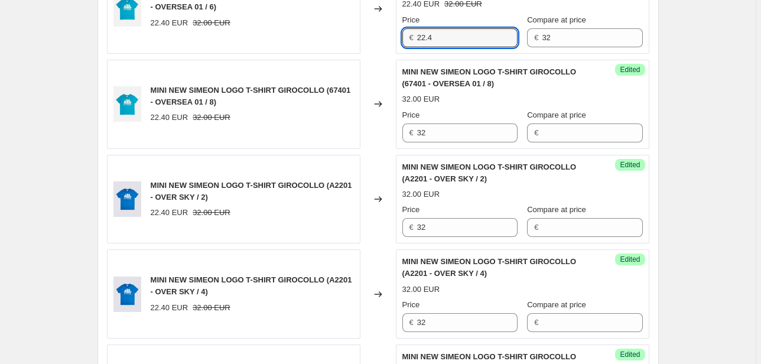
click at [376, 42] on div "MINI NEW SIMEON LOGO T-SHIRT GIROCOLLO (67401 - OVERSEA 01 / 6) 22.40 EUR 32.00…" at bounding box center [378, 9] width 542 height 89
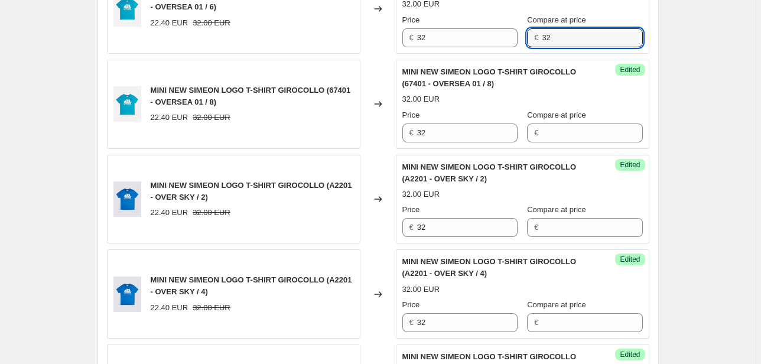
click at [502, 46] on div "Success Edited MINI NEW SIMEON LOGO T-SHIRT GIROCOLLO (67401 - OVERSEA 01 / 6) …" at bounding box center [522, 9] width 253 height 89
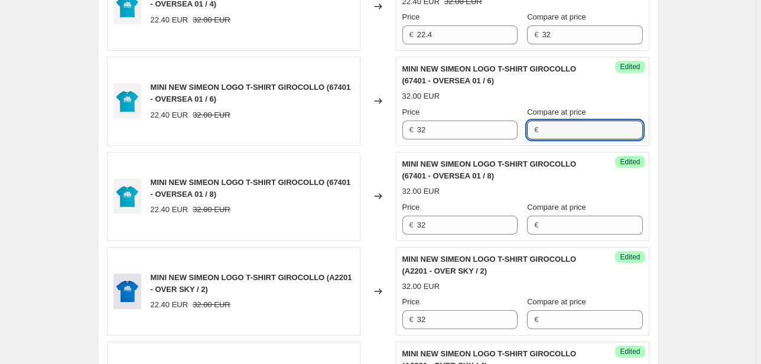
scroll to position [565, 0]
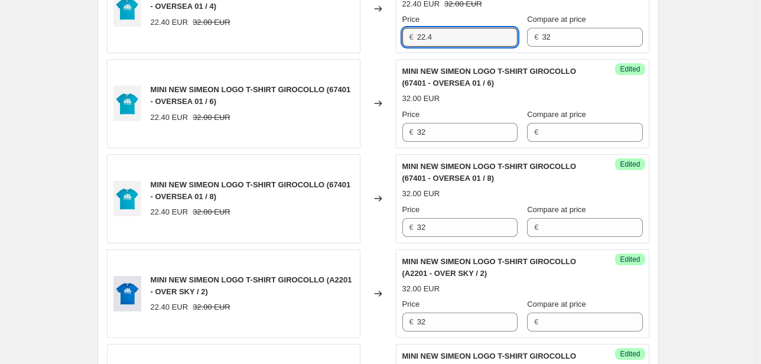
click at [377, 45] on div "MINI NEW SIMEON LOGO T-SHIRT GIROCOLLO (67401 - OVERSEA 01 / 4) 22.40 EUR 32.00…" at bounding box center [378, 8] width 542 height 89
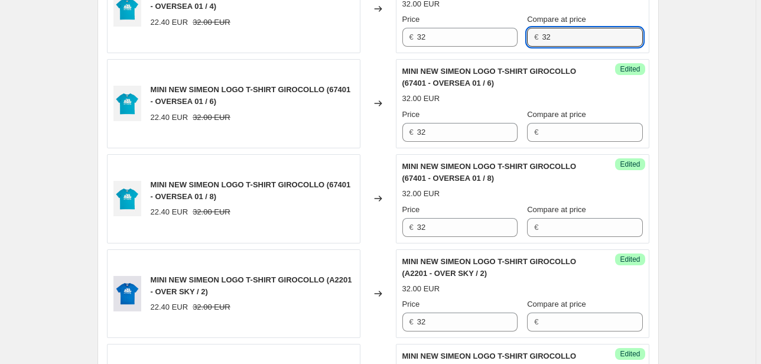
click at [472, 51] on div "Success Edited MINI NEW SIMEON LOGO T-SHIRT GIROCOLLO (67401 - OVERSEA 01 / 4) …" at bounding box center [522, 8] width 253 height 89
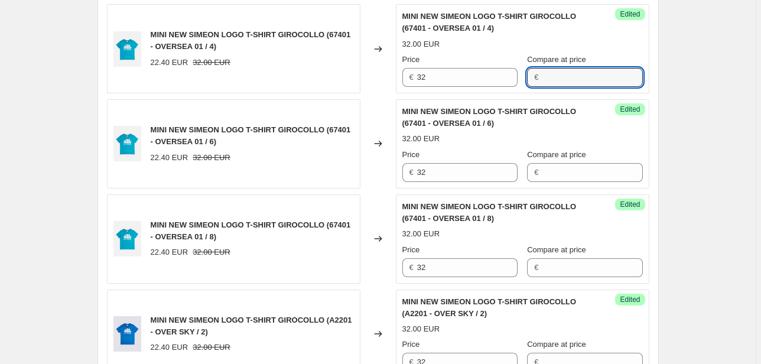
scroll to position [470, 0]
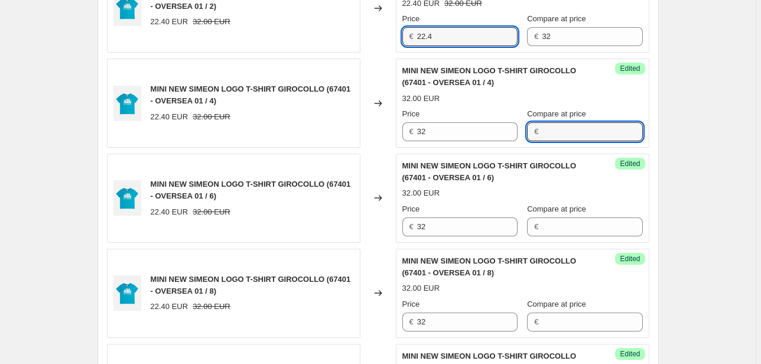
click at [376, 44] on div "MINI NEW SIMEON LOGO T-SHIRT GIROCOLLO (67401 - OVERSEA 01 / 2) 22.40 EUR 32.00…" at bounding box center [378, 7] width 542 height 89
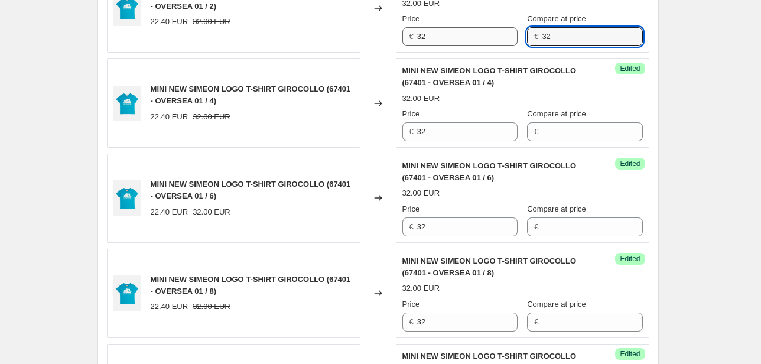
click at [501, 44] on div "Price € 32 Compare at price € 32" at bounding box center [522, 29] width 240 height 33
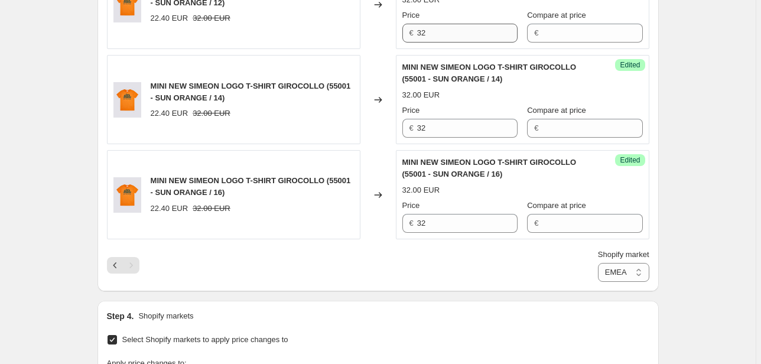
scroll to position [2171, 0]
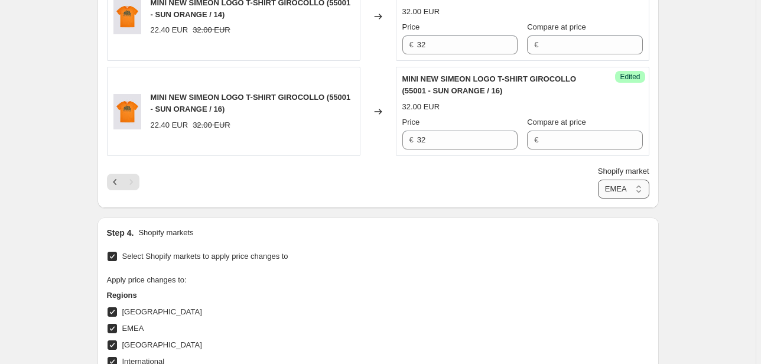
click at [621, 190] on select "Direct prices [GEOGRAPHIC_DATA] EMEA [GEOGRAPHIC_DATA] International [GEOGRAPHI…" at bounding box center [623, 189] width 51 height 19
click at [600, 180] on select "Direct prices [GEOGRAPHIC_DATA] EMEA [GEOGRAPHIC_DATA] International [GEOGRAPHI…" at bounding box center [623, 189] width 51 height 19
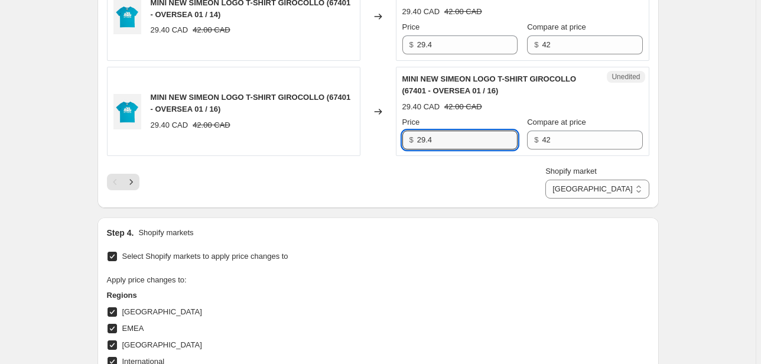
drag, startPoint x: 485, startPoint y: 137, endPoint x: 324, endPoint y: 149, distance: 162.2
click at [324, 149] on div "MINI NEW SIMEON LOGO T-SHIRT GIROCOLLO (67401 - OVERSEA 01 / 16) 29.40 CAD 42.0…" at bounding box center [378, 111] width 542 height 89
drag, startPoint x: 511, startPoint y: 136, endPoint x: 488, endPoint y: 139, distance: 23.2
click at [488, 139] on div "Price $ 42 Compare at price $ 42" at bounding box center [522, 132] width 240 height 33
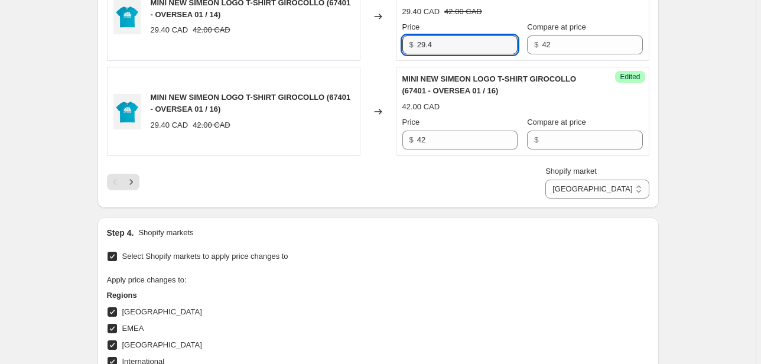
drag, startPoint x: 381, startPoint y: 50, endPoint x: 343, endPoint y: 54, distance: 38.6
click at [345, 54] on div "MINI NEW SIMEON LOGO T-SHIRT GIROCOLLO (67401 - OVERSEA 01 / 14) 29.40 CAD 42.0…" at bounding box center [378, 16] width 542 height 89
drag, startPoint x: 549, startPoint y: 47, endPoint x: 520, endPoint y: 50, distance: 29.6
click at [520, 50] on div "Unedited MINI NEW SIMEON LOGO T-SHIRT GIROCOLLO (67401 - OVERSEA 01 / 14) 29.40…" at bounding box center [522, 16] width 253 height 89
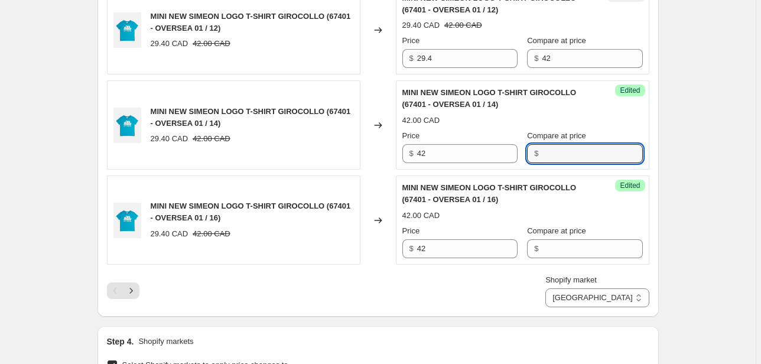
scroll to position [2029, 0]
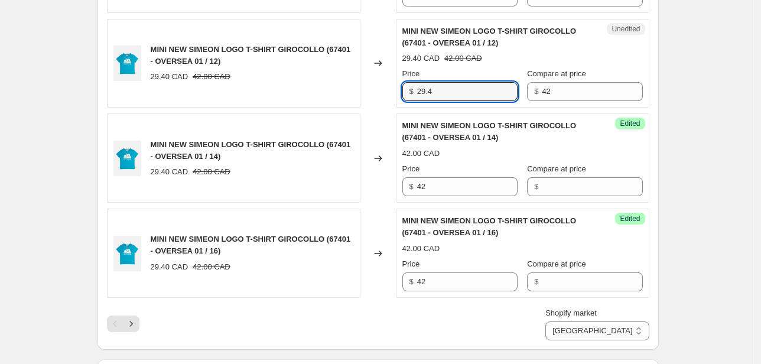
drag, startPoint x: 453, startPoint y: 92, endPoint x: 376, endPoint y: 94, distance: 76.8
click at [370, 96] on div "MINI NEW SIMEON LOGO T-SHIRT GIROCOLLO (67401 - OVERSEA 01 / 12) 29.40 CAD 42.0…" at bounding box center [378, 63] width 542 height 89
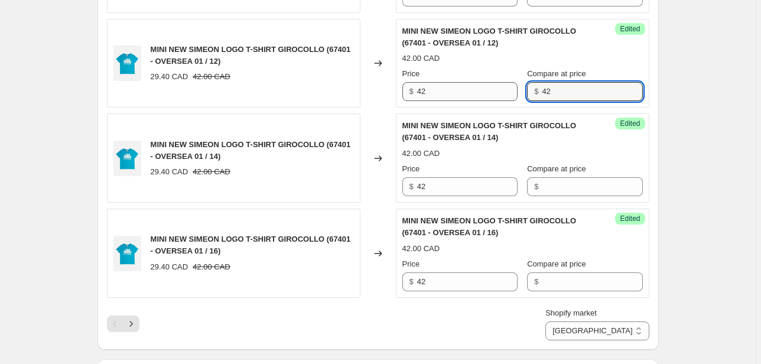
drag, startPoint x: 582, startPoint y: 87, endPoint x: 506, endPoint y: 96, distance: 77.3
click at [506, 96] on div "Price $ 42 Compare at price $ 42" at bounding box center [522, 84] width 240 height 33
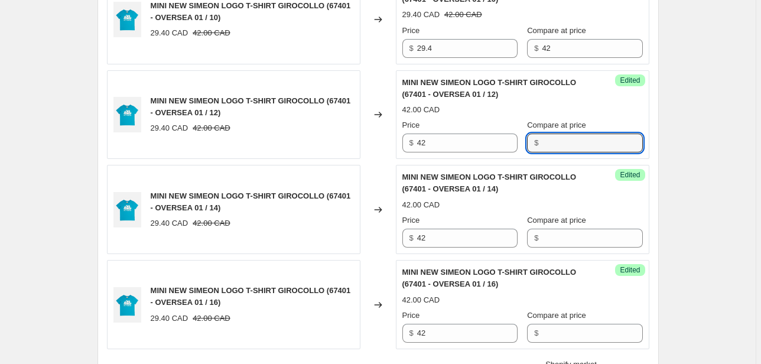
scroll to position [1935, 0]
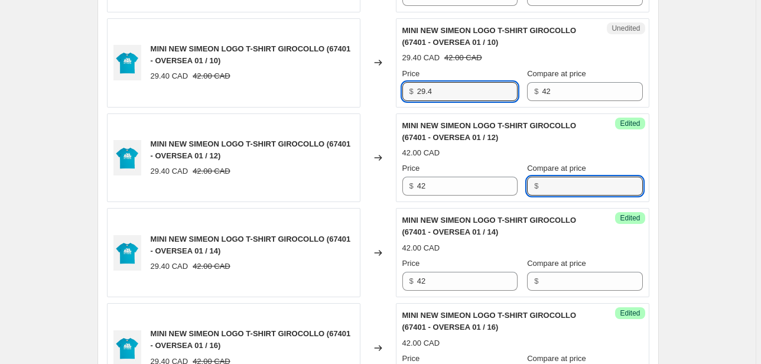
click at [380, 89] on div "MINI NEW SIMEON LOGO T-SHIRT GIROCOLLO (67401 - OVERSEA 01 / 10) 29.40 CAD 42.0…" at bounding box center [378, 62] width 542 height 89
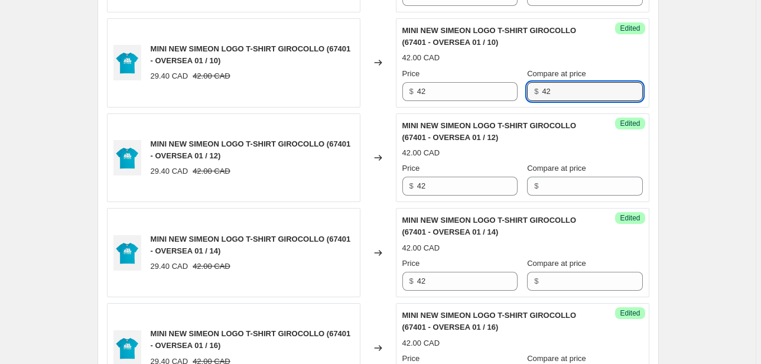
drag, startPoint x: 573, startPoint y: 92, endPoint x: 514, endPoint y: 102, distance: 60.5
click at [516, 102] on div "Success Edited MINI NEW SIMEON LOGO T-SHIRT GIROCOLLO (67401 - OVERSEA 01 / 10)…" at bounding box center [522, 62] width 253 height 89
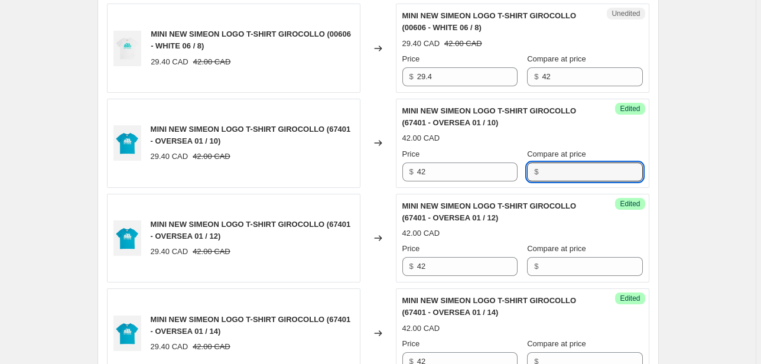
scroll to position [1793, 0]
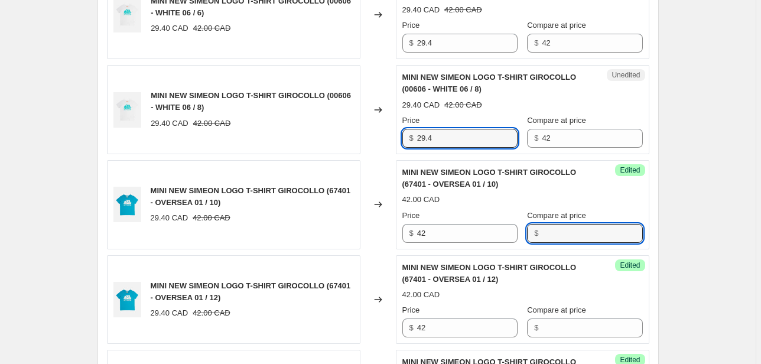
click at [373, 145] on div "MINI NEW SIMEON LOGO T-SHIRT GIROCOLLO (00606 - WHITE 06 / 8) 29.40 CAD 42.00 C…" at bounding box center [378, 109] width 542 height 89
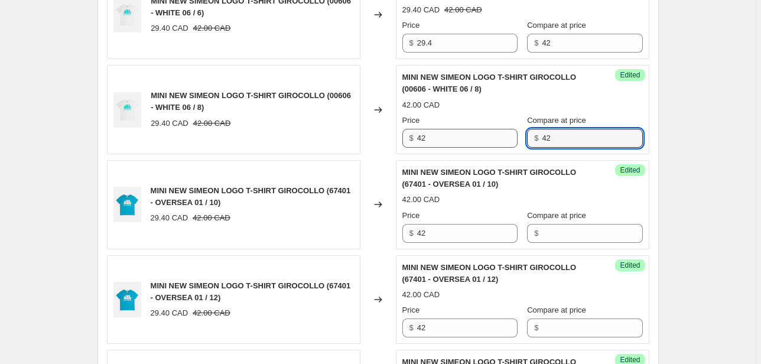
drag, startPoint x: 556, startPoint y: 138, endPoint x: 510, endPoint y: 125, distance: 47.3
click at [507, 138] on div "Price $ 42 Compare at price $ 42" at bounding box center [522, 131] width 240 height 33
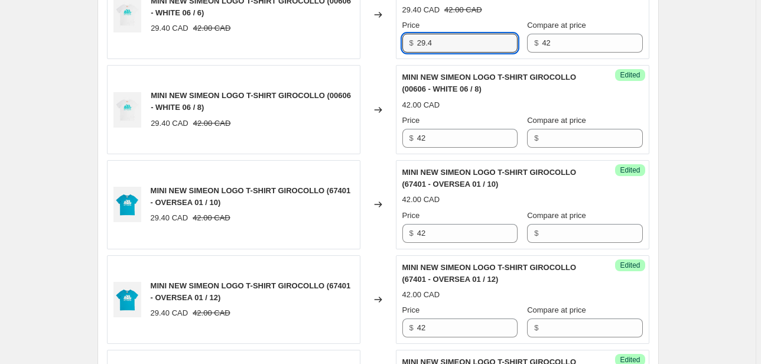
drag, startPoint x: 462, startPoint y: 40, endPoint x: 374, endPoint y: 43, distance: 87.4
click at [376, 43] on div "MINI NEW SIMEON LOGO T-SHIRT GIROCOLLO (00606 - WHITE 06 / 6) 29.40 CAD 42.00 C…" at bounding box center [378, 14] width 542 height 89
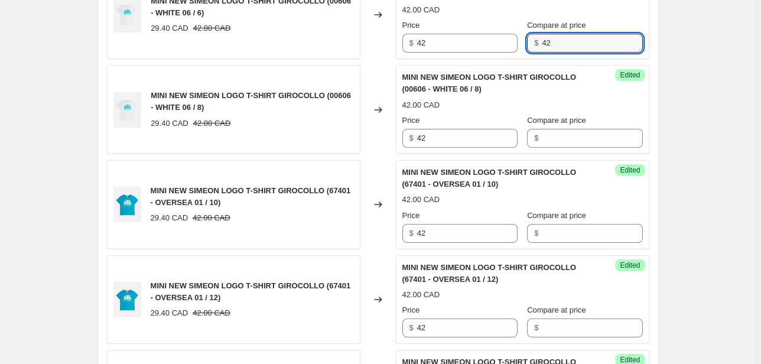
click at [506, 50] on div "Success Edited MINI NEW SIMEON LOGO T-SHIRT GIROCOLLO (00606 - WHITE 06 / 6) 42…" at bounding box center [522, 14] width 253 height 89
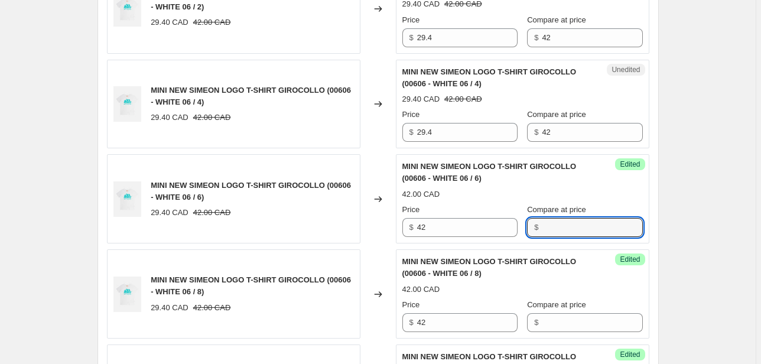
scroll to position [1604, 0]
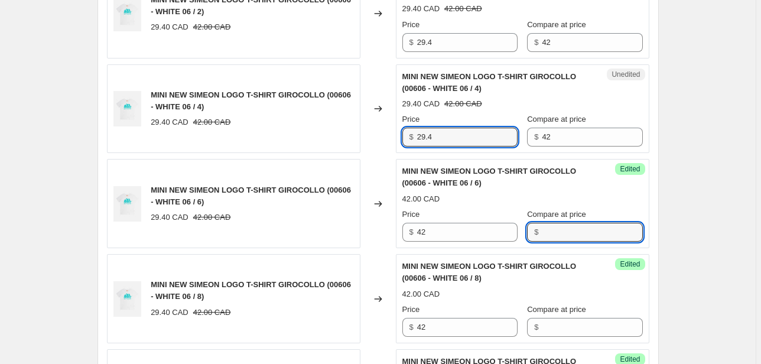
drag, startPoint x: 435, startPoint y: 135, endPoint x: 393, endPoint y: 142, distance: 42.0
click at [393, 142] on div "MINI NEW SIMEON LOGO T-SHIRT GIROCOLLO (00606 - WHITE 06 / 4) 29.40 CAD 42.00 C…" at bounding box center [378, 108] width 542 height 89
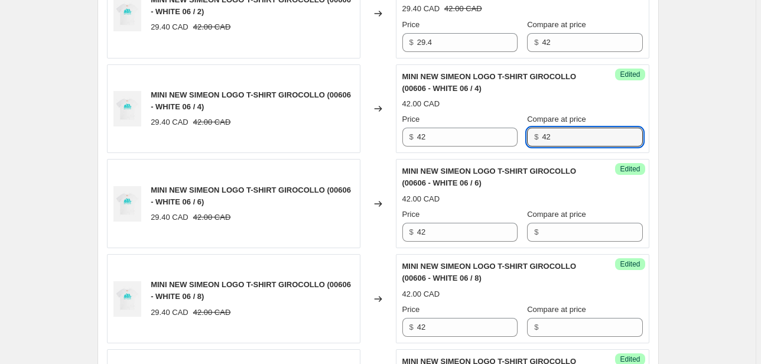
drag, startPoint x: 536, startPoint y: 140, endPoint x: 511, endPoint y: 144, distance: 24.6
click at [504, 147] on div "Success Edited MINI NEW SIMEON LOGO T-SHIRT GIROCOLLO (00606 - WHITE 06 / 4) 42…" at bounding box center [522, 108] width 253 height 89
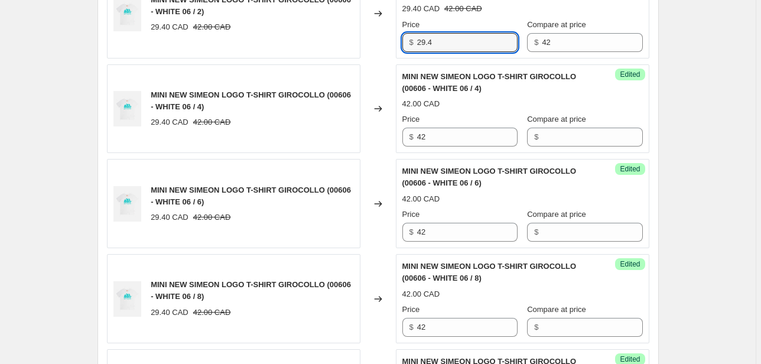
drag, startPoint x: 439, startPoint y: 45, endPoint x: 390, endPoint y: 47, distance: 49.6
click at [401, 42] on div "Unedited MINI NEW SIMEON LOGO T-SHIRT GIROCOLLO (00606 - WHITE 06 / 2) 29.40 CA…" at bounding box center [522, 13] width 253 height 89
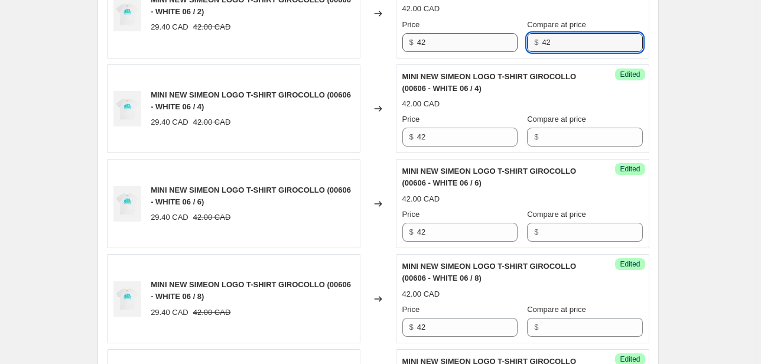
drag, startPoint x: 568, startPoint y: 35, endPoint x: 506, endPoint y: 45, distance: 62.8
click at [506, 45] on div "Price $ 42 Compare at price $ 42" at bounding box center [522, 35] width 240 height 33
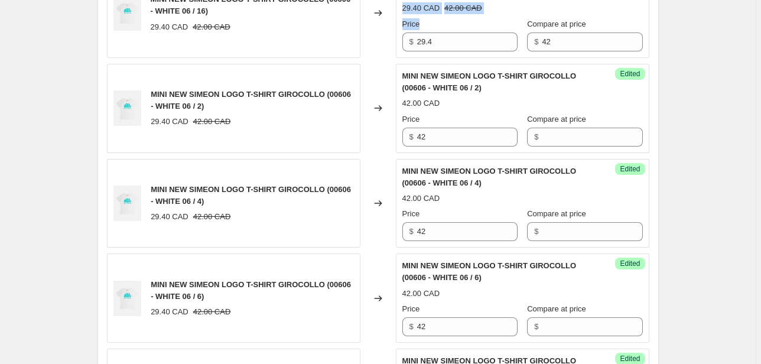
drag, startPoint x: 449, startPoint y: 51, endPoint x: 347, endPoint y: 50, distance: 102.2
click at [347, 50] on div "MINI NEW SIMEON LOGO T-SHIRT GIROCOLLO (00606 - WHITE 06 / 16) 29.40 CAD 42.00 …" at bounding box center [378, 13] width 542 height 89
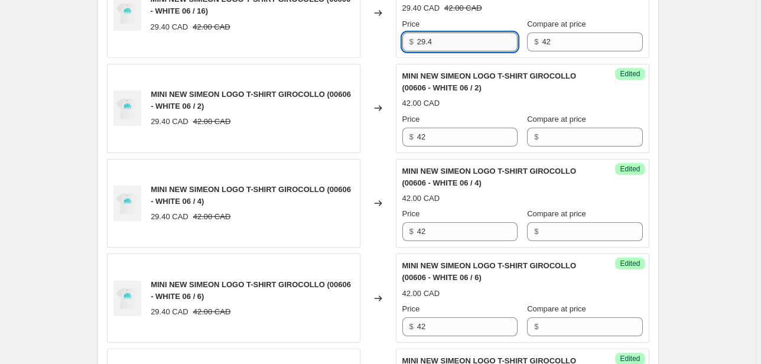
click at [426, 40] on input "29.4" at bounding box center [467, 41] width 100 height 19
click at [431, 40] on input "29.4" at bounding box center [467, 41] width 100 height 19
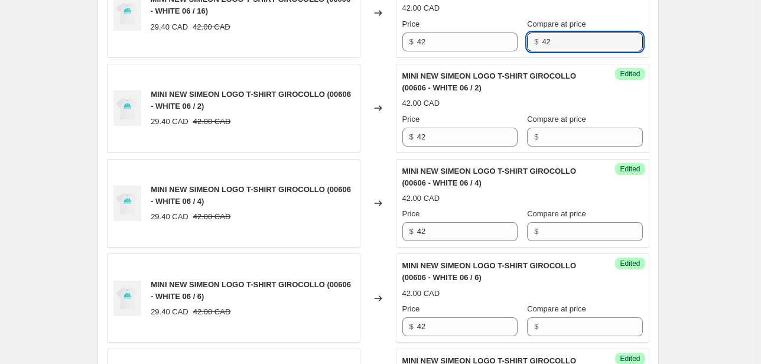
drag, startPoint x: 550, startPoint y: 43, endPoint x: 503, endPoint y: 48, distance: 47.6
click at [504, 48] on div "Success Edited MINI NEW SIMEON LOGO T-SHIRT GIROCOLLO (00606 - WHITE 06 / 16) 4…" at bounding box center [522, 13] width 253 height 89
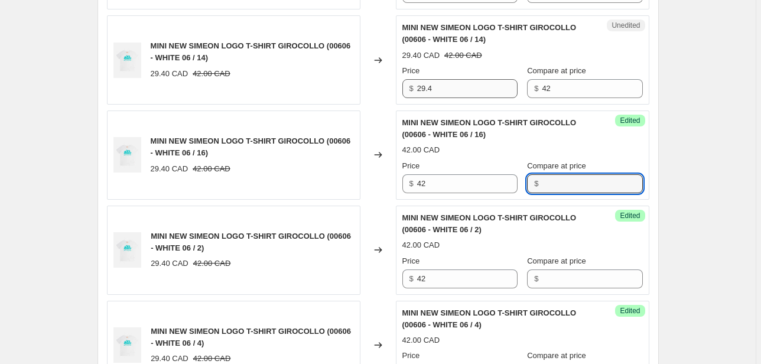
scroll to position [1368, 0]
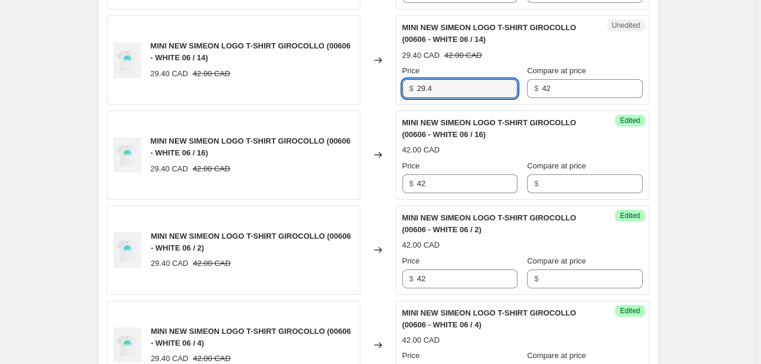
drag, startPoint x: 453, startPoint y: 88, endPoint x: 384, endPoint y: 97, distance: 69.1
click at [391, 95] on div "MINI NEW SIMEON LOGO T-SHIRT GIROCOLLO (00606 - WHITE 06 / 14) 29.40 CAD 42.00 …" at bounding box center [378, 59] width 542 height 89
click at [494, 91] on div "Price $ 42 Compare at price $ 42" at bounding box center [522, 81] width 240 height 33
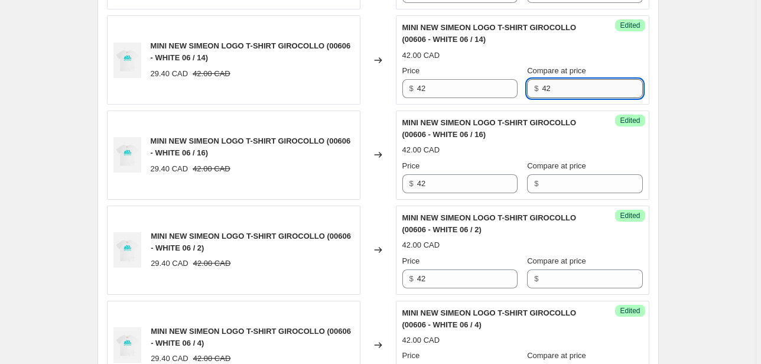
click at [568, 80] on input "42" at bounding box center [592, 88] width 100 height 19
click at [522, 93] on div "Price $ 42 Compare at price $ 42" at bounding box center [522, 81] width 240 height 33
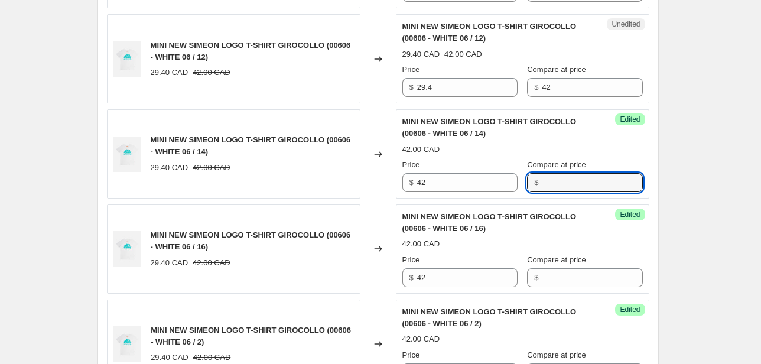
scroll to position [1273, 0]
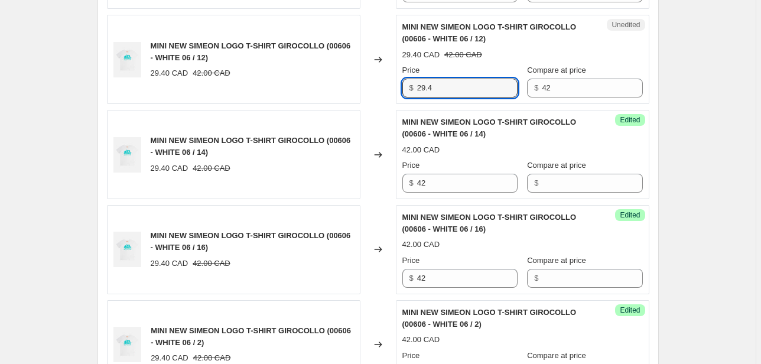
drag, startPoint x: 456, startPoint y: 92, endPoint x: 377, endPoint y: 100, distance: 78.9
click at [379, 99] on div "MINI NEW SIMEON LOGO T-SHIRT GIROCOLLO (00606 - WHITE 06 / 12) 29.40 CAD 42.00 …" at bounding box center [378, 59] width 542 height 89
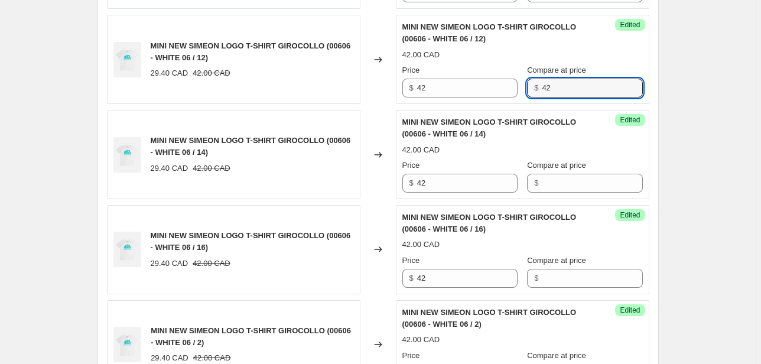
drag, startPoint x: 572, startPoint y: 83, endPoint x: 532, endPoint y: 89, distance: 40.0
click at [533, 89] on div "$ 42" at bounding box center [584, 88] width 115 height 19
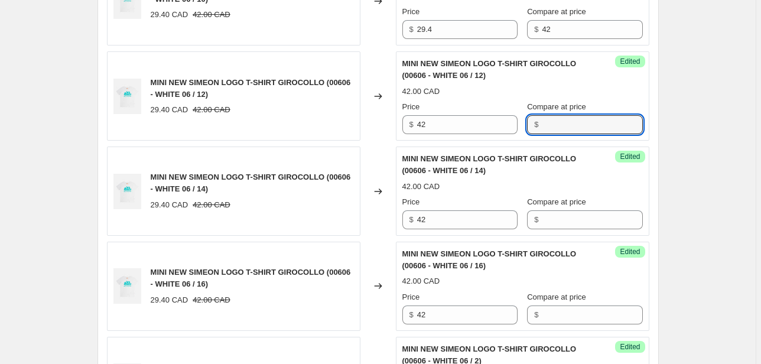
scroll to position [1226, 0]
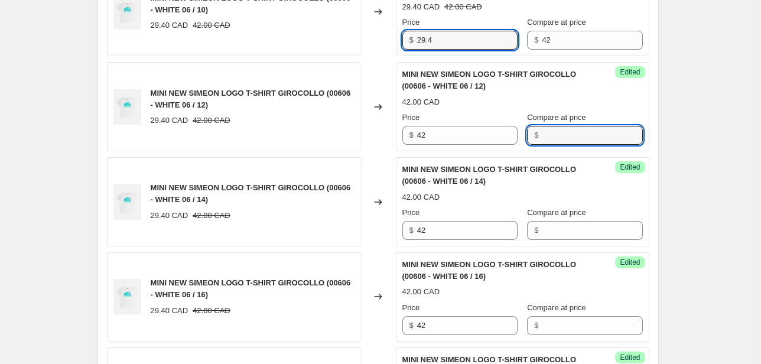
drag, startPoint x: 439, startPoint y: 42, endPoint x: 394, endPoint y: 47, distance: 45.7
click at [394, 47] on div "MINI NEW SIMEON LOGO T-SHIRT GIROCOLLO (00606 - WHITE 06 / 10) 29.40 CAD 42.00 …" at bounding box center [378, 12] width 542 height 89
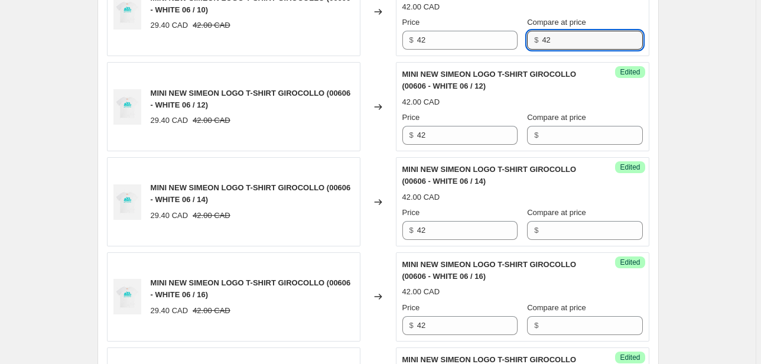
drag, startPoint x: 554, startPoint y: 39, endPoint x: 530, endPoint y: 42, distance: 24.4
click at [530, 42] on div "$ 42" at bounding box center [584, 40] width 115 height 19
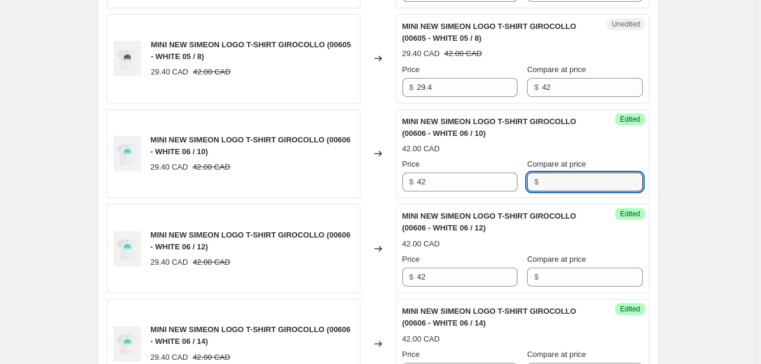
scroll to position [990, 0]
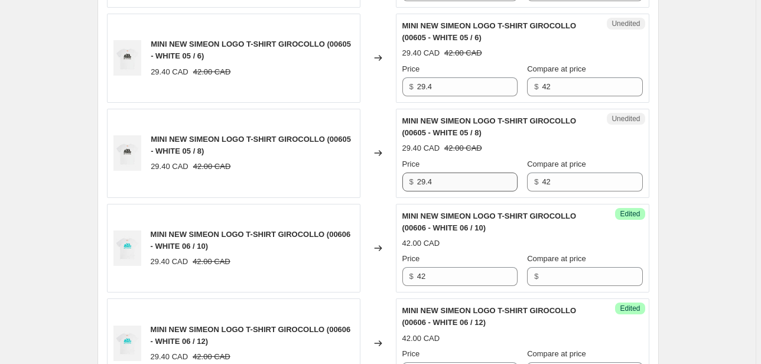
drag, startPoint x: 460, startPoint y: 168, endPoint x: 426, endPoint y: 171, distance: 33.8
click at [428, 171] on div "Price $ 29.4" at bounding box center [459, 174] width 115 height 33
drag, startPoint x: 435, startPoint y: 177, endPoint x: 529, endPoint y: 163, distance: 95.5
click at [409, 178] on div "$ 29.4" at bounding box center [459, 181] width 115 height 19
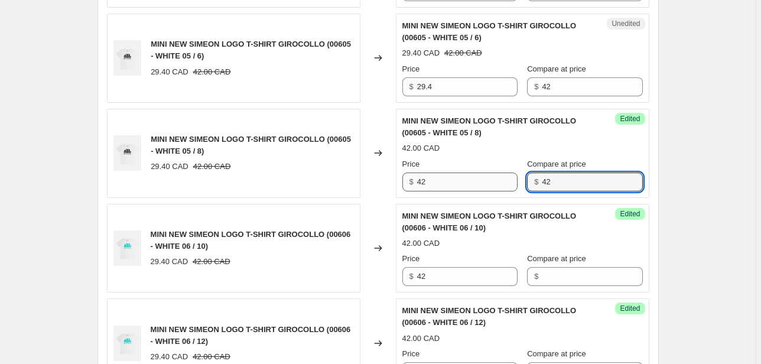
drag, startPoint x: 458, startPoint y: 184, endPoint x: 451, endPoint y: 184, distance: 7.1
click at [451, 184] on div "Price $ 42 Compare at price $ 42" at bounding box center [522, 174] width 240 height 33
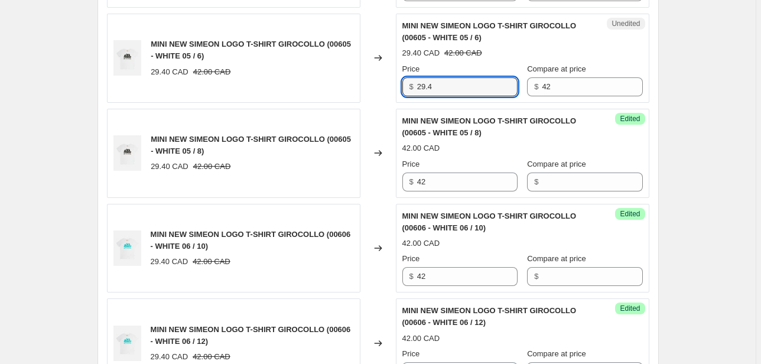
drag, startPoint x: 434, startPoint y: 83, endPoint x: 396, endPoint y: 91, distance: 39.3
click at [396, 91] on div "MINI NEW SIMEON LOGO T-SHIRT GIROCOLLO (00605 - WHITE 05 / 6) 29.40 CAD 42.00 C…" at bounding box center [378, 58] width 542 height 89
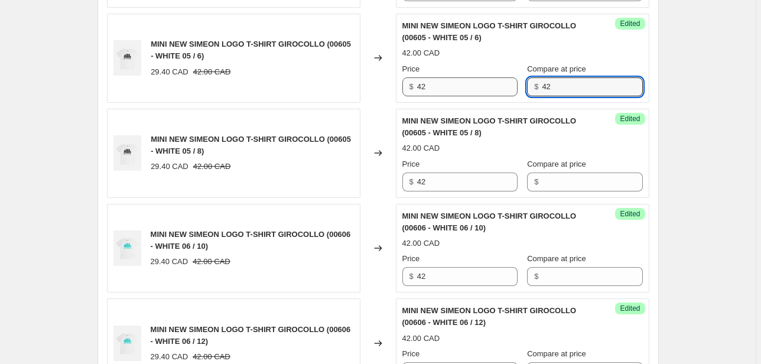
drag, startPoint x: 548, startPoint y: 87, endPoint x: 474, endPoint y: 94, distance: 74.7
click at [474, 94] on div "Price $ 42 Compare at price $ 42" at bounding box center [522, 79] width 240 height 33
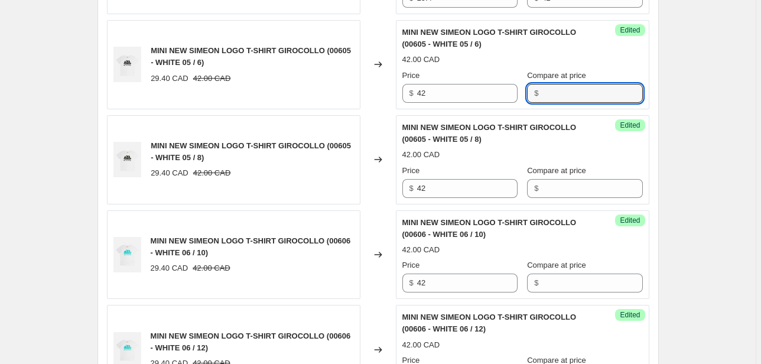
scroll to position [895, 0]
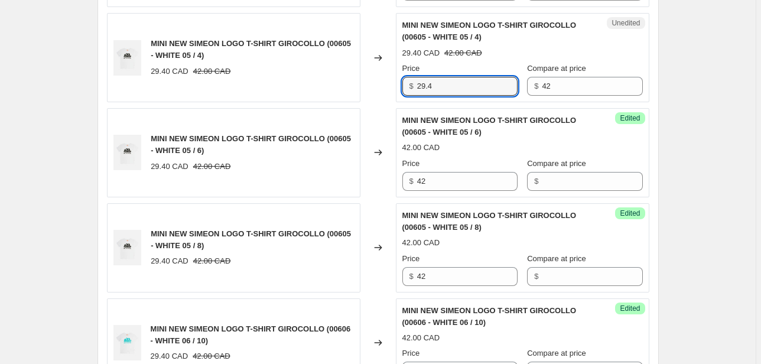
drag, startPoint x: 428, startPoint y: 91, endPoint x: 394, endPoint y: 94, distance: 33.8
click at [380, 93] on div "MINI NEW SIMEON LOGO T-SHIRT GIROCOLLO (00605 - WHITE 05 / 4) 29.40 CAD 42.00 C…" at bounding box center [378, 57] width 542 height 89
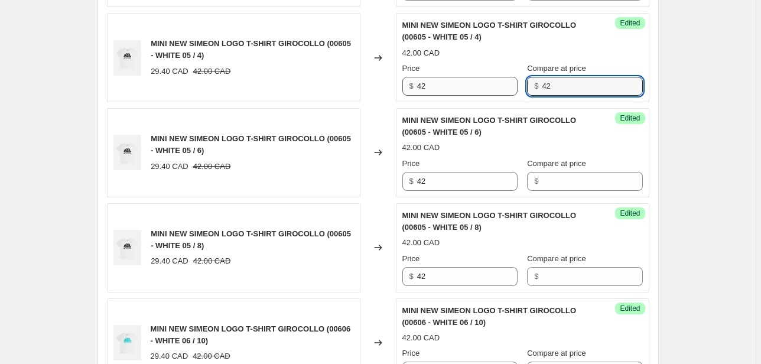
drag, startPoint x: 585, startPoint y: 83, endPoint x: 514, endPoint y: 88, distance: 71.1
click at [514, 88] on div "Price $ 42 Compare at price $ 42" at bounding box center [522, 79] width 240 height 33
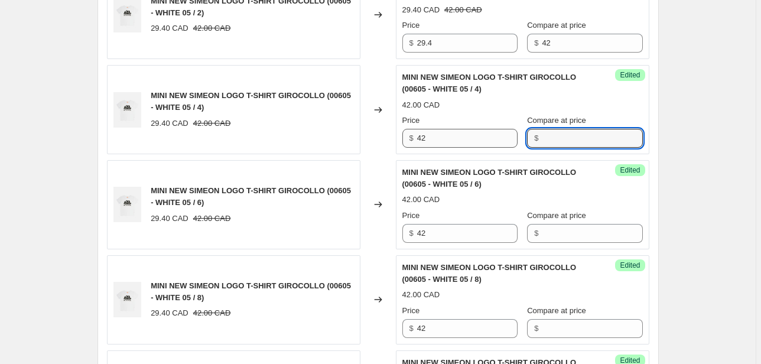
scroll to position [801, 0]
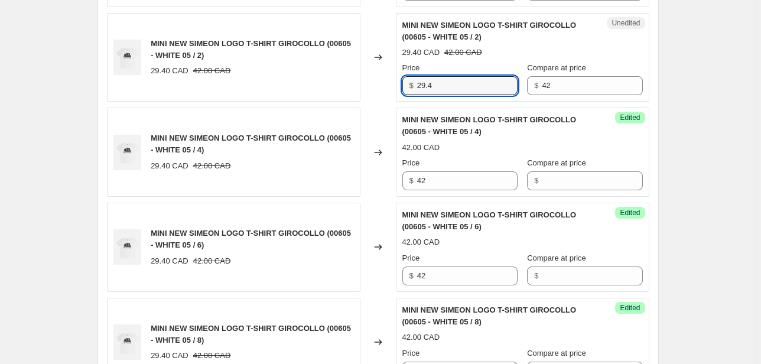
drag, startPoint x: 464, startPoint y: 87, endPoint x: 380, endPoint y: 94, distance: 84.1
click at [363, 94] on div "MINI NEW SIMEON LOGO T-SHIRT GIROCOLLO (00605 - WHITE 05 / 2) 29.40 CAD 42.00 C…" at bounding box center [378, 57] width 542 height 89
click at [506, 93] on div "Price $ 42 Compare at price $ 42" at bounding box center [522, 78] width 240 height 33
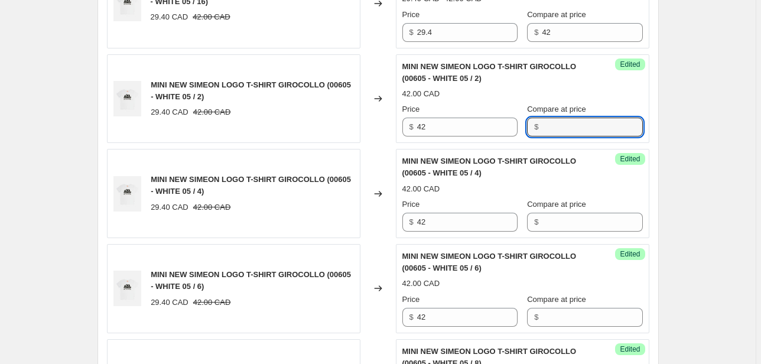
scroll to position [706, 0]
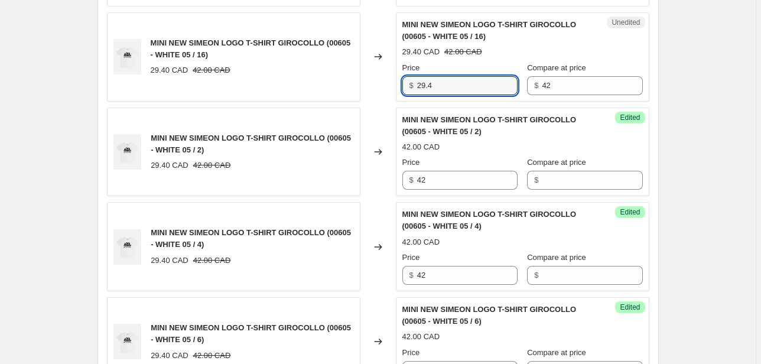
drag, startPoint x: 438, startPoint y: 87, endPoint x: 383, endPoint y: 92, distance: 55.1
click at [391, 92] on div "MINI NEW SIMEON LOGO T-SHIRT GIROCOLLO (00605 - WHITE 05 / 16) 29.40 CAD 42.00 …" at bounding box center [378, 56] width 542 height 89
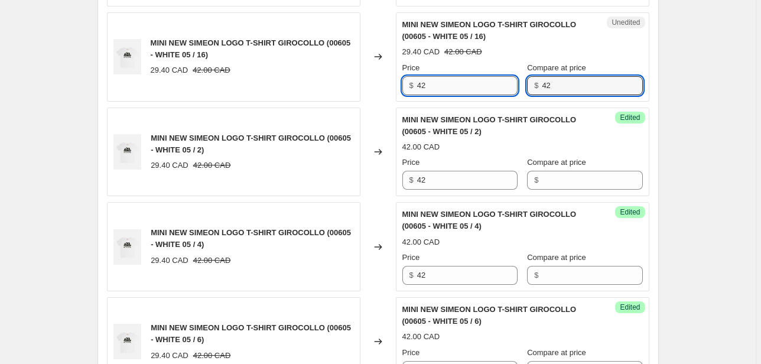
click at [513, 92] on div "Price $ 42 Compare at price $ 42" at bounding box center [522, 78] width 240 height 33
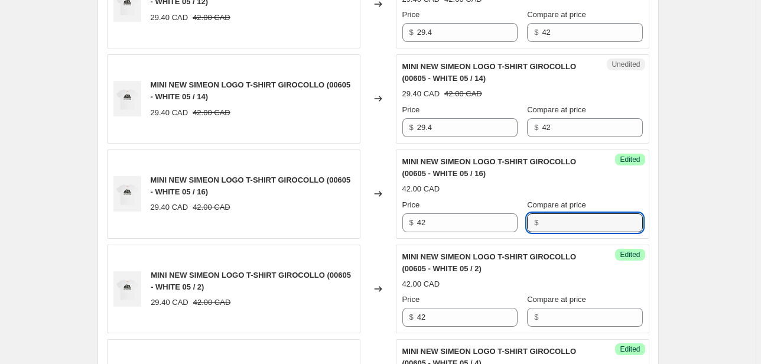
scroll to position [565, 0]
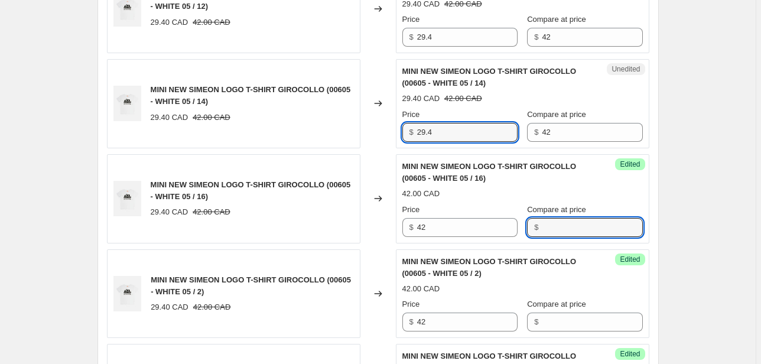
click at [381, 139] on div "MINI NEW SIMEON LOGO T-SHIRT GIROCOLLO (00605 - WHITE 05 / 14) 29.40 CAD 42.00 …" at bounding box center [378, 103] width 542 height 89
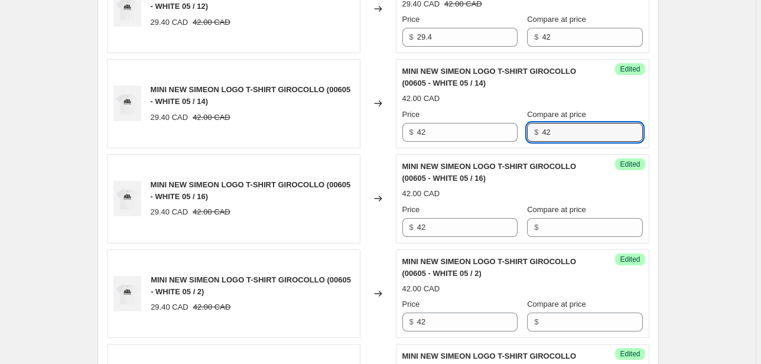
click at [524, 131] on div "Price $ 42 Compare at price $ 42" at bounding box center [522, 125] width 240 height 33
click at [383, 47] on div "MINI NEW SIMEON LOGO T-SHIRT GIROCOLLO (00605 - WHITE 05 / 12) 29.40 CAD 42.00 …" at bounding box center [378, 8] width 542 height 89
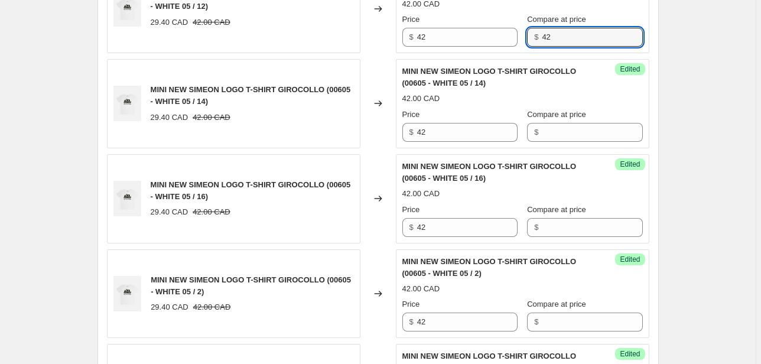
click at [497, 48] on div "Success Edited MINI NEW SIMEON LOGO T-SHIRT GIROCOLLO (00605 - WHITE 05 / 12) 4…" at bounding box center [522, 8] width 253 height 89
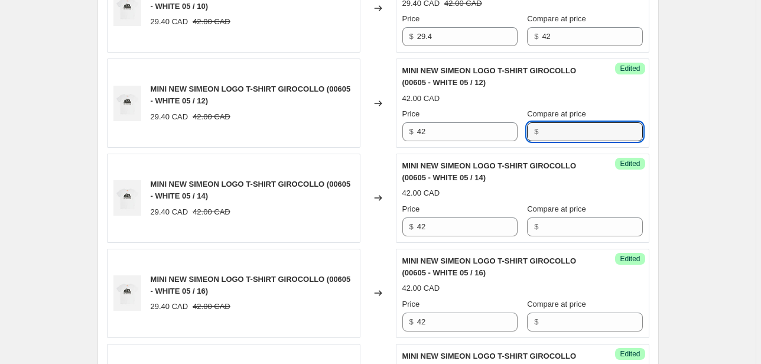
scroll to position [470, 0]
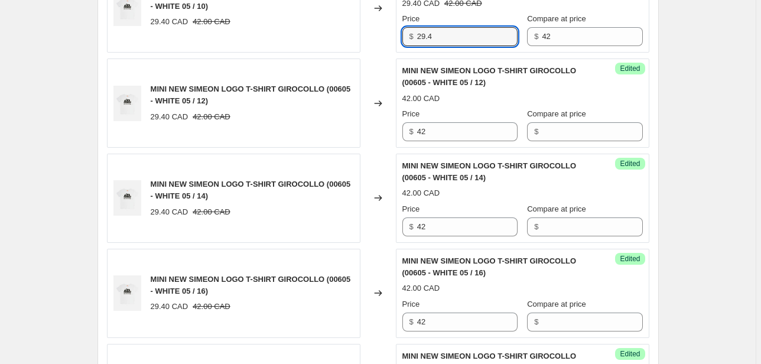
click at [370, 45] on div "MINI NEW SIMEON LOGO T-SHIRT GIROCOLLO (00605 - WHITE 05 / 10) 29.40 CAD 42.00 …" at bounding box center [378, 7] width 542 height 89
click at [524, 43] on div "Price $ 42 Compare at price $ 42" at bounding box center [522, 29] width 240 height 33
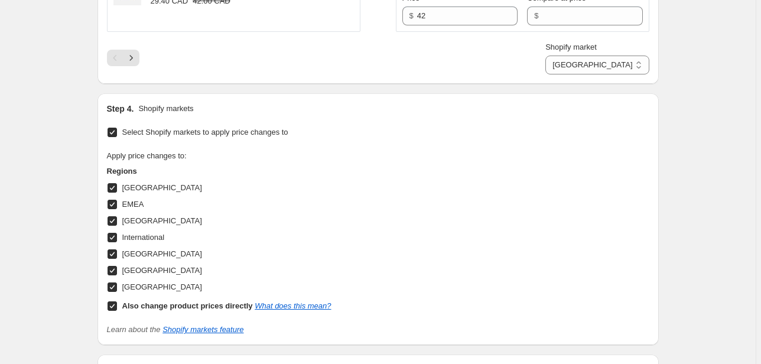
scroll to position [2313, 0]
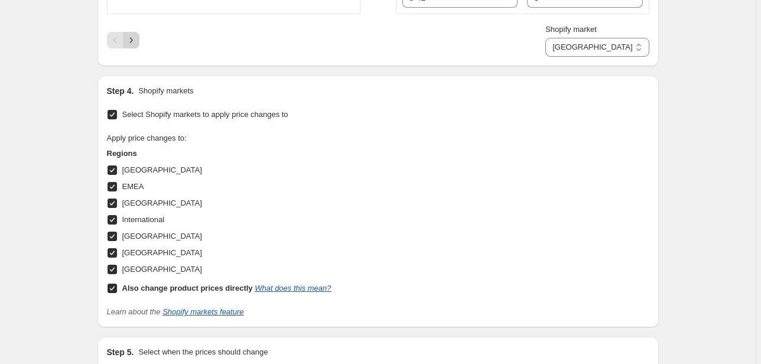
click at [134, 40] on icon "Next" at bounding box center [131, 40] width 12 height 12
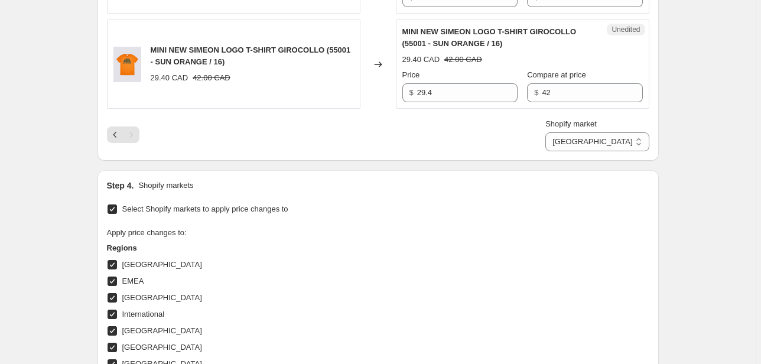
scroll to position [2218, 0]
click at [377, 96] on div "MINI NEW SIMEON LOGO T-SHIRT GIROCOLLO (55001 - SUN ORANGE / 16) 29.40 CAD 42.0…" at bounding box center [378, 63] width 542 height 89
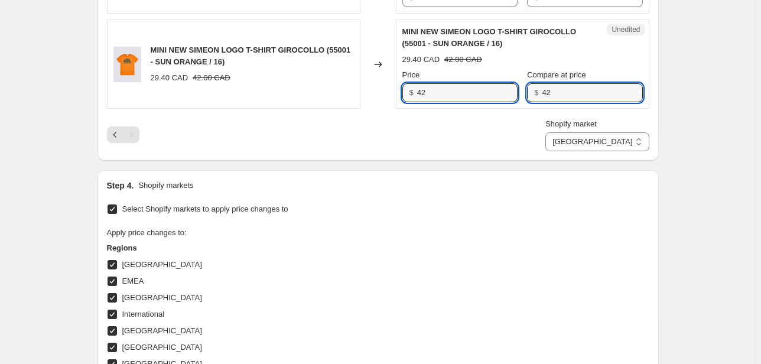
click at [524, 92] on div "Price $ 42 Compare at price $ 42" at bounding box center [522, 85] width 240 height 33
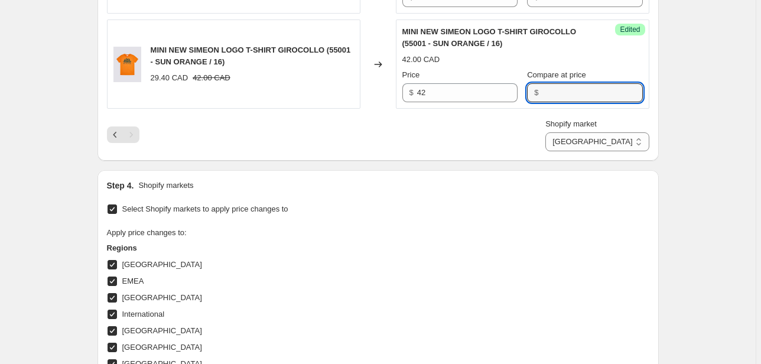
scroll to position [2029, 0]
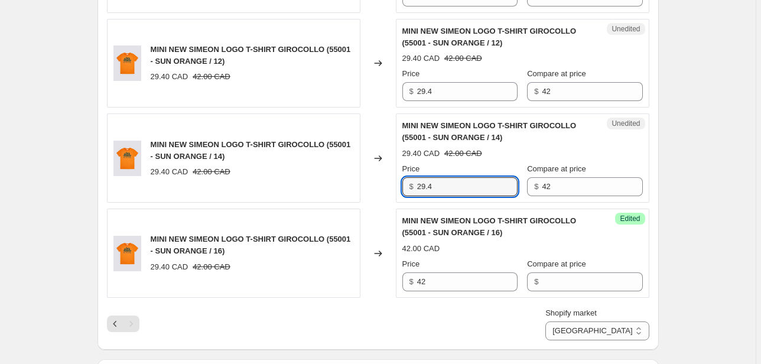
click at [365, 189] on div "MINI NEW SIMEON LOGO T-SHIRT GIROCOLLO (55001 - SUN ORANGE / 14) 29.40 CAD 42.0…" at bounding box center [378, 157] width 542 height 89
drag, startPoint x: 573, startPoint y: 182, endPoint x: 505, endPoint y: 193, distance: 68.7
click at [505, 193] on div "Unedited MINI NEW SIMEON LOGO T-SHIRT GIROCOLLO (55001 - SUN ORANGE / 14) 29.40…" at bounding box center [522, 157] width 253 height 89
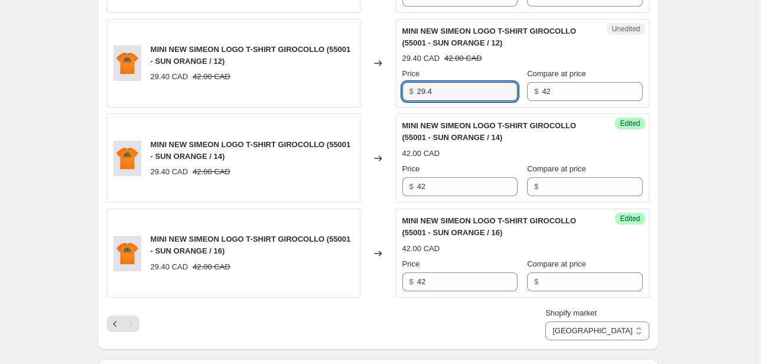
click at [382, 96] on div "MINI NEW SIMEON LOGO T-SHIRT GIROCOLLO (55001 - SUN ORANGE / 12) 29.40 CAD 42.0…" at bounding box center [378, 63] width 542 height 89
click at [498, 94] on div "Price $ 42 Compare at price $ 42" at bounding box center [522, 84] width 240 height 33
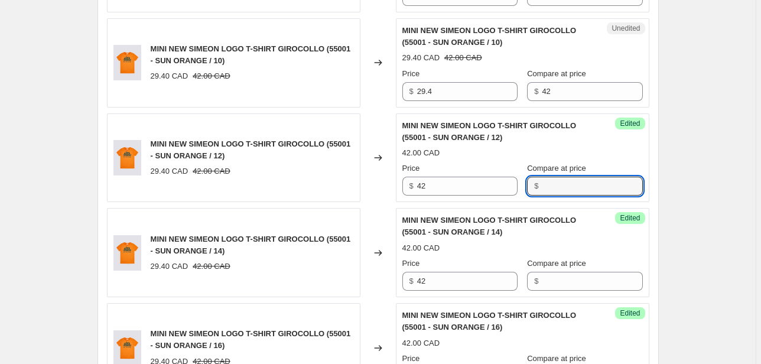
scroll to position [1935, 0]
click at [387, 89] on div "MINI NEW SIMEON LOGO T-SHIRT GIROCOLLO (55001 - SUN ORANGE / 10) 29.40 CAD 42.0…" at bounding box center [378, 62] width 542 height 89
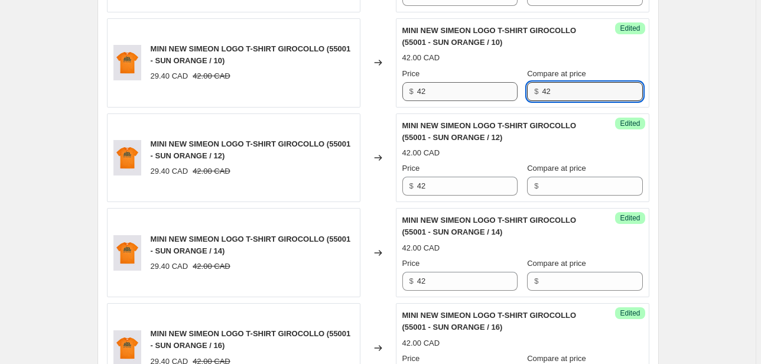
click at [517, 92] on div "Price $ 42 Compare at price $ 42" at bounding box center [522, 84] width 240 height 33
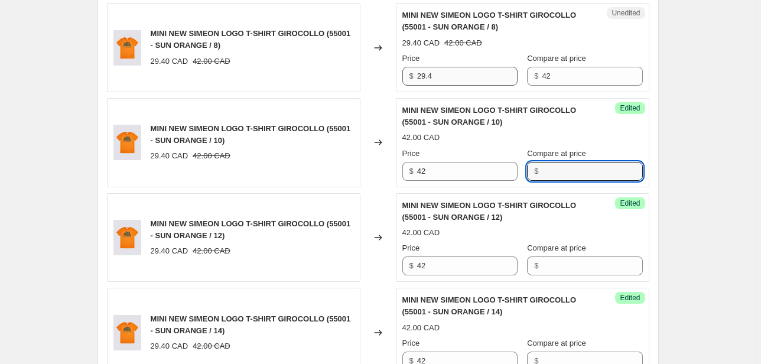
scroll to position [1840, 0]
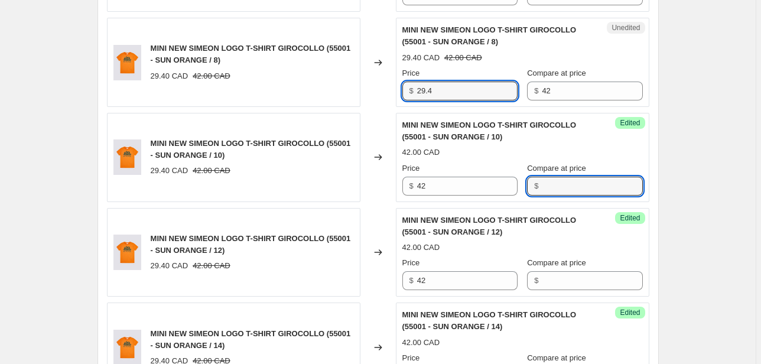
click at [375, 90] on div "MINI NEW SIMEON LOGO T-SHIRT GIROCOLLO (55001 - SUN ORANGE / 8) 29.40 CAD 42.00…" at bounding box center [378, 62] width 542 height 89
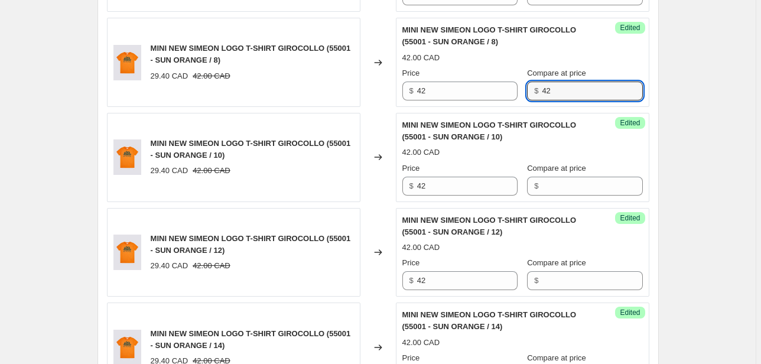
drag, startPoint x: 574, startPoint y: 86, endPoint x: 500, endPoint y: 97, distance: 75.2
click at [500, 97] on div "Success Edited MINI NEW SIMEON LOGO T-SHIRT GIROCOLLO (55001 - SUN ORANGE / 8) …" at bounding box center [522, 62] width 253 height 89
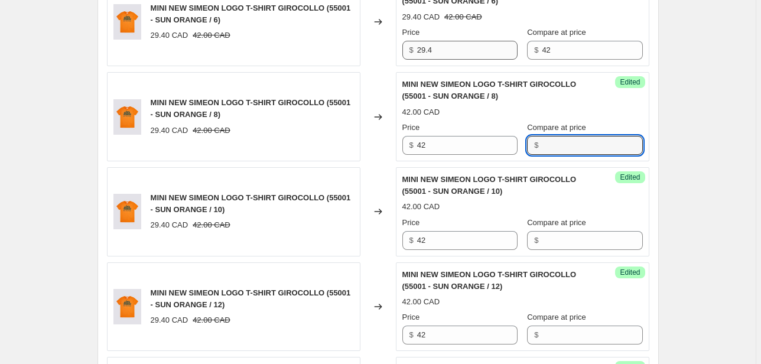
scroll to position [1746, 0]
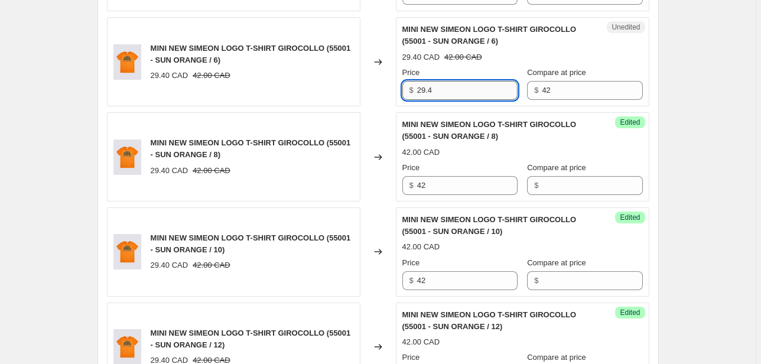
click at [419, 91] on input "29.4" at bounding box center [467, 90] width 100 height 19
click at [514, 94] on div "Price $ 42 Compare at price $ 42" at bounding box center [522, 83] width 240 height 33
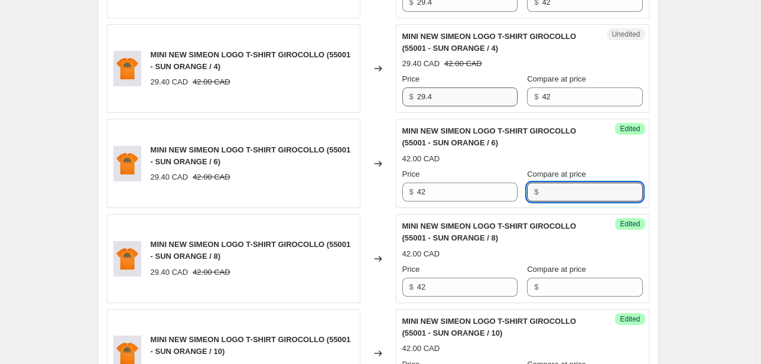
scroll to position [1557, 0]
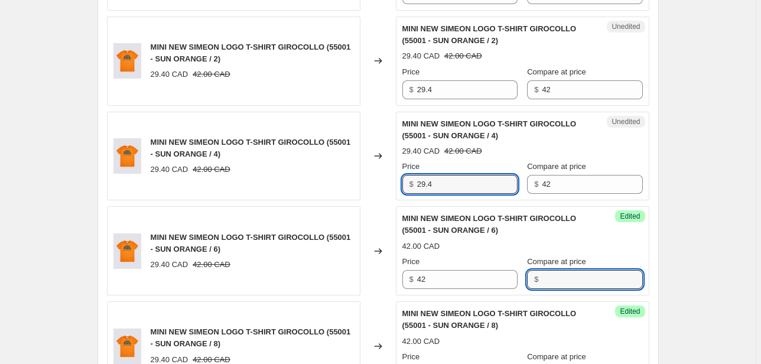
click at [380, 191] on div "MINI NEW SIMEON LOGO T-SHIRT GIROCOLLO (55001 - SUN ORANGE / 4) 29.40 CAD 42.00…" at bounding box center [378, 156] width 542 height 89
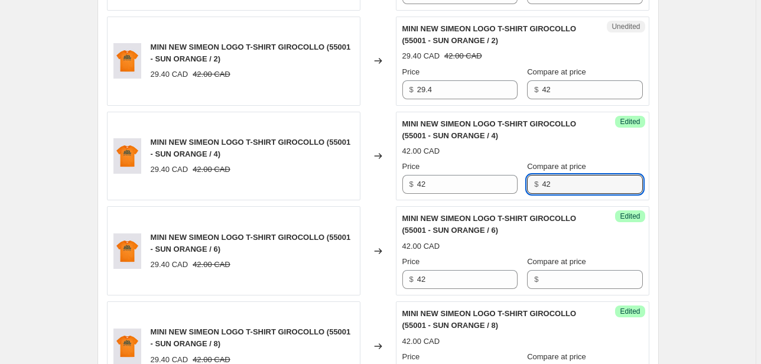
click at [534, 185] on div "$ 42" at bounding box center [584, 184] width 115 height 19
click at [392, 92] on div "MINI NEW SIMEON LOGO T-SHIRT GIROCOLLO (55001 - SUN ORANGE / 2) 29.40 CAD 42.00…" at bounding box center [378, 61] width 542 height 89
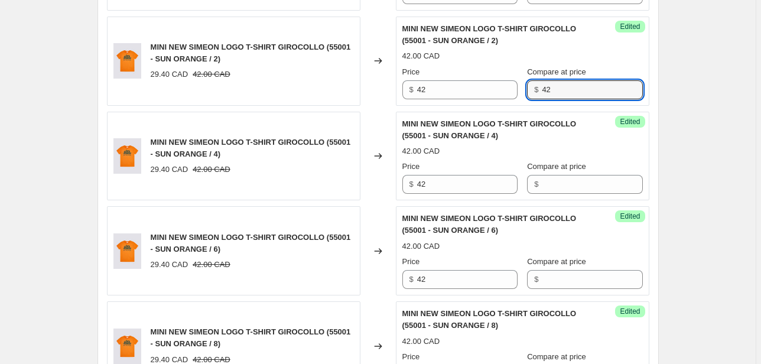
click at [464, 97] on div "Success Edited MINI NEW SIMEON LOGO T-SHIRT GIROCOLLO (55001 - SUN ORANGE / 2) …" at bounding box center [522, 61] width 253 height 89
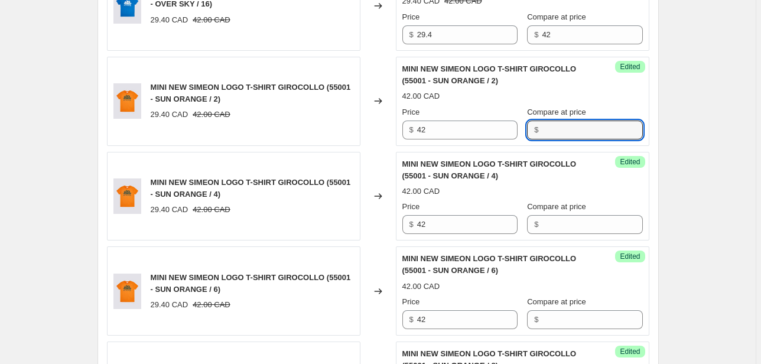
scroll to position [1462, 0]
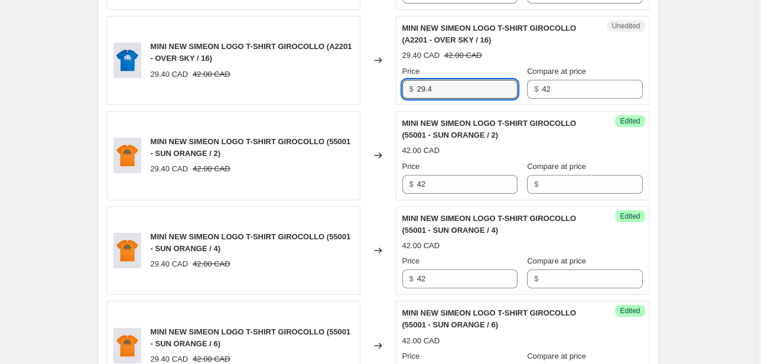
click at [404, 87] on div "$ 29.4" at bounding box center [459, 89] width 115 height 19
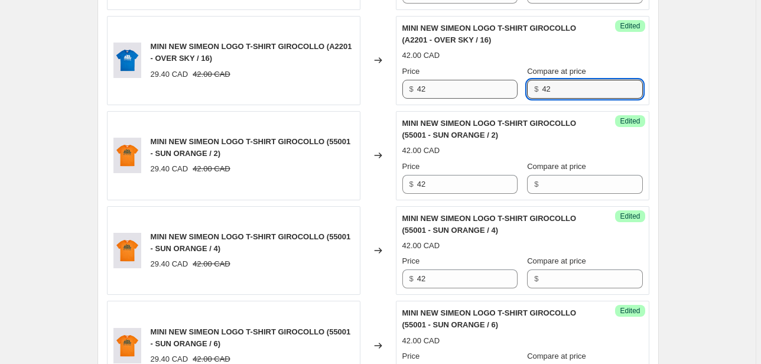
click at [520, 91] on div "Price $ 42 Compare at price $ 42" at bounding box center [522, 82] width 240 height 33
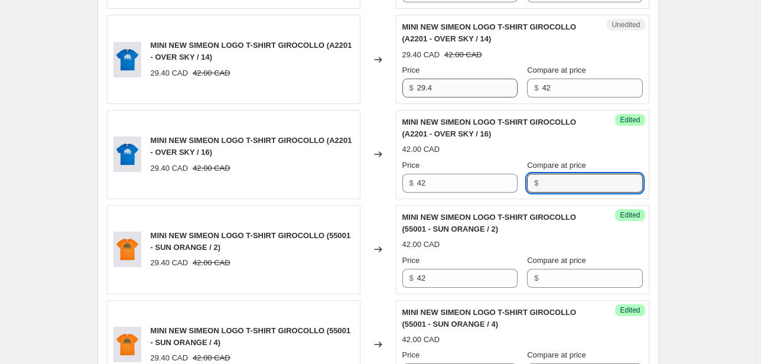
scroll to position [1368, 0]
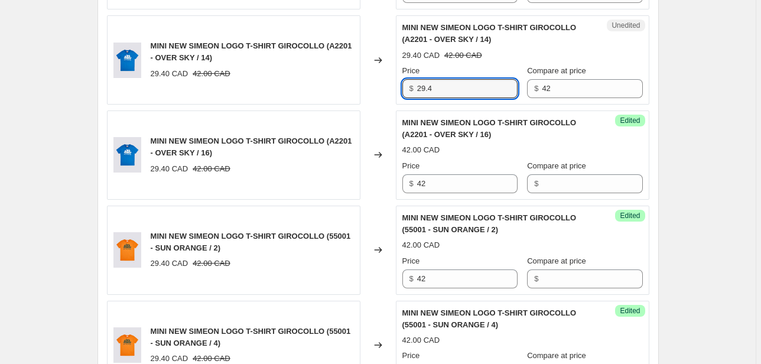
click at [425, 89] on input "29.4" at bounding box center [467, 88] width 100 height 19
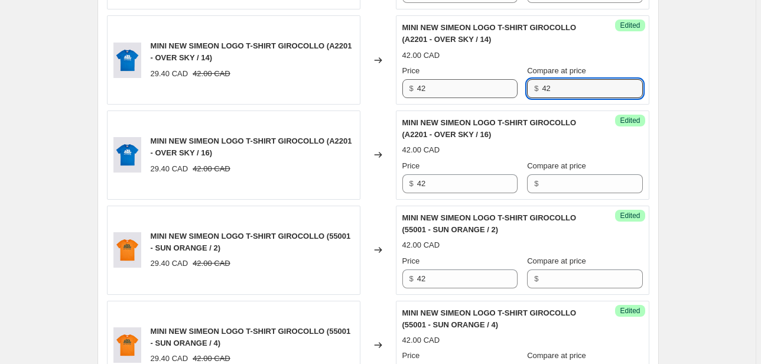
click at [510, 92] on div "Price $ 42 Compare at price $ 42" at bounding box center [522, 81] width 240 height 33
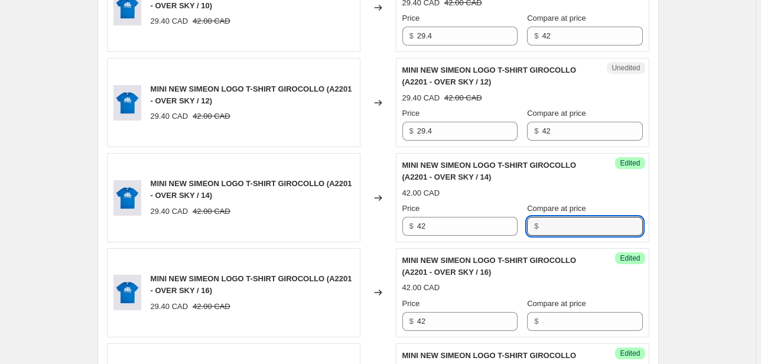
scroll to position [1226, 0]
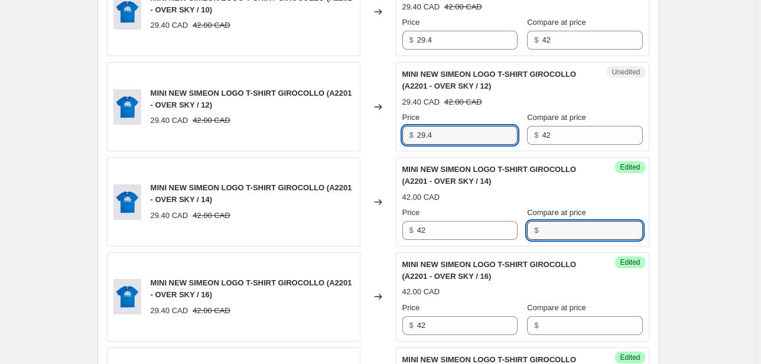
click at [377, 144] on div "MINI NEW SIMEON LOGO T-SHIRT GIROCOLLO (A2201 - OVER SKY / 12) 29.40 CAD 42.00 …" at bounding box center [378, 106] width 542 height 89
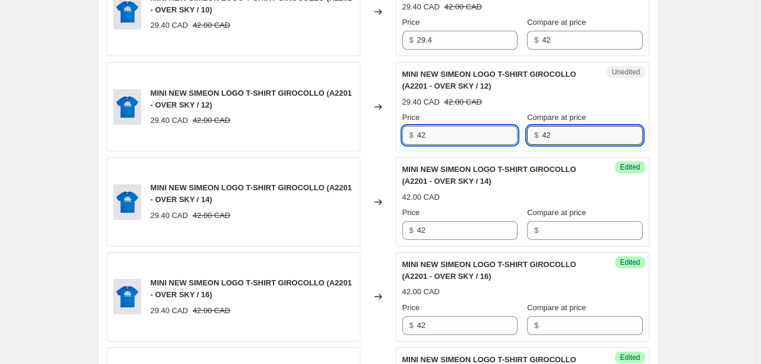
click at [522, 140] on div "Price $ 42 Compare at price $ 42" at bounding box center [522, 128] width 240 height 33
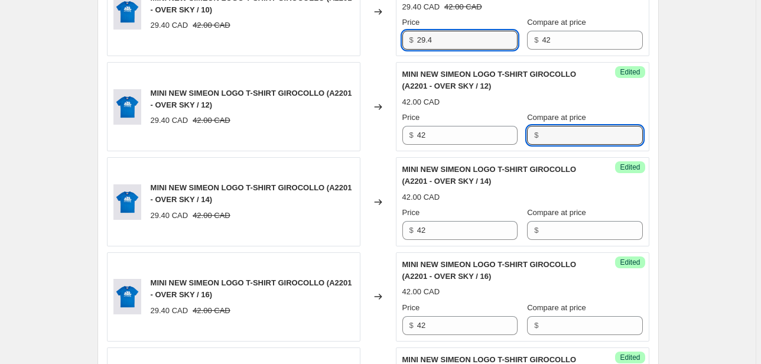
click at [399, 41] on div "Unedited MINI NEW SIMEON LOGO T-SHIRT GIROCOLLO (A2201 - OVER SKY / 10) 29.40 C…" at bounding box center [522, 12] width 253 height 89
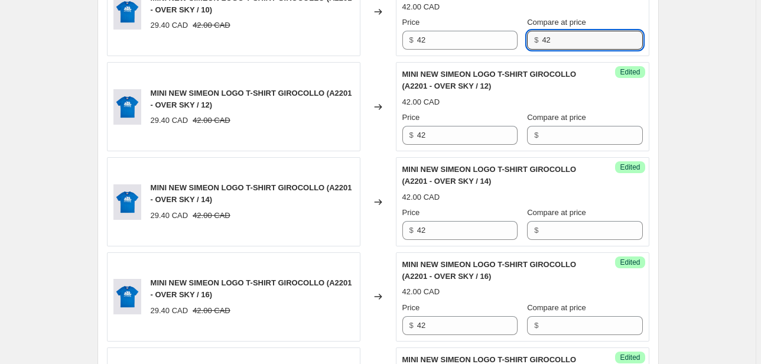
click at [515, 50] on div "Success Edited MINI NEW SIMEON LOGO T-SHIRT GIROCOLLO (A2201 - OVER SKY / 10) 4…" at bounding box center [522, 12] width 253 height 89
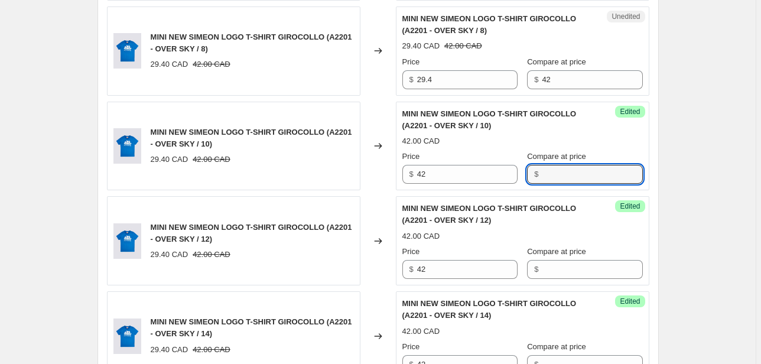
scroll to position [1084, 0]
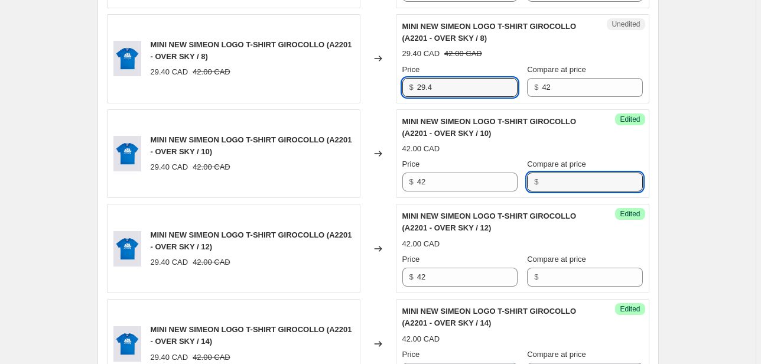
click at [386, 93] on div "MINI NEW SIMEON LOGO T-SHIRT GIROCOLLO (A2201 - OVER SKY / 8) 29.40 CAD 42.00 C…" at bounding box center [378, 58] width 542 height 89
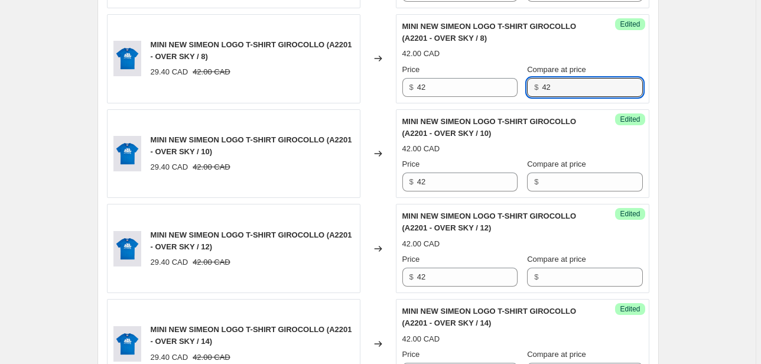
click at [497, 97] on div "Success Edited MINI NEW SIMEON LOGO T-SHIRT GIROCOLLO (A2201 - OVER SKY / 8) 42…" at bounding box center [522, 58] width 253 height 89
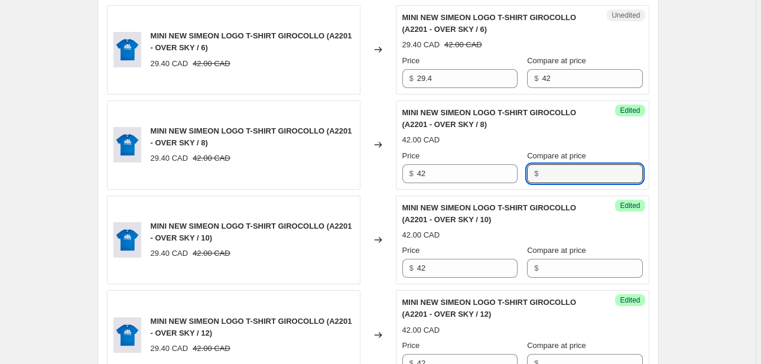
scroll to position [990, 0]
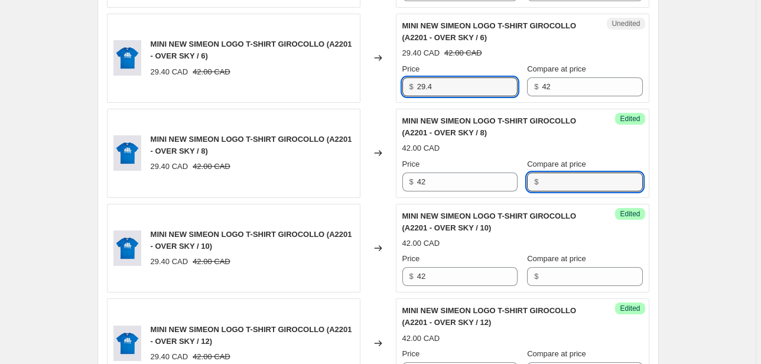
click at [401, 92] on div "Unedited MINI NEW SIMEON LOGO T-SHIRT GIROCOLLO (A2201 - OVER SKY / 6) 29.40 CA…" at bounding box center [522, 58] width 253 height 89
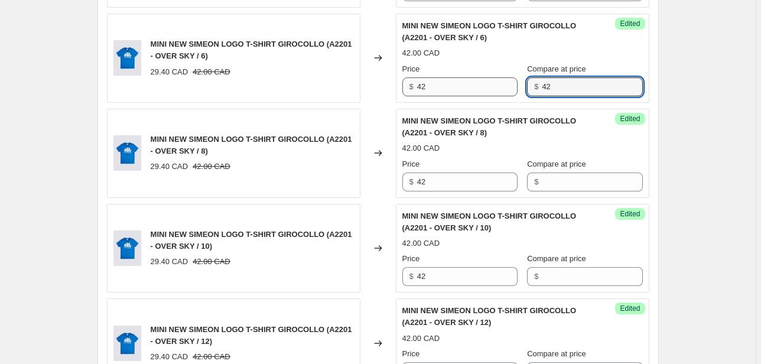
click at [511, 88] on div "Price $ 42 Compare at price $ 42" at bounding box center [522, 79] width 240 height 33
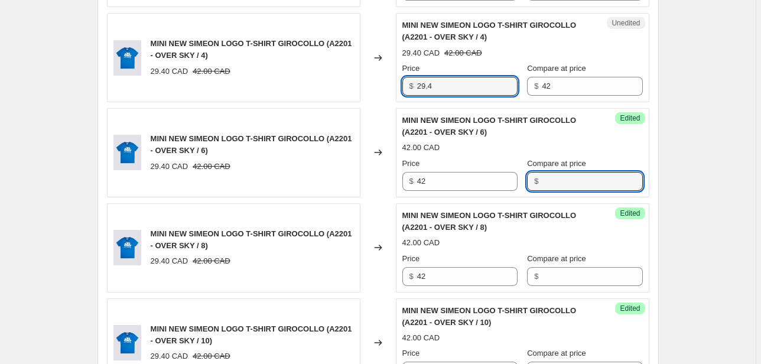
click at [409, 90] on div "$ 29.4" at bounding box center [459, 86] width 115 height 19
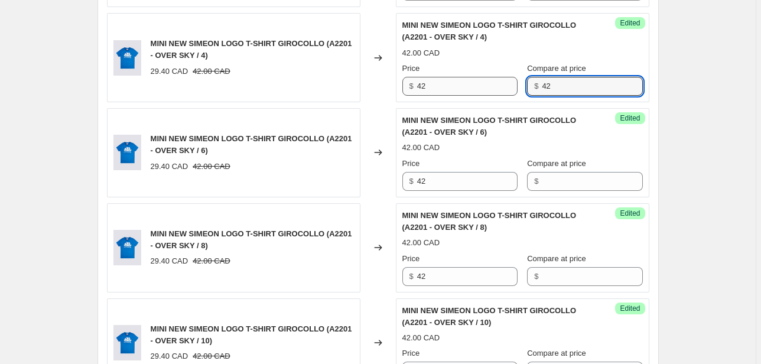
click at [501, 90] on div "Price $ 42 Compare at price $ 42" at bounding box center [522, 79] width 240 height 33
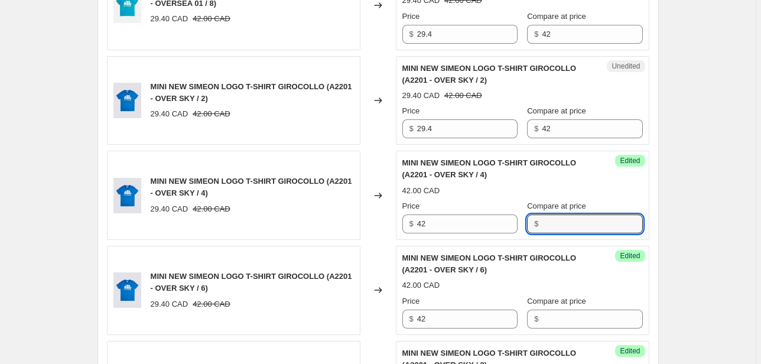
scroll to position [754, 0]
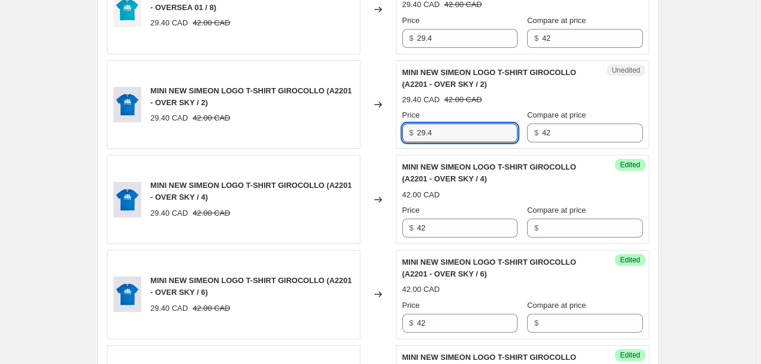
click at [398, 135] on div "Unedited MINI NEW SIMEON LOGO T-SHIRT GIROCOLLO (A2201 - OVER SKY / 2) 29.40 CA…" at bounding box center [522, 104] width 253 height 89
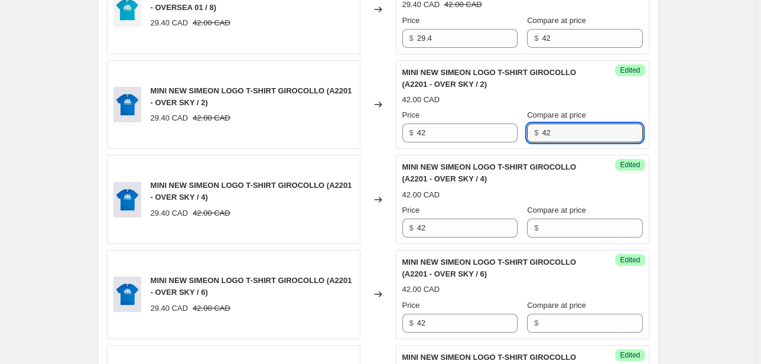
drag, startPoint x: 550, startPoint y: 136, endPoint x: 495, endPoint y: 142, distance: 55.8
click at [496, 142] on div "Success Edited MINI NEW SIMEON LOGO T-SHIRT GIROCOLLO (A2201 - OVER SKY / 2) 42…" at bounding box center [522, 104] width 253 height 89
click at [371, 36] on div "MINI NEW SIMEON LOGO T-SHIRT GIROCOLLO (67401 - OVERSEA 01 / 8) 29.40 CAD 42.00…" at bounding box center [378, 9] width 542 height 89
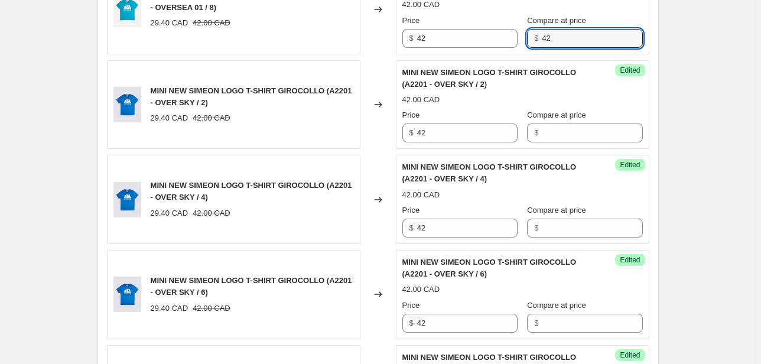
click at [479, 51] on div "Success Edited MINI NEW SIMEON LOGO T-SHIRT GIROCOLLO (67401 - OVERSEA 01 / 8) …" at bounding box center [522, 9] width 253 height 89
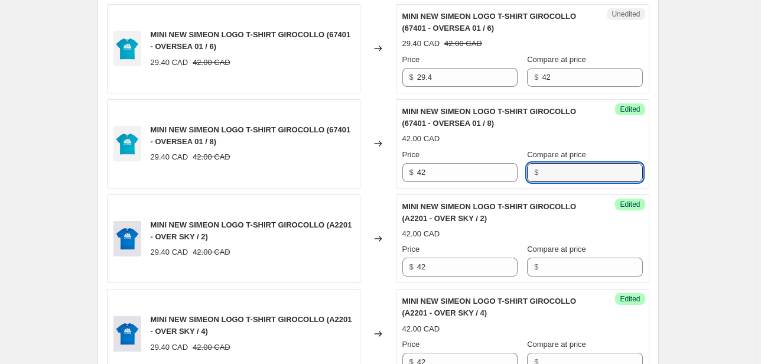
scroll to position [612, 0]
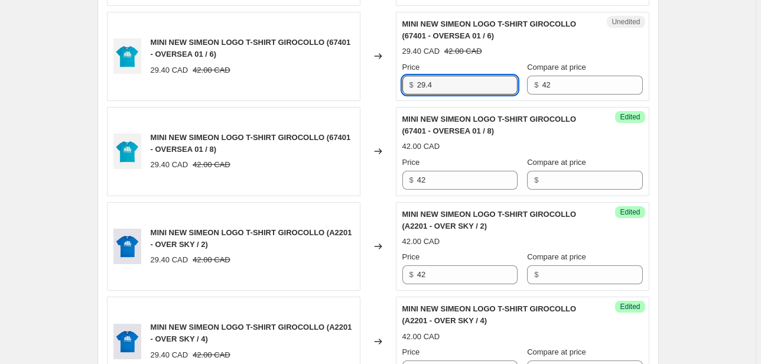
click at [368, 94] on div "MINI NEW SIMEON LOGO T-SHIRT GIROCOLLO (67401 - OVERSEA 01 / 6) 29.40 CAD 42.00…" at bounding box center [378, 56] width 542 height 89
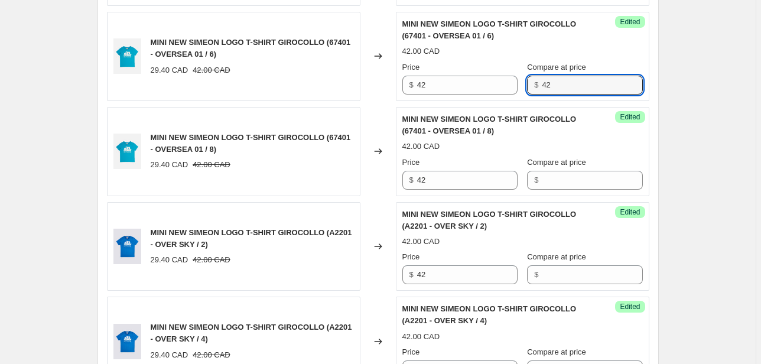
click at [530, 92] on div "$ 42" at bounding box center [584, 85] width 115 height 19
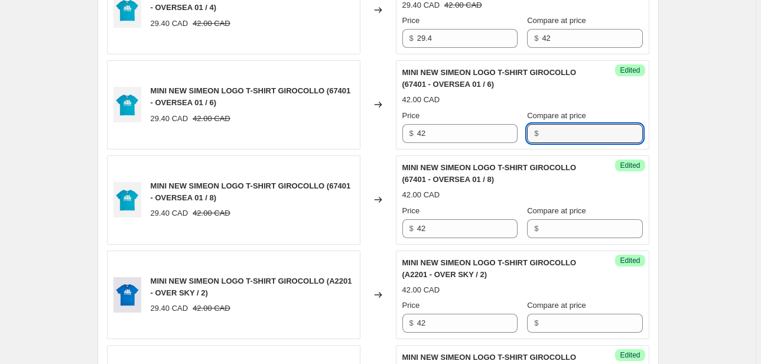
scroll to position [470, 0]
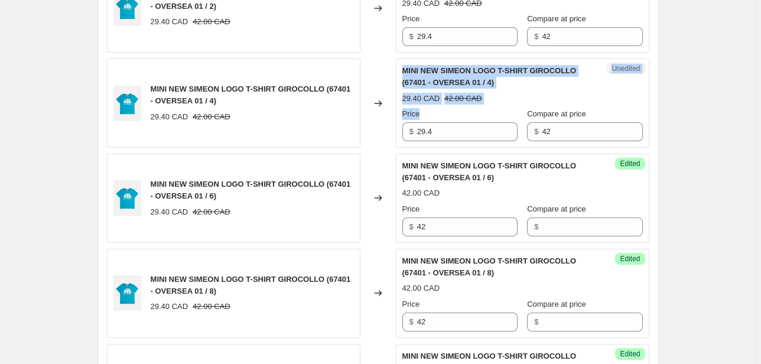
click at [390, 139] on div "MINI NEW SIMEON LOGO T-SHIRT GIROCOLLO (67401 - OVERSEA 01 / 4) 29.40 CAD 42.00…" at bounding box center [378, 102] width 542 height 89
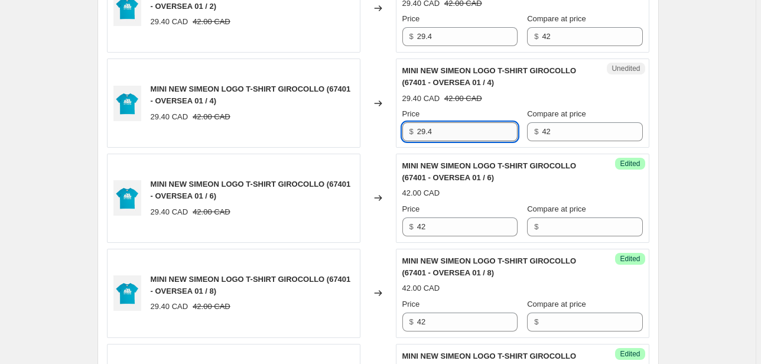
click at [426, 132] on input "29.4" at bounding box center [467, 131] width 100 height 19
click at [394, 133] on div "MINI NEW SIMEON LOGO T-SHIRT GIROCOLLO (67401 - OVERSEA 01 / 4) 29.40 CAD 42.00…" at bounding box center [378, 102] width 542 height 89
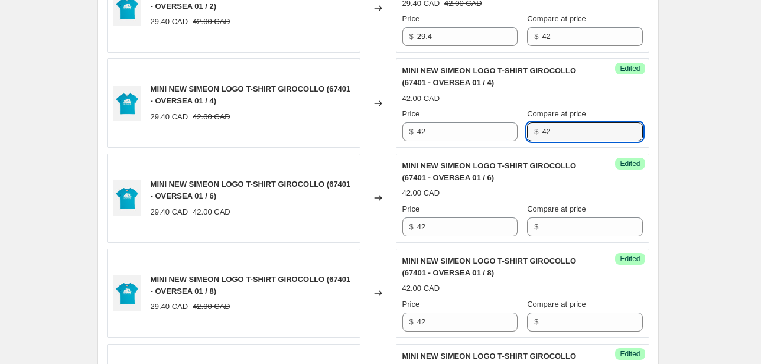
click at [530, 141] on div "Success Edited MINI NEW SIMEON LOGO T-SHIRT GIROCOLLO (67401 - OVERSEA 01 / 4) …" at bounding box center [522, 102] width 253 height 89
click at [390, 41] on div "MINI NEW SIMEON LOGO T-SHIRT GIROCOLLO (67401 - OVERSEA 01 / 2) 29.40 CAD 42.00…" at bounding box center [378, 7] width 542 height 89
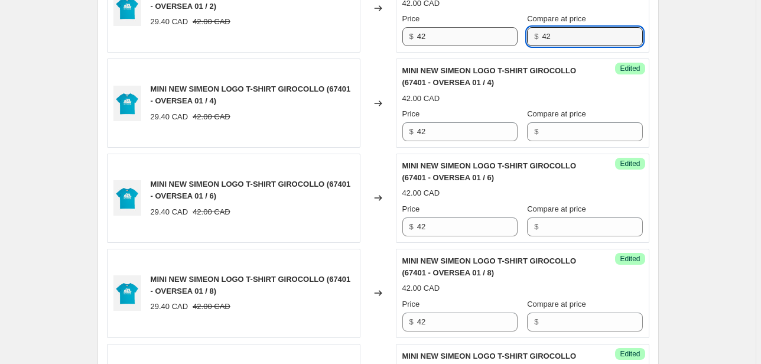
click at [513, 40] on div "Price $ 42 Compare at price $ 42" at bounding box center [522, 29] width 240 height 33
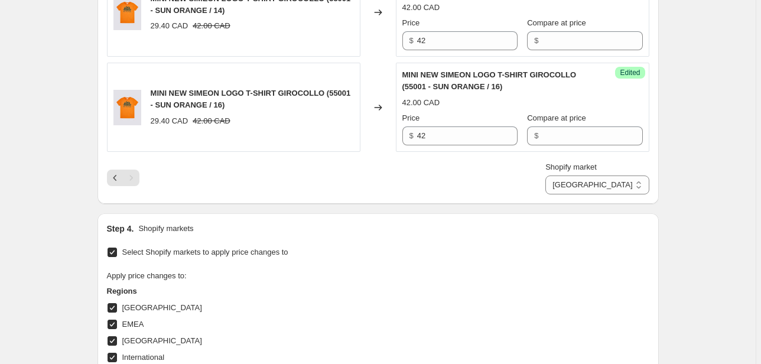
scroll to position [2265, 0]
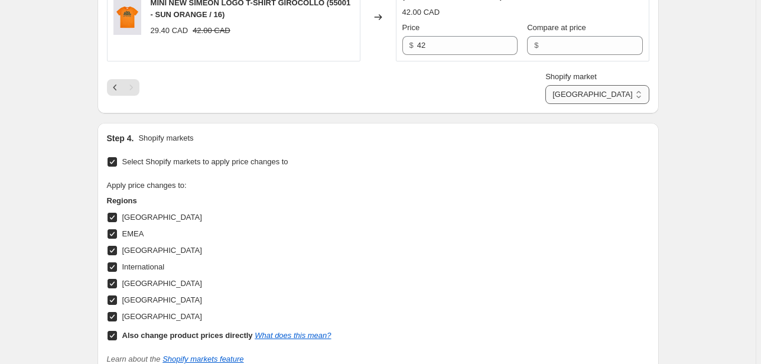
click at [624, 90] on select "Direct prices [GEOGRAPHIC_DATA] EMEA [GEOGRAPHIC_DATA] International [GEOGRAPHI…" at bounding box center [596, 94] width 103 height 19
click at [584, 85] on select "Direct prices [GEOGRAPHIC_DATA] EMEA [GEOGRAPHIC_DATA] International [GEOGRAPHI…" at bounding box center [596, 94] width 103 height 19
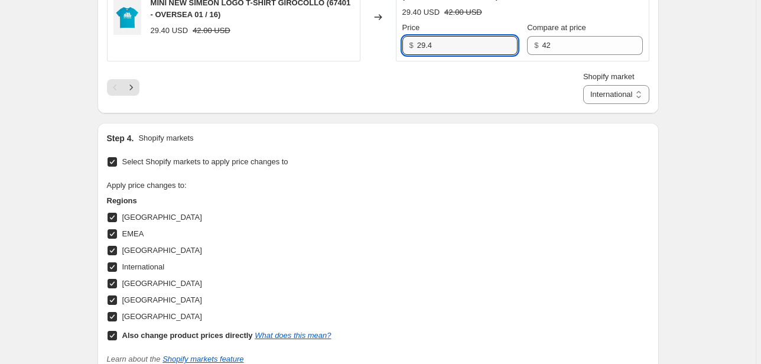
click at [397, 43] on div "Unedited MINI NEW SIMEON LOGO T-SHIRT GIROCOLLO (67401 - OVERSEA 01 / 16) 29.40…" at bounding box center [522, 16] width 253 height 89
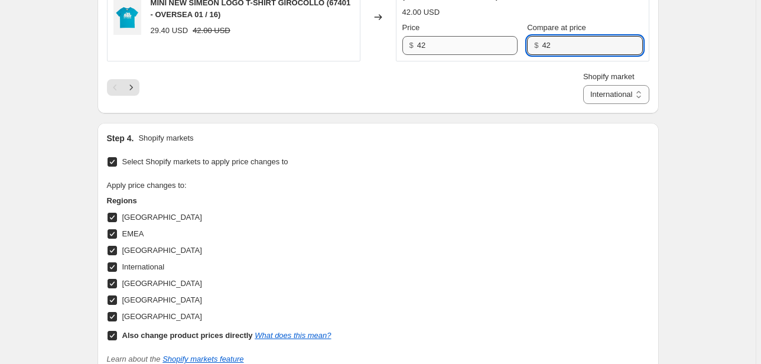
click at [502, 47] on div "Price $ 42 Compare at price $ 42" at bounding box center [522, 38] width 240 height 33
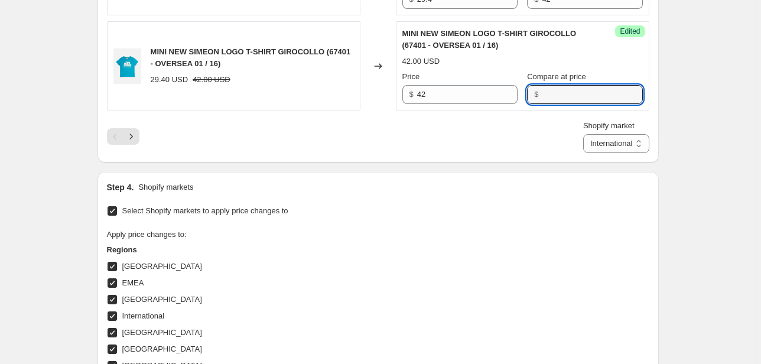
scroll to position [2171, 0]
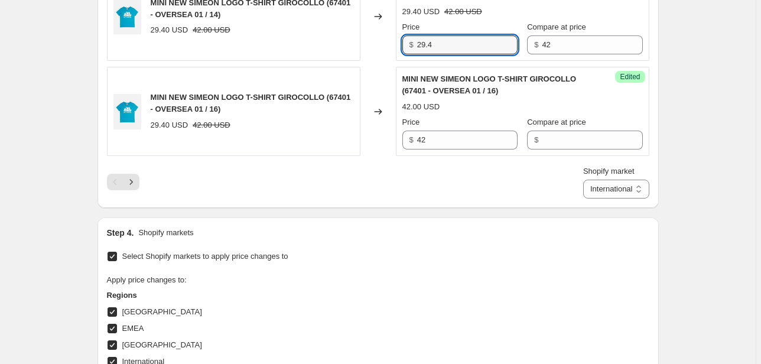
click at [394, 43] on div "MINI NEW SIMEON LOGO T-SHIRT GIROCOLLO (67401 - OVERSEA 01 / 14) 29.40 USD 42.0…" at bounding box center [378, 16] width 542 height 89
click at [536, 45] on div "$ 42" at bounding box center [584, 44] width 115 height 19
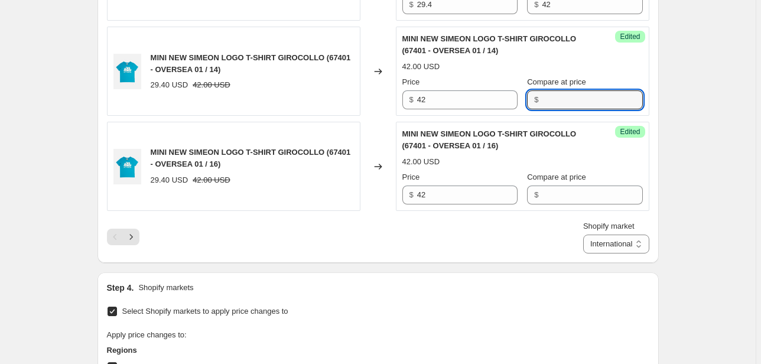
scroll to position [2029, 0]
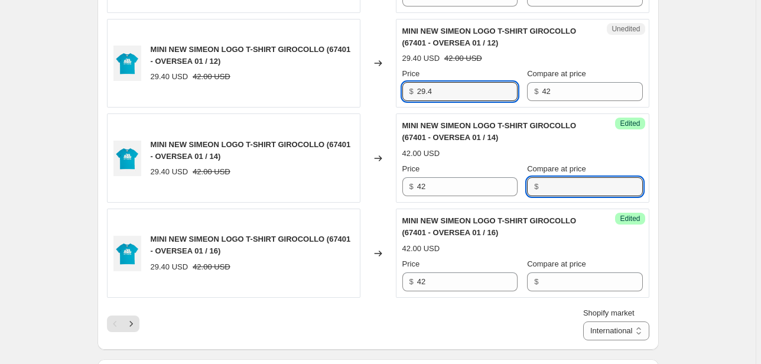
click at [387, 97] on div "MINI NEW SIMEON LOGO T-SHIRT GIROCOLLO (67401 - OVERSEA 01 / 12) 29.40 USD 42.0…" at bounding box center [378, 63] width 542 height 89
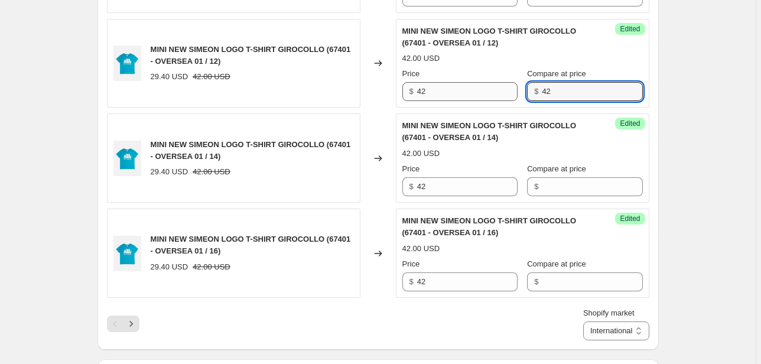
click at [519, 94] on div "Price $ 42 Compare at price $ 42" at bounding box center [522, 84] width 240 height 33
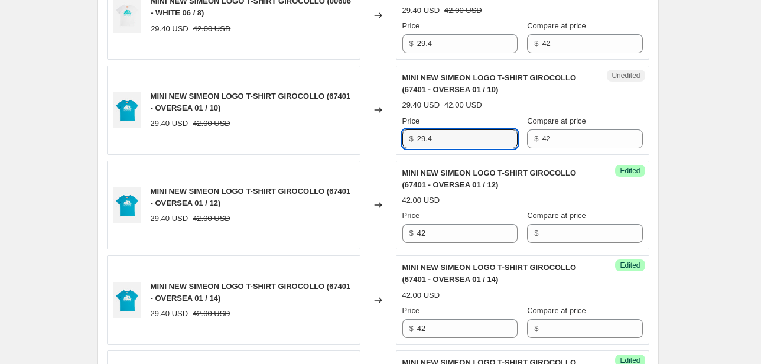
click at [394, 144] on div "MINI NEW SIMEON LOGO T-SHIRT GIROCOLLO (67401 - OVERSEA 01 / 10) 29.40 USD 42.0…" at bounding box center [378, 110] width 542 height 89
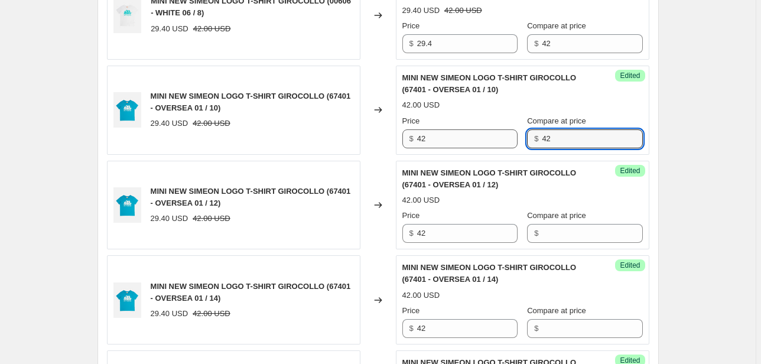
click at [498, 141] on div "Price $ 42 Compare at price $ 42" at bounding box center [522, 131] width 240 height 33
click at [400, 41] on div "Unedited MINI NEW SIMEON LOGO T-SHIRT GIROCOLLO (00606 - WHITE 06 / 8) 29.40 US…" at bounding box center [522, 14] width 253 height 89
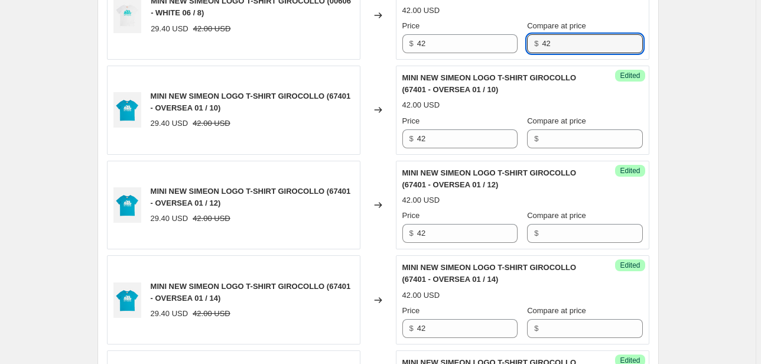
drag, startPoint x: 555, startPoint y: 39, endPoint x: 529, endPoint y: 44, distance: 26.5
click at [529, 44] on div "$ 42" at bounding box center [584, 43] width 115 height 19
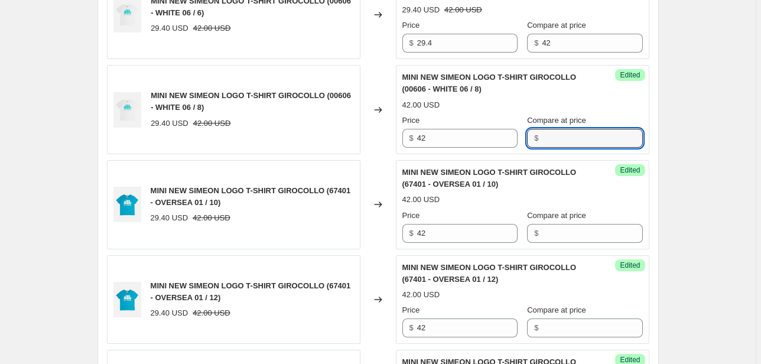
scroll to position [1793, 0]
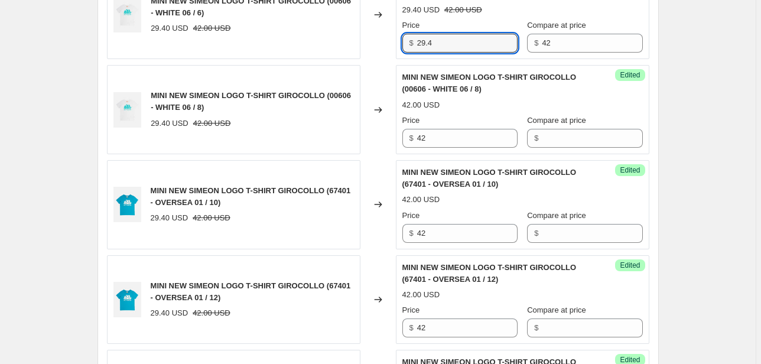
click at [404, 47] on div "$ 29.4" at bounding box center [459, 43] width 115 height 19
click at [522, 43] on div "Price $ 42 Compare at price $ 42" at bounding box center [522, 35] width 240 height 33
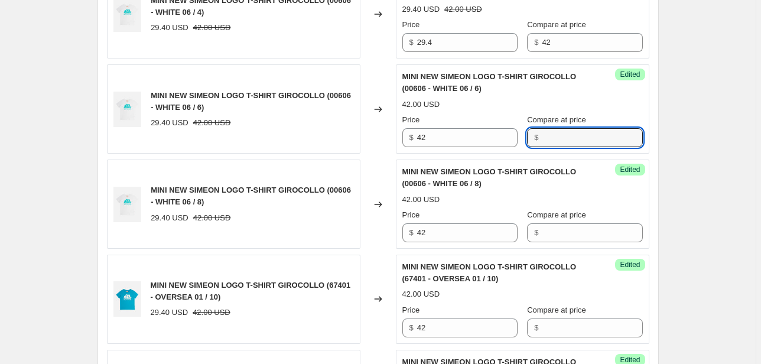
scroll to position [1698, 0]
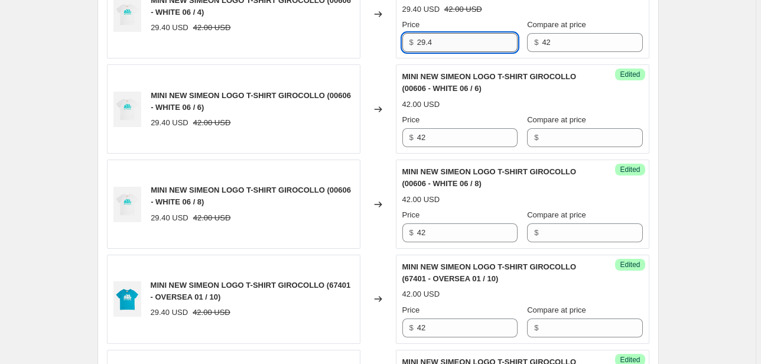
click at [424, 42] on input "29.4" at bounding box center [467, 42] width 100 height 19
click at [389, 49] on div "MINI NEW SIMEON LOGO T-SHIRT GIROCOLLO (00606 - WHITE 06 / 4) 29.40 USD 42.00 U…" at bounding box center [378, 14] width 542 height 89
click at [542, 40] on div "$ 42" at bounding box center [584, 42] width 115 height 19
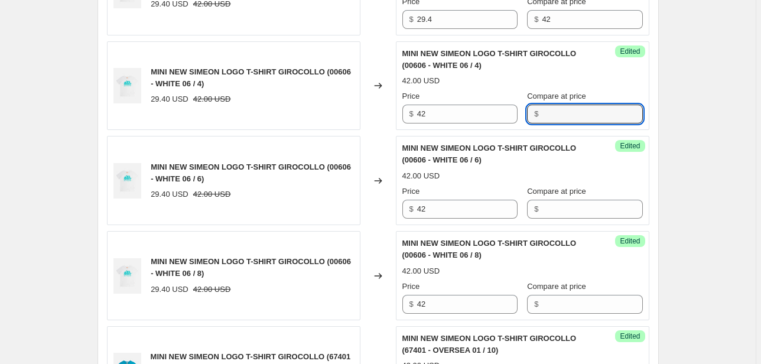
scroll to position [1604, 0]
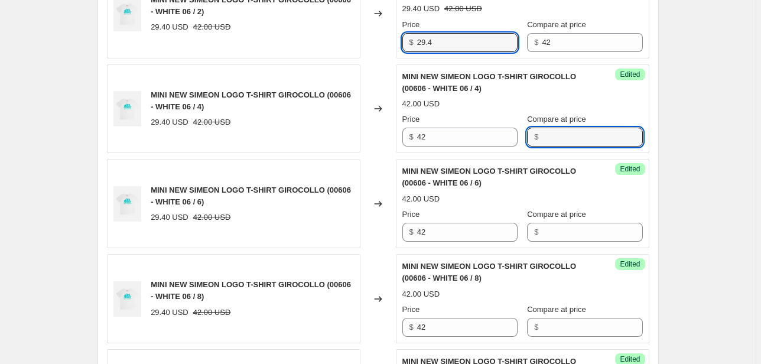
click at [392, 44] on div "MINI NEW SIMEON LOGO T-SHIRT GIROCOLLO (00606 - WHITE 06 / 2) 29.40 USD 42.00 U…" at bounding box center [378, 13] width 542 height 89
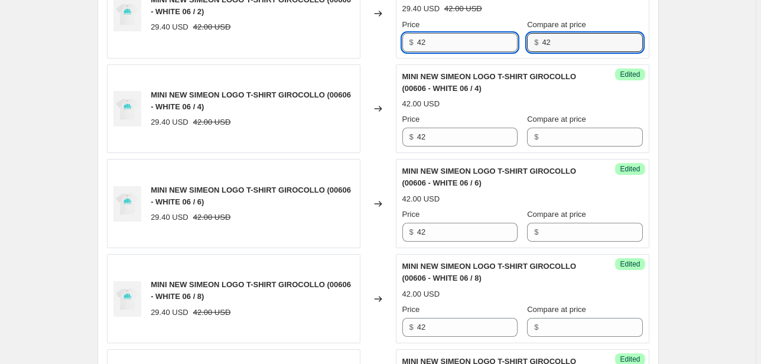
click at [503, 34] on div "Price $ 42 Compare at price $ 42" at bounding box center [522, 35] width 240 height 33
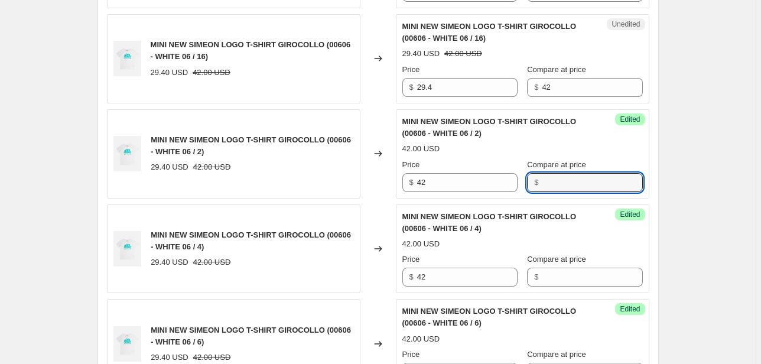
scroll to position [1462, 0]
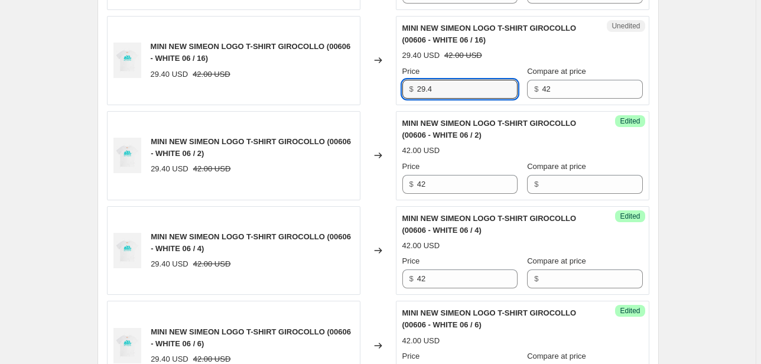
drag, startPoint x: 425, startPoint y: 79, endPoint x: 384, endPoint y: 80, distance: 40.2
click at [387, 79] on div "MINI NEW SIMEON LOGO T-SHIRT GIROCOLLO (00606 - WHITE 06 / 16) 29.40 USD 42.00 …" at bounding box center [378, 60] width 542 height 89
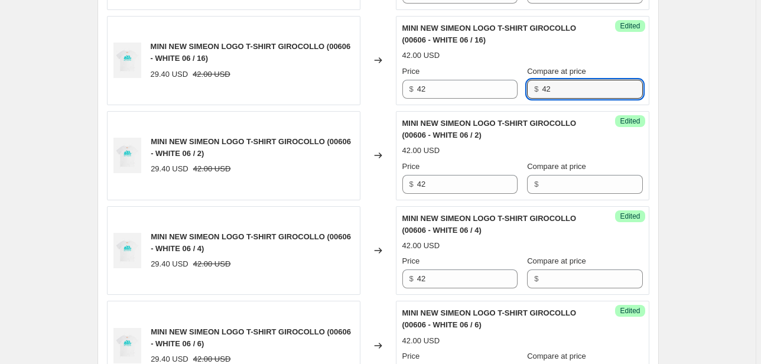
drag, startPoint x: 548, startPoint y: 93, endPoint x: 536, endPoint y: 93, distance: 11.8
click at [536, 93] on div "$ 42" at bounding box center [584, 89] width 115 height 19
drag, startPoint x: 566, startPoint y: 90, endPoint x: 510, endPoint y: 93, distance: 56.2
click at [512, 93] on div "Price $ 42 Compare at price $ 42" at bounding box center [522, 82] width 240 height 33
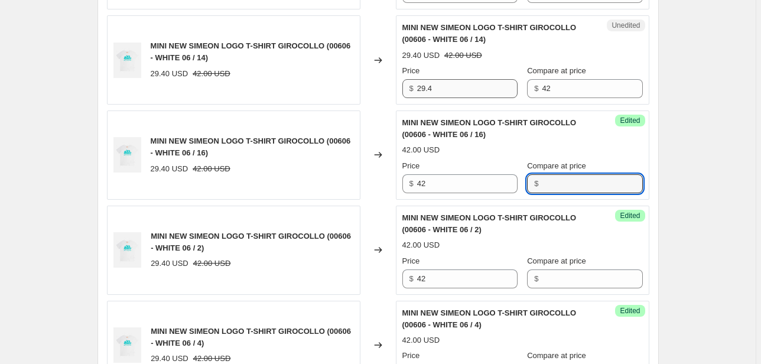
scroll to position [1368, 0]
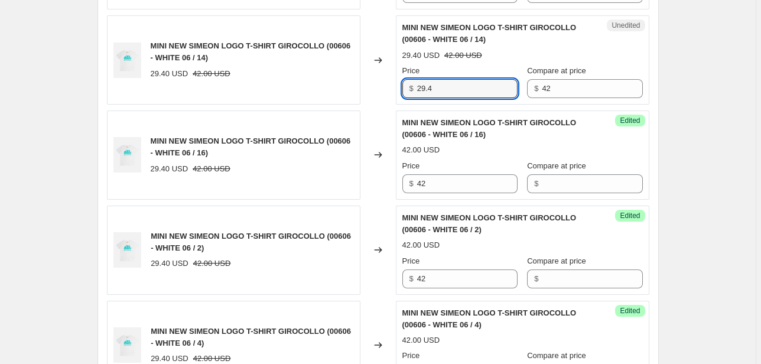
drag, startPoint x: 442, startPoint y: 87, endPoint x: 361, endPoint y: 97, distance: 81.0
click at [364, 97] on div "MINI NEW SIMEON LOGO T-SHIRT GIROCOLLO (00606 - WHITE 06 / 14) 29.40 USD 42.00 …" at bounding box center [378, 59] width 542 height 89
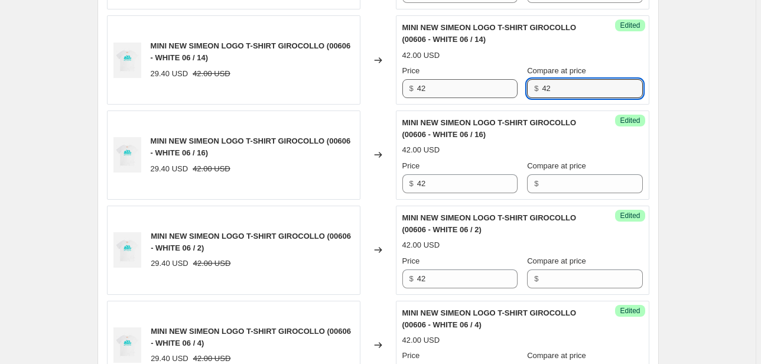
drag, startPoint x: 562, startPoint y: 85, endPoint x: 496, endPoint y: 91, distance: 66.4
click at [496, 91] on div "Price $ 42 Compare at price $ 42" at bounding box center [522, 81] width 240 height 33
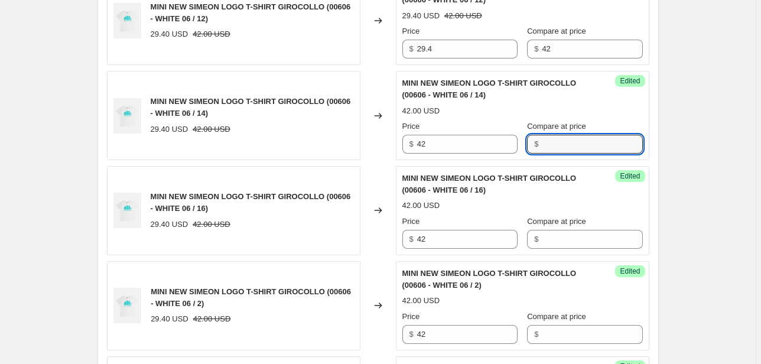
scroll to position [1226, 0]
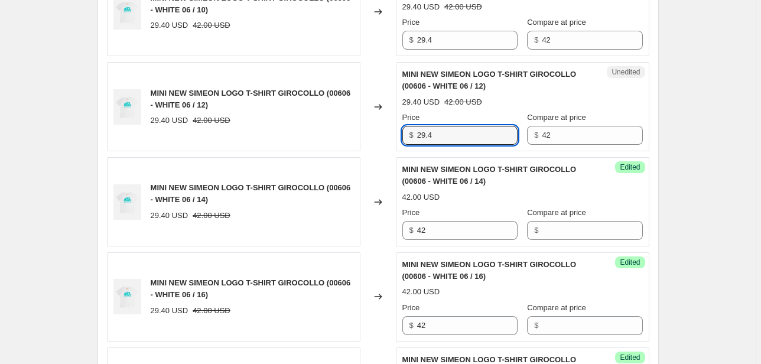
drag, startPoint x: 443, startPoint y: 134, endPoint x: 343, endPoint y: 138, distance: 100.5
click at [347, 138] on div "MINI NEW SIMEON LOGO T-SHIRT GIROCOLLO (00606 - WHITE 06 / 12) 29.40 USD 42.00 …" at bounding box center [378, 106] width 542 height 89
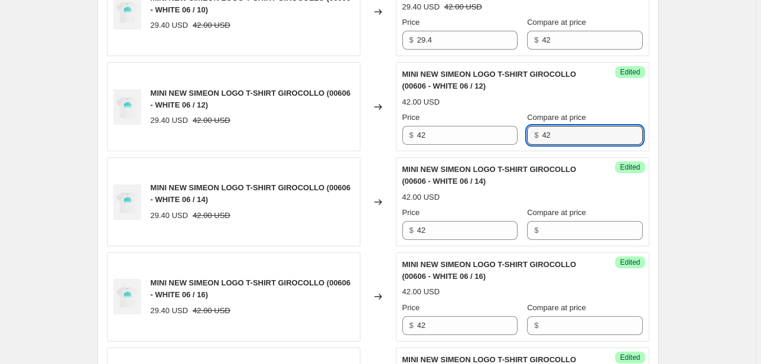
drag, startPoint x: 555, startPoint y: 138, endPoint x: 503, endPoint y: 143, distance: 52.2
click at [504, 143] on div "Success Edited MINI NEW SIMEON LOGO T-SHIRT GIROCOLLO (00606 - WHITE 06 / 12) 4…" at bounding box center [522, 106] width 253 height 89
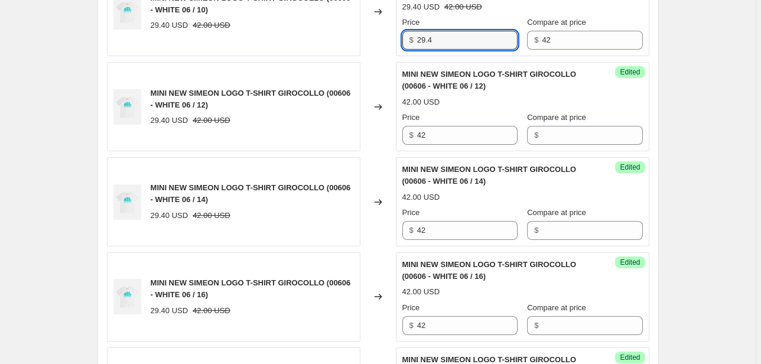
drag, startPoint x: 410, startPoint y: 40, endPoint x: 389, endPoint y: 43, distance: 22.0
click at [389, 43] on div "MINI NEW SIMEON LOGO T-SHIRT GIROCOLLO (00606 - WHITE 06 / 10) 29.40 USD 42.00 …" at bounding box center [378, 12] width 542 height 89
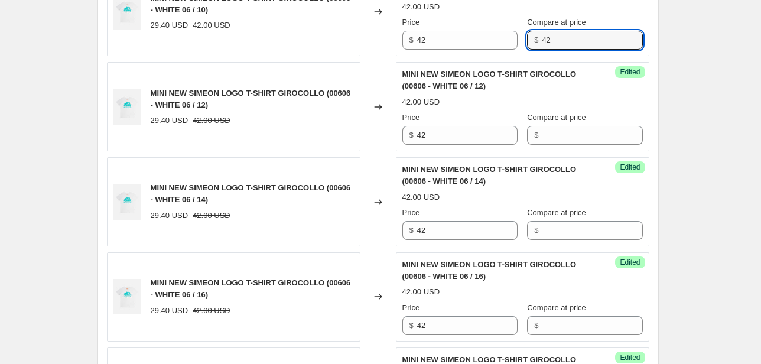
drag, startPoint x: 557, startPoint y: 37, endPoint x: 526, endPoint y: 43, distance: 31.3
click at [533, 43] on div "$ 42" at bounding box center [584, 40] width 115 height 19
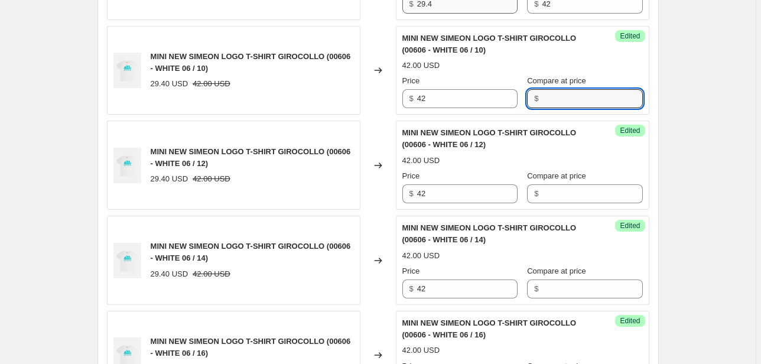
scroll to position [1084, 0]
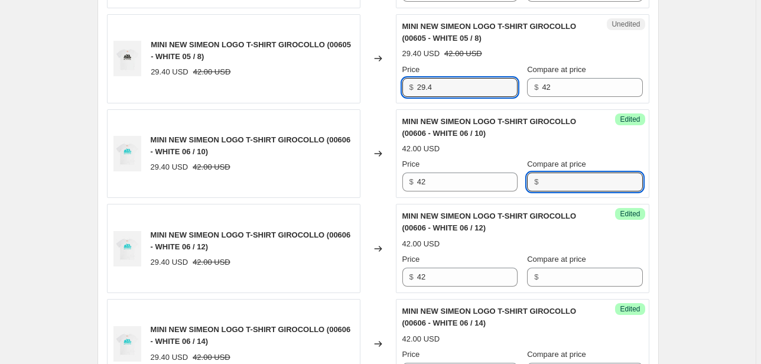
drag, startPoint x: 437, startPoint y: 88, endPoint x: 361, endPoint y: 113, distance: 79.6
click at [401, 90] on div "Unedited MINI NEW SIMEON LOGO T-SHIRT GIROCOLLO (00605 - WHITE 05 / 8) 29.40 US…" at bounding box center [522, 58] width 253 height 89
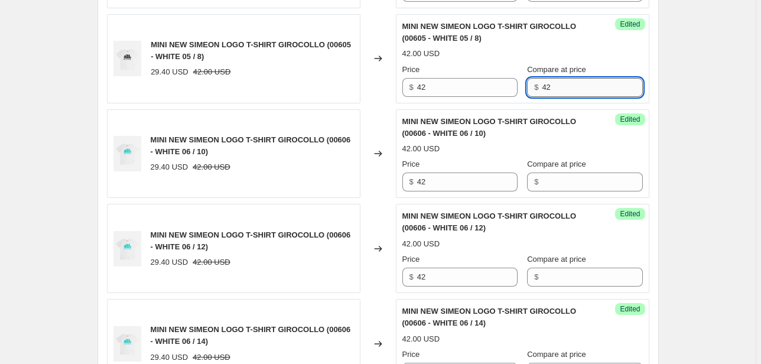
click at [549, 83] on input "42" at bounding box center [592, 87] width 100 height 19
drag, startPoint x: 553, startPoint y: 85, endPoint x: 524, endPoint y: 86, distance: 28.9
click at [524, 86] on div "Price $ 42 Compare at price $ 42" at bounding box center [522, 80] width 240 height 33
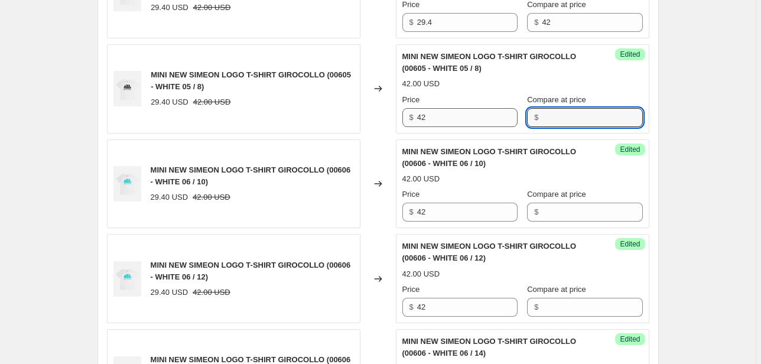
scroll to position [990, 0]
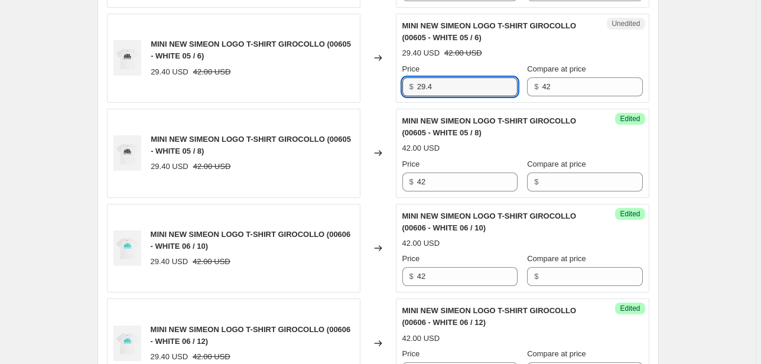
drag, startPoint x: 449, startPoint y: 84, endPoint x: 308, endPoint y: 92, distance: 141.3
click at [314, 92] on div "MINI NEW SIMEON LOGO T-SHIRT GIROCOLLO (00605 - WHITE 05 / 6) 29.40 USD 42.00 U…" at bounding box center [378, 58] width 542 height 89
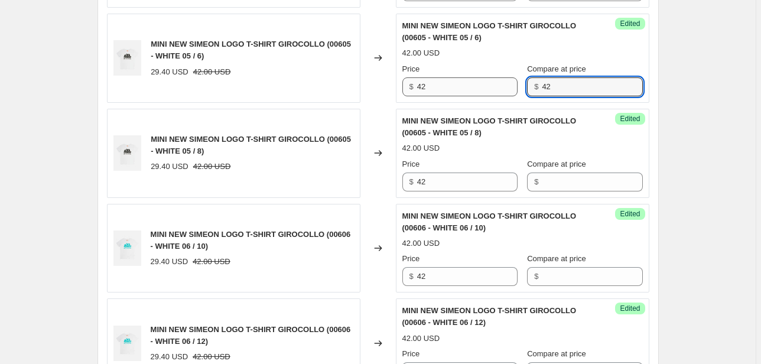
drag, startPoint x: 576, startPoint y: 83, endPoint x: 494, endPoint y: 89, distance: 82.3
click at [494, 89] on div "Price $ 42 Compare at price $ 42" at bounding box center [522, 79] width 240 height 33
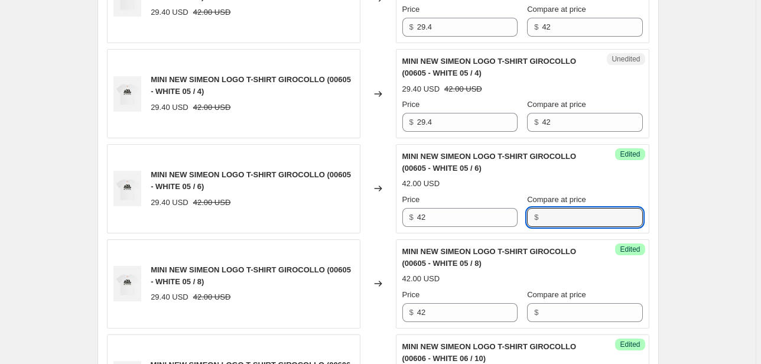
scroll to position [848, 0]
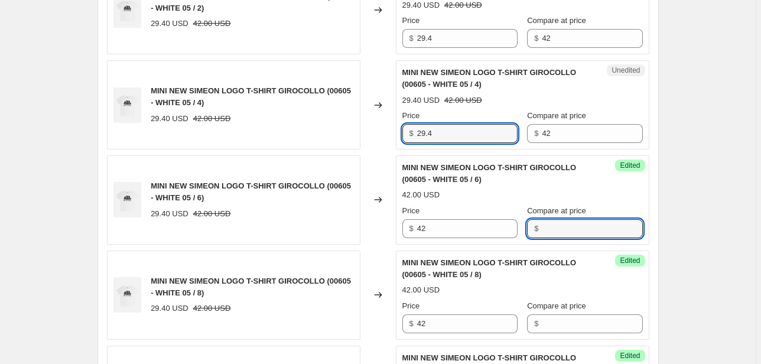
click at [377, 146] on div "MINI NEW SIMEON LOGO T-SHIRT GIROCOLLO (00605 - WHITE 05 / 4) 29.40 USD 42.00 U…" at bounding box center [378, 104] width 542 height 89
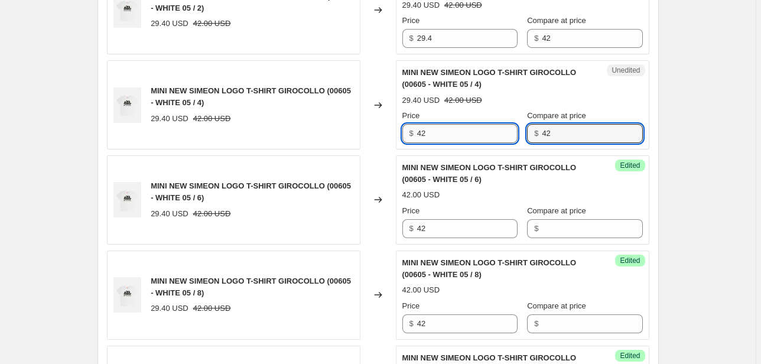
drag, startPoint x: 544, startPoint y: 135, endPoint x: 513, endPoint y: 137, distance: 31.4
click at [513, 137] on div "Price $ 42 Compare at price $ 42" at bounding box center [522, 126] width 240 height 33
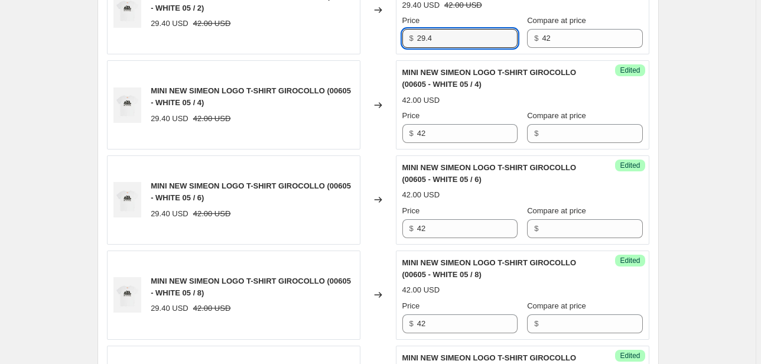
drag, startPoint x: 436, startPoint y: 44, endPoint x: 392, endPoint y: 43, distance: 43.7
click at [387, 45] on div "MINI NEW SIMEON LOGO T-SHIRT GIROCOLLO (00605 - WHITE 05 / 2) 29.40 USD 42.00 U…" at bounding box center [378, 10] width 542 height 89
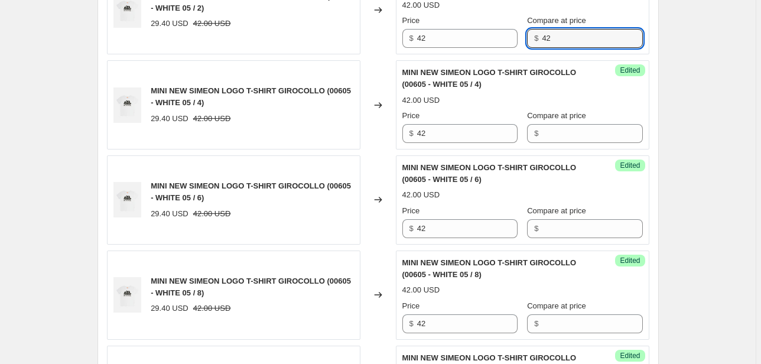
drag, startPoint x: 522, startPoint y: 41, endPoint x: 484, endPoint y: 56, distance: 40.8
click at [470, 47] on div "Success Edited MINI NEW SIMEON LOGO T-SHIRT GIROCOLLO (00605 - WHITE 05 / 2) 42…" at bounding box center [522, 10] width 253 height 89
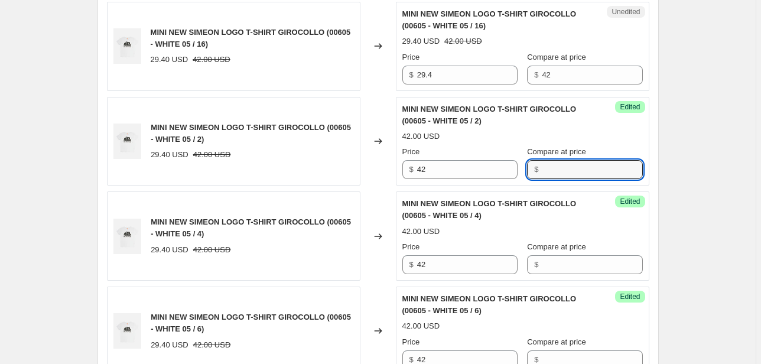
scroll to position [706, 0]
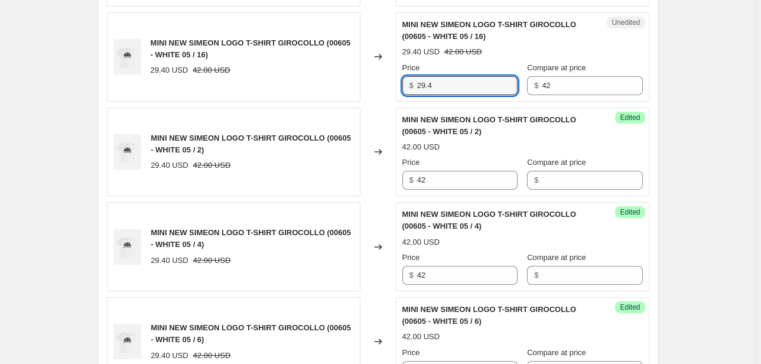
click at [384, 82] on div "MINI NEW SIMEON LOGO T-SHIRT GIROCOLLO (00605 - WHITE 05 / 16) 29.40 USD 42.00 …" at bounding box center [378, 56] width 542 height 89
click at [547, 80] on input "42" at bounding box center [592, 85] width 100 height 19
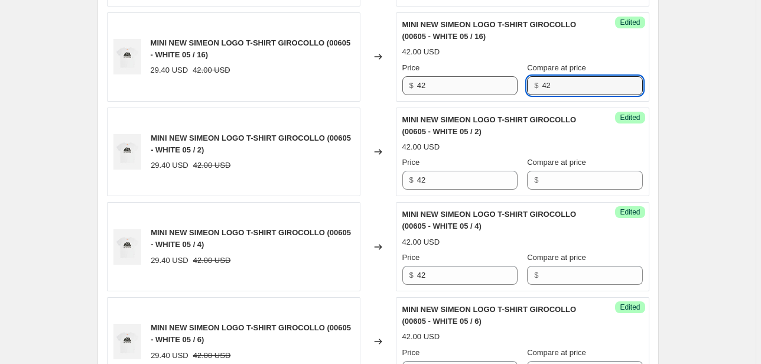
click at [506, 83] on div "Price $ 42 Compare at price $ 42" at bounding box center [522, 78] width 240 height 33
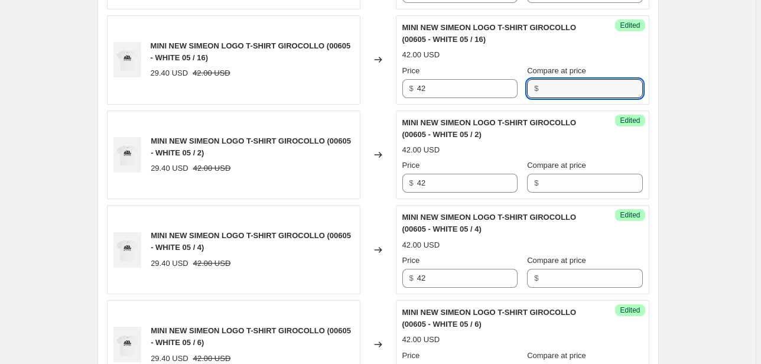
scroll to position [565, 0]
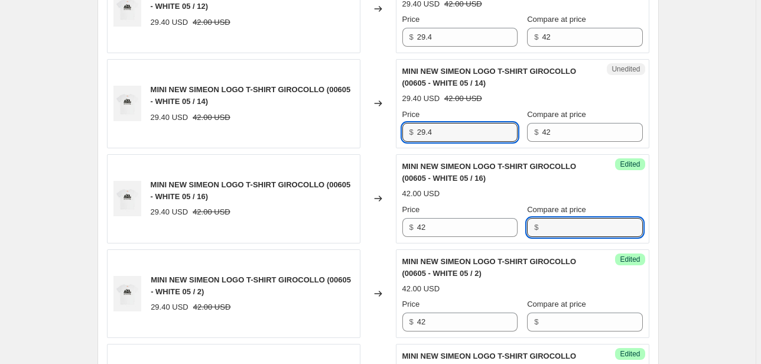
click at [359, 131] on div "MINI NEW SIMEON LOGO T-SHIRT GIROCOLLO (00605 - WHITE 05 / 14) 29.40 USD 42.00 …" at bounding box center [378, 103] width 542 height 89
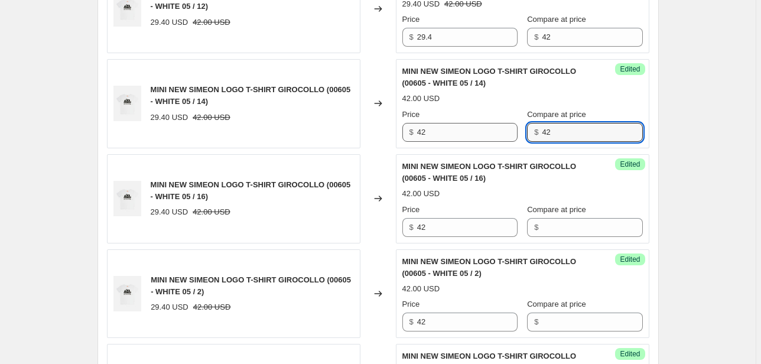
click at [504, 136] on div "Price $ 42 Compare at price $ 42" at bounding box center [522, 125] width 240 height 33
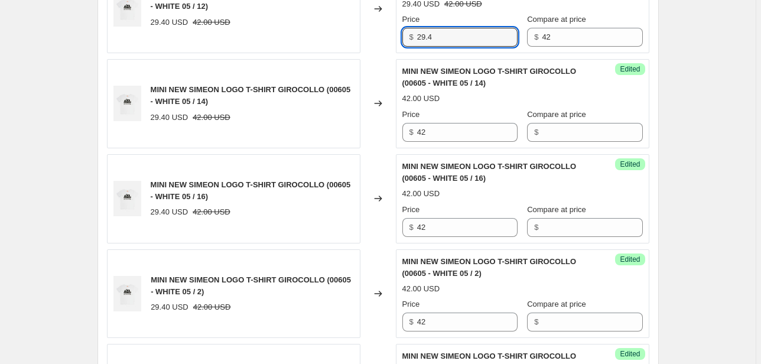
click at [342, 40] on div "MINI NEW SIMEON LOGO T-SHIRT GIROCOLLO (00605 - WHITE 05 / 12) 29.40 USD 42.00 …" at bounding box center [378, 8] width 542 height 89
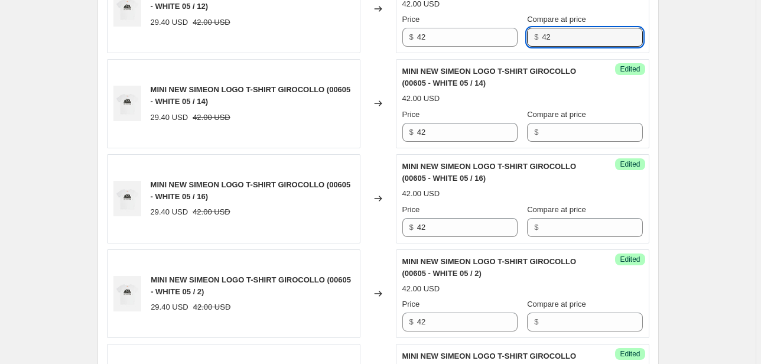
click at [521, 44] on div "Price $ 42 Compare at price $ 42" at bounding box center [522, 30] width 240 height 33
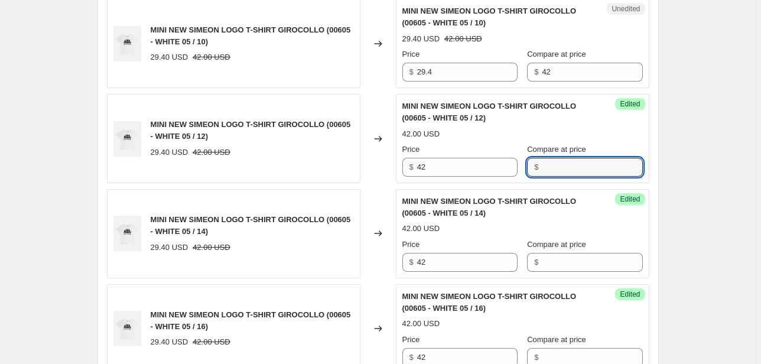
scroll to position [423, 0]
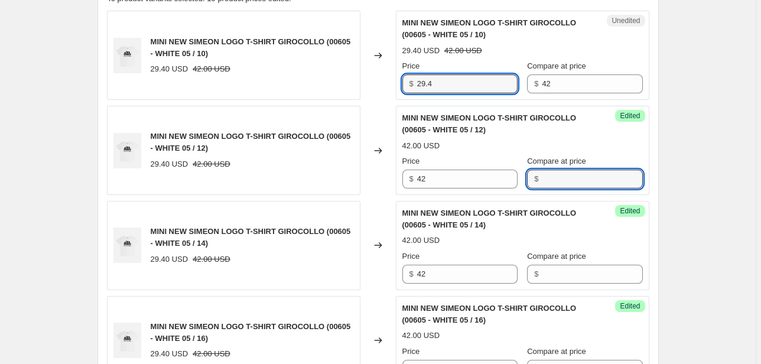
click at [384, 89] on div "MINI NEW SIMEON LOGO T-SHIRT GIROCOLLO (00605 - WHITE 05 / 10) 29.40 USD 42.00 …" at bounding box center [378, 55] width 542 height 89
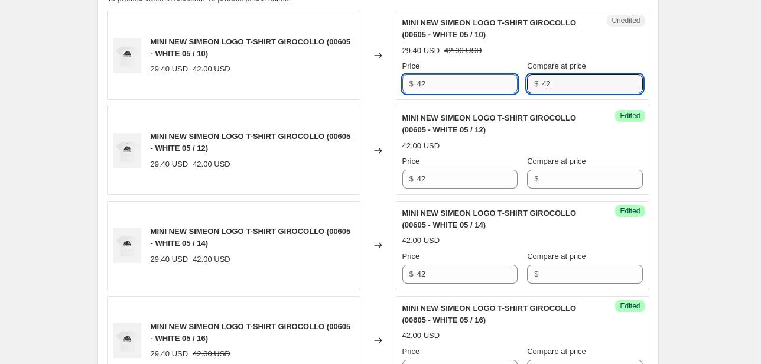
click at [493, 87] on div "Price $ 42 Compare at price $ 42" at bounding box center [522, 76] width 240 height 33
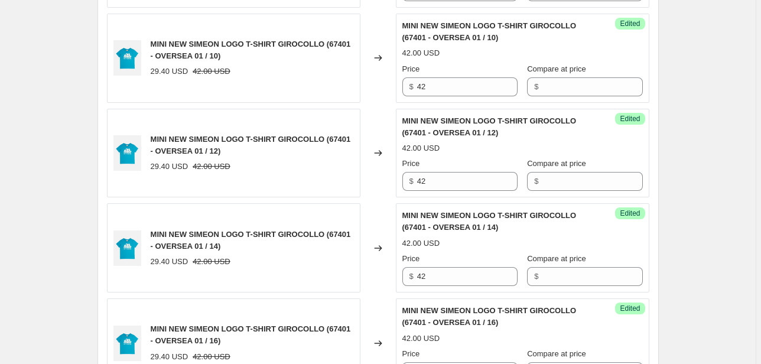
scroll to position [2076, 0]
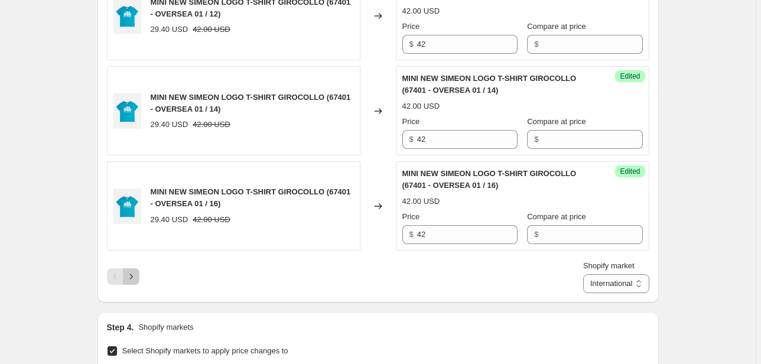
click at [137, 270] on icon "Next" at bounding box center [131, 276] width 12 height 12
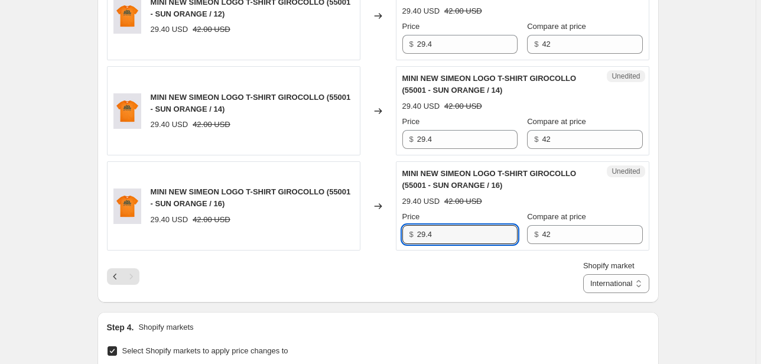
click at [390, 231] on div "MINI NEW SIMEON LOGO T-SHIRT GIROCOLLO (55001 - SUN ORANGE / 16) 29.40 USD 42.0…" at bounding box center [378, 205] width 542 height 89
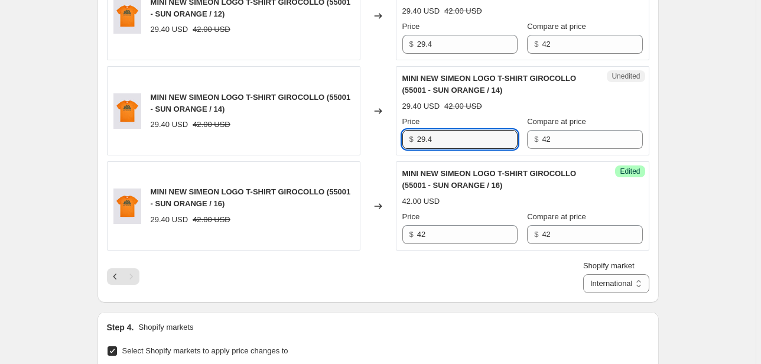
click at [383, 136] on div "MINI NEW SIMEON LOGO T-SHIRT GIROCOLLO (55001 - SUN ORANGE / 14) 29.40 USD 42.0…" at bounding box center [378, 110] width 542 height 89
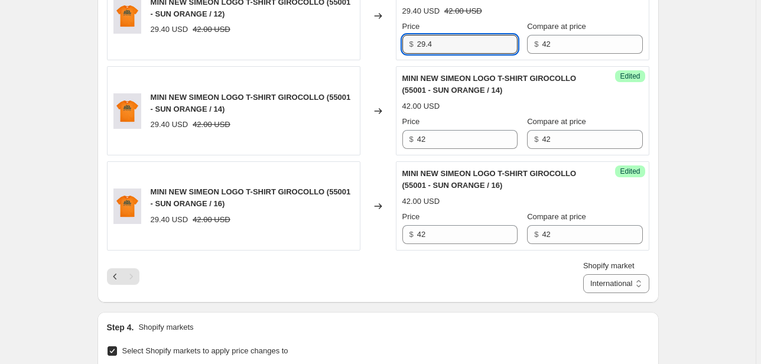
click at [367, 51] on div "MINI NEW SIMEON LOGO T-SHIRT GIROCOLLO (55001 - SUN ORANGE / 12) 29.40 USD 42.0…" at bounding box center [378, 16] width 542 height 89
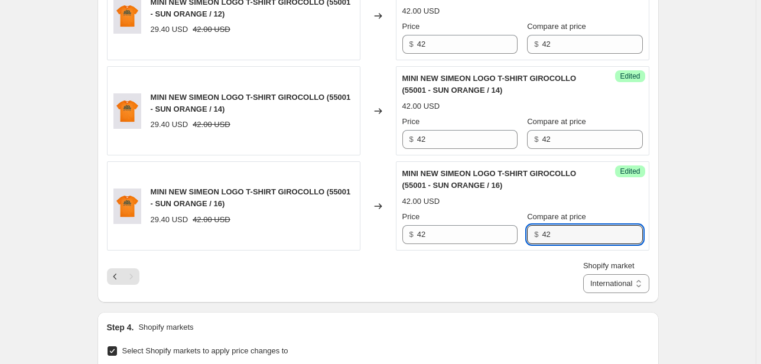
click at [530, 236] on div "$ 42" at bounding box center [584, 234] width 115 height 19
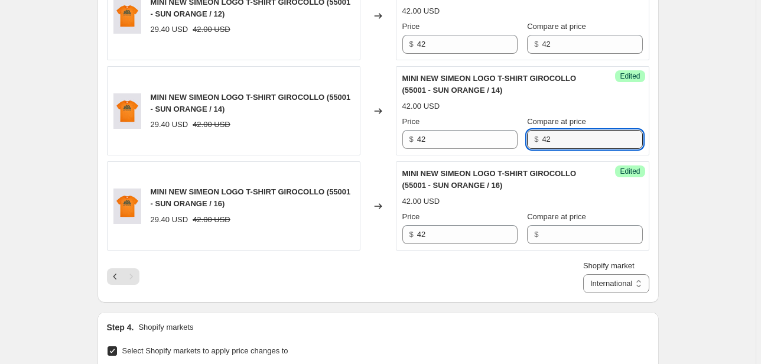
click at [526, 139] on div "Price $ 42 Compare at price $ 42" at bounding box center [522, 132] width 240 height 33
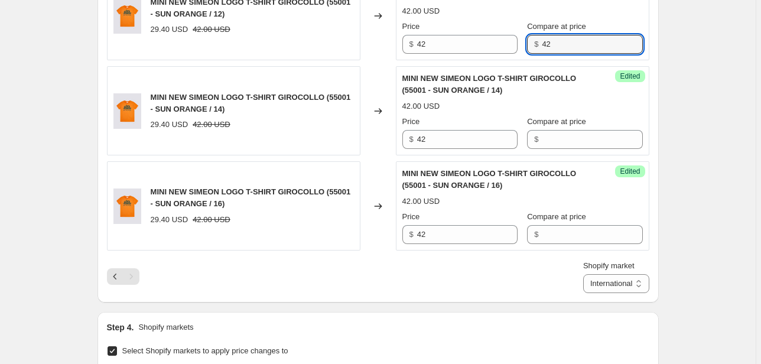
click at [537, 43] on div "$ 42" at bounding box center [584, 44] width 115 height 19
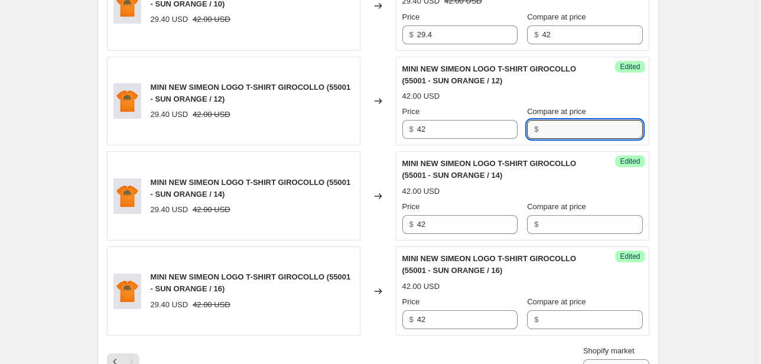
scroll to position [1982, 0]
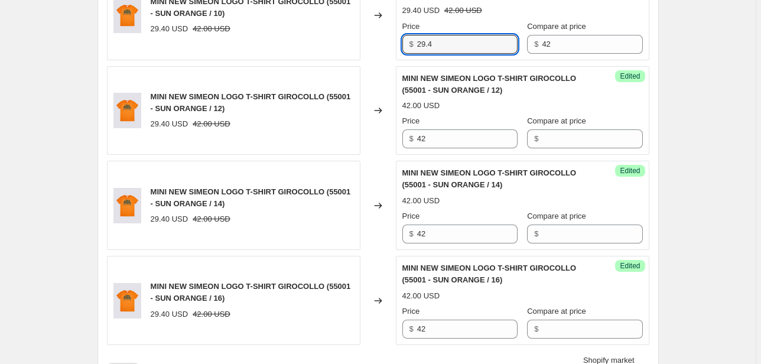
click at [362, 46] on div "MINI NEW SIMEON LOGO T-SHIRT GIROCOLLO (55001 - SUN ORANGE / 10) 29.40 USD 42.0…" at bounding box center [378, 15] width 542 height 89
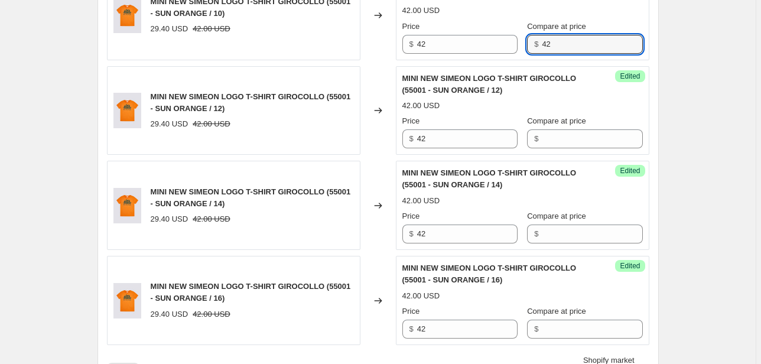
click at [524, 43] on div "Price $ 42 Compare at price $ 42" at bounding box center [522, 37] width 240 height 33
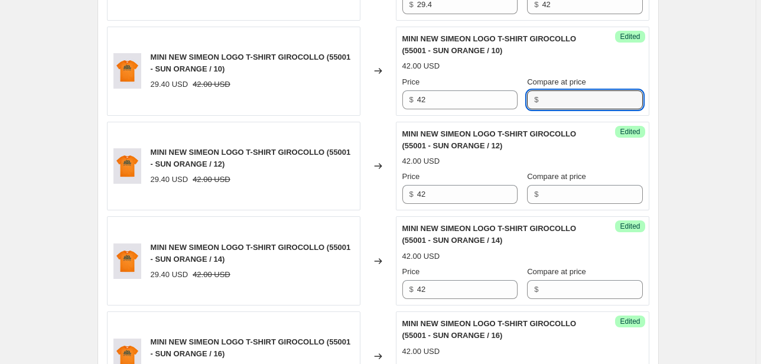
scroll to position [1840, 0]
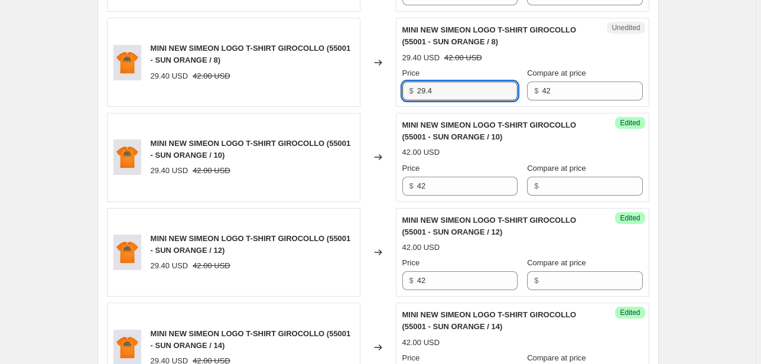
click at [392, 89] on div "MINI NEW SIMEON LOGO T-SHIRT GIROCOLLO (55001 - SUN ORANGE / 8) 29.40 USD 42.00…" at bounding box center [378, 62] width 542 height 89
click at [508, 90] on div "Price $ 42 Compare at price $ 42" at bounding box center [522, 83] width 240 height 33
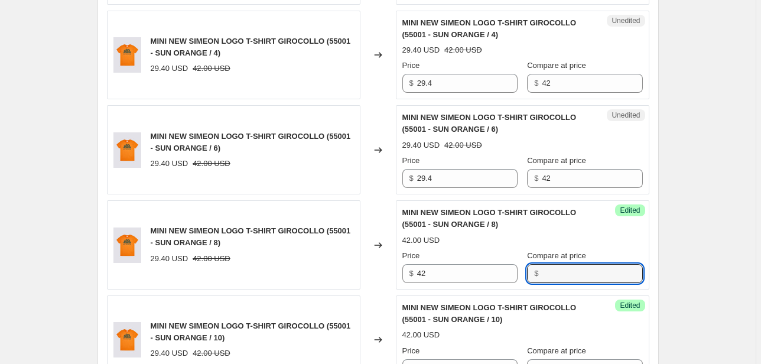
scroll to position [1651, 0]
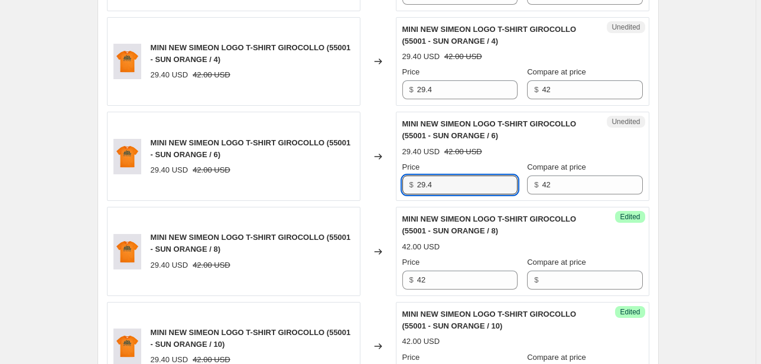
click at [356, 183] on div "MINI NEW SIMEON LOGO T-SHIRT GIROCOLLO (55001 - SUN ORANGE / 6) 29.40 USD 42.00…" at bounding box center [378, 156] width 542 height 89
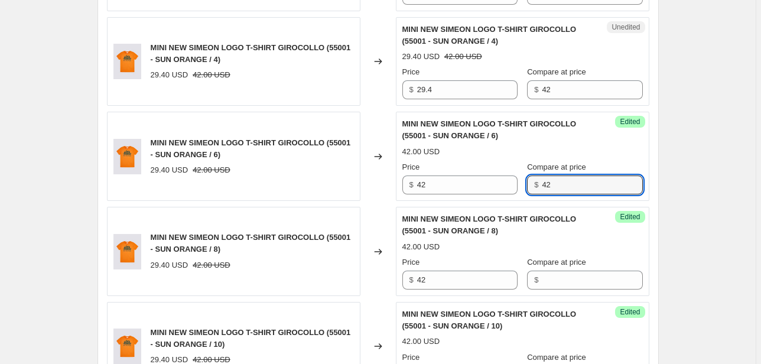
click at [530, 181] on div "$ 42" at bounding box center [584, 184] width 115 height 19
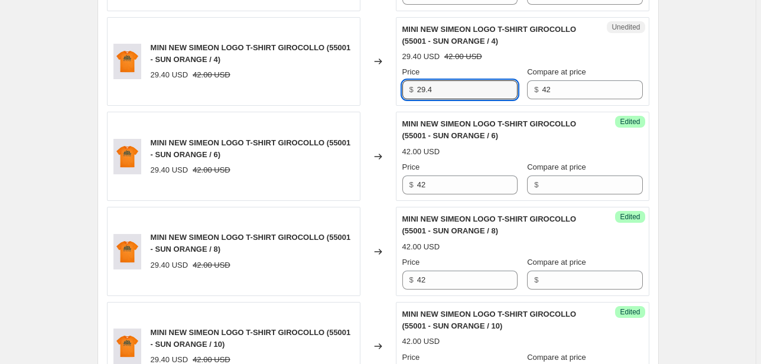
click at [347, 90] on div "MINI NEW SIMEON LOGO T-SHIRT GIROCOLLO (55001 - SUN ORANGE / 4) 29.40 USD 42.00…" at bounding box center [378, 61] width 542 height 89
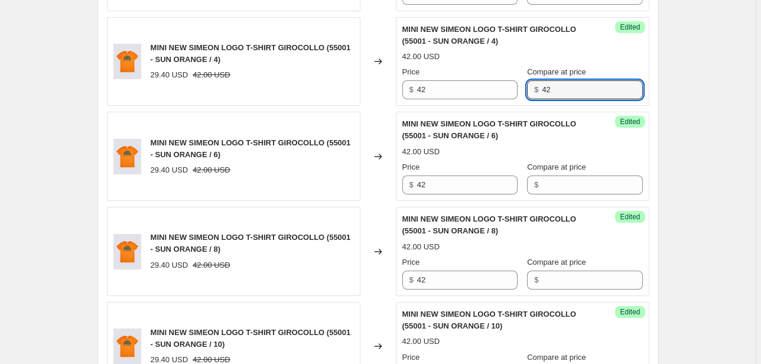
click at [536, 87] on div "$ 42" at bounding box center [584, 89] width 115 height 19
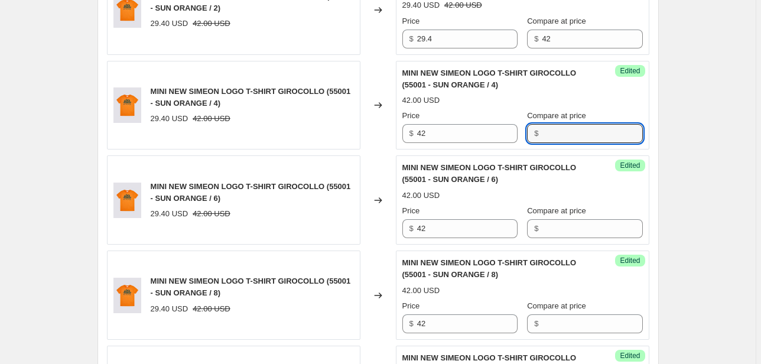
scroll to position [1557, 0]
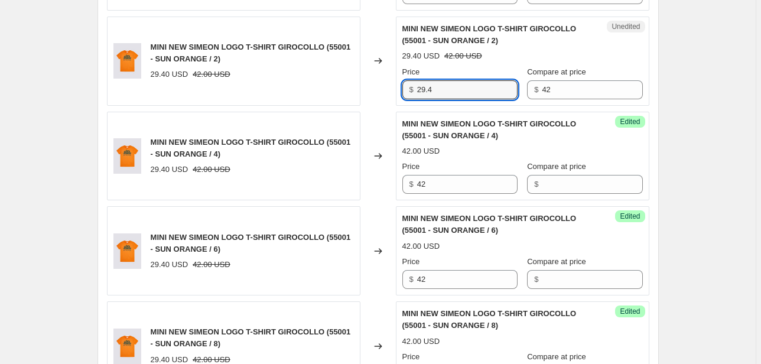
click at [400, 92] on div "Unedited MINI NEW SIMEON LOGO T-SHIRT GIROCOLLO (55001 - SUN ORANGE / 2) 29.40 …" at bounding box center [522, 61] width 253 height 89
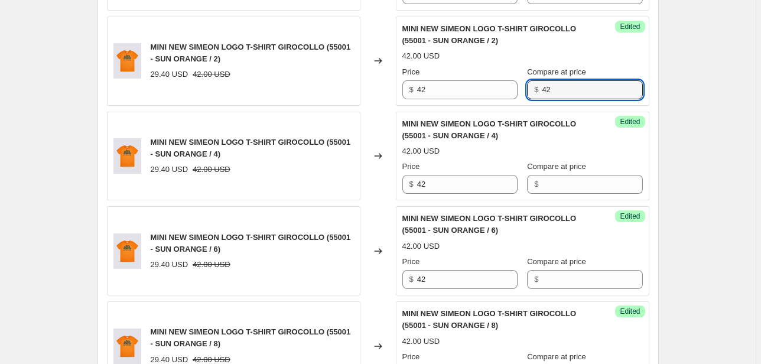
click at [523, 87] on div "Price $ 42 Compare at price $ 42" at bounding box center [522, 82] width 240 height 33
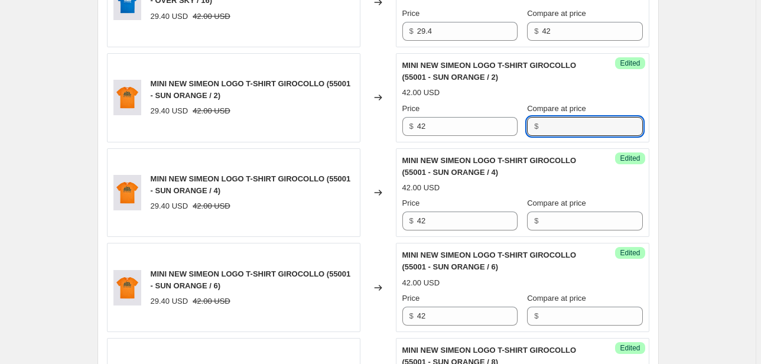
scroll to position [1415, 0]
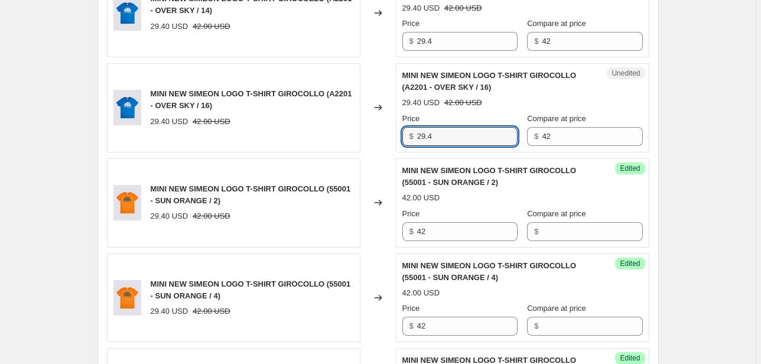
click at [379, 137] on div "MINI NEW SIMEON LOGO T-SHIRT GIROCOLLO (A2201 - OVER SKY / 16) 29.40 USD 42.00 …" at bounding box center [378, 107] width 542 height 89
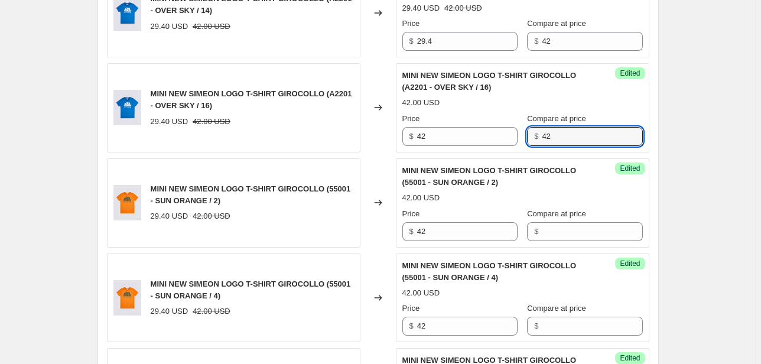
click at [526, 135] on div "Price $ 42 Compare at price $ 42" at bounding box center [522, 129] width 240 height 33
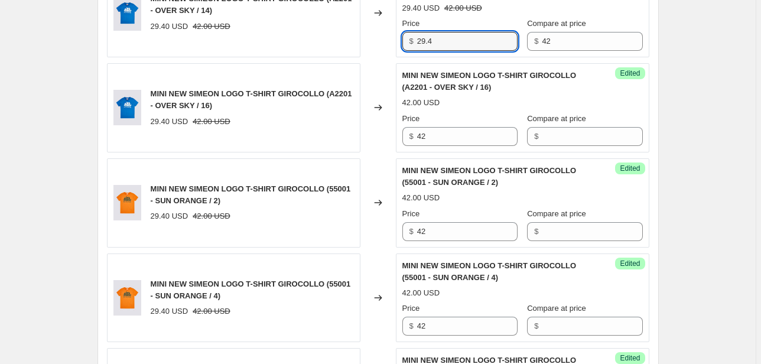
click at [394, 44] on div "MINI NEW SIMEON LOGO T-SHIRT GIROCOLLO (A2201 - OVER SKY / 14) 29.40 USD 42.00 …" at bounding box center [378, 12] width 542 height 89
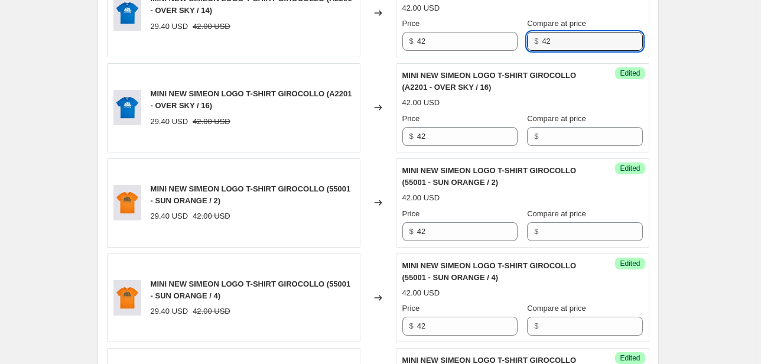
click at [501, 50] on div "Success Edited MINI NEW SIMEON LOGO T-SHIRT GIROCOLLO (A2201 - OVER SKY / 14) 4…" at bounding box center [522, 12] width 253 height 89
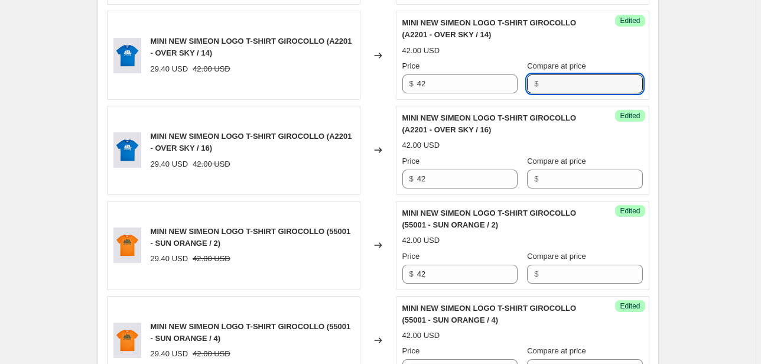
scroll to position [1273, 0]
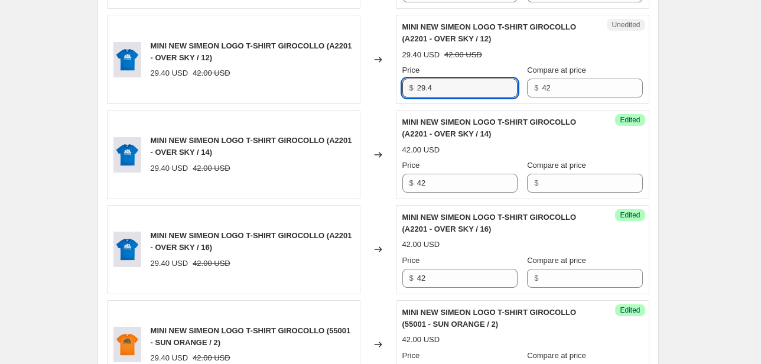
click at [385, 87] on div "MINI NEW SIMEON LOGO T-SHIRT GIROCOLLO (A2201 - OVER SKY / 12) 29.40 USD 42.00 …" at bounding box center [378, 59] width 542 height 89
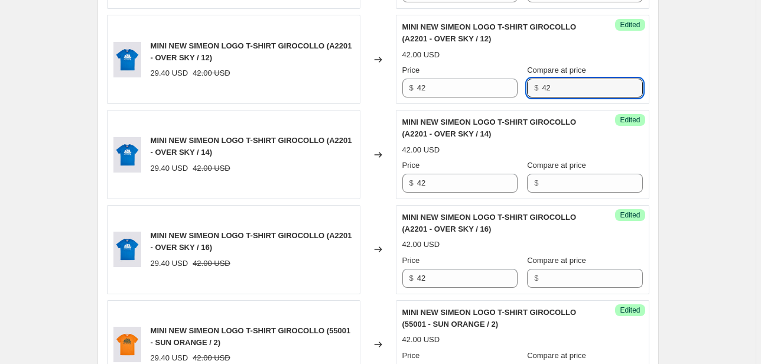
click at [500, 96] on div "Success Edited MINI NEW SIMEON LOGO T-SHIRT GIROCOLLO (A2201 - OVER SKY / 12) 4…" at bounding box center [522, 59] width 253 height 89
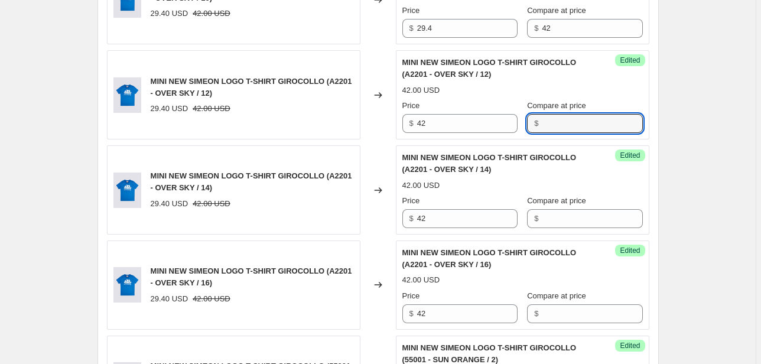
scroll to position [1179, 0]
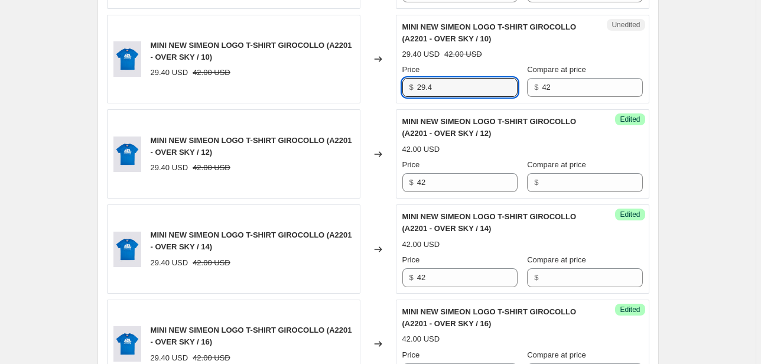
click at [397, 94] on div "Unedited MINI NEW SIMEON LOGO T-SHIRT GIROCOLLO (A2201 - OVER SKY / 10) 29.40 U…" at bounding box center [522, 59] width 253 height 89
click at [475, 90] on div "Price $ 42 Compare at price $ 42" at bounding box center [522, 80] width 240 height 33
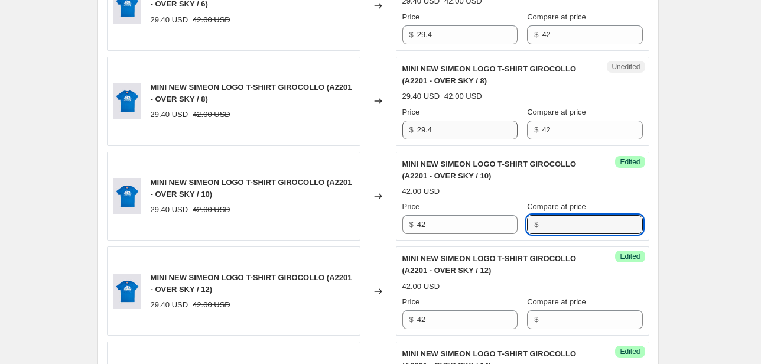
scroll to position [1037, 0]
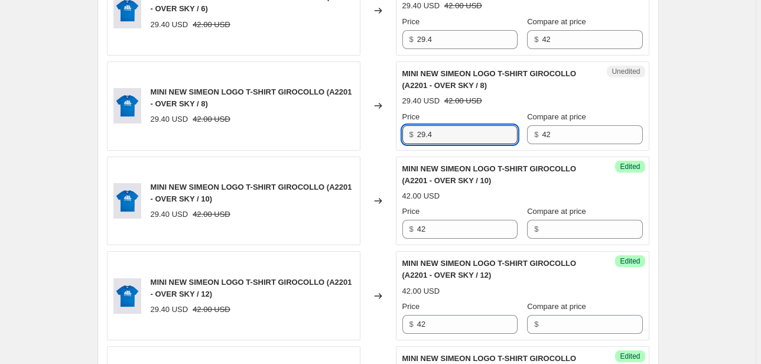
click at [338, 138] on div "MINI NEW SIMEON LOGO T-SHIRT GIROCOLLO (A2201 - OVER SKY / 8) 29.40 USD 42.00 U…" at bounding box center [378, 105] width 542 height 89
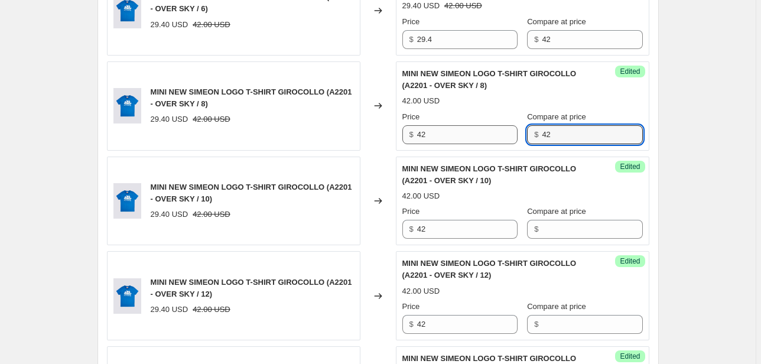
click at [503, 139] on div "Price $ 42 Compare at price $ 42" at bounding box center [522, 127] width 240 height 33
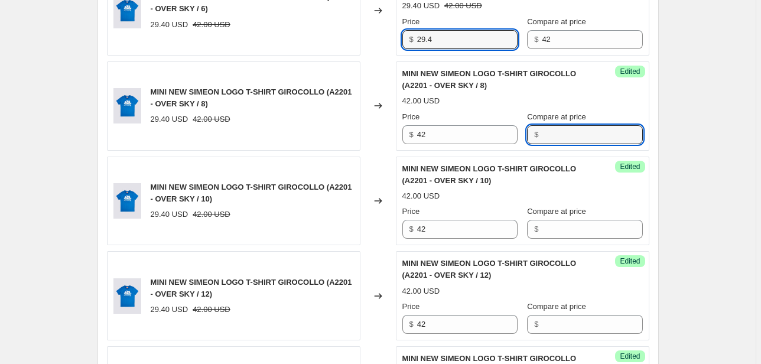
click at [405, 44] on div "$ 29.4" at bounding box center [459, 39] width 115 height 19
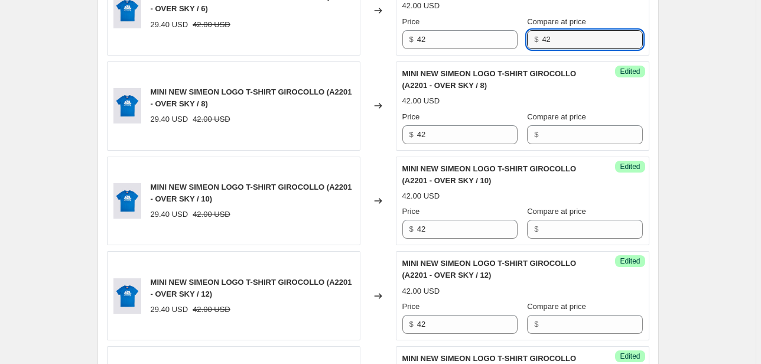
click at [534, 44] on div "$ 42" at bounding box center [584, 39] width 115 height 19
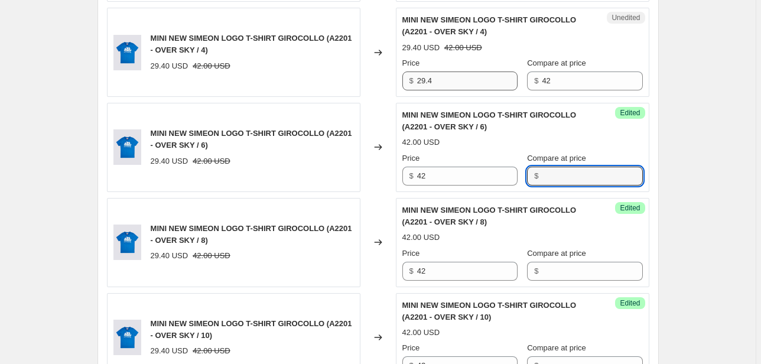
scroll to position [895, 0]
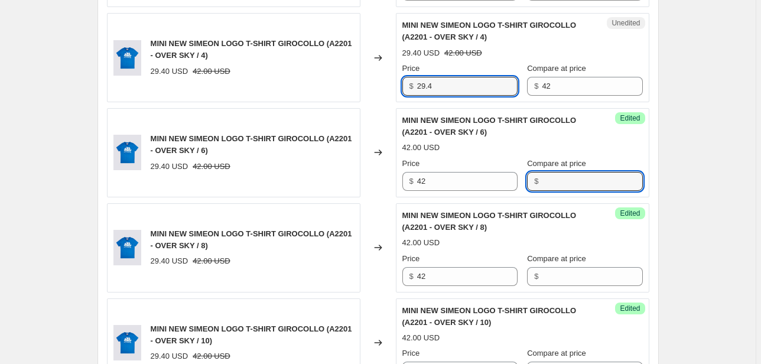
click at [343, 93] on div "MINI NEW SIMEON LOGO T-SHIRT GIROCOLLO (A2201 - OVER SKY / 4) 29.40 USD 42.00 U…" at bounding box center [378, 57] width 542 height 89
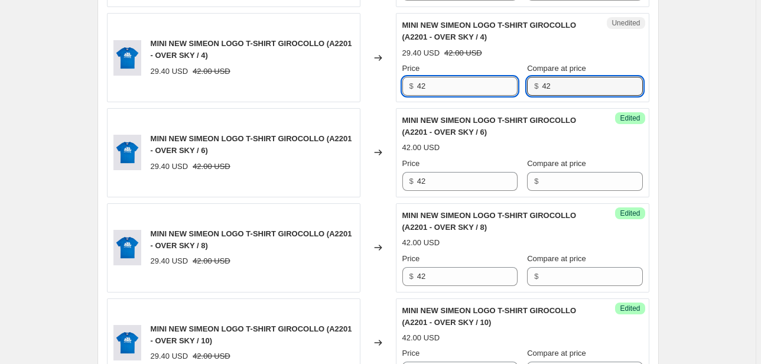
click at [428, 93] on div "Price $ 42 Compare at price $ 42" at bounding box center [522, 79] width 240 height 33
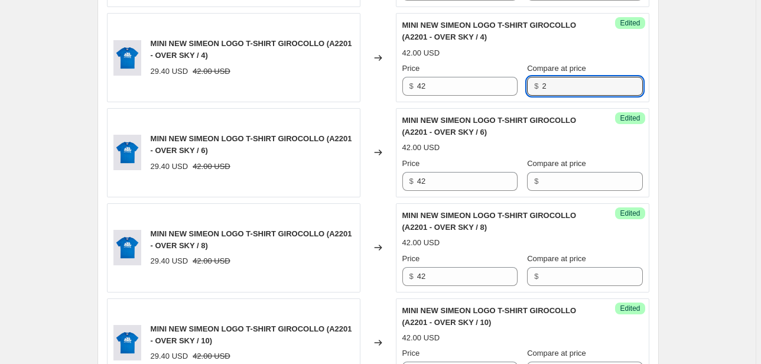
click at [475, 94] on div "Success Edited MINI NEW SIMEON LOGO T-SHIRT GIROCOLLO (A2201 - OVER SKY / 4) 42…" at bounding box center [522, 57] width 253 height 89
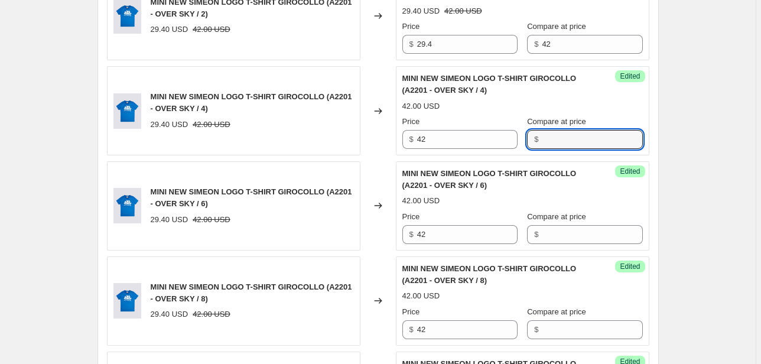
scroll to position [754, 0]
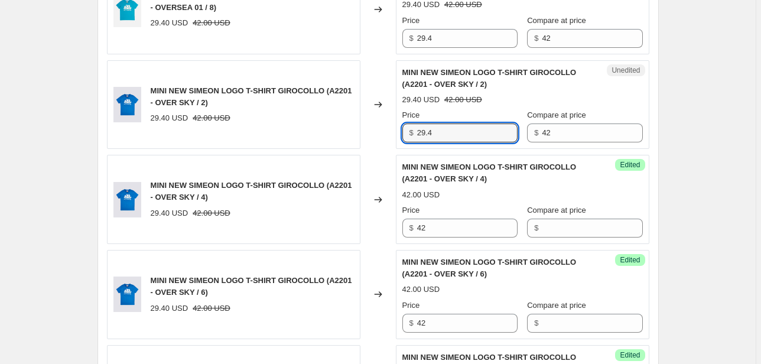
click at [351, 140] on div "MINI NEW SIMEON LOGO T-SHIRT GIROCOLLO (A2201 - OVER SKY / 2) 29.40 USD 42.00 U…" at bounding box center [378, 104] width 542 height 89
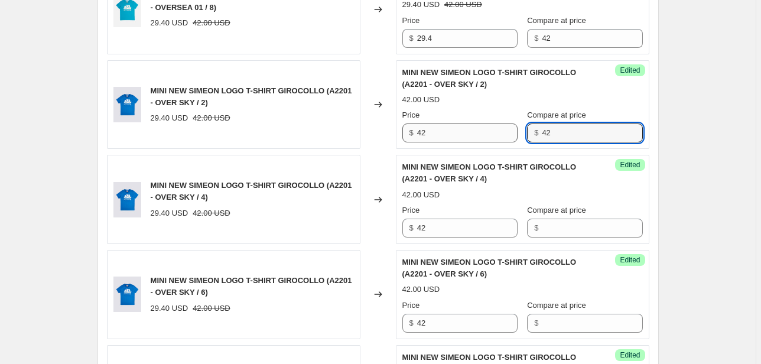
click at [497, 137] on div "Price $ 42 Compare at price $ 42" at bounding box center [522, 125] width 240 height 33
click at [379, 41] on div "MINI NEW SIMEON LOGO T-SHIRT GIROCOLLO (67401 - OVERSEA 01 / 8) 29.40 USD 42.00…" at bounding box center [378, 9] width 542 height 89
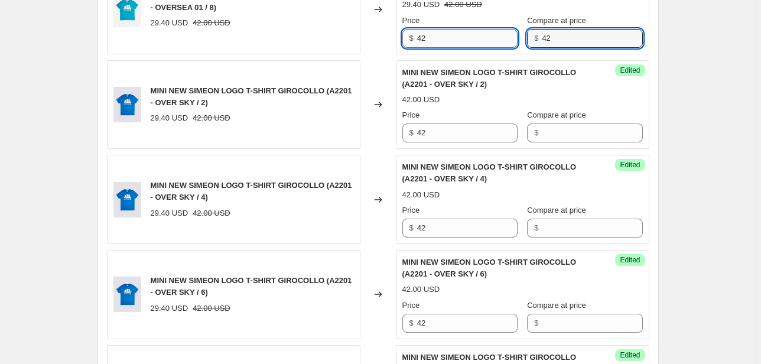
click at [510, 34] on div "Price $ 42 Compare at price $ 42" at bounding box center [522, 31] width 240 height 33
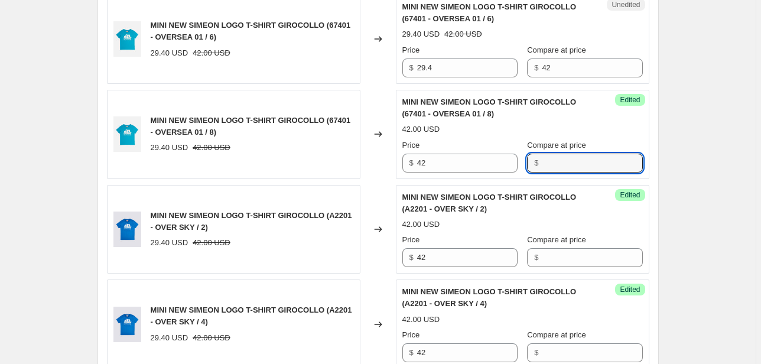
scroll to position [612, 0]
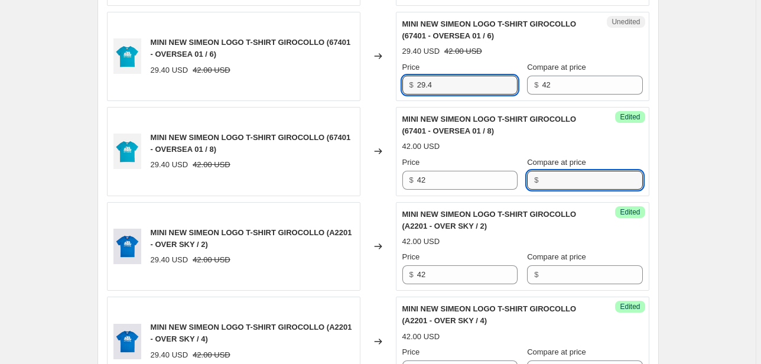
click at [408, 85] on div "$ 29.4" at bounding box center [459, 85] width 115 height 19
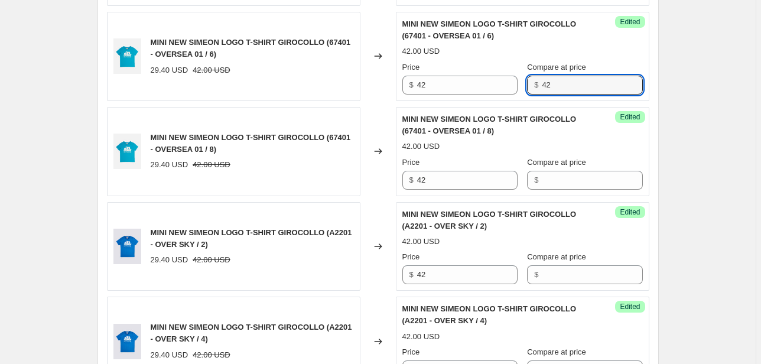
click at [506, 99] on div "Success Edited MINI NEW SIMEON LOGO T-SHIRT GIROCOLLO (67401 - OVERSEA 01 / 6) …" at bounding box center [522, 56] width 253 height 89
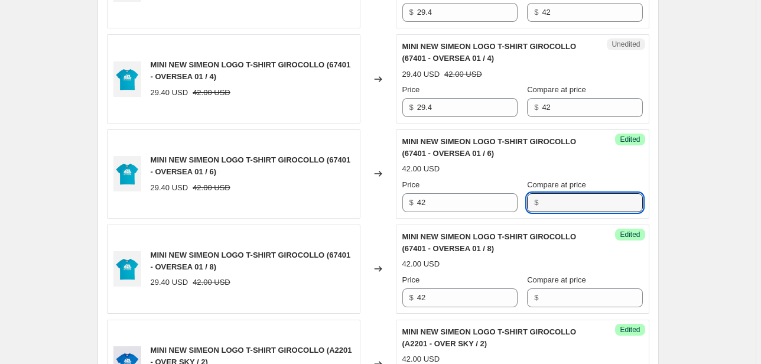
scroll to position [470, 0]
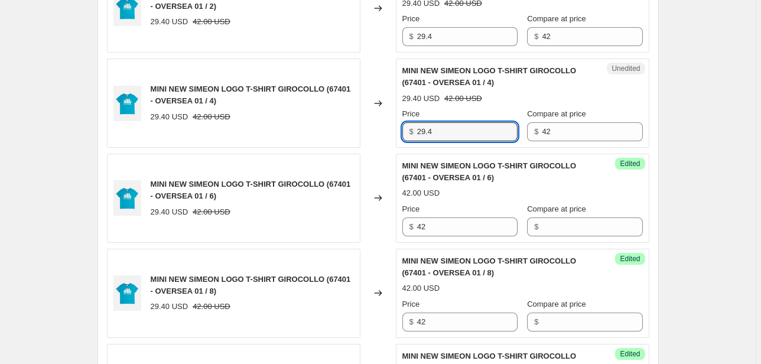
click at [409, 129] on div "$ 29.4" at bounding box center [459, 131] width 115 height 19
click at [373, 138] on div "MINI NEW SIMEON LOGO T-SHIRT GIROCOLLO (67401 - OVERSEA 01 / 4) 29.40 USD 42.00…" at bounding box center [378, 102] width 542 height 89
click at [528, 132] on div "Price $ 42 Compare at price $ 42" at bounding box center [522, 124] width 240 height 33
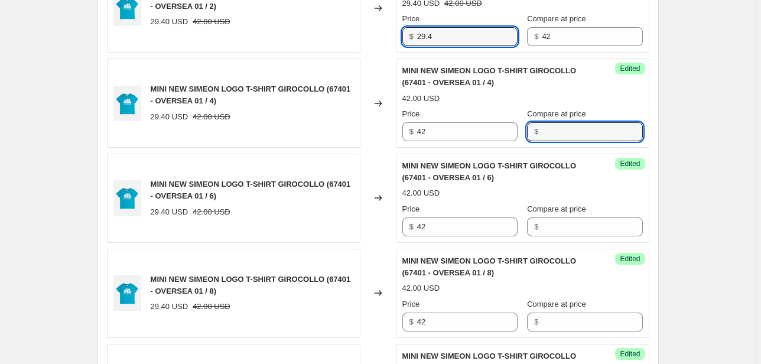
click at [374, 44] on div "MINI NEW SIMEON LOGO T-SHIRT GIROCOLLO (67401 - OVERSEA 01 / 2) 29.40 USD 42.00…" at bounding box center [378, 7] width 542 height 89
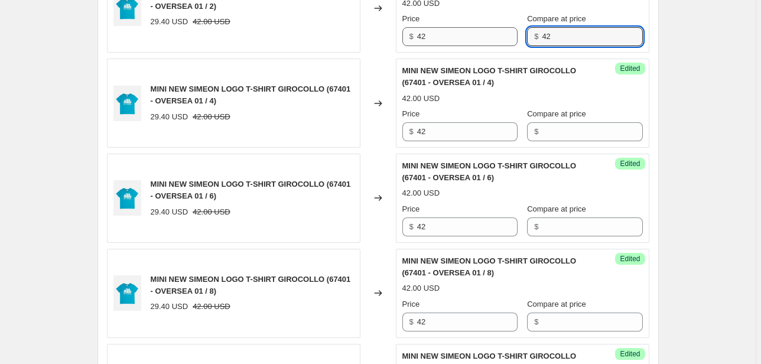
click at [517, 40] on div "Price $ 42 Compare at price $ 42" at bounding box center [522, 29] width 240 height 33
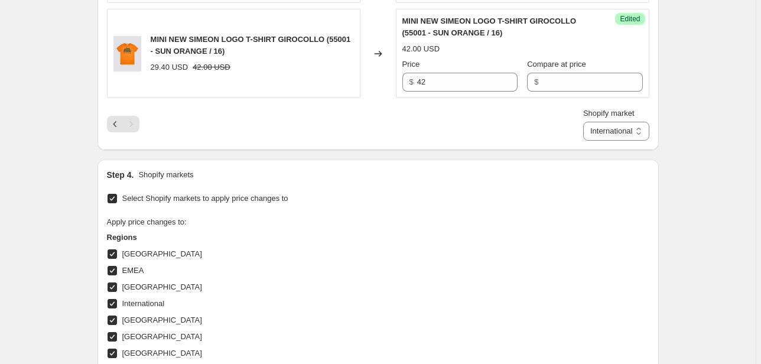
scroll to position [2218, 0]
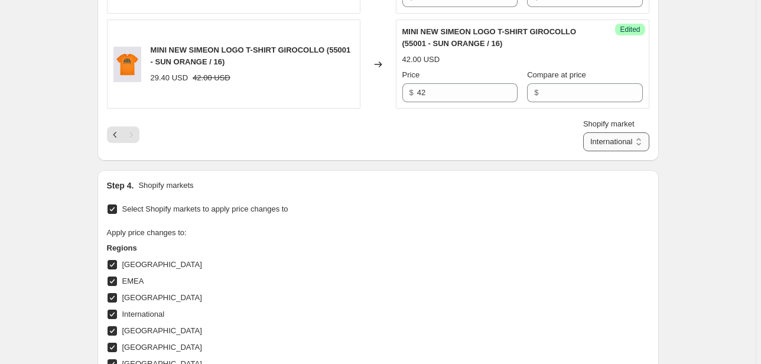
click at [618, 138] on select "Direct prices [GEOGRAPHIC_DATA] EMEA [GEOGRAPHIC_DATA] International [GEOGRAPHI…" at bounding box center [616, 141] width 66 height 19
click at [583, 132] on select "Direct prices [GEOGRAPHIC_DATA] EMEA [GEOGRAPHIC_DATA] International [GEOGRAPHI…" at bounding box center [616, 141] width 66 height 19
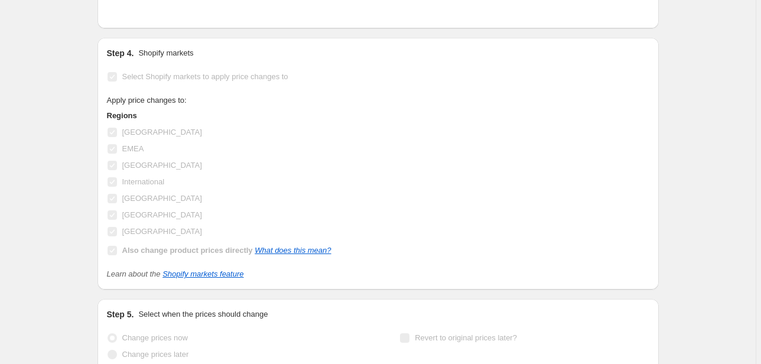
scroll to position [2029, 0]
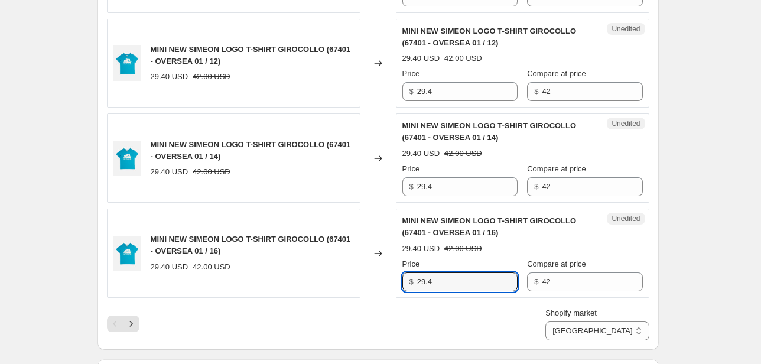
click at [324, 282] on div "MINI NEW SIMEON LOGO T-SHIRT GIROCOLLO (67401 - OVERSEA 01 / 16) 29.40 USD 42.0…" at bounding box center [378, 252] width 542 height 89
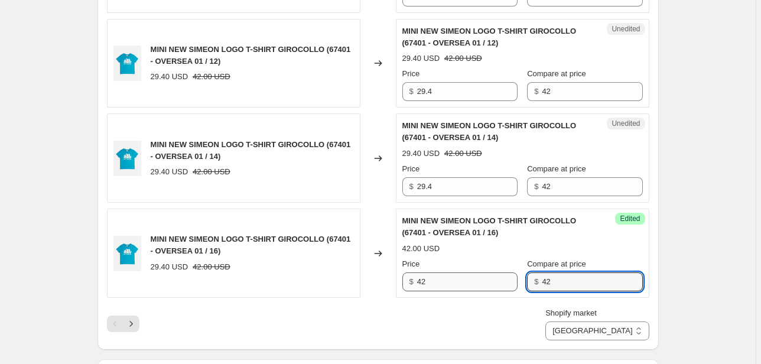
click at [500, 279] on div "Price $ 42 Compare at price $ 42" at bounding box center [522, 274] width 240 height 33
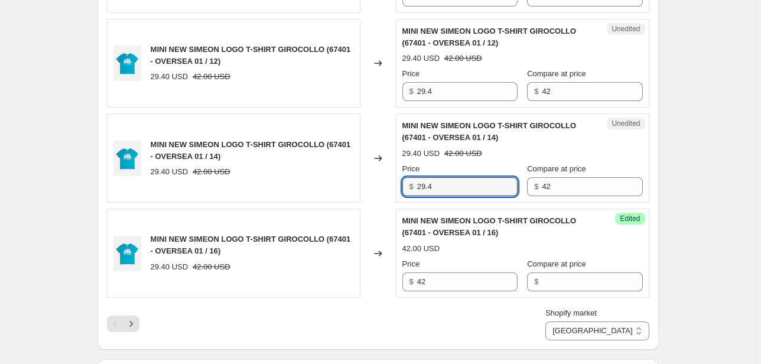
click at [390, 185] on div "MINI NEW SIMEON LOGO T-SHIRT GIROCOLLO (67401 - OVERSEA 01 / 14) 29.40 USD 42.0…" at bounding box center [378, 157] width 542 height 89
click at [494, 190] on div "Price $ 42 Compare at price $ 42" at bounding box center [522, 179] width 240 height 33
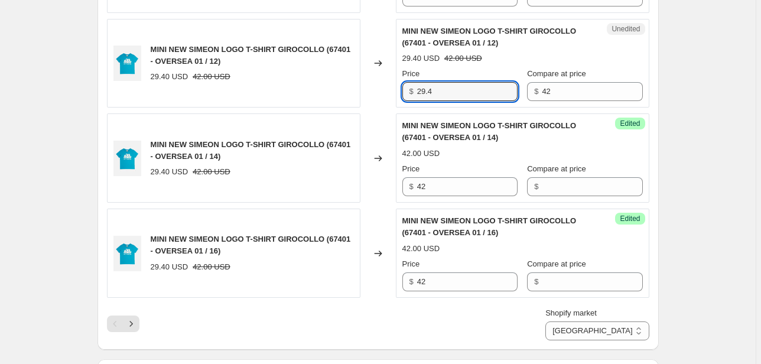
click at [374, 97] on div "MINI NEW SIMEON LOGO T-SHIRT GIROCOLLO (67401 - OVERSEA 01 / 12) 29.40 USD 42.0…" at bounding box center [378, 63] width 542 height 89
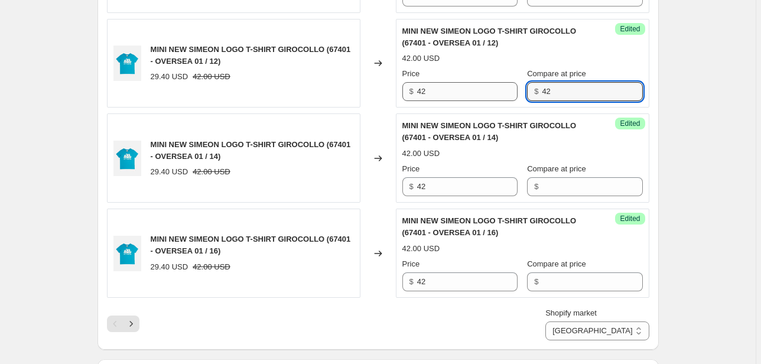
click at [497, 93] on div "Price $ 42 Compare at price $ 42" at bounding box center [522, 84] width 240 height 33
click at [517, 89] on div "Price $ 42 Compare at price $ 2" at bounding box center [522, 84] width 240 height 33
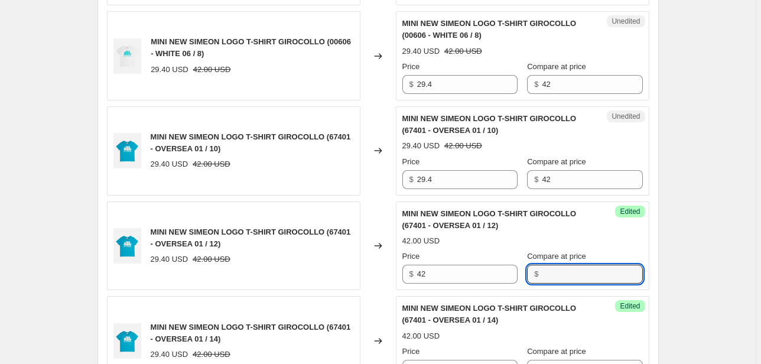
scroll to position [1840, 0]
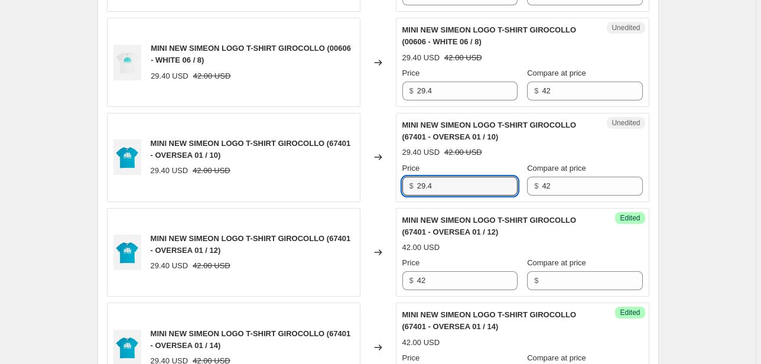
click at [384, 187] on div "MINI NEW SIMEON LOGO T-SHIRT GIROCOLLO (67401 - OVERSEA 01 / 10) 29.40 USD 42.0…" at bounding box center [378, 157] width 542 height 89
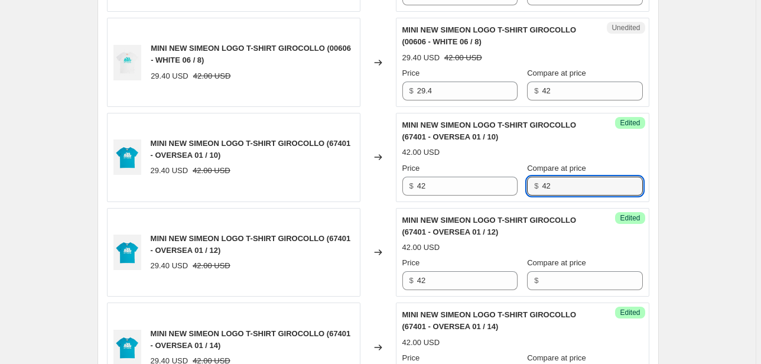
click at [527, 187] on div "Price $ 42 Compare at price $ 42" at bounding box center [522, 178] width 240 height 33
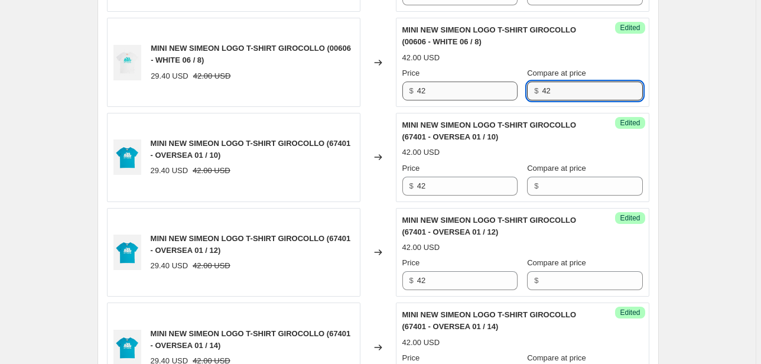
click at [514, 94] on div "Price $ 42 Compare at price $ 42" at bounding box center [522, 83] width 240 height 33
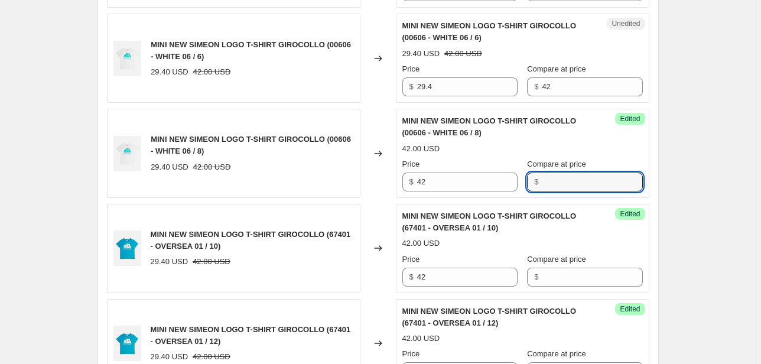
scroll to position [1746, 0]
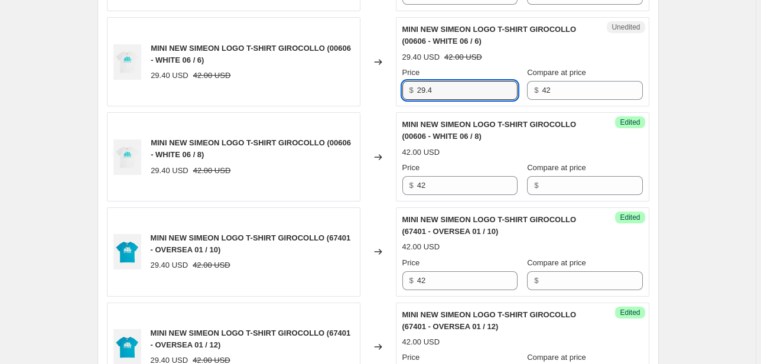
click at [373, 94] on div "MINI NEW SIMEON LOGO T-SHIRT GIROCOLLO (00606 - WHITE 06 / 6) 29.40 USD 42.00 U…" at bounding box center [378, 61] width 542 height 89
click at [511, 96] on div "Price $ 42 Compare at price $ 42" at bounding box center [522, 83] width 240 height 33
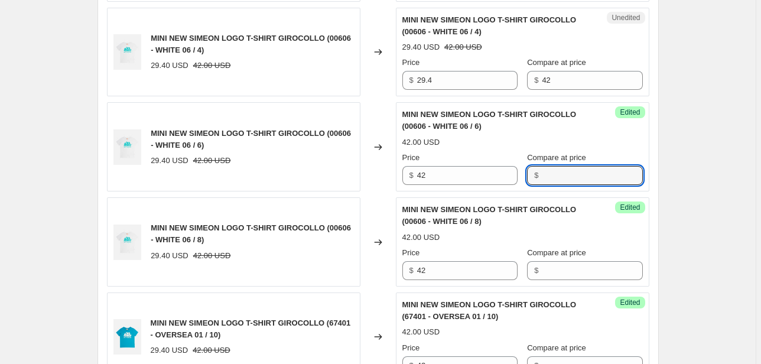
scroll to position [1651, 0]
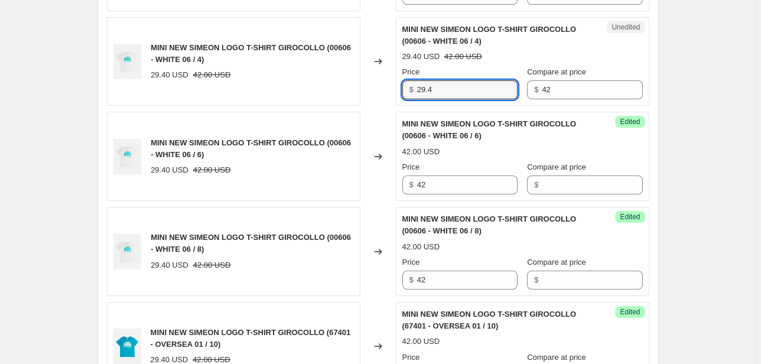
click at [359, 97] on div "MINI NEW SIMEON LOGO T-SHIRT GIROCOLLO (00606 - WHITE 06 / 4) 29.40 USD 42.00 U…" at bounding box center [378, 61] width 542 height 89
click at [512, 98] on div "Unedited MINI NEW SIMEON LOGO T-SHIRT GIROCOLLO (00606 - WHITE 06 / 4) 29.40 US…" at bounding box center [522, 61] width 253 height 89
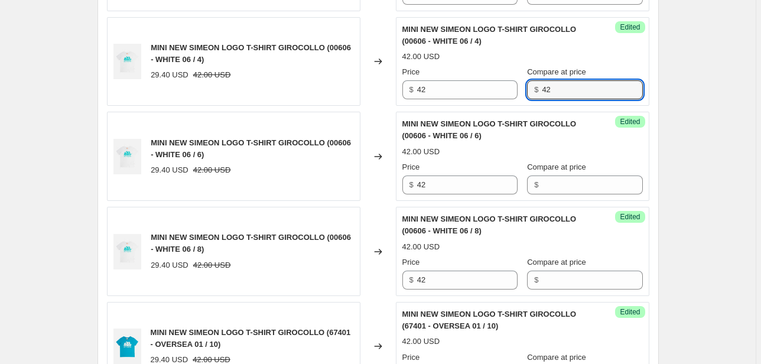
click at [492, 97] on div "Success Edited MINI NEW SIMEON LOGO T-SHIRT GIROCOLLO (00606 - WHITE 06 / 4) 42…" at bounding box center [522, 61] width 253 height 89
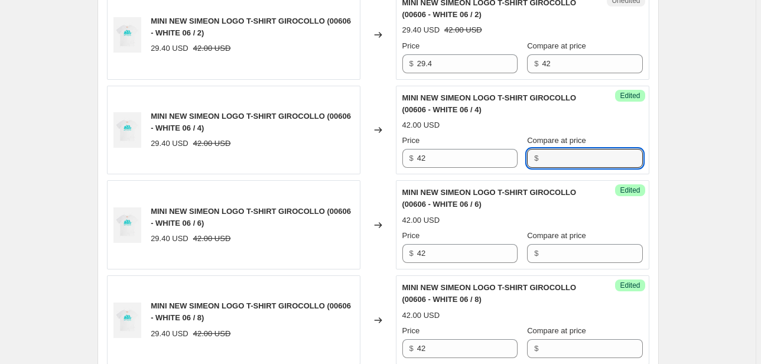
scroll to position [1557, 0]
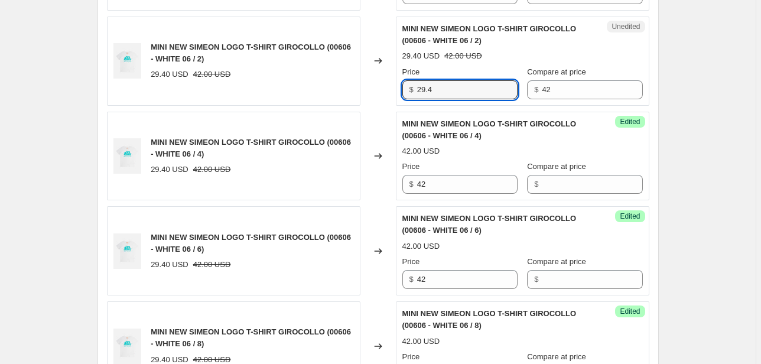
click at [383, 89] on div "MINI NEW SIMEON LOGO T-SHIRT GIROCOLLO (00606 - WHITE 06 / 2) 29.40 USD 42.00 U…" at bounding box center [378, 61] width 542 height 89
click at [474, 98] on div "Unedited MINI NEW SIMEON LOGO T-SHIRT GIROCOLLO (00606 - WHITE 06 / 2) 29.40 US…" at bounding box center [522, 61] width 253 height 89
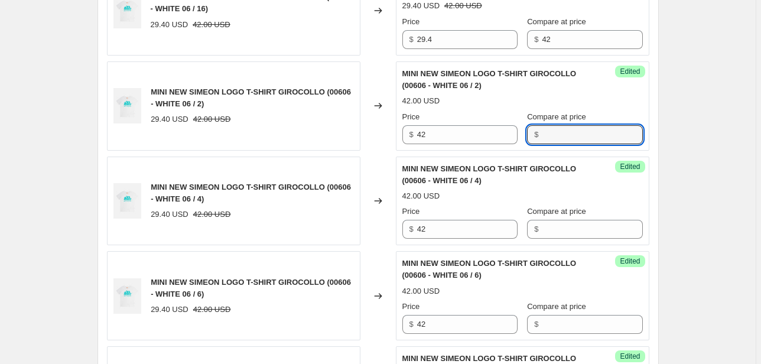
scroll to position [1509, 0]
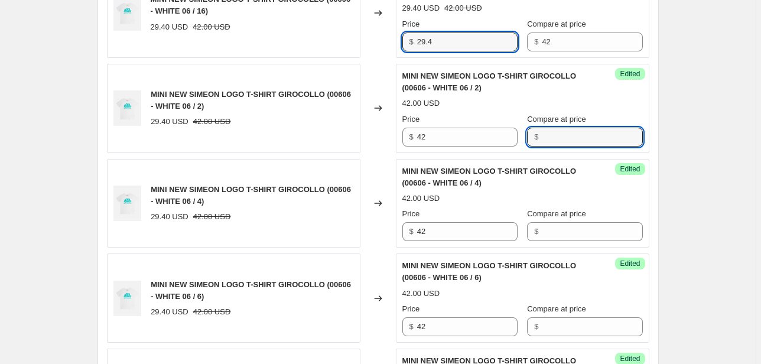
click at [352, 38] on div "MINI NEW SIMEON LOGO T-SHIRT GIROCOLLO (00606 - WHITE 06 / 16) 29.40 USD 42.00 …" at bounding box center [378, 13] width 542 height 89
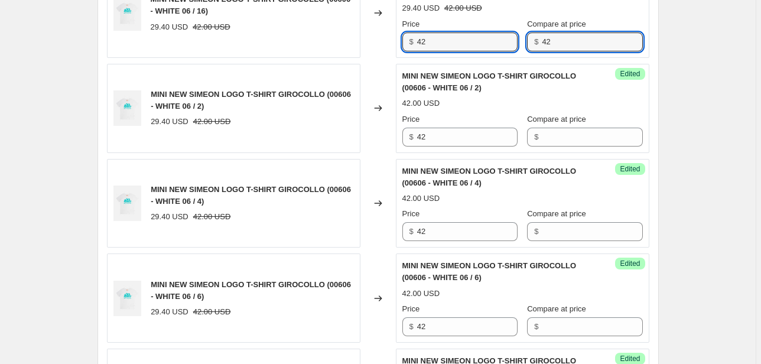
click at [506, 50] on div "Unedited MINI NEW SIMEON LOGO T-SHIRT GIROCOLLO (00606 - WHITE 06 / 16) 29.40 U…" at bounding box center [522, 13] width 253 height 89
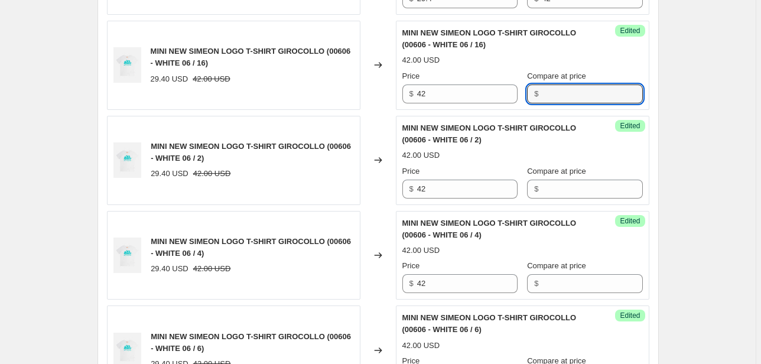
scroll to position [1368, 0]
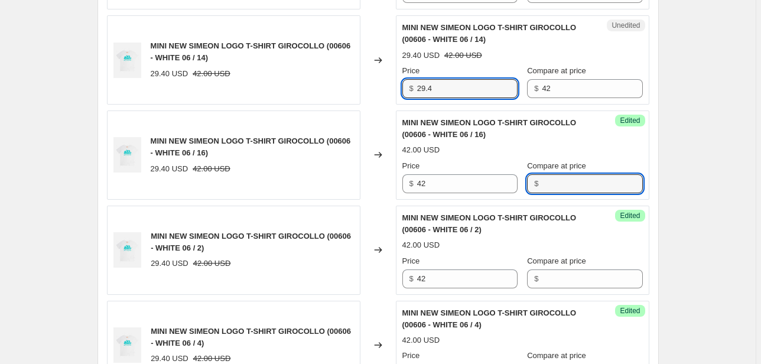
click at [356, 93] on div "MINI NEW SIMEON LOGO T-SHIRT GIROCOLLO (00606 - WHITE 06 / 14) 29.40 USD 42.00 …" at bounding box center [378, 59] width 542 height 89
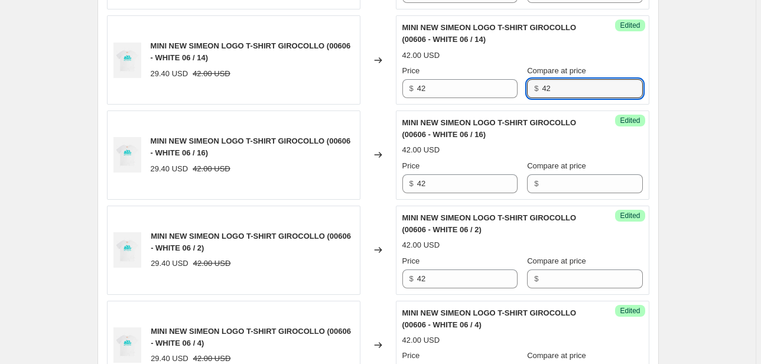
click at [486, 102] on div "Success Edited MINI NEW SIMEON LOGO T-SHIRT GIROCOLLO (00606 - WHITE 06 / 14) 4…" at bounding box center [522, 59] width 253 height 89
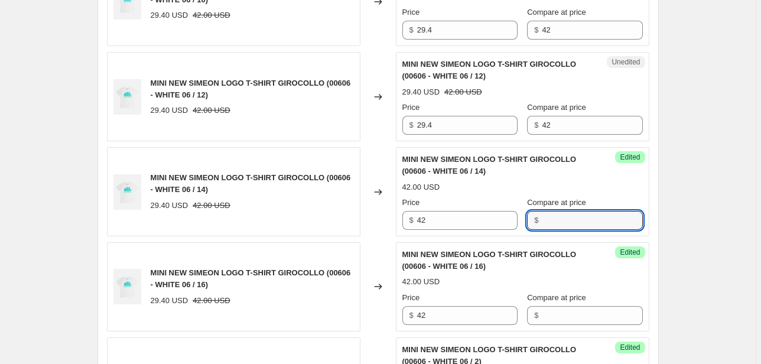
scroll to position [1226, 0]
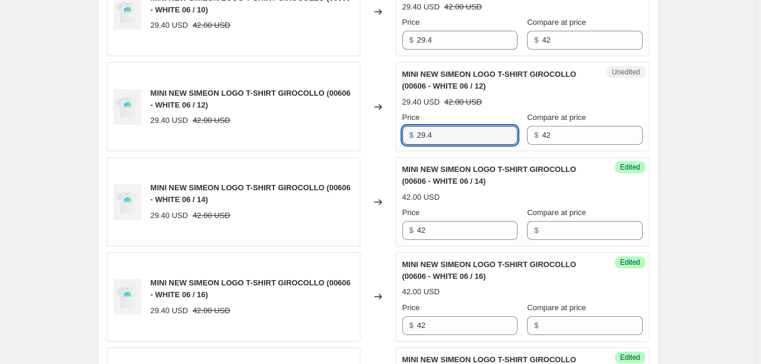
click at [415, 141] on div "$ 29.4" at bounding box center [459, 135] width 115 height 19
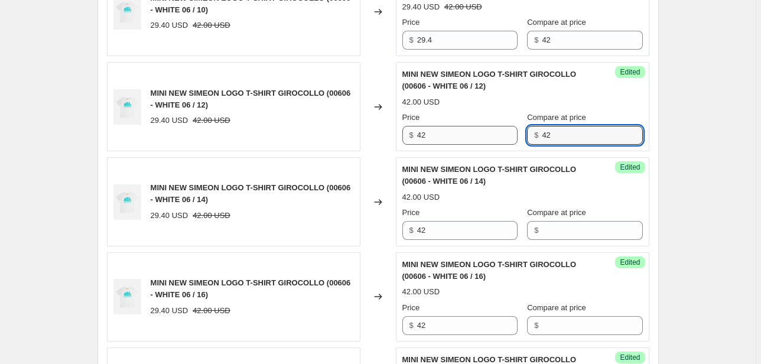
click at [506, 139] on div "Price $ 42 Compare at price $ 42" at bounding box center [522, 128] width 240 height 33
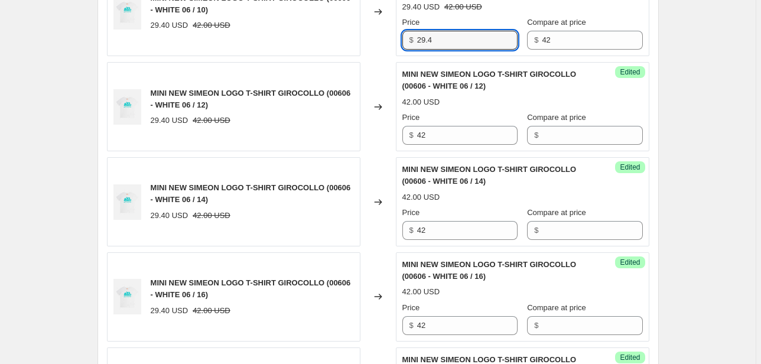
click at [404, 40] on div "$ 29.4" at bounding box center [459, 40] width 115 height 19
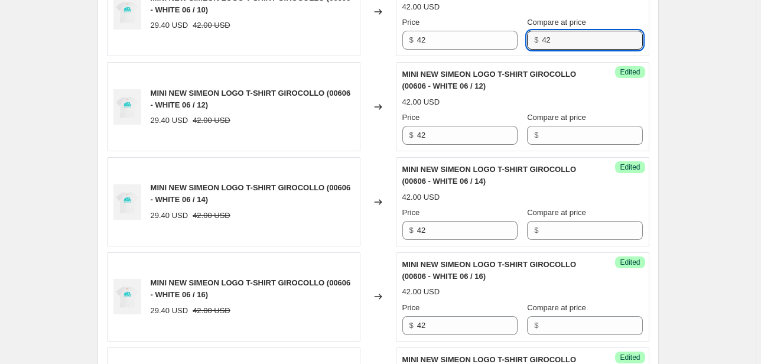
click at [511, 48] on div "Success Edited MINI NEW SIMEON LOGO T-SHIRT GIROCOLLO (00606 - WHITE 06 / 10) 4…" at bounding box center [522, 12] width 253 height 89
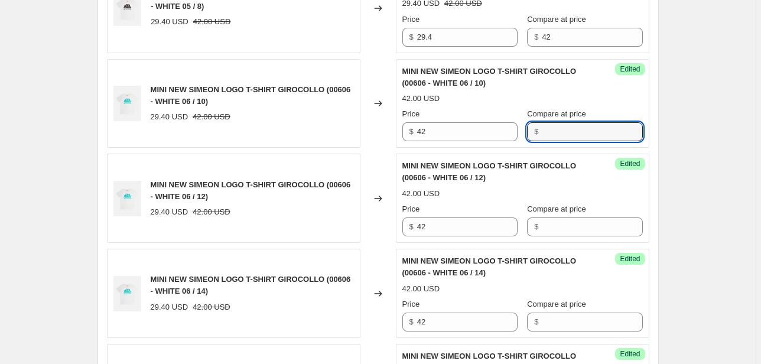
scroll to position [1131, 0]
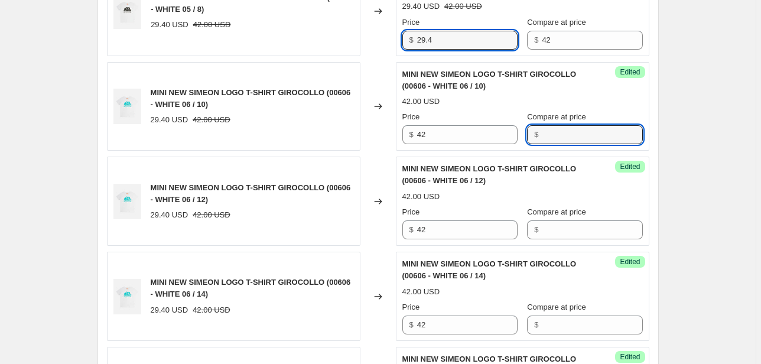
click at [370, 43] on div "MINI NEW SIMEON LOGO T-SHIRT GIROCOLLO (00605 - WHITE 05 / 8) 29.40 USD 42.00 U…" at bounding box center [378, 11] width 542 height 89
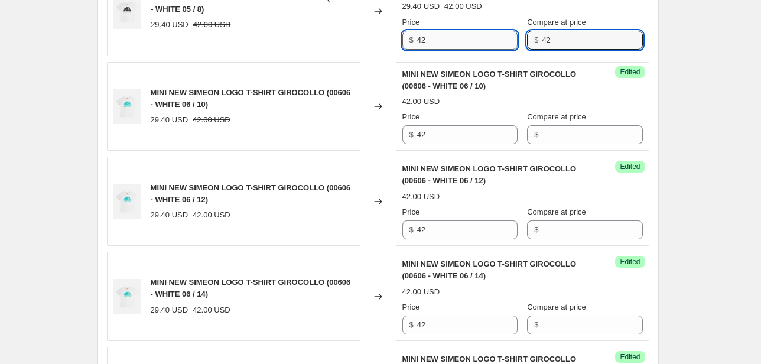
click at [510, 44] on div "Price $ 42 Compare at price $ 42" at bounding box center [522, 33] width 240 height 33
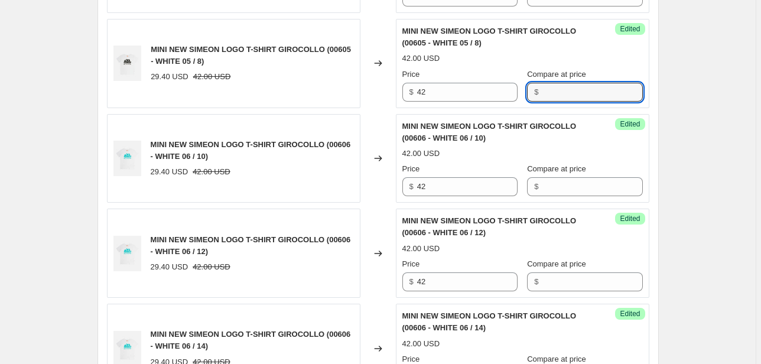
scroll to position [1037, 0]
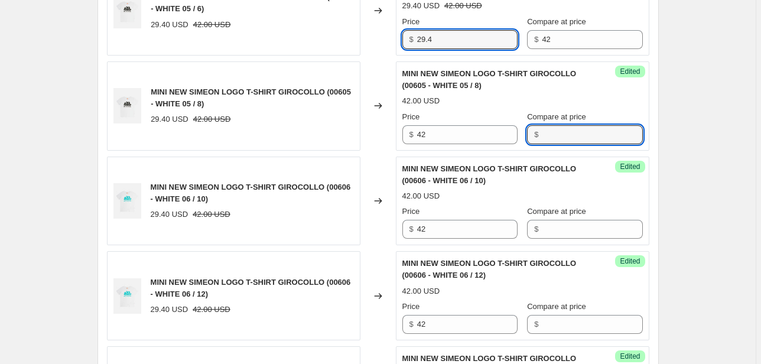
click at [365, 40] on div "MINI NEW SIMEON LOGO T-SHIRT GIROCOLLO (00605 - WHITE 05 / 6) 29.40 USD 42.00 U…" at bounding box center [378, 10] width 542 height 89
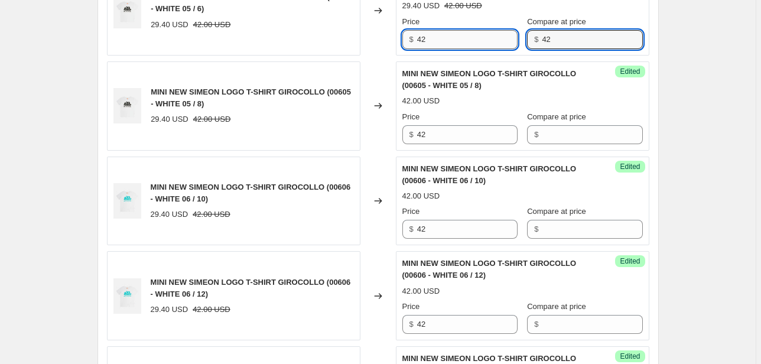
click at [510, 45] on div "Price $ 42 Compare at price $ 42" at bounding box center [522, 32] width 240 height 33
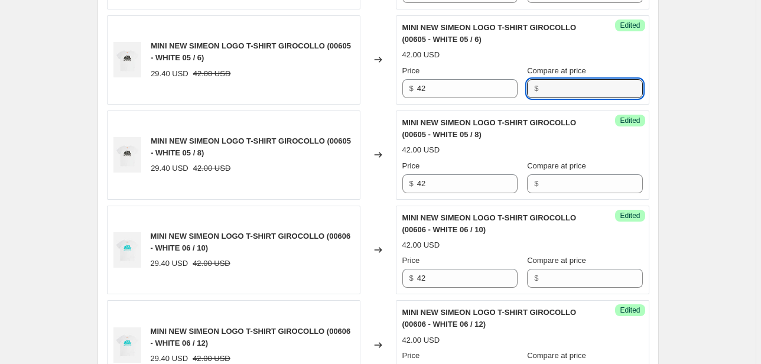
scroll to position [943, 0]
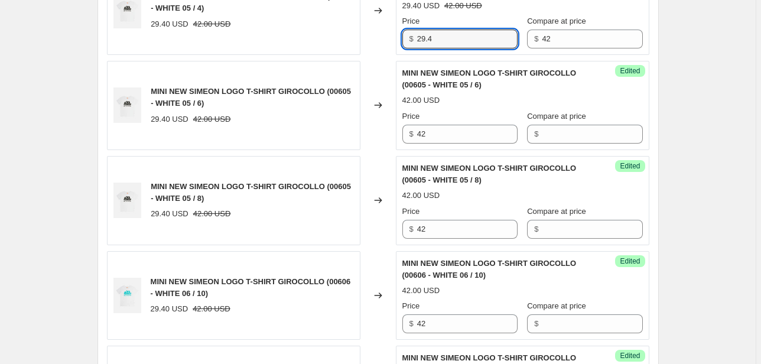
click at [343, 51] on div "MINI NEW SIMEON LOGO T-SHIRT GIROCOLLO (00605 - WHITE 05 / 4) 29.40 USD 42.00 U…" at bounding box center [378, 10] width 542 height 89
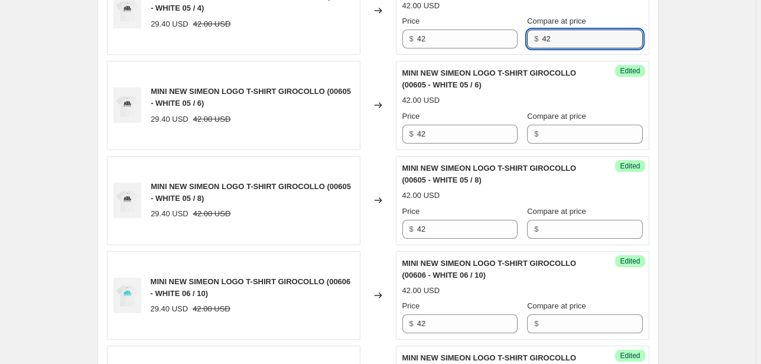
click at [506, 43] on div "Price $ 42 Compare at price $ 42" at bounding box center [522, 31] width 240 height 33
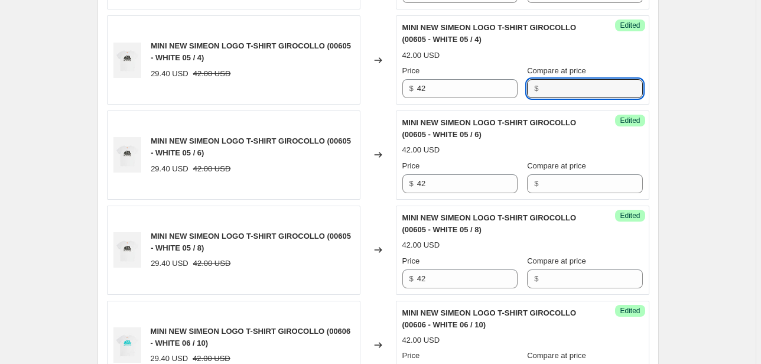
scroll to position [801, 0]
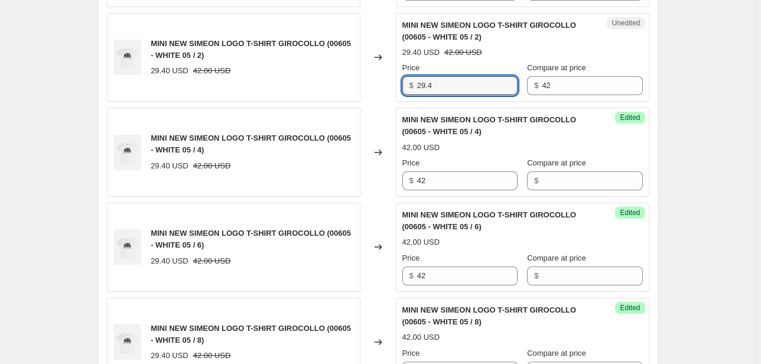
click at [403, 90] on div "Unedited MINI NEW SIMEON LOGO T-SHIRT GIROCOLLO (00605 - WHITE 05 / 2) 29.40 US…" at bounding box center [522, 57] width 253 height 89
click at [506, 93] on div "Price $ 42 Compare at price $ 42" at bounding box center [522, 78] width 240 height 33
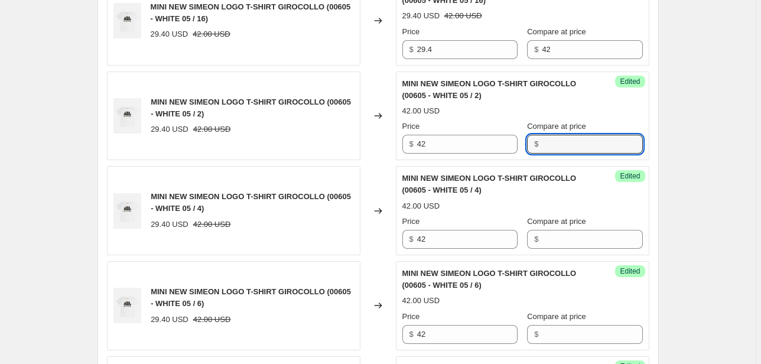
scroll to position [706, 0]
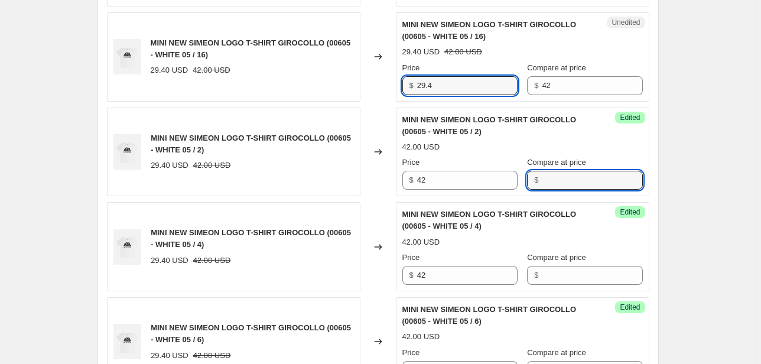
click at [348, 92] on div "MINI NEW SIMEON LOGO T-SHIRT GIROCOLLO (00605 - WHITE 05 / 16) 29.40 USD 42.00 …" at bounding box center [378, 56] width 542 height 89
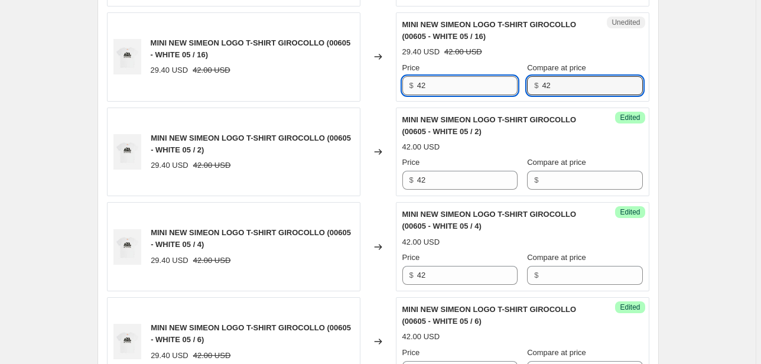
click at [533, 87] on div "$ 42" at bounding box center [584, 85] width 115 height 19
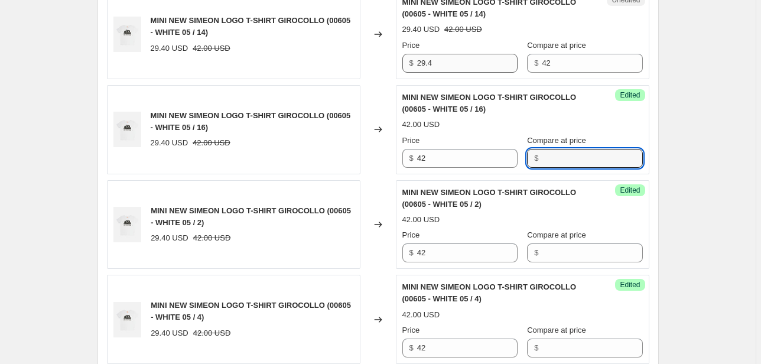
scroll to position [565, 0]
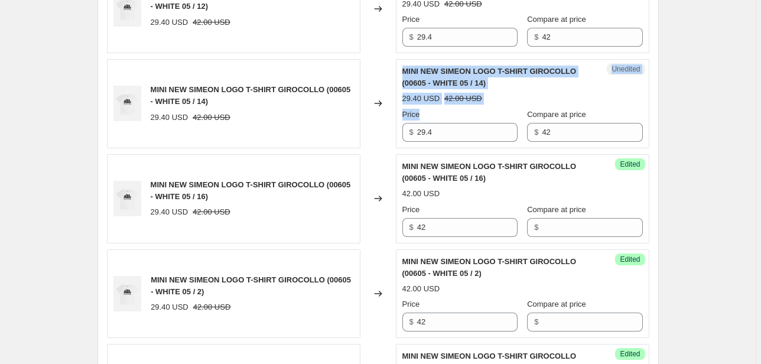
click at [370, 144] on div "MINI NEW SIMEON LOGO T-SHIRT GIROCOLLO (00605 - WHITE 05 / 14) 29.40 USD 42.00 …" at bounding box center [378, 103] width 542 height 89
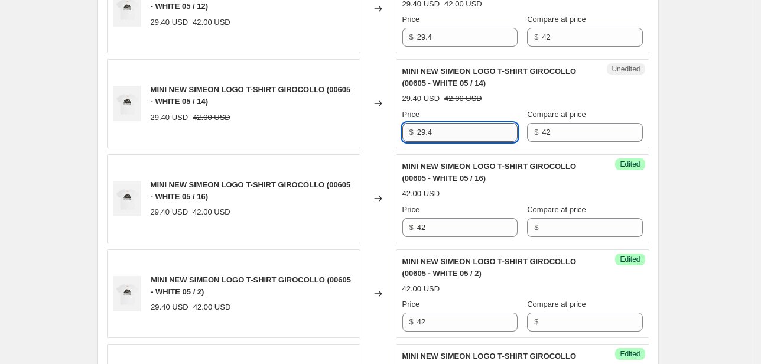
click at [420, 136] on input "29.4" at bounding box center [467, 132] width 100 height 19
click at [407, 135] on div "$ 29.4" at bounding box center [459, 132] width 115 height 19
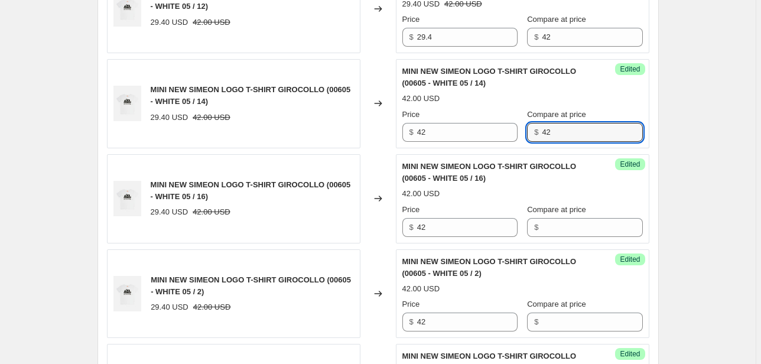
click at [515, 138] on div "Price $ 42 Compare at price $ 42" at bounding box center [522, 125] width 240 height 33
click at [365, 40] on div "MINI NEW SIMEON LOGO T-SHIRT GIROCOLLO (00605 - WHITE 05 / 12) 29.40 USD 42.00 …" at bounding box center [378, 8] width 542 height 89
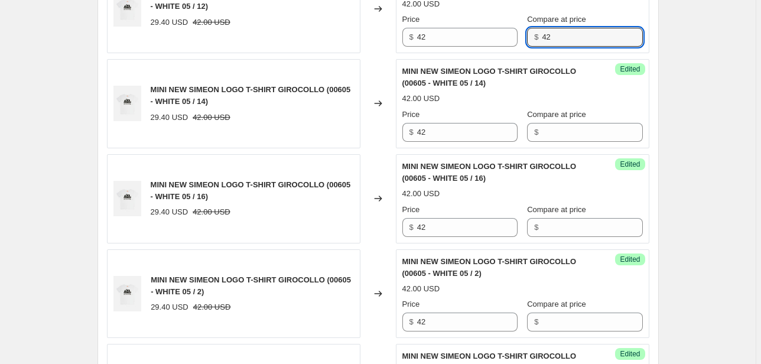
click at [523, 47] on div "Success Edited MINI NEW SIMEON LOGO T-SHIRT GIROCOLLO (00605 - WHITE 05 / 12) 4…" at bounding box center [522, 8] width 253 height 89
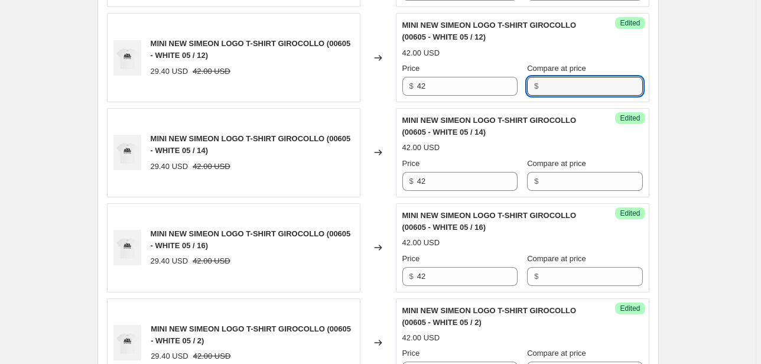
scroll to position [470, 0]
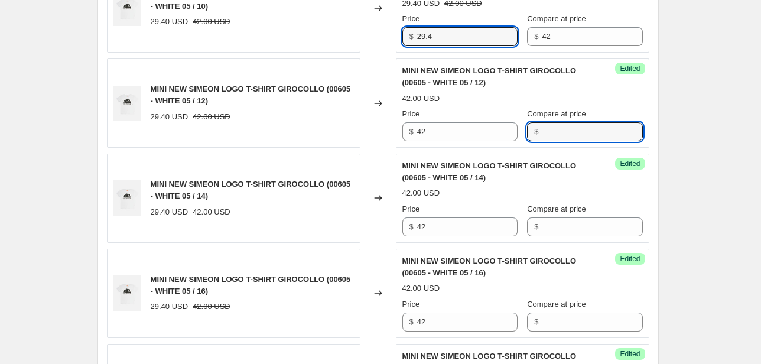
click at [388, 41] on div "MINI NEW SIMEON LOGO T-SHIRT GIROCOLLO (00605 - WHITE 05 / 10) 29.40 USD 42.00 …" at bounding box center [378, 7] width 542 height 89
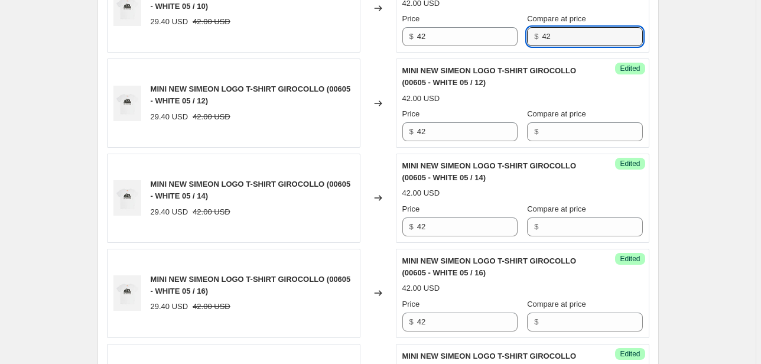
click at [481, 51] on div "Success Edited MINI NEW SIMEON LOGO T-SHIRT GIROCOLLO (00605 - WHITE 05 / 10) 4…" at bounding box center [522, 7] width 253 height 89
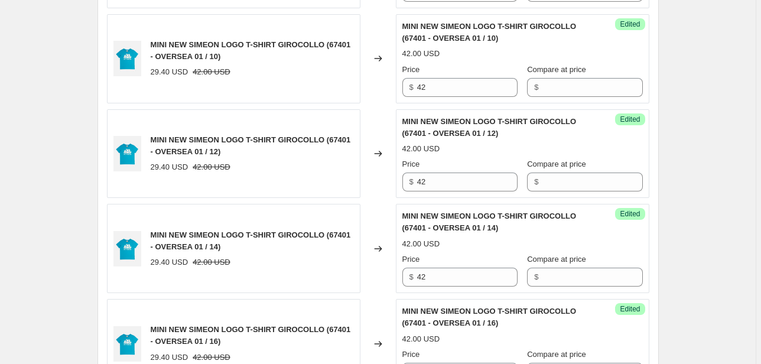
scroll to position [2029, 0]
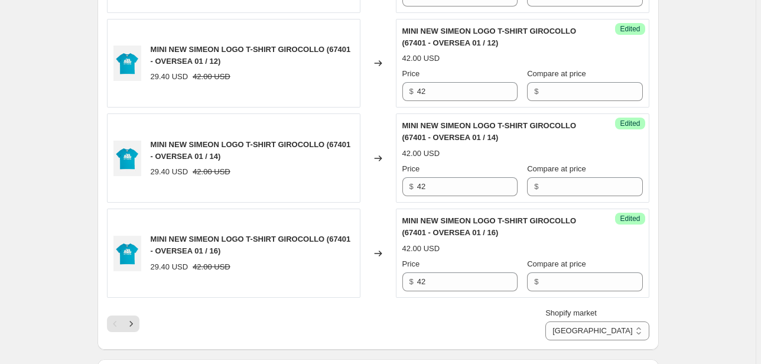
click at [136, 318] on icon "Next" at bounding box center [131, 324] width 12 height 12
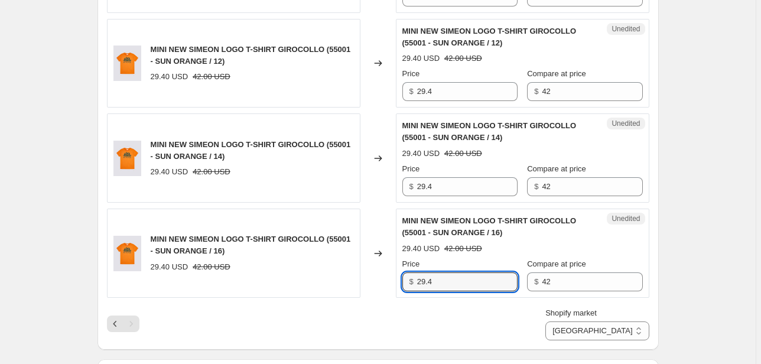
click at [304, 286] on div "MINI NEW SIMEON LOGO T-SHIRT GIROCOLLO (55001 - SUN ORANGE / 16) 29.40 USD 42.0…" at bounding box center [378, 252] width 542 height 89
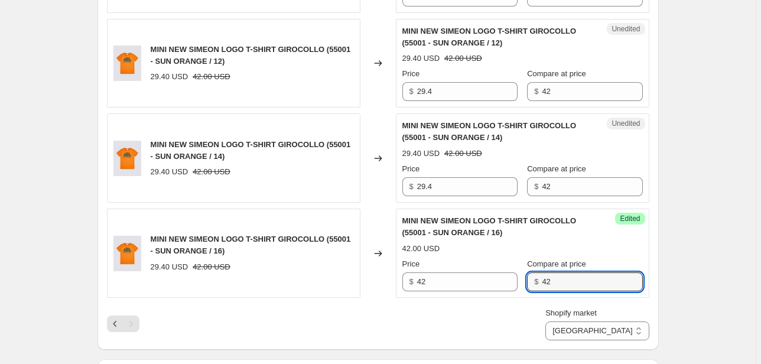
click at [521, 281] on div "Price $ 42 Compare at price $ 42" at bounding box center [522, 274] width 240 height 33
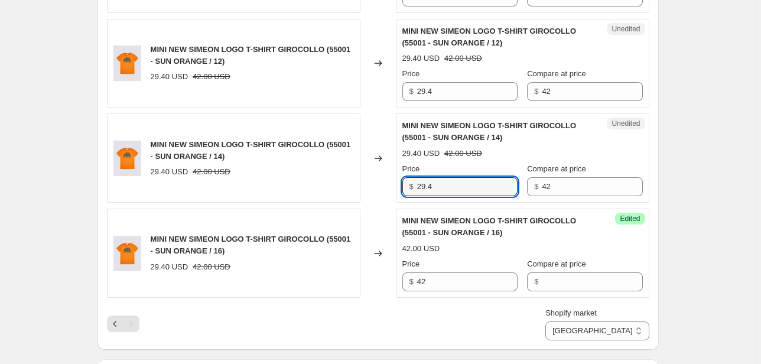
click at [372, 187] on div "MINI NEW SIMEON LOGO T-SHIRT GIROCOLLO (55001 - SUN ORANGE / 14) 29.40 USD 42.0…" at bounding box center [378, 157] width 542 height 89
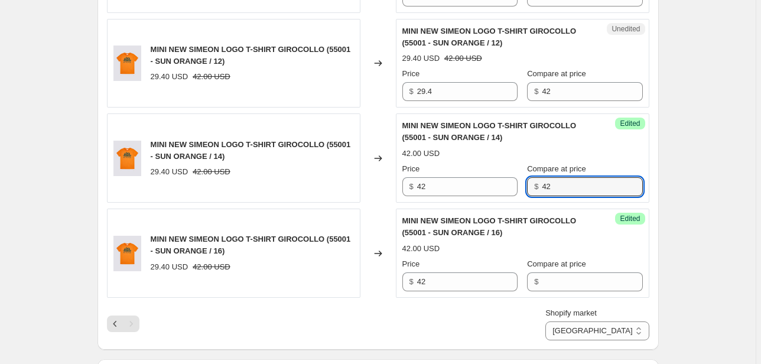
click at [495, 191] on div "Price $ 42 Compare at price $ 42" at bounding box center [522, 179] width 240 height 33
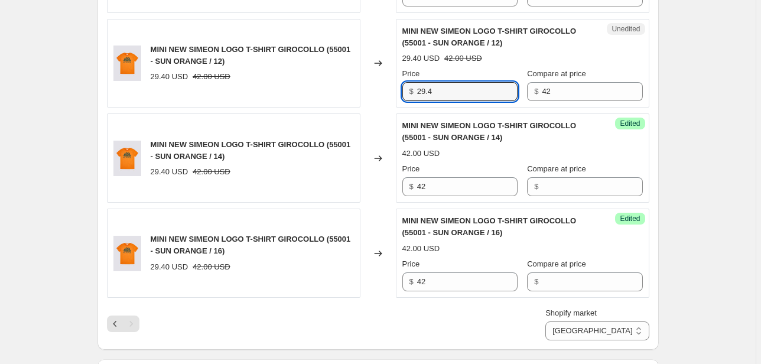
click at [378, 90] on div "MINI NEW SIMEON LOGO T-SHIRT GIROCOLLO (55001 - SUN ORANGE / 12) 29.40 USD 42.0…" at bounding box center [378, 63] width 542 height 89
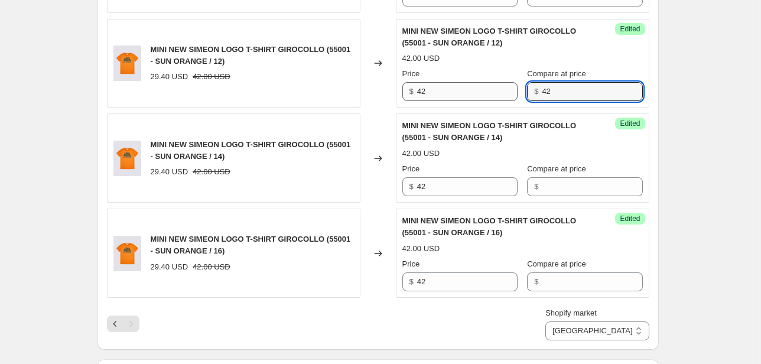
click at [512, 91] on div "Price $ 42 Compare at price $ 42" at bounding box center [522, 84] width 240 height 33
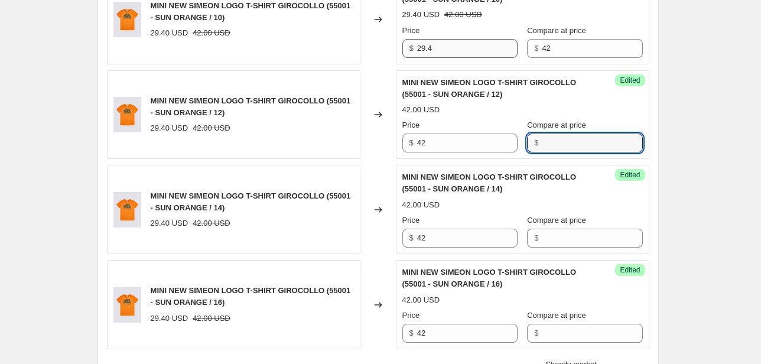
scroll to position [1935, 0]
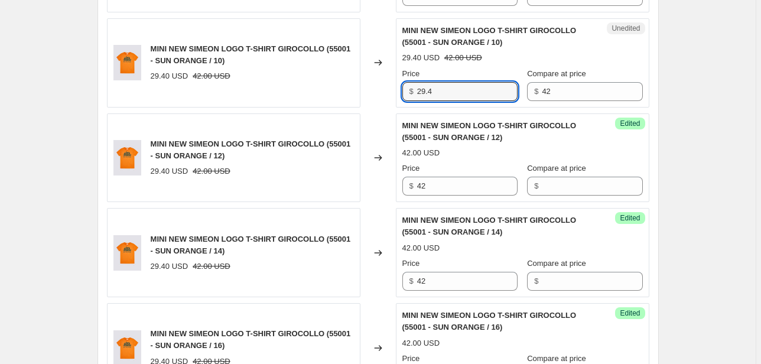
click at [300, 99] on div "MINI NEW SIMEON LOGO T-SHIRT GIROCOLLO (55001 - SUN ORANGE / 10) 29.40 USD 42.0…" at bounding box center [378, 62] width 542 height 89
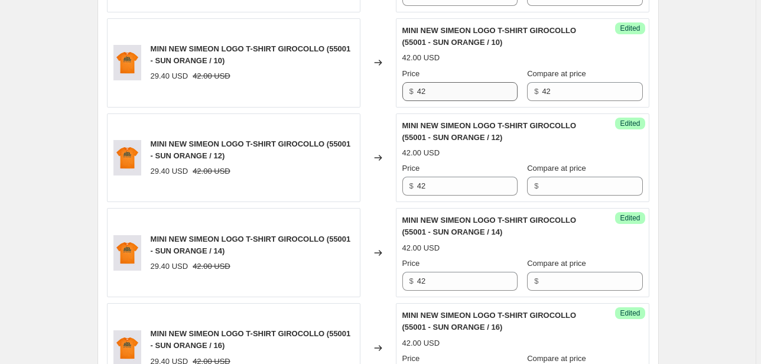
click at [524, 90] on div "Price $ 42 Compare at price $ 42" at bounding box center [522, 84] width 240 height 33
click at [485, 99] on div "Success Edited MINI NEW SIMEON LOGO T-SHIRT GIROCOLLO (55001 - SUN ORANGE / 10)…" at bounding box center [522, 62] width 253 height 89
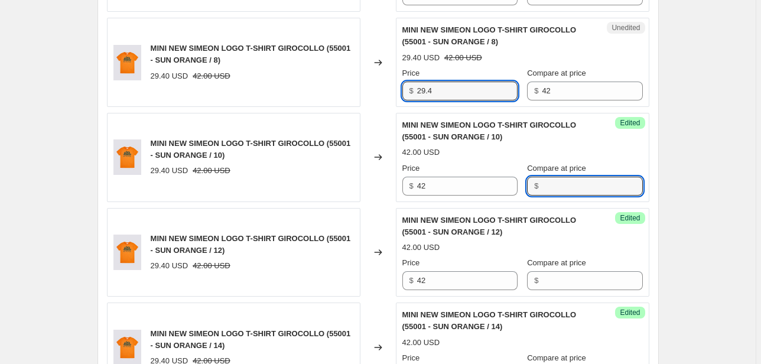
click at [353, 101] on div "MINI NEW SIMEON LOGO T-SHIRT GIROCOLLO (55001 - SUN ORANGE / 8) 29.40 USD 42.00…" at bounding box center [378, 62] width 542 height 89
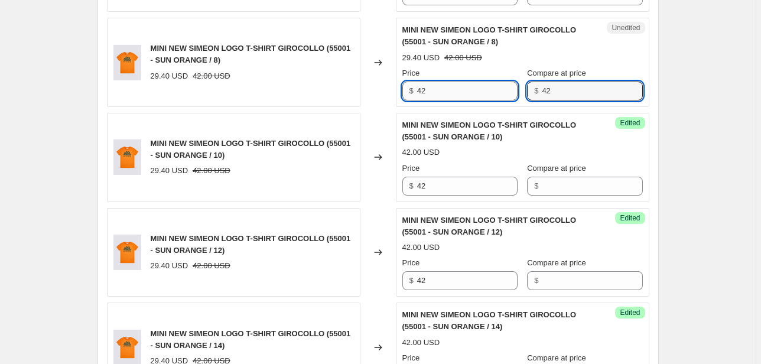
click at [500, 89] on div "Price $ 42 Compare at price $ 42" at bounding box center [522, 83] width 240 height 33
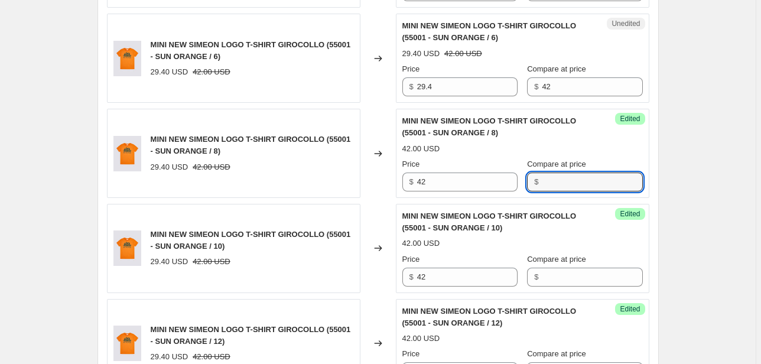
scroll to position [1746, 0]
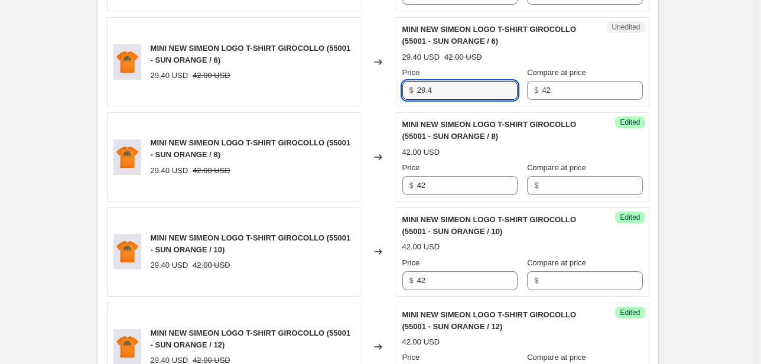
click at [368, 94] on div "MINI NEW SIMEON LOGO T-SHIRT GIROCOLLO (55001 - SUN ORANGE / 6) 29.40 USD 42.00…" at bounding box center [378, 61] width 542 height 89
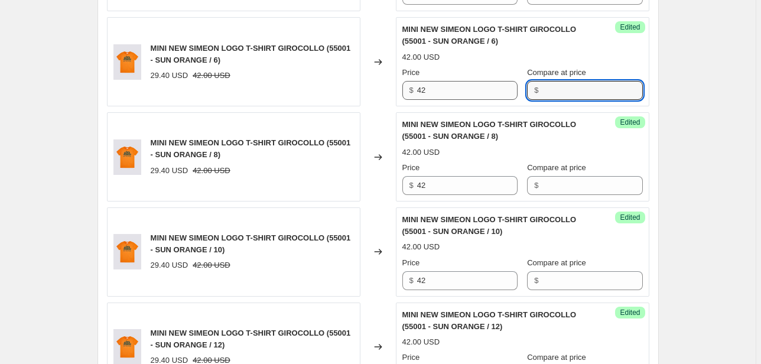
scroll to position [1651, 0]
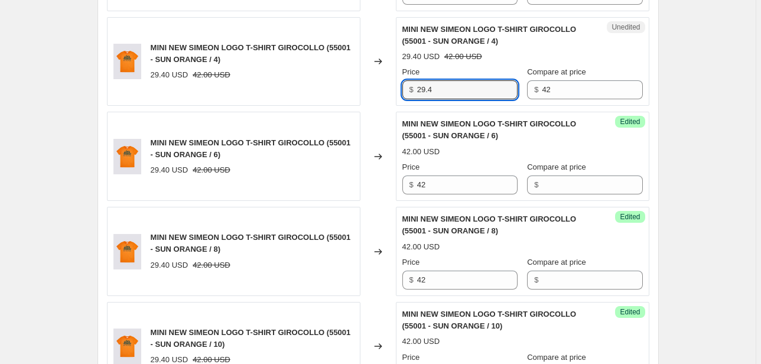
click at [412, 84] on div "$ 29.4" at bounding box center [459, 89] width 115 height 19
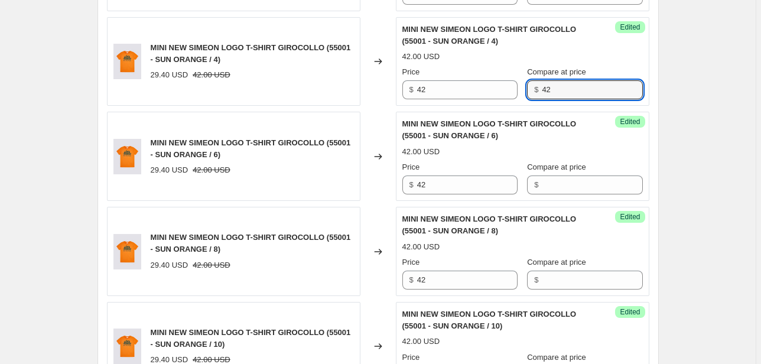
click at [497, 90] on div "Price $ 42 Compare at price $ 42" at bounding box center [522, 82] width 240 height 33
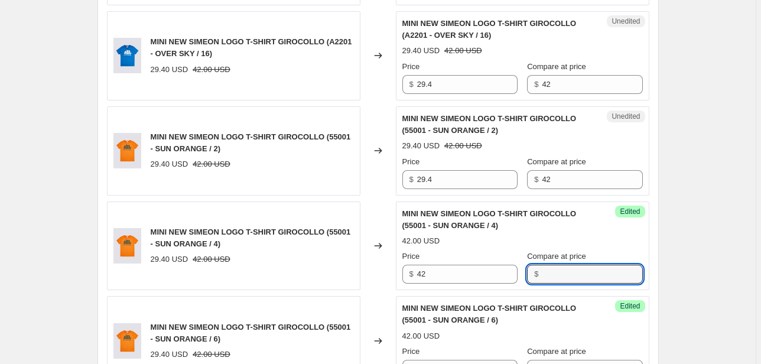
scroll to position [1462, 0]
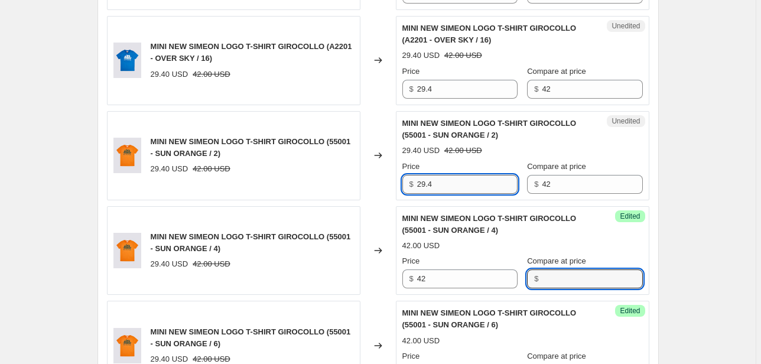
click at [427, 176] on input "29.4" at bounding box center [467, 184] width 100 height 19
click at [387, 187] on div "MINI NEW SIMEON LOGO T-SHIRT GIROCOLLO (55001 - SUN ORANGE / 2) 29.40 USD 42.00…" at bounding box center [378, 155] width 542 height 89
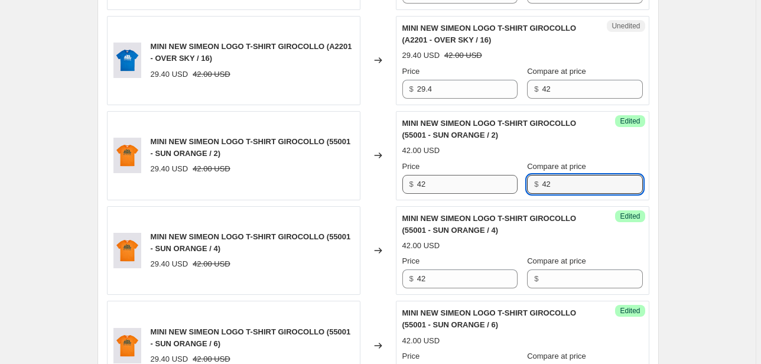
click at [510, 184] on div "Price $ 42 Compare at price $ 42" at bounding box center [522, 177] width 240 height 33
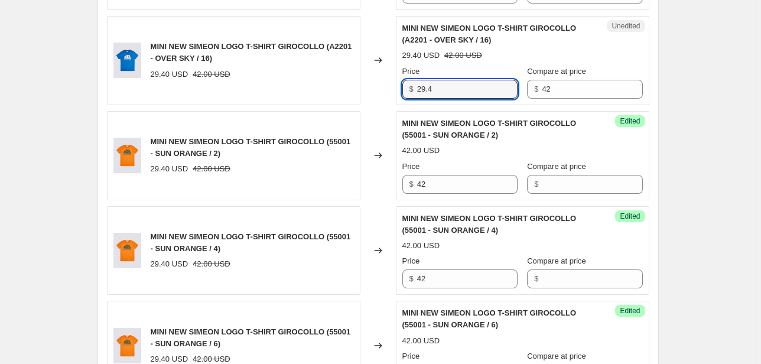
click at [396, 88] on div "MINI NEW SIMEON LOGO T-SHIRT GIROCOLLO (A2201 - OVER SKY / 16) 29.40 USD 42.00 …" at bounding box center [378, 60] width 542 height 89
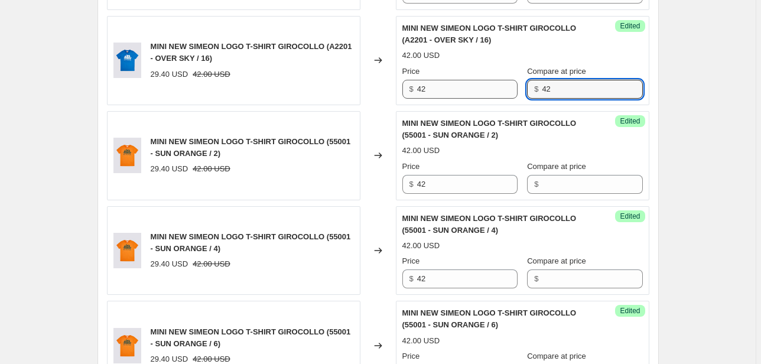
click at [471, 92] on div "Price $ 42 Compare at price $ 42" at bounding box center [522, 82] width 240 height 33
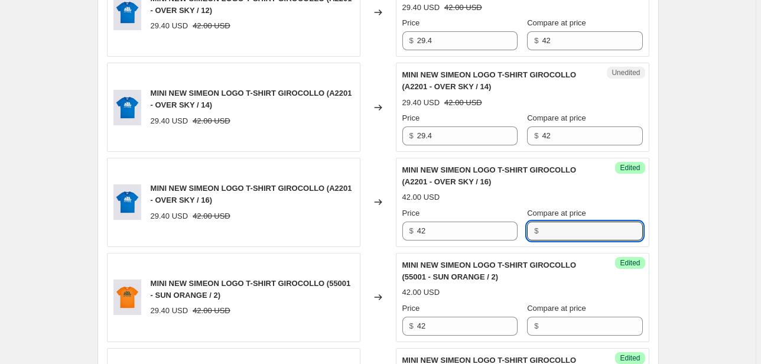
scroll to position [1320, 0]
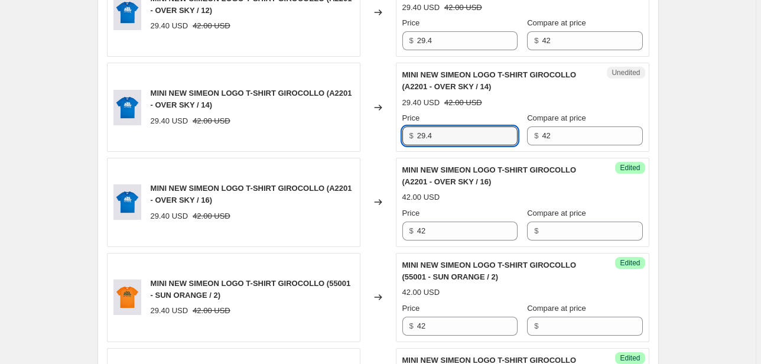
click at [295, 140] on div "MINI NEW SIMEON LOGO T-SHIRT GIROCOLLO (A2201 - OVER SKY / 14) 29.40 USD 42.00 …" at bounding box center [378, 107] width 542 height 89
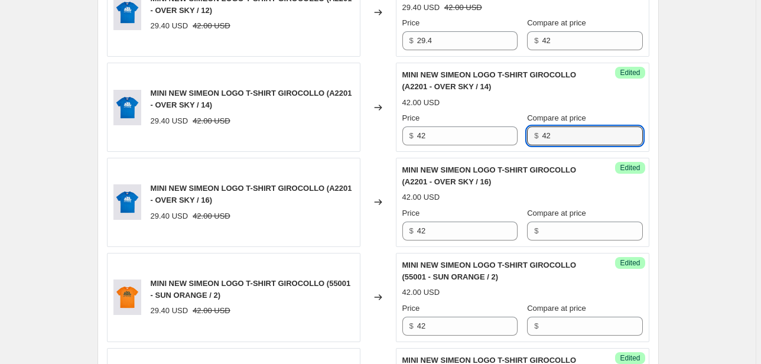
click at [448, 148] on div "Success Edited MINI NEW SIMEON LOGO T-SHIRT GIROCOLLO (A2201 - OVER SKY / 14) 4…" at bounding box center [522, 107] width 253 height 89
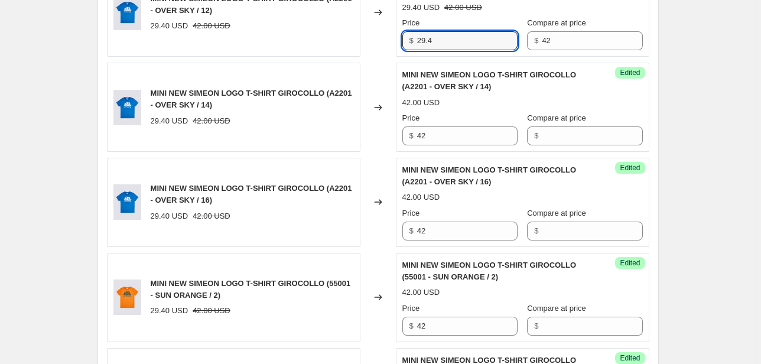
click at [389, 43] on div "MINI NEW SIMEON LOGO T-SHIRT GIROCOLLO (A2201 - OVER SKY / 12) 29.40 USD 42.00 …" at bounding box center [378, 12] width 542 height 89
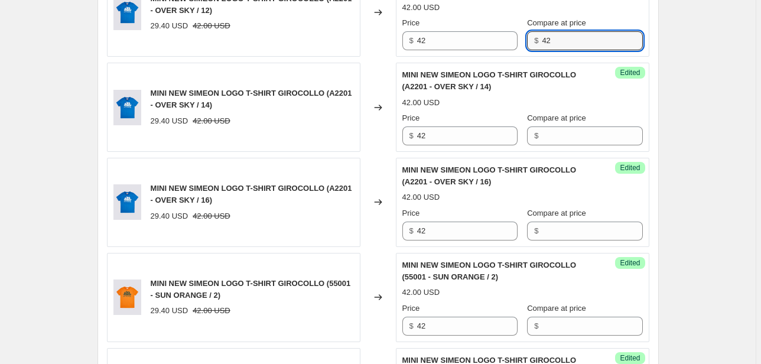
click at [548, 40] on input "42" at bounding box center [592, 40] width 100 height 19
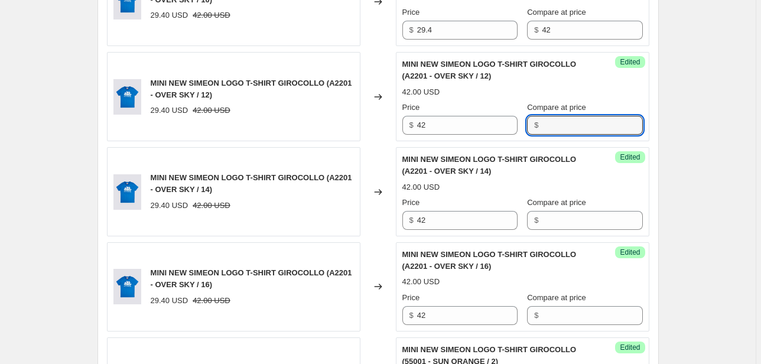
scroll to position [1226, 0]
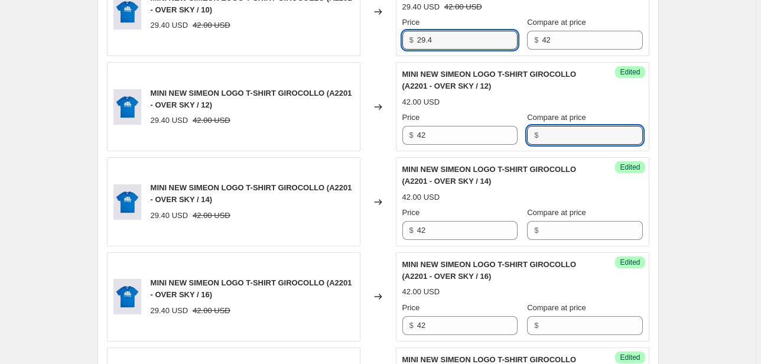
click at [379, 44] on div "MINI NEW SIMEON LOGO T-SHIRT GIROCOLLO (A2201 - OVER SKY / 10) 29.40 USD 42.00 …" at bounding box center [378, 12] width 542 height 89
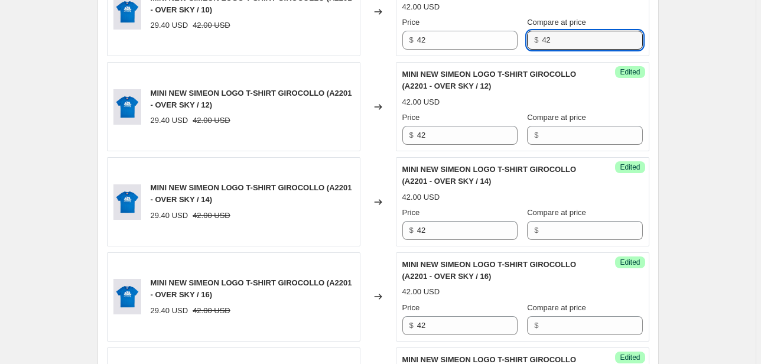
click at [494, 50] on div "Success Edited MINI NEW SIMEON LOGO T-SHIRT GIROCOLLO (A2201 - OVER SKY / 10) 4…" at bounding box center [522, 12] width 253 height 89
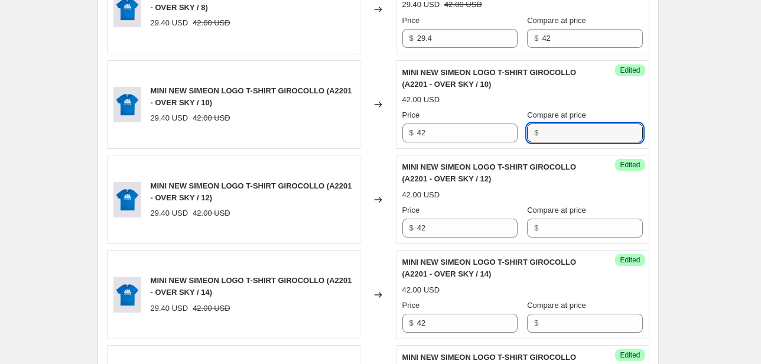
scroll to position [1131, 0]
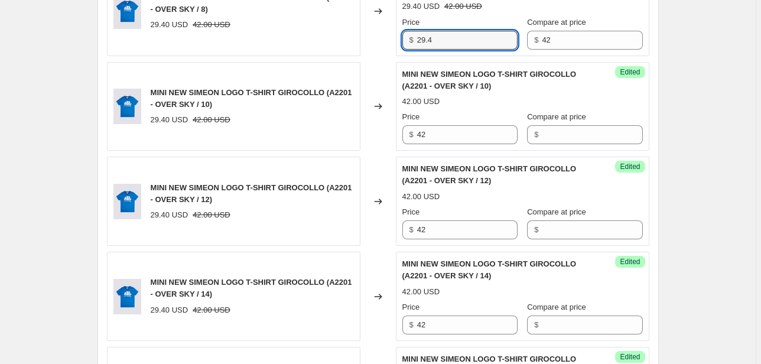
click at [368, 37] on div "MINI NEW SIMEON LOGO T-SHIRT GIROCOLLO (A2201 - OVER SKY / 8) 29.40 USD 42.00 U…" at bounding box center [378, 11] width 542 height 89
click at [514, 48] on div "Unedited MINI NEW SIMEON LOGO T-SHIRT GIROCOLLO (A2201 - OVER SKY / 8) 29.40 US…" at bounding box center [522, 11] width 253 height 89
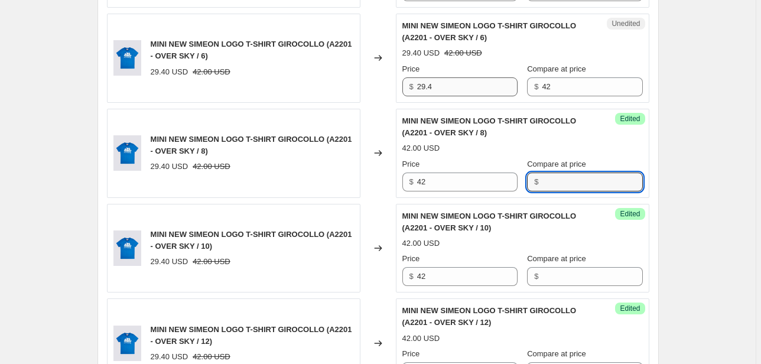
scroll to position [990, 0]
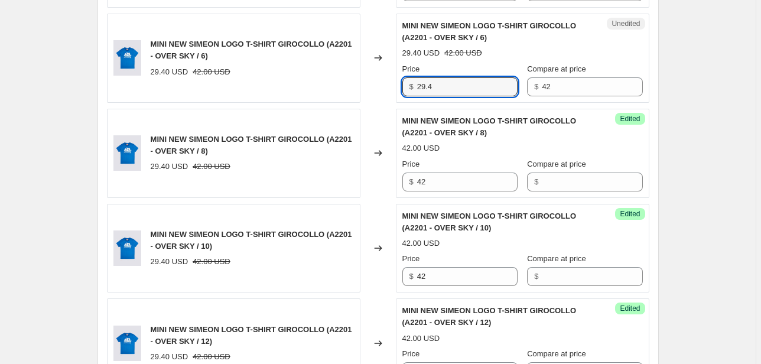
click at [327, 98] on div "MINI NEW SIMEON LOGO T-SHIRT GIROCOLLO (A2201 - OVER SKY / 6) 29.40 USD 42.00 U…" at bounding box center [378, 58] width 542 height 89
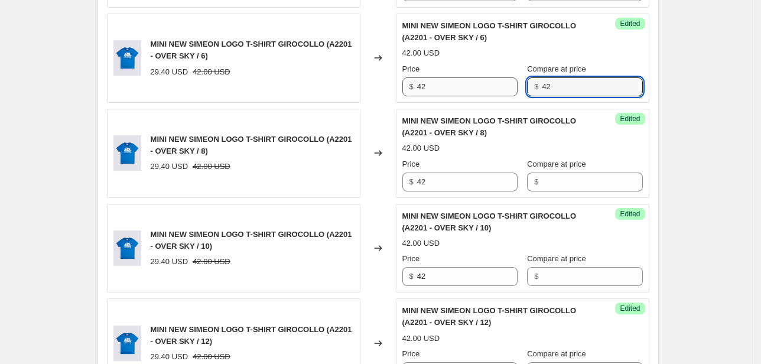
click at [487, 90] on div "Price $ 42 Compare at price $ 42" at bounding box center [522, 79] width 240 height 33
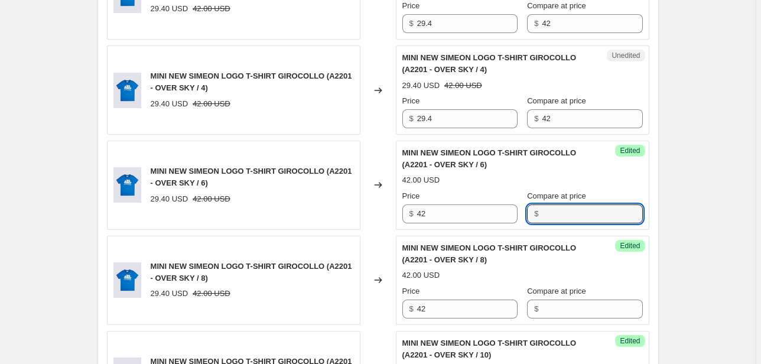
scroll to position [848, 0]
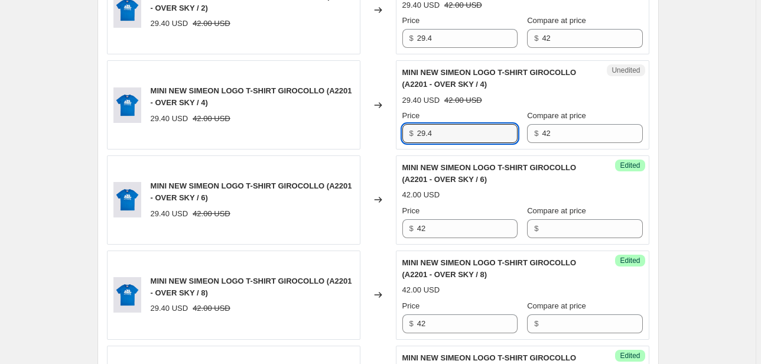
click at [389, 128] on div "MINI NEW SIMEON LOGO T-SHIRT GIROCOLLO (A2201 - OVER SKY / 4) 29.40 USD 42.00 U…" at bounding box center [378, 104] width 542 height 89
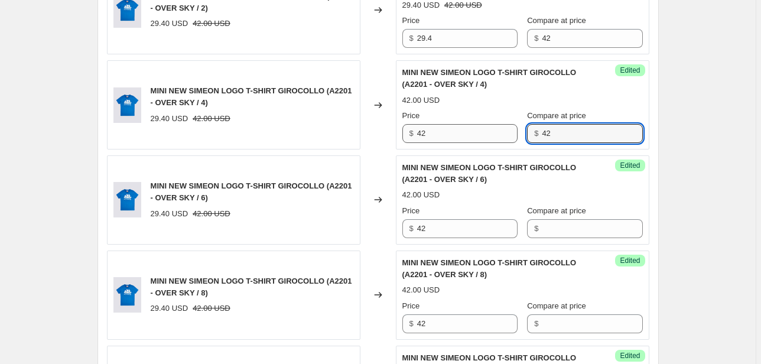
click at [505, 135] on div "Price $ 42 Compare at price $ 42" at bounding box center [522, 126] width 240 height 33
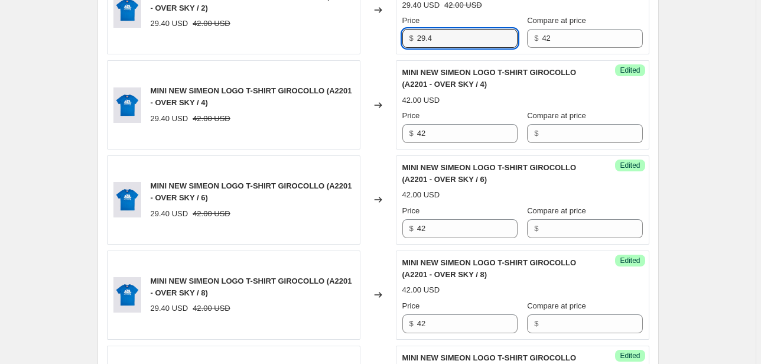
click at [414, 35] on div "$ 29.4" at bounding box center [459, 38] width 115 height 19
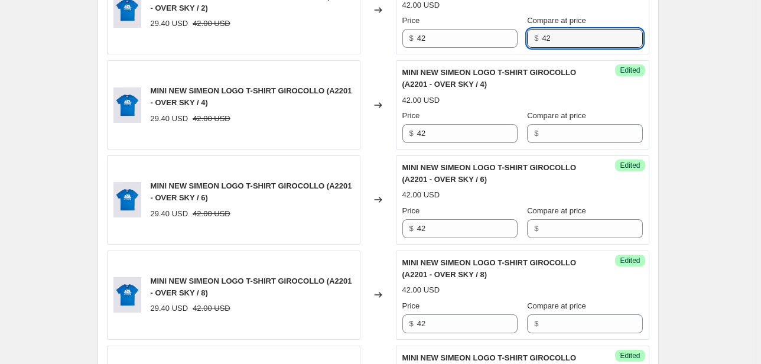
click at [515, 48] on div "Success Edited MINI NEW SIMEON LOGO T-SHIRT GIROCOLLO (A2201 - OVER SKY / 2) 42…" at bounding box center [522, 10] width 253 height 89
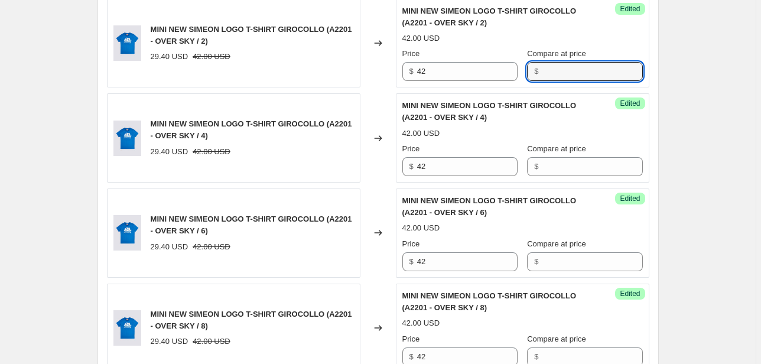
scroll to position [754, 0]
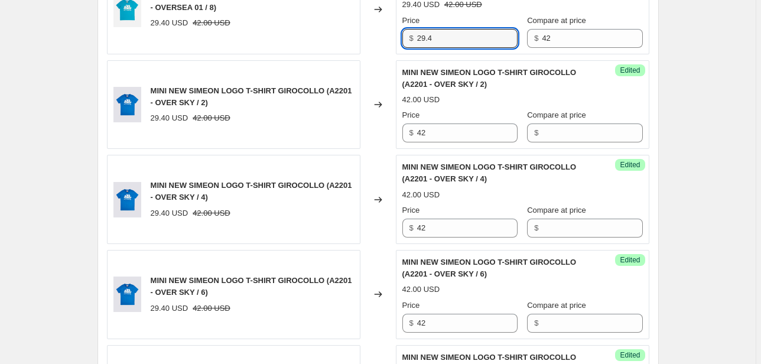
click at [404, 41] on div "$ 29.4" at bounding box center [459, 38] width 115 height 19
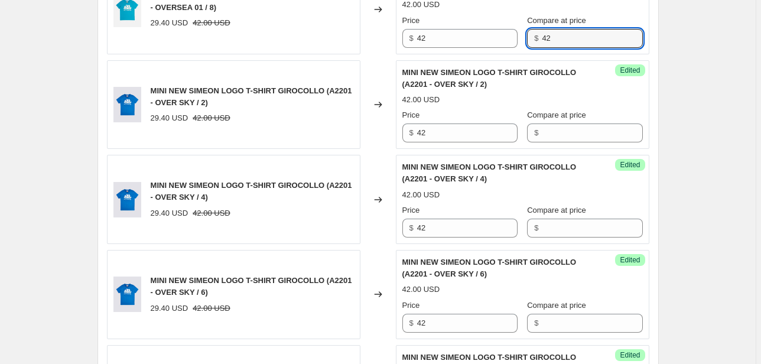
click at [520, 38] on div "Price $ 42 Compare at price $ 42" at bounding box center [522, 31] width 240 height 33
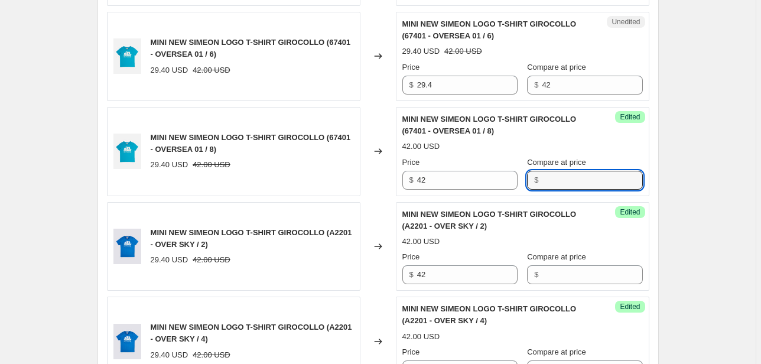
scroll to position [612, 0]
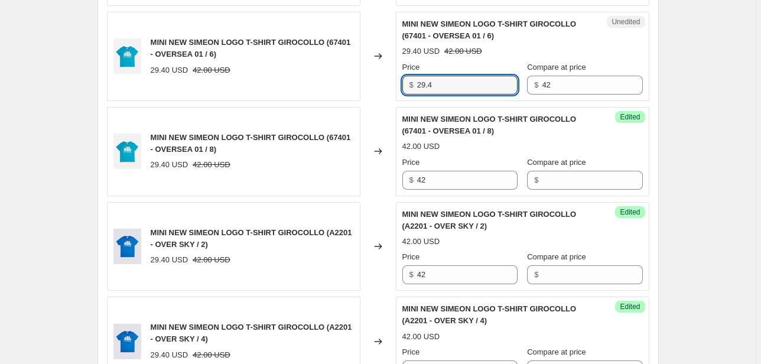
click at [405, 87] on div "$ 29.4" at bounding box center [459, 85] width 115 height 19
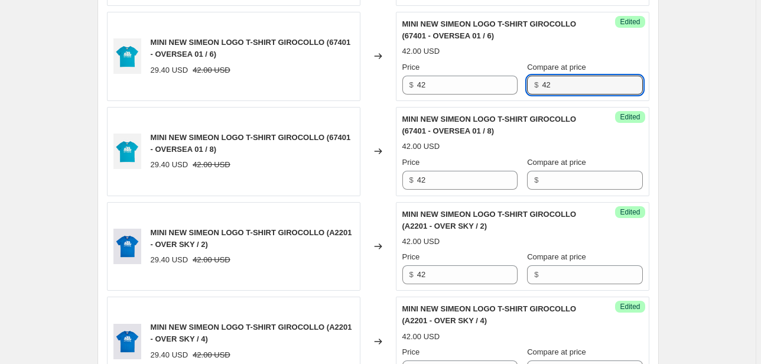
click at [533, 90] on div "$ 42" at bounding box center [584, 85] width 115 height 19
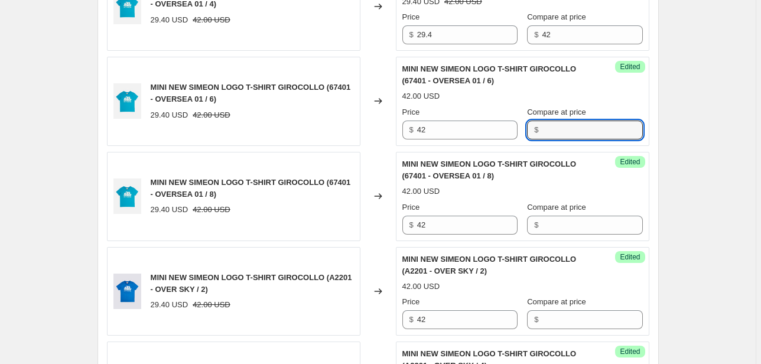
scroll to position [517, 0]
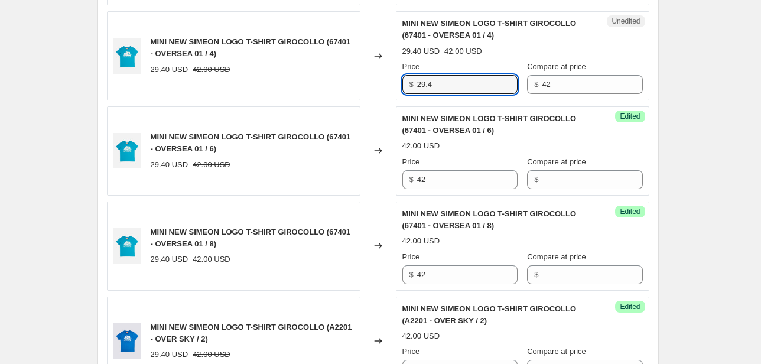
click at [383, 84] on div "MINI NEW SIMEON LOGO T-SHIRT GIROCOLLO (67401 - OVERSEA 01 / 4) 29.40 USD 42.00…" at bounding box center [378, 55] width 542 height 89
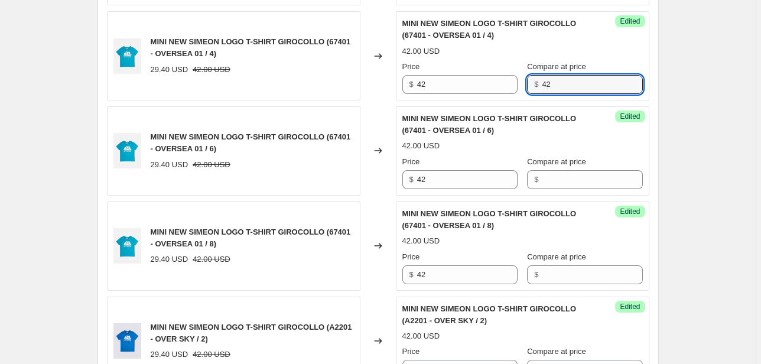
click at [465, 98] on div "Success Edited MINI NEW SIMEON LOGO T-SHIRT GIROCOLLO (67401 - OVERSEA 01 / 4) …" at bounding box center [522, 55] width 253 height 89
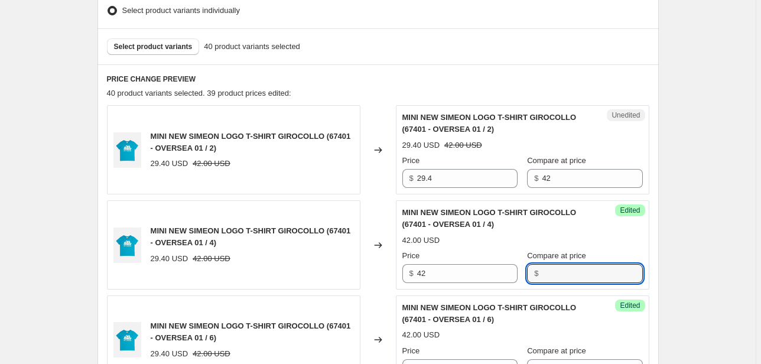
scroll to position [328, 0]
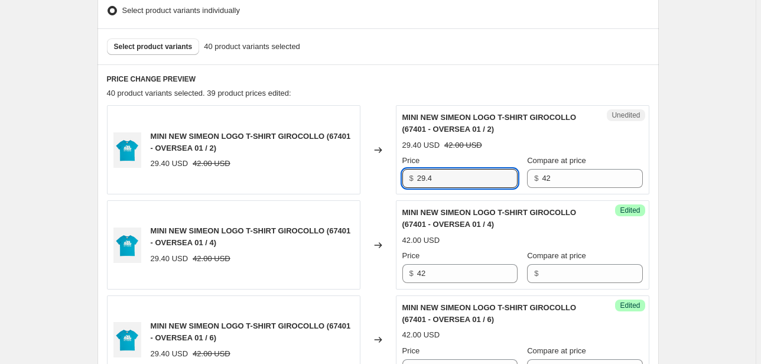
click at [387, 181] on div "MINI NEW SIMEON LOGO T-SHIRT GIROCOLLO (67401 - OVERSEA 01 / 2) 29.40 USD 42.00…" at bounding box center [378, 149] width 542 height 89
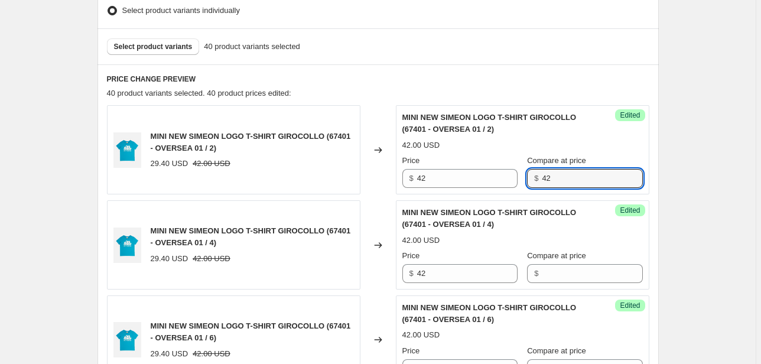
click at [475, 189] on div "Success Edited MINI NEW SIMEON LOGO T-SHIRT GIROCOLLO (67401 - OVERSEA 01 / 2) …" at bounding box center [522, 149] width 253 height 89
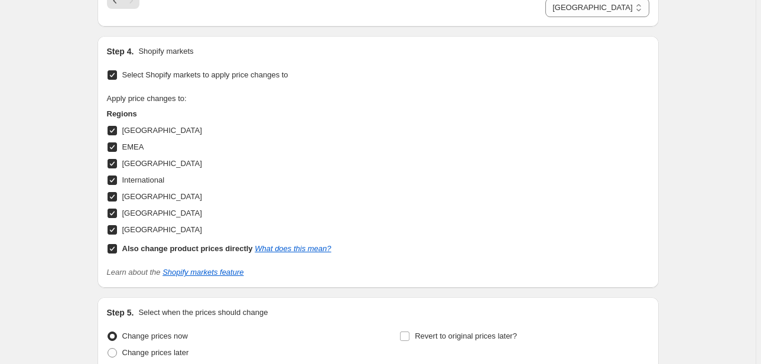
scroll to position [2454, 0]
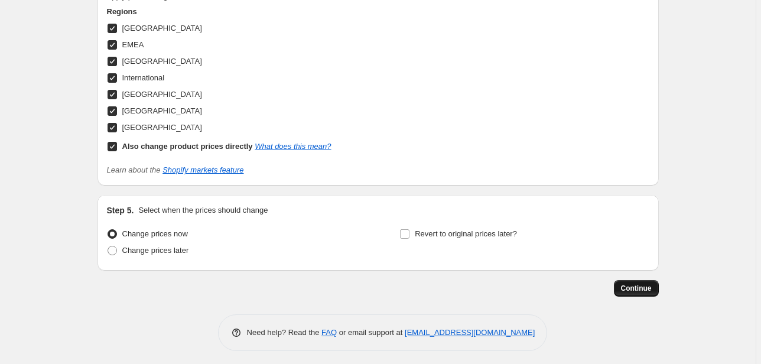
click at [655, 283] on button "Continue" at bounding box center [636, 288] width 45 height 17
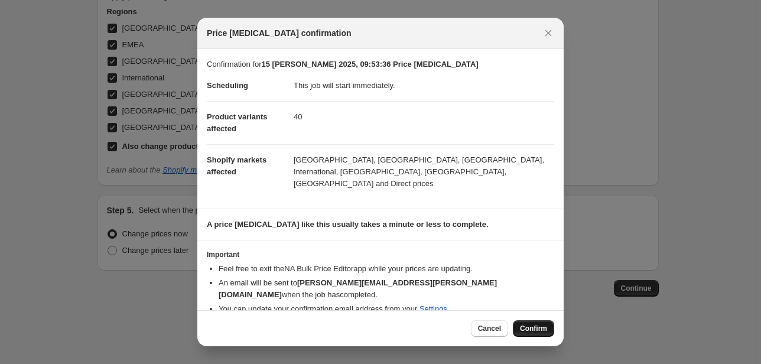
click at [537, 327] on span "Confirm" at bounding box center [533, 328] width 27 height 9
